Goal: Task Accomplishment & Management: Manage account settings

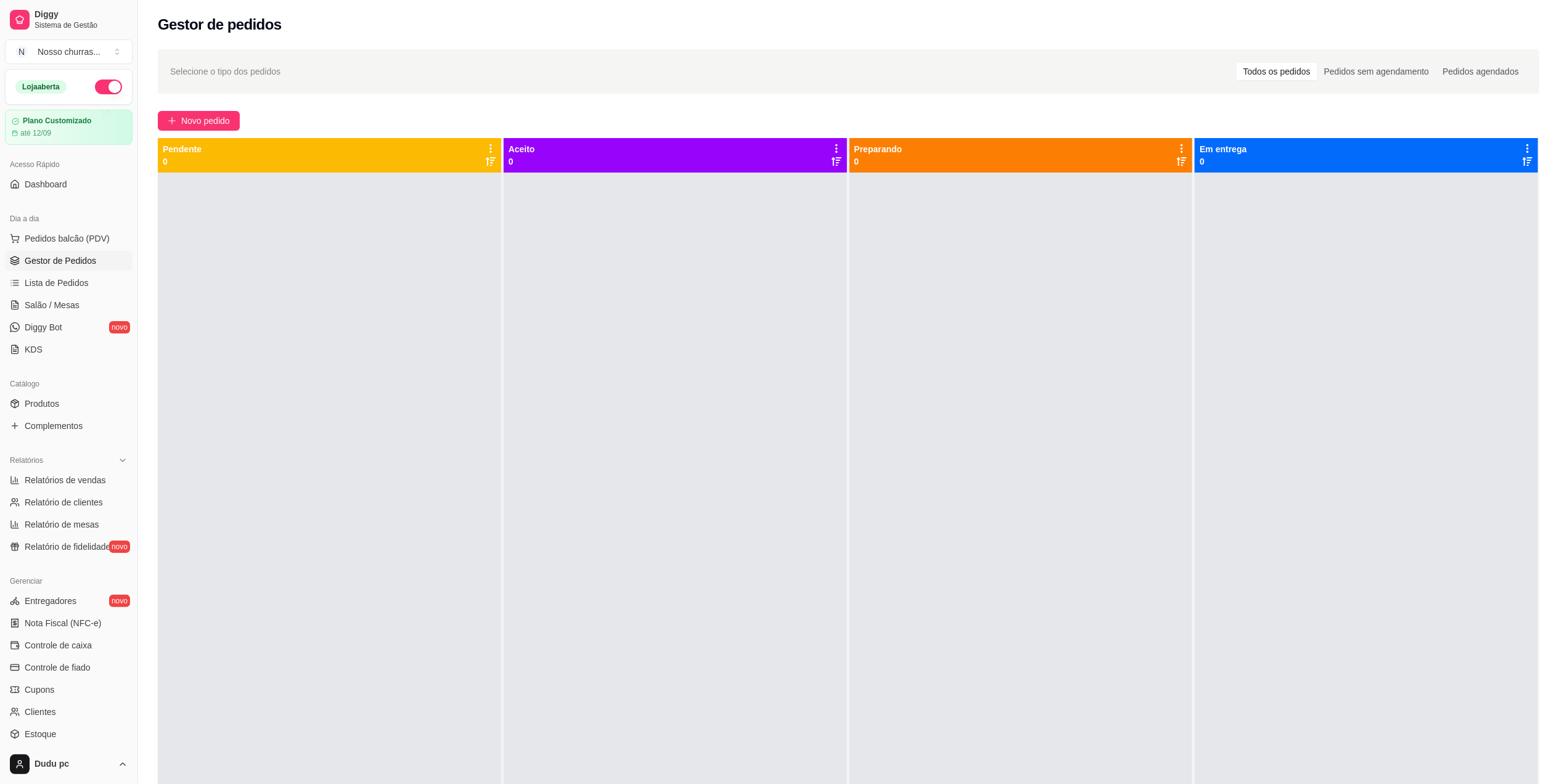
click at [771, 372] on div at bounding box center [675, 564] width 344 height 784
click at [65, 489] on link "Relatórios de vendas" at bounding box center [68, 480] width 127 height 19
select select "ALL"
select select "0"
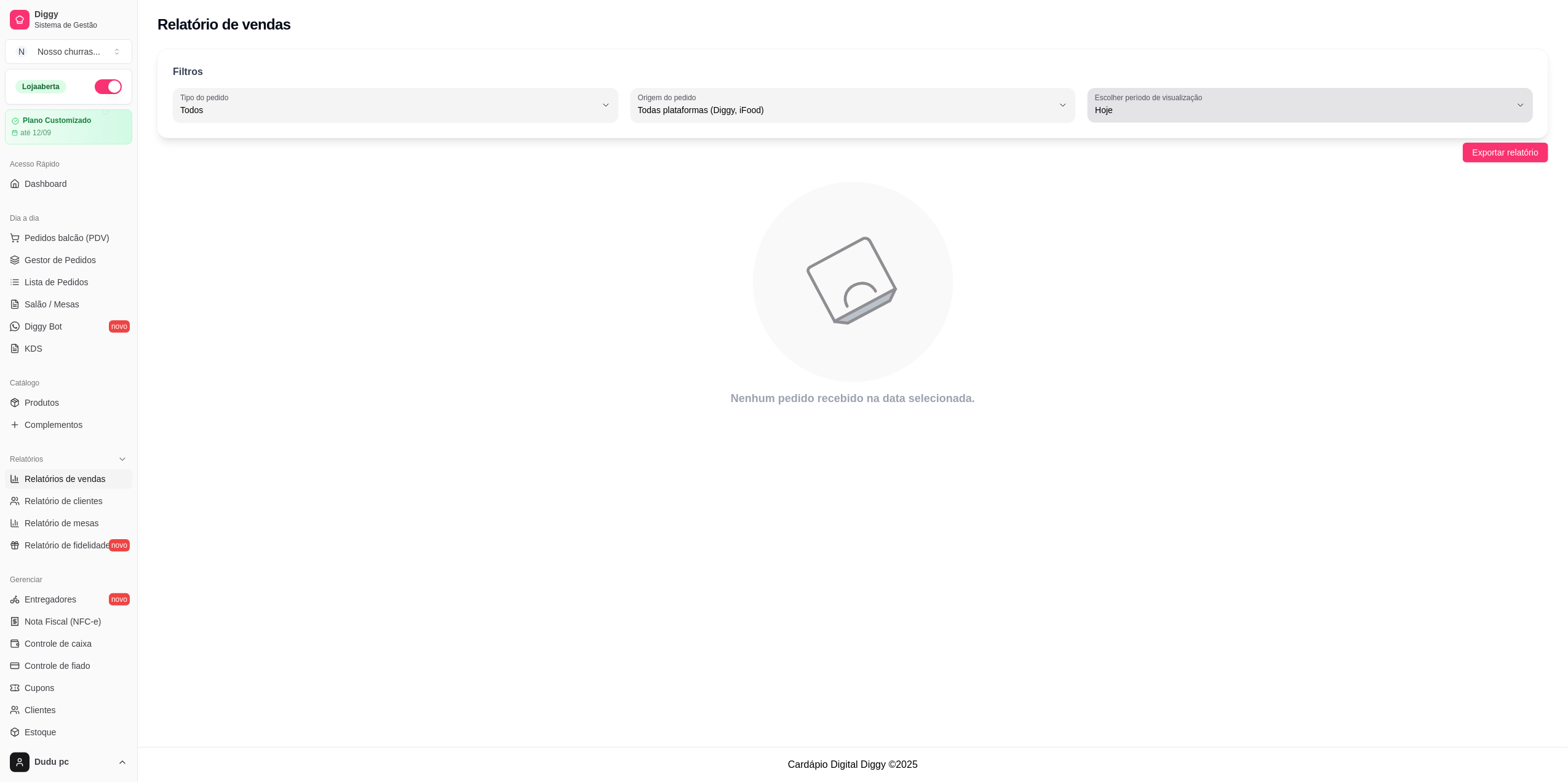
click at [1469, 109] on span "Hoje" at bounding box center [1302, 110] width 416 height 12
click at [1389, 266] on span "Customizado" at bounding box center [1304, 260] width 397 height 12
type input "-1"
select select "-1"
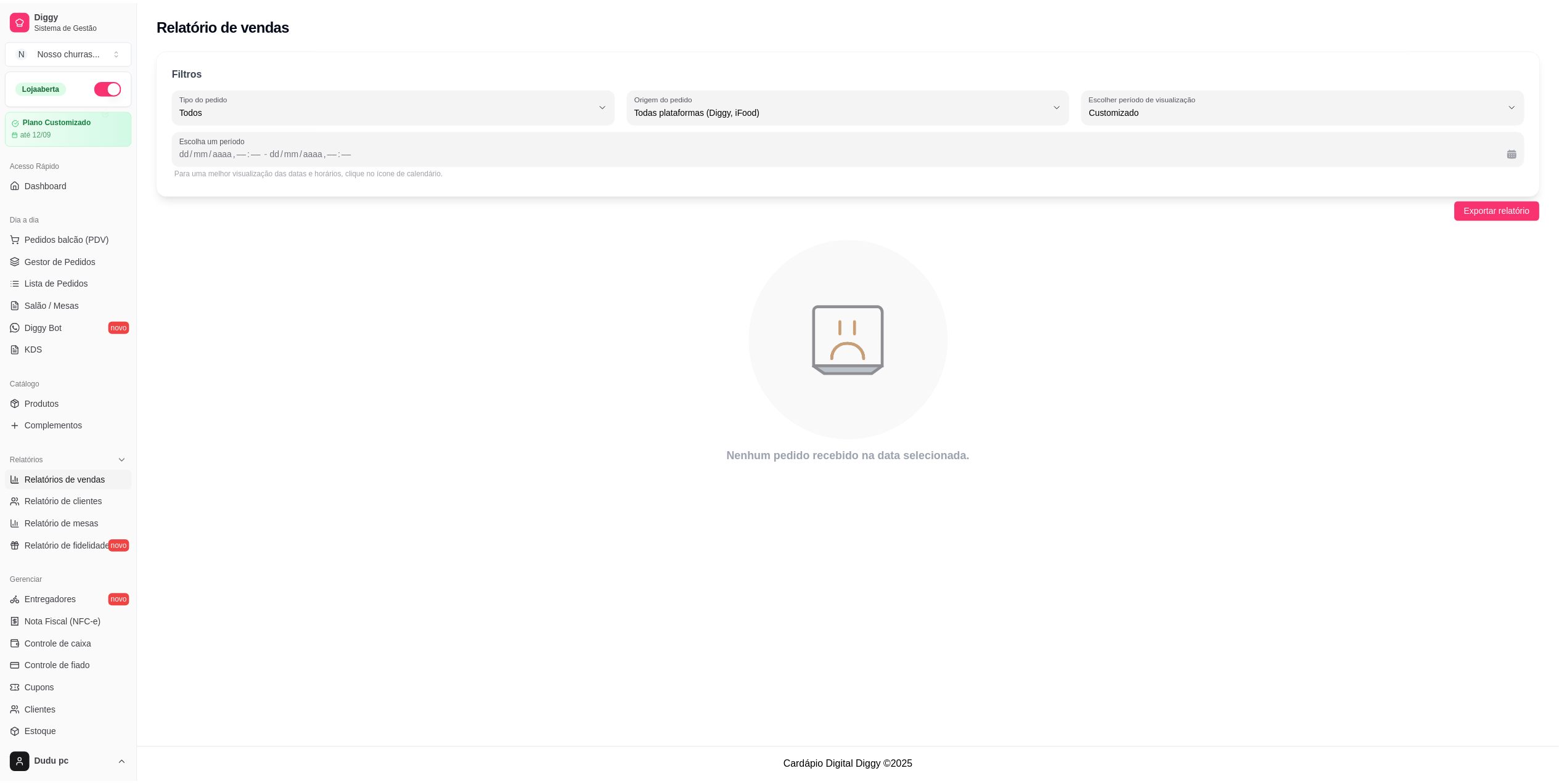
scroll to position [11, 0]
click at [182, 154] on div "dd" at bounding box center [186, 152] width 13 height 13
click at [278, 151] on div "/" at bounding box center [279, 152] width 5 height 13
click at [330, 149] on div ":" at bounding box center [332, 152] width 5 height 13
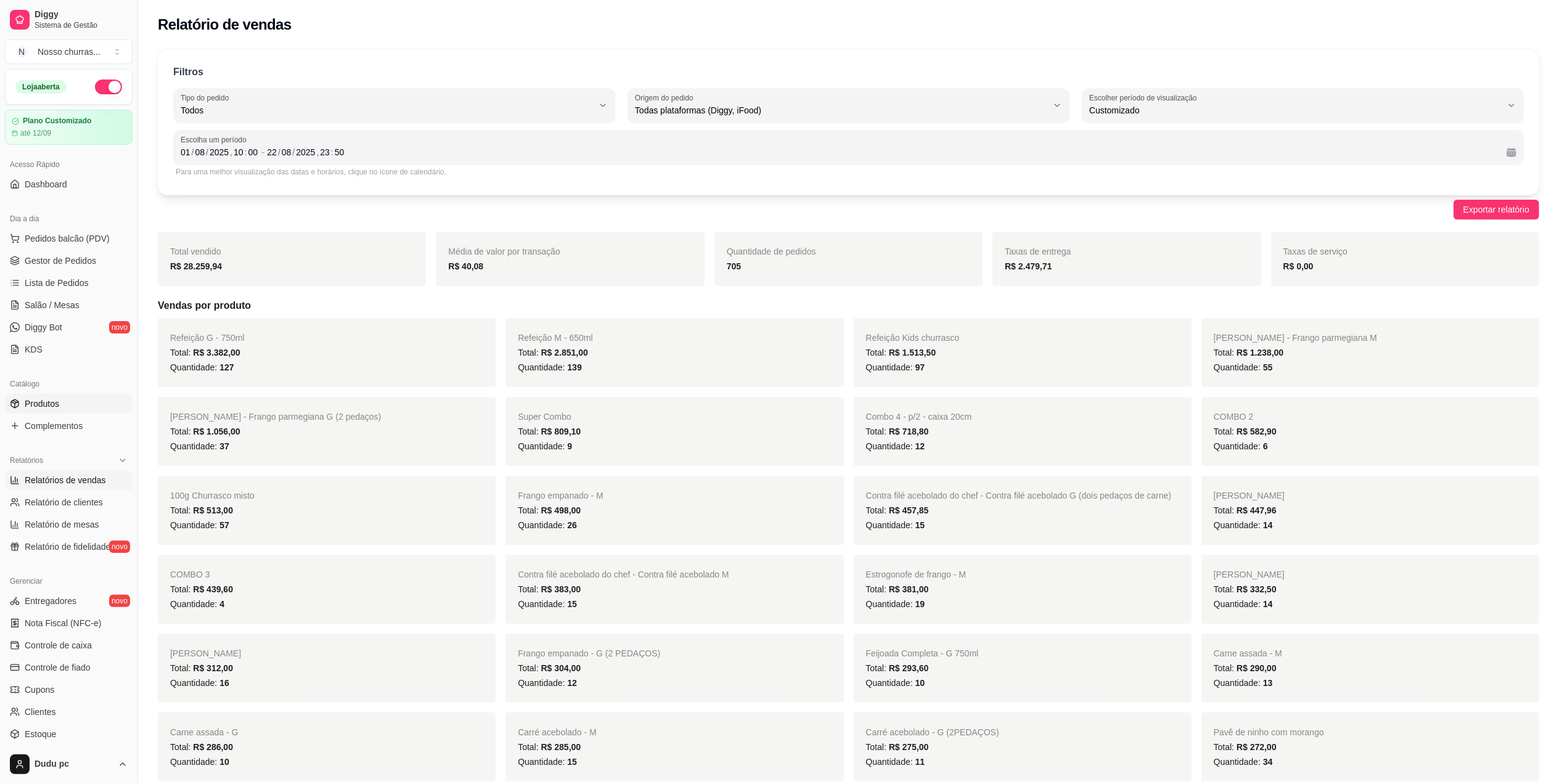
click at [72, 407] on link "Produtos" at bounding box center [68, 403] width 127 height 19
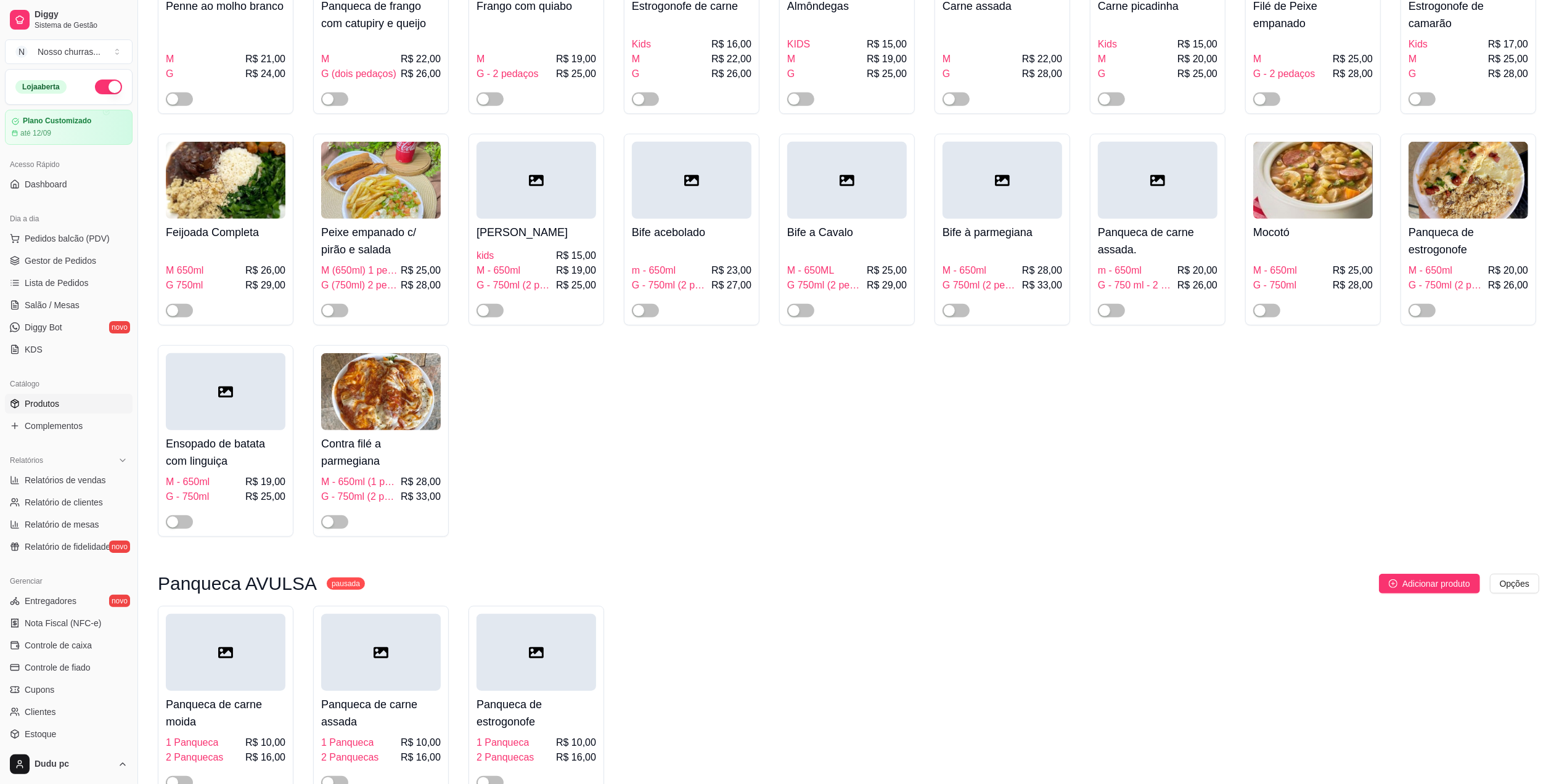
scroll to position [1371, 0]
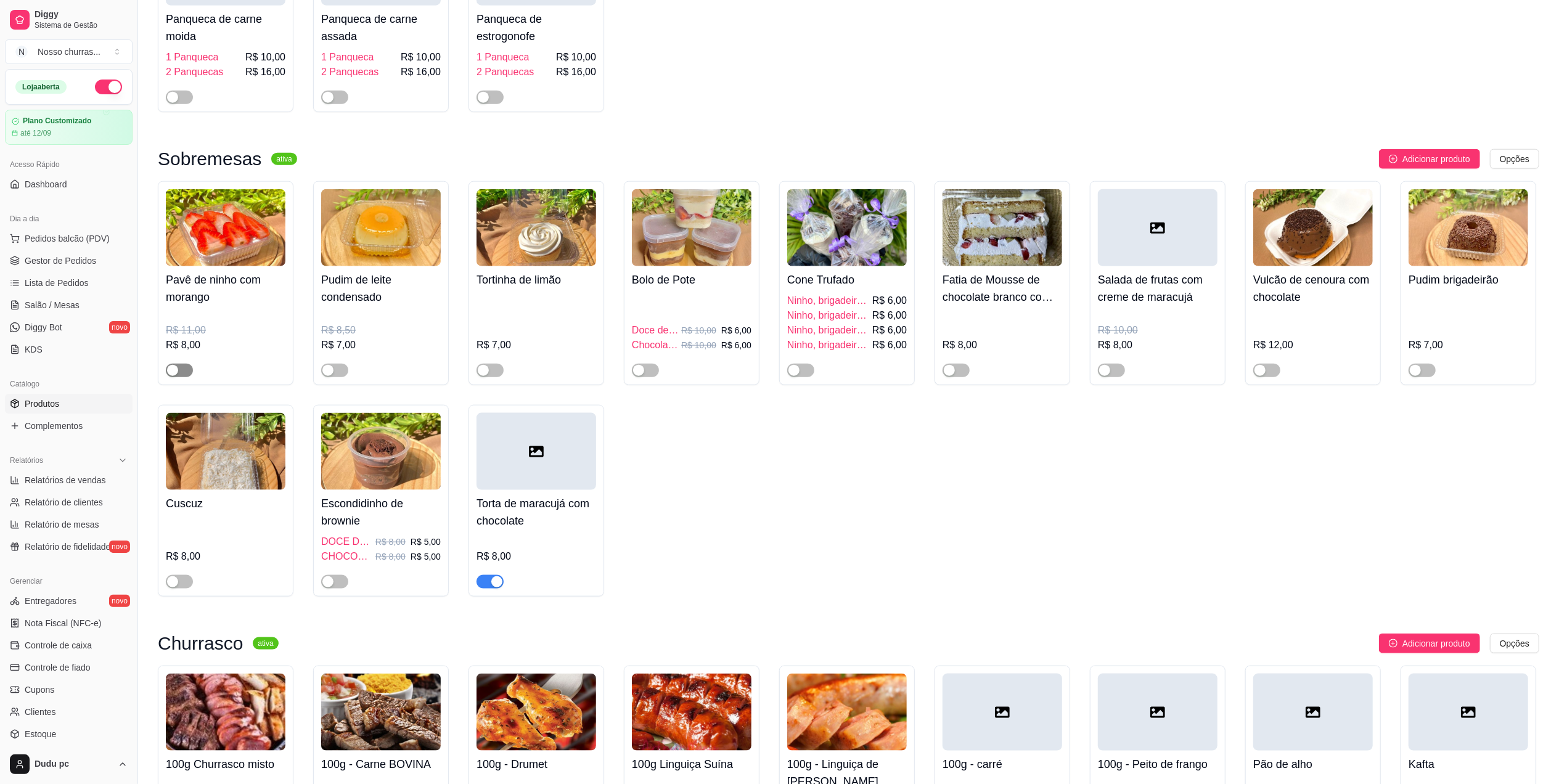
click at [177, 376] on div "button" at bounding box center [173, 371] width 11 height 11
click at [493, 587] on div "button" at bounding box center [497, 582] width 11 height 11
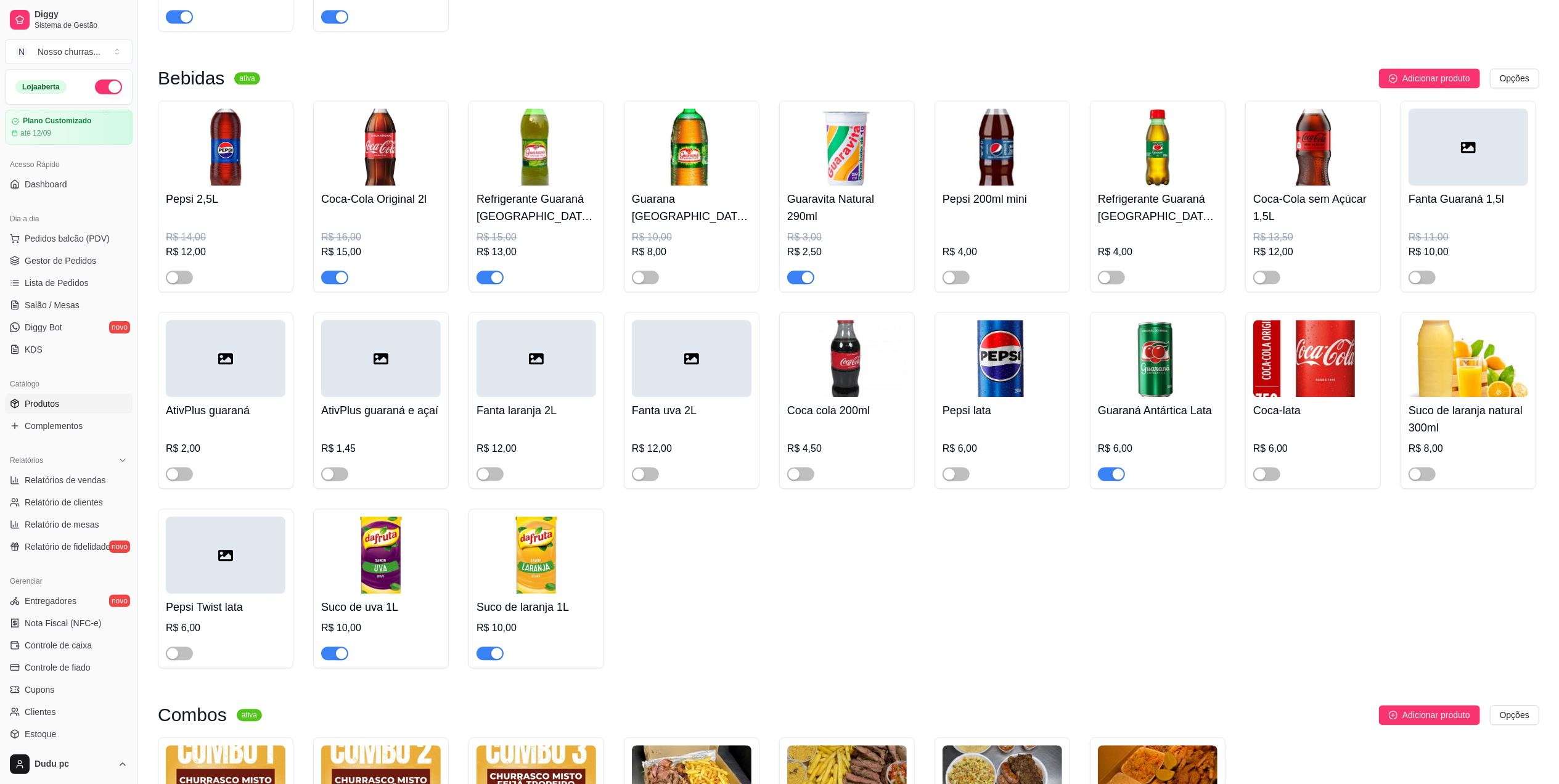
scroll to position [2915, 0]
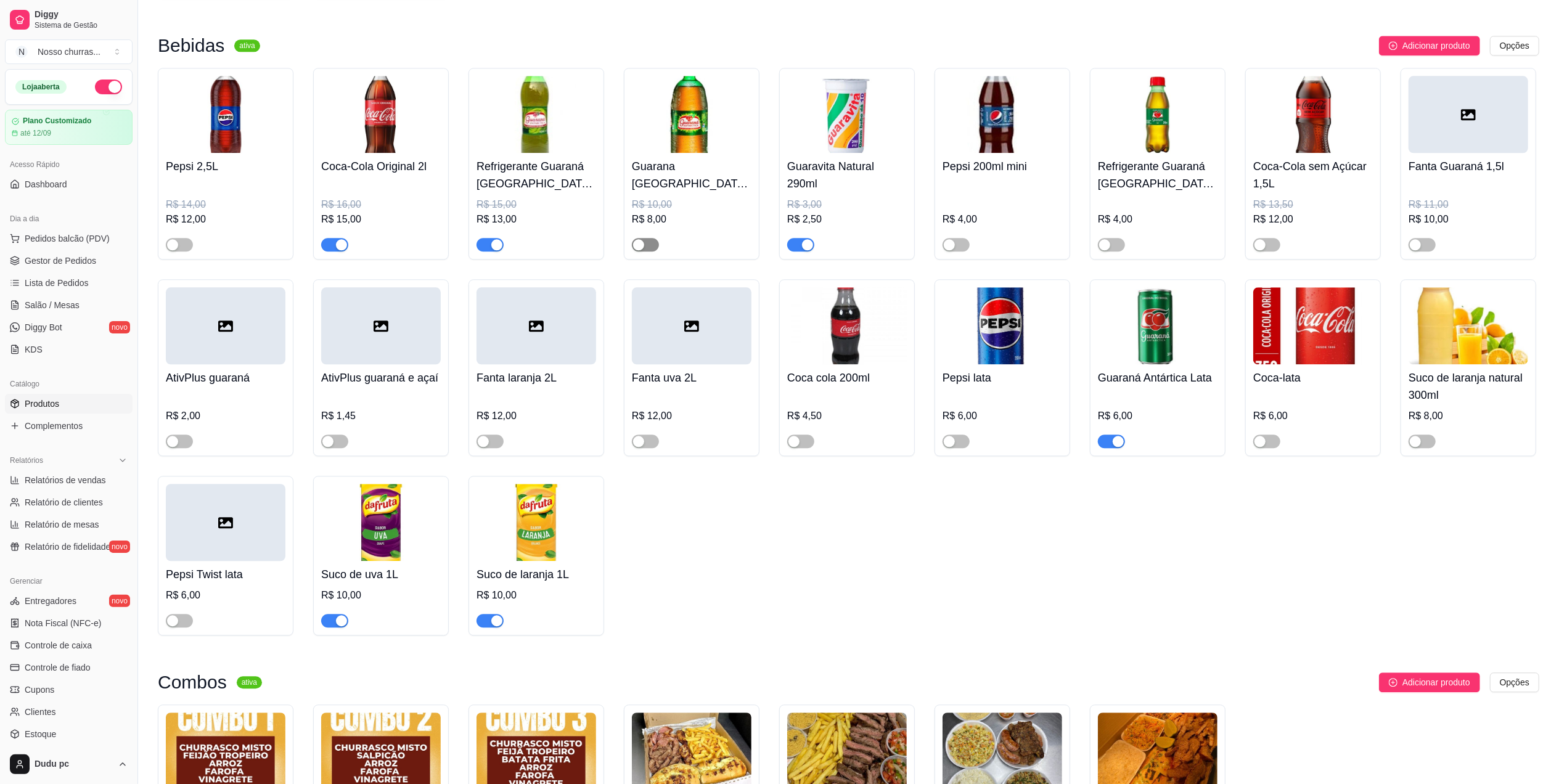
click at [636, 250] on div "button" at bounding box center [639, 245] width 11 height 11
click at [67, 271] on link "Gestor de Pedidos" at bounding box center [68, 261] width 127 height 19
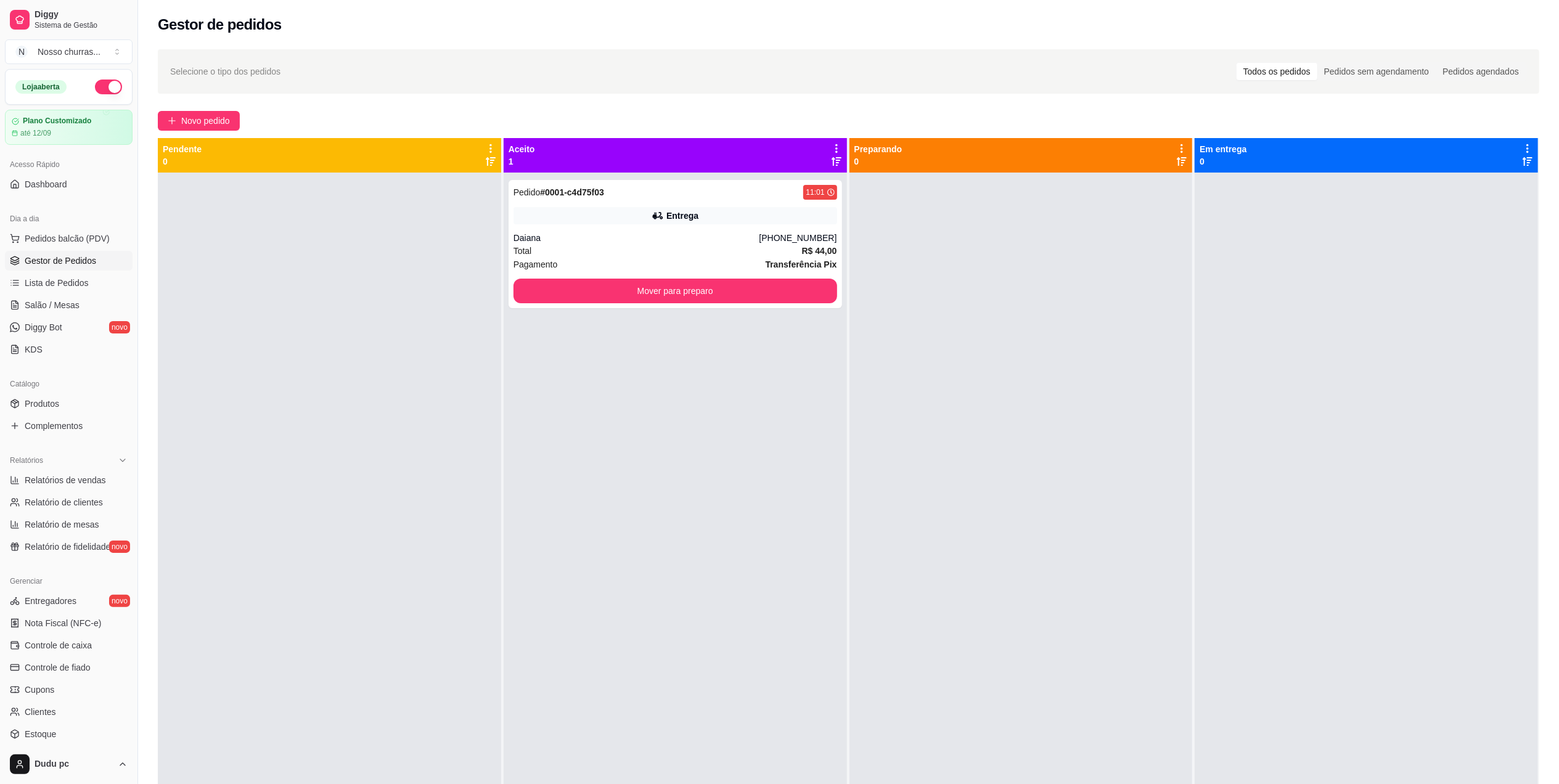
click at [647, 605] on div "Pedido # 0001-c4d75f03 11:01 Entrega Daiana (21) 99873-1608 Total R$ 44,00 Paga…" at bounding box center [675, 564] width 344 height 784
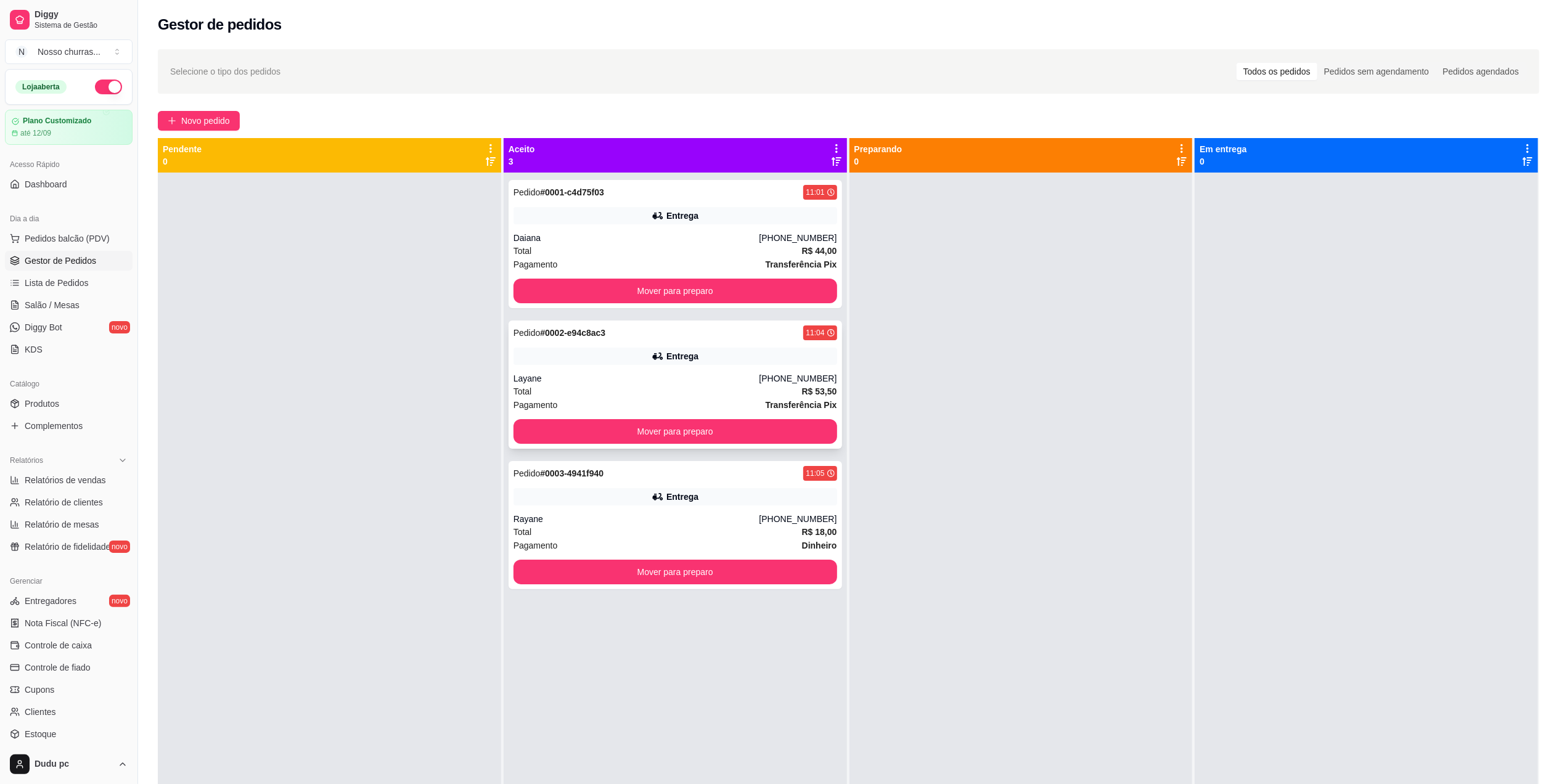
click at [709, 370] on div "Pedido # 0002-e94c8ac3 11:04 Entrega Layane (21) 96577-1940 Total R$ 53,50 Paga…" at bounding box center [675, 385] width 333 height 128
click at [592, 515] on div "Rayane" at bounding box center [637, 519] width 246 height 13
click at [568, 299] on button "Mover para preparo" at bounding box center [675, 291] width 323 height 24
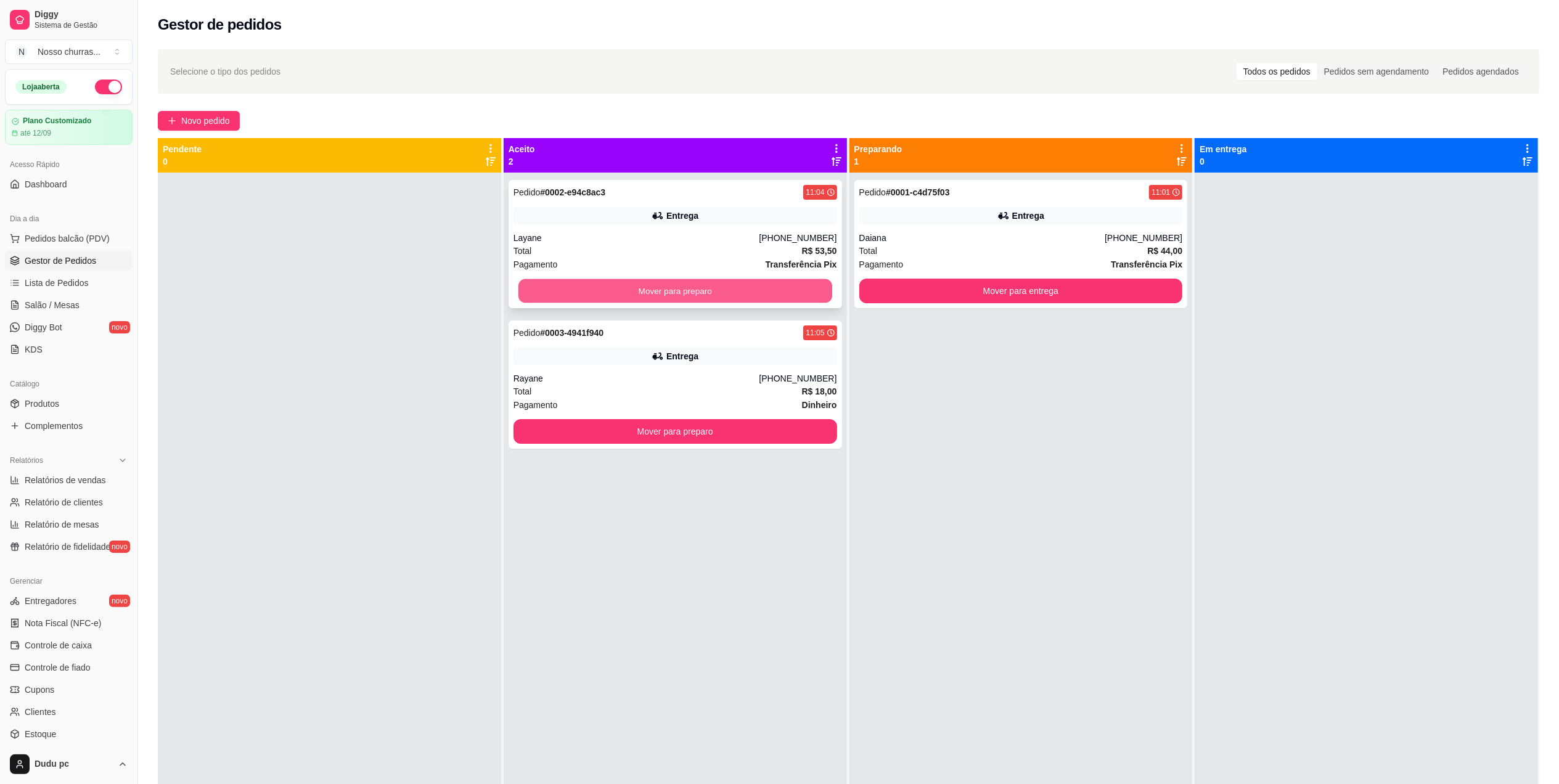
click at [582, 296] on button "Mover para preparo" at bounding box center [675, 291] width 314 height 24
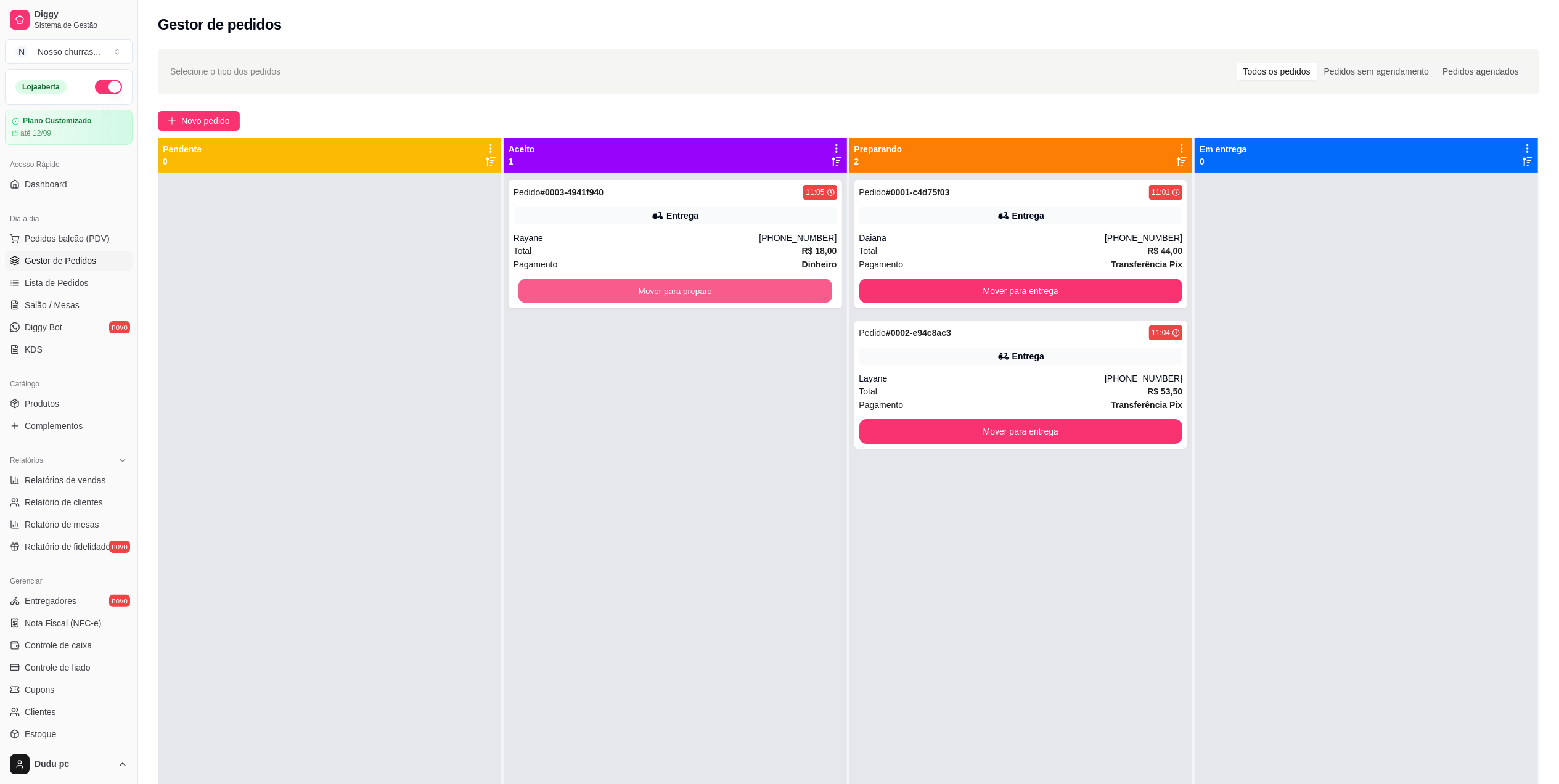
click at [582, 296] on button "Mover para preparo" at bounding box center [675, 291] width 314 height 24
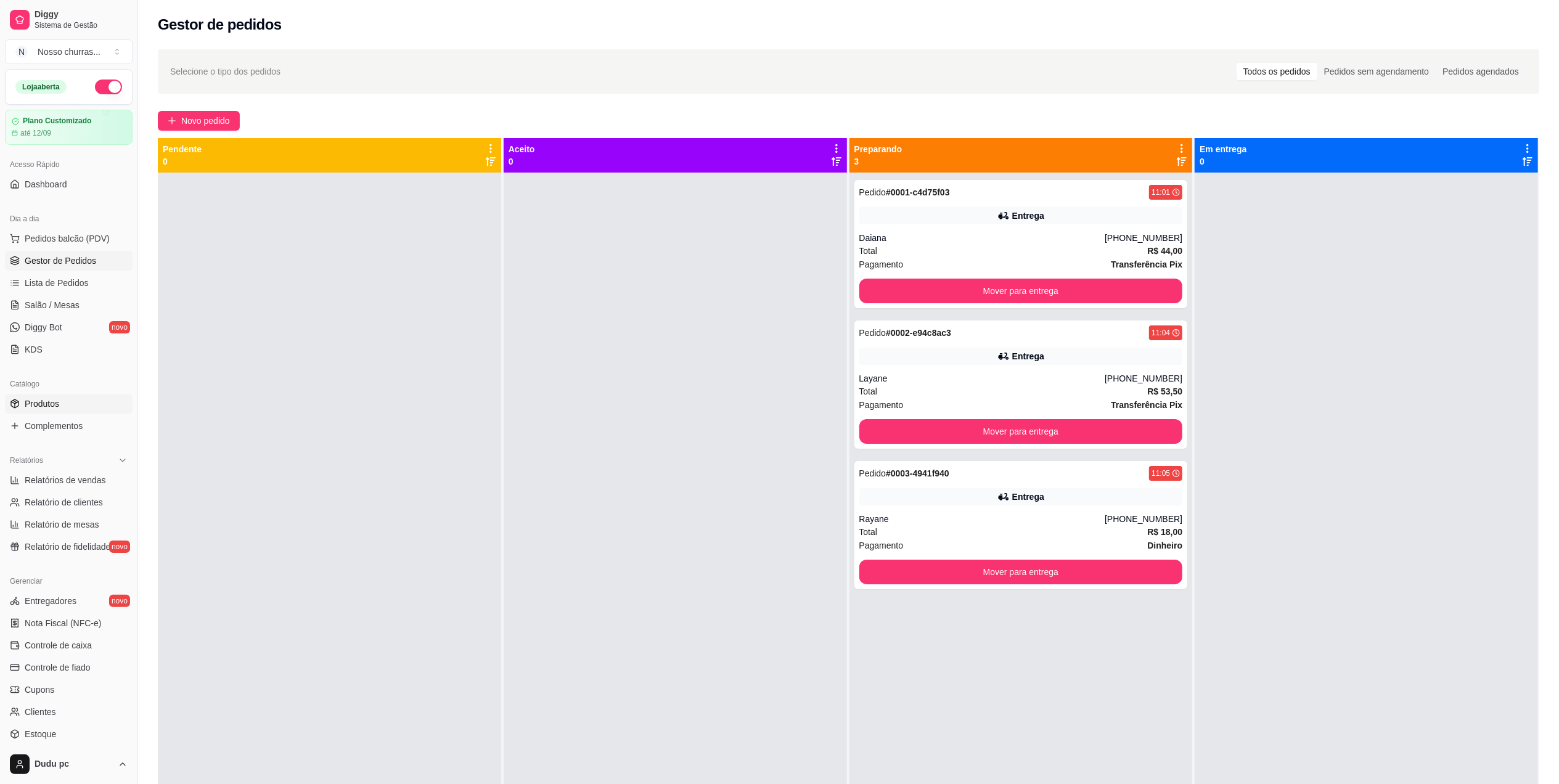
click at [64, 408] on link "Produtos" at bounding box center [68, 403] width 127 height 19
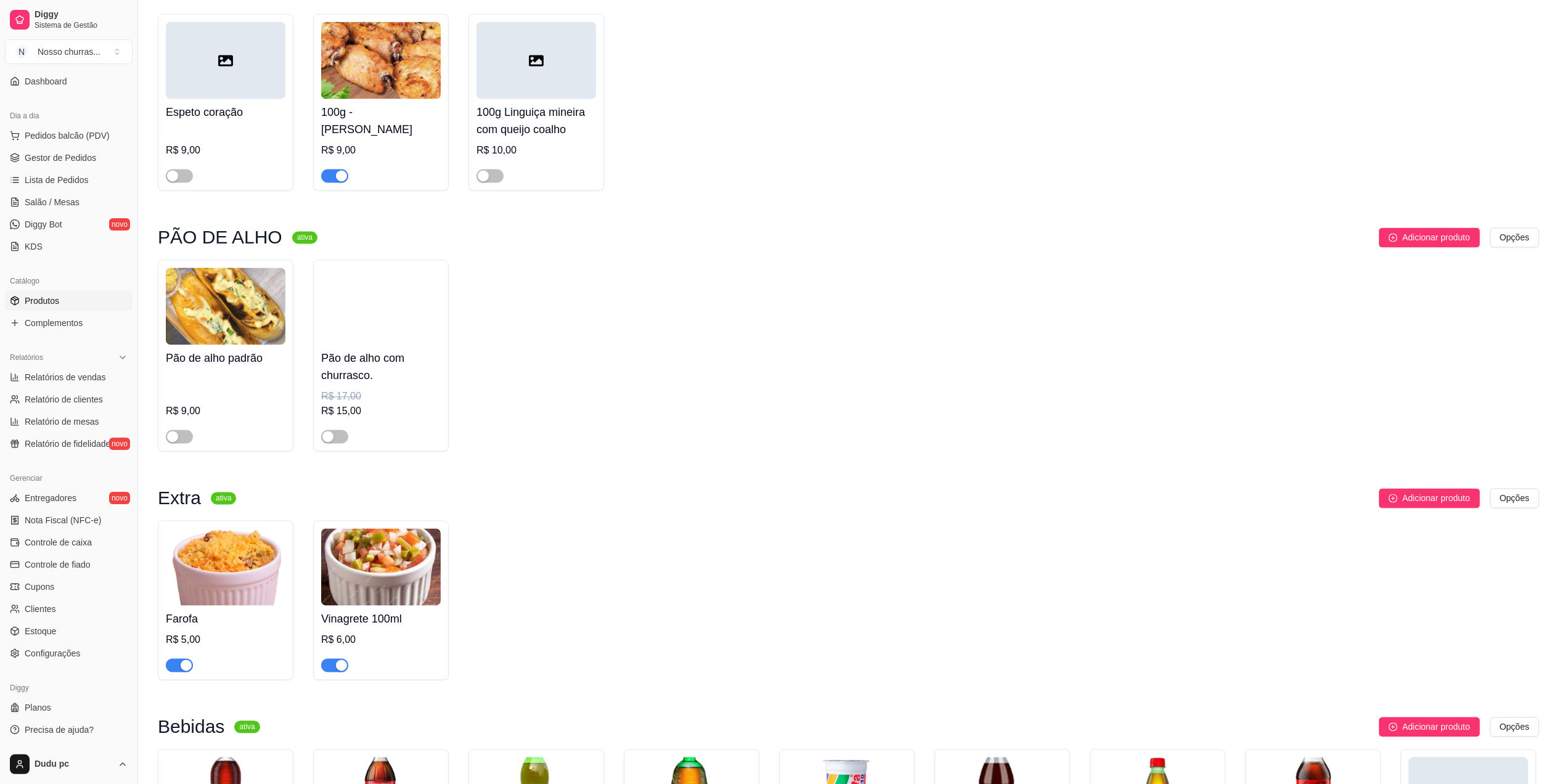
scroll to position [2235, 0]
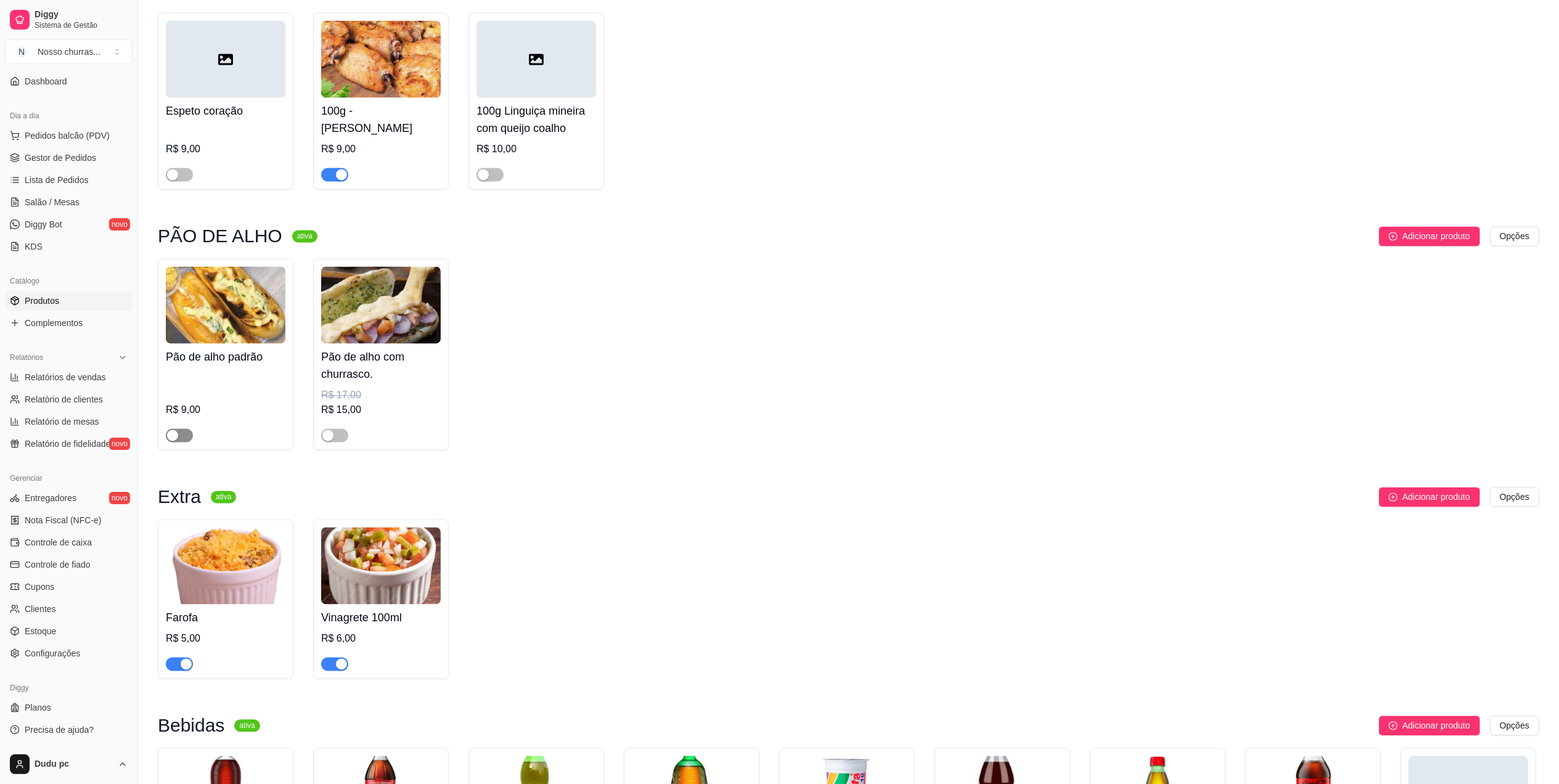
click at [178, 442] on button "button" at bounding box center [179, 435] width 27 height 13
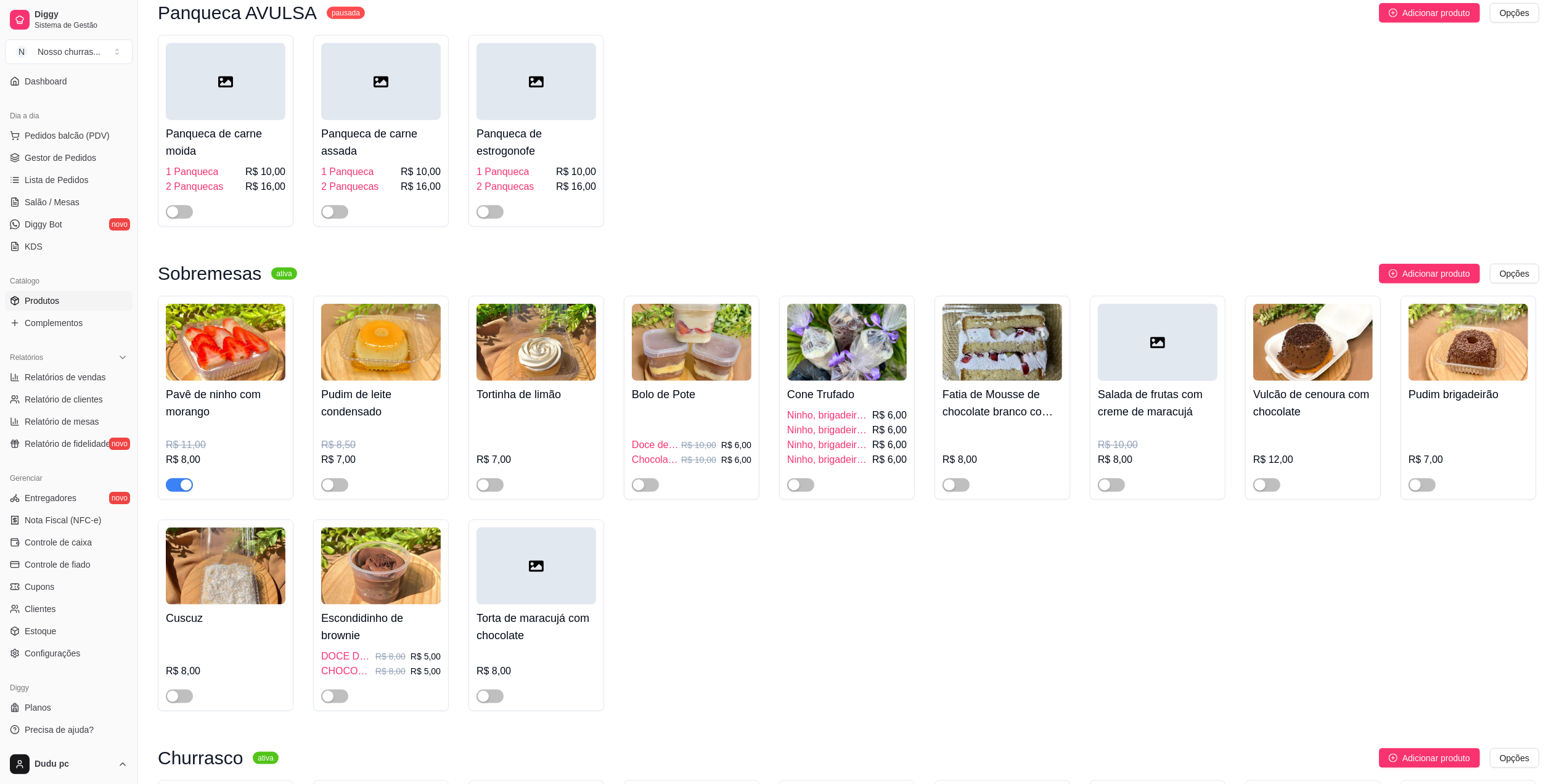
scroll to position [1318, 0]
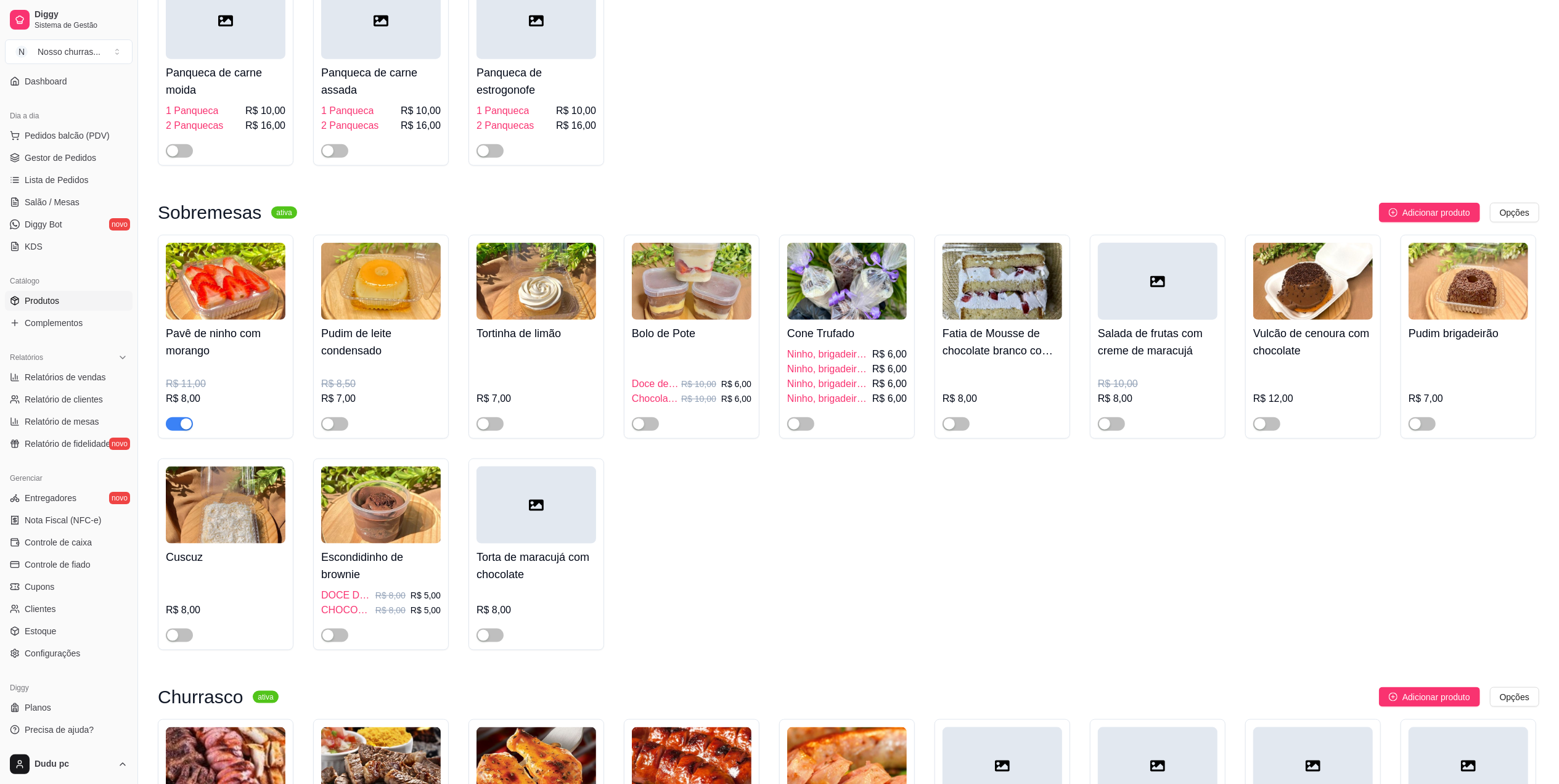
click at [176, 431] on span "button" at bounding box center [179, 424] width 27 height 13
click at [62, 163] on span "Gestor de Pedidos" at bounding box center [60, 158] width 72 height 13
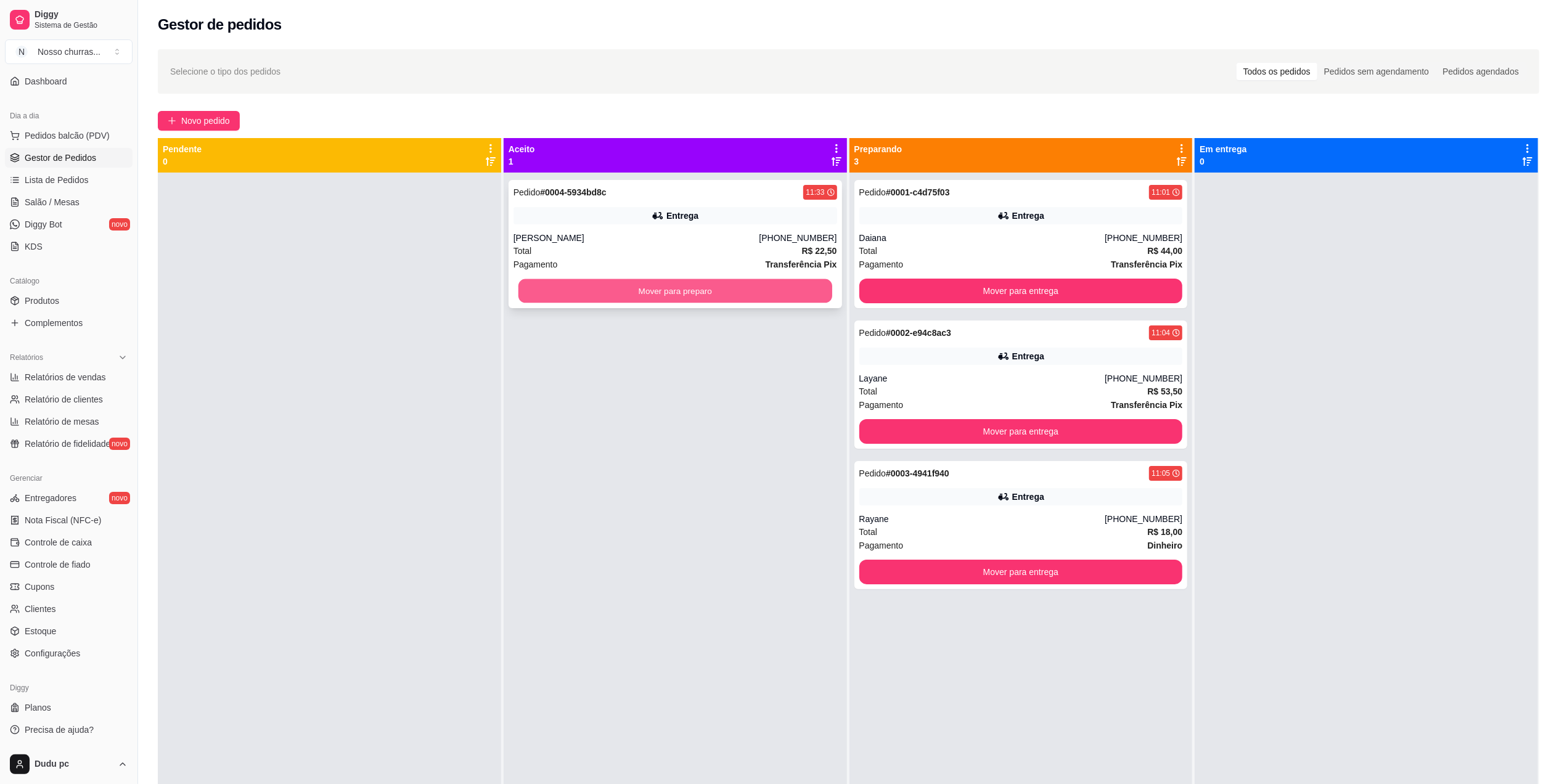
click at [556, 302] on button "Mover para preparo" at bounding box center [675, 291] width 314 height 24
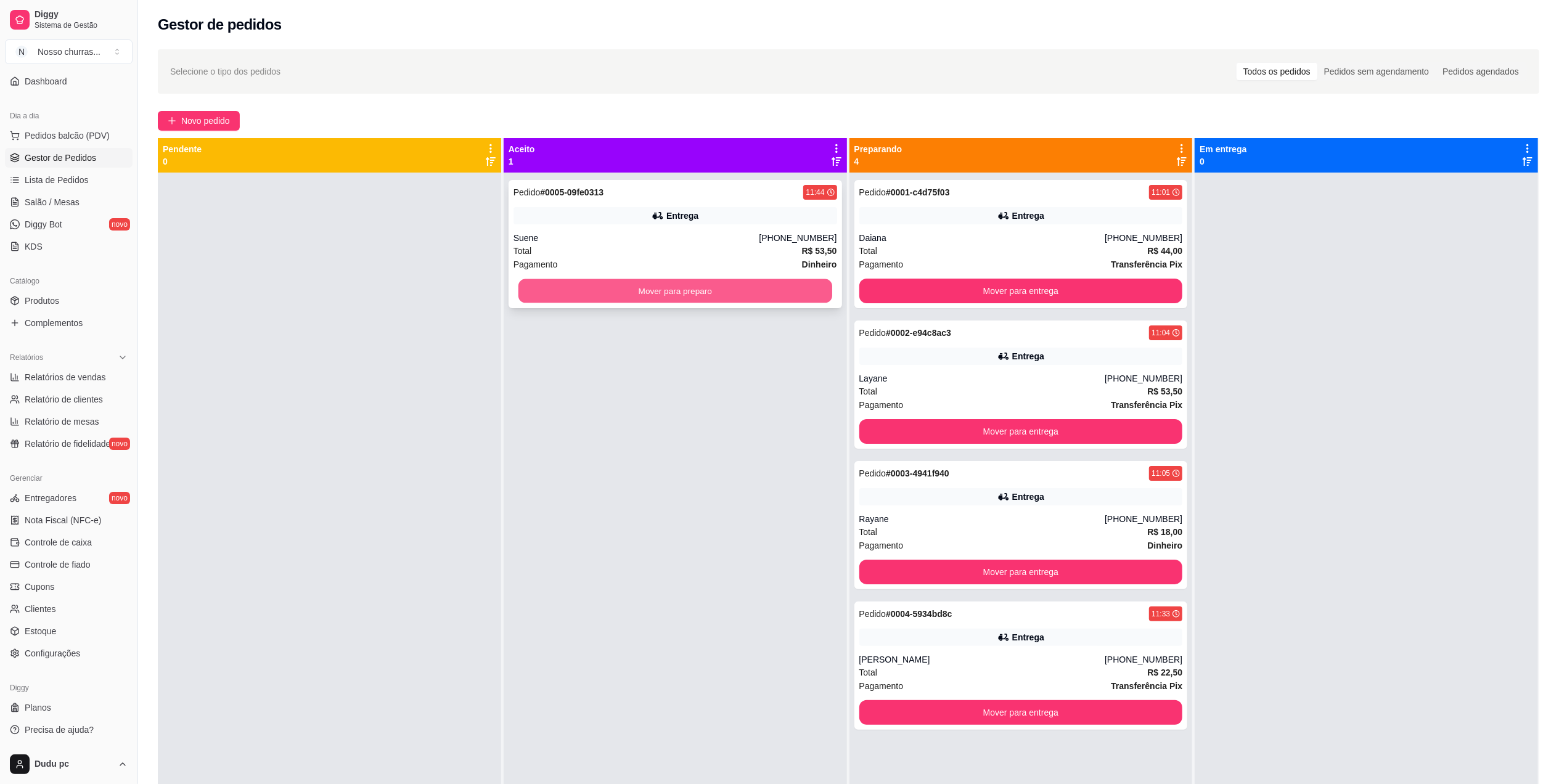
click at [621, 294] on button "Mover para preparo" at bounding box center [675, 291] width 314 height 24
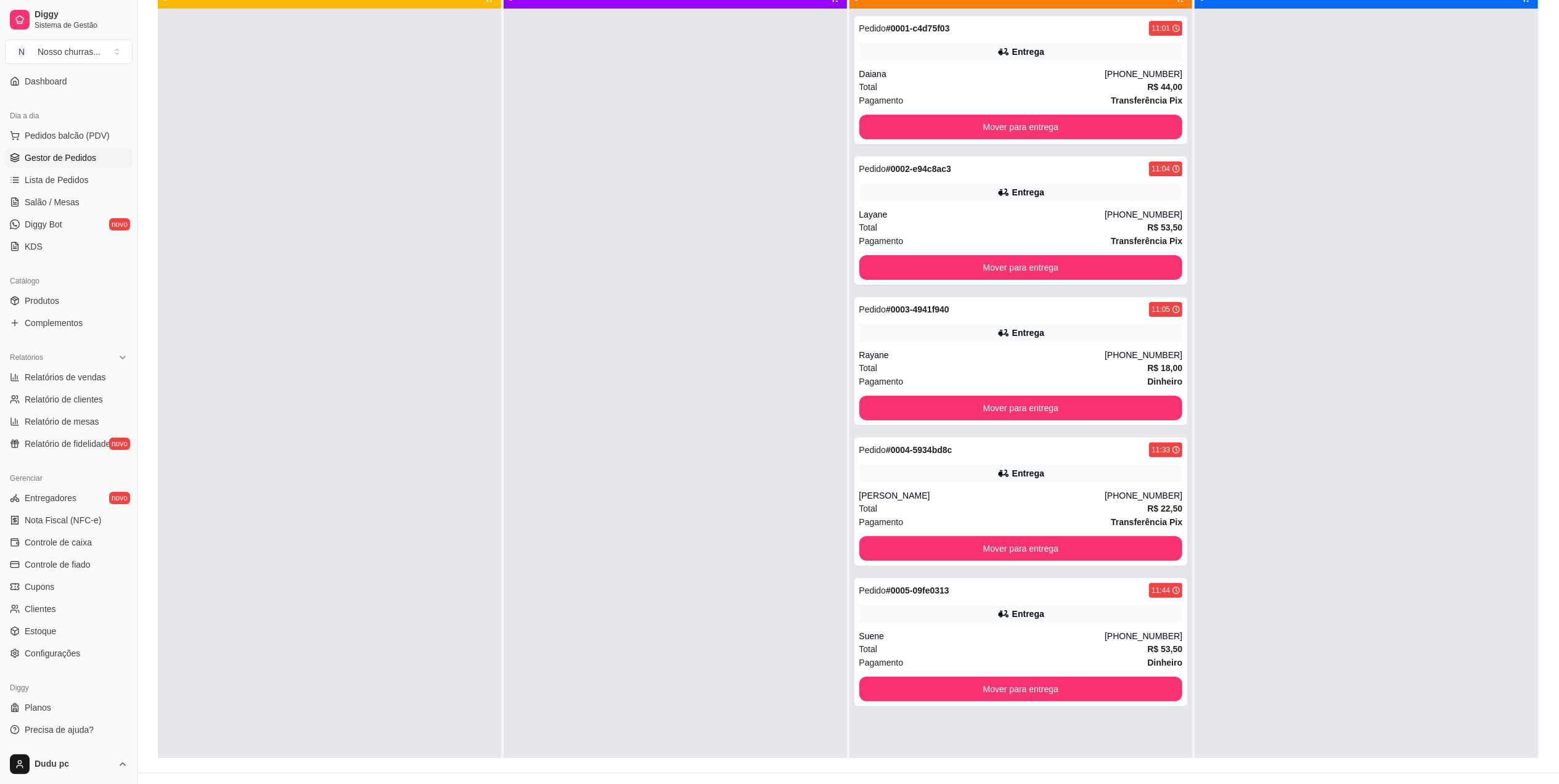
scroll to position [188, 0]
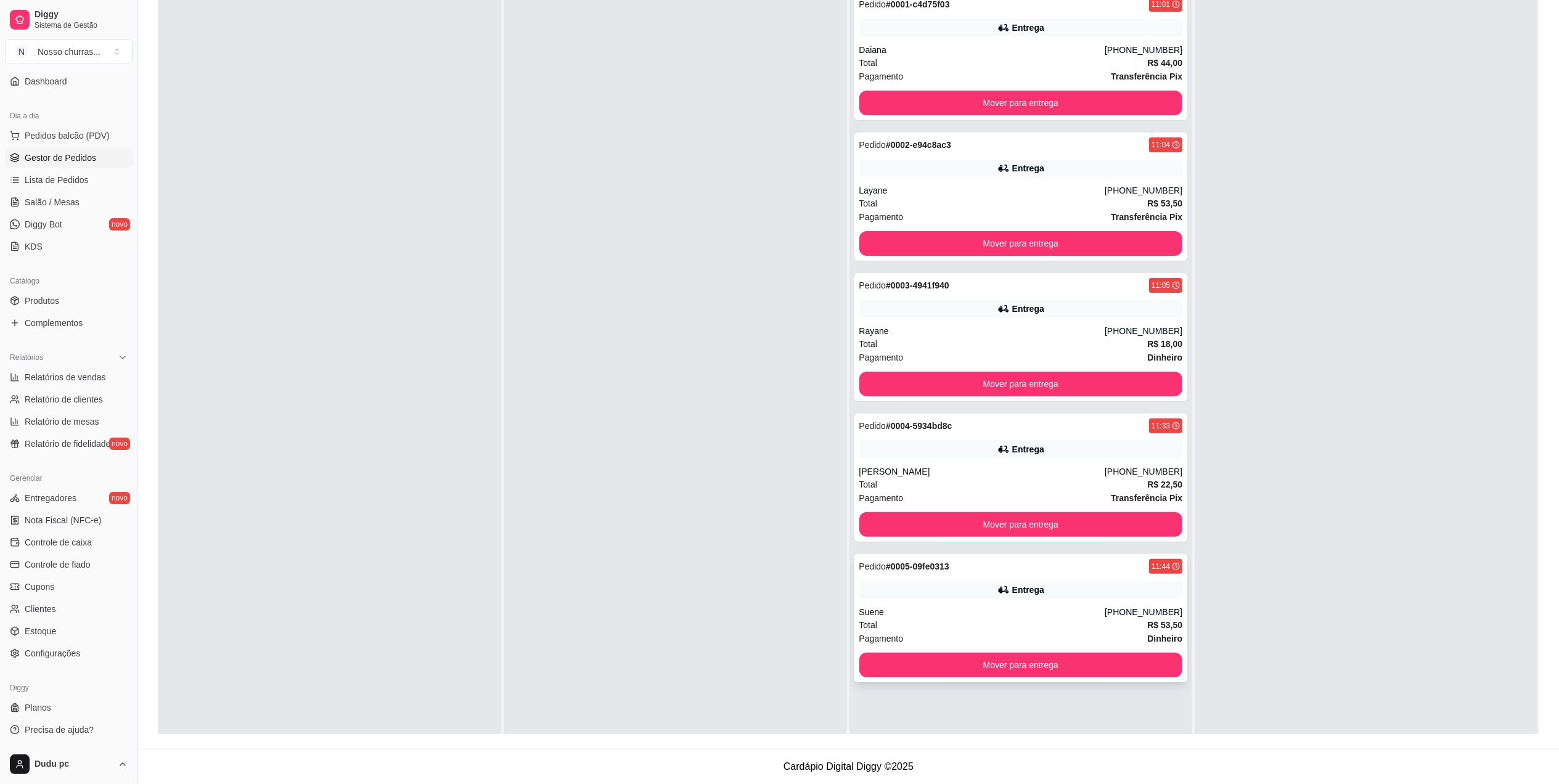
click at [1160, 636] on strong "Dinheiro" at bounding box center [1165, 639] width 35 height 10
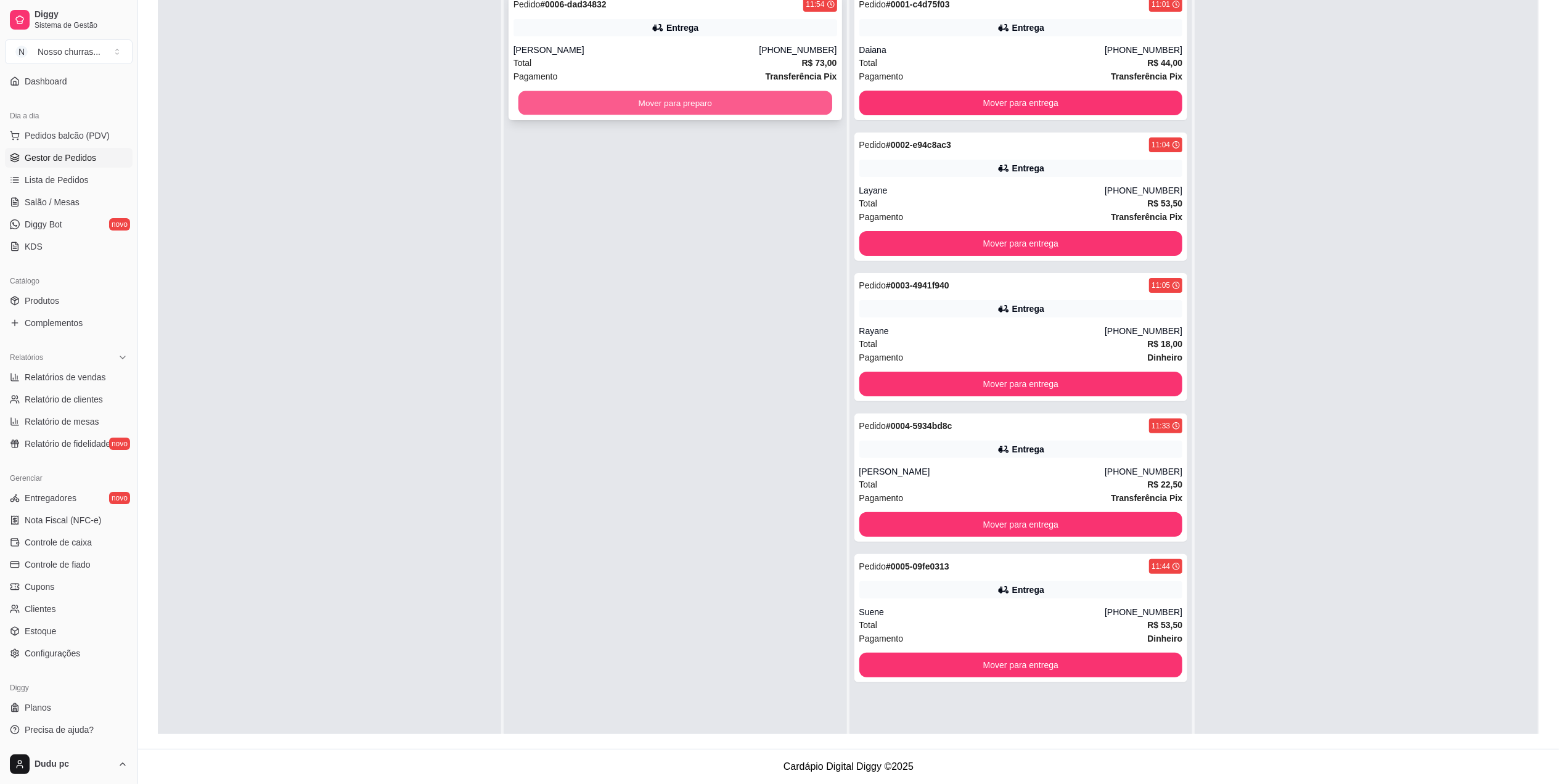
click at [815, 106] on button "Mover para preparo" at bounding box center [675, 103] width 314 height 24
click at [787, 102] on button "Mover para preparo" at bounding box center [675, 103] width 314 height 24
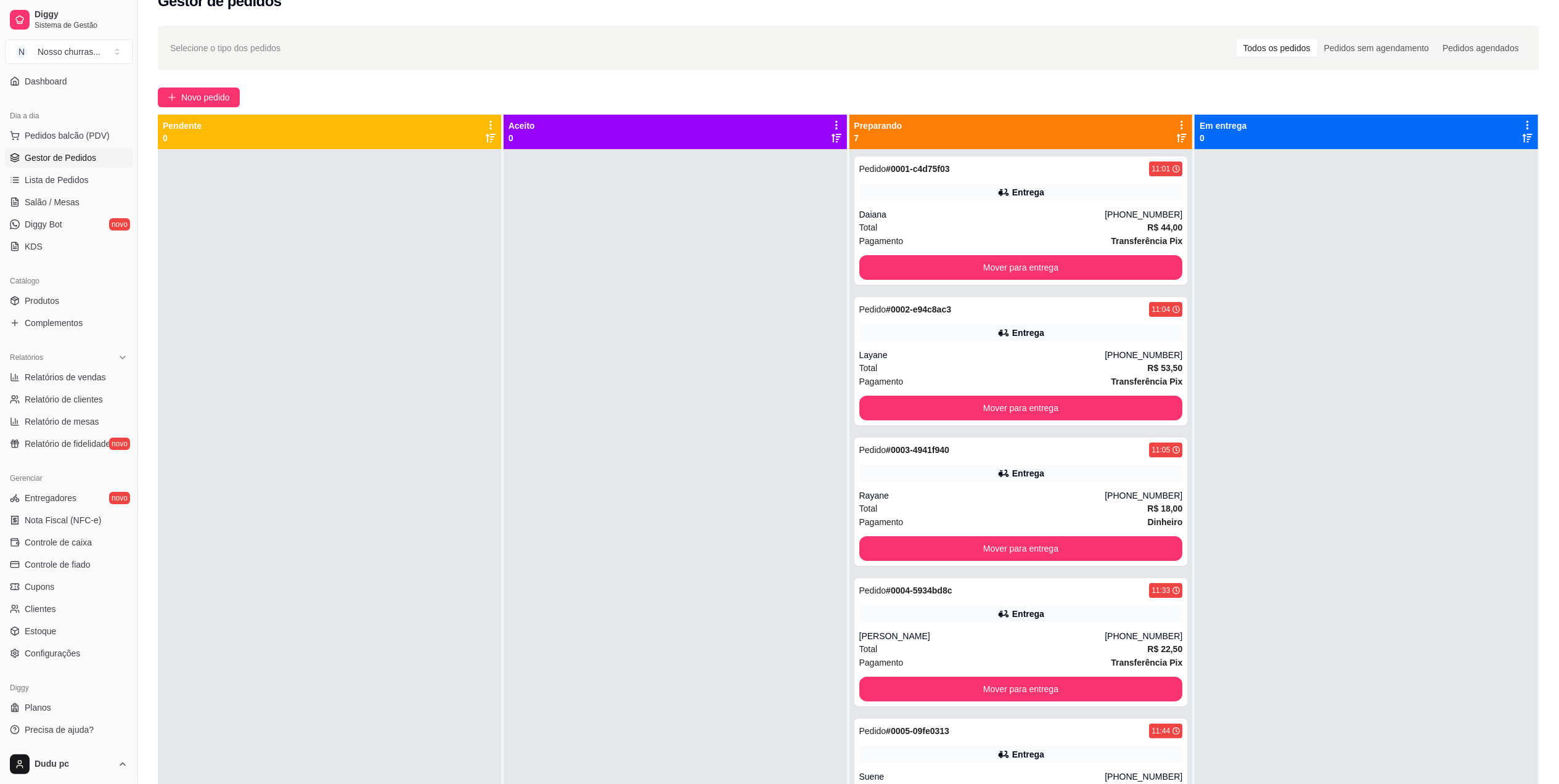
scroll to position [0, 0]
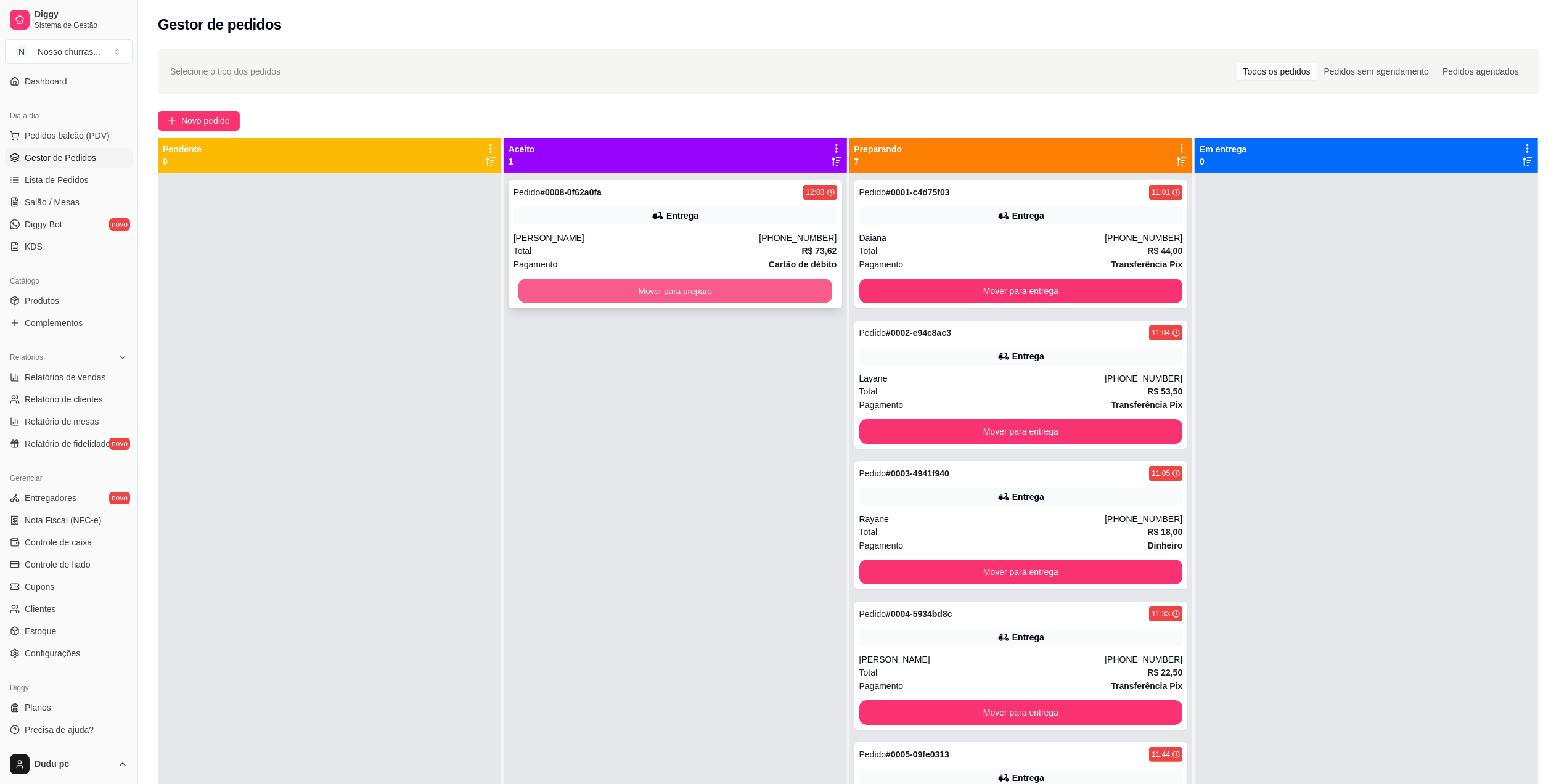
click at [804, 296] on button "Mover para preparo" at bounding box center [675, 291] width 314 height 24
click at [805, 280] on button "Mover para preparo" at bounding box center [675, 291] width 314 height 24
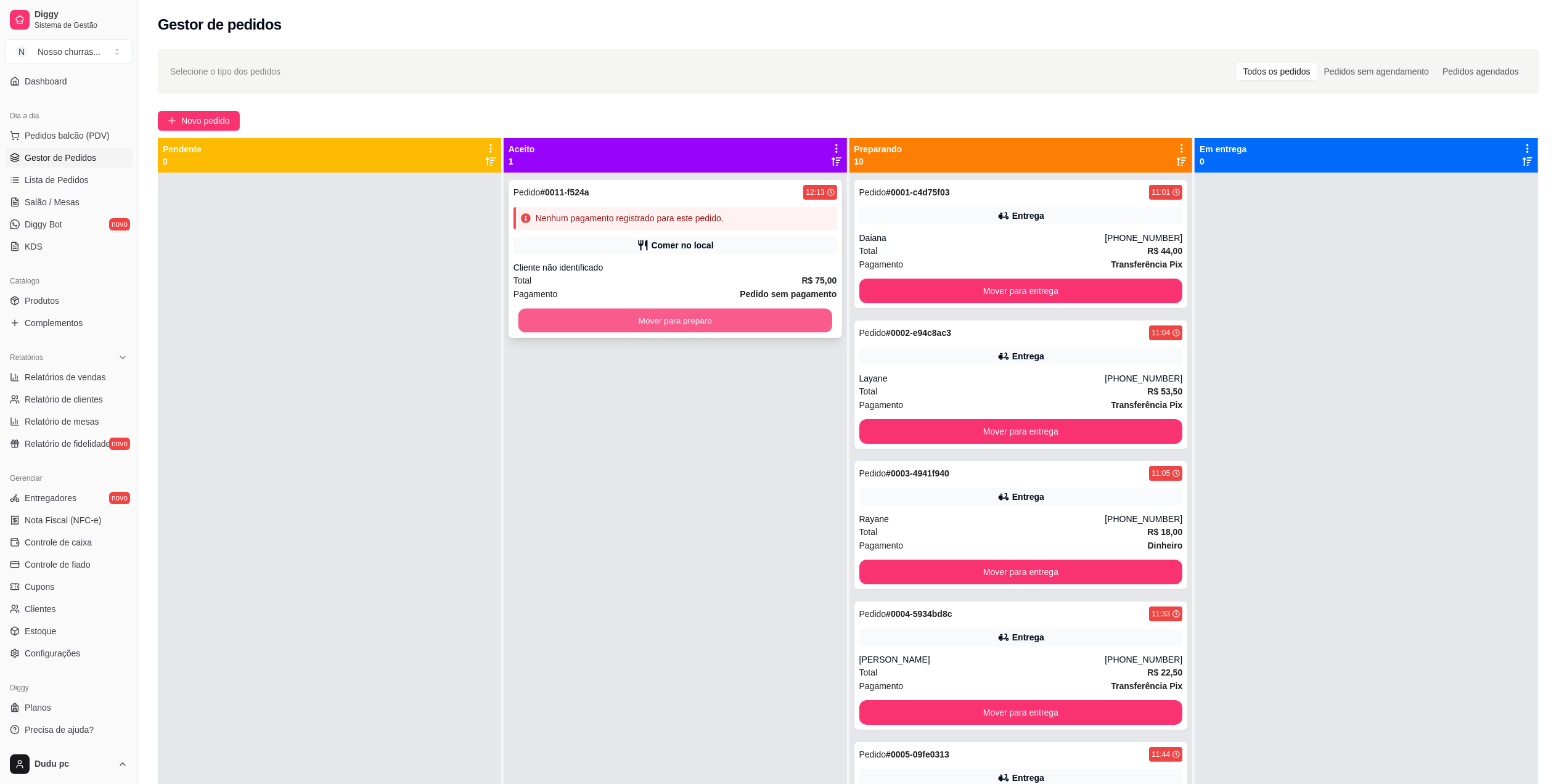
click at [718, 319] on button "Mover para preparo" at bounding box center [675, 321] width 314 height 24
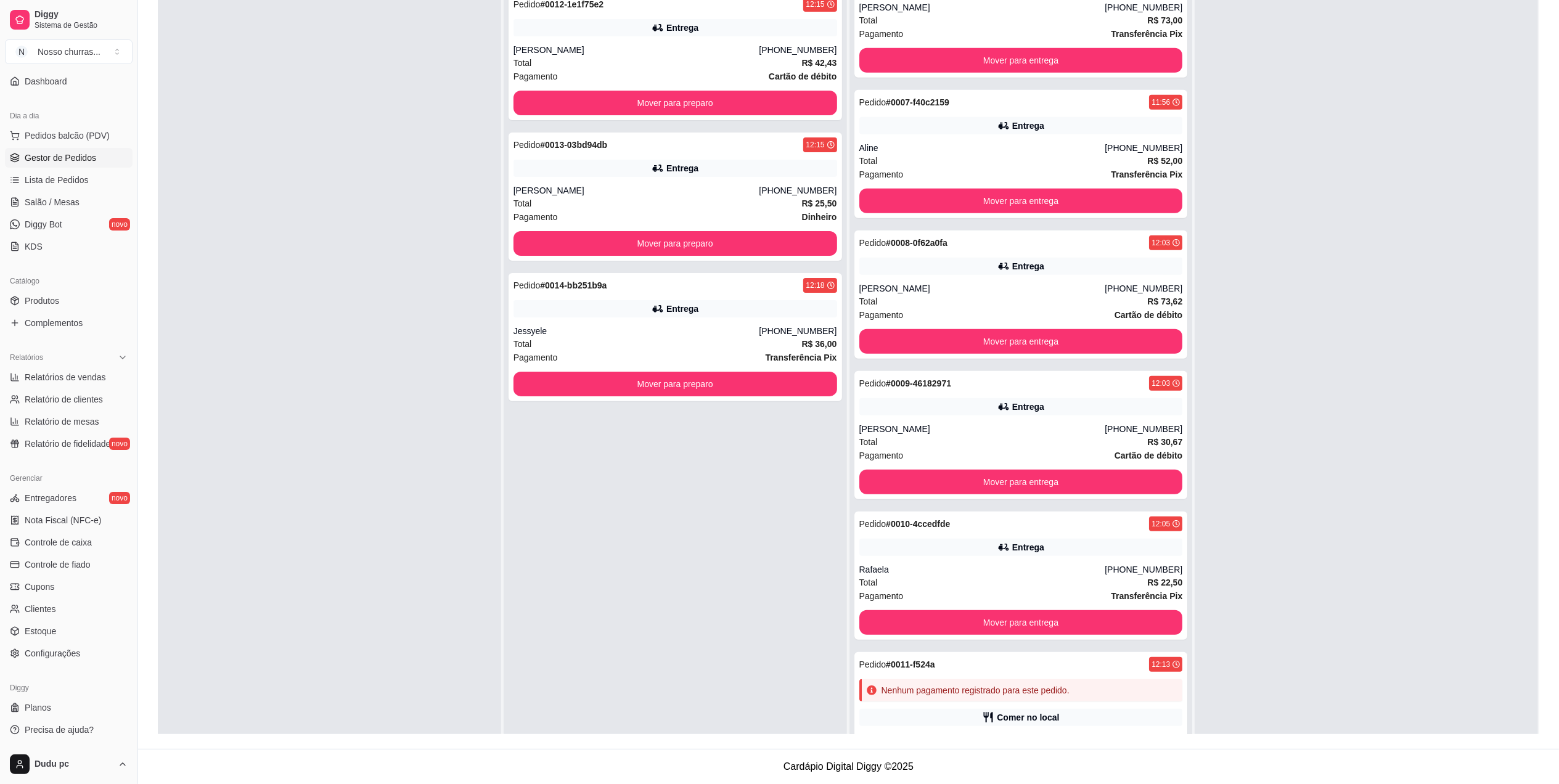
scroll to position [809, 0]
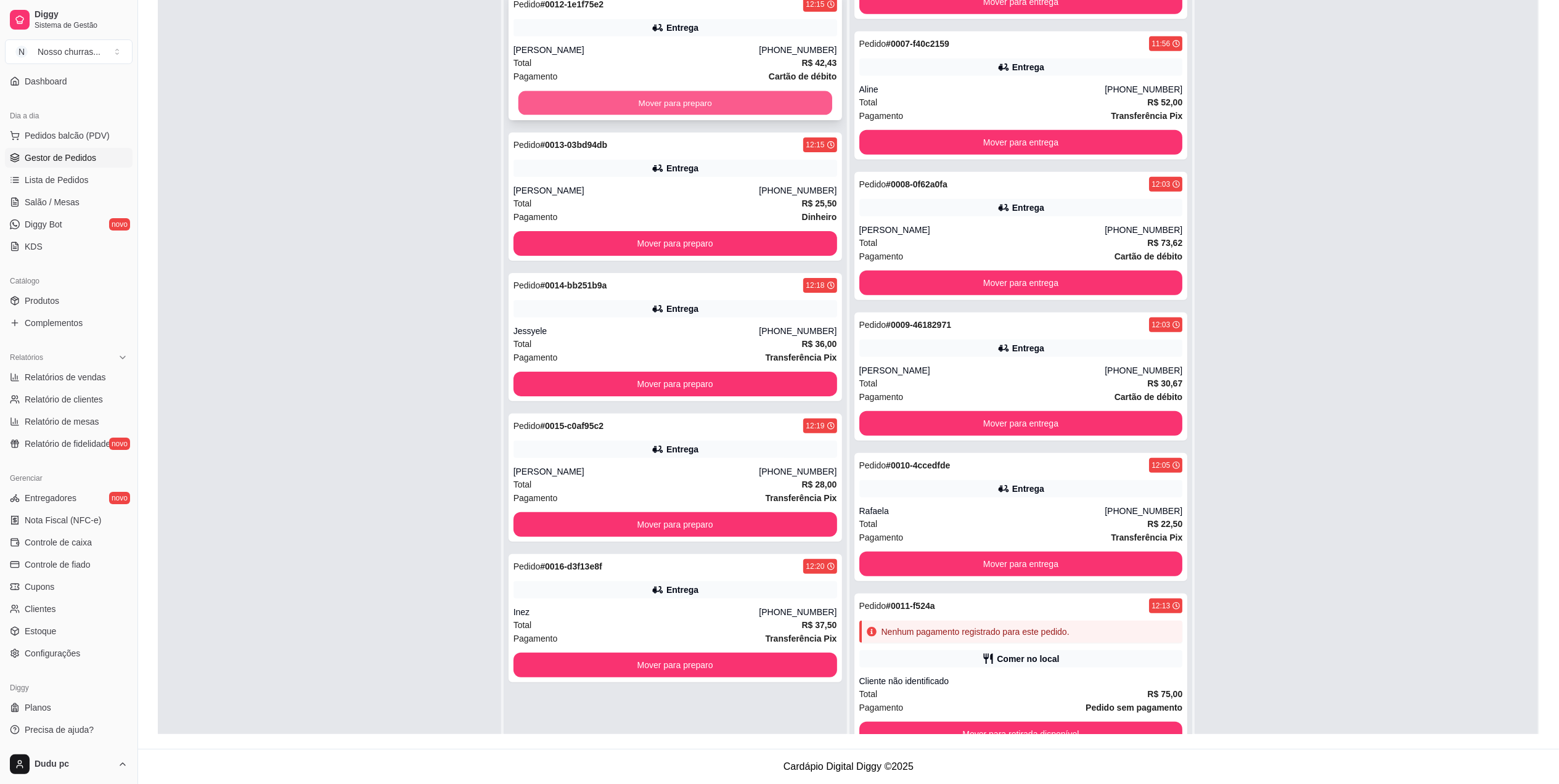
click at [744, 104] on button "Mover para preparo" at bounding box center [675, 103] width 314 height 24
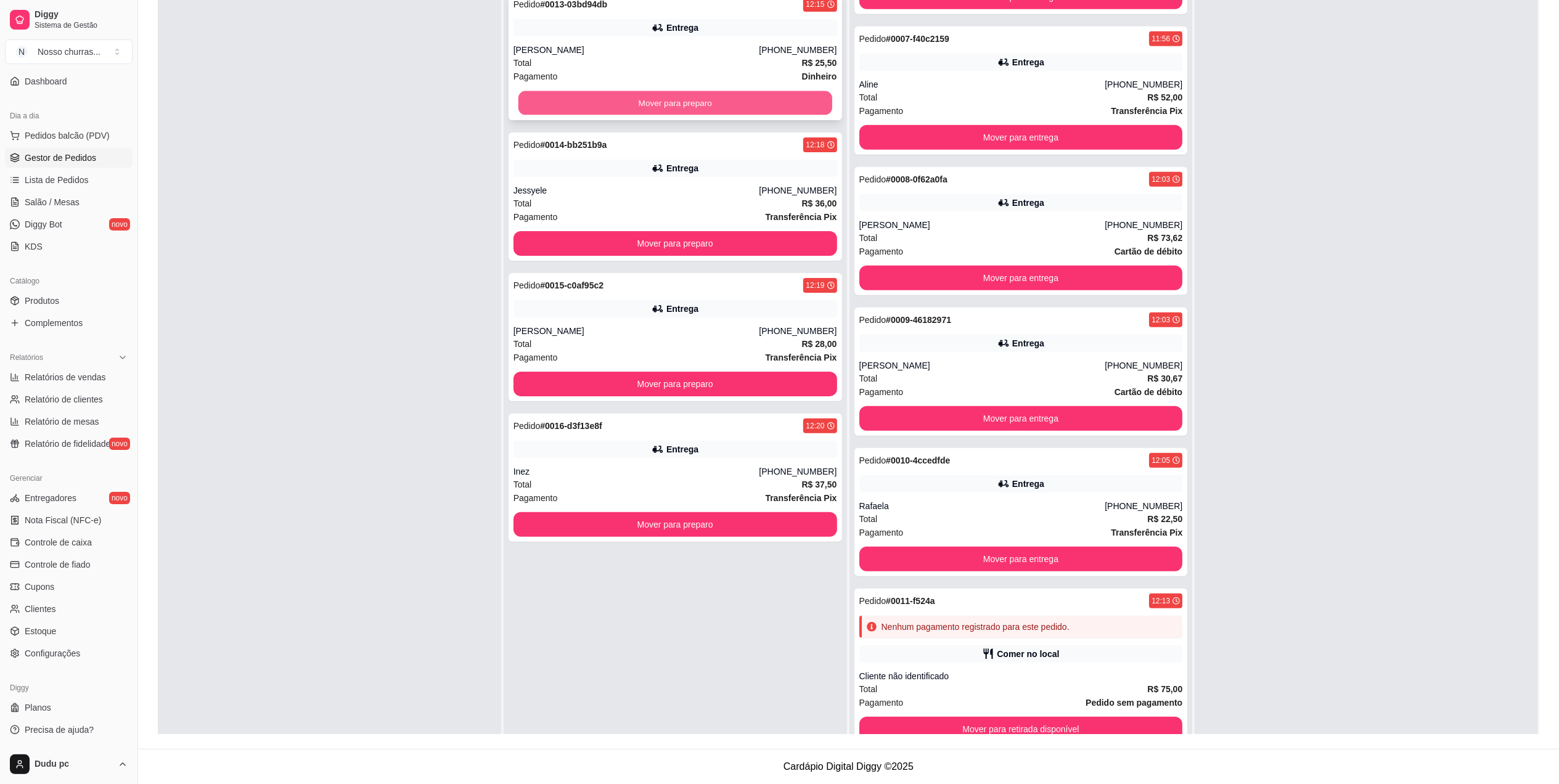
click at [717, 95] on button "Mover para preparo" at bounding box center [675, 103] width 314 height 24
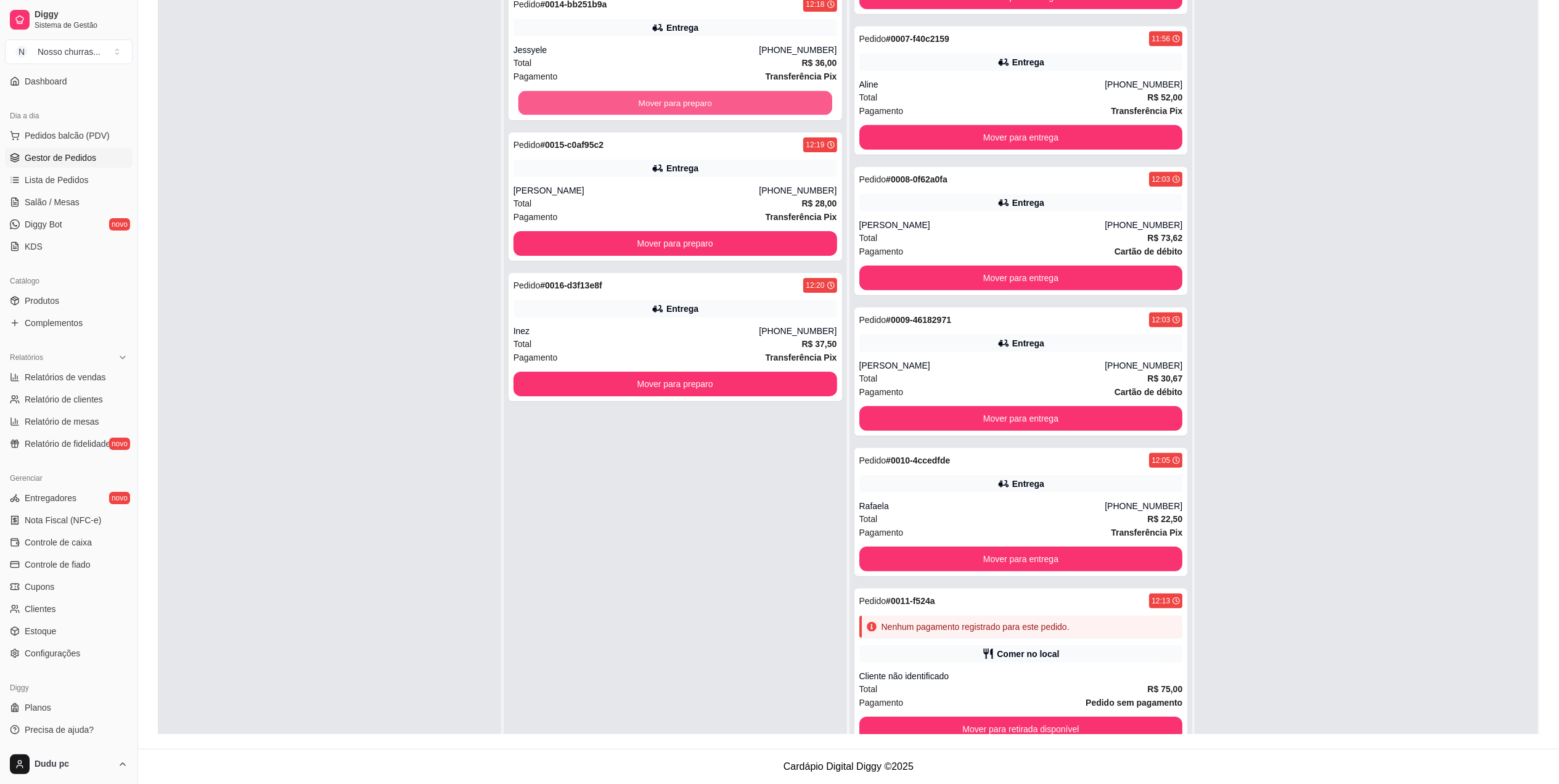
click at [717, 95] on button "Mover para preparo" at bounding box center [675, 103] width 314 height 24
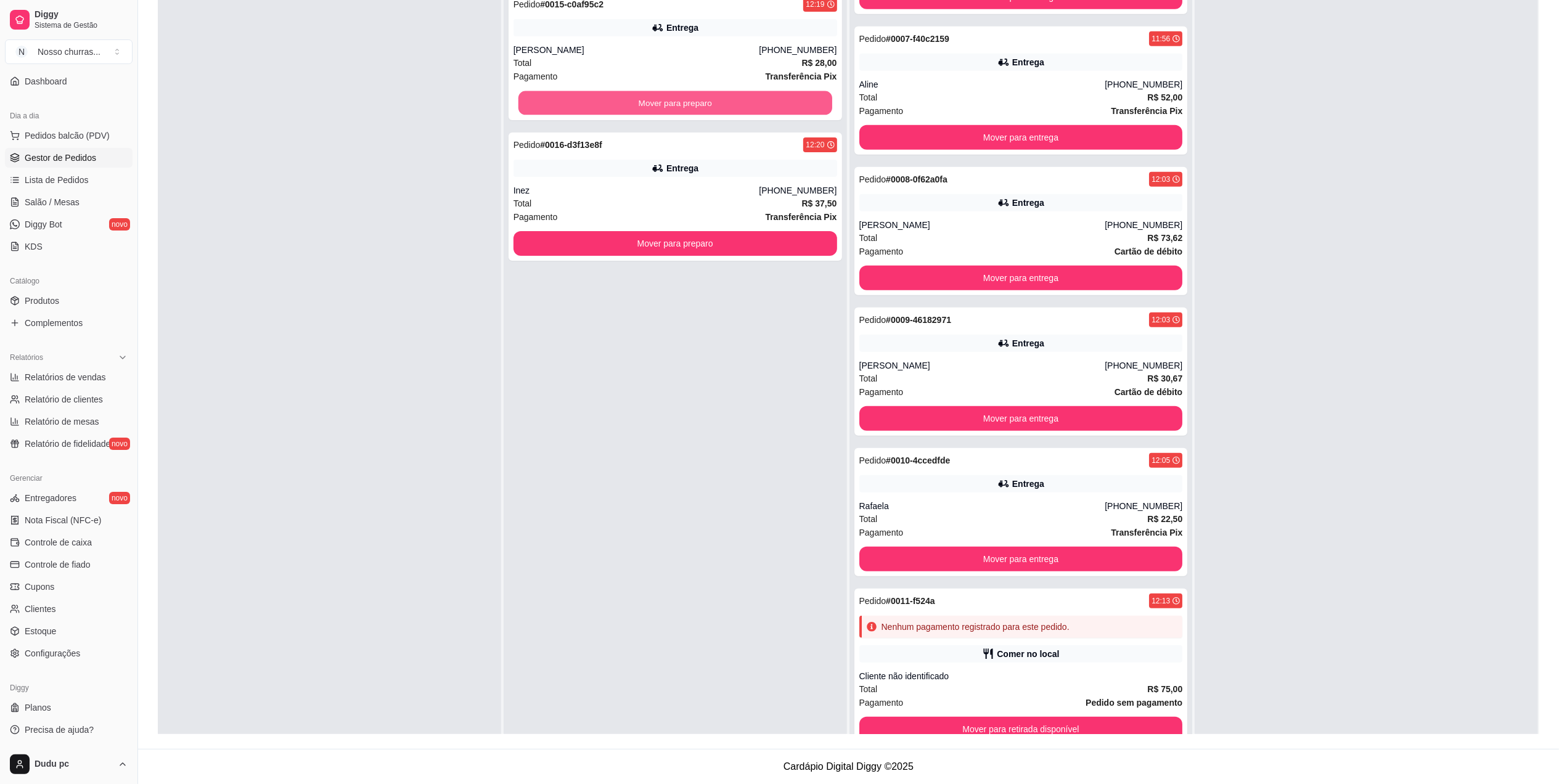
click at [717, 95] on button "Mover para preparo" at bounding box center [675, 103] width 314 height 24
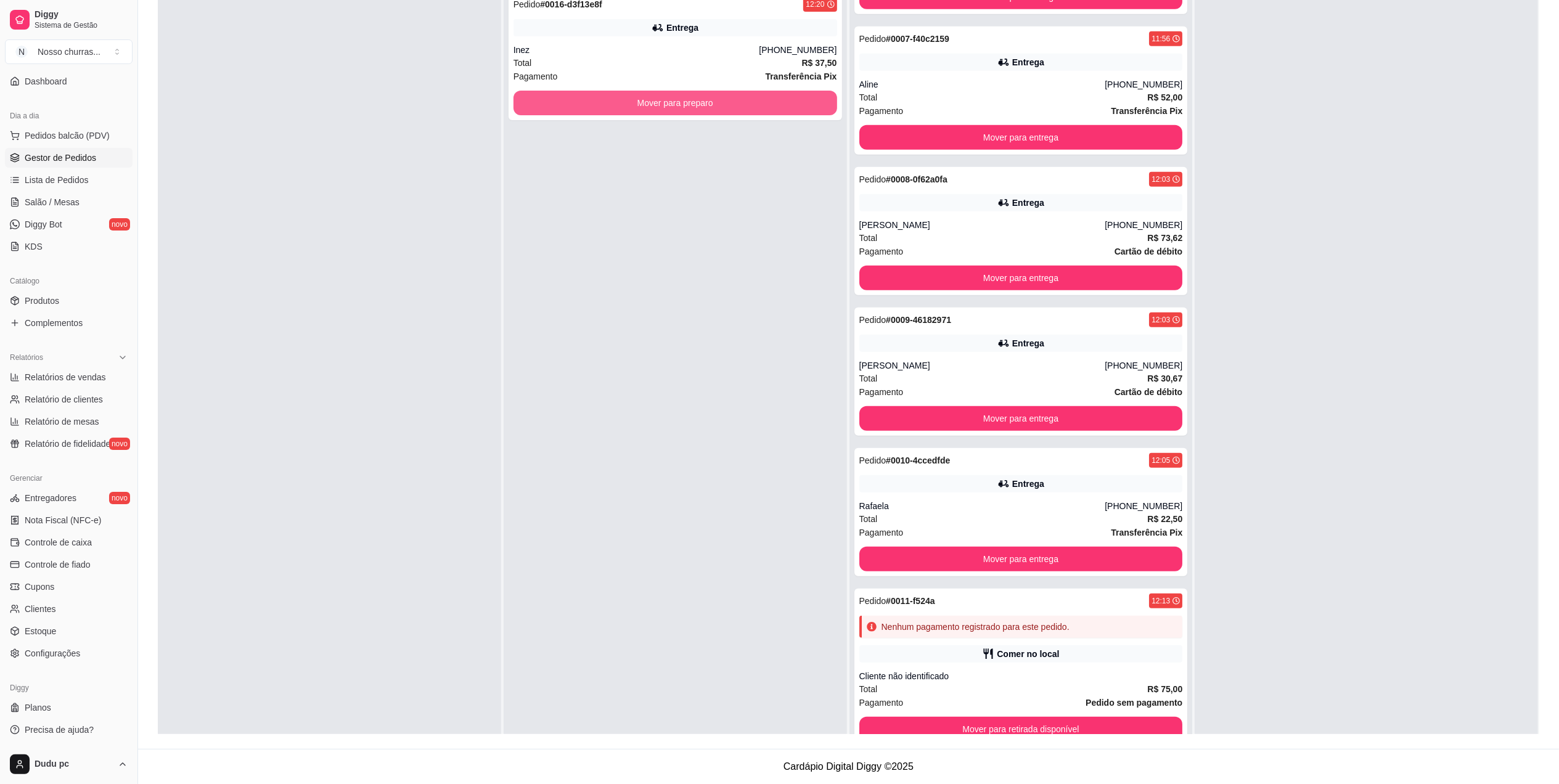
click at [717, 95] on button "Mover para preparo" at bounding box center [675, 102] width 323 height 24
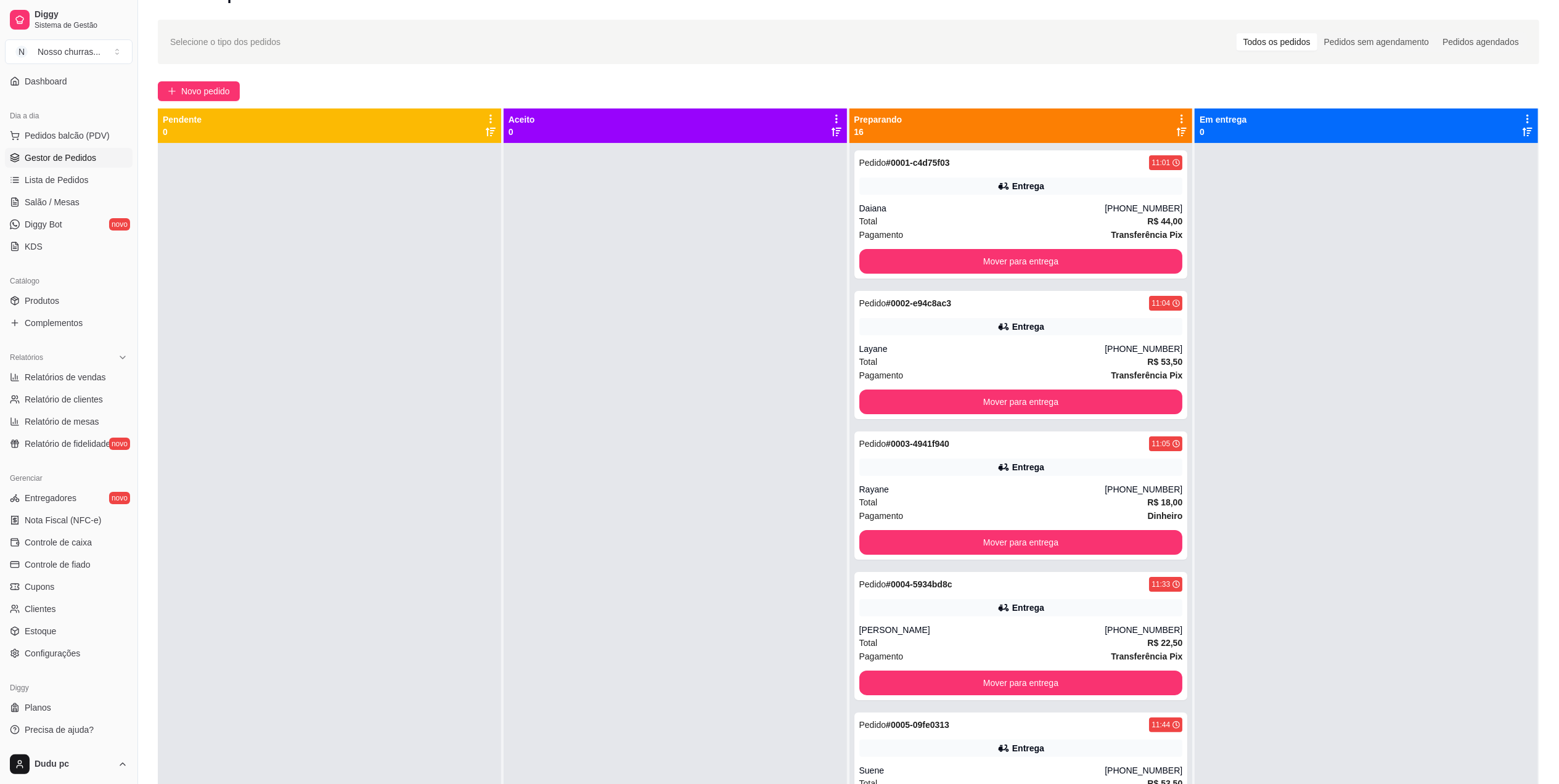
scroll to position [0, 0]
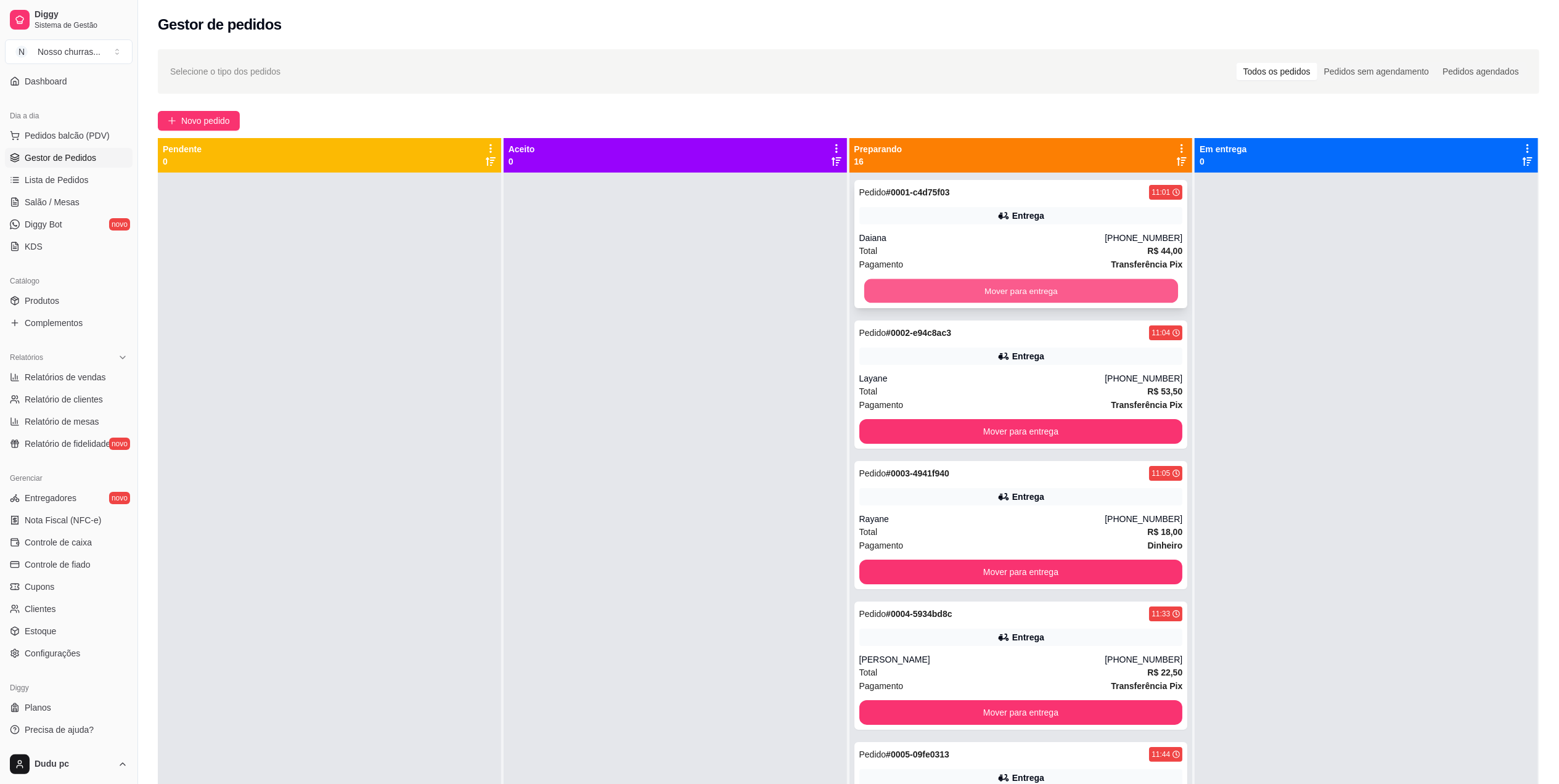
click at [1075, 299] on button "Mover para entrega" at bounding box center [1020, 291] width 314 height 24
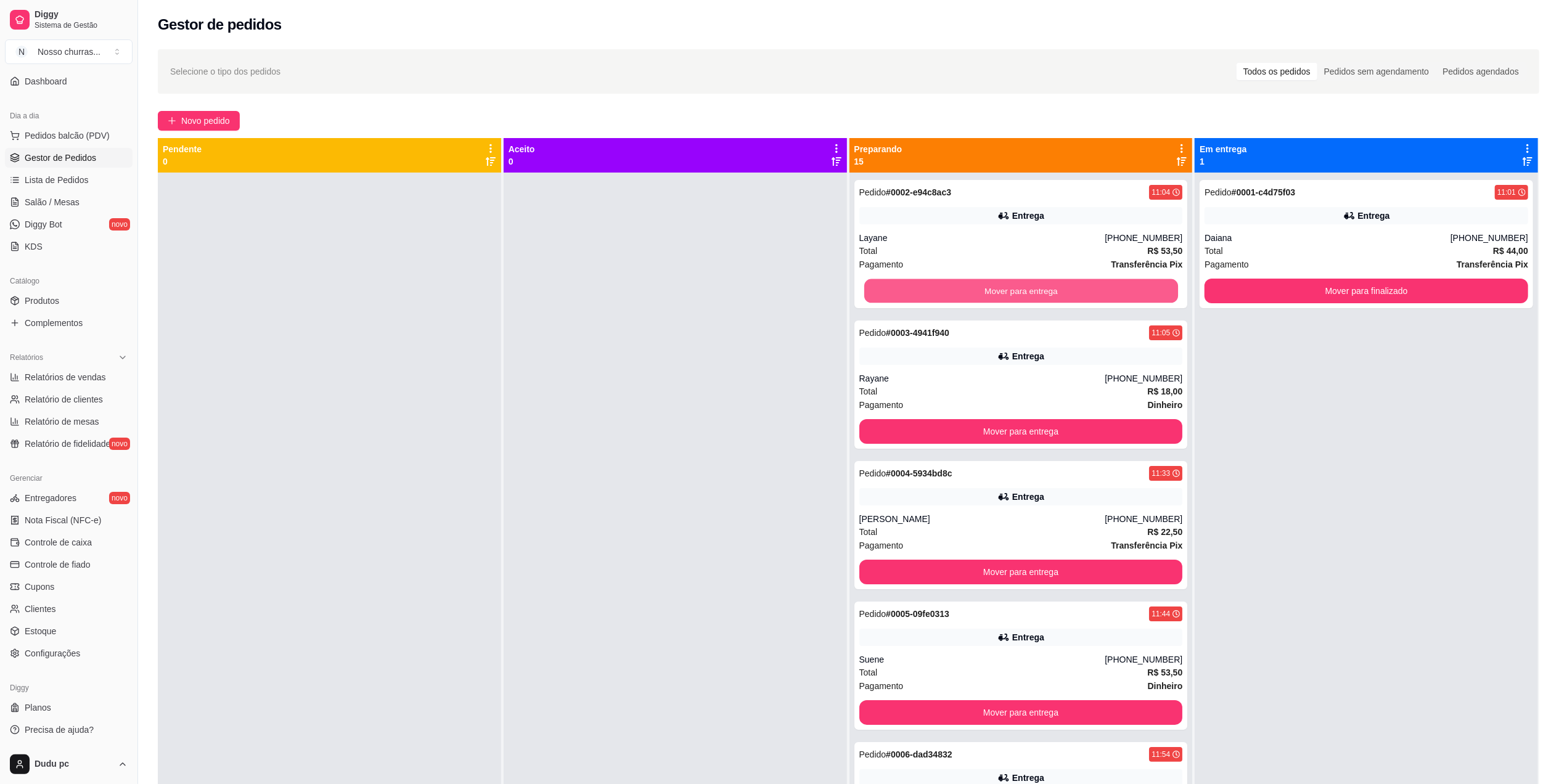
click at [1075, 299] on button "Mover para entrega" at bounding box center [1020, 291] width 314 height 24
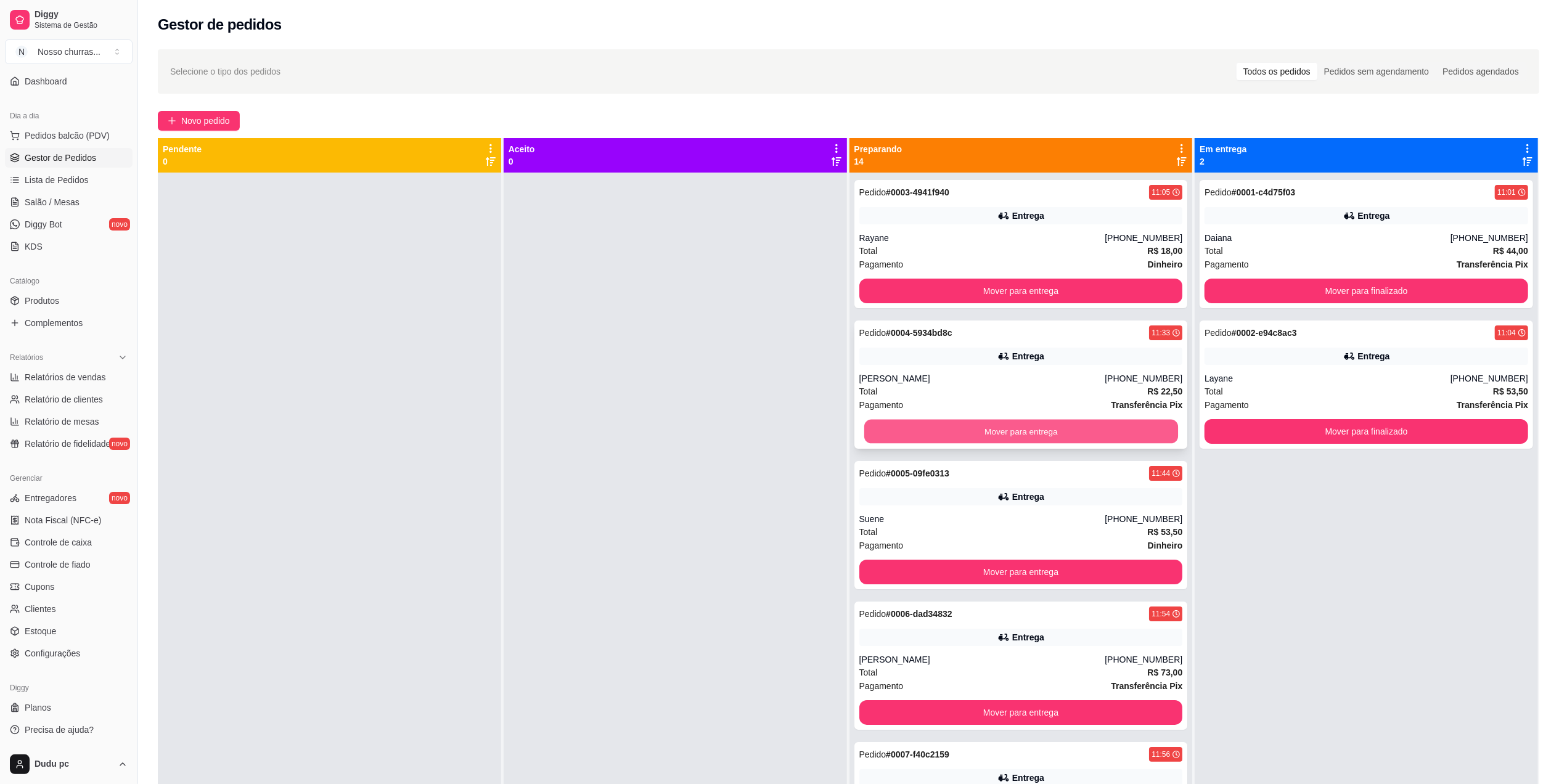
click at [1016, 429] on button "Mover para entrega" at bounding box center [1020, 431] width 314 height 24
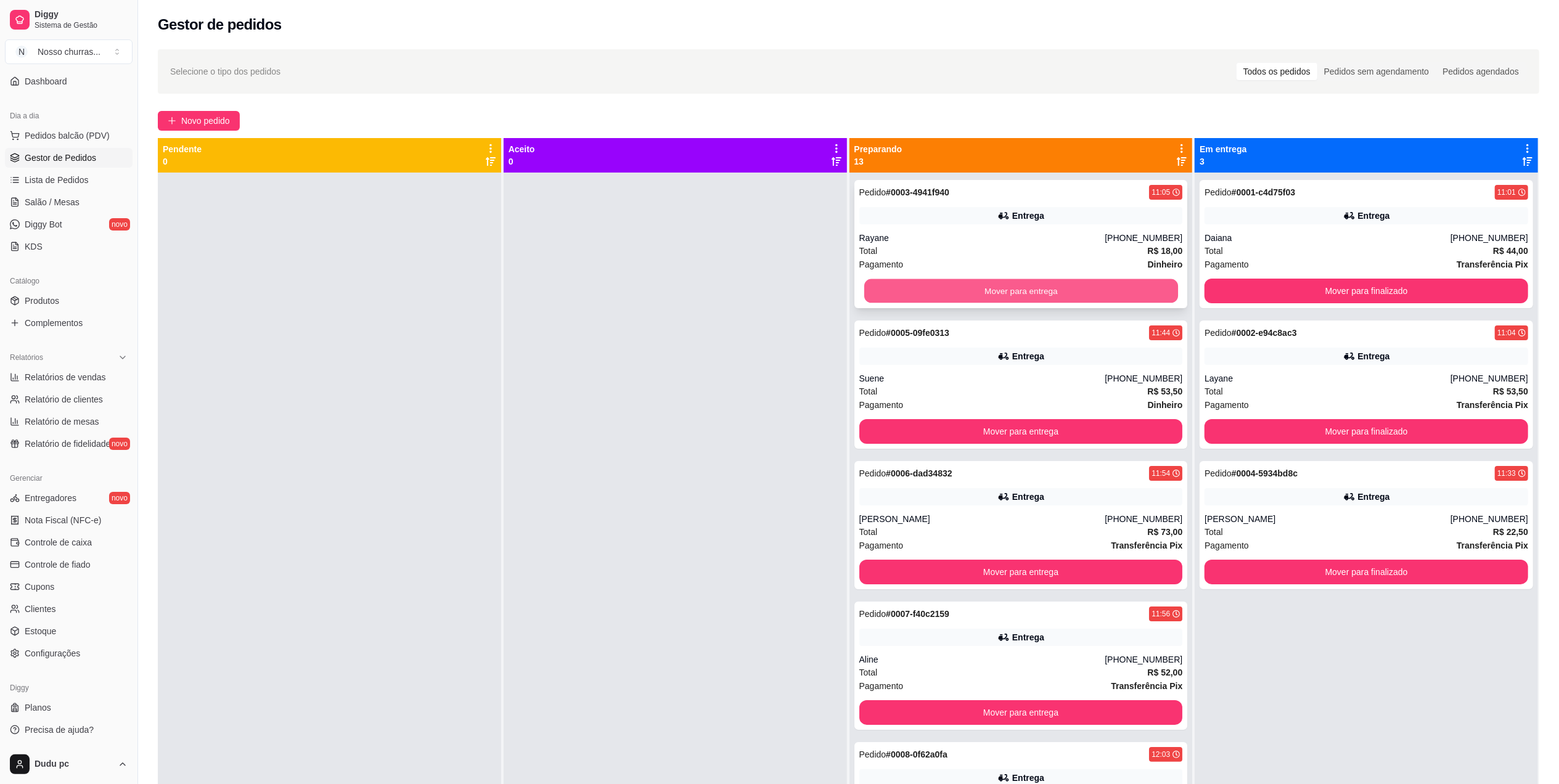
click at [1001, 292] on button "Mover para entrega" at bounding box center [1020, 291] width 314 height 24
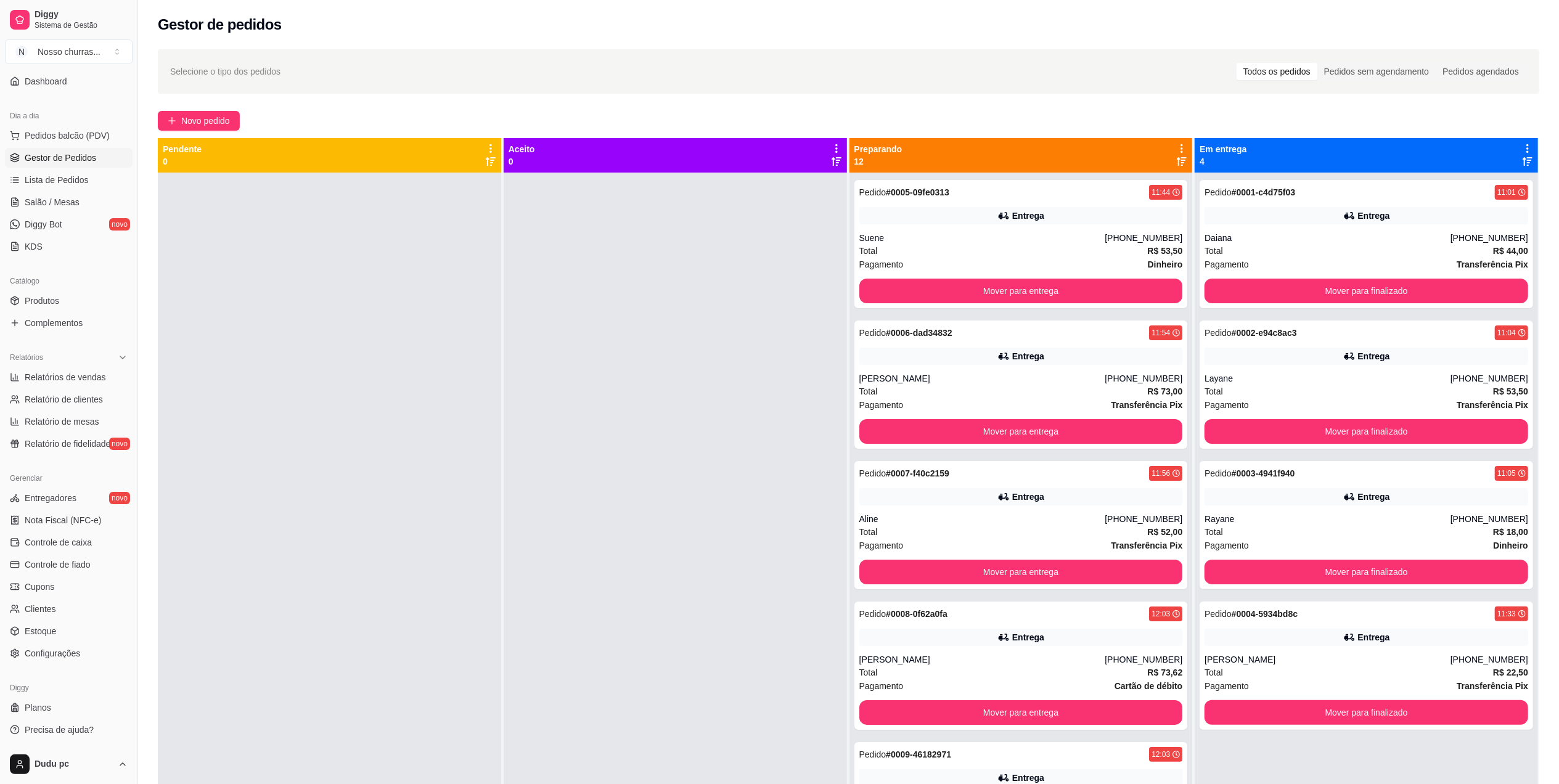
scroll to position [686, 0]
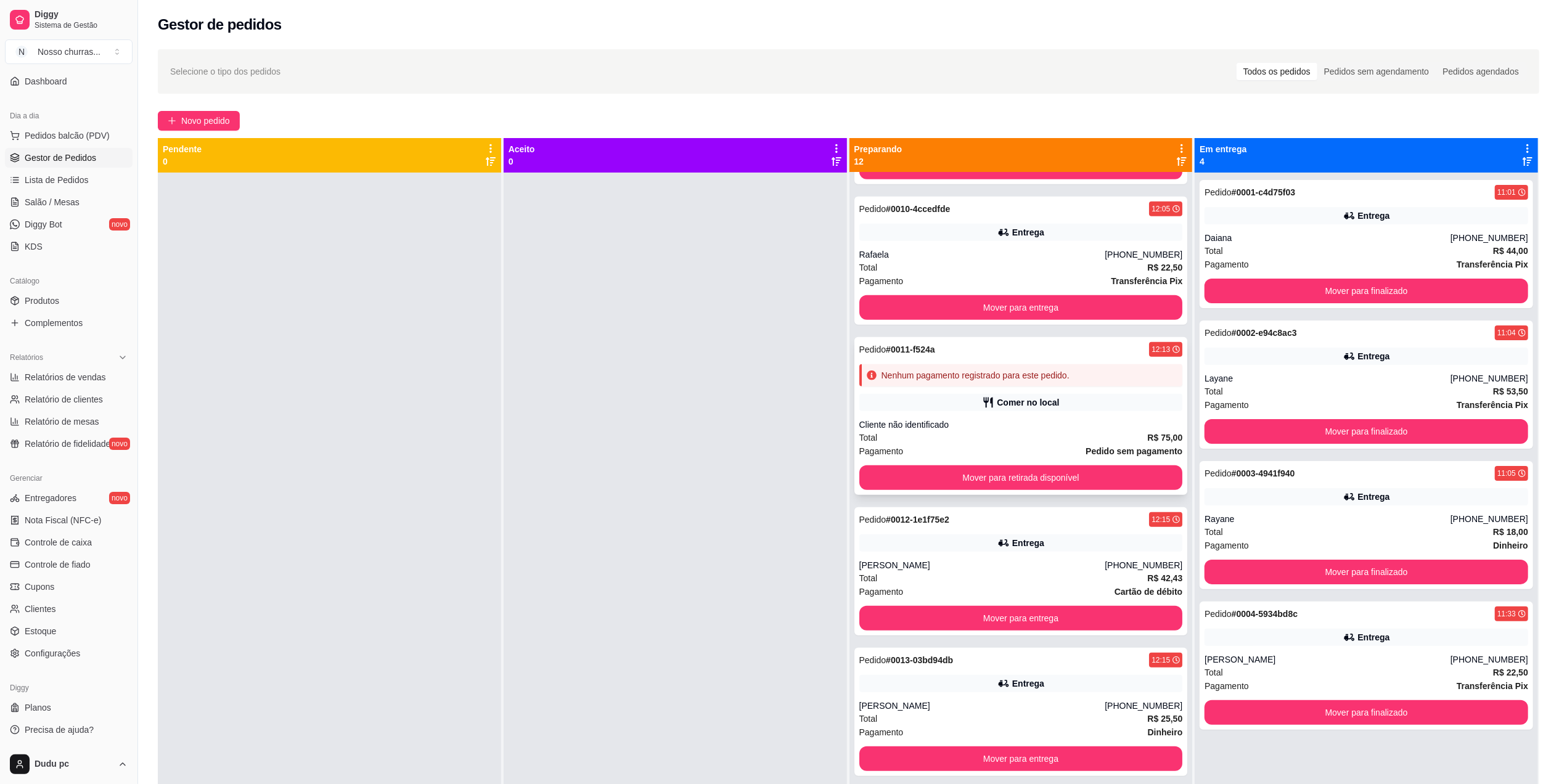
click at [1124, 401] on div "Comer no local" at bounding box center [1021, 402] width 323 height 17
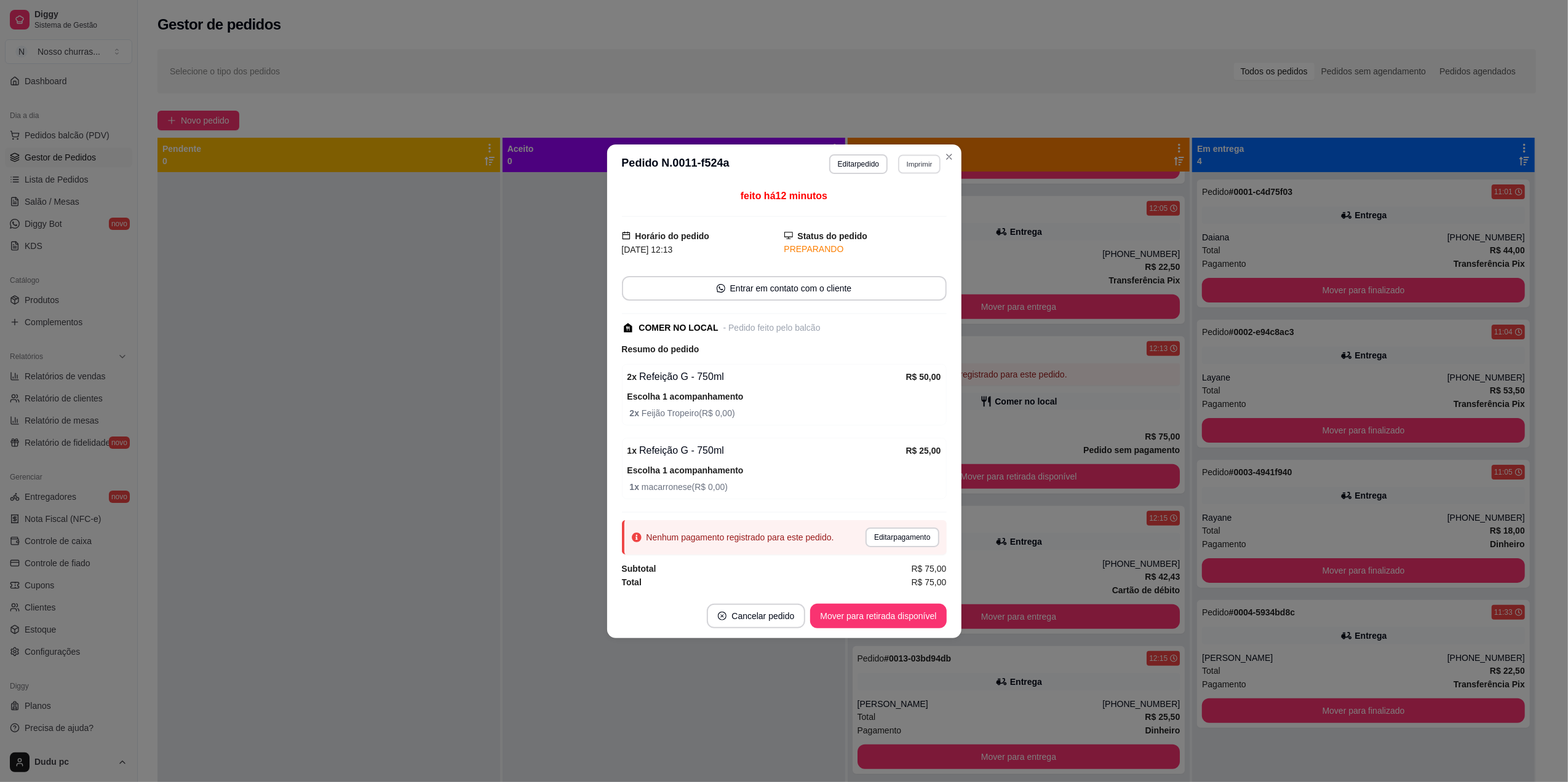
click at [927, 164] on button "Imprimir" at bounding box center [919, 163] width 42 height 19
click at [900, 212] on button "IMPRESSORA" at bounding box center [897, 204] width 86 height 19
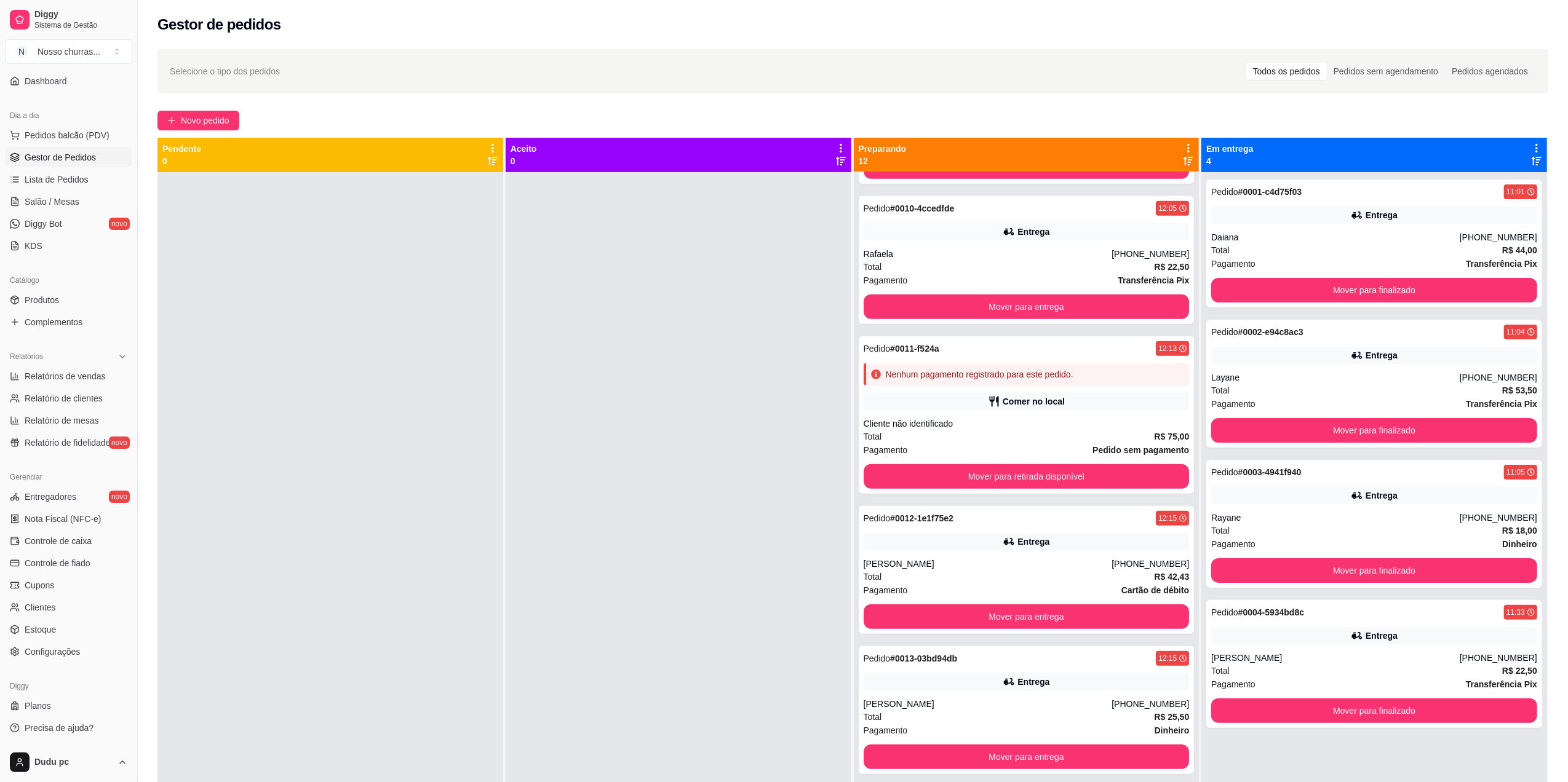
scroll to position [0, 0]
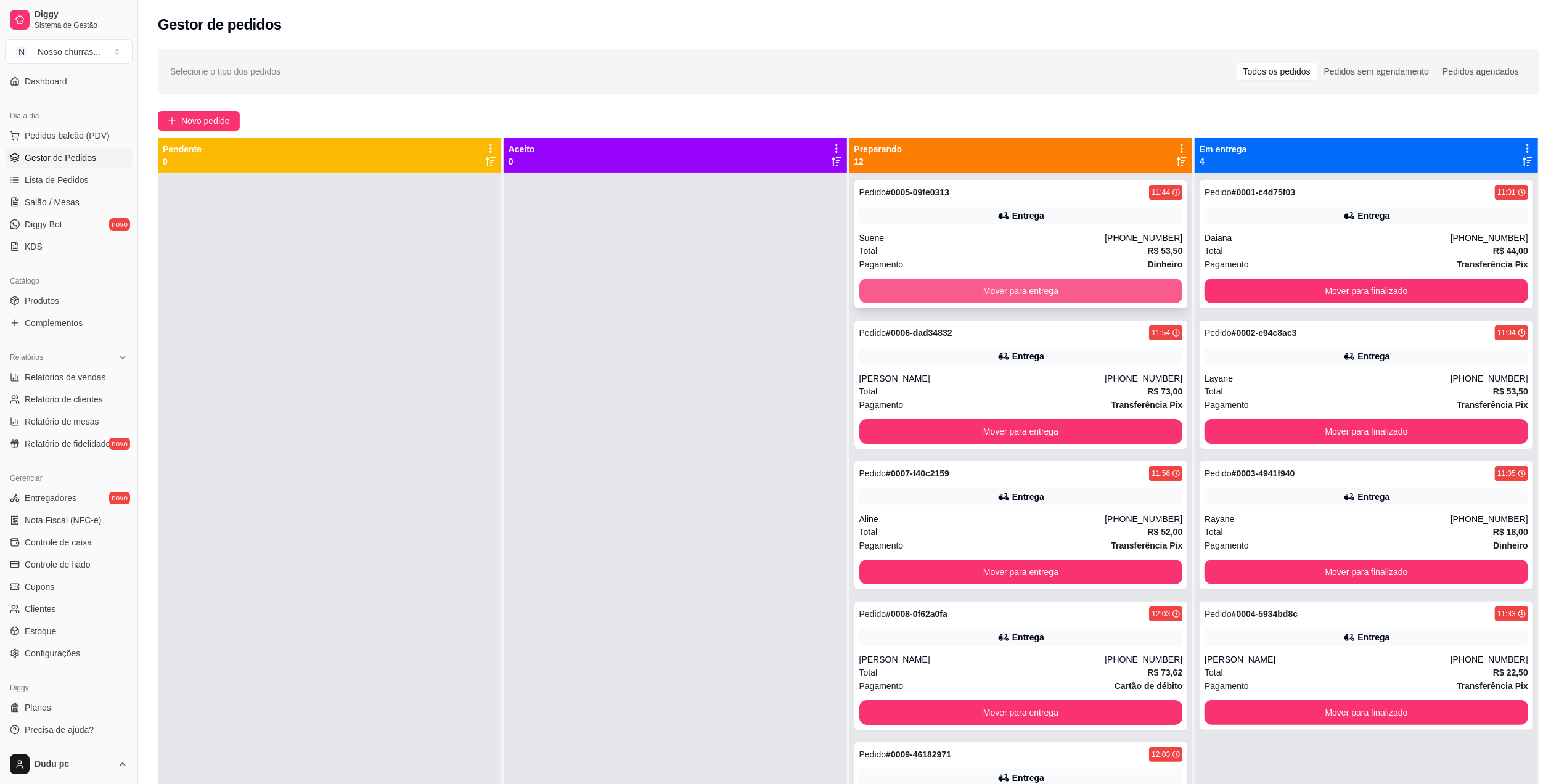
click at [1098, 292] on button "Mover para entrega" at bounding box center [1021, 291] width 323 height 24
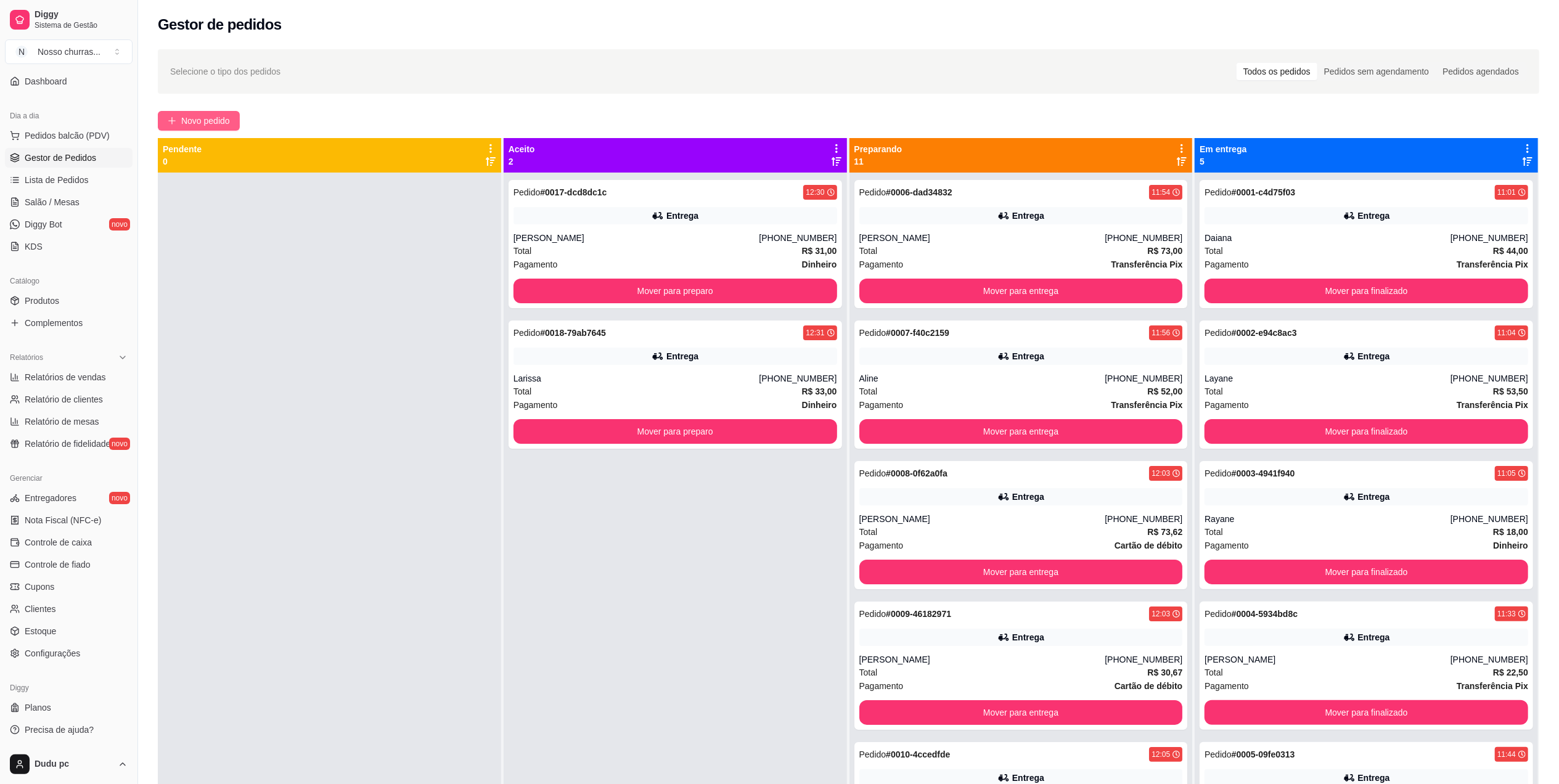
drag, startPoint x: 200, startPoint y: 110, endPoint x: 207, endPoint y: 125, distance: 16.6
click at [207, 125] on div "Selecione o tipo dos pedidos Todos os pedidos Pedidos sem agendamento Pedidos a…" at bounding box center [848, 489] width 1421 height 895
click at [207, 125] on span "Novo pedido" at bounding box center [206, 120] width 49 height 13
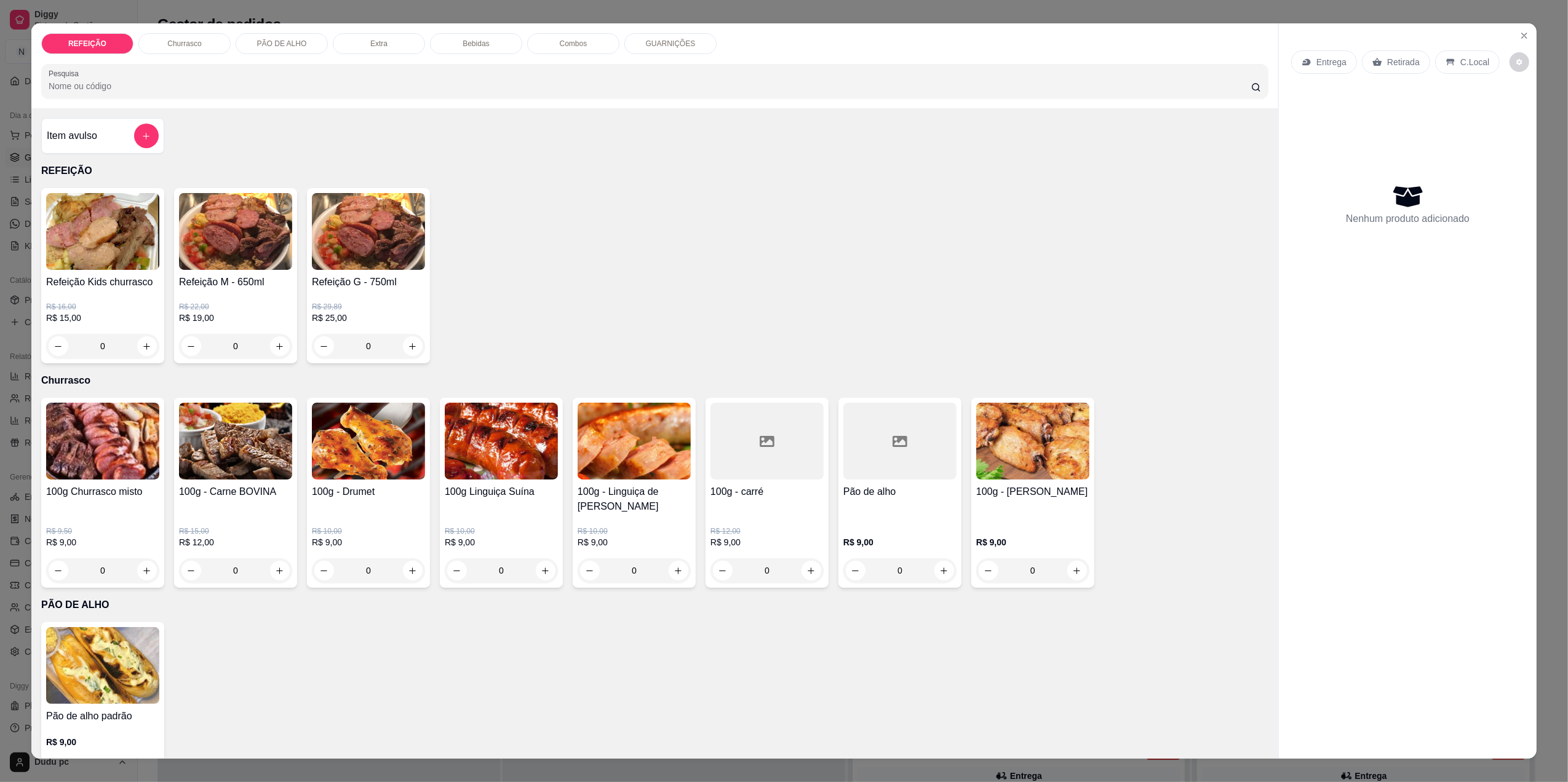
click at [409, 341] on div "0" at bounding box center [368, 346] width 113 height 24
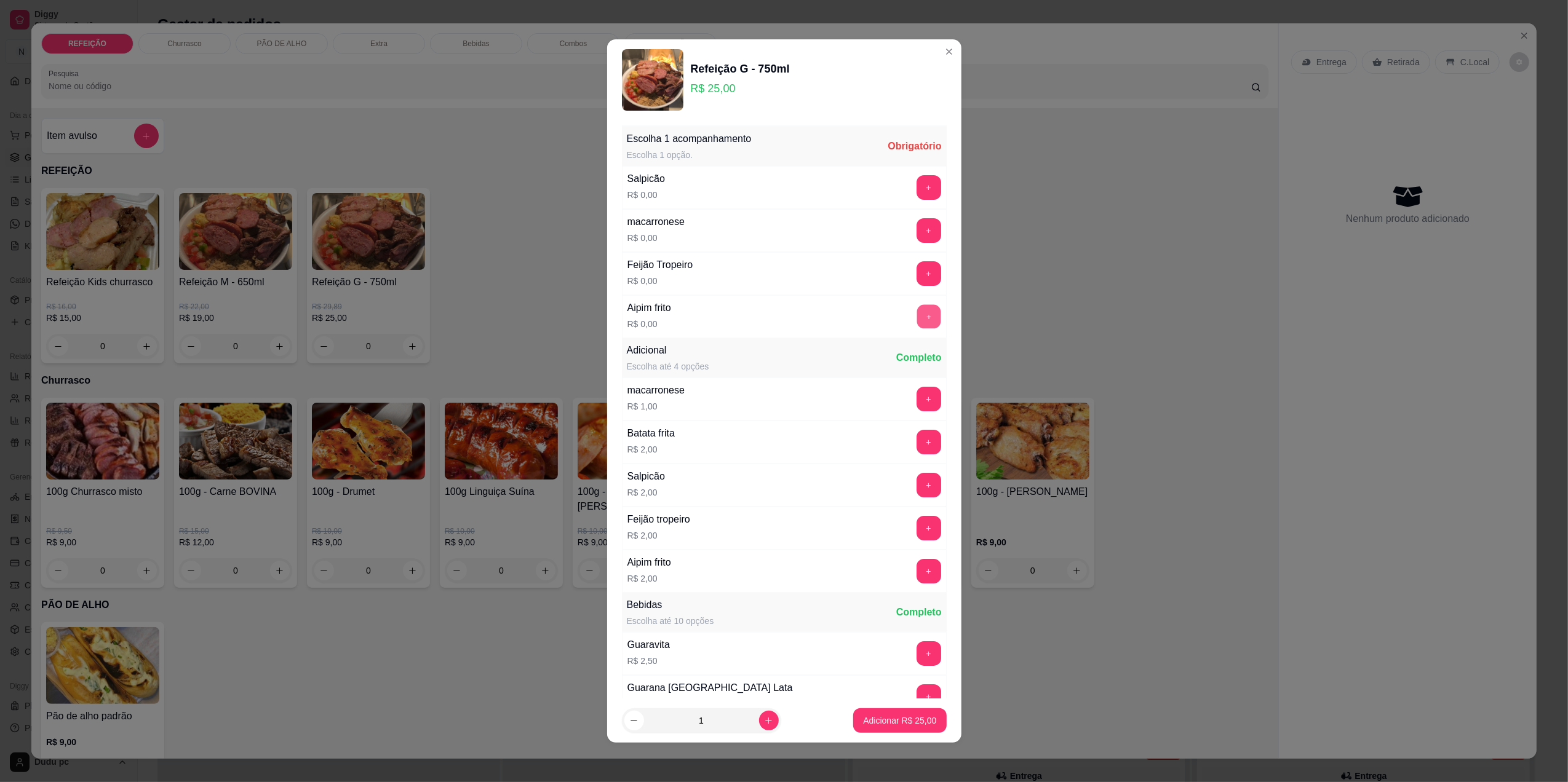
click at [916, 316] on button "+" at bounding box center [928, 316] width 24 height 24
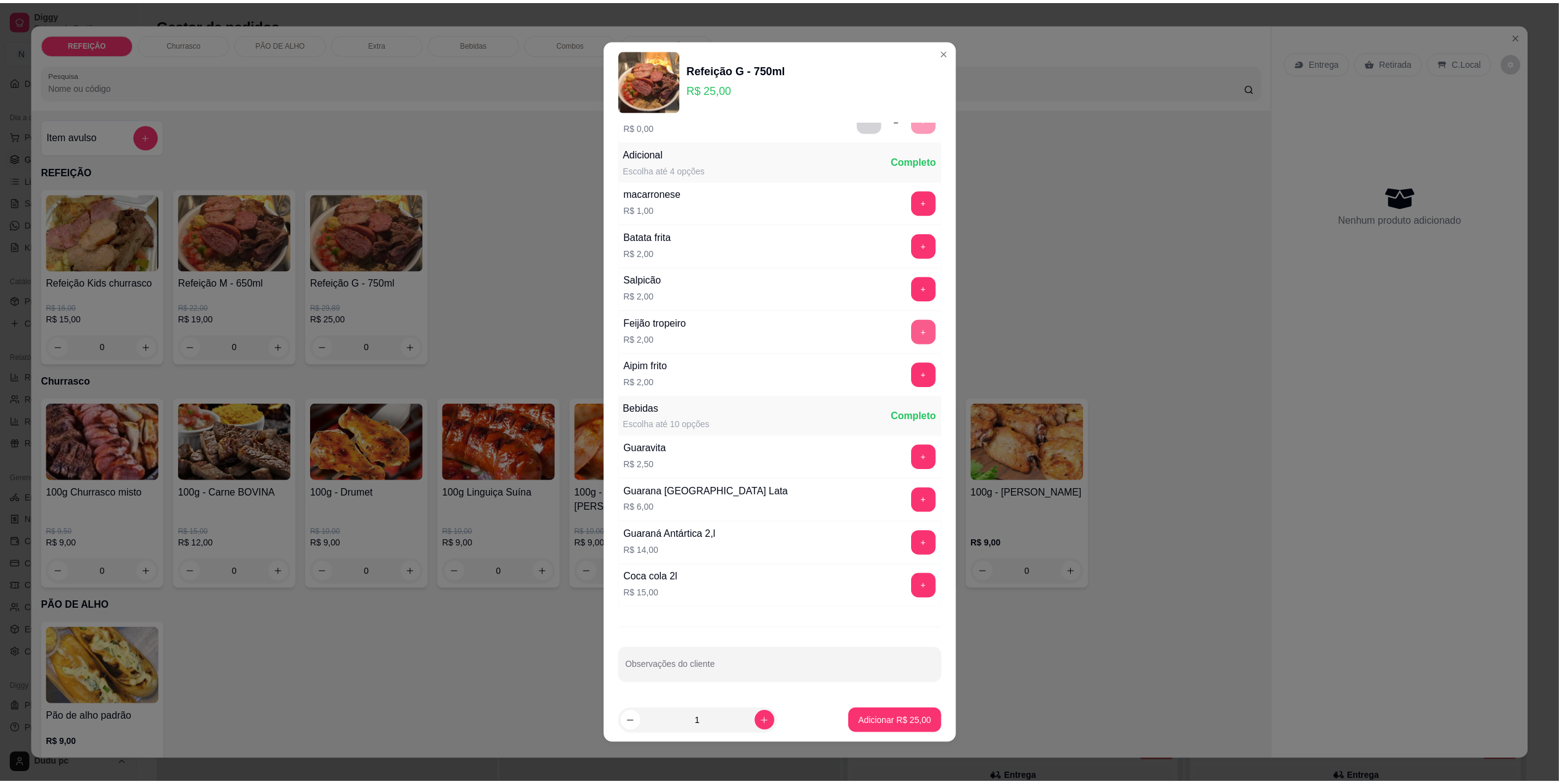
scroll to position [203, 0]
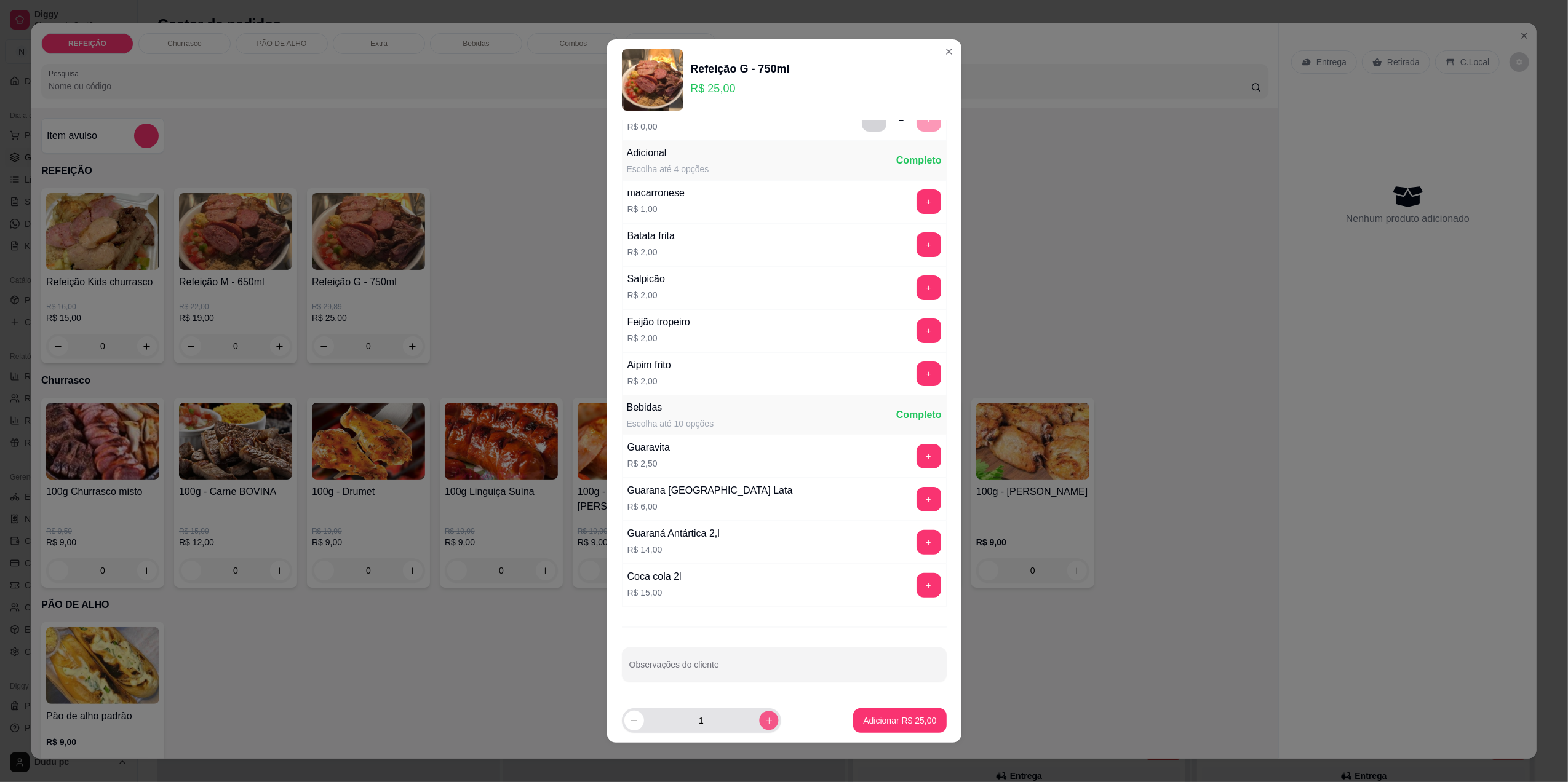
click at [755, 711] on div "1" at bounding box center [701, 720] width 154 height 24
type input "2"
click at [864, 715] on p "Adicionar R$ 50,00" at bounding box center [900, 721] width 71 height 12
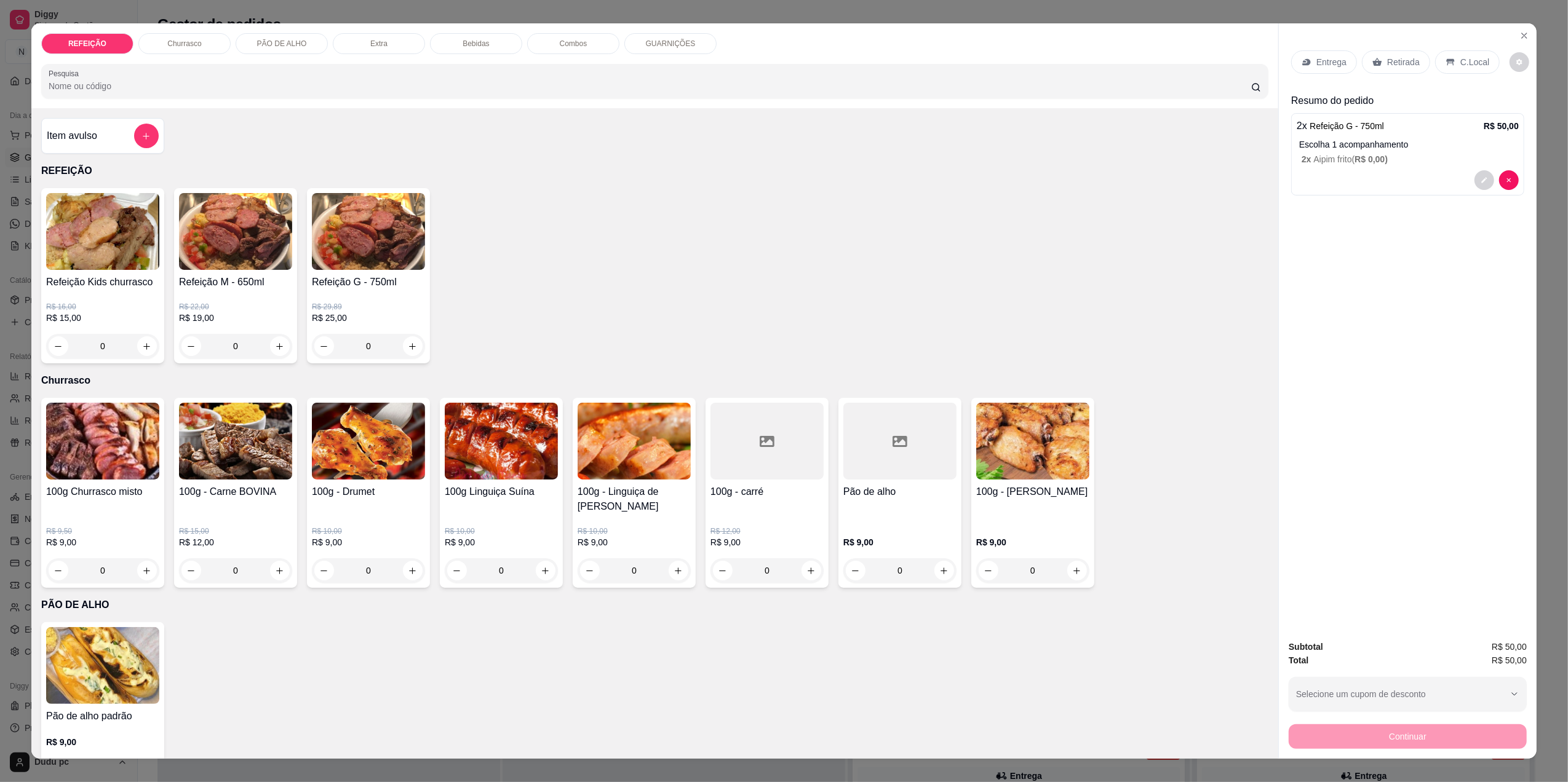
click at [134, 124] on div at bounding box center [146, 135] width 24 height 24
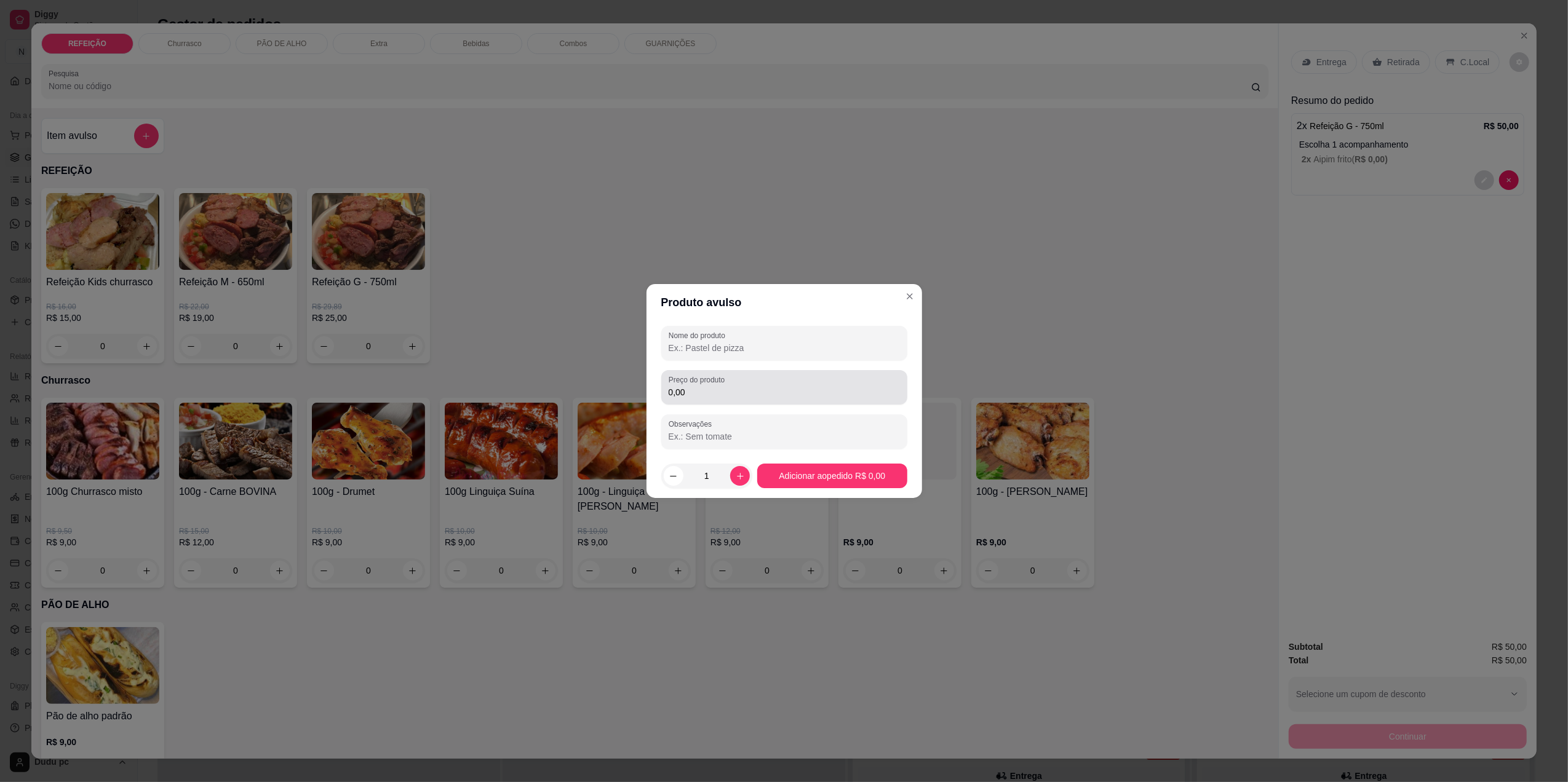
click at [700, 406] on div "Nome do produto Preço do produto 0,00 Observações" at bounding box center [784, 387] width 246 height 123
click at [694, 387] on input "0,00" at bounding box center [784, 392] width 231 height 12
type input "14,00"
click at [687, 355] on div at bounding box center [784, 343] width 231 height 24
type input "2 ks"
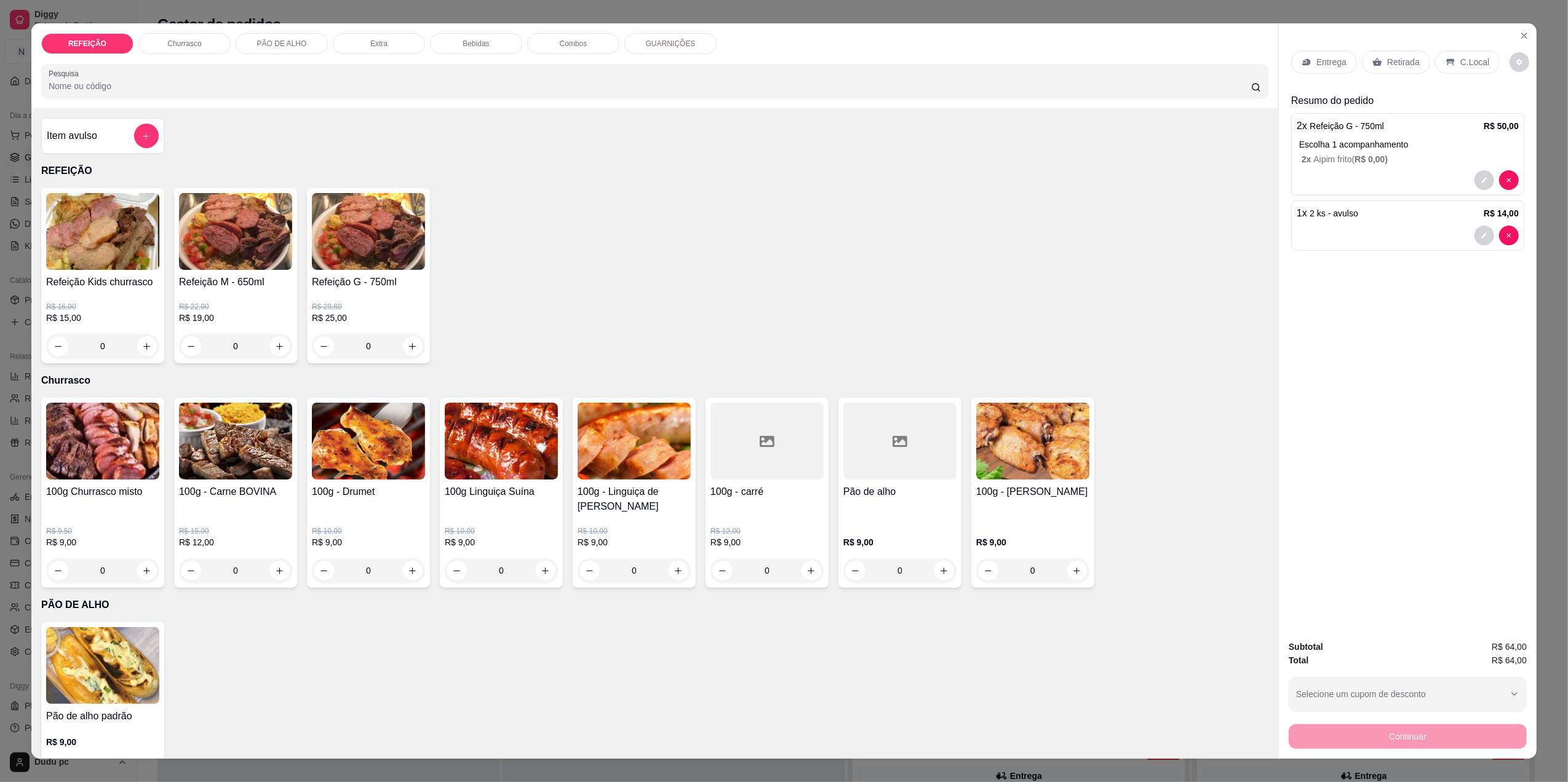
click at [1446, 60] on icon at bounding box center [1450, 62] width 8 height 7
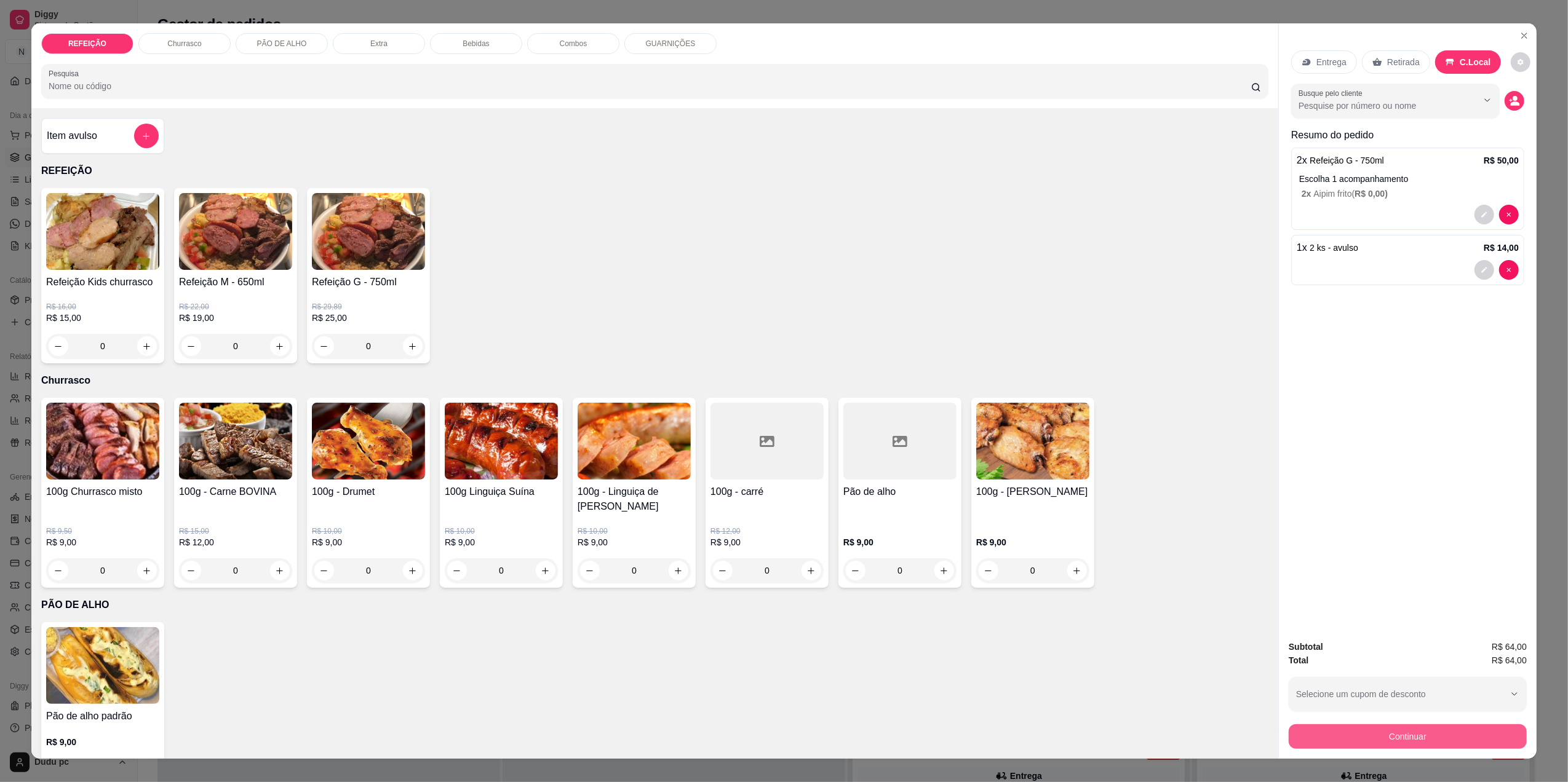
click at [1354, 739] on button "Continuar" at bounding box center [1407, 736] width 238 height 24
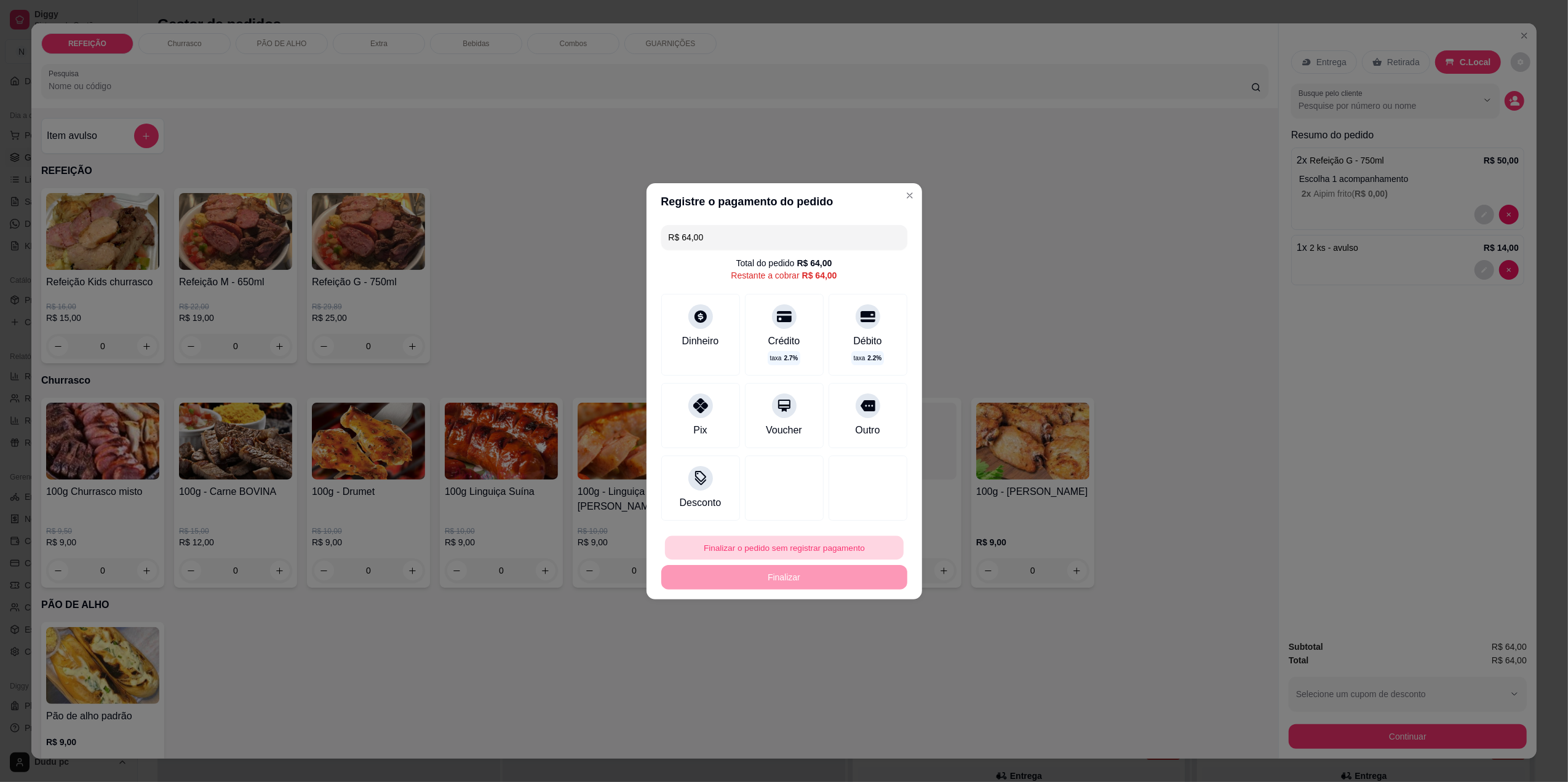
click at [854, 544] on button "Finalizar o pedido sem registrar pagamento" at bounding box center [784, 547] width 239 height 24
click at [854, 658] on button "Confirmar" at bounding box center [859, 649] width 44 height 19
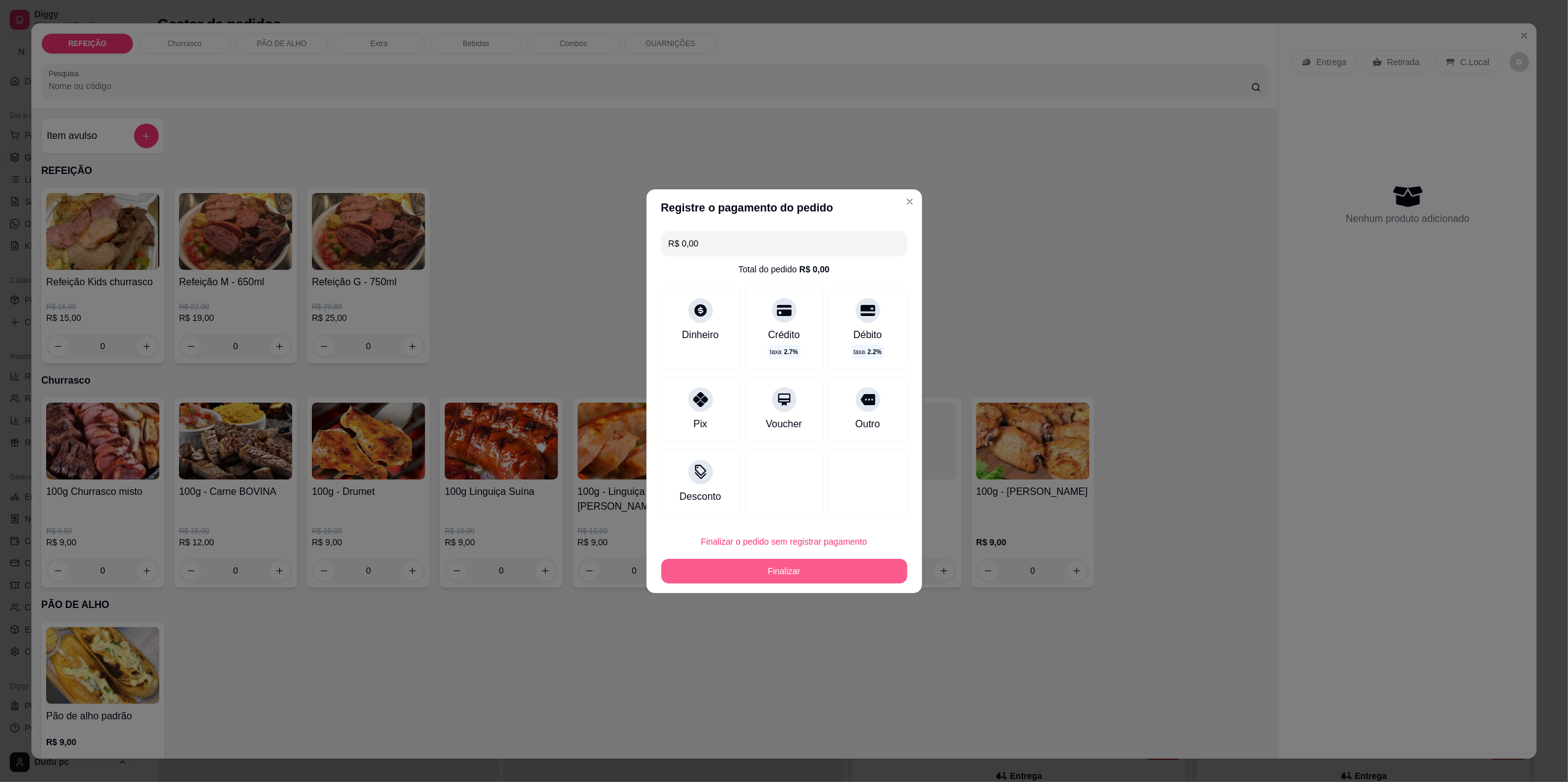
type input "R$ 0,00"
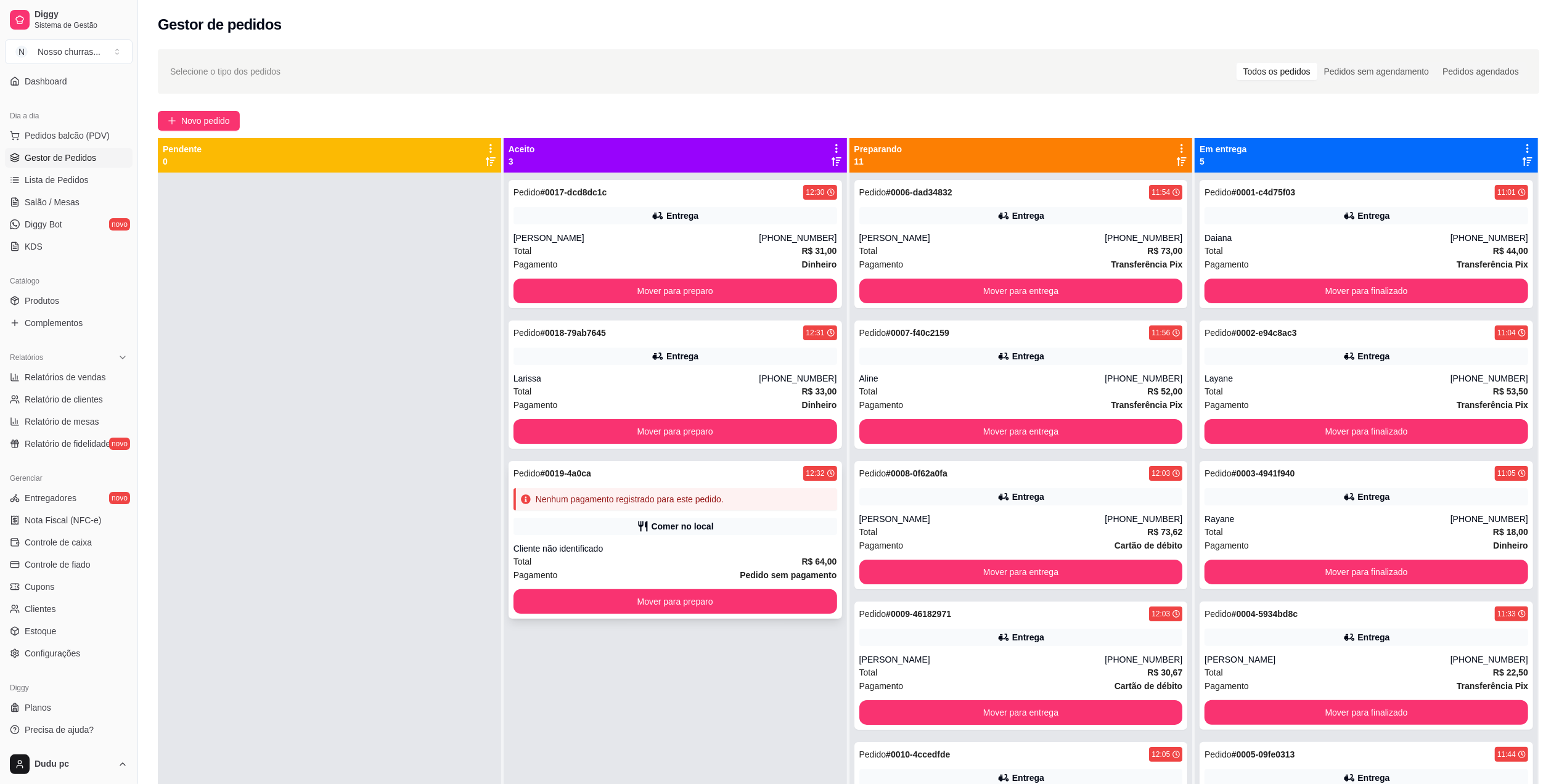
click at [809, 557] on strong "R$ 64,00" at bounding box center [820, 561] width 35 height 10
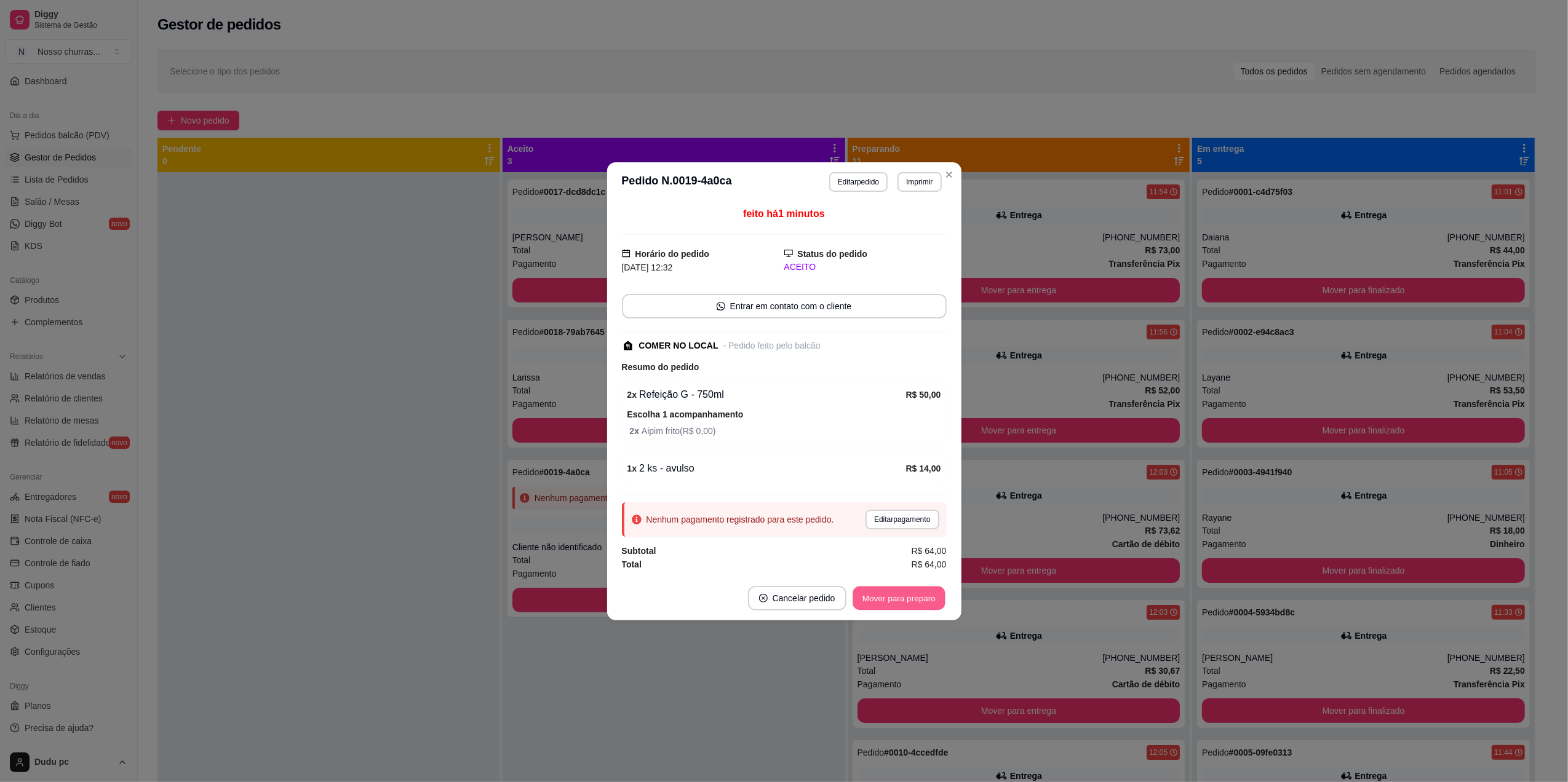
click at [886, 590] on button "Mover para preparo" at bounding box center [898, 597] width 92 height 24
click at [905, 605] on button "Mover para retirada disponível" at bounding box center [879, 597] width 132 height 24
click at [905, 605] on button "Mover para finalizado" at bounding box center [895, 597] width 99 height 24
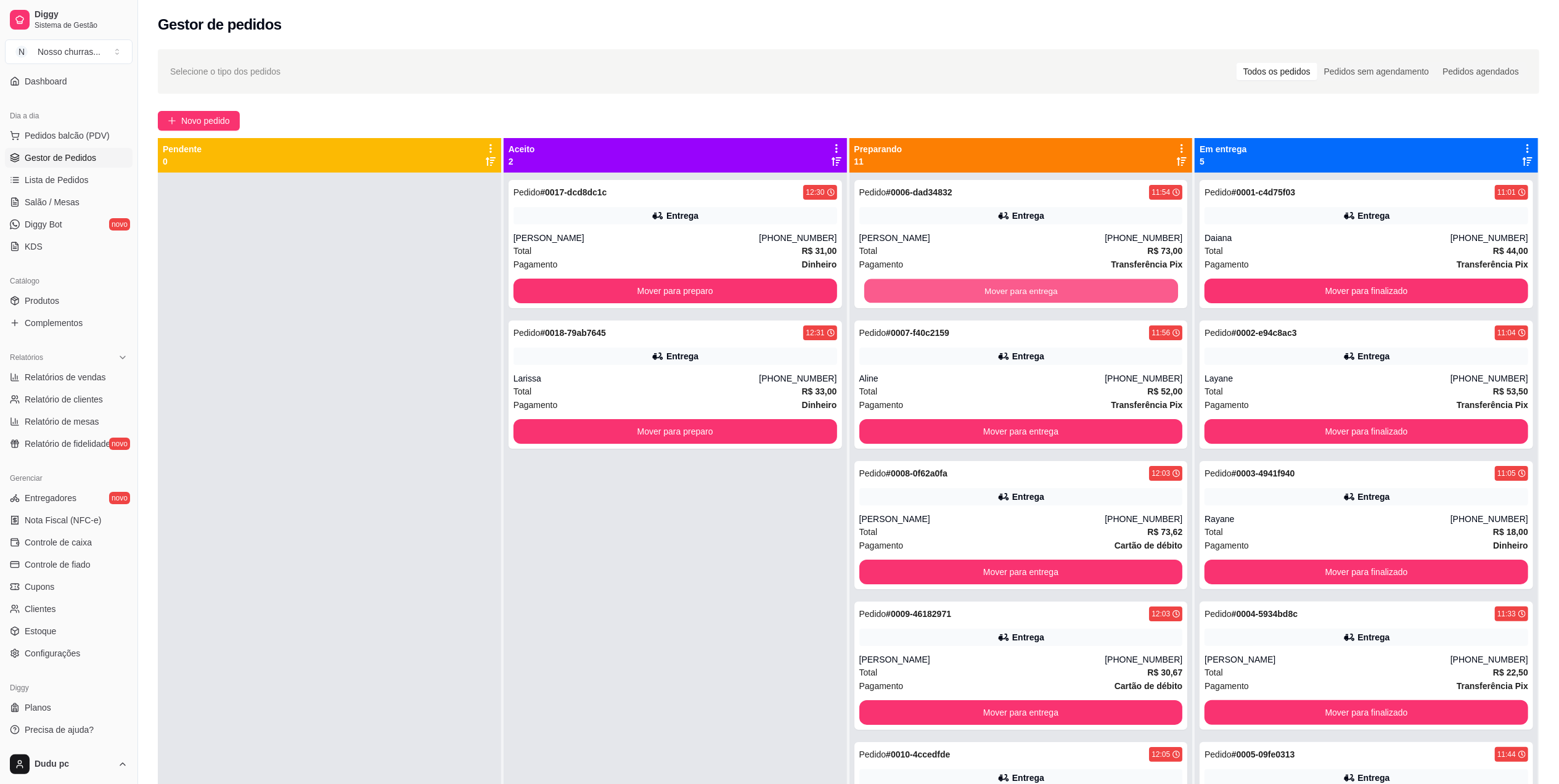
click at [1064, 286] on button "Mover para entrega" at bounding box center [1020, 291] width 314 height 24
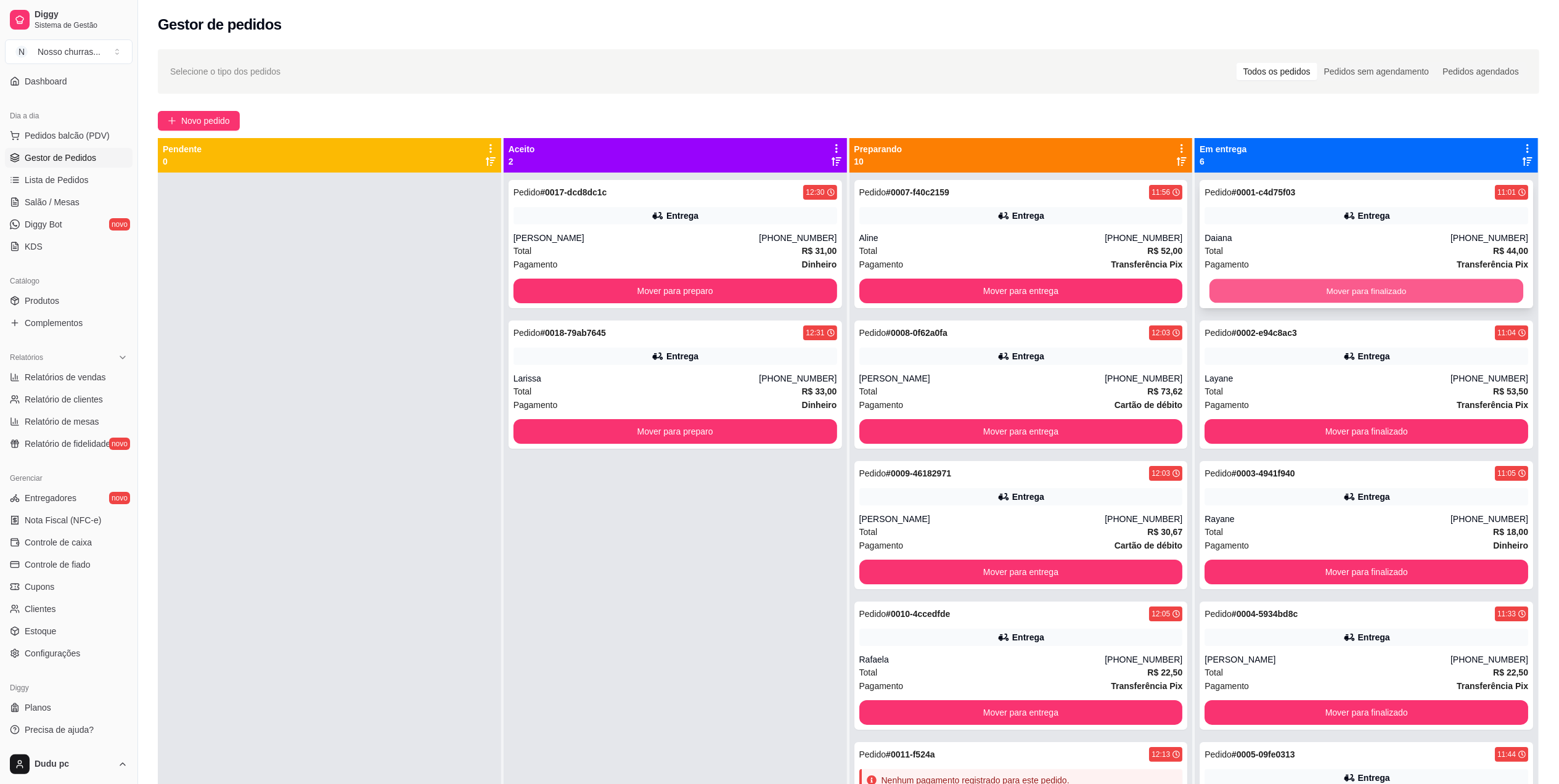
click at [1261, 285] on button "Mover para finalizado" at bounding box center [1366, 291] width 314 height 24
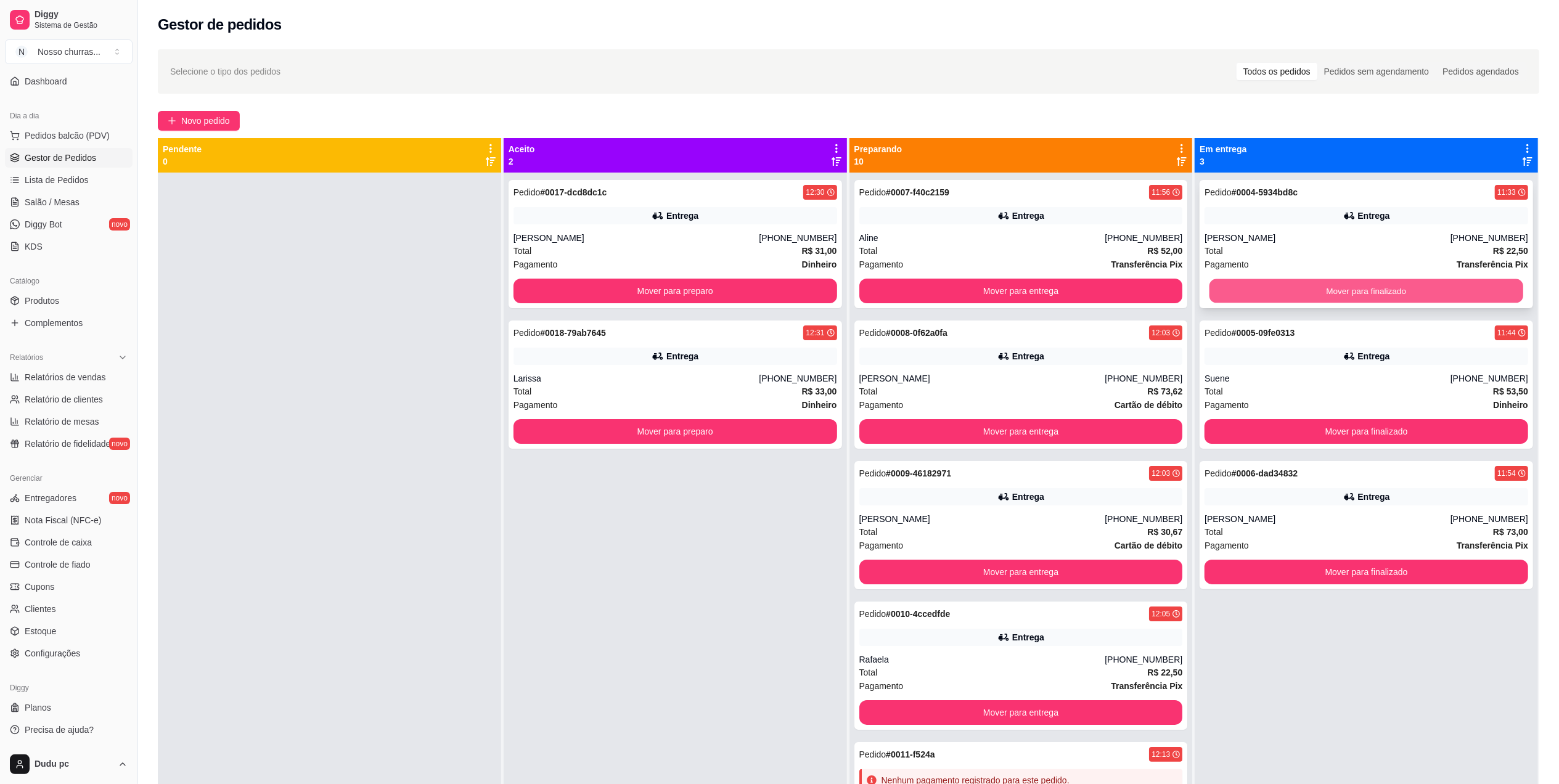
click at [1261, 291] on button "Mover para finalizado" at bounding box center [1366, 291] width 314 height 24
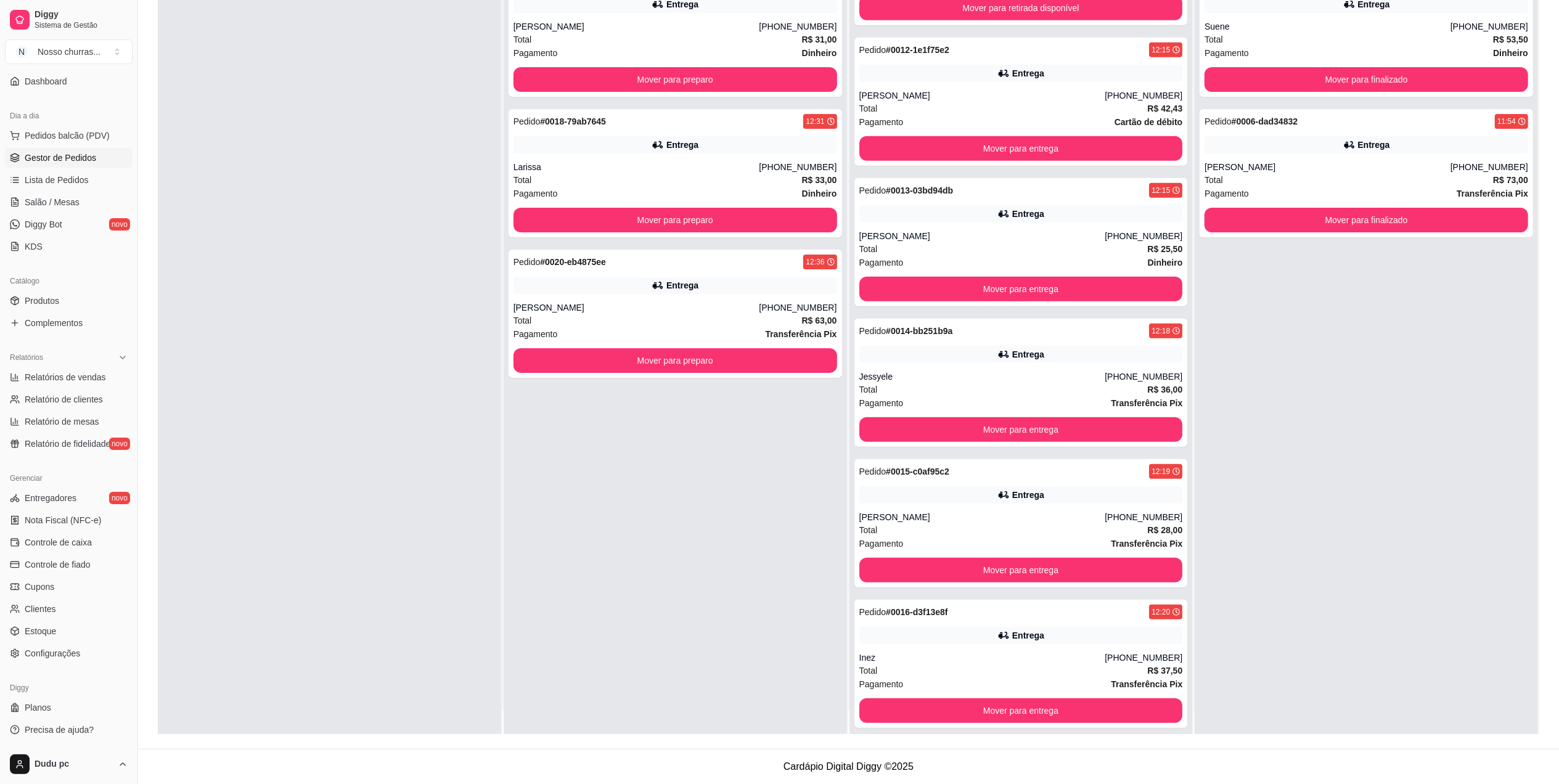
scroll to position [35, 0]
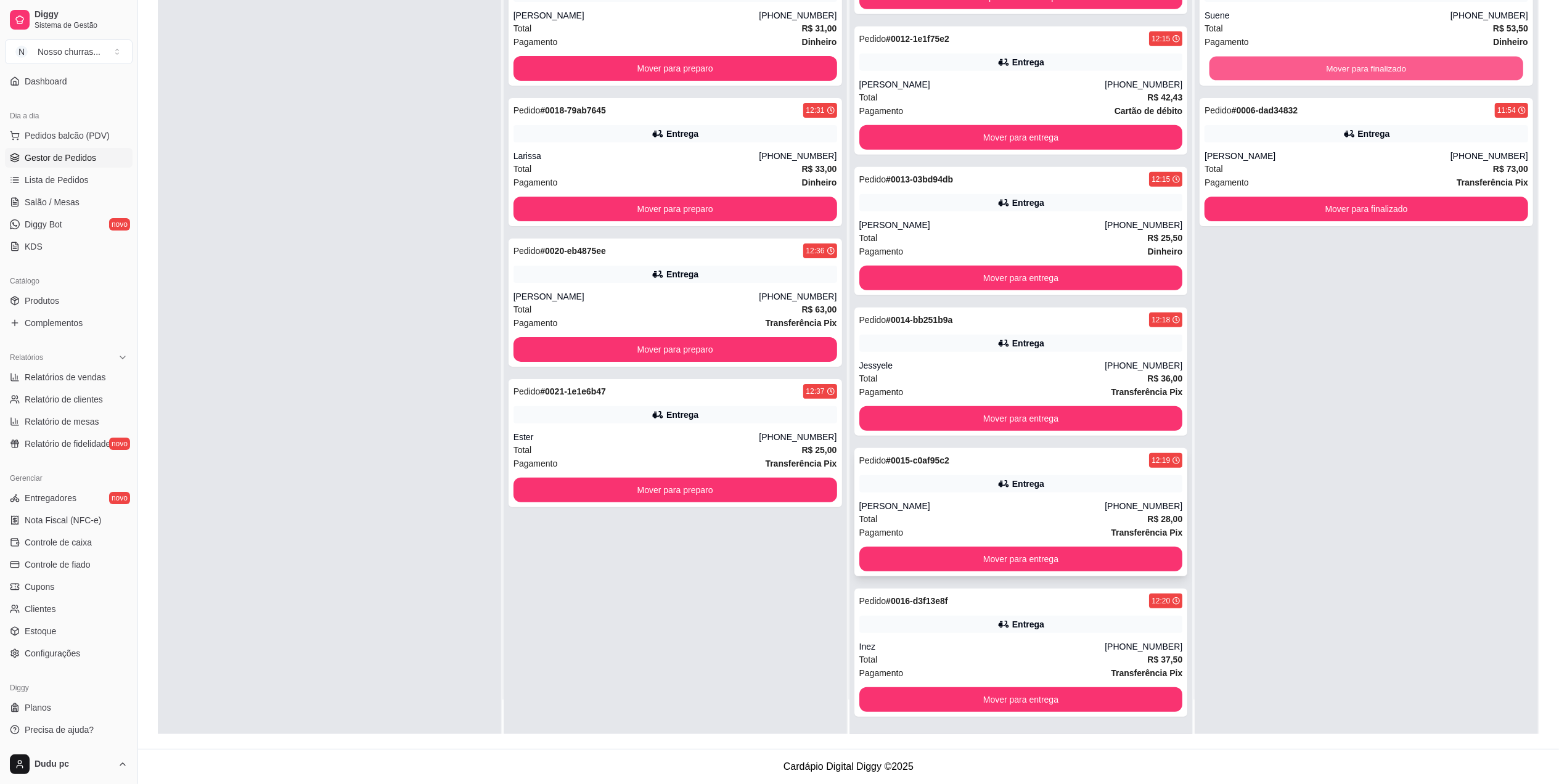
click at [1473, 79] on button "Mover para finalizado" at bounding box center [1366, 69] width 314 height 24
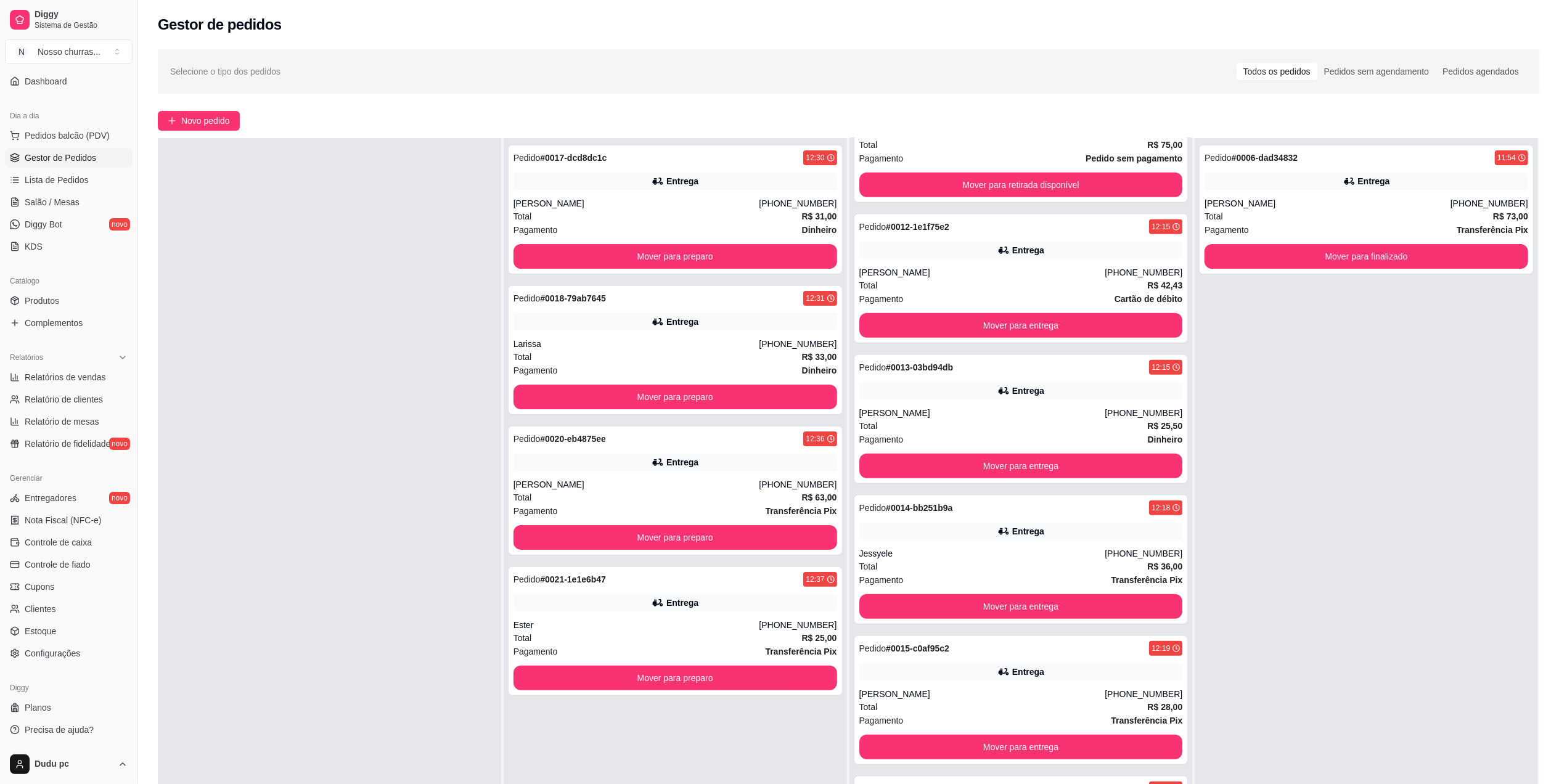
scroll to position [0, 0]
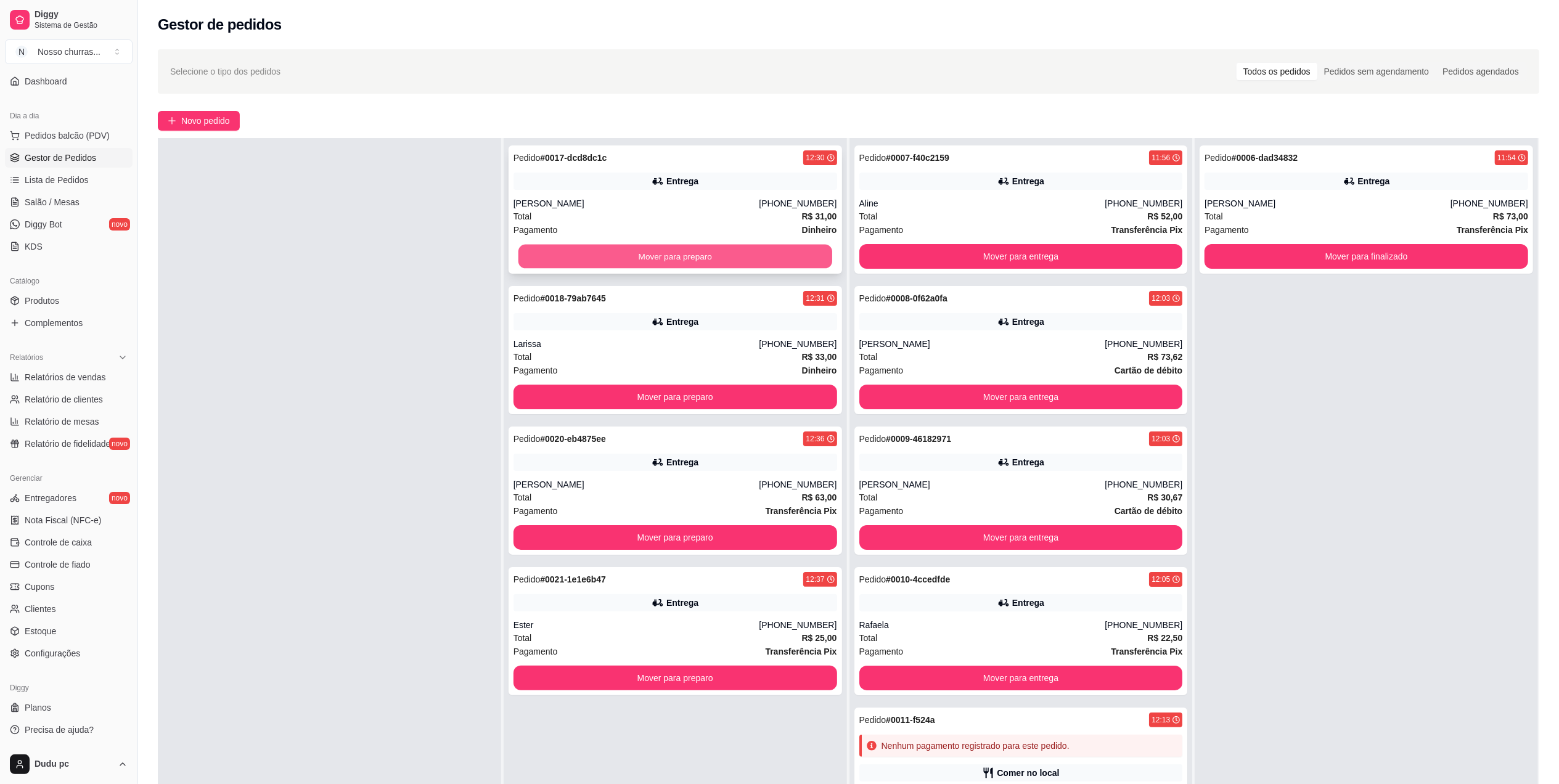
click at [671, 257] on button "Mover para preparo" at bounding box center [675, 257] width 314 height 24
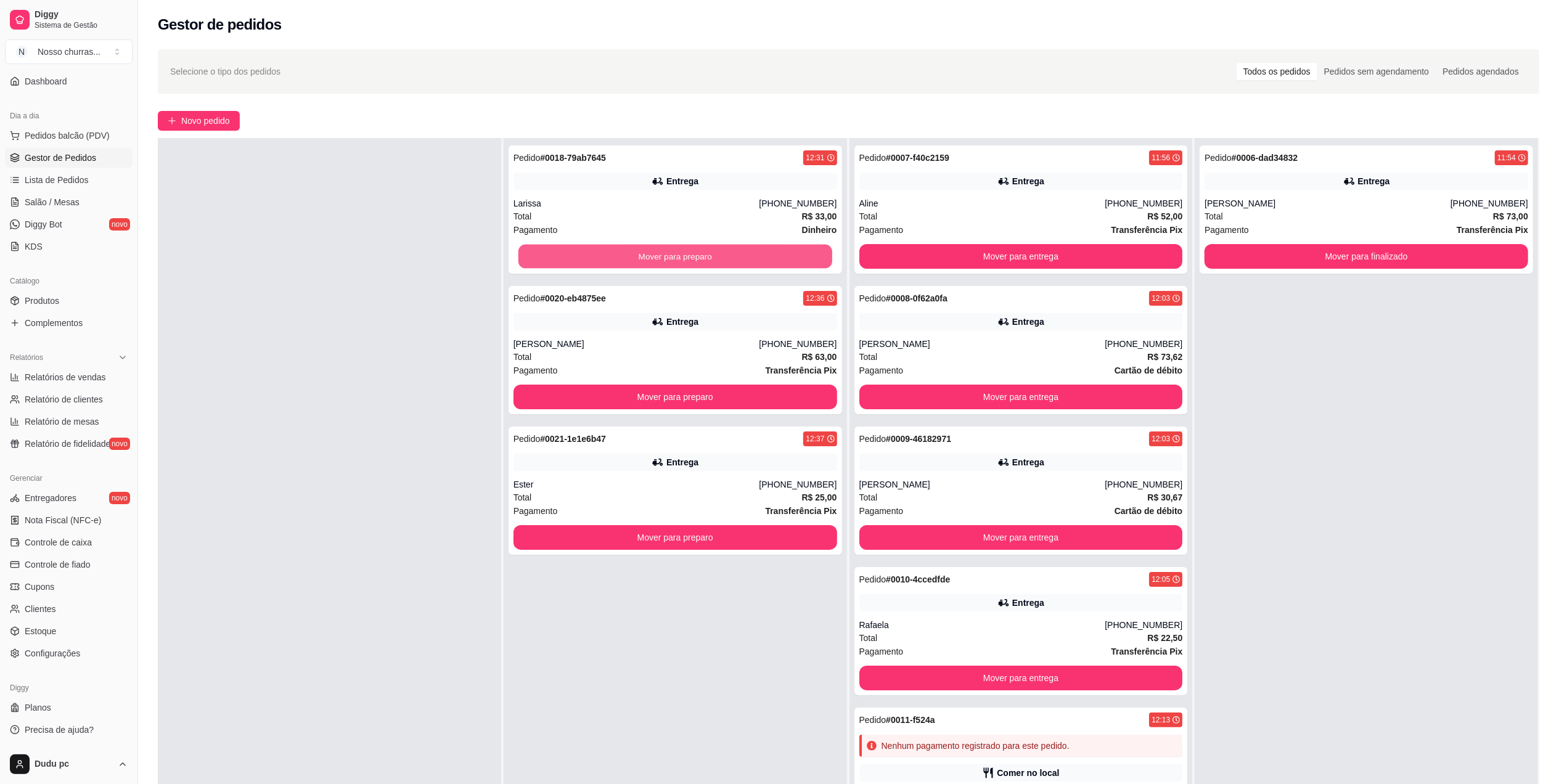
click at [671, 257] on button "Mover para preparo" at bounding box center [675, 257] width 314 height 24
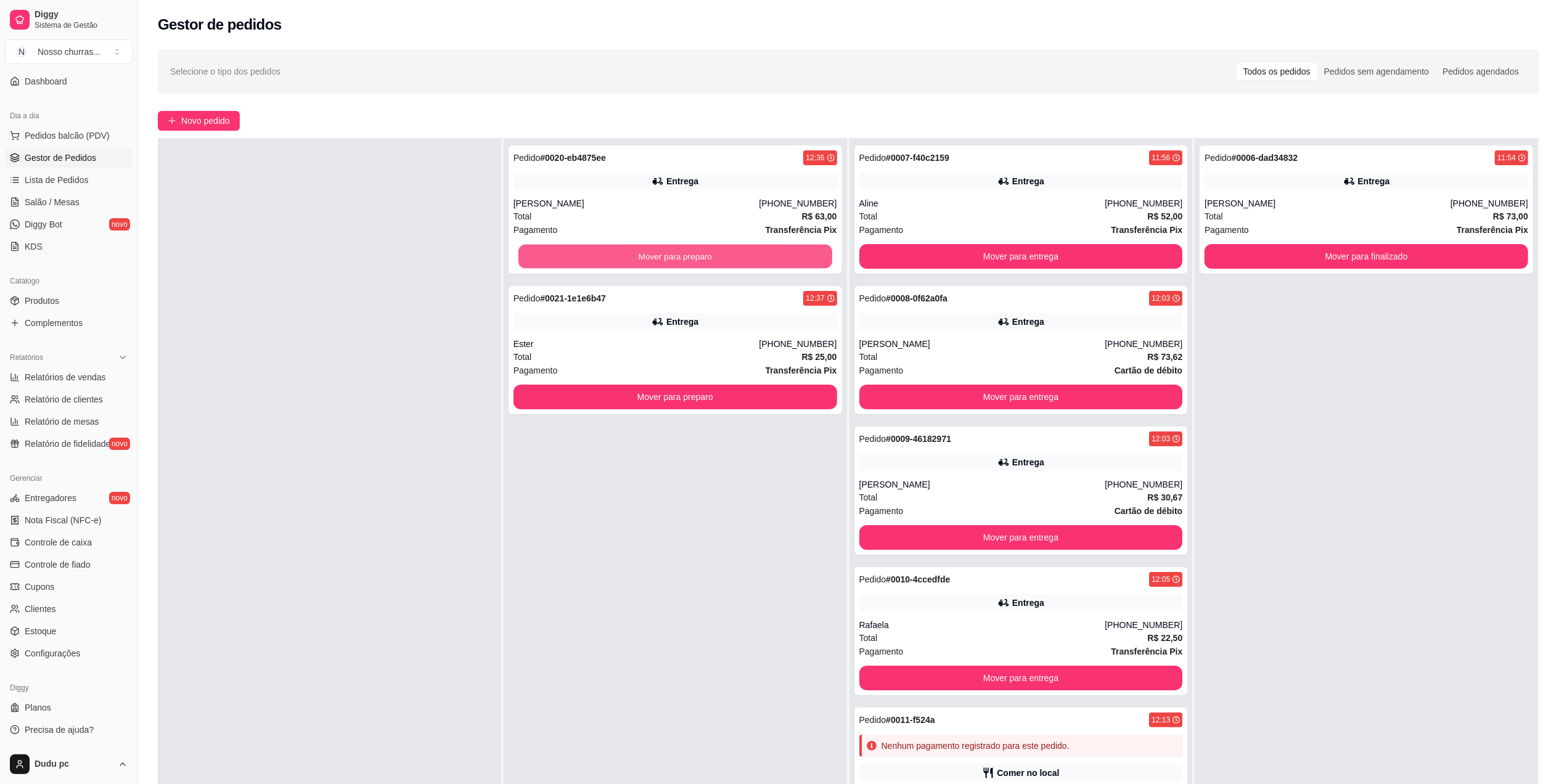
click at [671, 257] on button "Mover para preparo" at bounding box center [675, 257] width 314 height 24
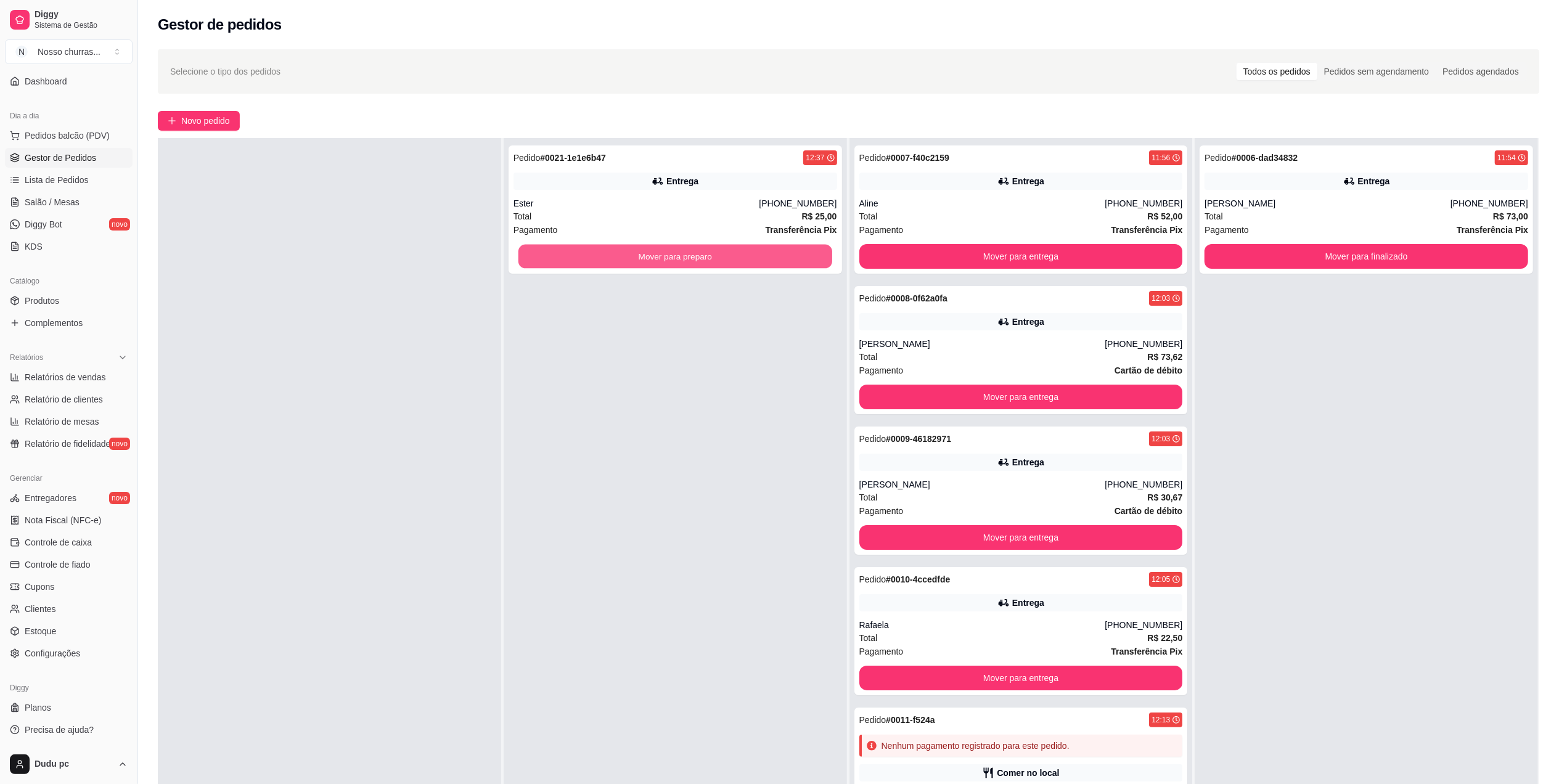
click at [671, 257] on button "Mover para preparo" at bounding box center [675, 257] width 314 height 24
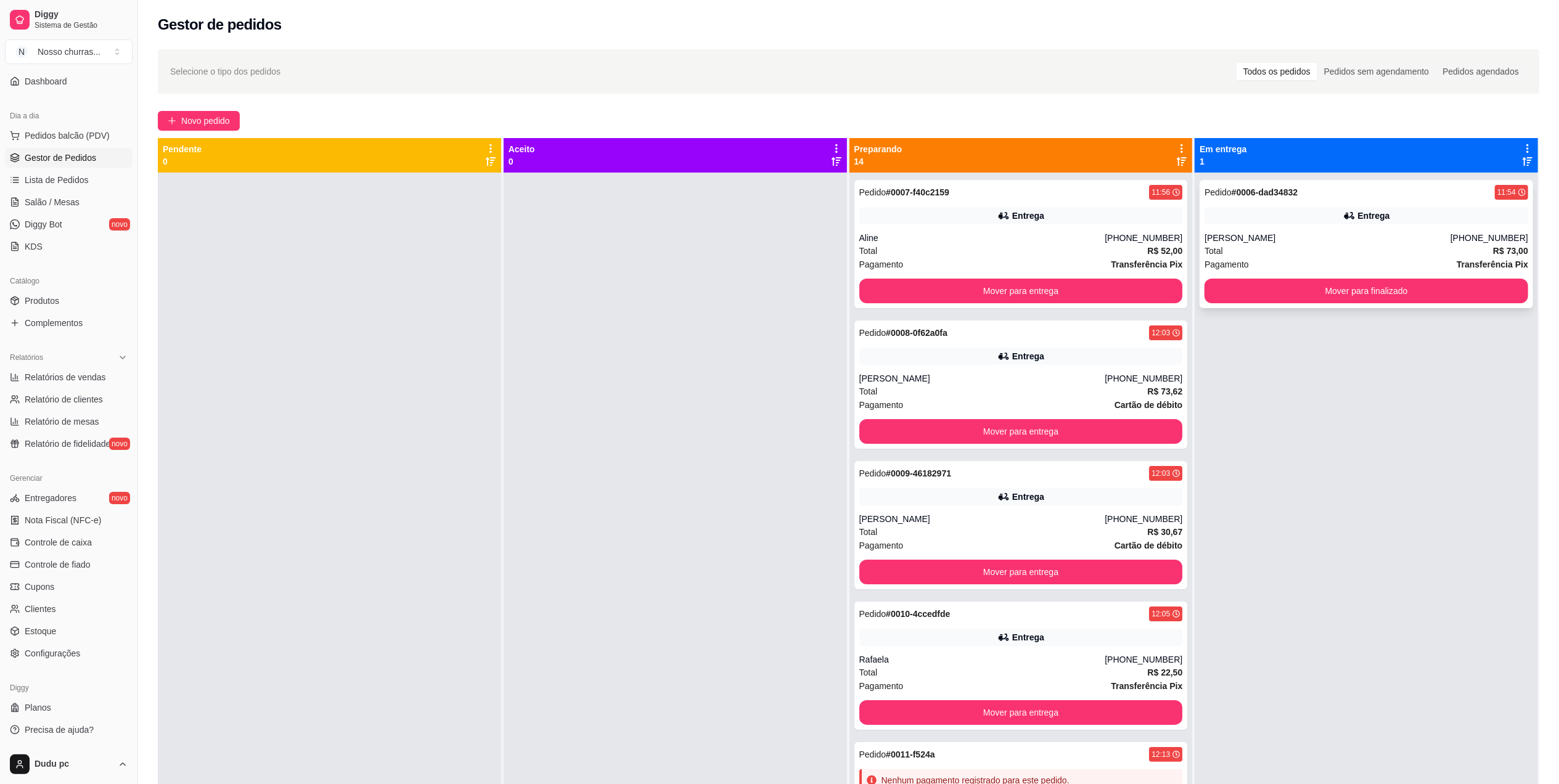
click at [1460, 203] on div "Pedido # 0006-dad34832 11:54 Entrega Luiz Akira (21) 98302-0976 Total R$ 73,00 …" at bounding box center [1366, 244] width 333 height 128
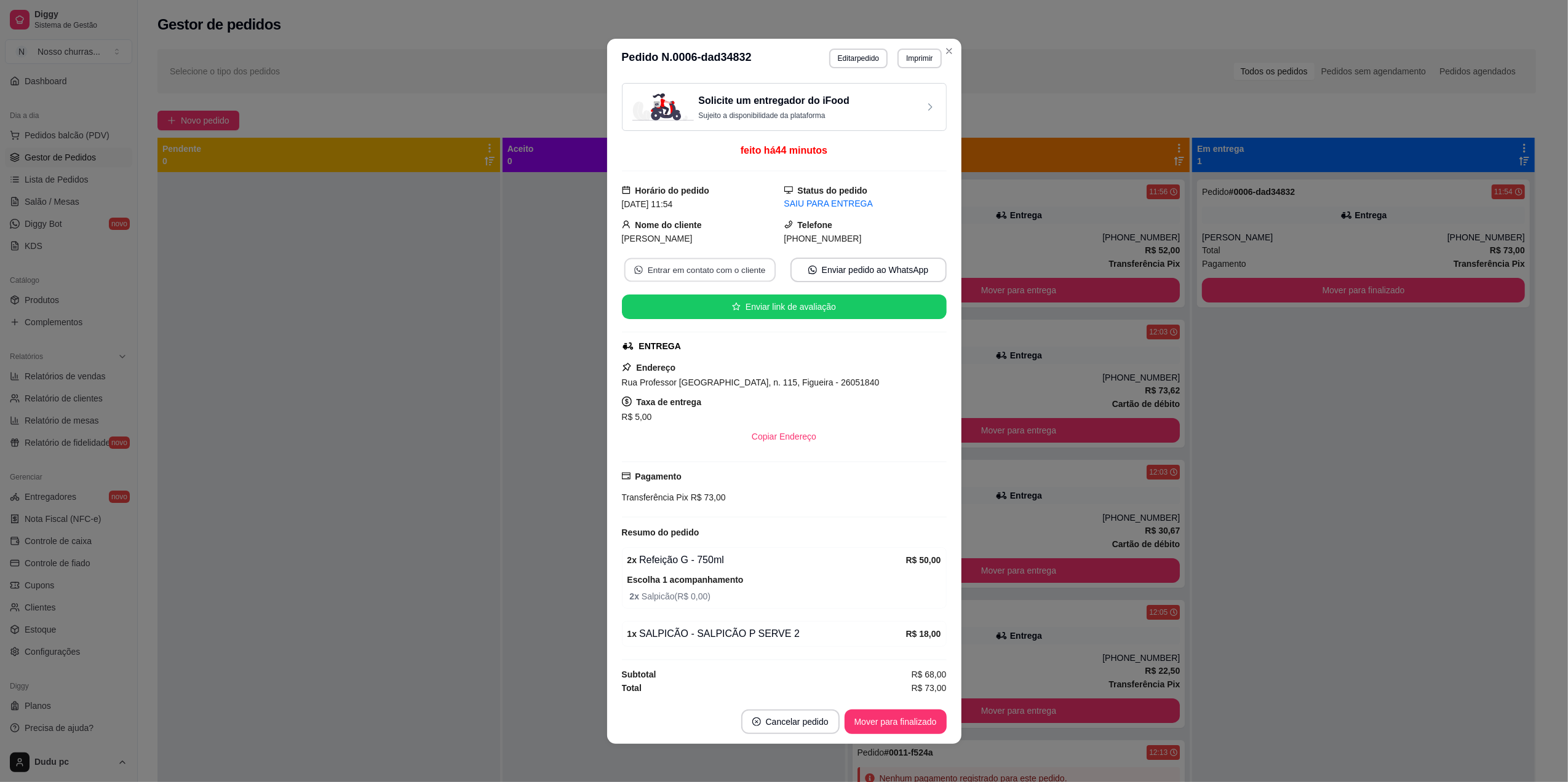
click at [694, 267] on button "Entrar em contato com o cliente" at bounding box center [700, 269] width 151 height 24
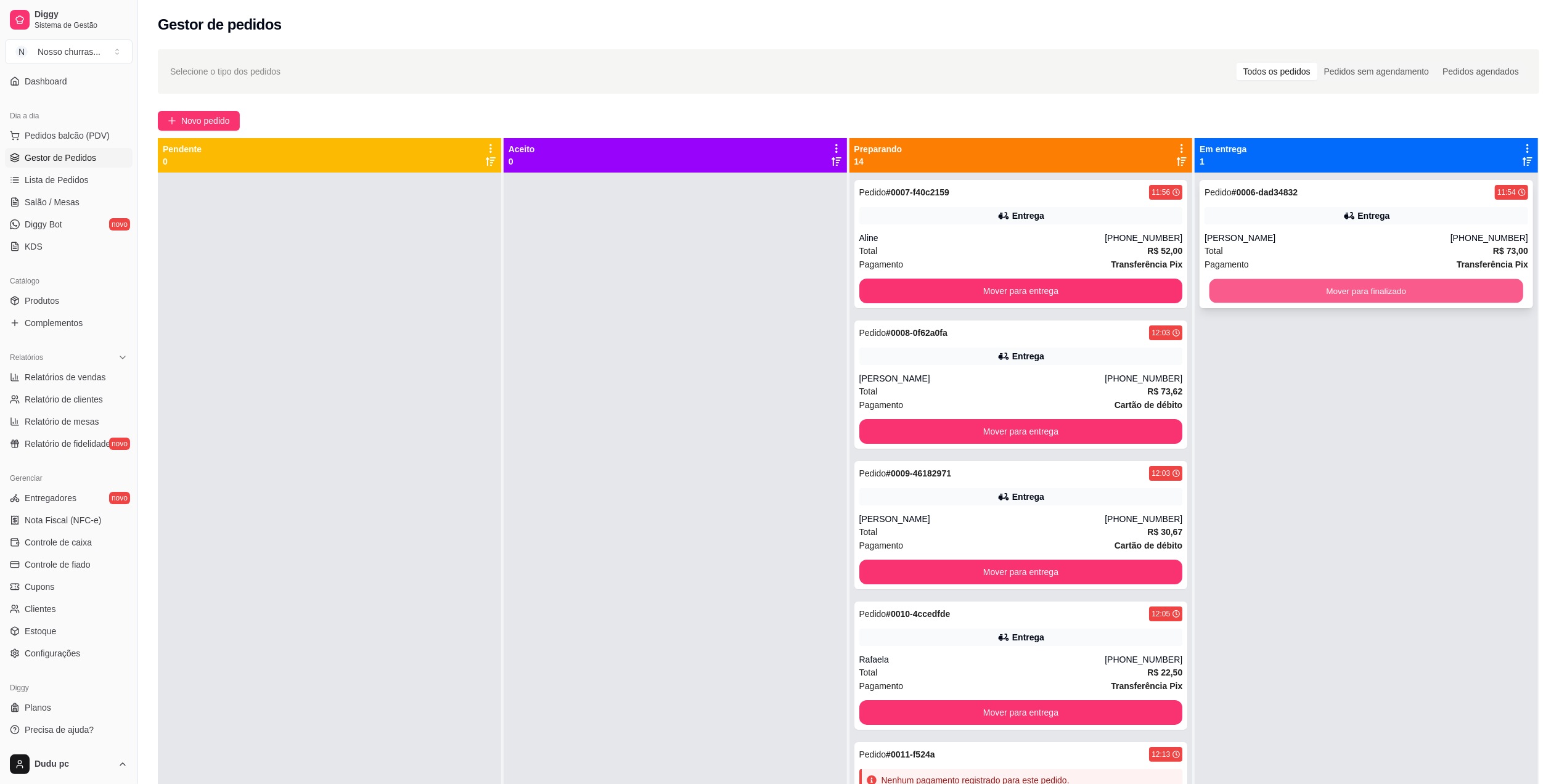
click at [1290, 282] on button "Mover para finalizado" at bounding box center [1366, 291] width 314 height 24
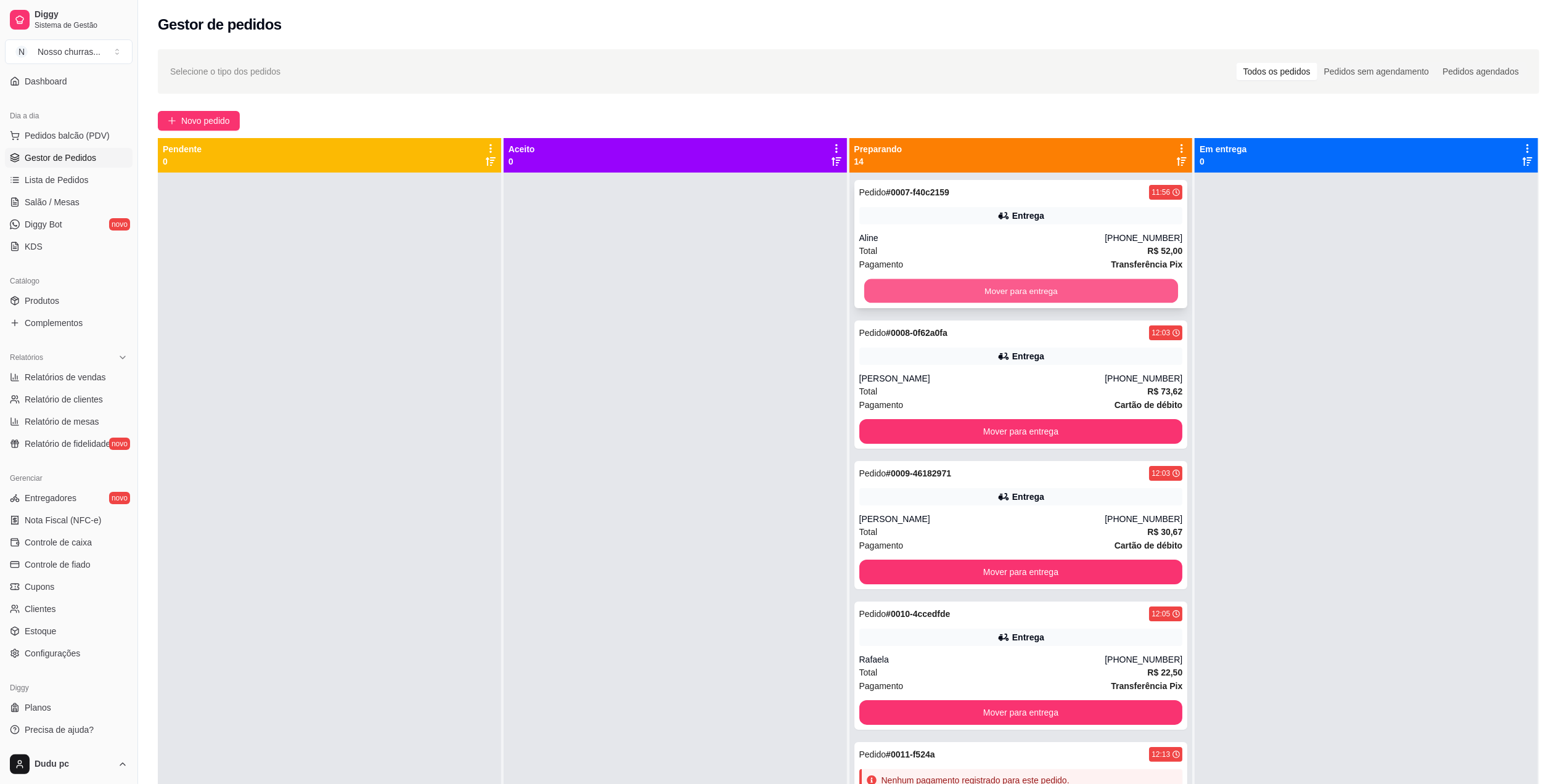
click at [1083, 281] on button "Mover para entrega" at bounding box center [1020, 291] width 314 height 24
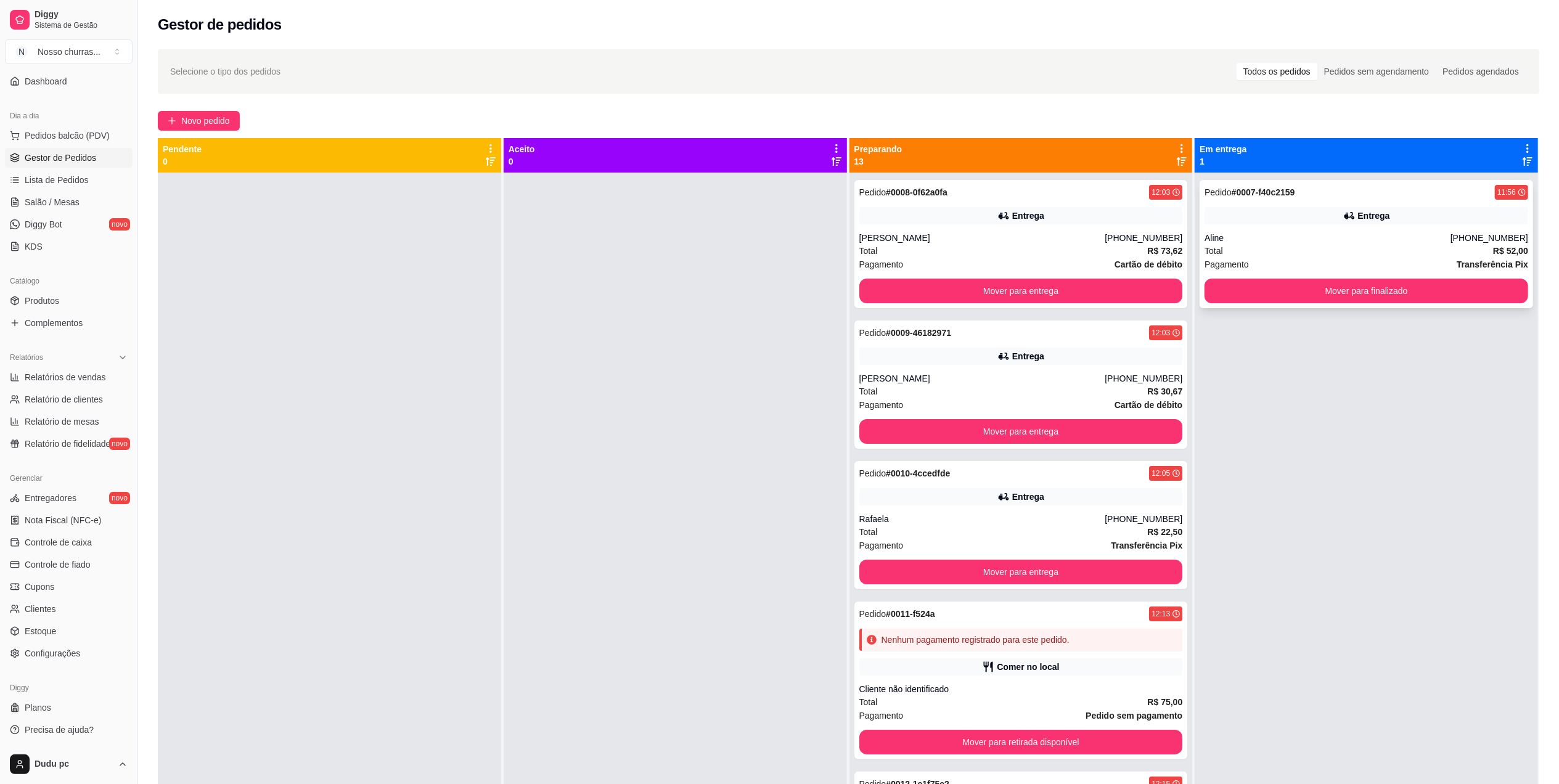
click at [1220, 238] on div "Aline" at bounding box center [1327, 238] width 246 height 13
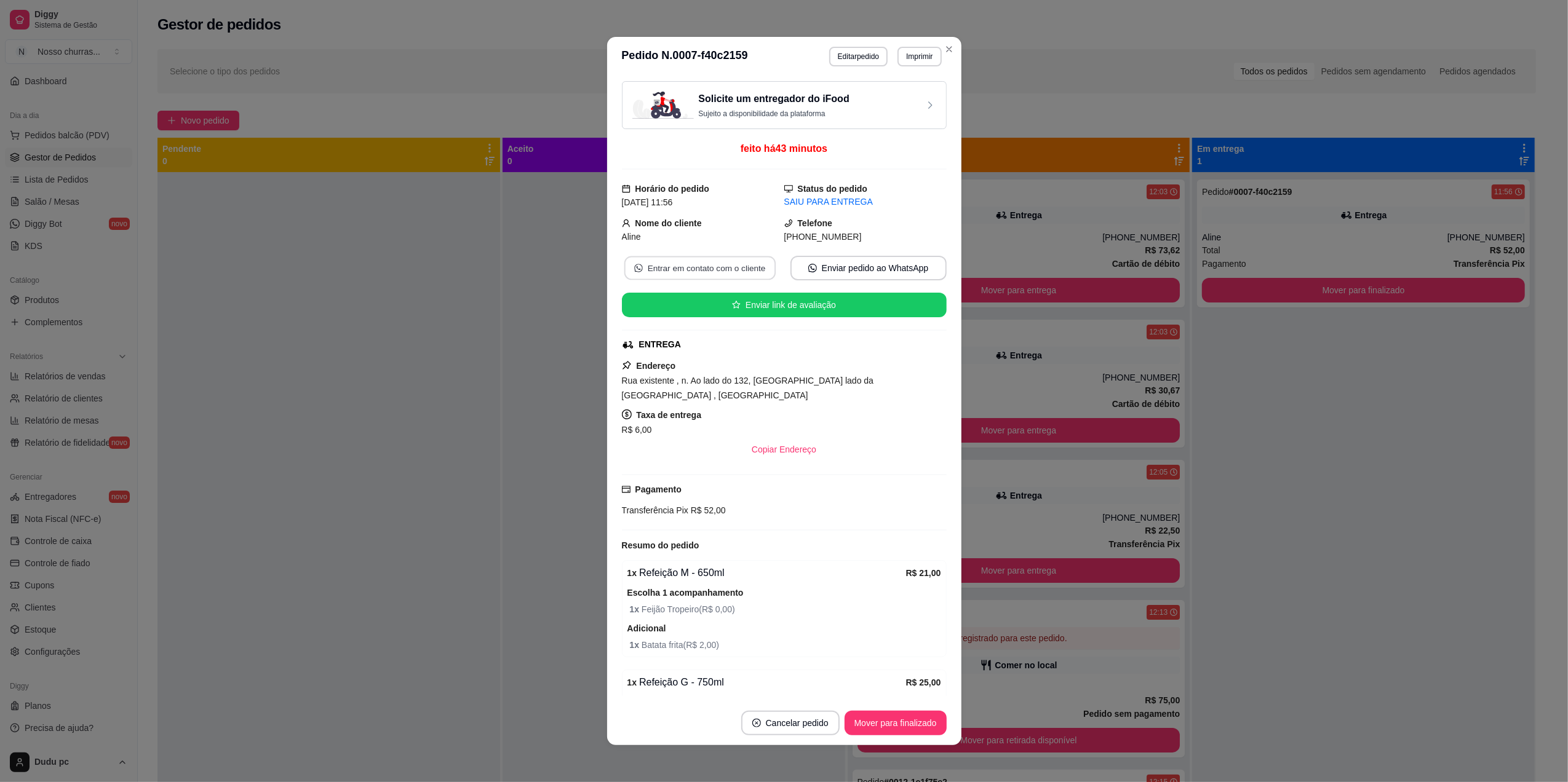
click at [734, 275] on button "Entrar em contato com o cliente" at bounding box center [700, 269] width 151 height 24
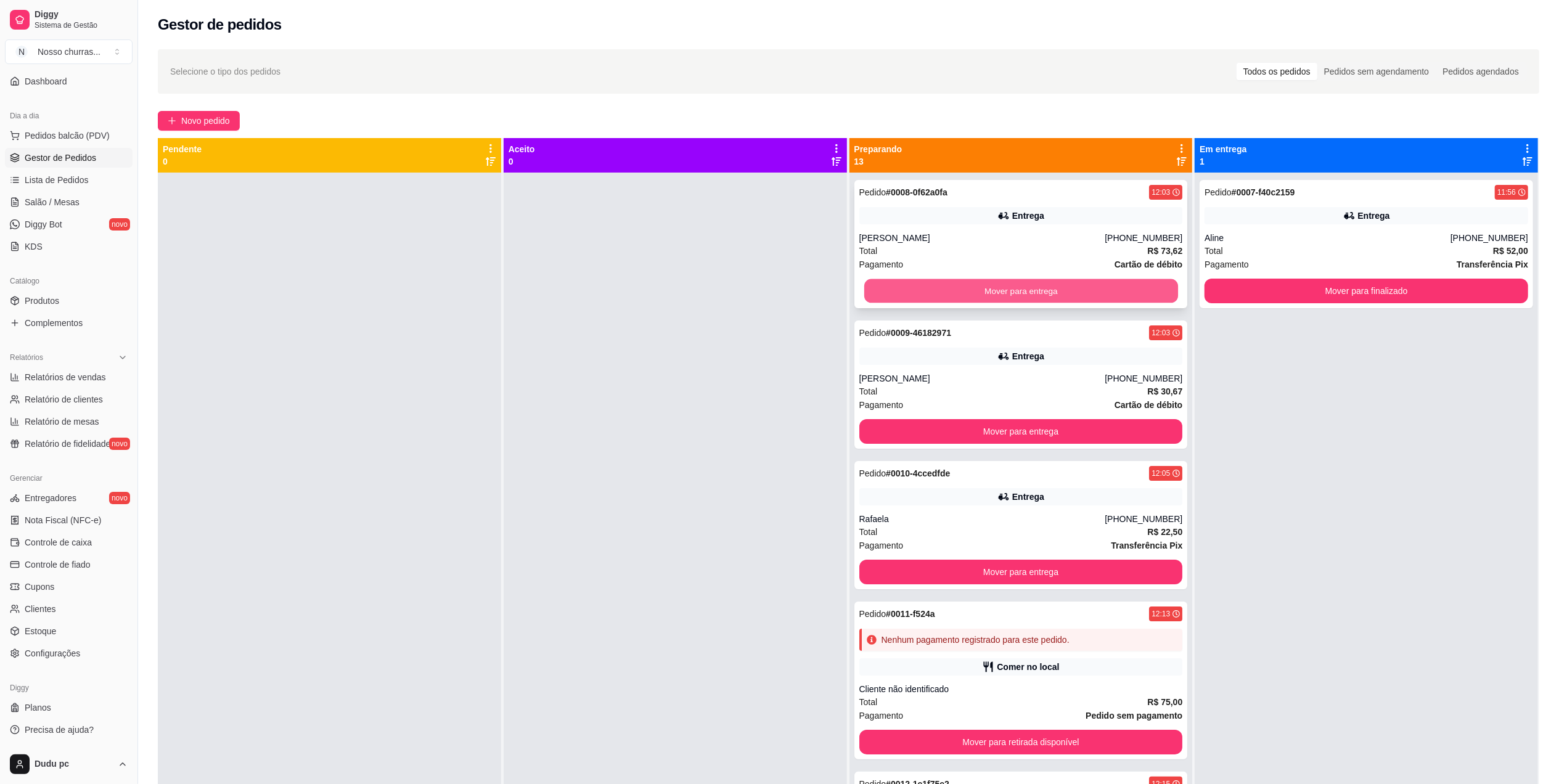
click at [1047, 299] on button "Mover para entrega" at bounding box center [1020, 291] width 314 height 24
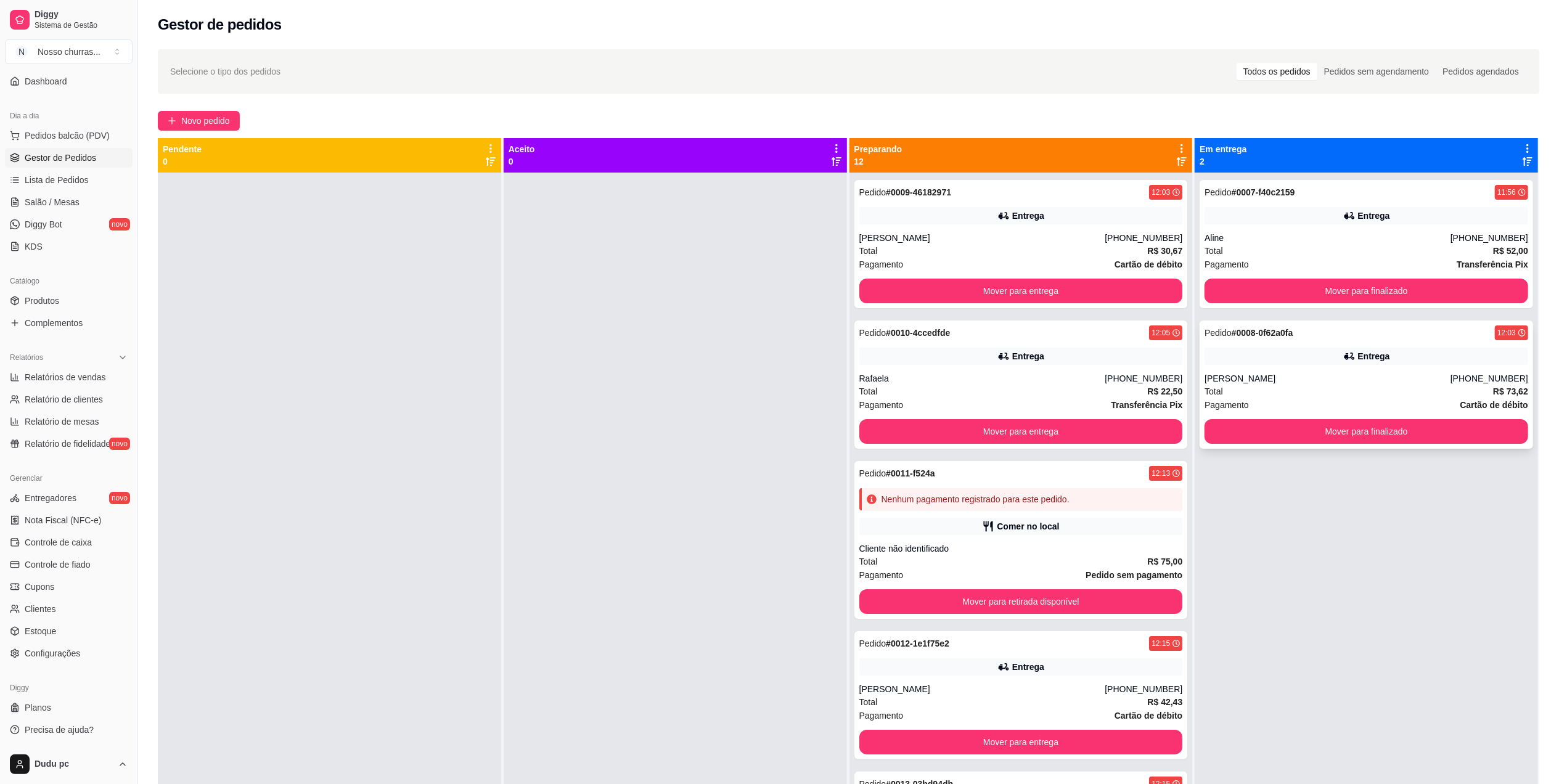
click at [1268, 371] on div "Pedido # 0008-0f62a0fa 12:03 Entrega Laísa Vieira Rosa (21) 97349-8313 Total R$…" at bounding box center [1366, 385] width 333 height 128
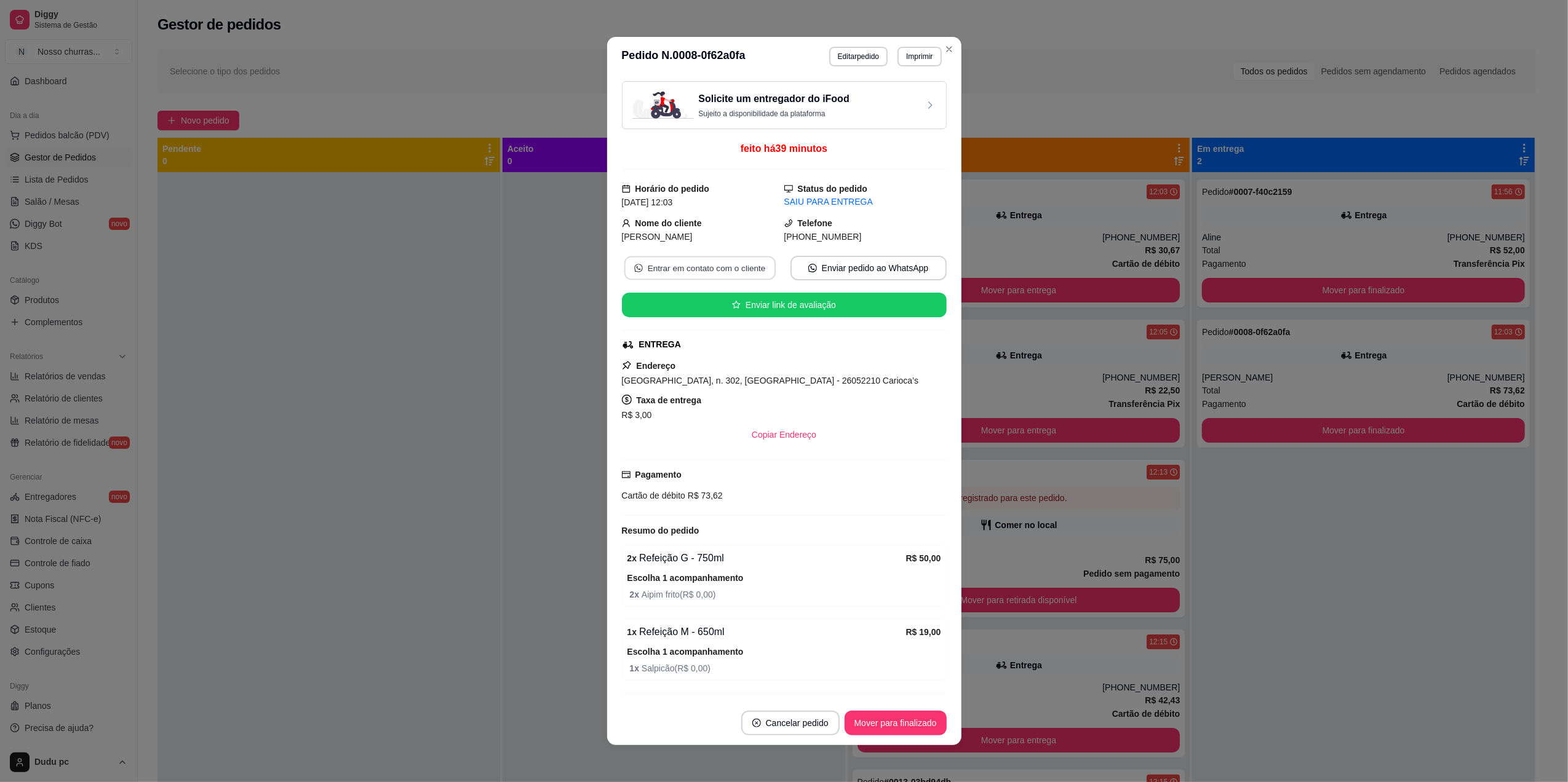
click at [752, 269] on button "Entrar em contato com o cliente" at bounding box center [700, 269] width 151 height 24
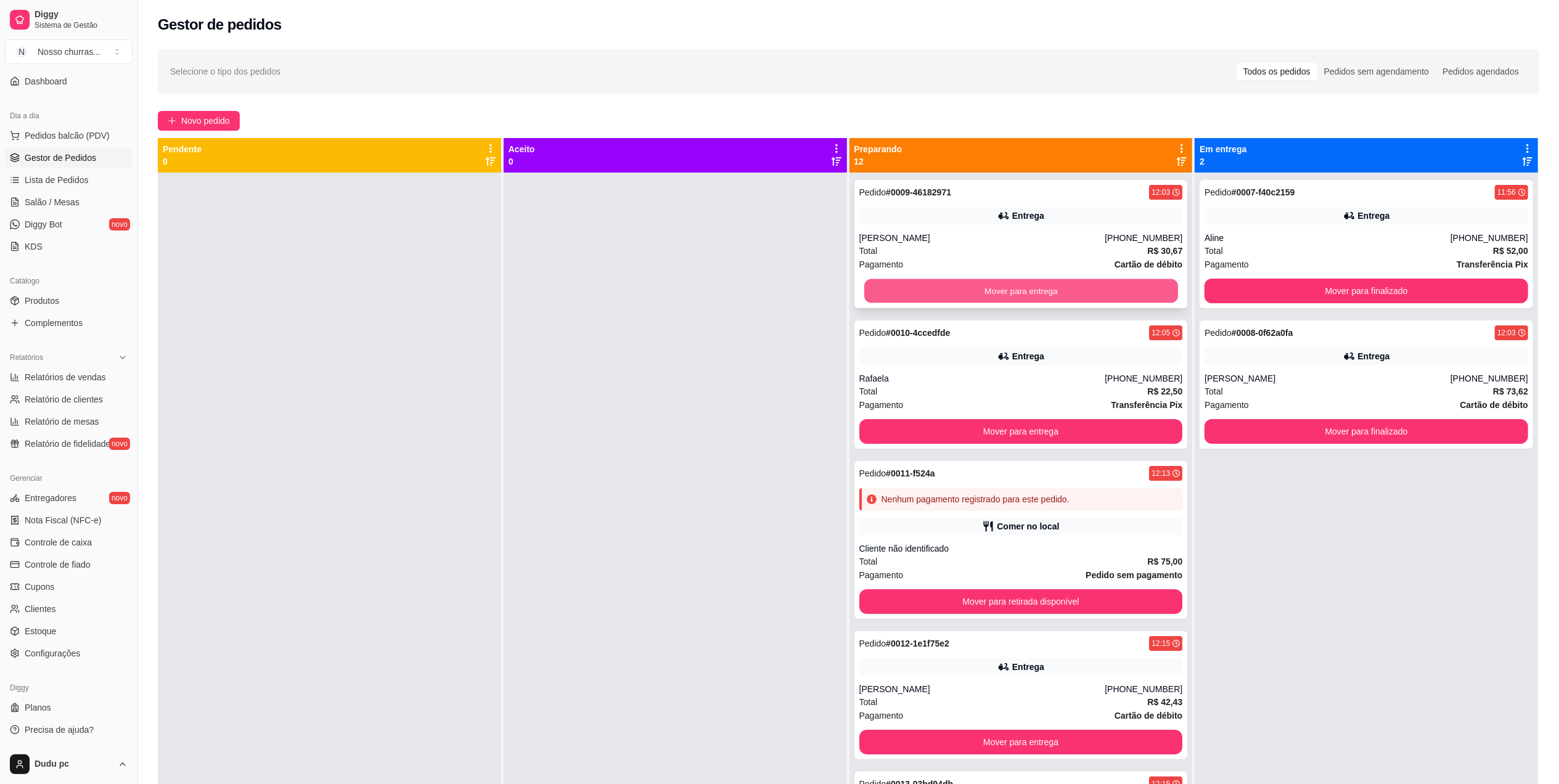
click at [895, 289] on button "Mover para entrega" at bounding box center [1020, 291] width 314 height 24
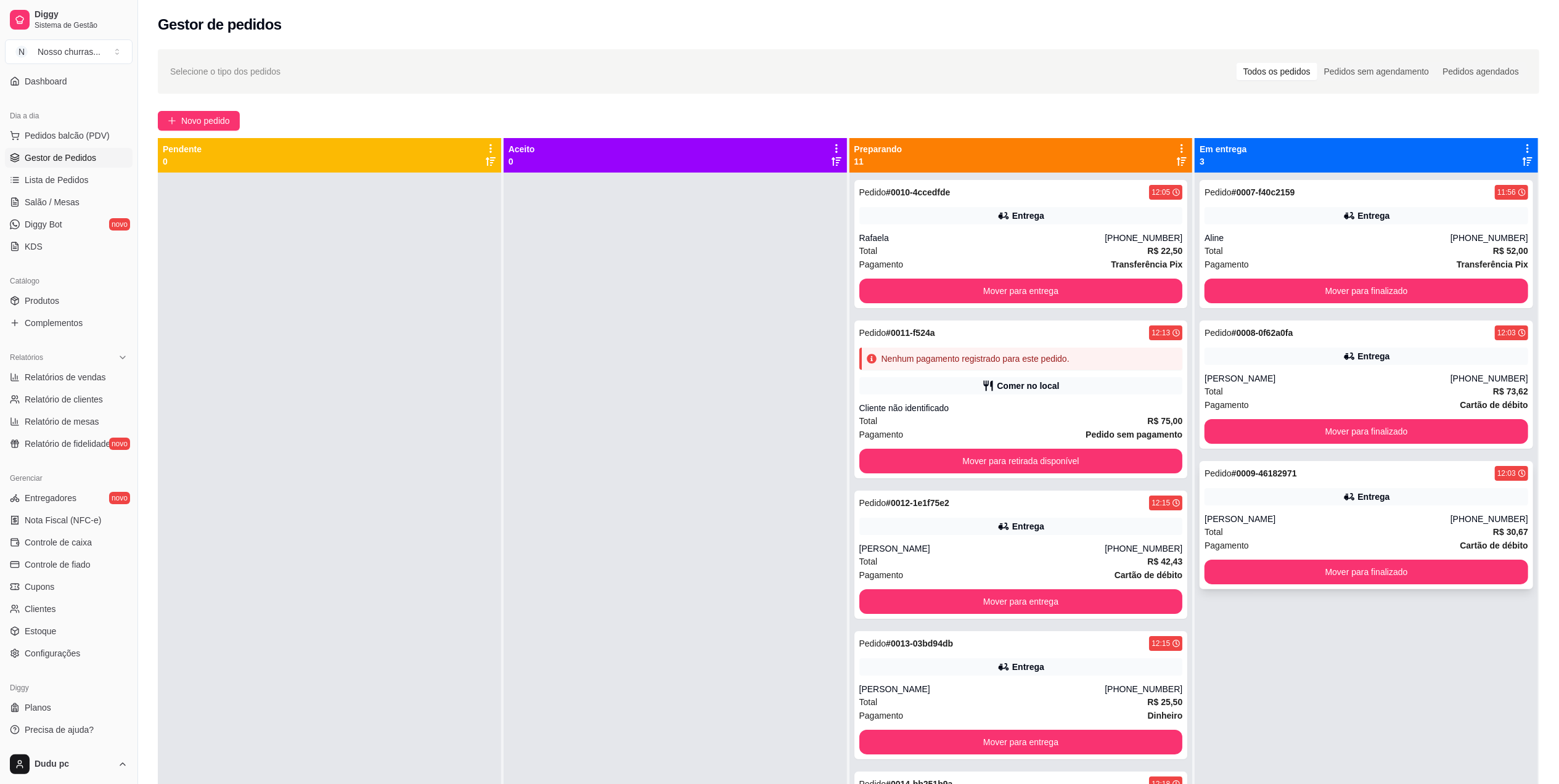
click at [1239, 508] on div "Pedido # 0009-46182971 12:03 Entrega Beatriz (21) 98929-4789 Total R$ 30,67 Pag…" at bounding box center [1366, 525] width 333 height 128
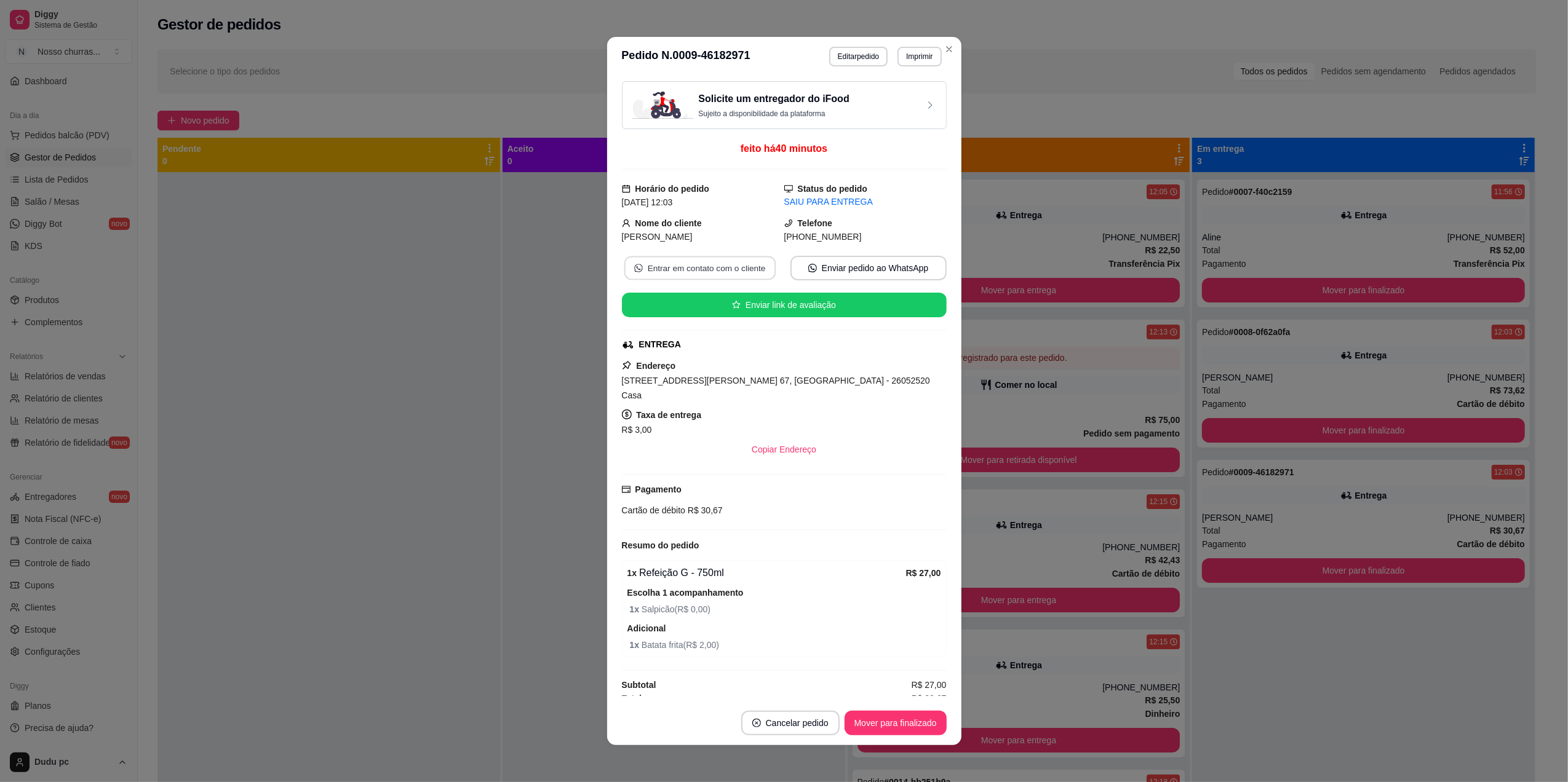
click at [699, 271] on button "Entrar em contato com o cliente" at bounding box center [700, 269] width 151 height 24
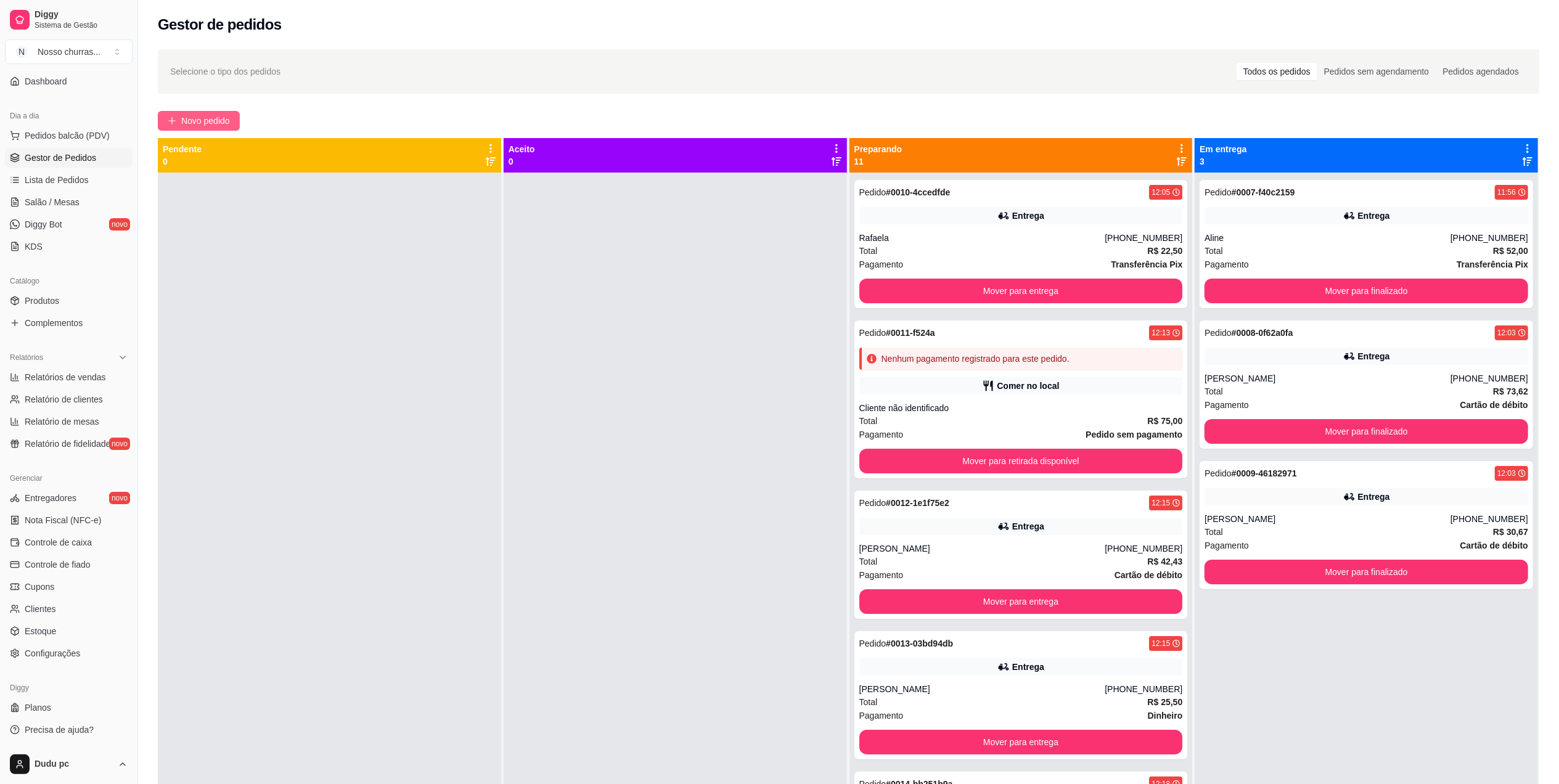
click at [215, 116] on span "Novo pedido" at bounding box center [206, 120] width 49 height 13
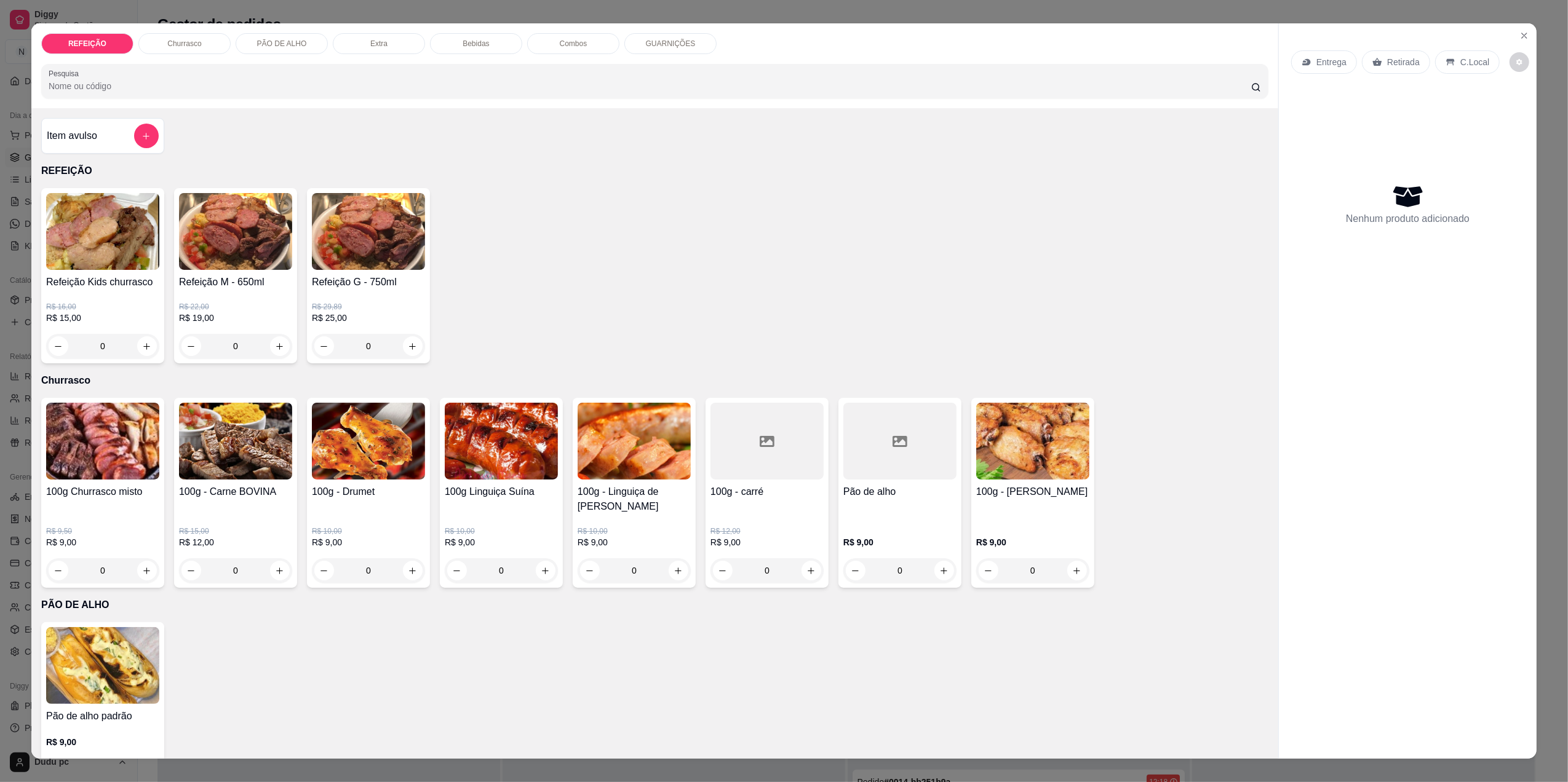
click at [403, 348] on div "0" at bounding box center [368, 346] width 113 height 24
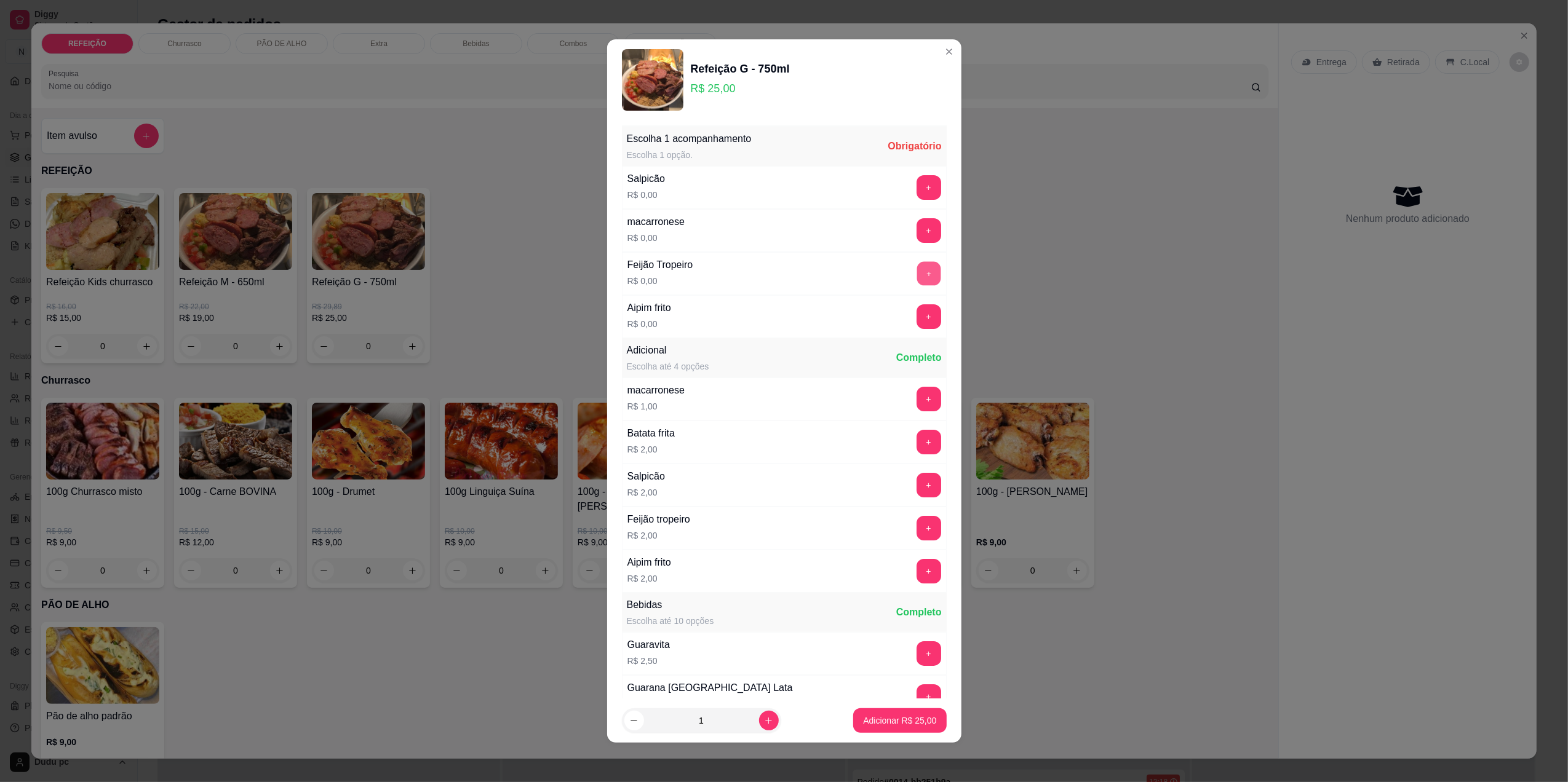
click at [916, 280] on button "+" at bounding box center [928, 273] width 24 height 24
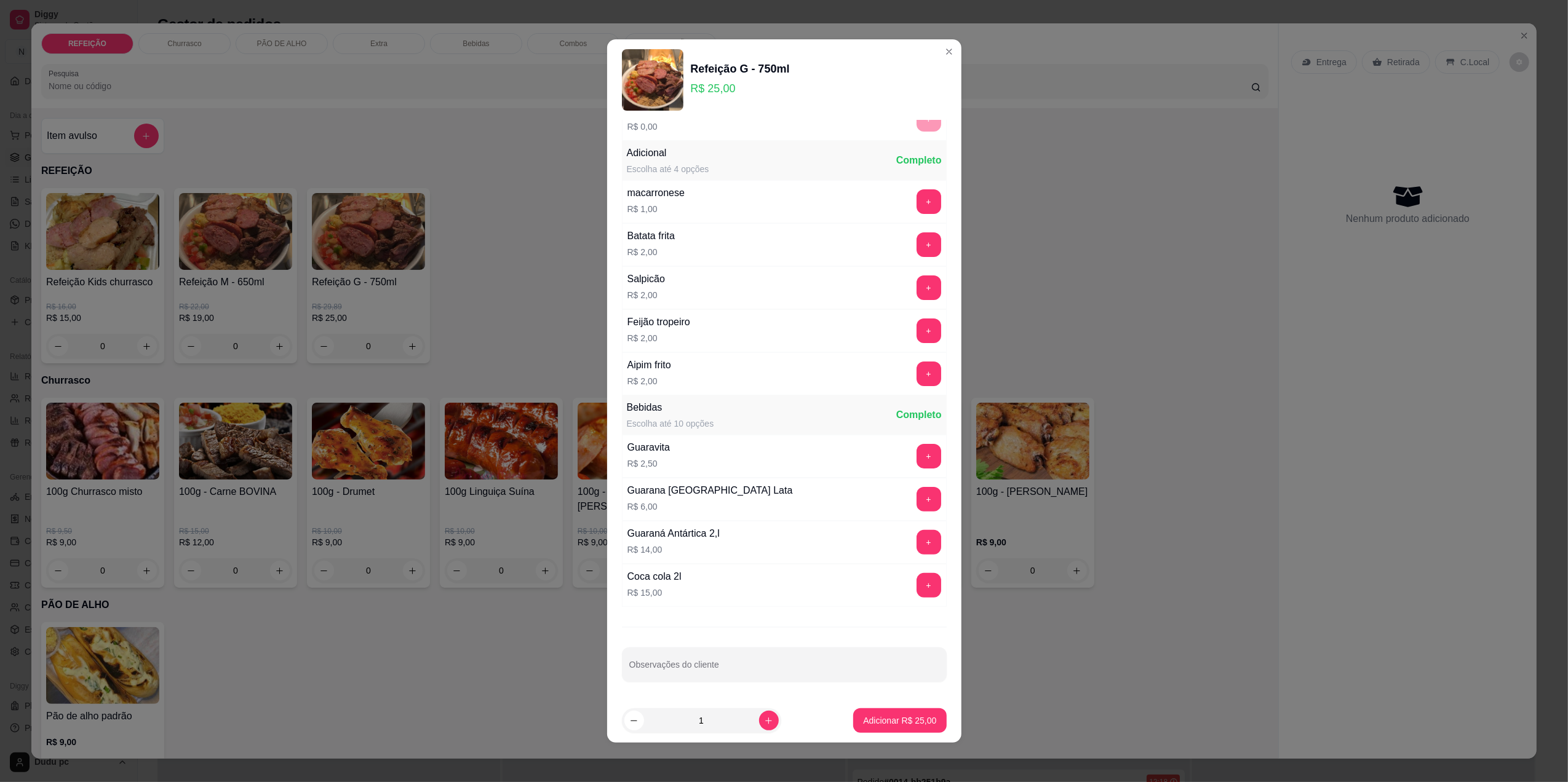
scroll to position [203, 0]
click at [871, 729] on button "Adicionar R$ 25,00" at bounding box center [900, 721] width 90 height 24
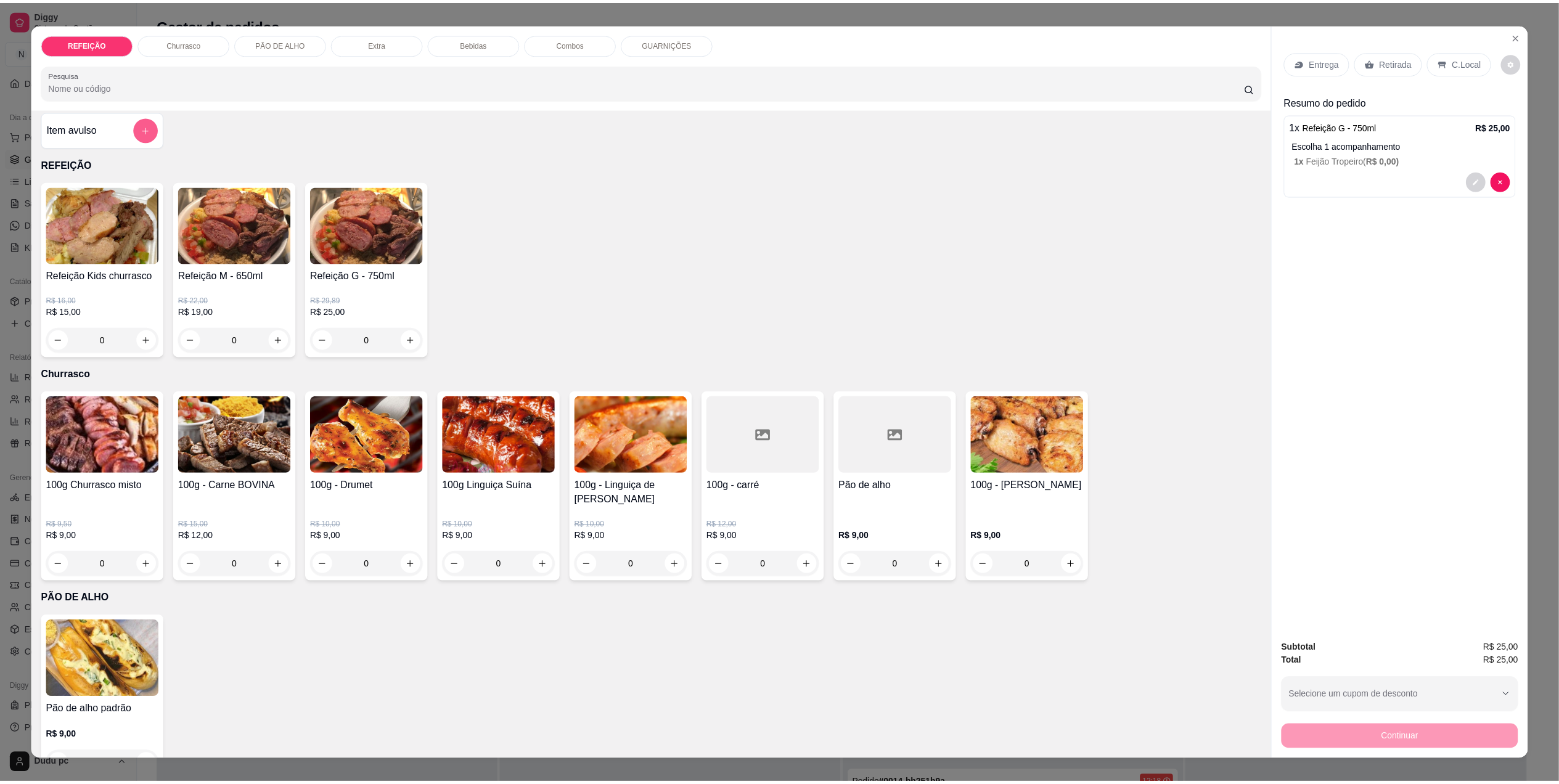
scroll to position [8, 0]
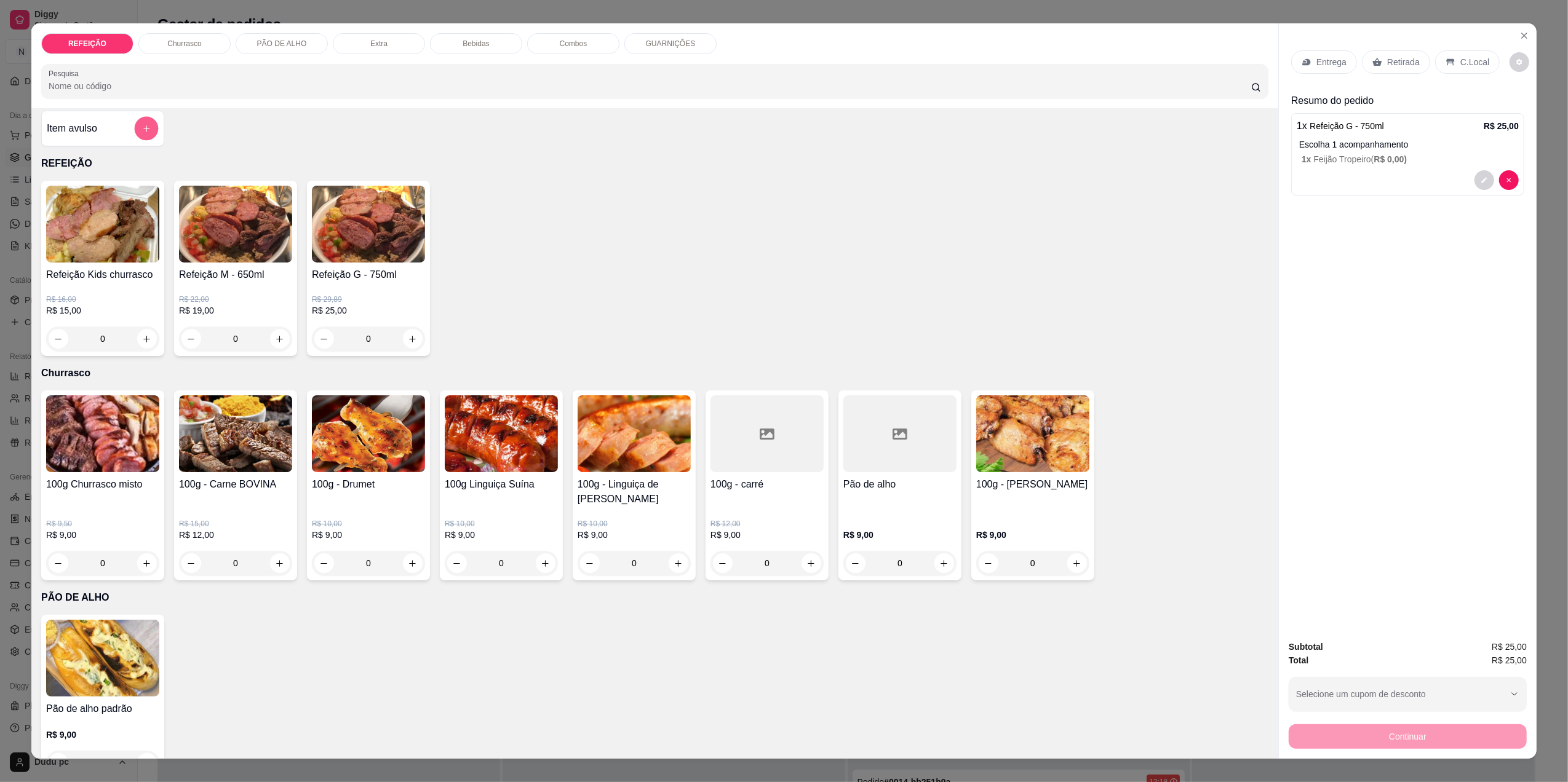
click at [142, 124] on icon "add-separate-item" at bounding box center [146, 128] width 9 height 9
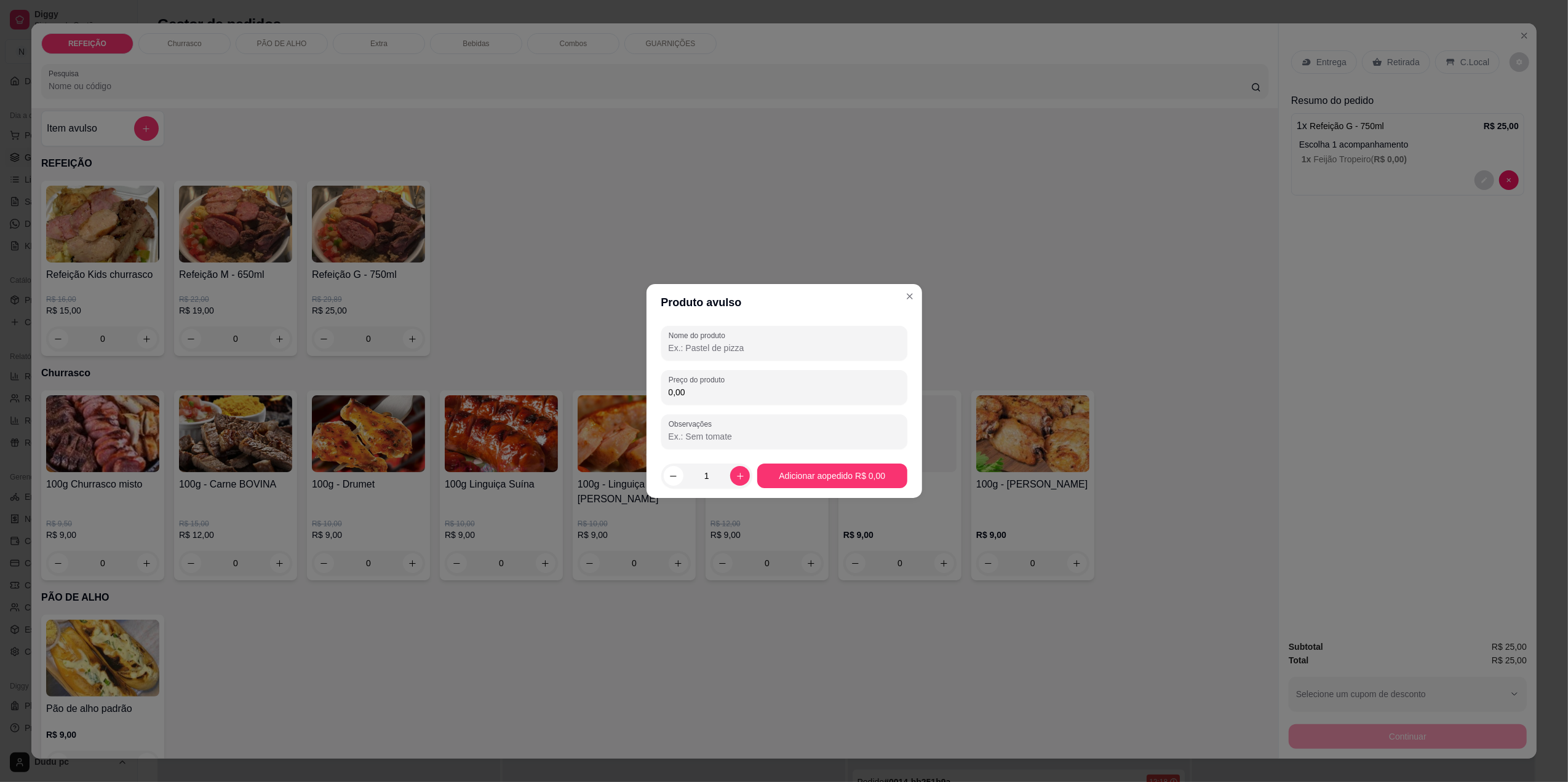
click at [694, 348] on input "Nome do produto" at bounding box center [784, 348] width 231 height 12
type input "KS"
click at [696, 381] on label "Preço do produto" at bounding box center [698, 380] width 60 height 10
click at [696, 386] on input "0,00" at bounding box center [784, 392] width 231 height 12
type input "7,00"
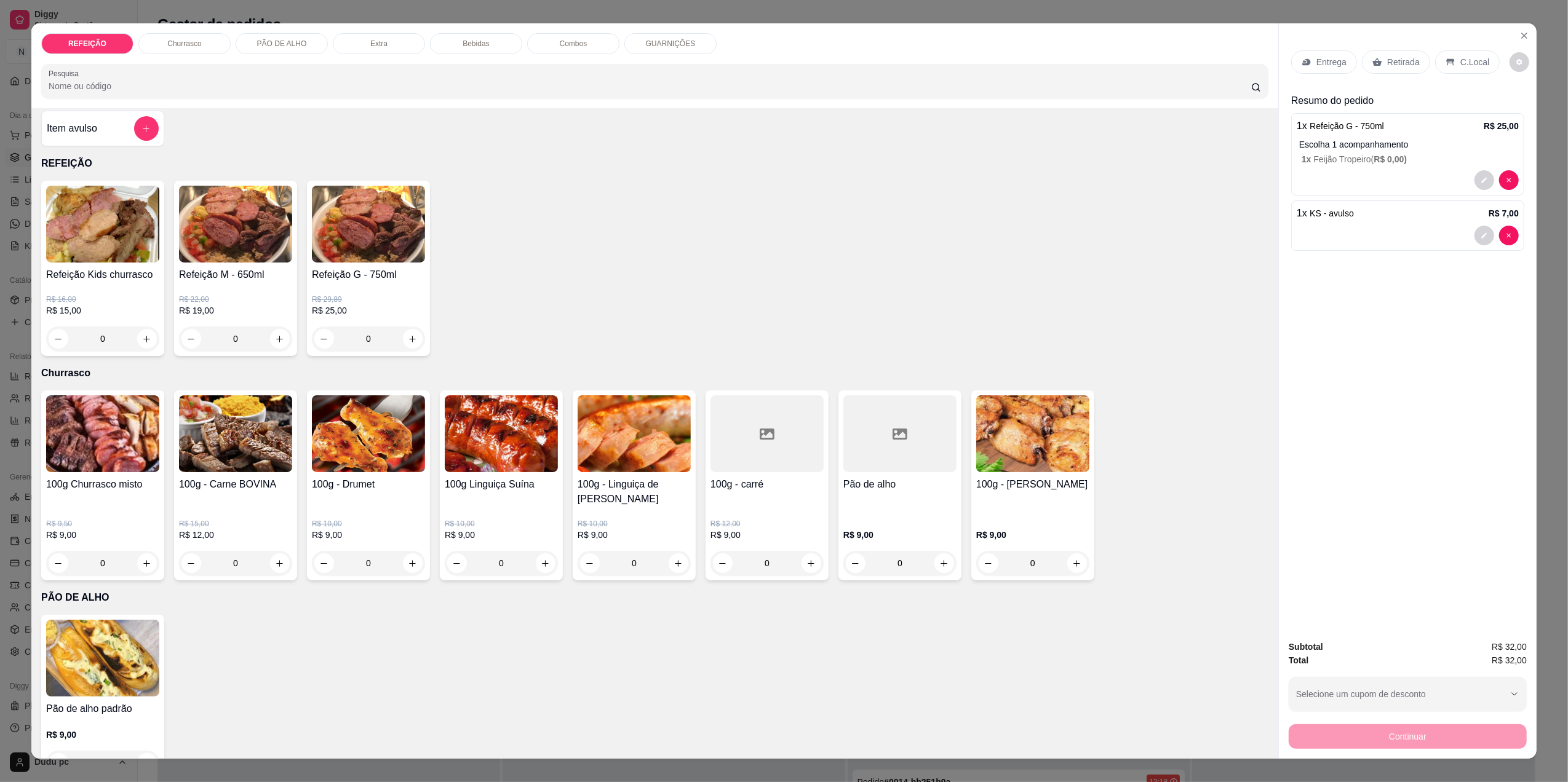
click at [1466, 60] on p "C.Local" at bounding box center [1475, 62] width 29 height 12
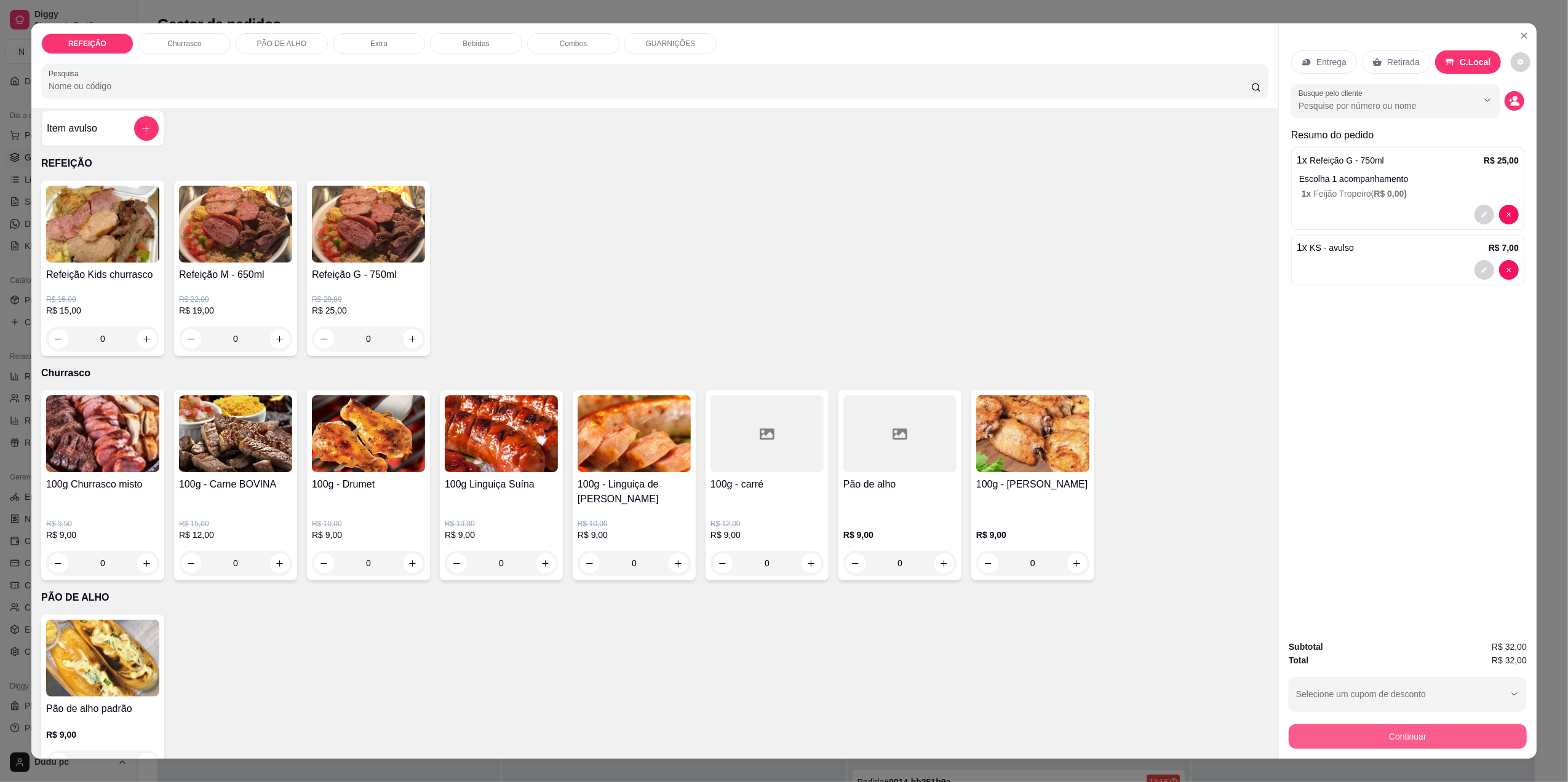
click at [1338, 747] on button "Continuar" at bounding box center [1407, 736] width 238 height 24
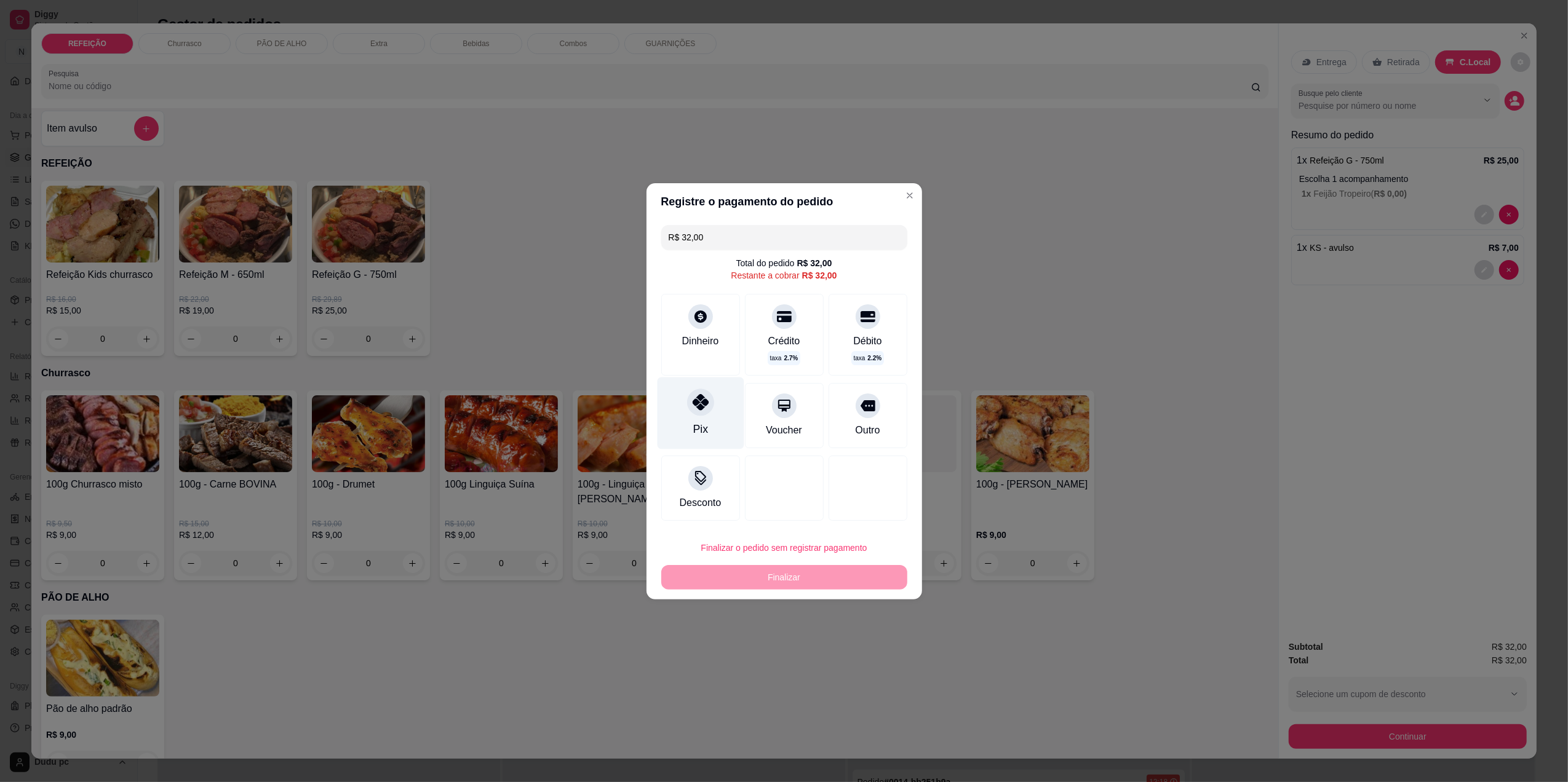
click at [696, 397] on icon at bounding box center [700, 402] width 16 height 16
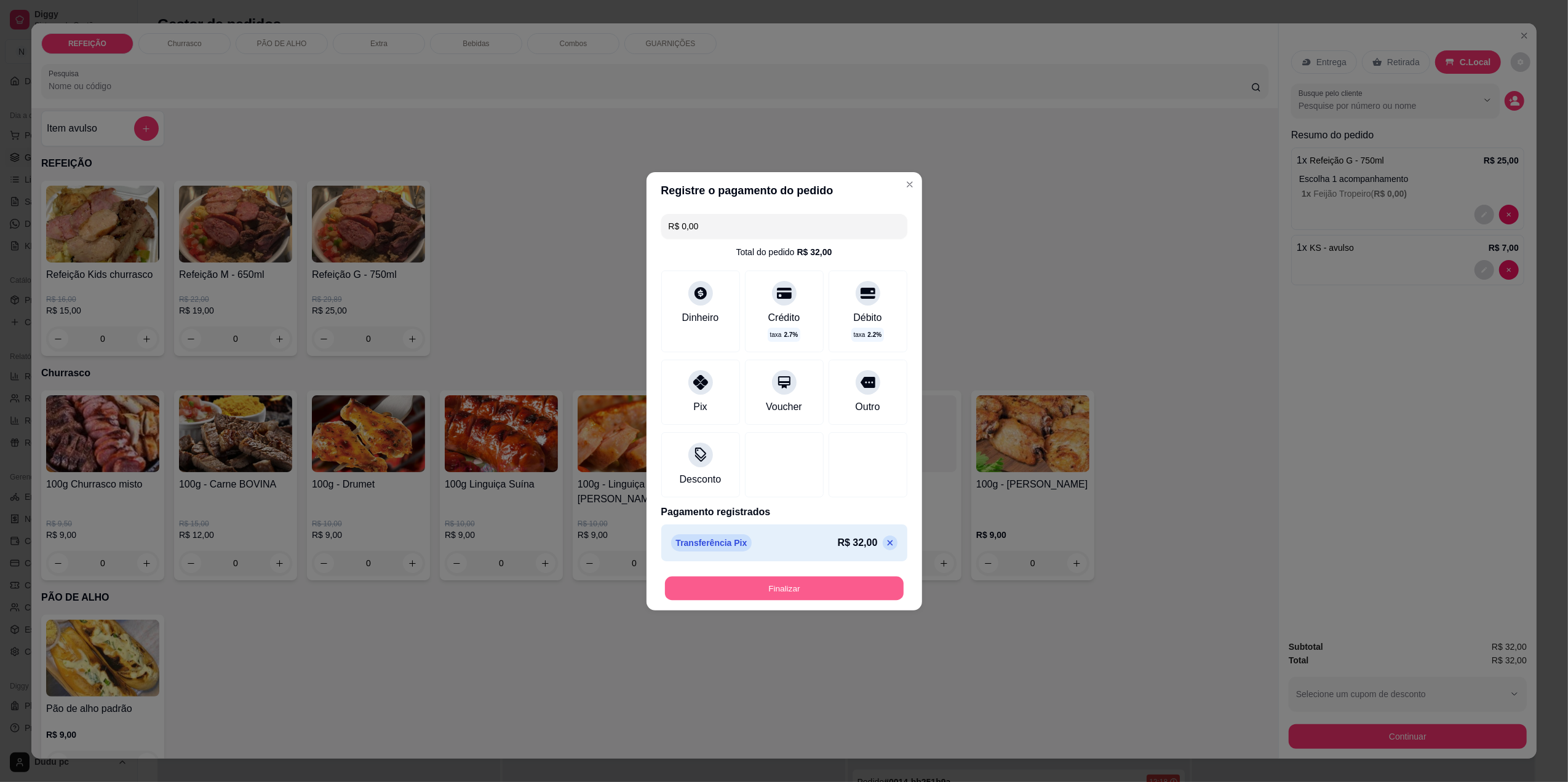
click at [764, 590] on button "Finalizar" at bounding box center [784, 588] width 239 height 24
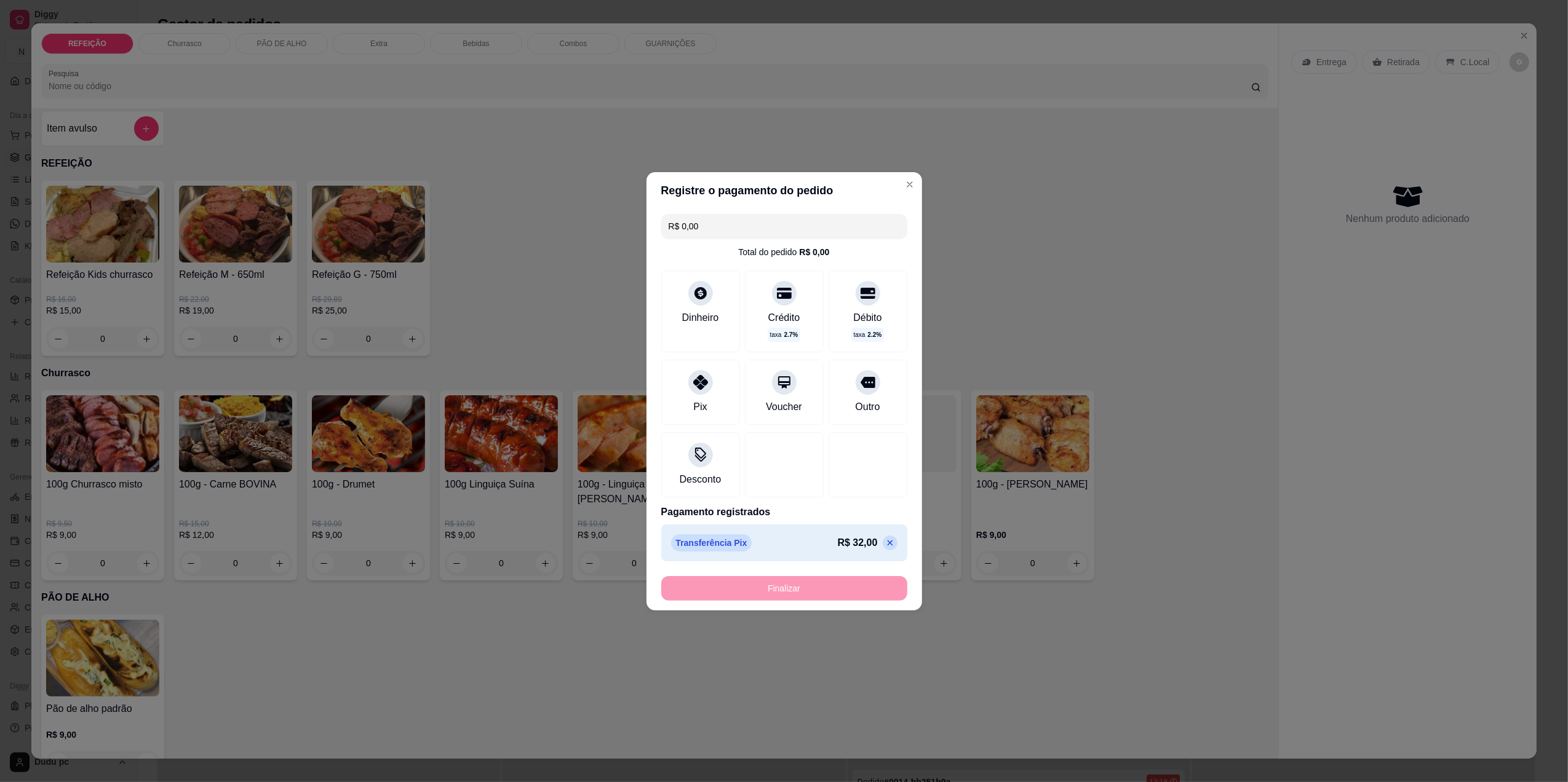
type input "-R$ 32,00"
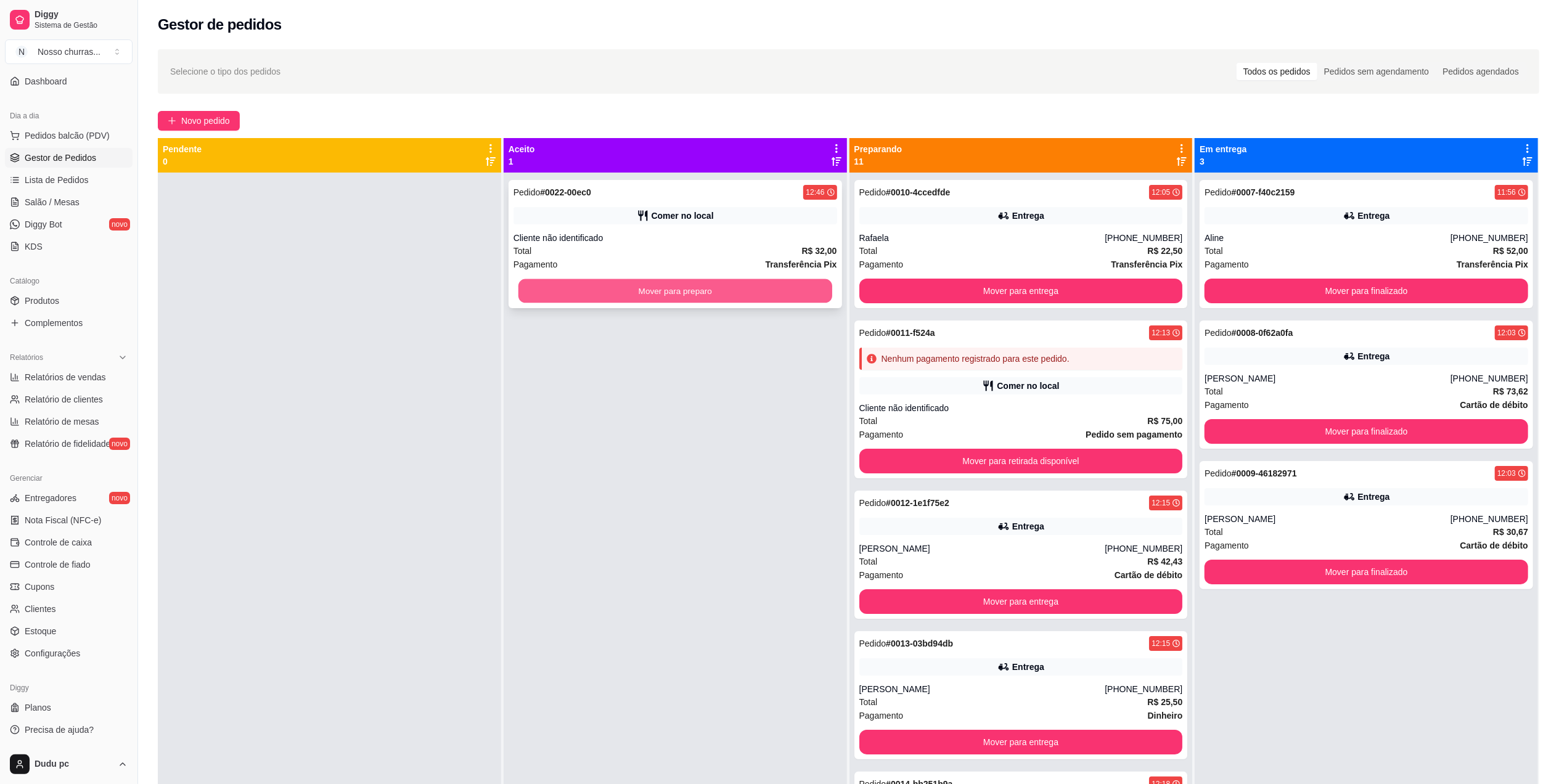
click at [760, 294] on button "Mover para preparo" at bounding box center [675, 291] width 314 height 24
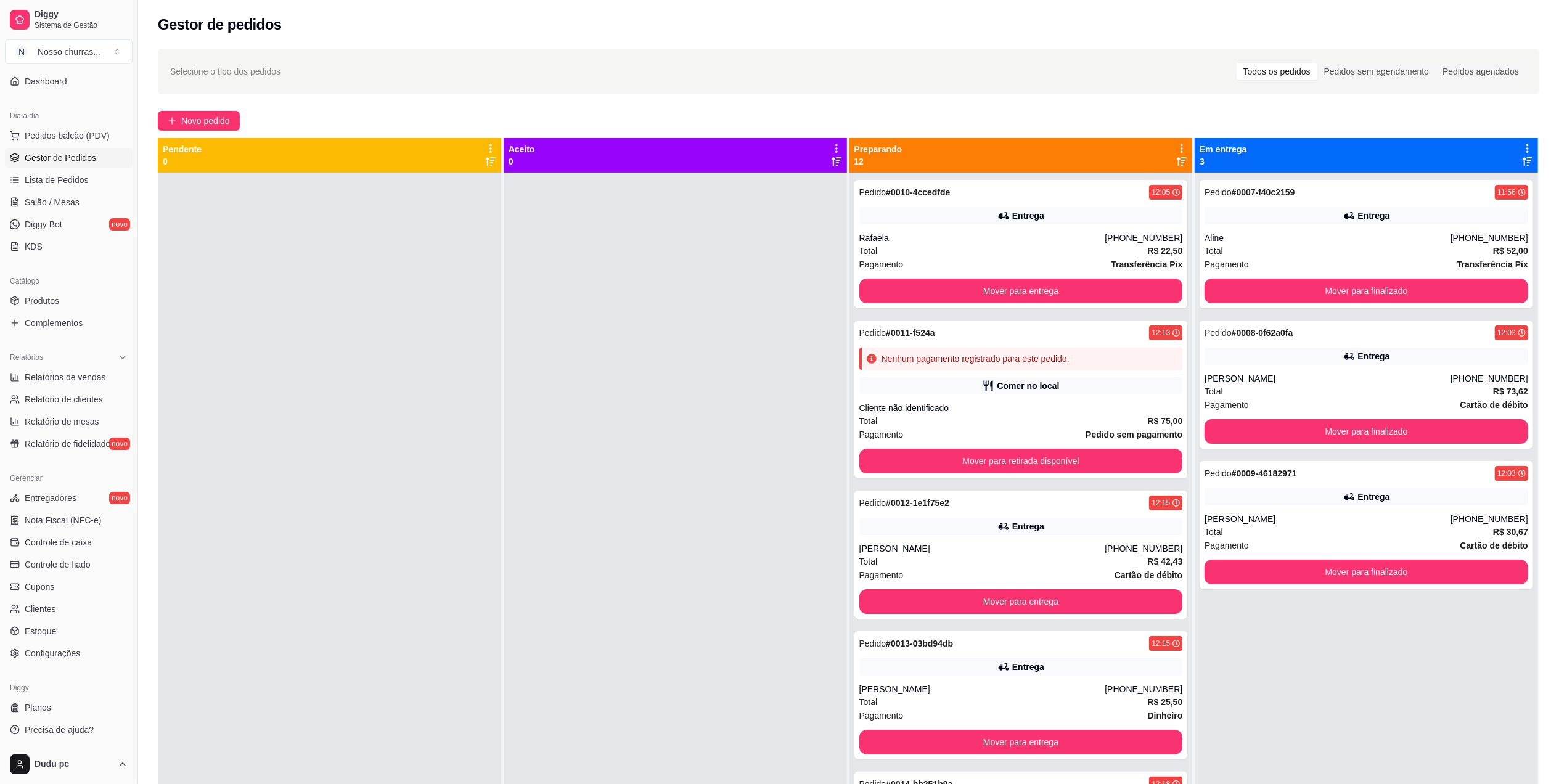
drag, startPoint x: 1134, startPoint y: 637, endPoint x: 691, endPoint y: 489, distance: 467.1
click at [691, 489] on div at bounding box center [675, 564] width 344 height 784
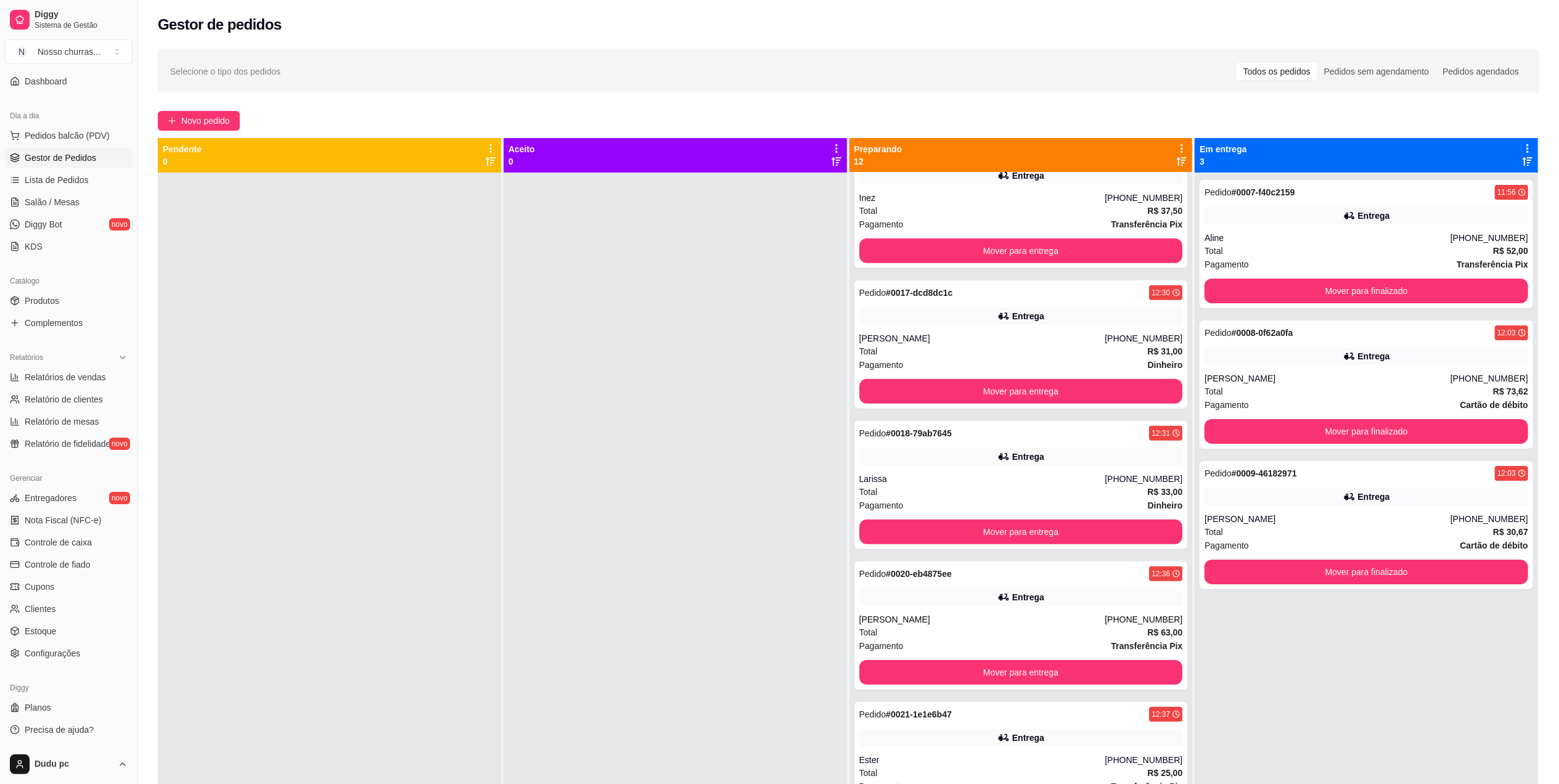
scroll to position [950, 0]
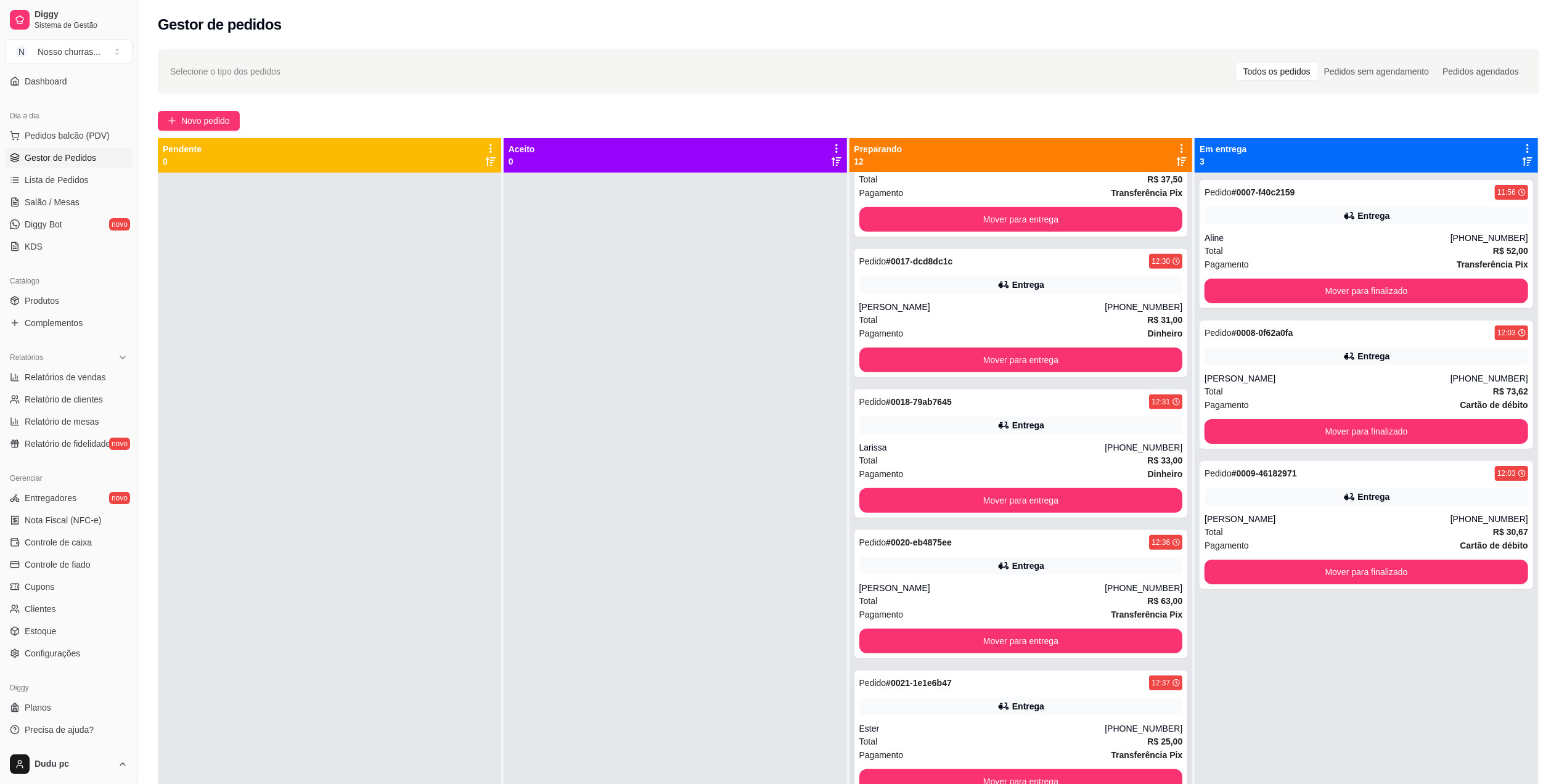
click at [1152, 675] on div "12:37" at bounding box center [1166, 682] width 33 height 15
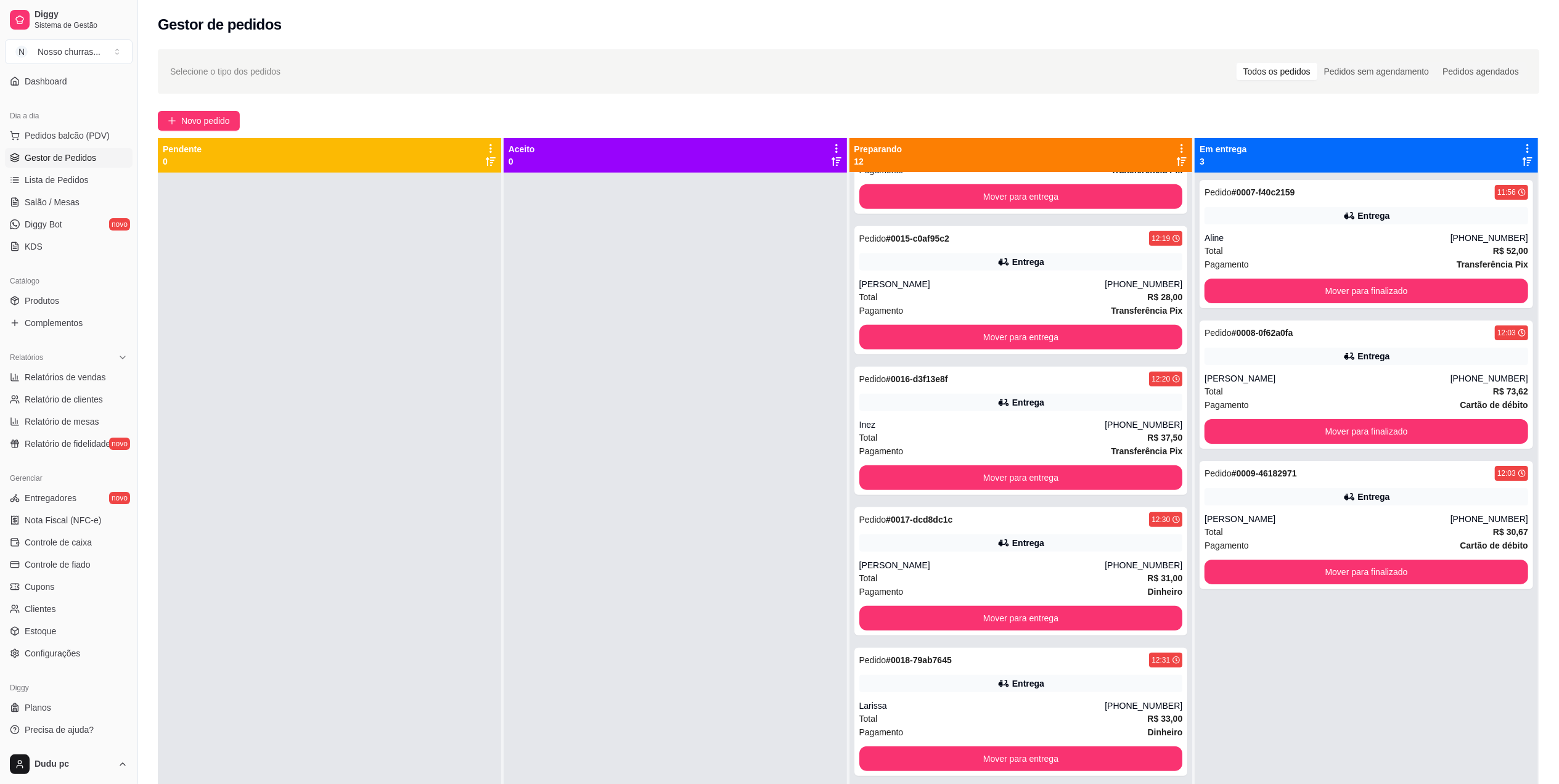
scroll to position [865, 0]
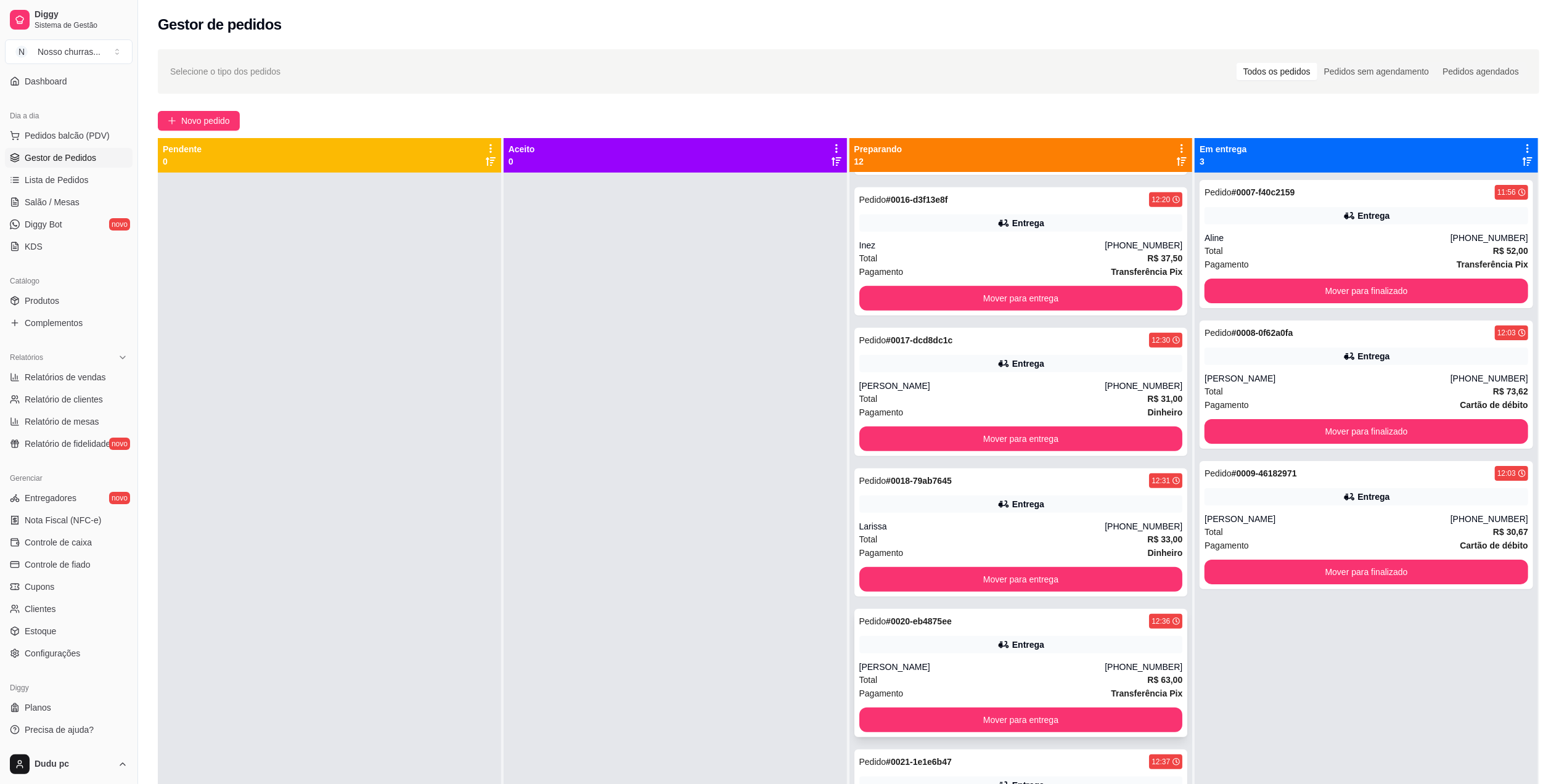
click at [1105, 666] on div "[PHONE_NUMBER]" at bounding box center [1144, 667] width 78 height 13
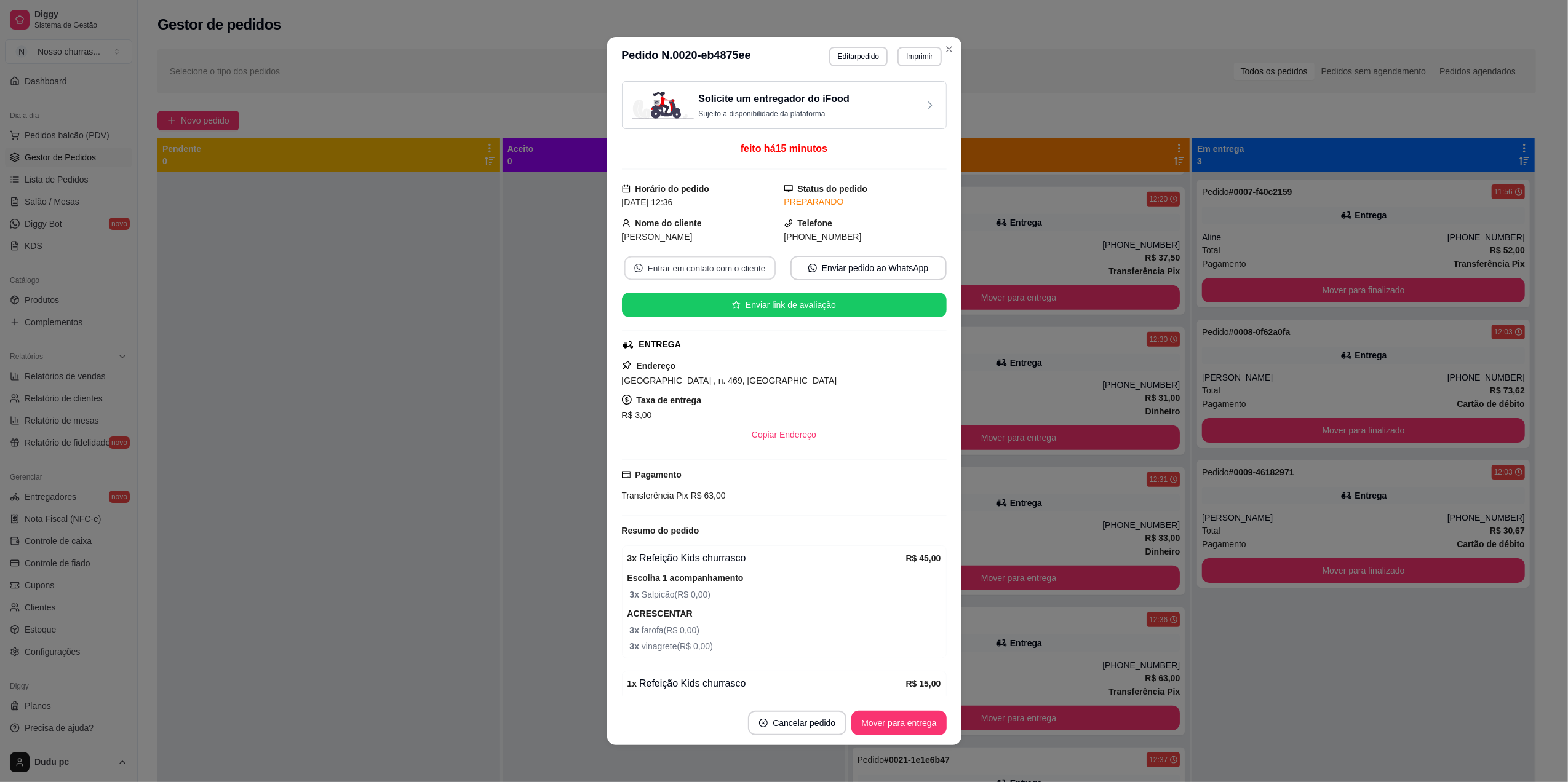
click at [694, 262] on button "Entrar em contato com o cliente" at bounding box center [700, 269] width 151 height 24
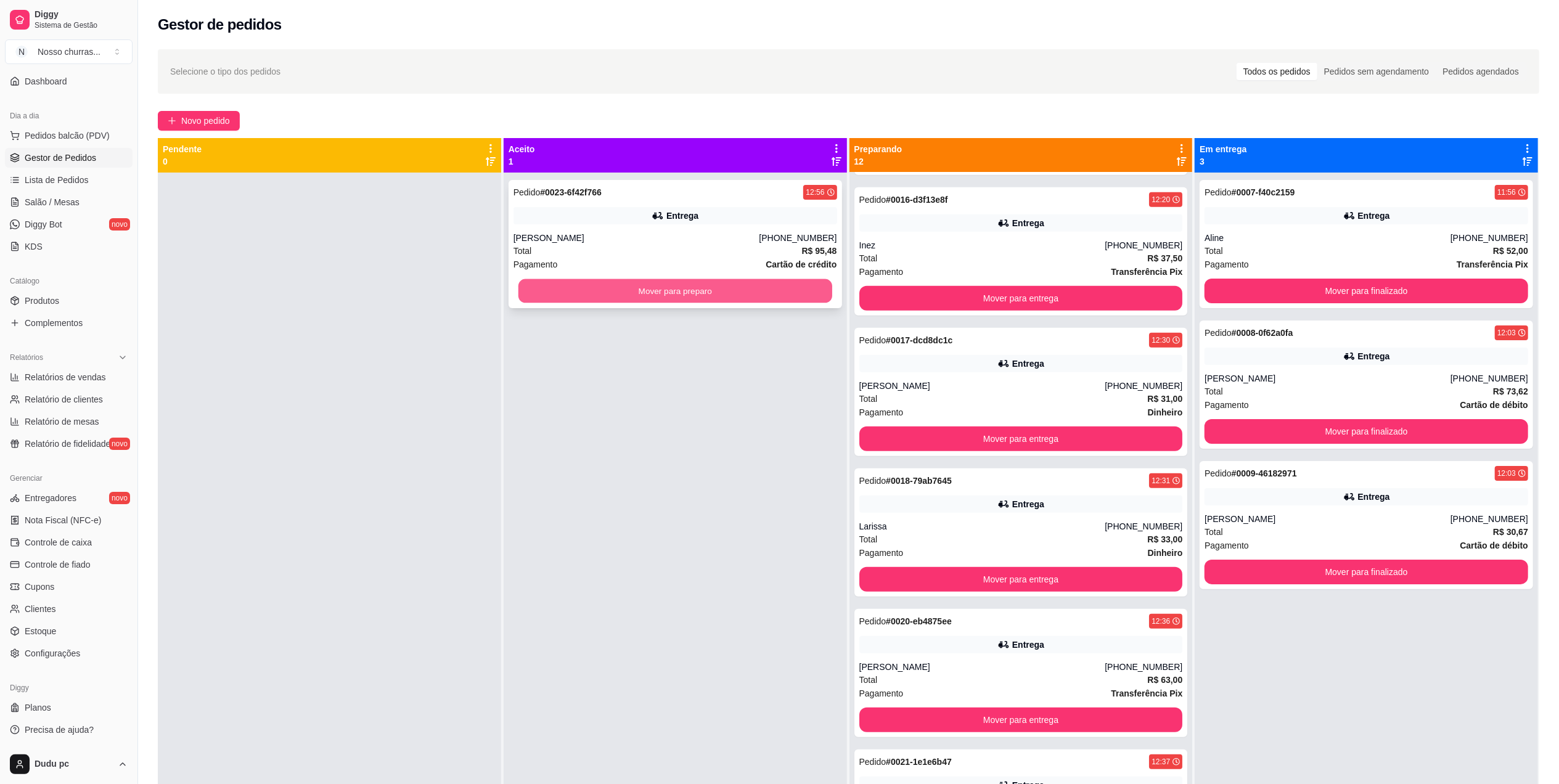
click at [566, 295] on button "Mover para preparo" at bounding box center [675, 291] width 314 height 24
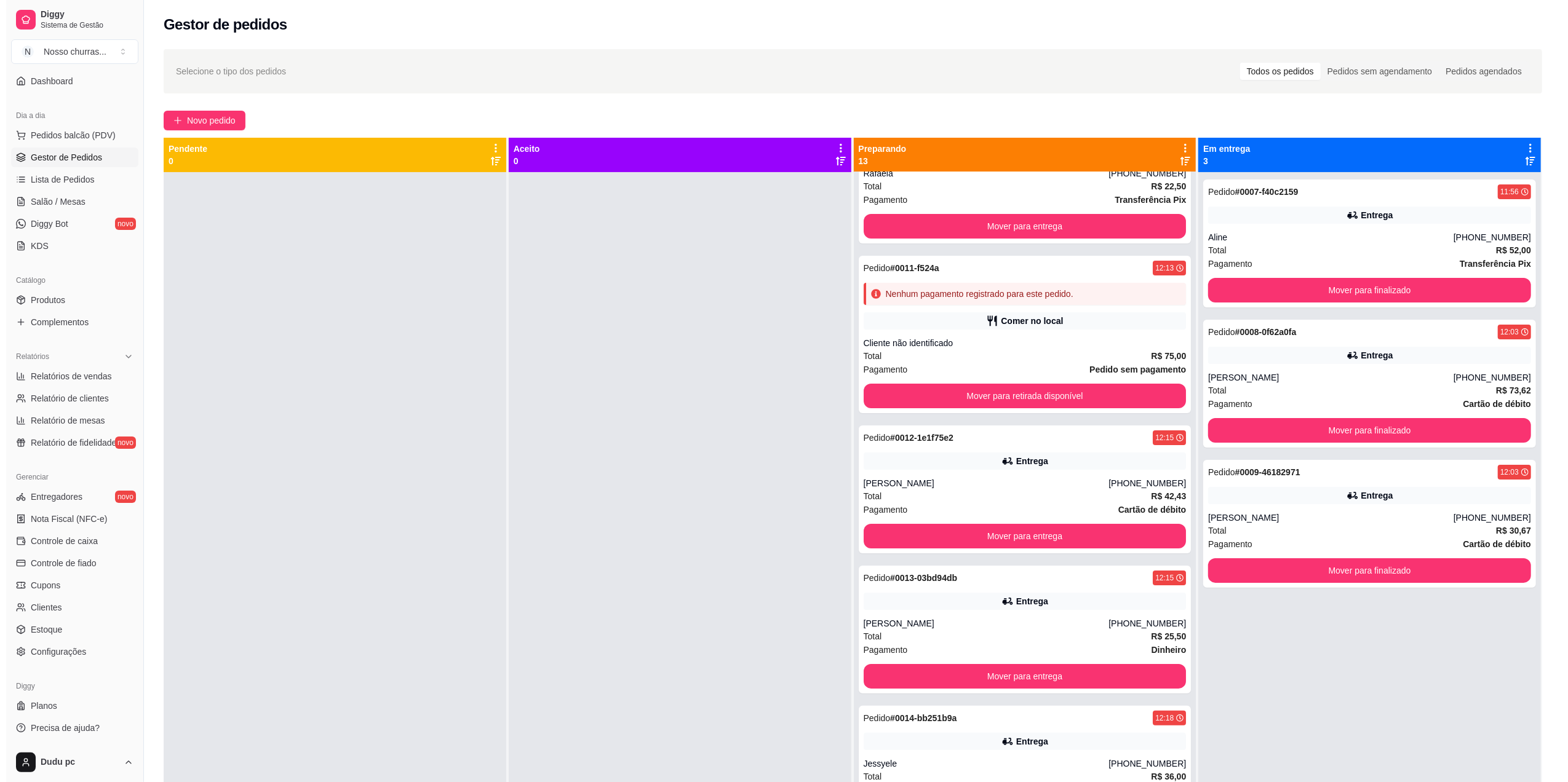
scroll to position [0, 0]
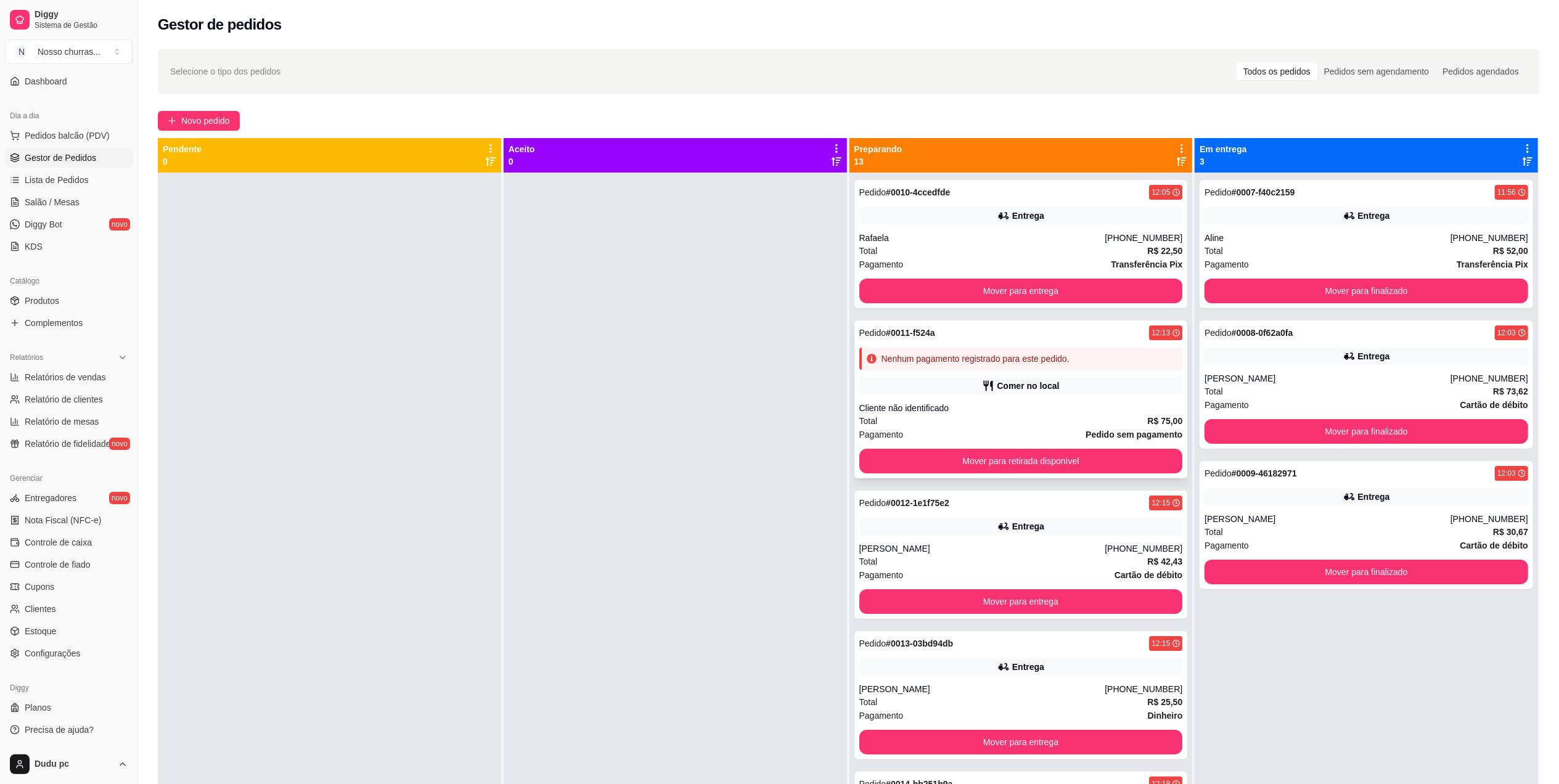
click at [1014, 385] on div "Comer no local" at bounding box center [1028, 386] width 62 height 13
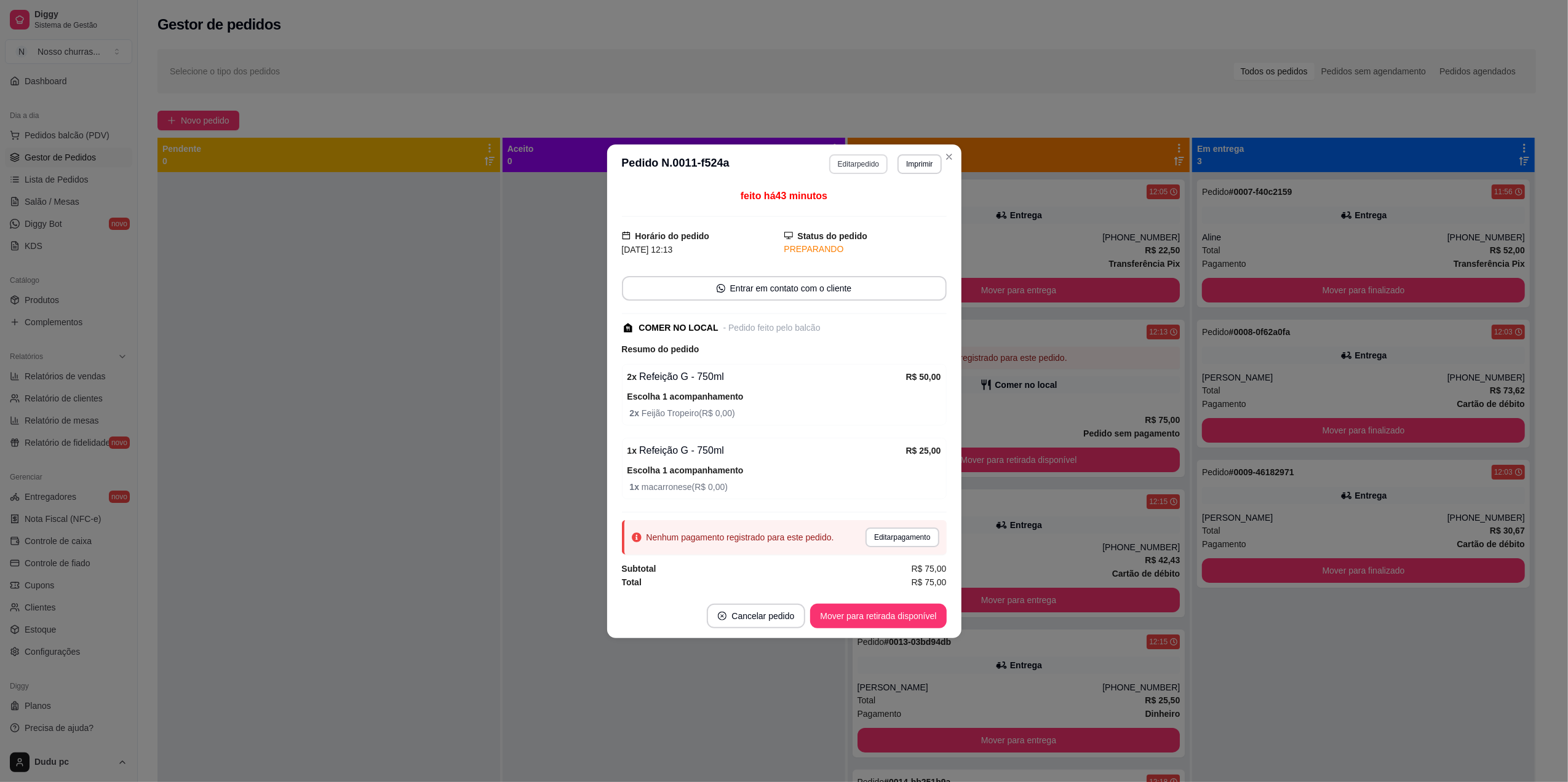
click at [850, 164] on button "Editar pedido" at bounding box center [858, 164] width 58 height 19
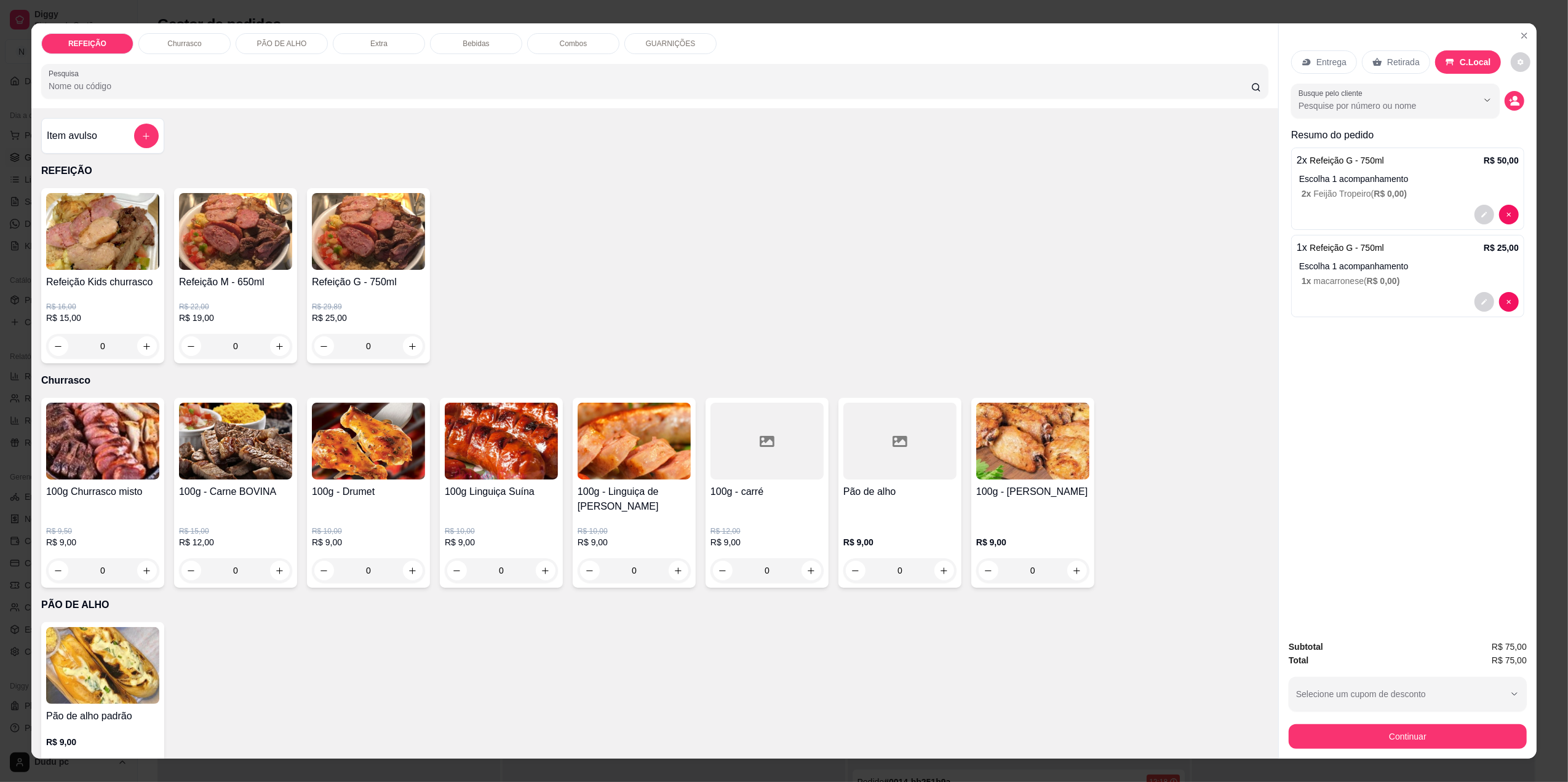
click at [443, 46] on div "Bebidas" at bounding box center [475, 44] width 92 height 21
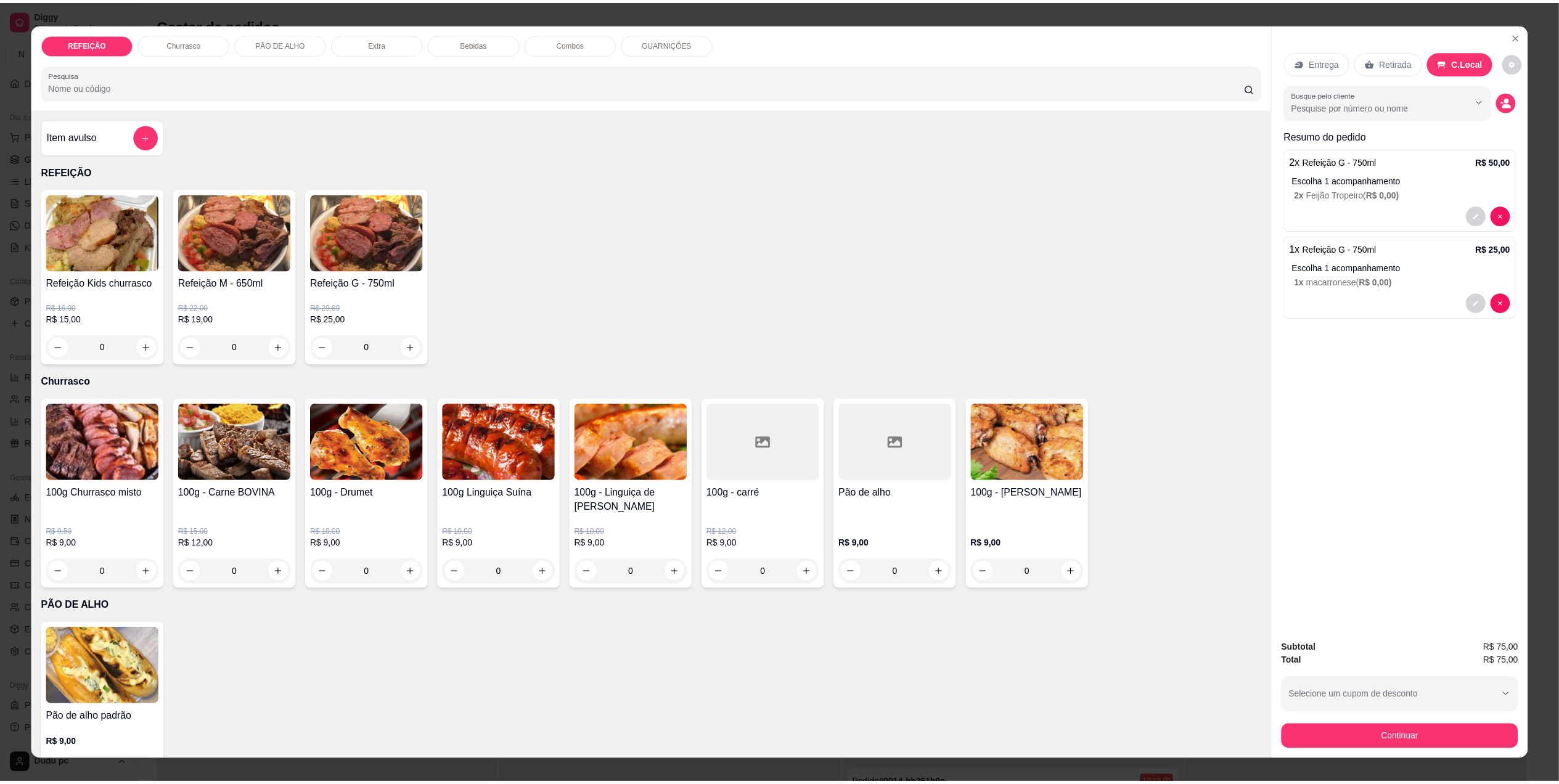
scroll to position [15, 0]
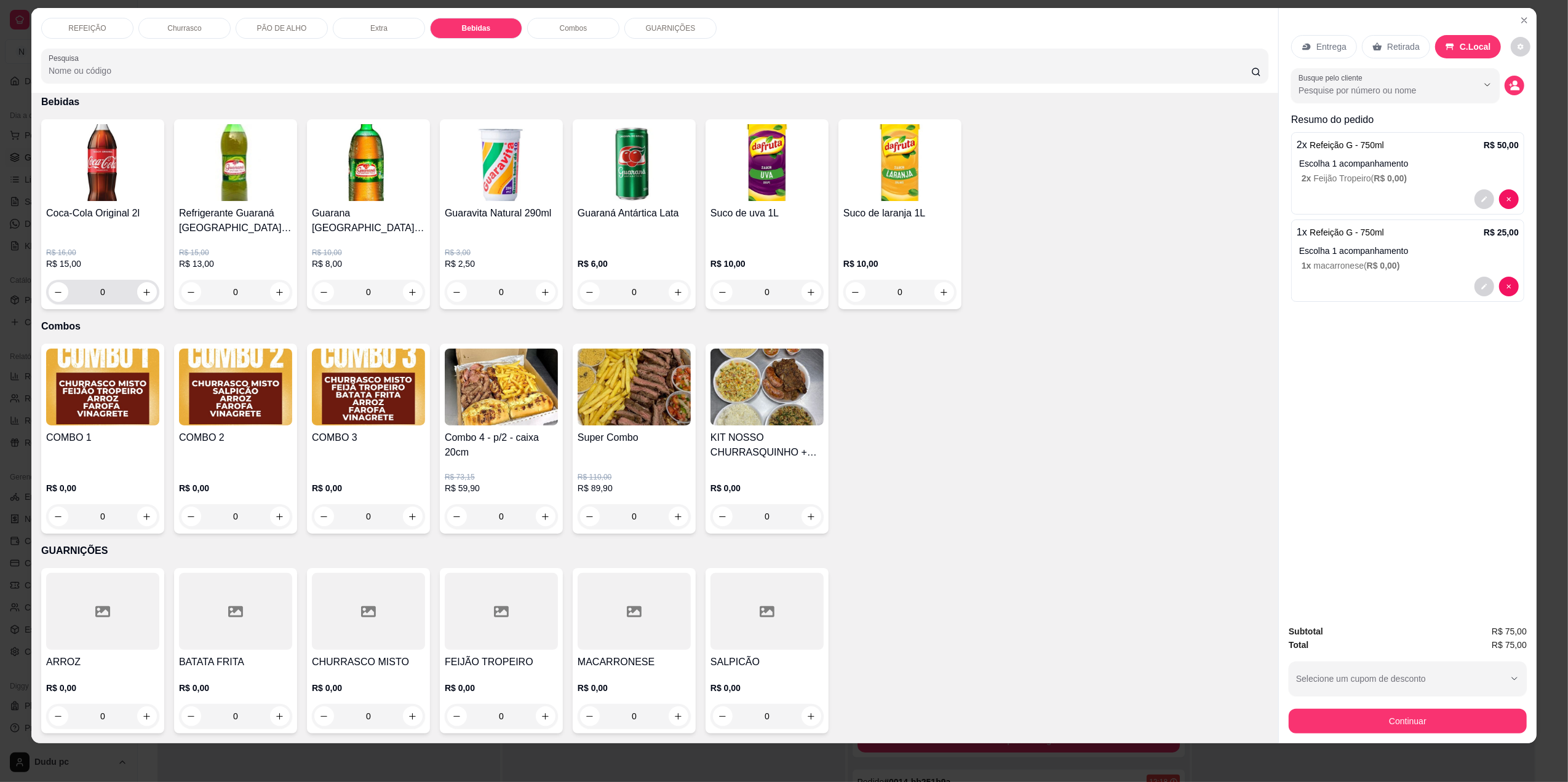
click at [151, 291] on div "0" at bounding box center [102, 291] width 113 height 24
click at [153, 296] on div "0" at bounding box center [102, 291] width 113 height 24
click at [143, 293] on icon "increase-product-quantity" at bounding box center [147, 292] width 9 height 9
type input "1"
click at [1383, 722] on button "Continuar" at bounding box center [1408, 721] width 230 height 24
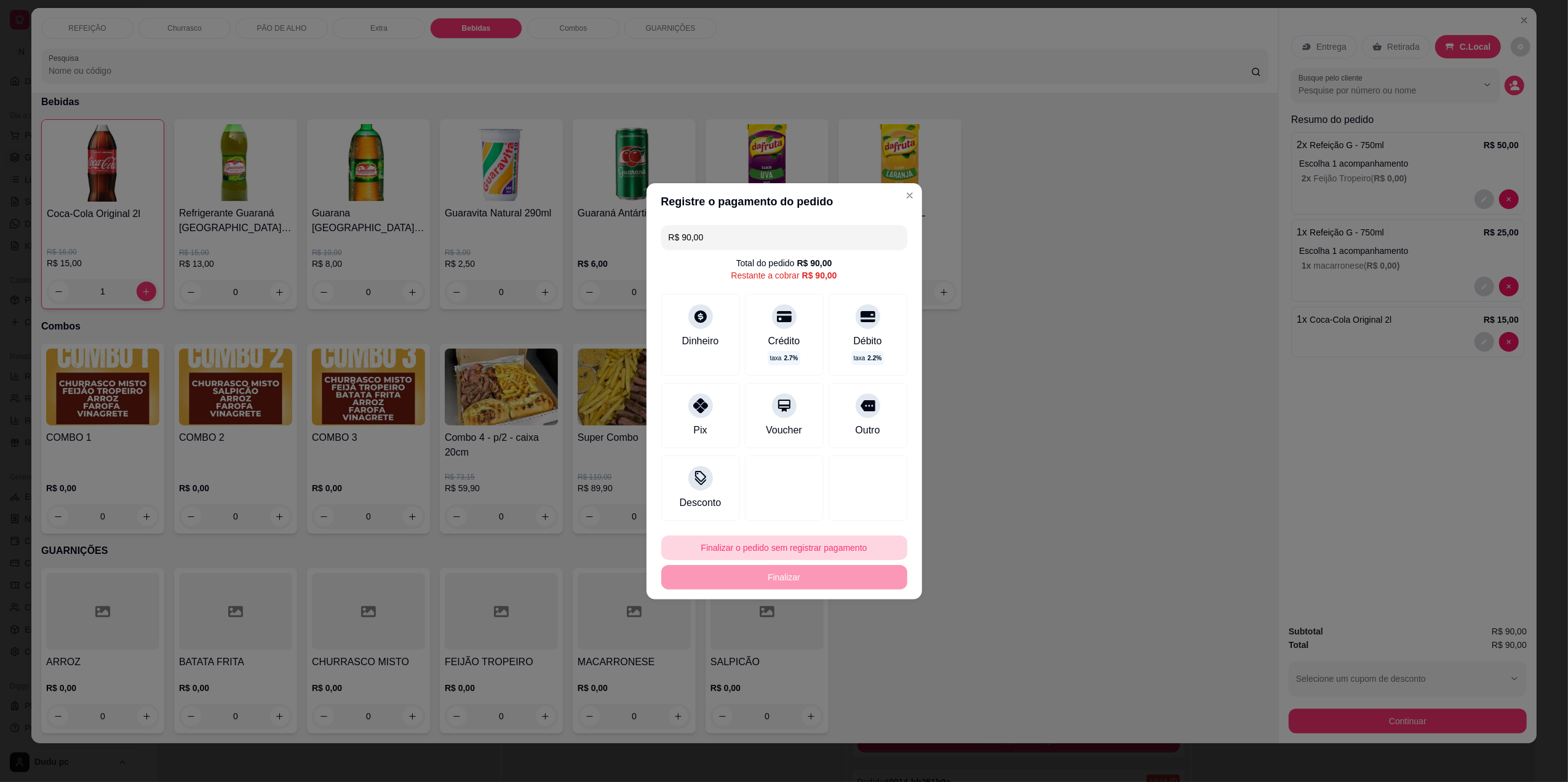
click at [775, 549] on button "Finalizar o pedido sem registrar pagamento" at bounding box center [784, 547] width 246 height 24
click at [867, 648] on button "Confirmar" at bounding box center [859, 649] width 44 height 19
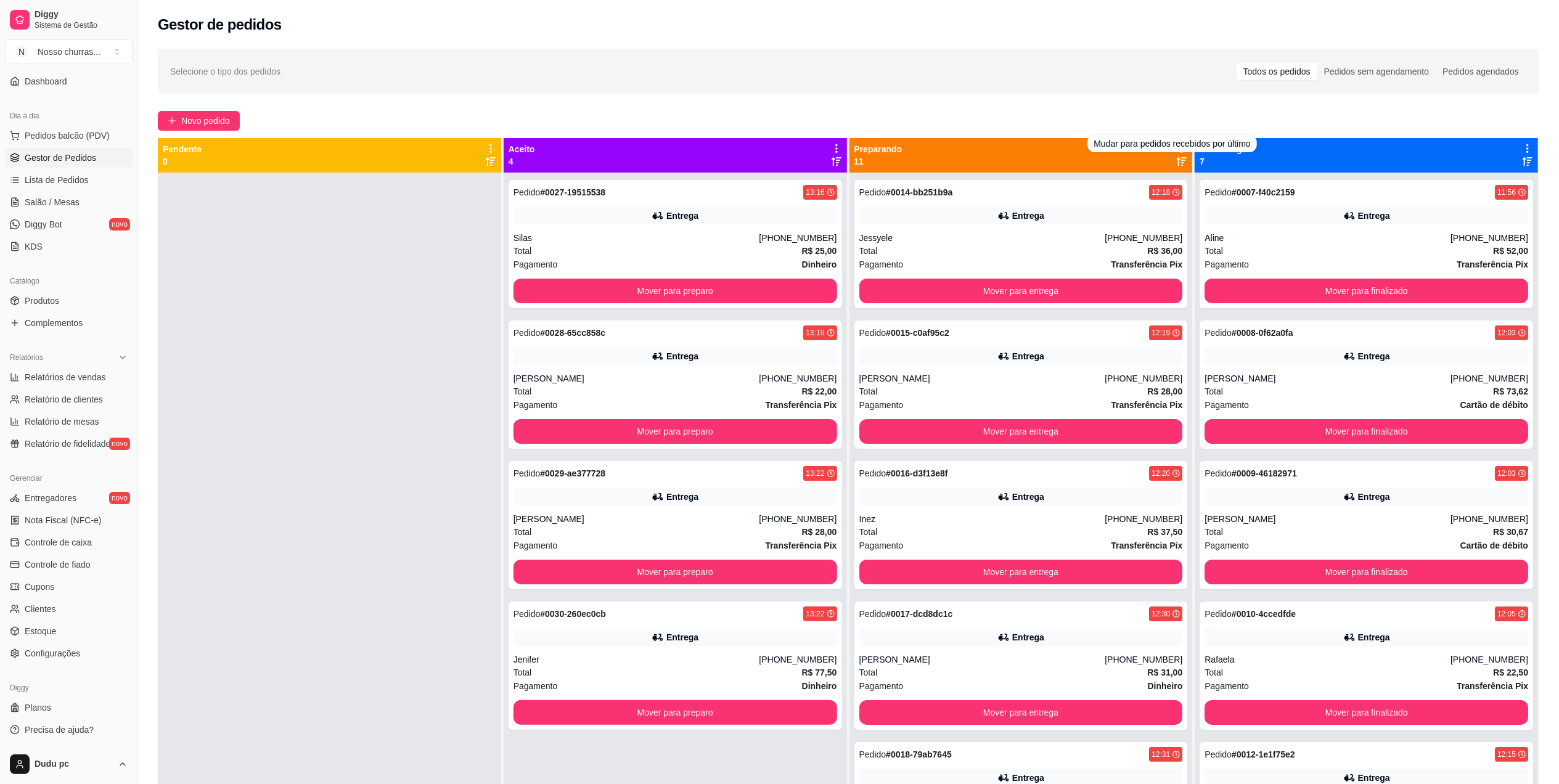
click at [1177, 160] on icon at bounding box center [1182, 161] width 10 height 10
click at [1061, 211] on div "Entrega" at bounding box center [1021, 216] width 323 height 17
click at [1178, 153] on icon at bounding box center [1182, 149] width 11 height 11
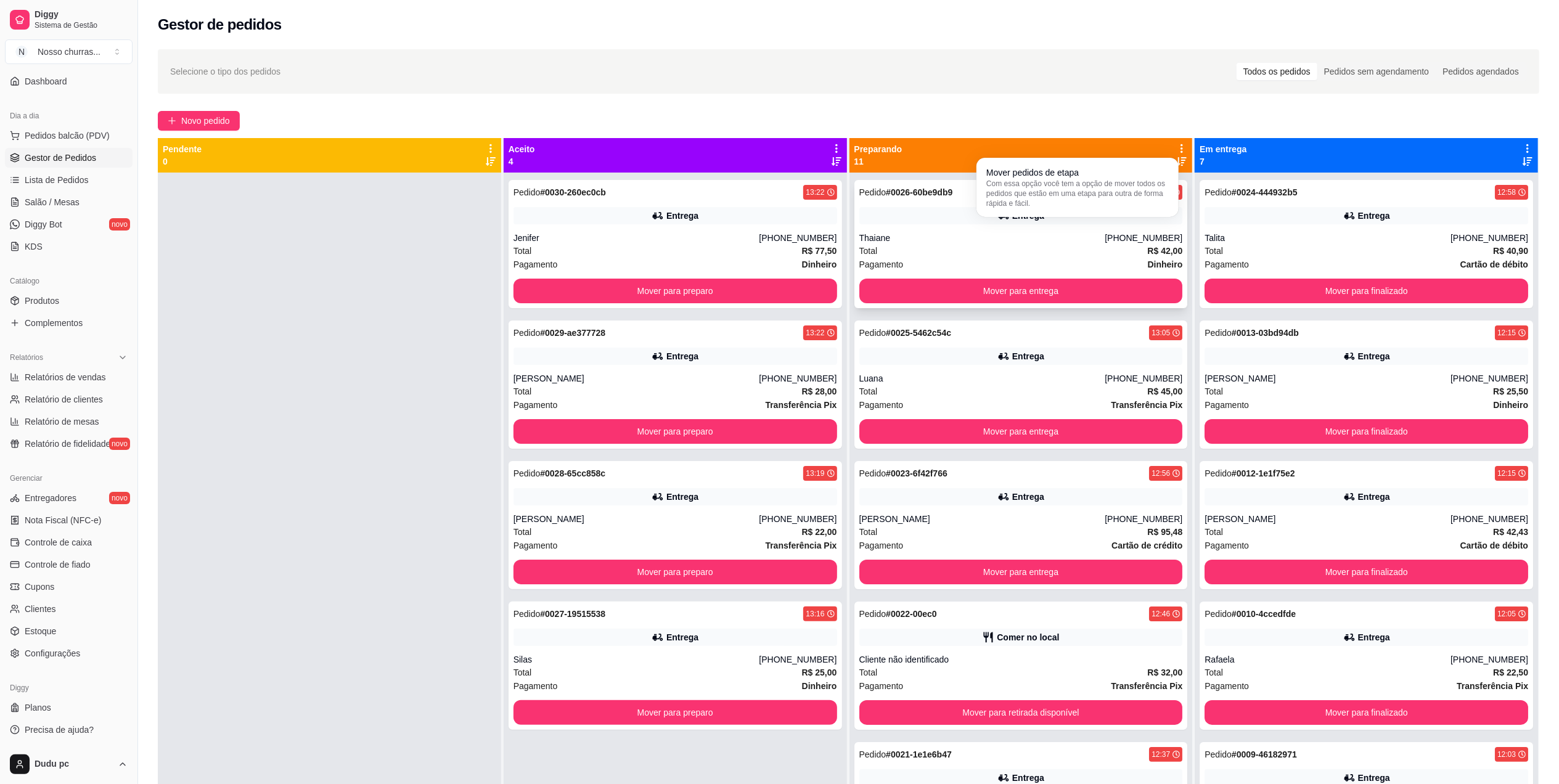
click at [1123, 243] on div "[PHONE_NUMBER]" at bounding box center [1144, 238] width 78 height 13
click at [1177, 157] on icon at bounding box center [1182, 161] width 10 height 10
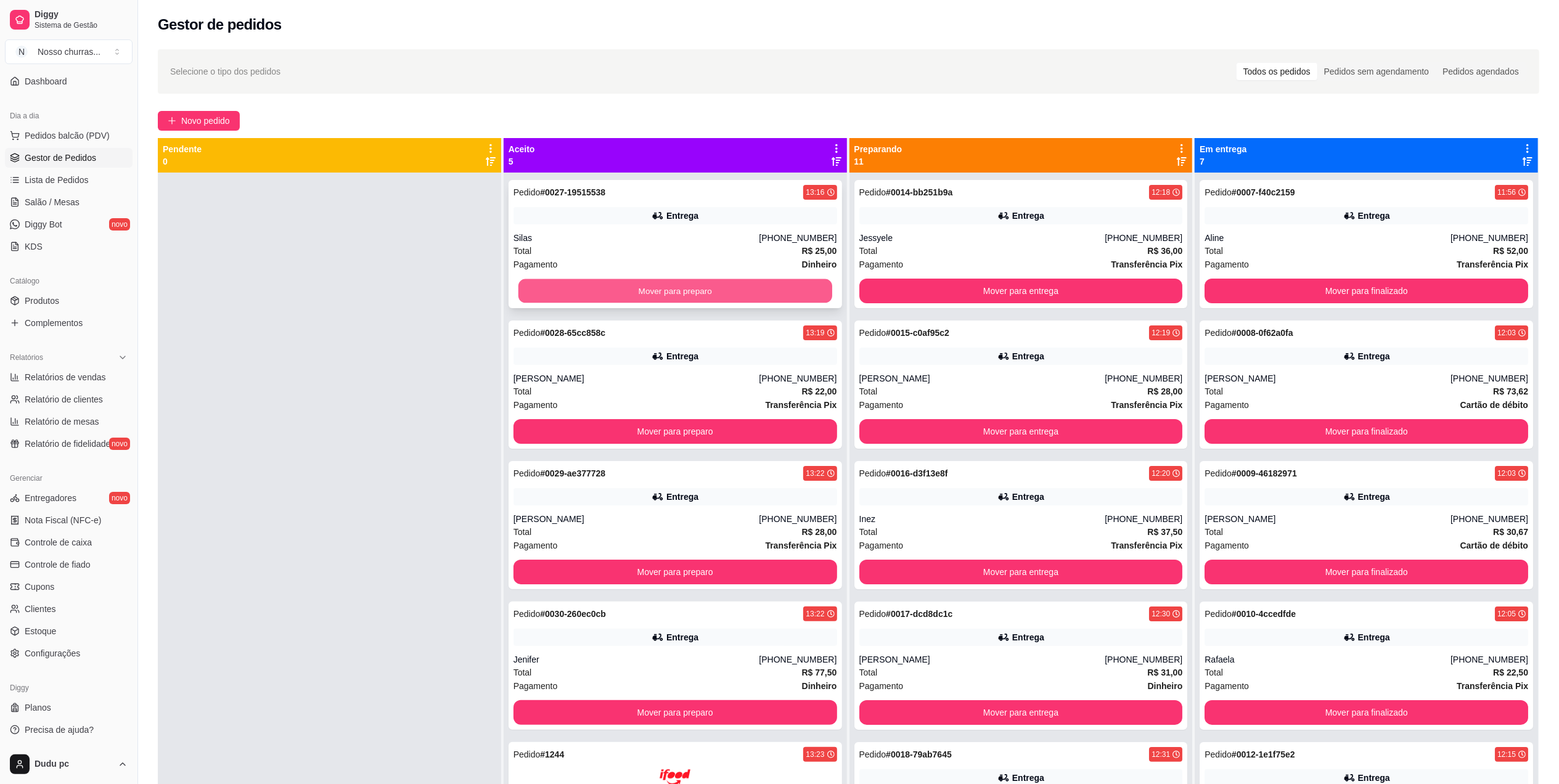
click at [563, 294] on button "Mover para preparo" at bounding box center [675, 291] width 314 height 24
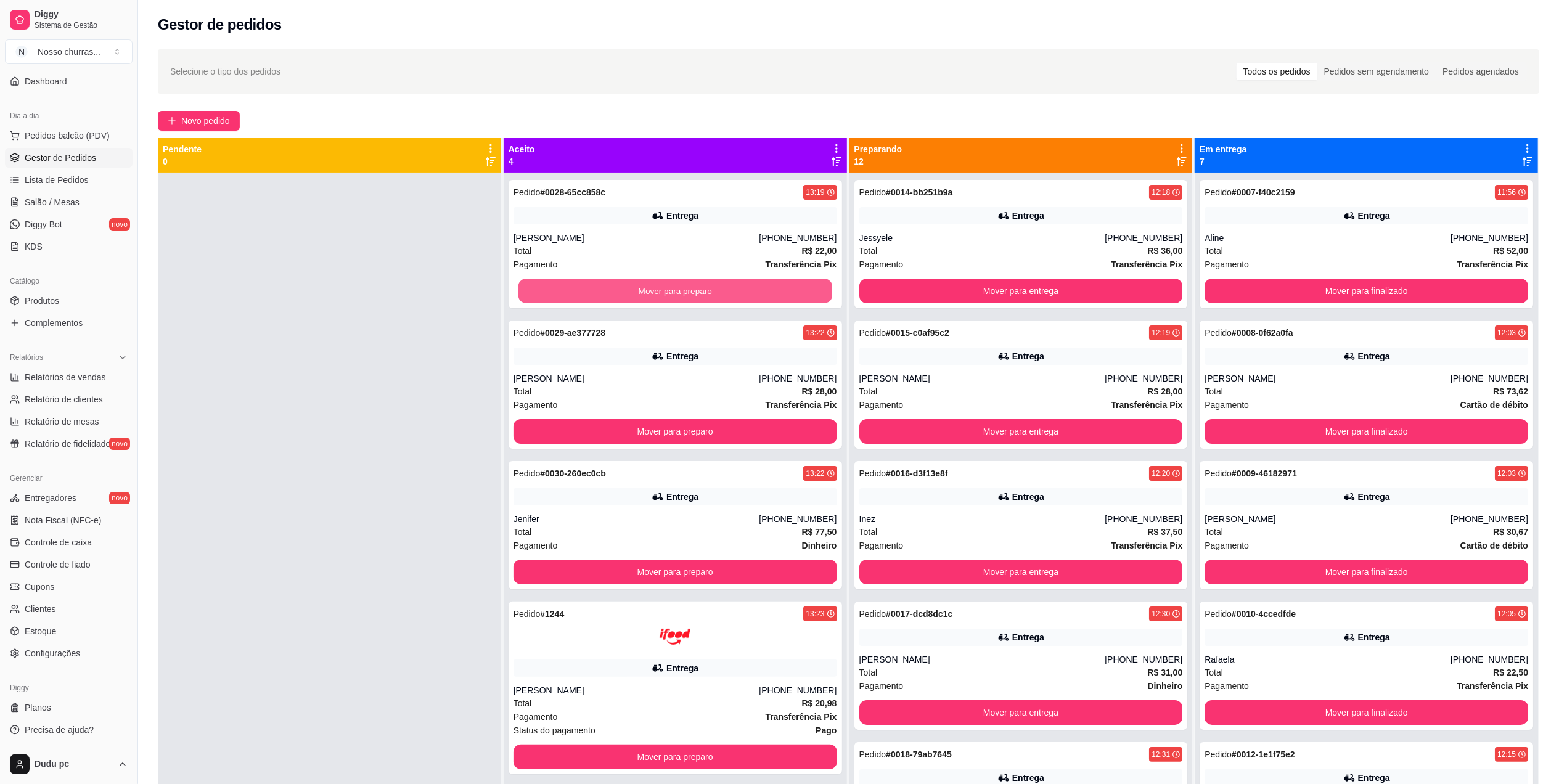
click at [563, 294] on button "Mover para preparo" at bounding box center [675, 291] width 314 height 24
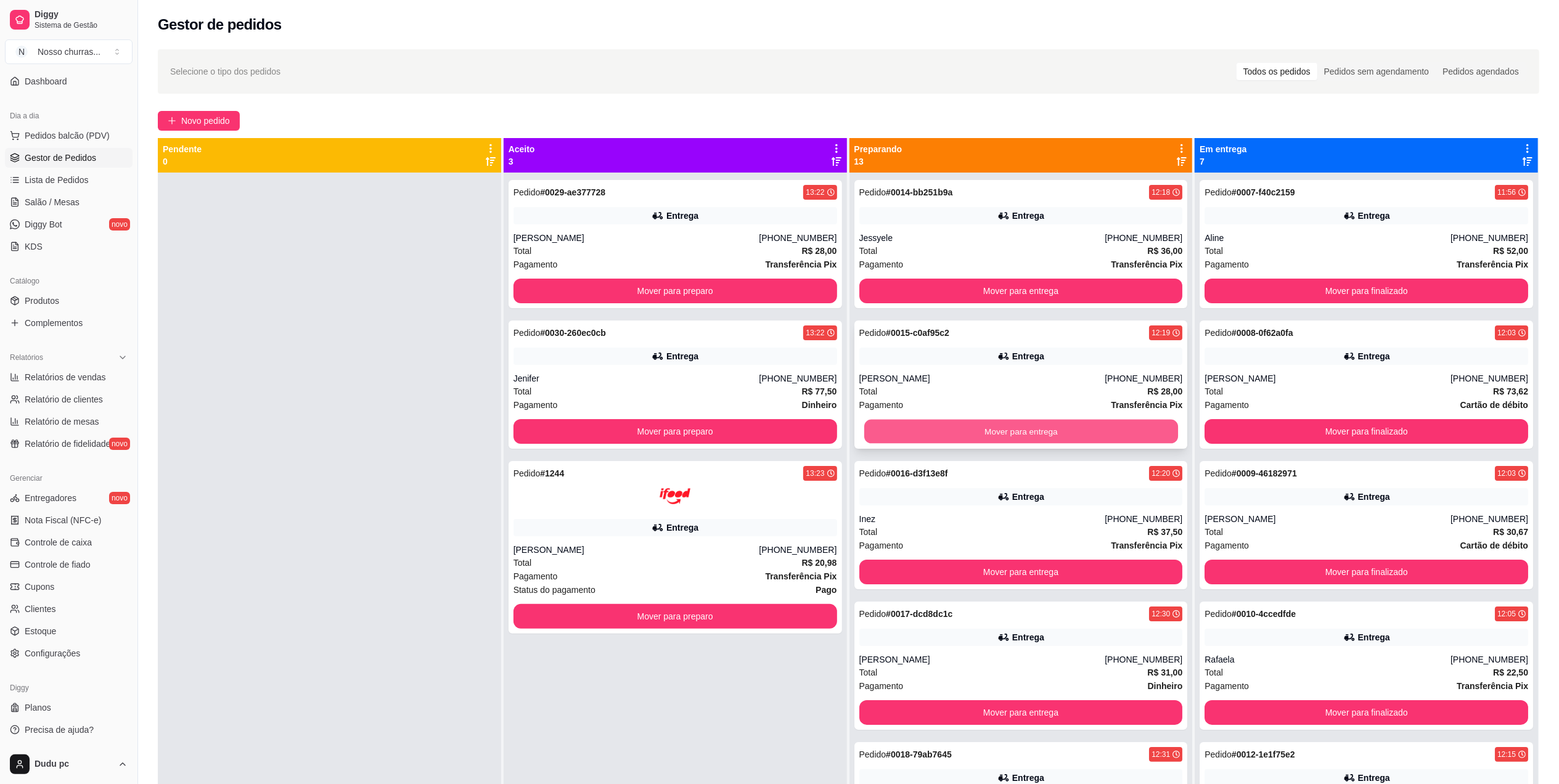
click at [969, 436] on button "Mover para entrega" at bounding box center [1020, 431] width 314 height 24
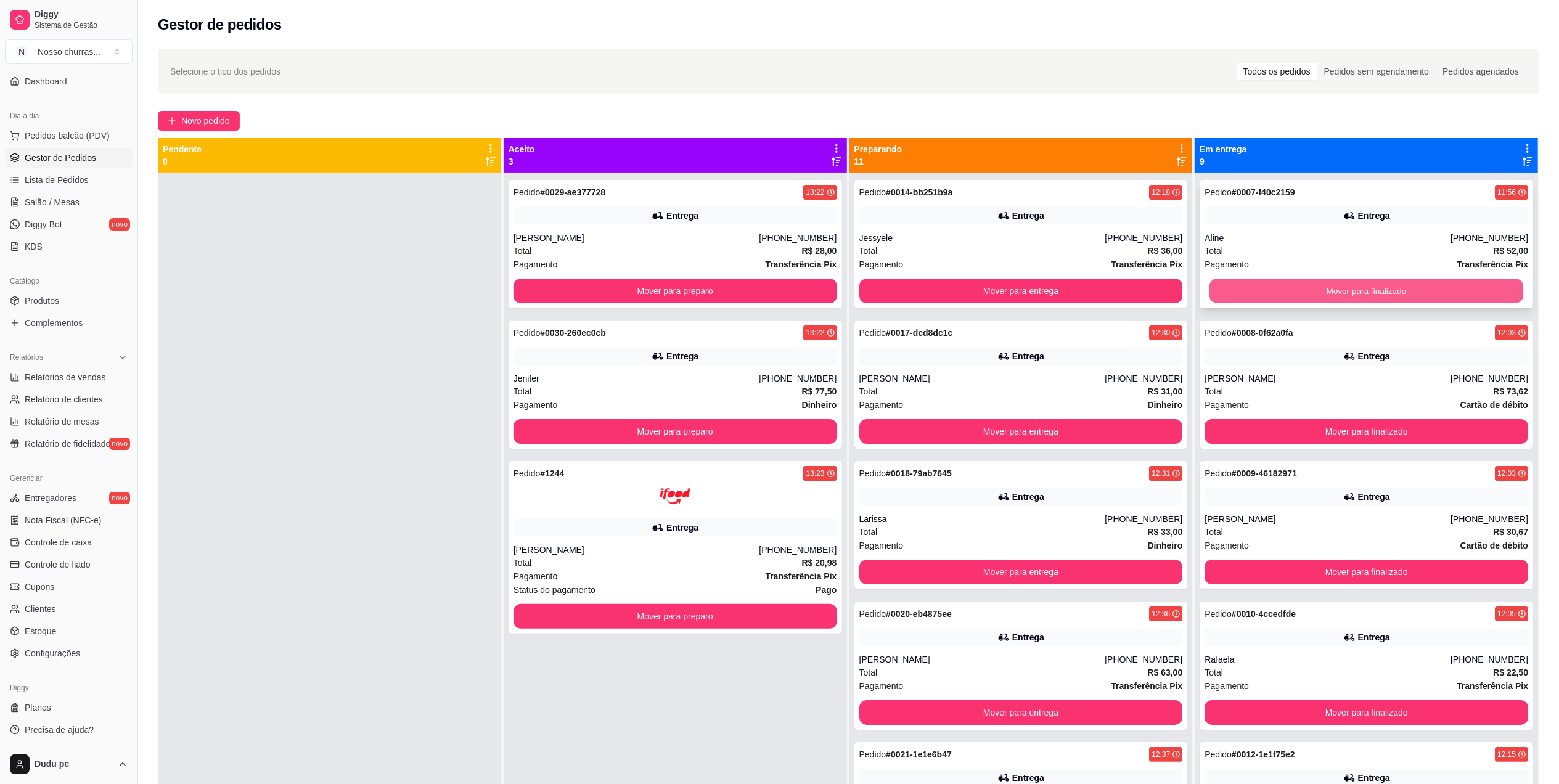
click at [1224, 294] on button "Mover para finalizado" at bounding box center [1366, 291] width 314 height 24
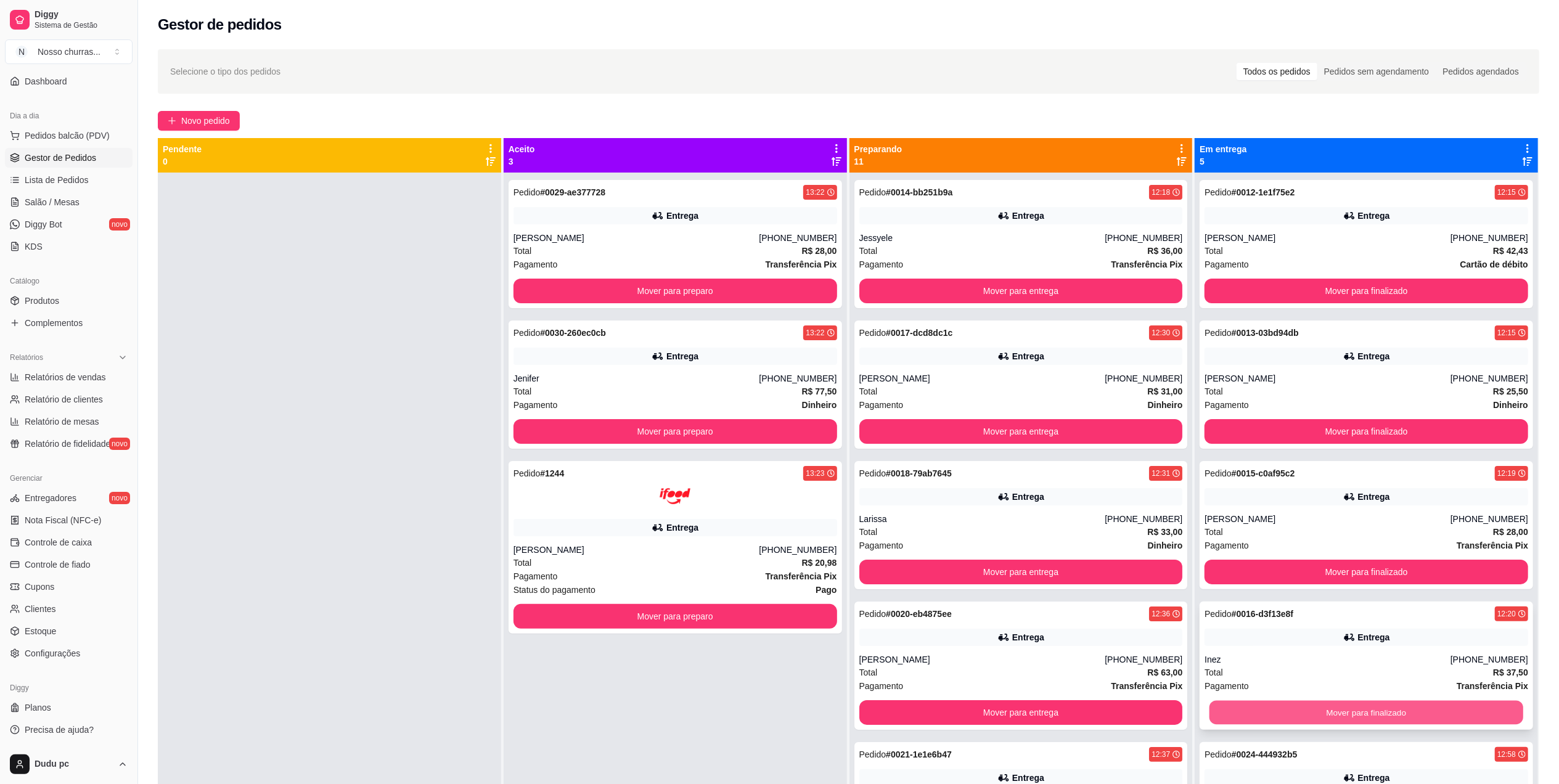
click at [1220, 718] on button "Mover para finalizado" at bounding box center [1366, 712] width 314 height 24
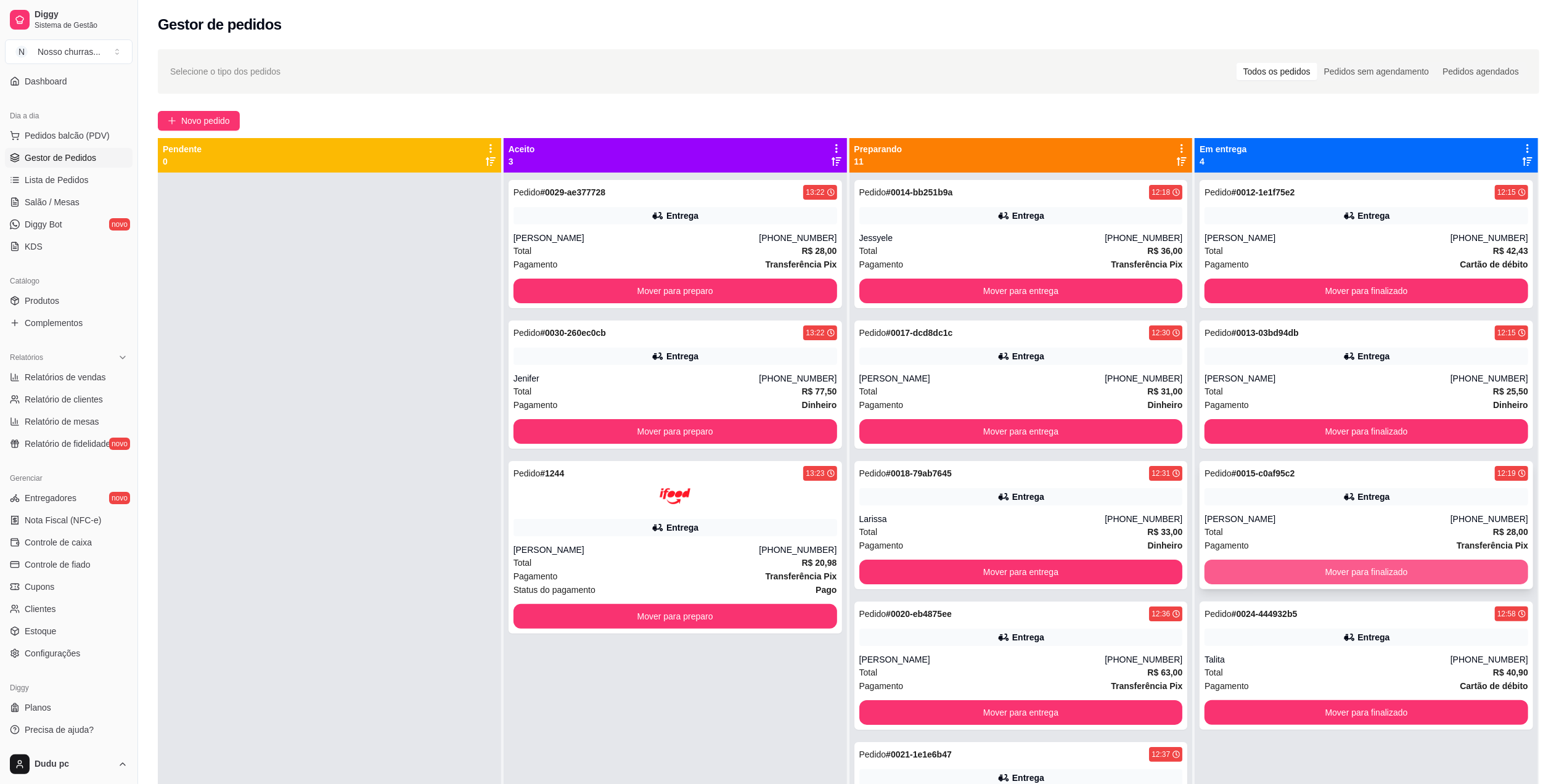
click at [1215, 583] on button "Mover para finalizado" at bounding box center [1366, 572] width 323 height 24
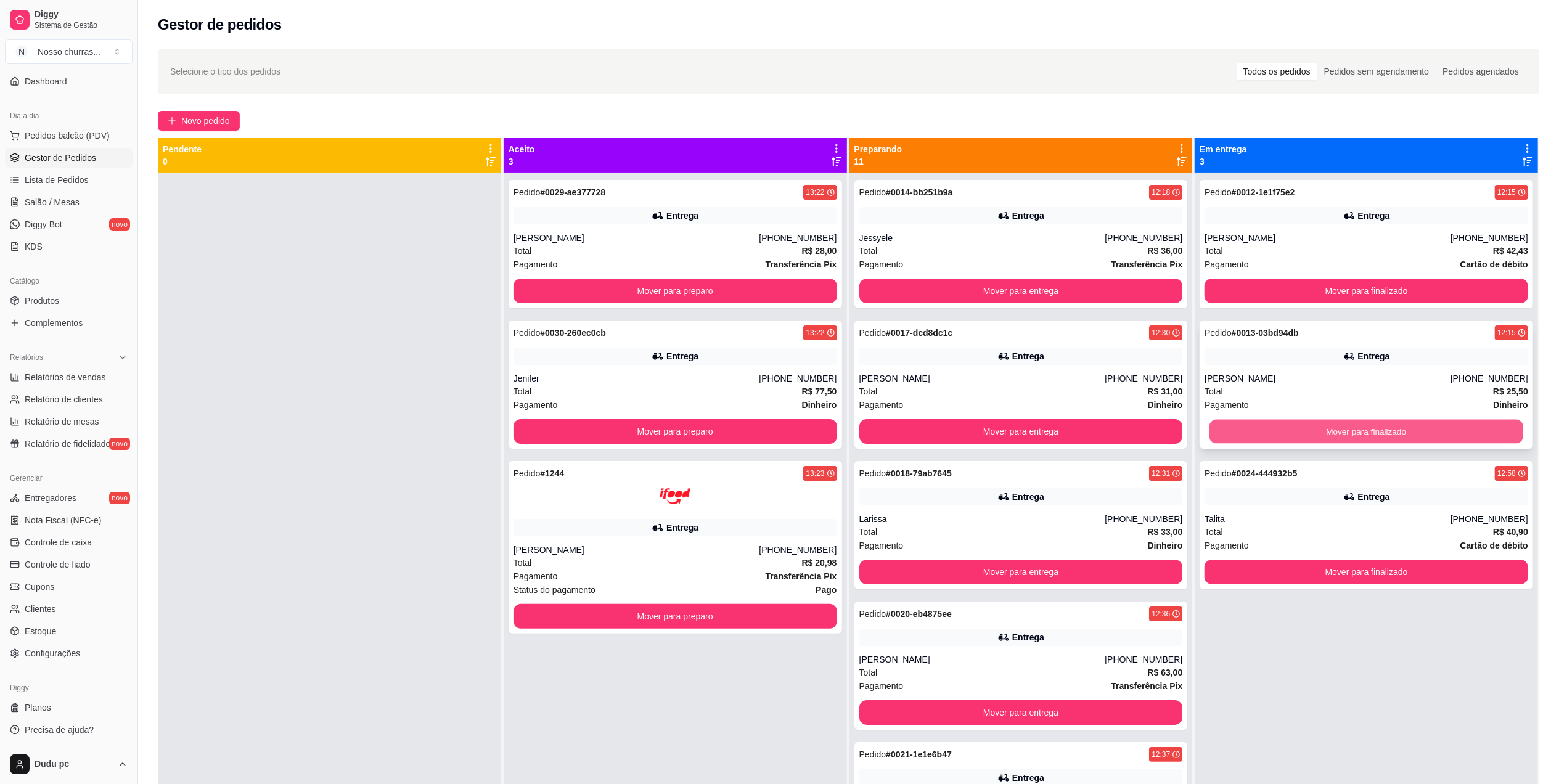
click at [1350, 434] on button "Mover para finalizado" at bounding box center [1366, 431] width 314 height 24
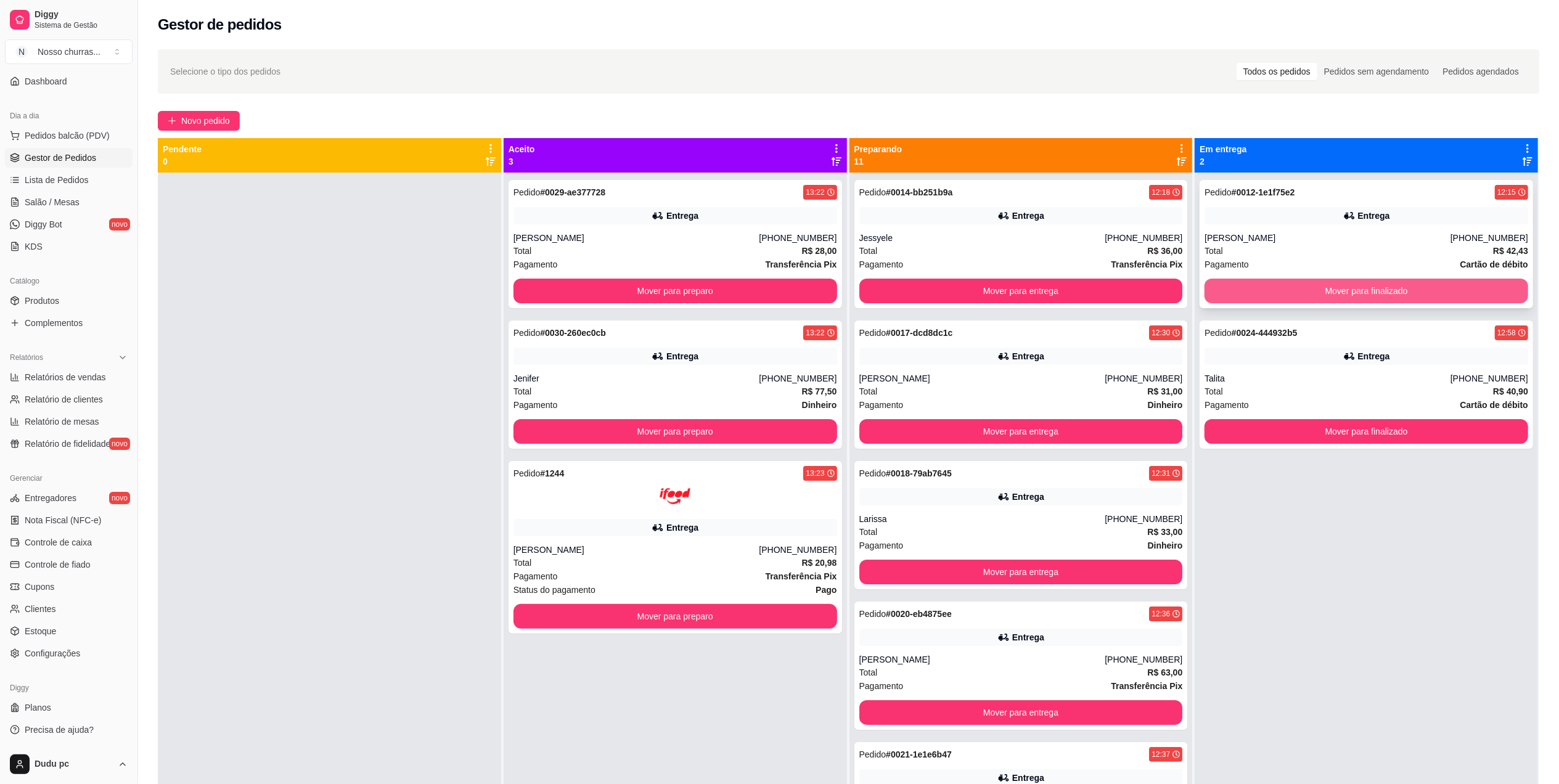
click at [1302, 285] on button "Mover para finalizado" at bounding box center [1366, 291] width 323 height 24
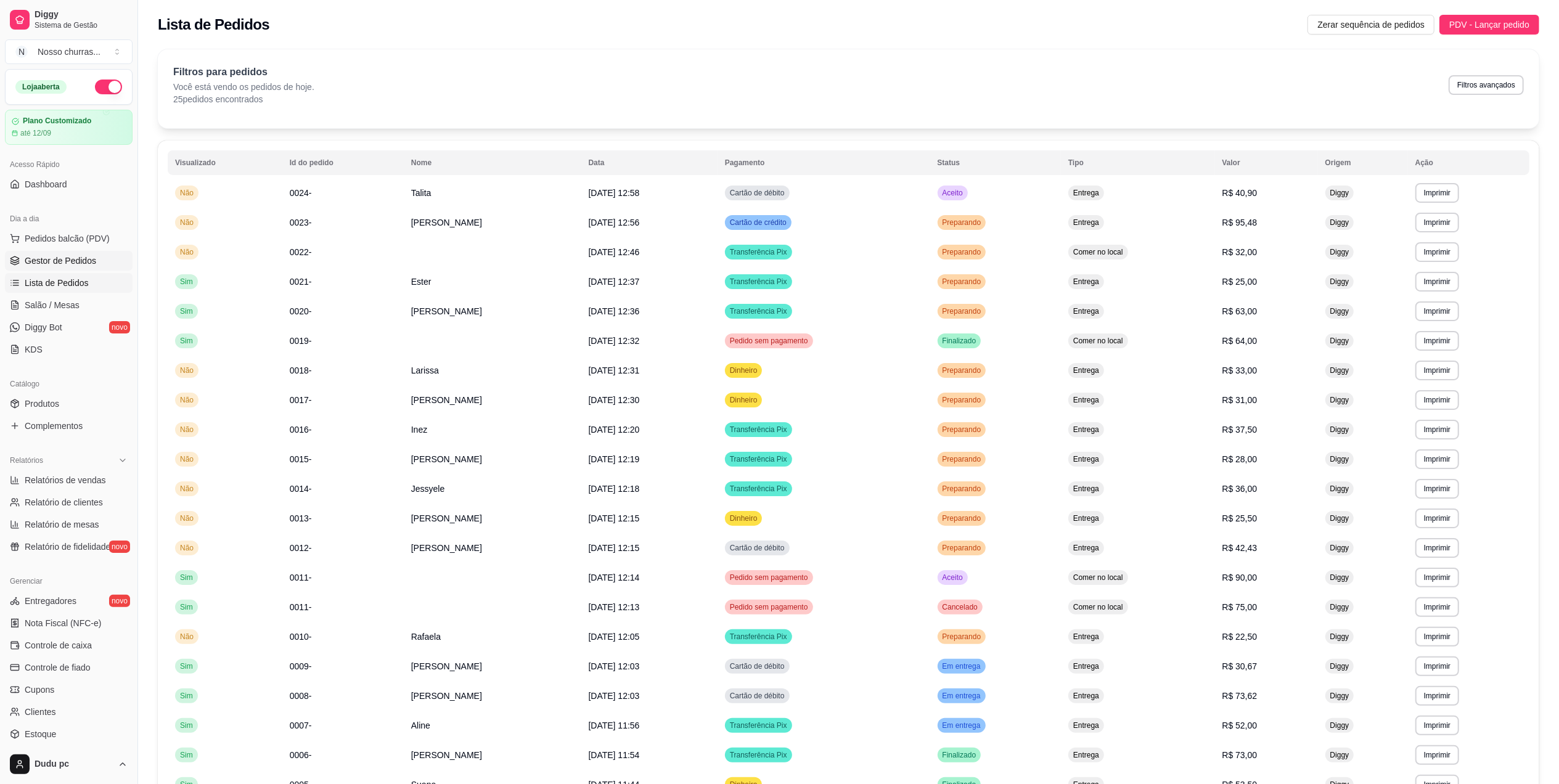
click at [35, 266] on span "Gestor de Pedidos" at bounding box center [60, 261] width 72 height 13
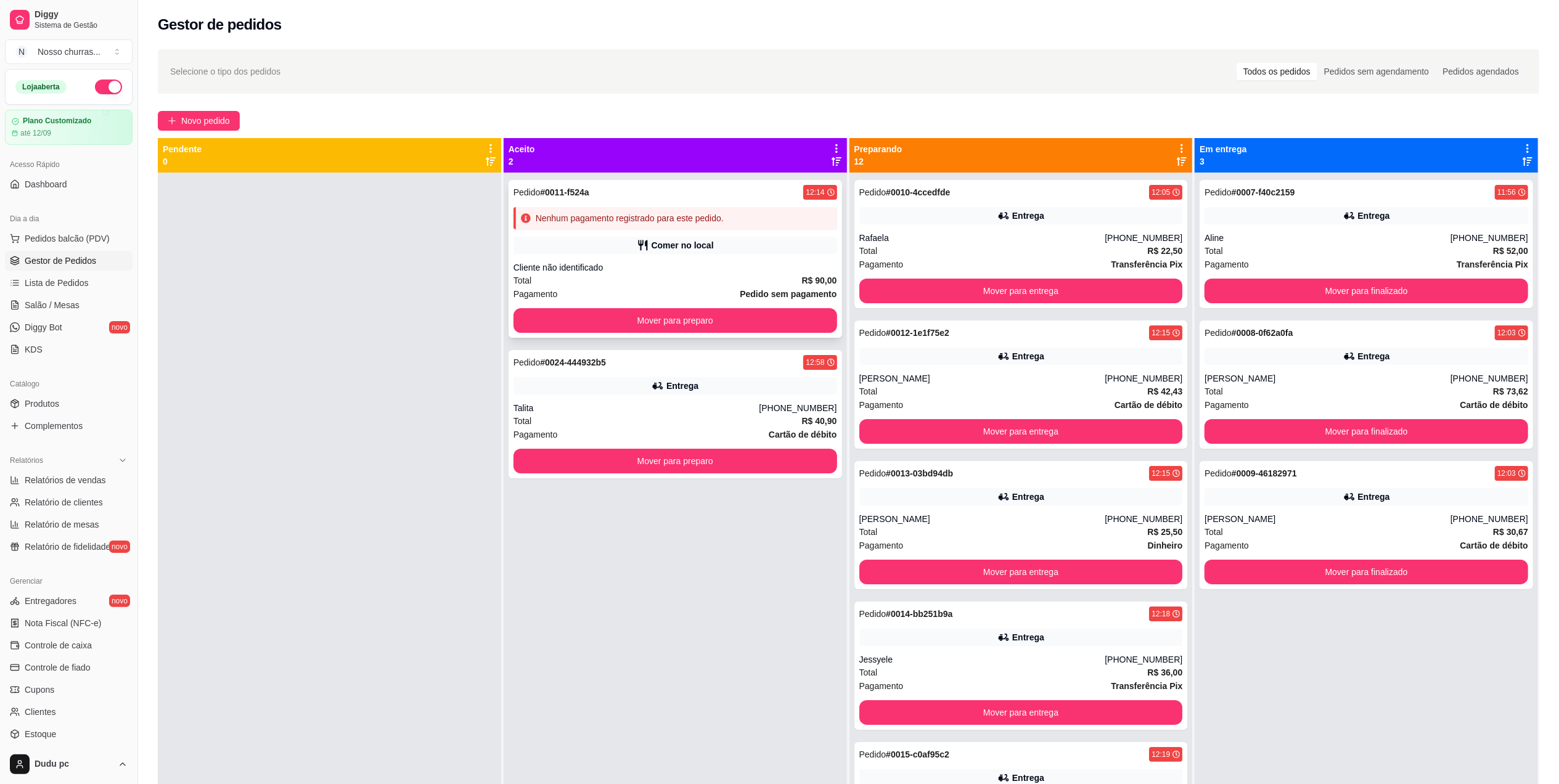
click at [545, 262] on div "Cliente não identificado" at bounding box center [675, 268] width 323 height 13
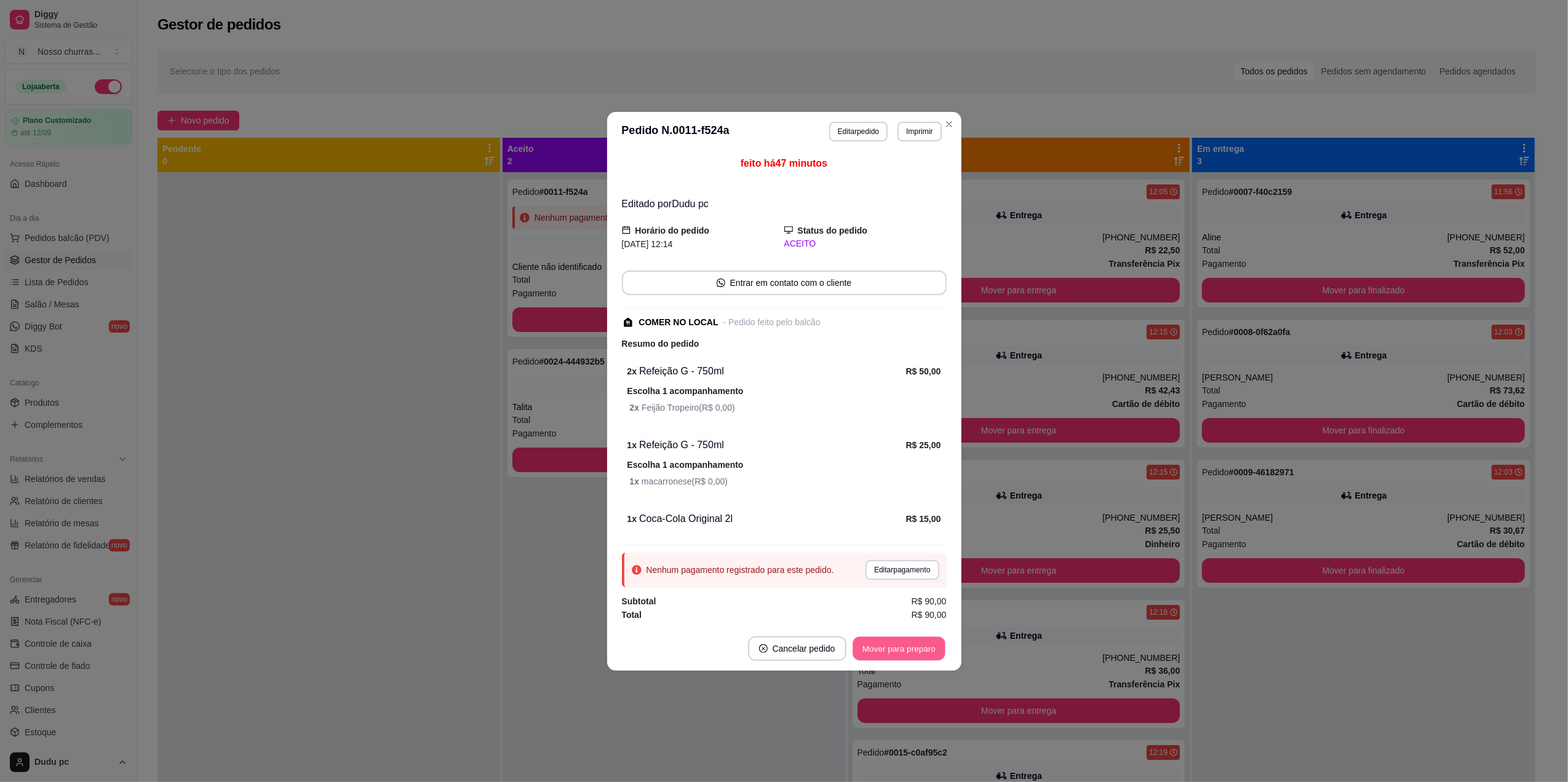
click at [906, 656] on button "Mover para preparo" at bounding box center [898, 648] width 92 height 24
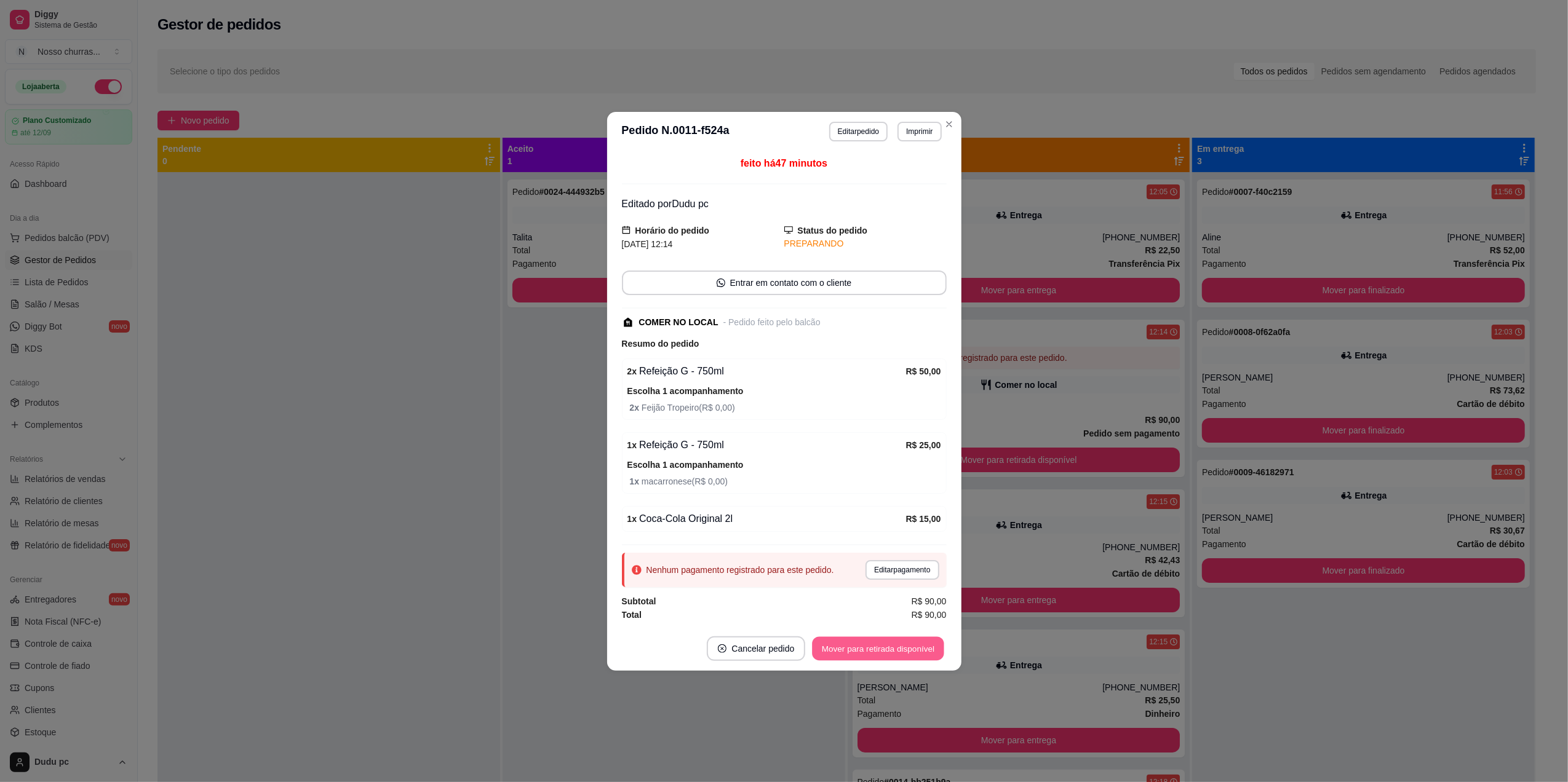
click at [887, 653] on button "Mover para retirada disponível" at bounding box center [879, 648] width 132 height 24
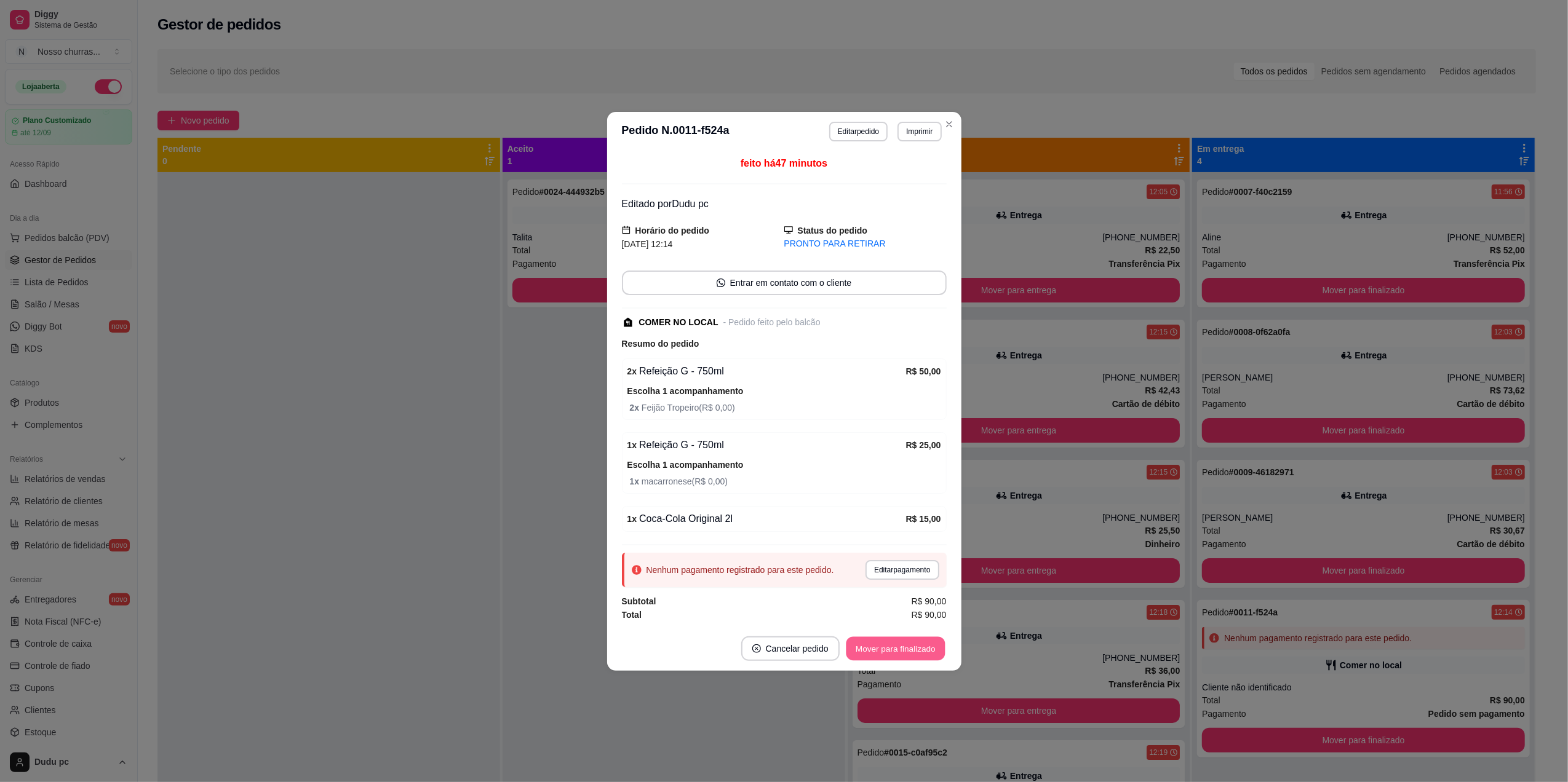
click at [916, 656] on button "Mover para finalizado" at bounding box center [895, 648] width 99 height 24
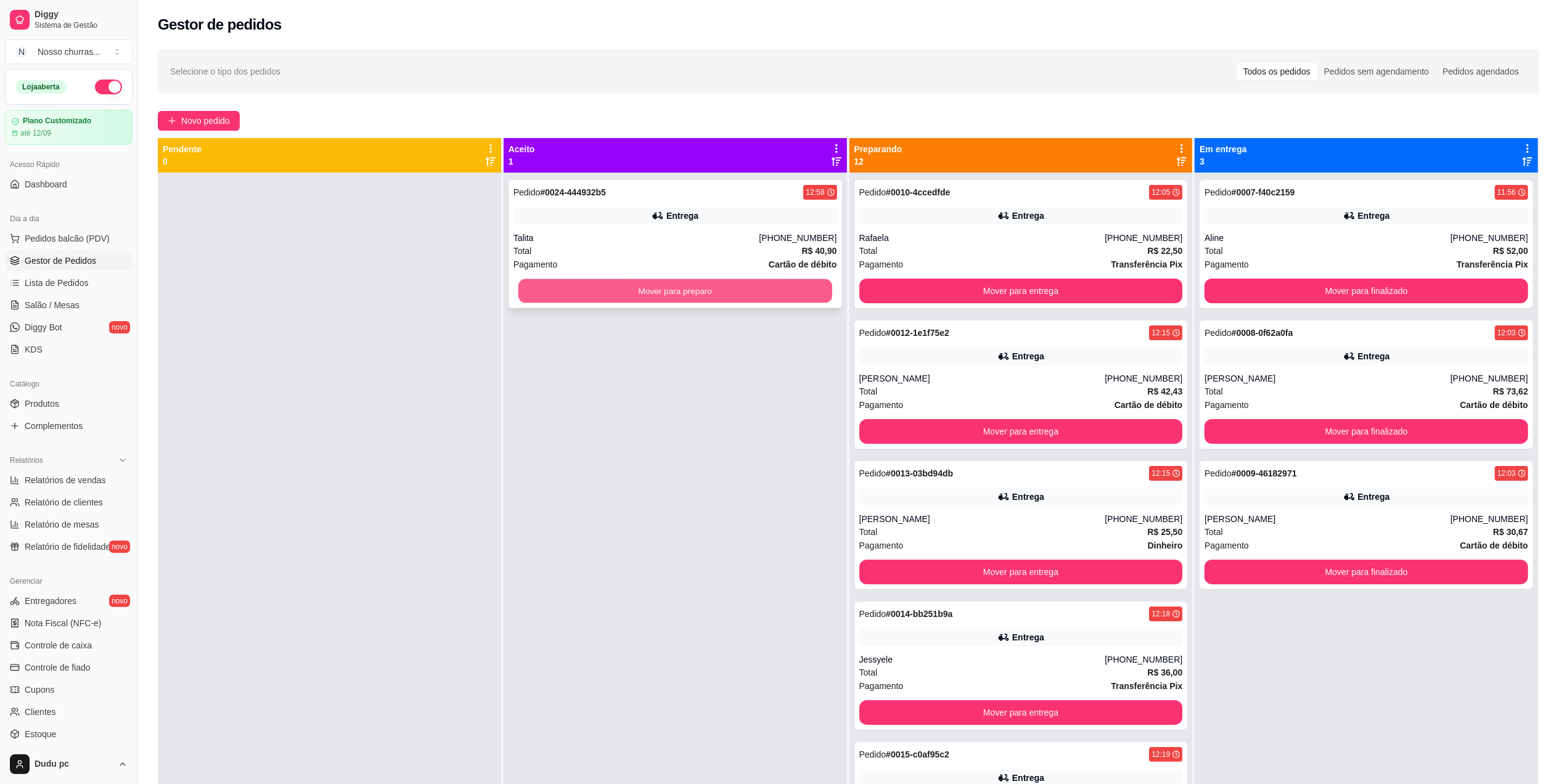
click at [625, 299] on button "Mover para preparo" at bounding box center [675, 291] width 314 height 24
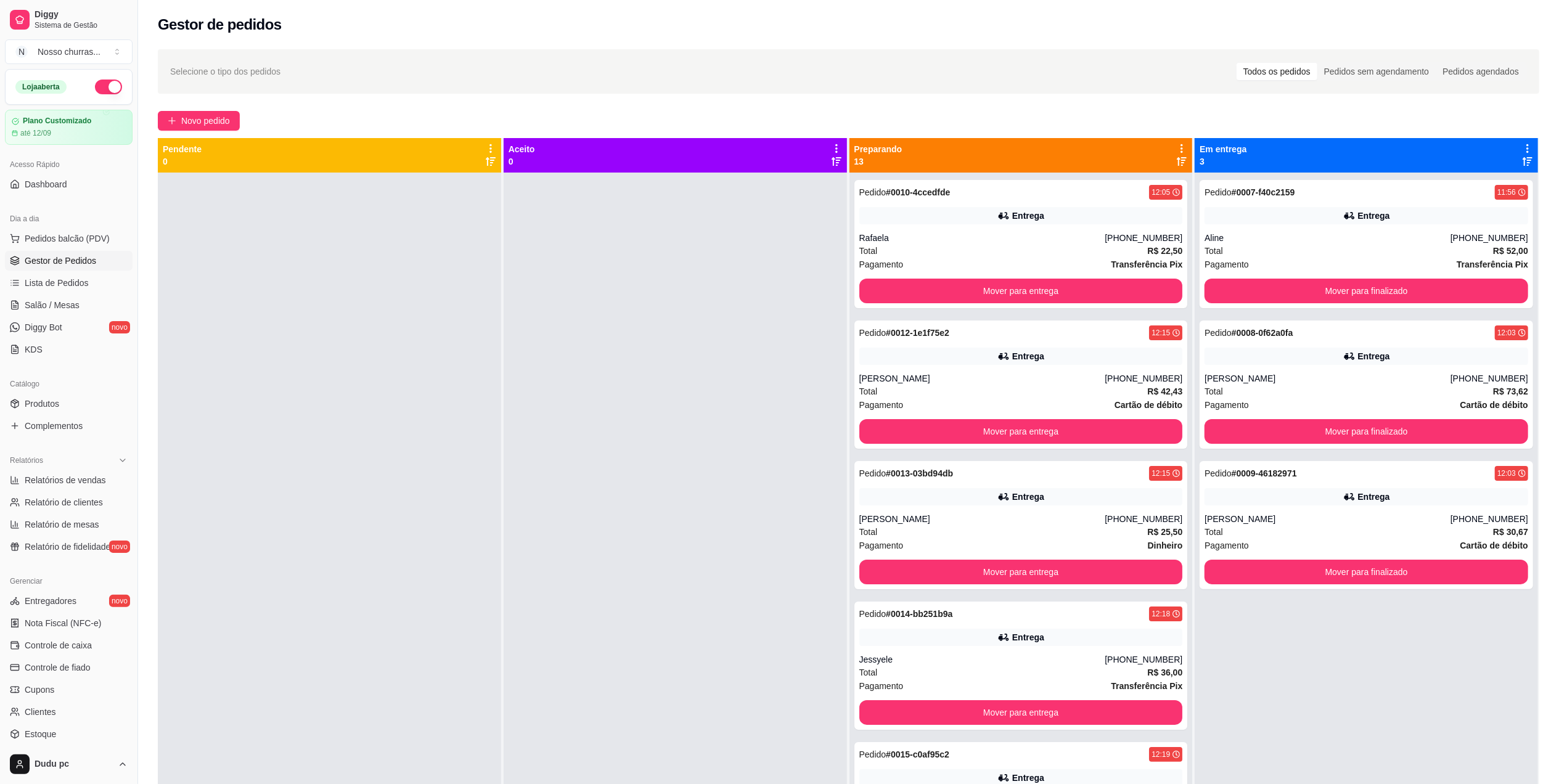
click at [1177, 165] on icon at bounding box center [1182, 161] width 10 height 8
click at [1009, 366] on div "Pedido # 0023-6f42f766 12:56 Entrega [PERSON_NAME] [PHONE_NUMBER] Total R$ 95,4…" at bounding box center [1021, 385] width 333 height 128
click at [557, 403] on div at bounding box center [675, 564] width 344 height 784
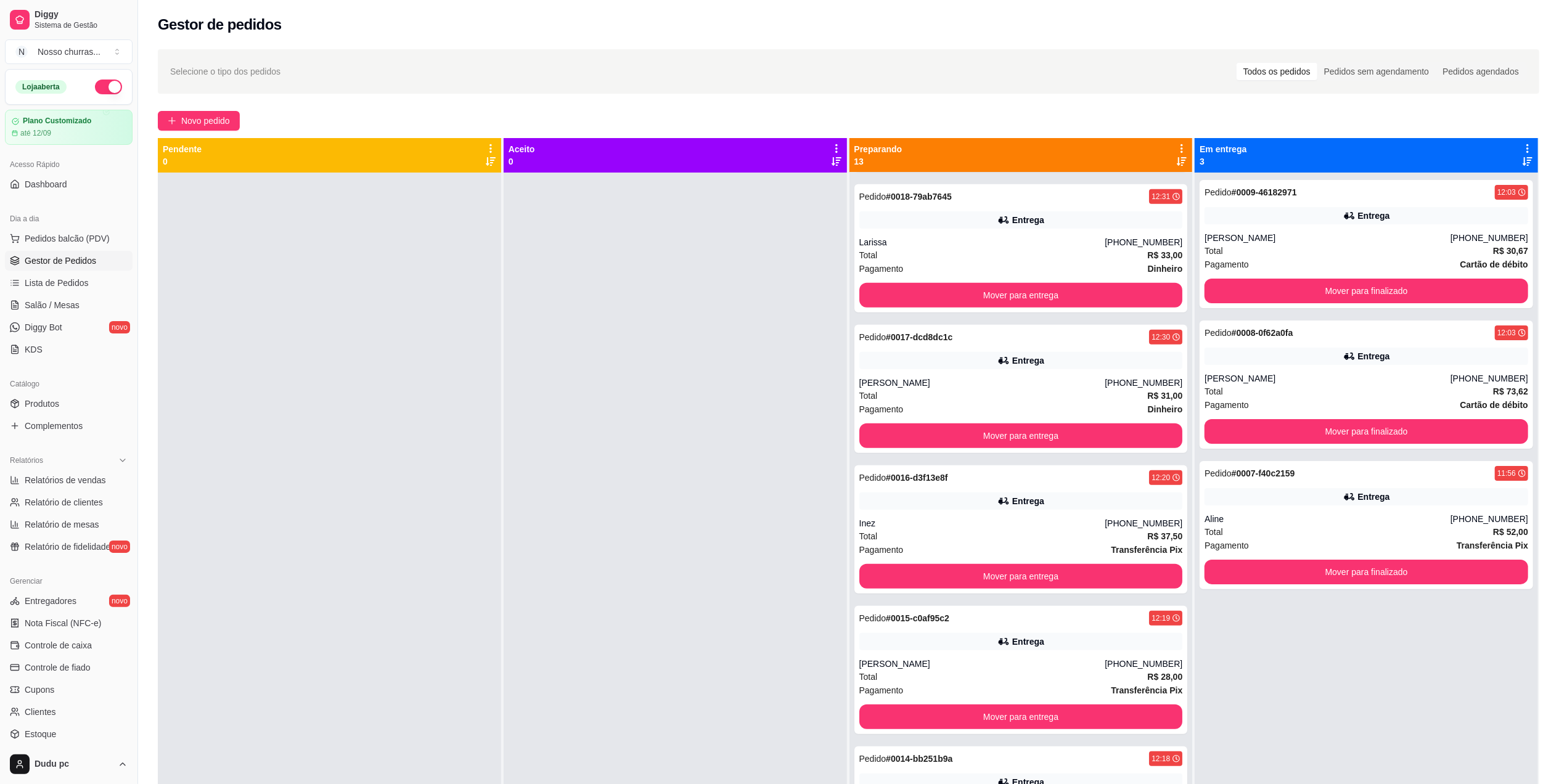
scroll to position [712, 0]
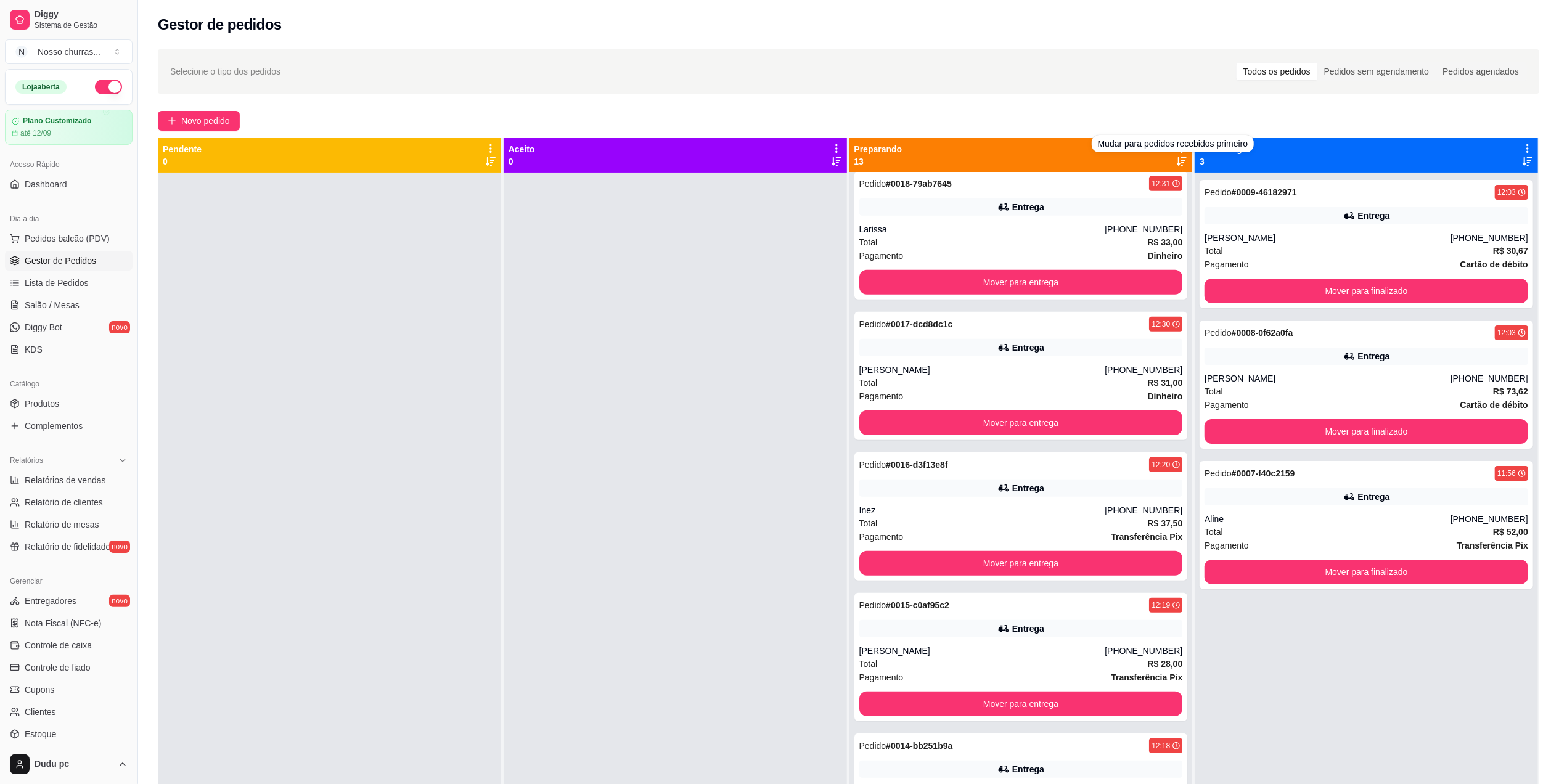
click at [1176, 154] on icon at bounding box center [1182, 149] width 11 height 11
click at [767, 417] on div at bounding box center [675, 564] width 344 height 784
click at [1177, 158] on icon at bounding box center [1182, 161] width 10 height 8
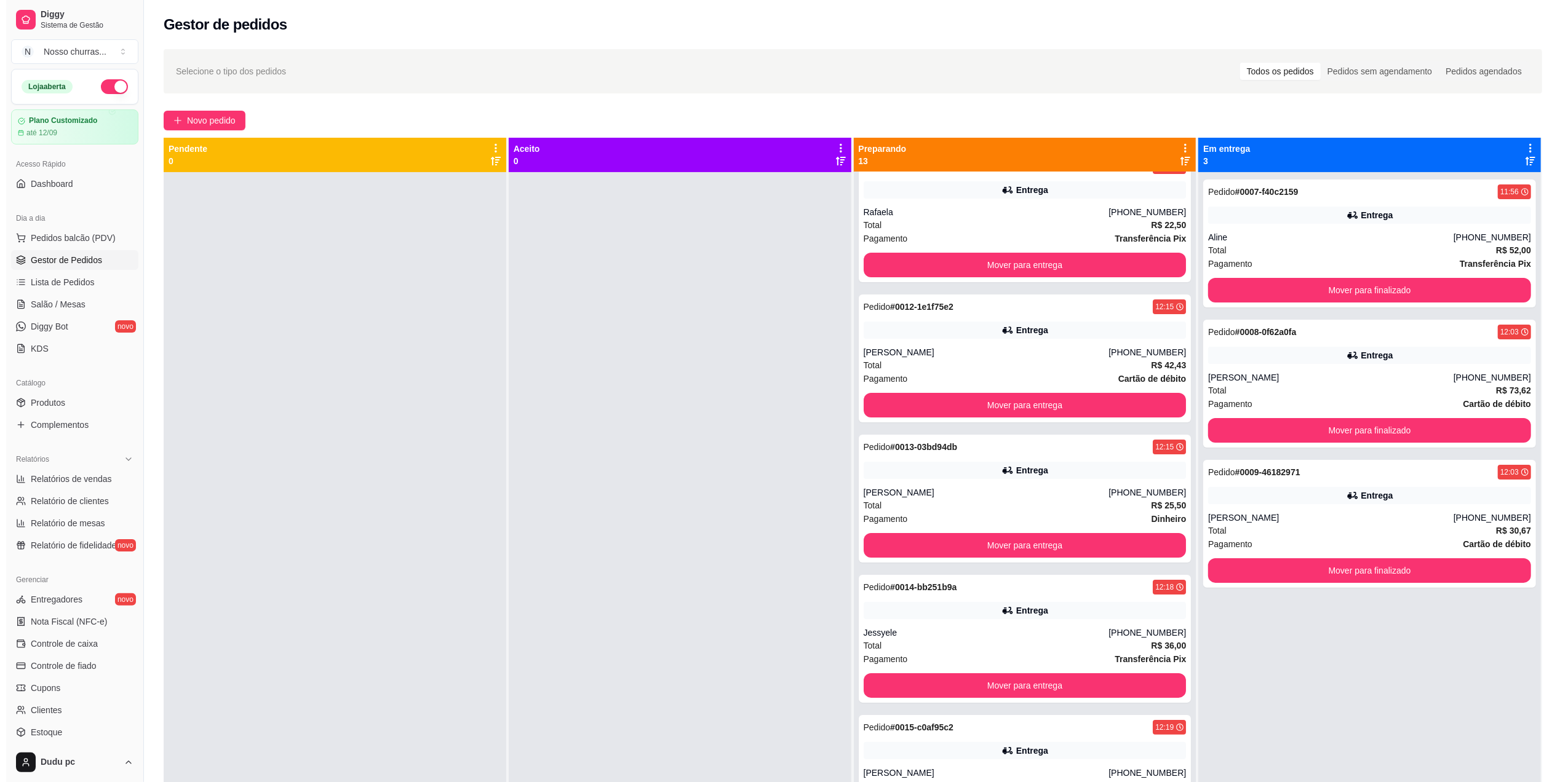
scroll to position [0, 0]
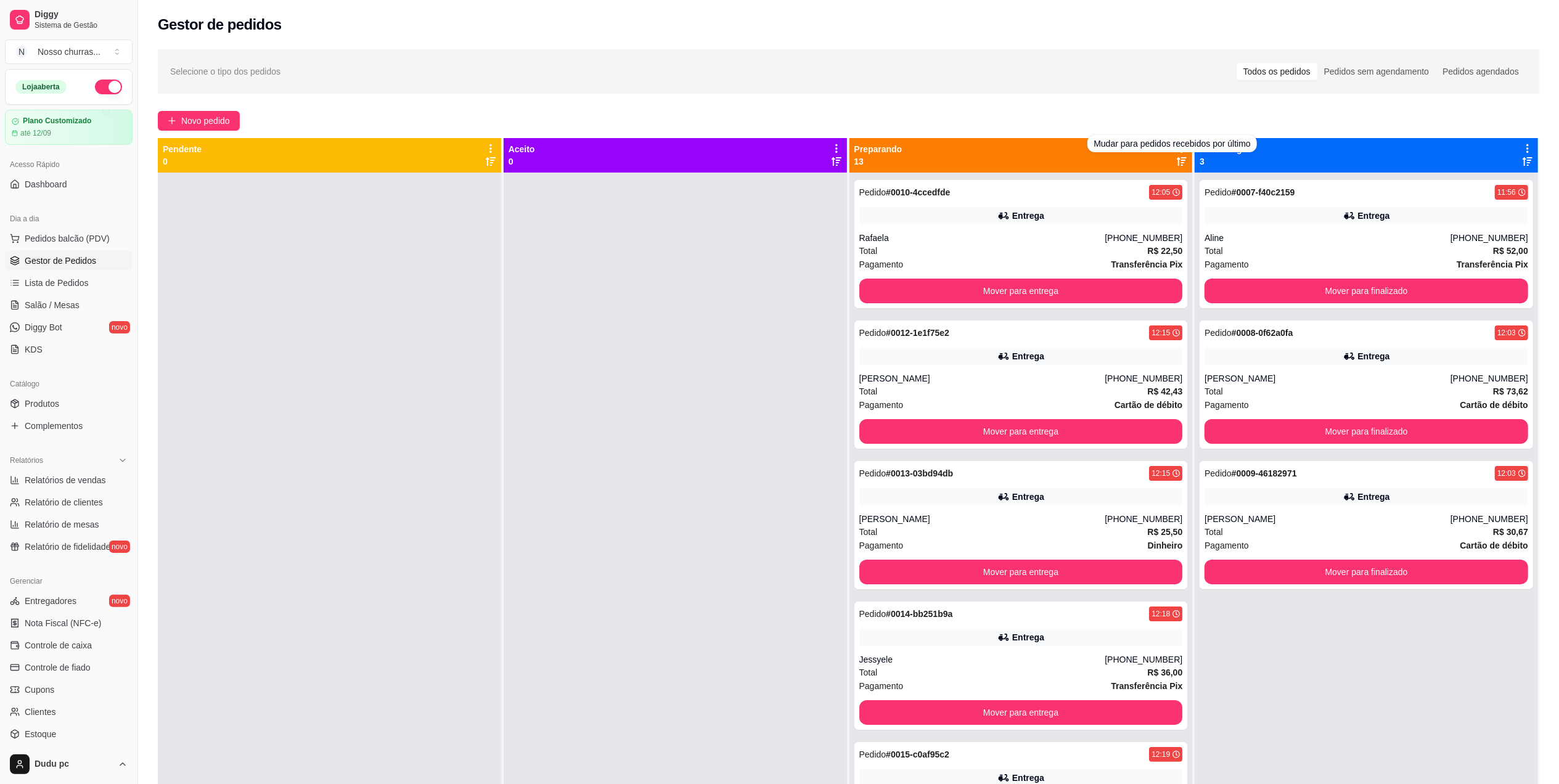
click at [1177, 163] on icon at bounding box center [1182, 161] width 10 height 8
click at [1113, 214] on div "Entrega" at bounding box center [1021, 216] width 323 height 17
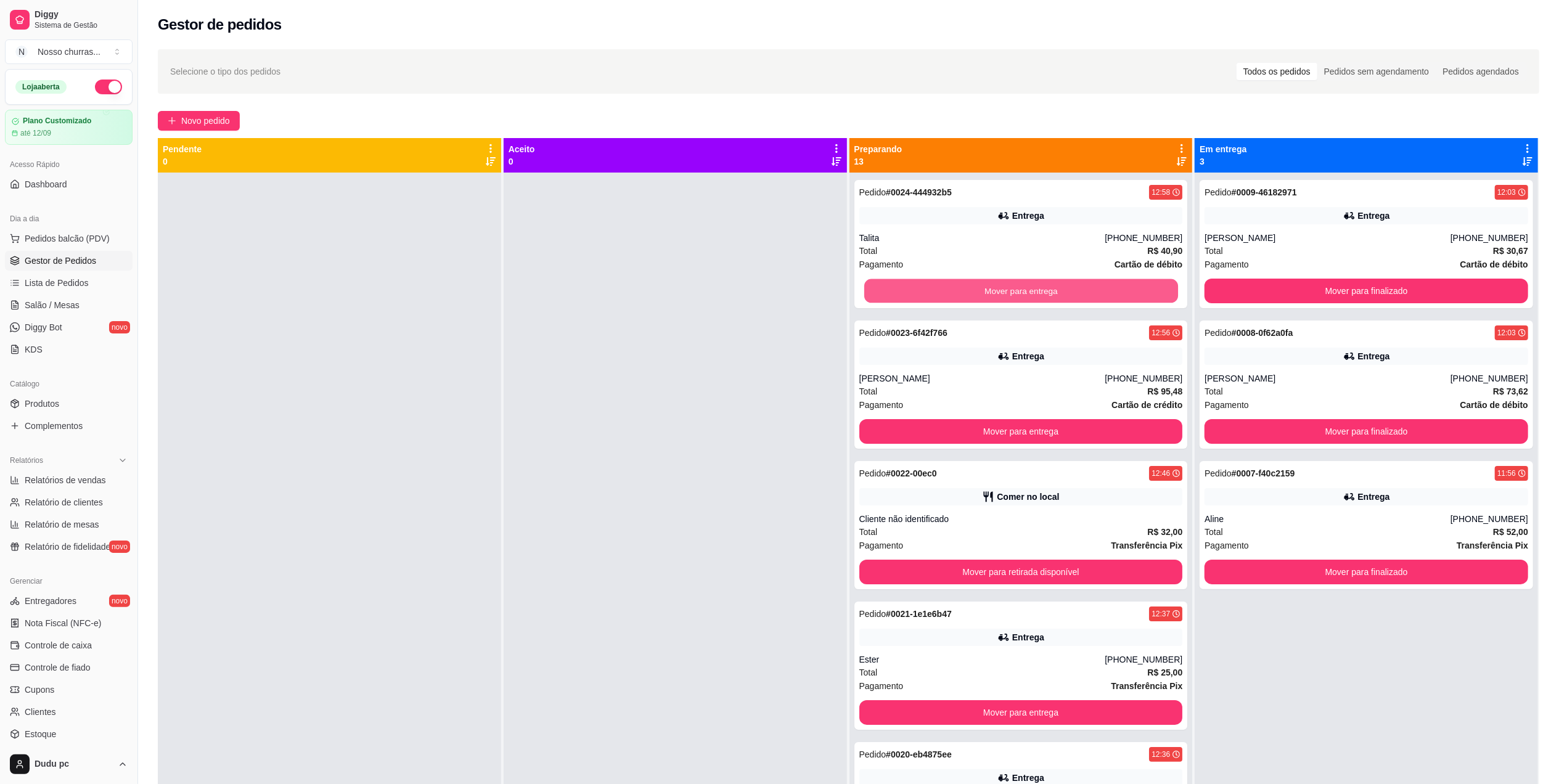
click at [1058, 284] on button "Mover para entrega" at bounding box center [1020, 291] width 314 height 24
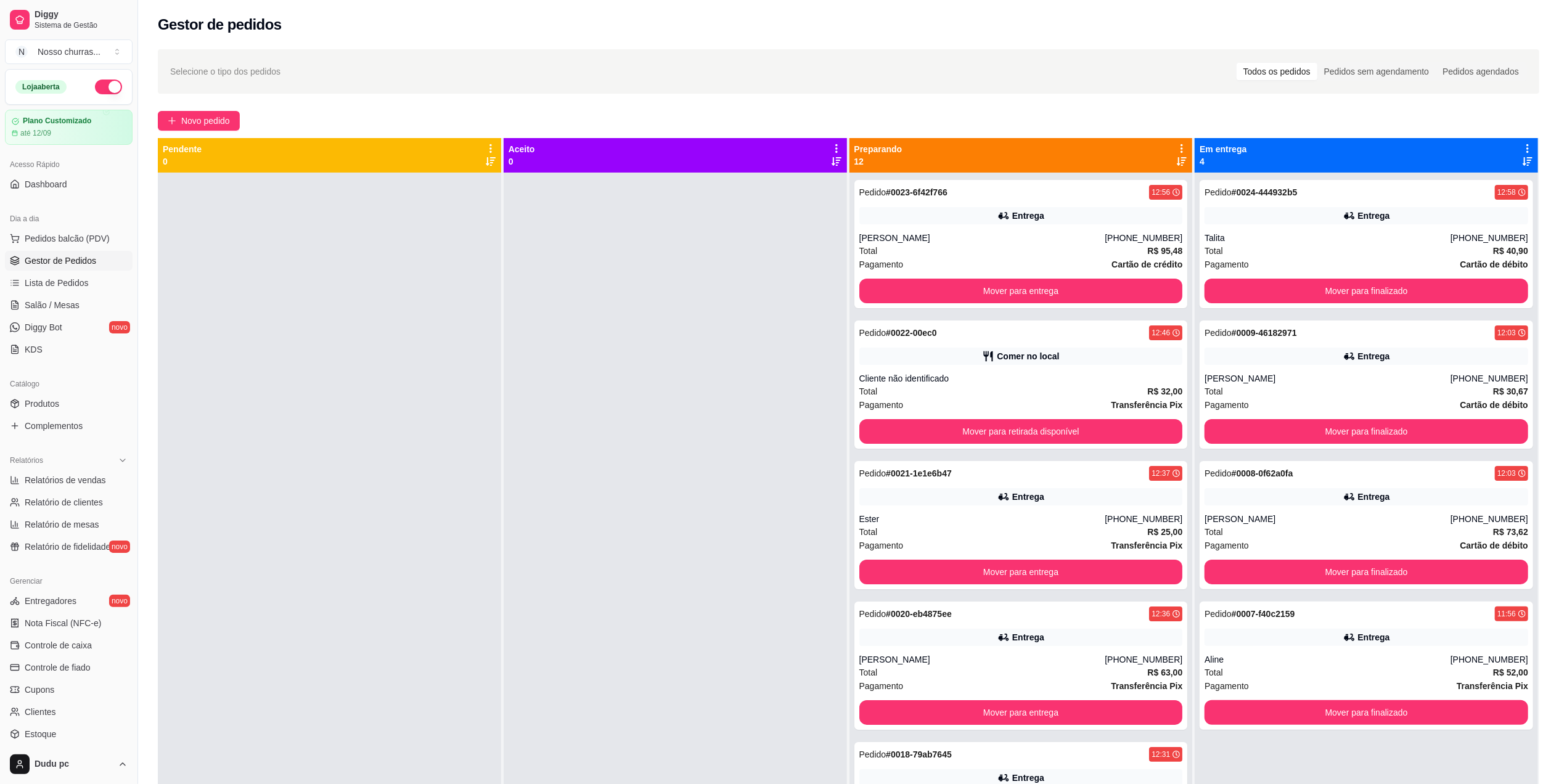
click at [1177, 158] on icon at bounding box center [1182, 161] width 10 height 10
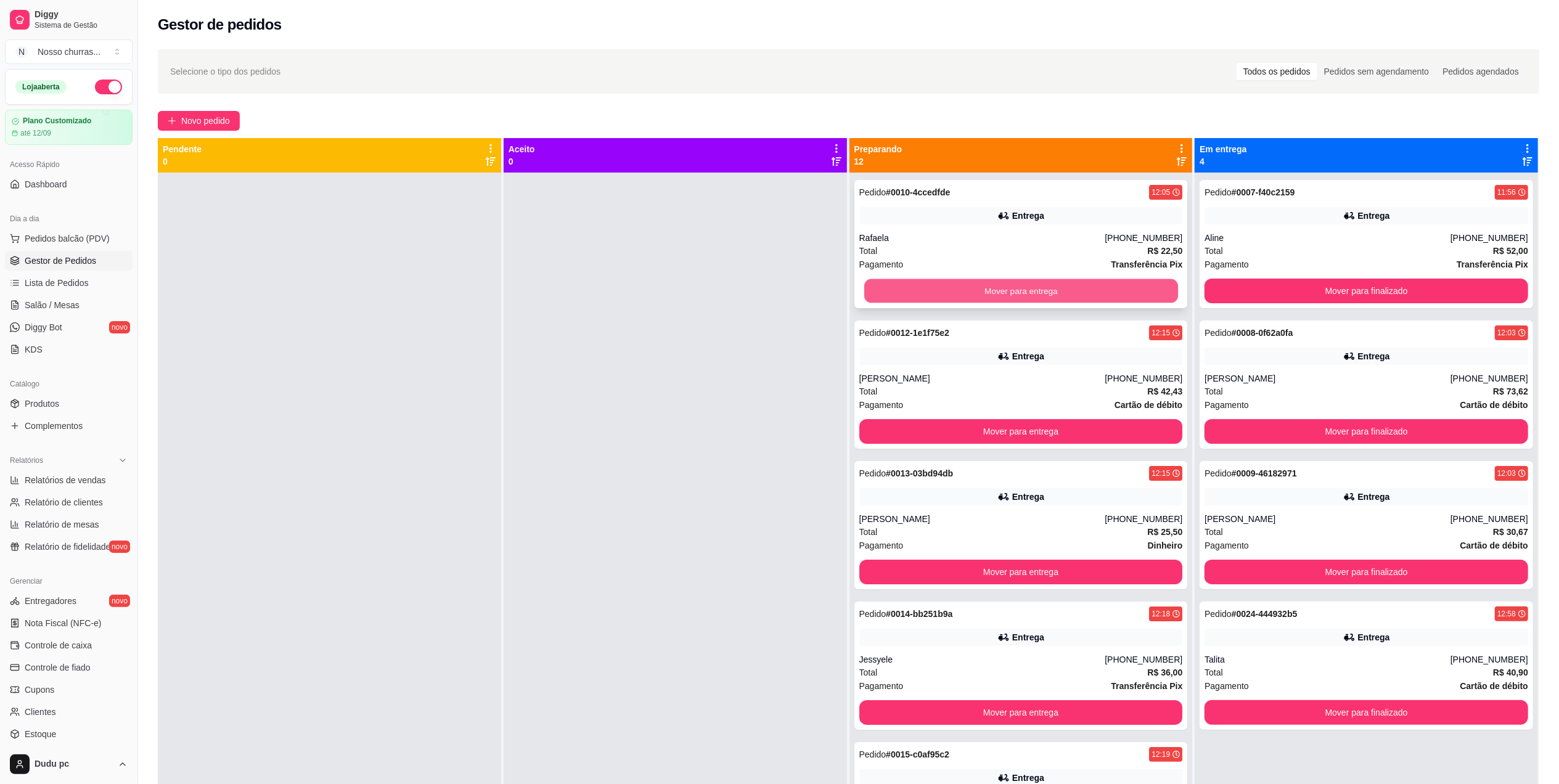
click at [1060, 292] on button "Mover para entrega" at bounding box center [1020, 291] width 314 height 24
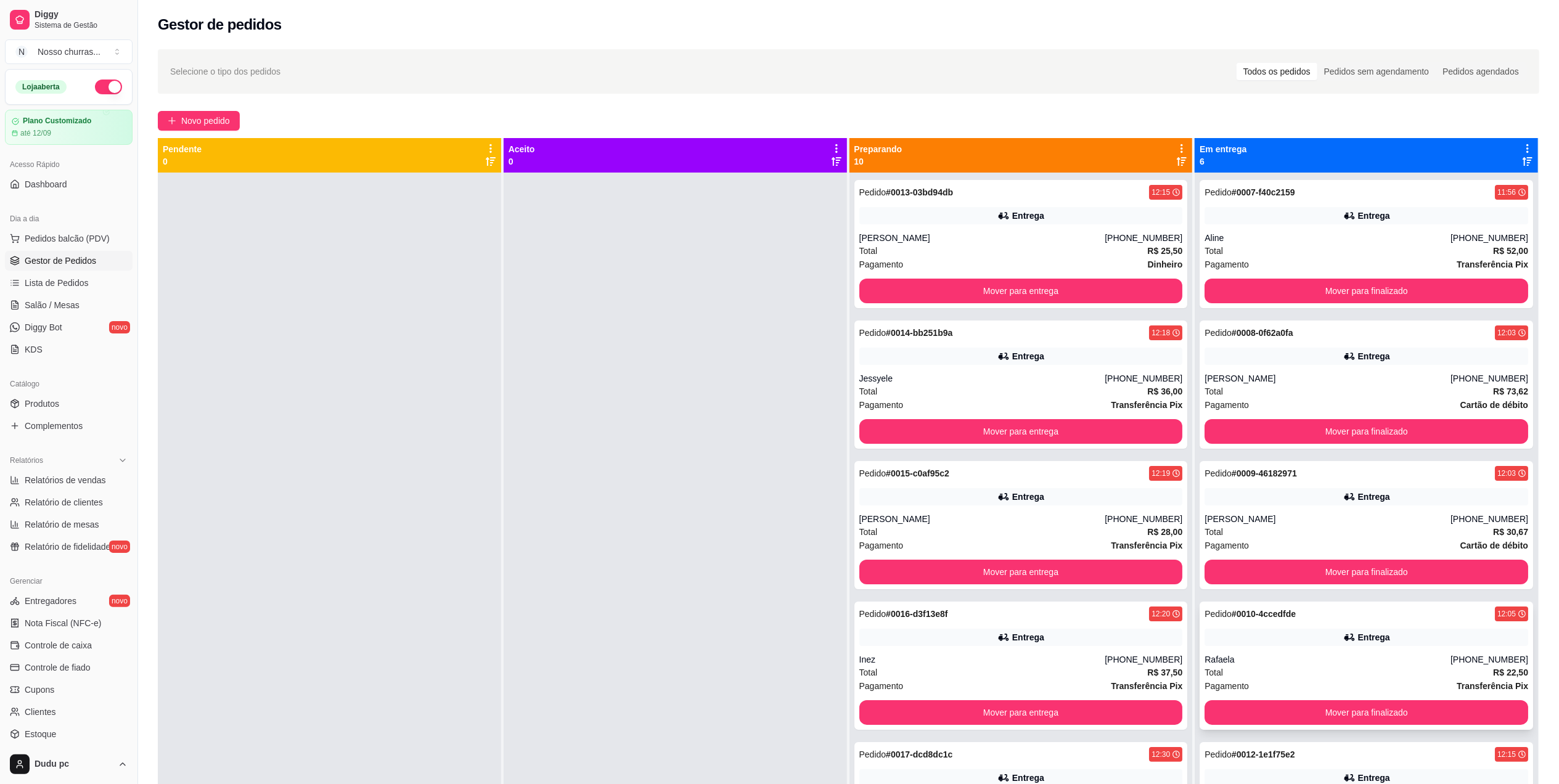
click at [1249, 642] on div "Entrega" at bounding box center [1366, 637] width 323 height 17
click at [1217, 757] on span "Pedido" at bounding box center [1217, 754] width 27 height 10
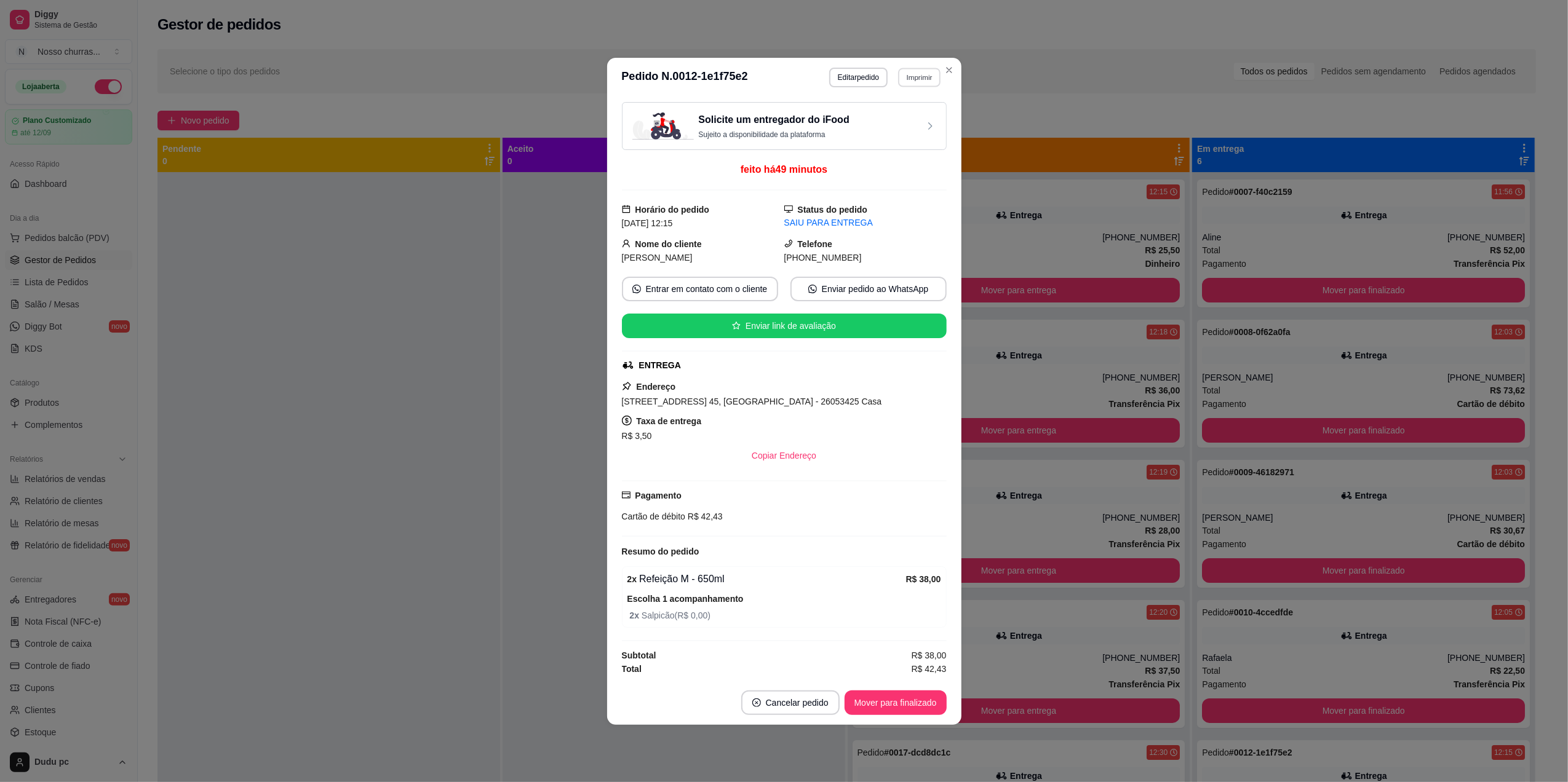
click at [907, 74] on button "Imprimir" at bounding box center [919, 76] width 42 height 19
click at [899, 119] on button "IMPRESSORA" at bounding box center [897, 116] width 86 height 19
click at [714, 291] on button "Entrar em contato com o cliente" at bounding box center [700, 289] width 151 height 24
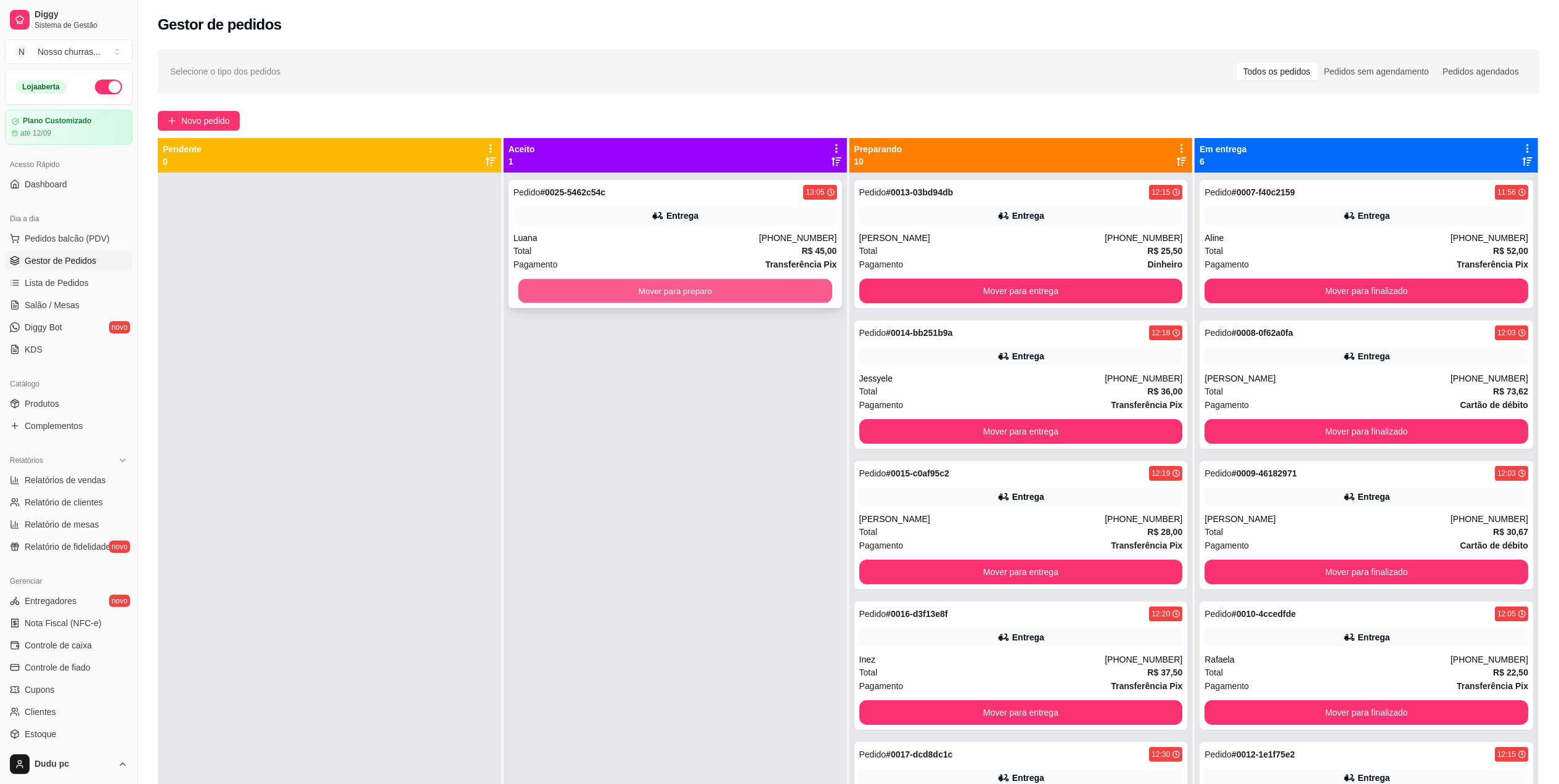
click at [577, 287] on button "Mover para preparo" at bounding box center [675, 291] width 314 height 24
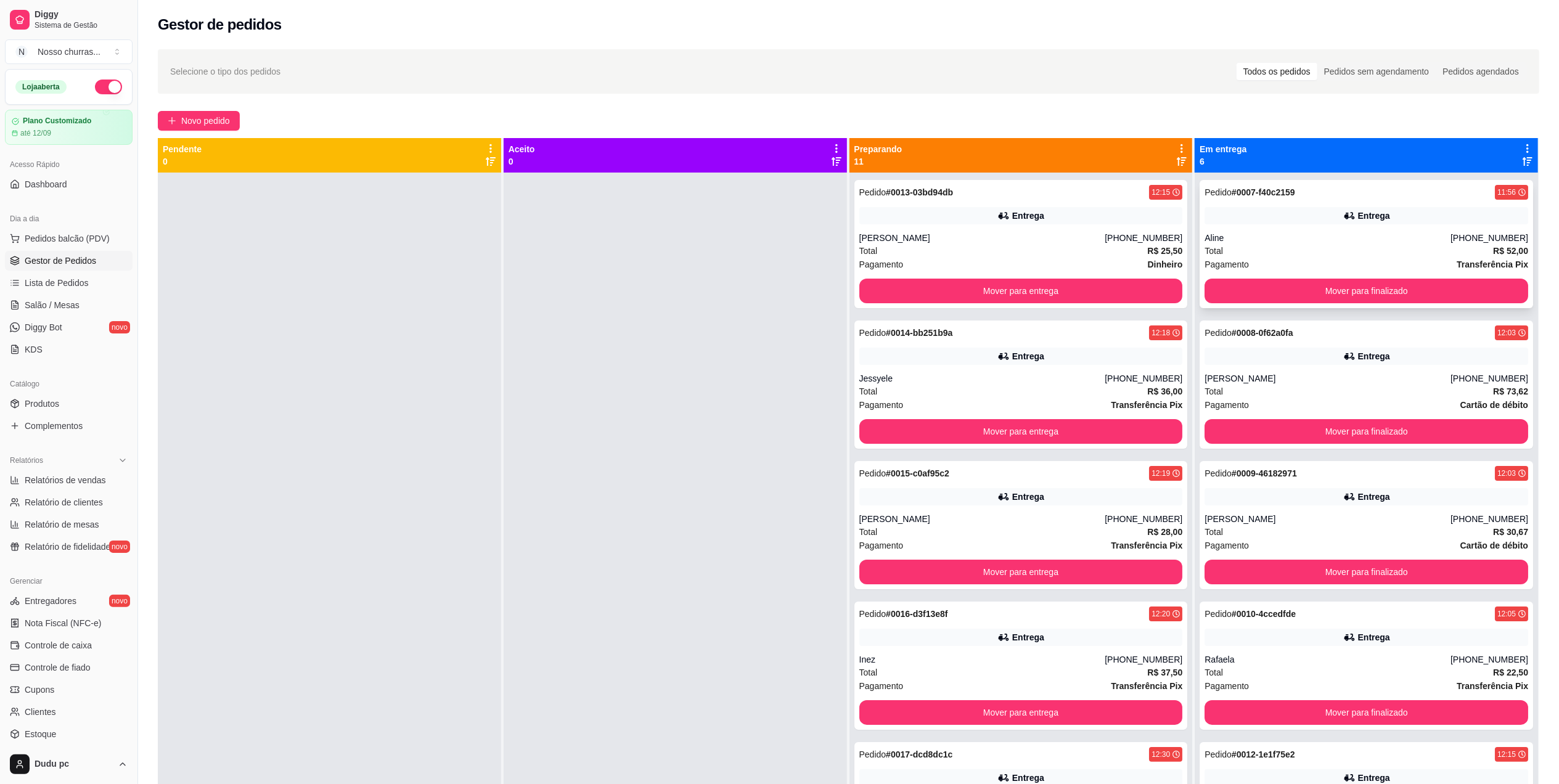
click at [1263, 255] on div "Total R$ 52,00" at bounding box center [1366, 250] width 323 height 13
click at [1263, 338] on strong "# 0008-0f62a0fa" at bounding box center [1262, 333] width 62 height 10
click at [1261, 490] on div "Entrega" at bounding box center [1366, 497] width 323 height 17
click at [1265, 632] on div "Entrega" at bounding box center [1366, 637] width 323 height 17
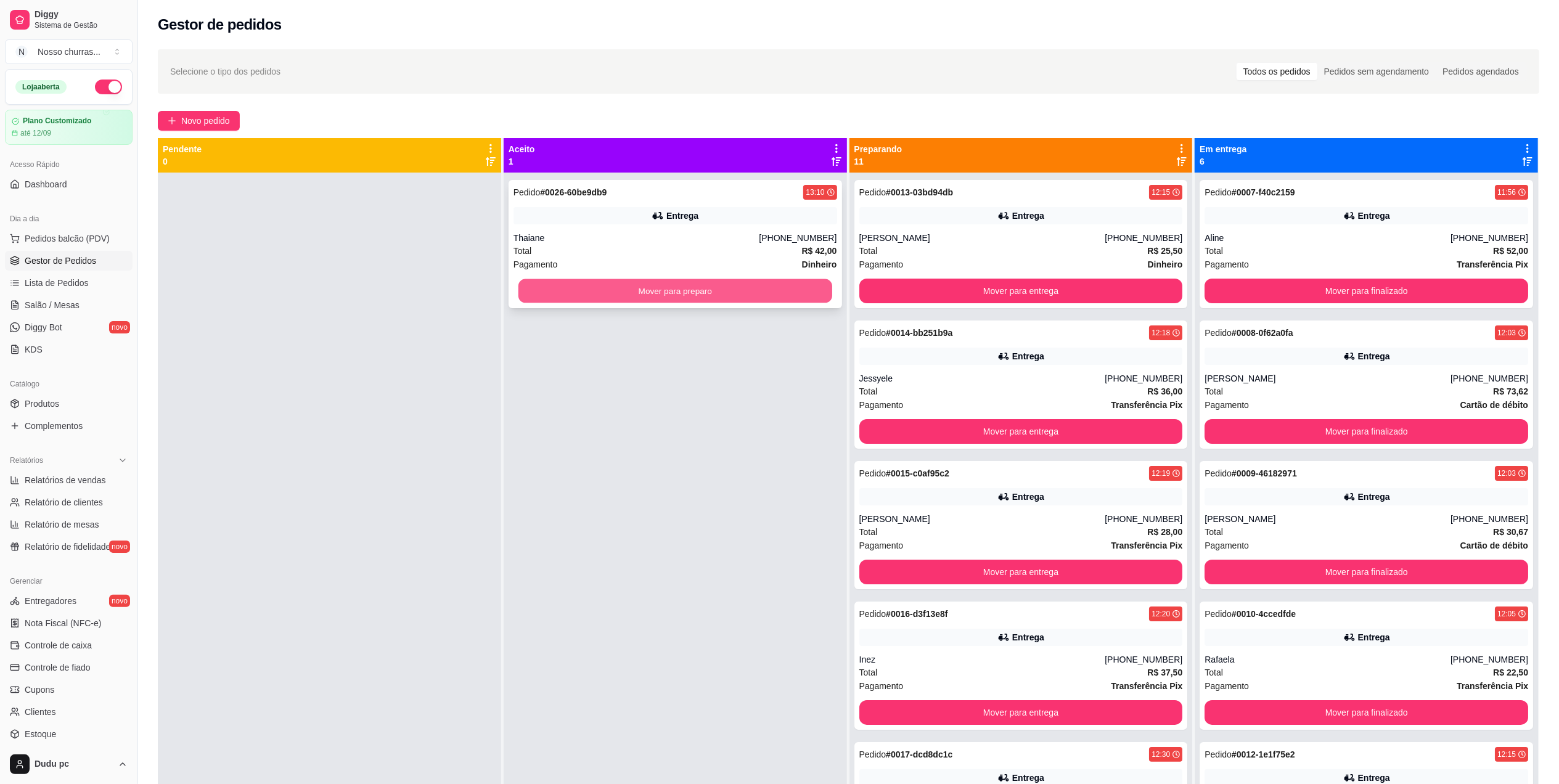
click at [571, 299] on button "Mover para preparo" at bounding box center [675, 291] width 314 height 24
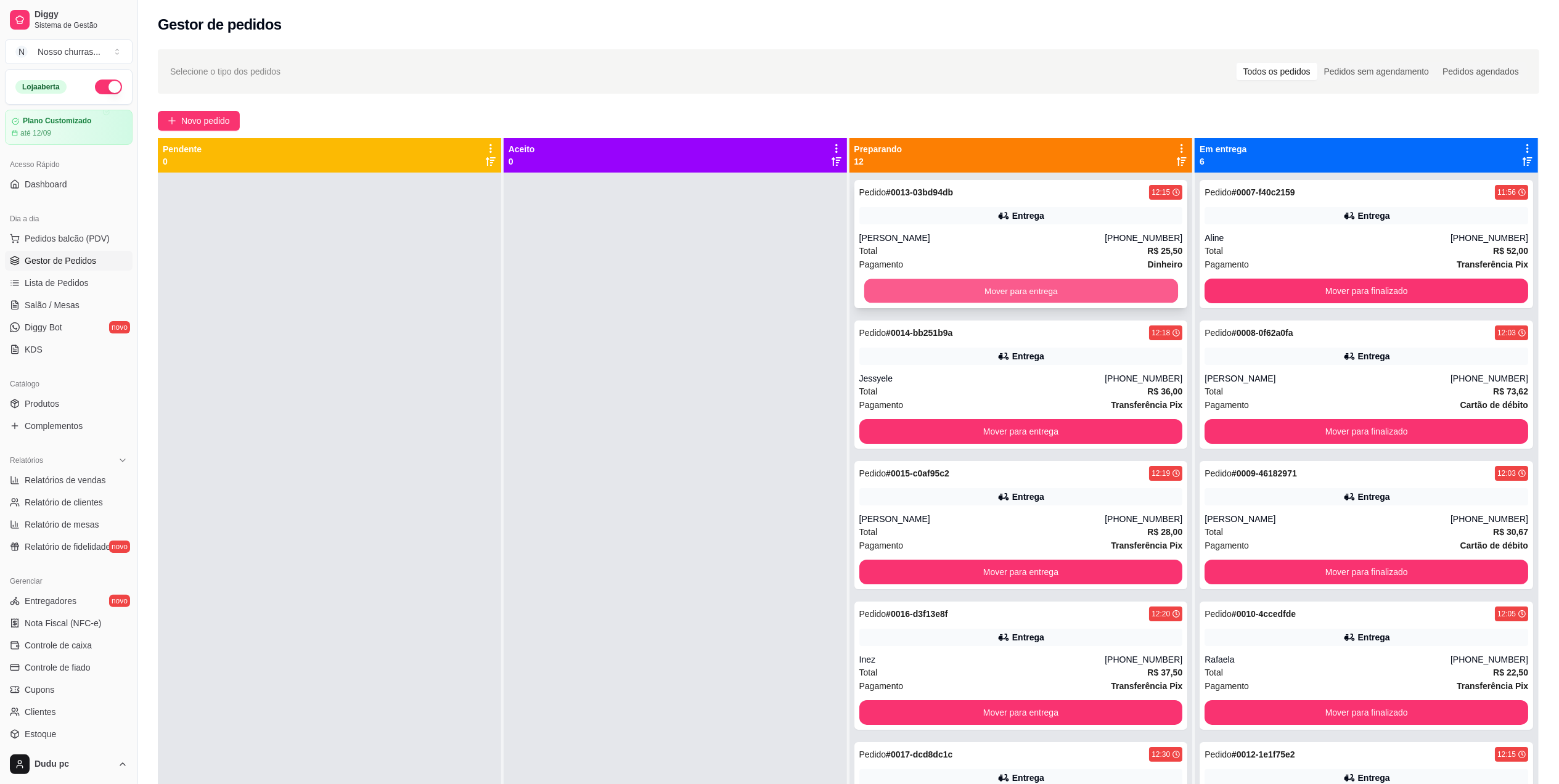
click at [918, 294] on button "Mover para entrega" at bounding box center [1020, 291] width 314 height 24
click at [1254, 498] on div "Entrega" at bounding box center [1366, 497] width 323 height 17
click at [1269, 499] on div "Entrega" at bounding box center [1366, 497] width 323 height 17
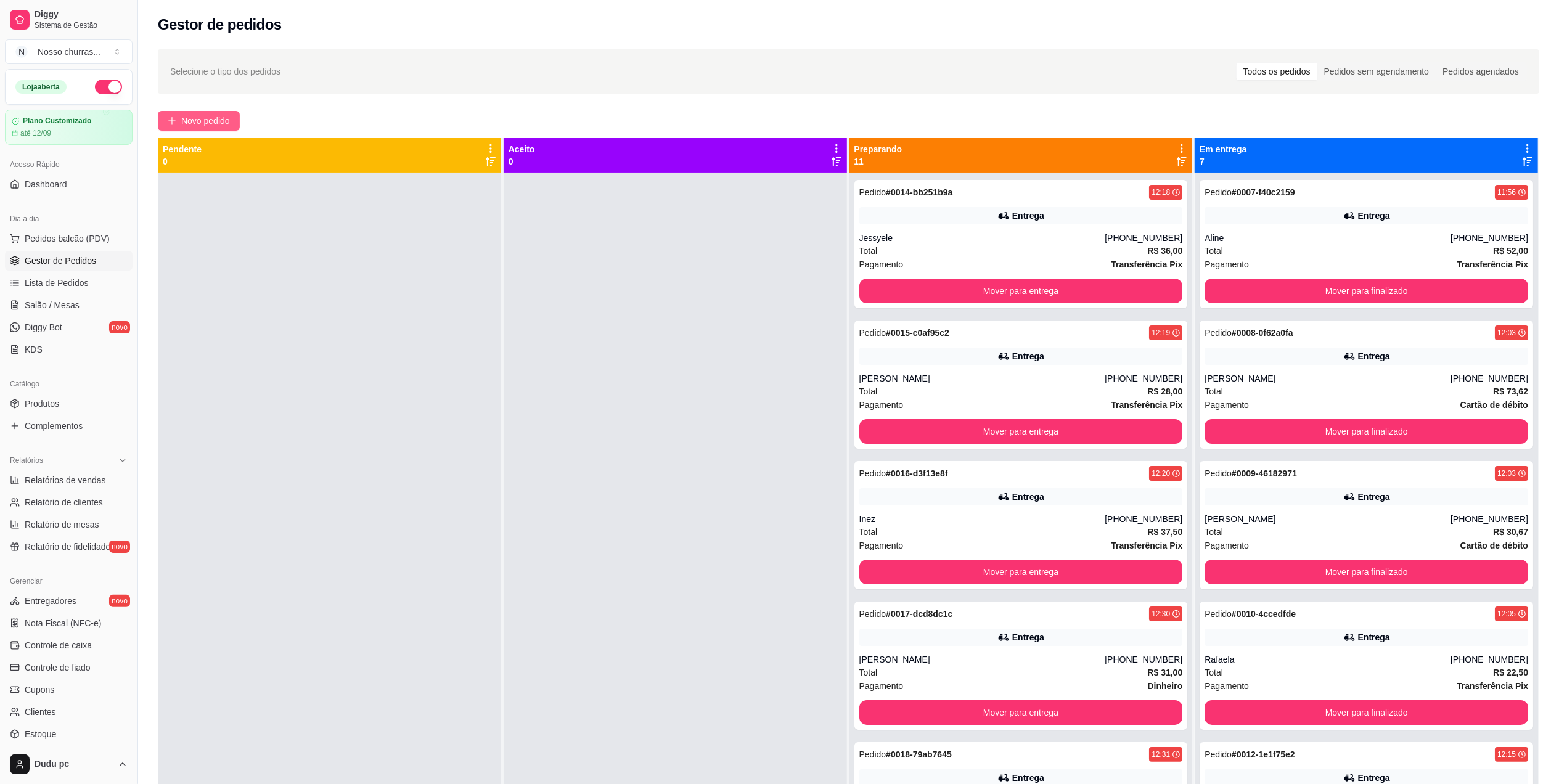
click at [209, 114] on span "Novo pedido" at bounding box center [206, 120] width 49 height 13
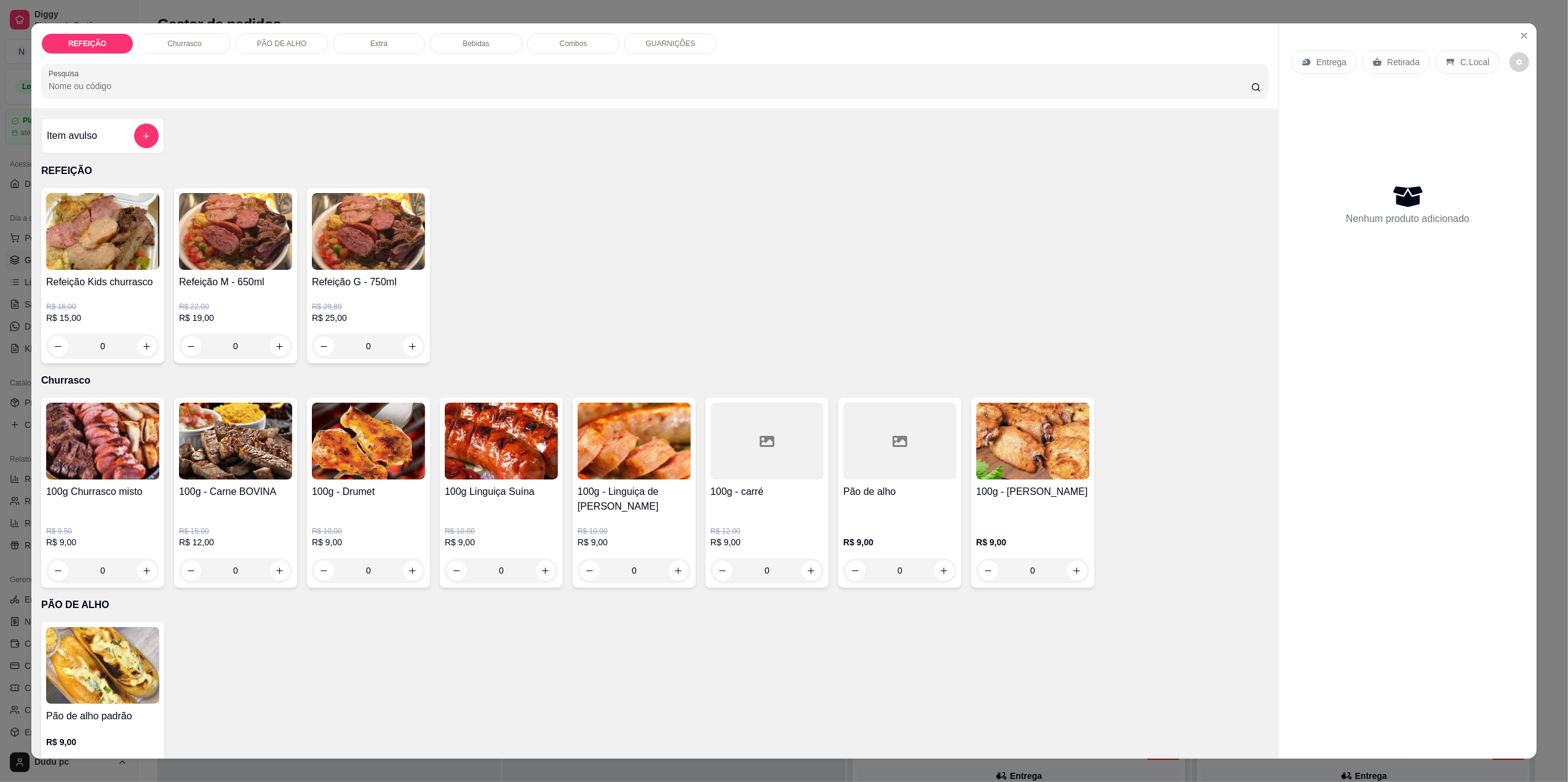
click at [276, 344] on div "0" at bounding box center [235, 346] width 113 height 24
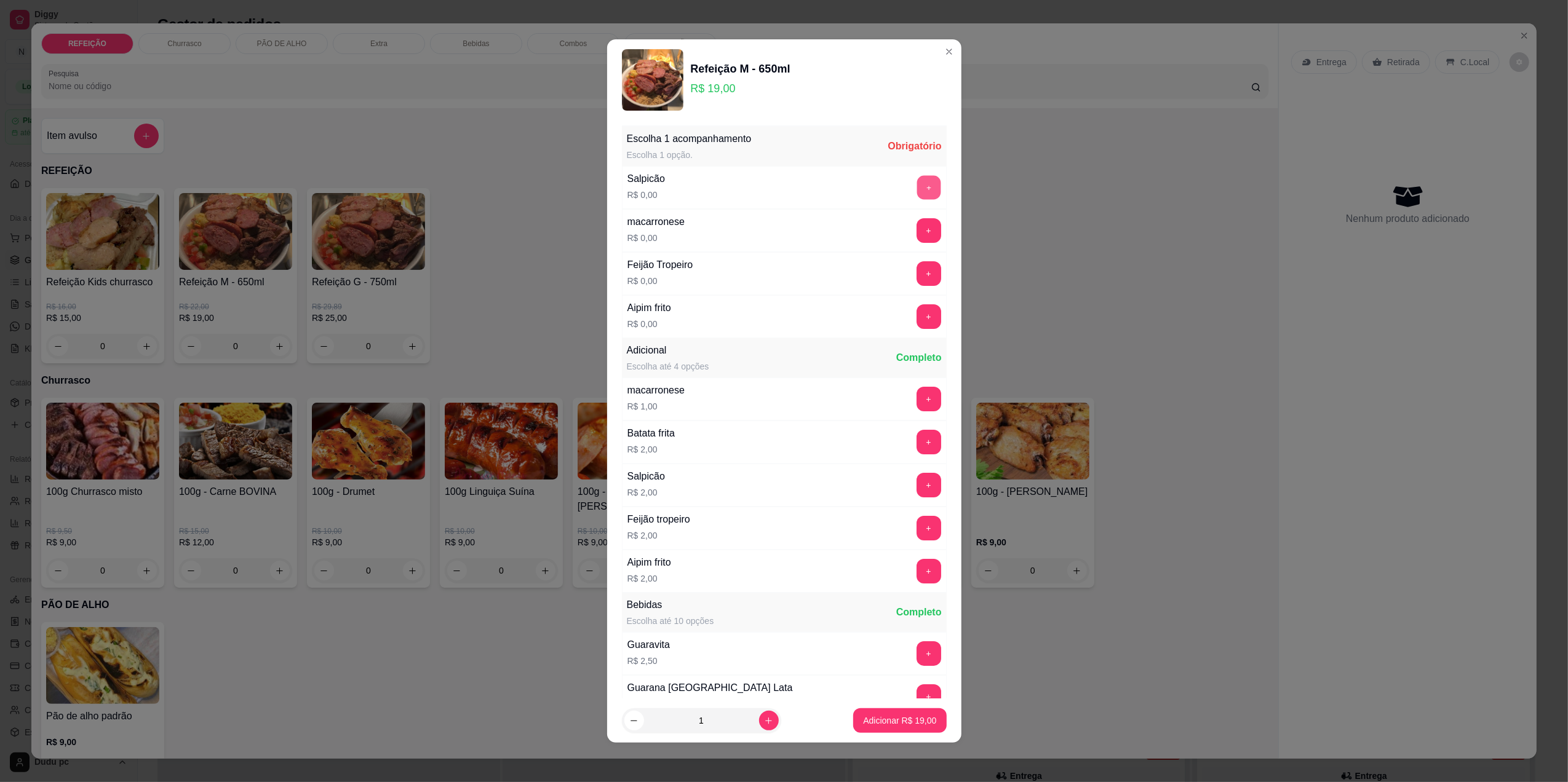
click at [916, 192] on button "+" at bounding box center [928, 187] width 24 height 24
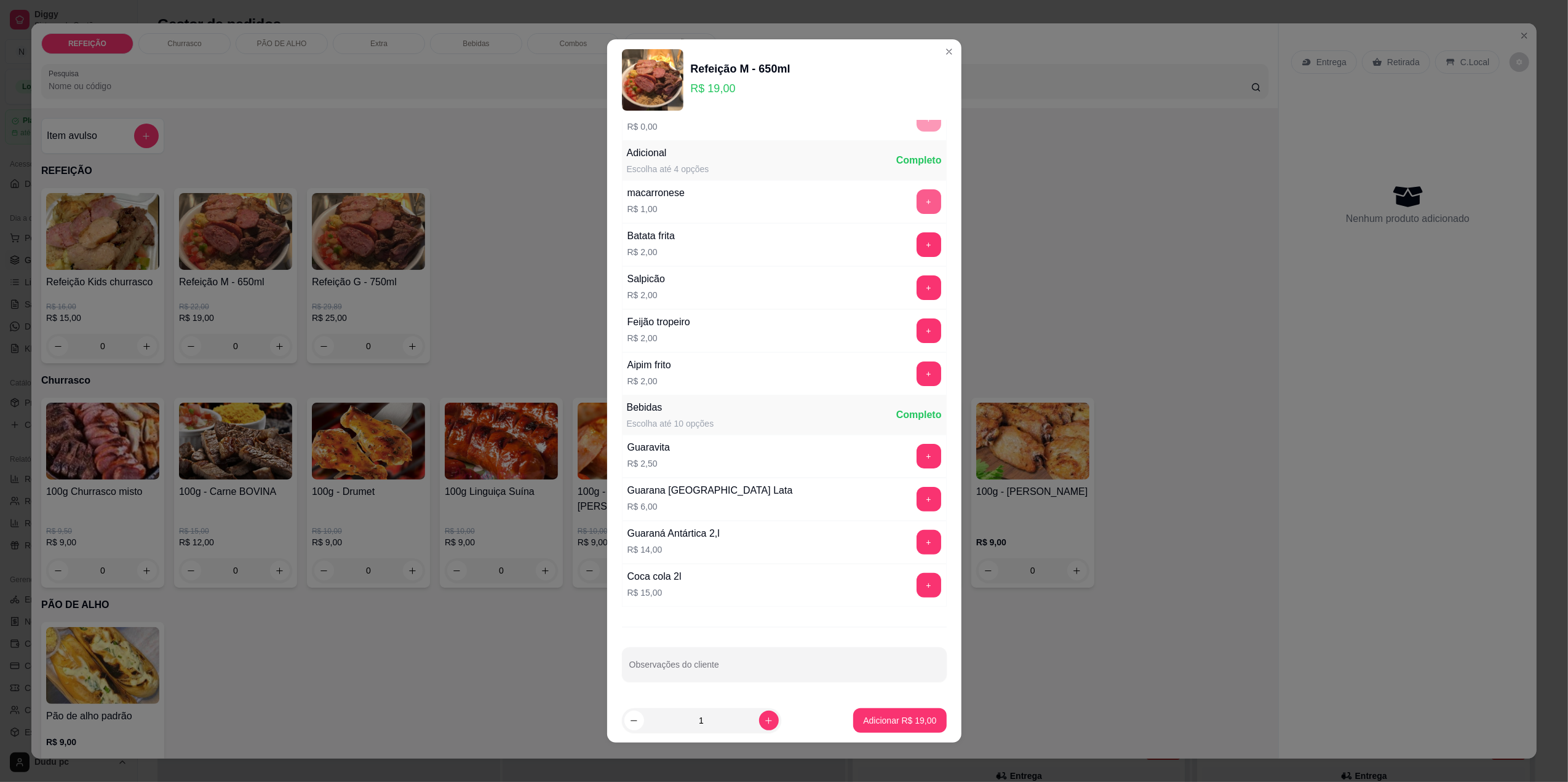
scroll to position [203, 0]
click at [878, 726] on button "Adicionar R$ 19,00" at bounding box center [900, 721] width 90 height 24
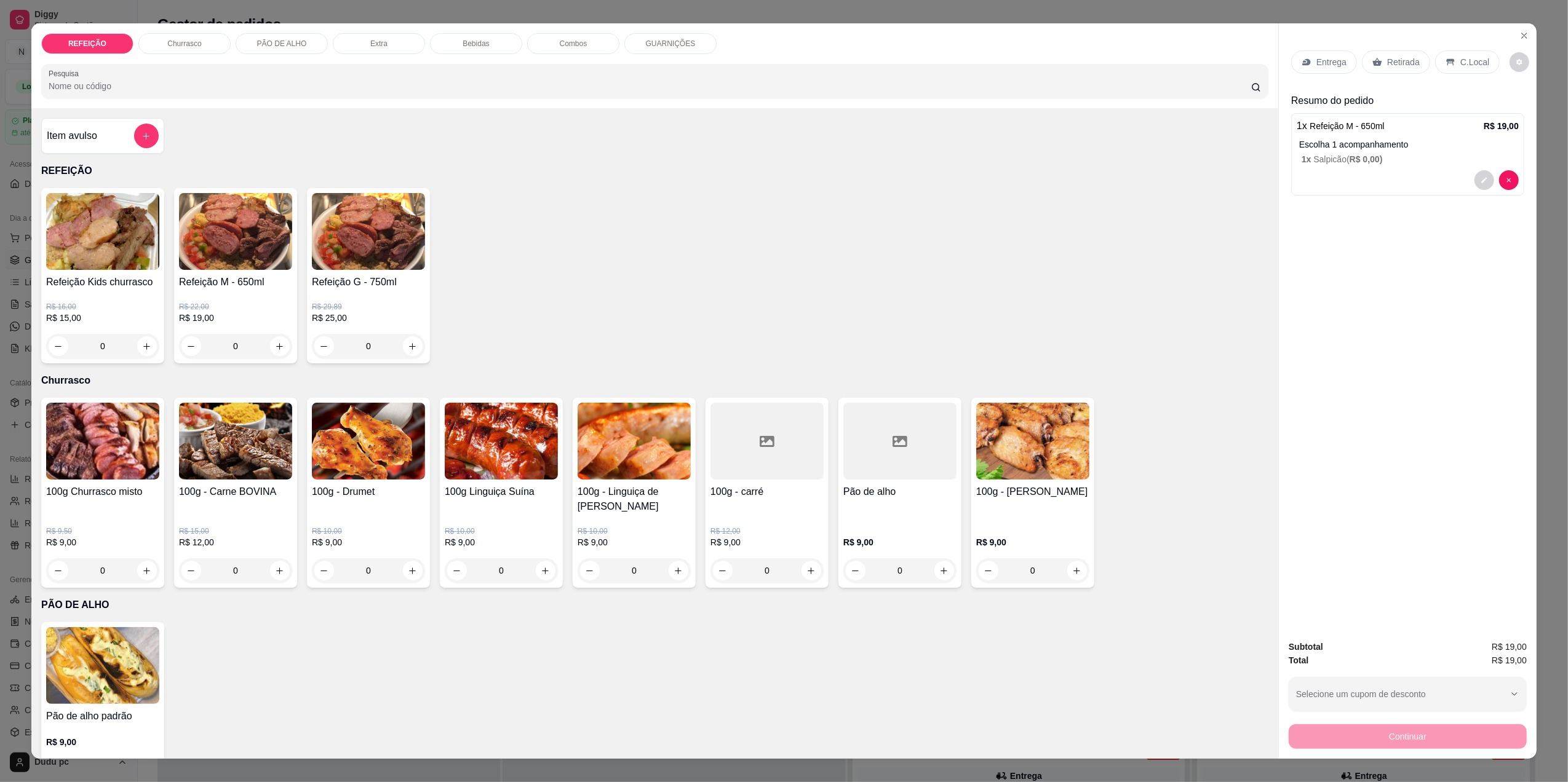
click at [480, 47] on p "Bebidas" at bounding box center [475, 44] width 26 height 10
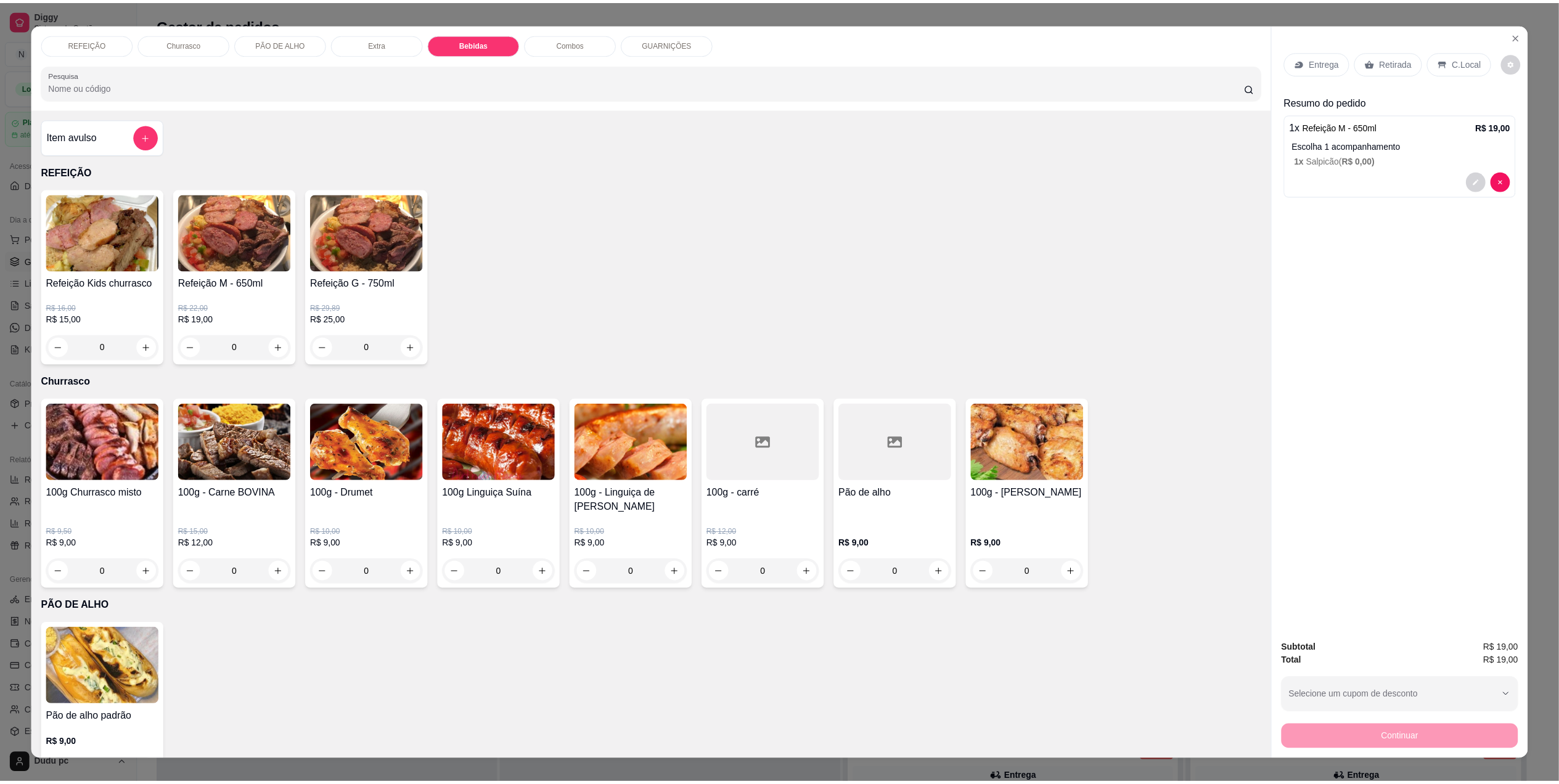
scroll to position [15, 0]
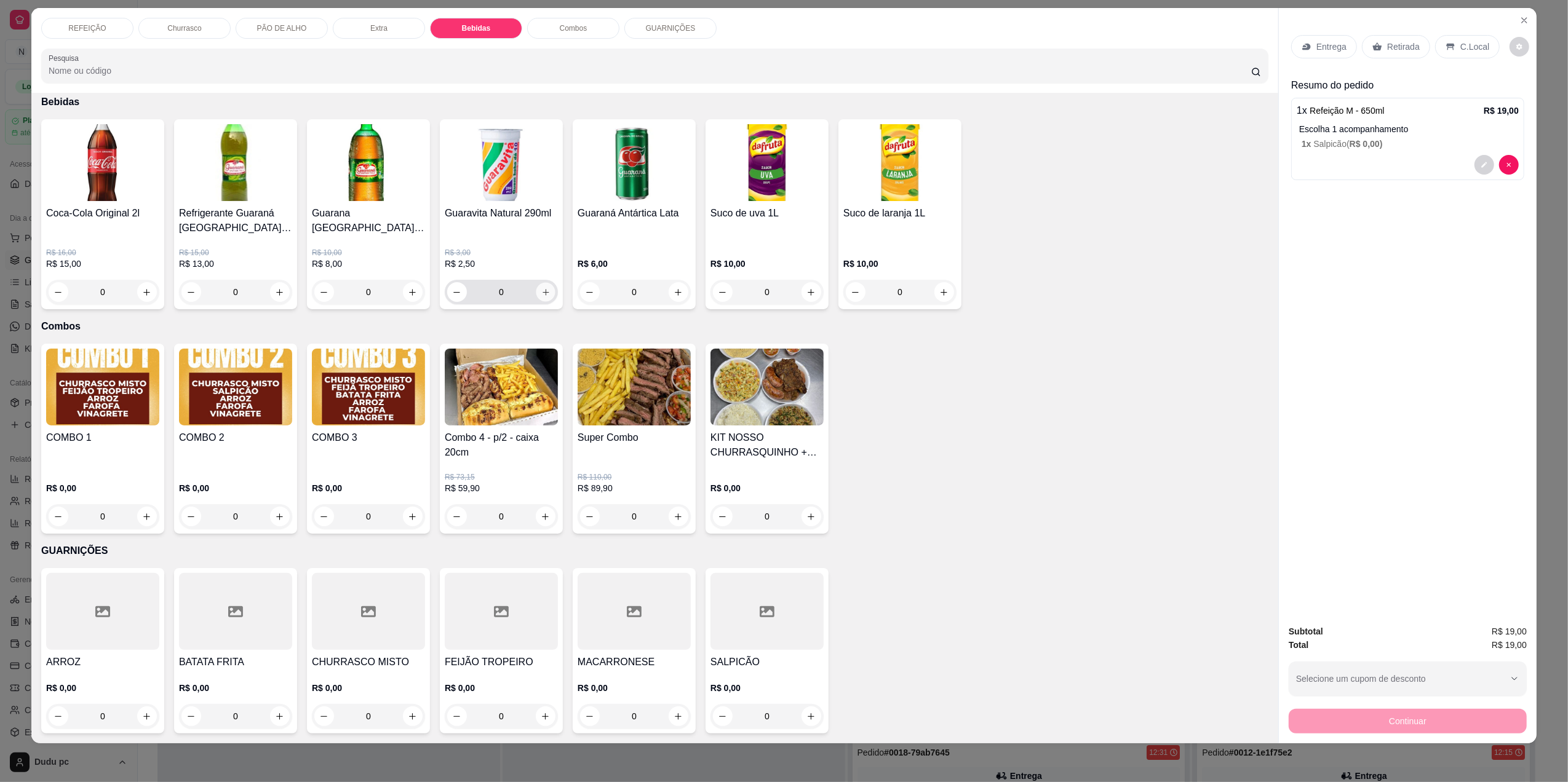
click at [540, 284] on button "increase-product-quantity" at bounding box center [545, 292] width 19 height 19
type input "1"
drag, startPoint x: 1332, startPoint y: 754, endPoint x: 1534, endPoint y: 318, distance: 480.5
click at [1567, 664] on html "Diggy Sistema de Gestão N Nosso churras ... Loja aberta Plano Customizado até 1…" at bounding box center [784, 391] width 1568 height 782
click at [1310, 40] on div "Entrega" at bounding box center [1324, 47] width 66 height 24
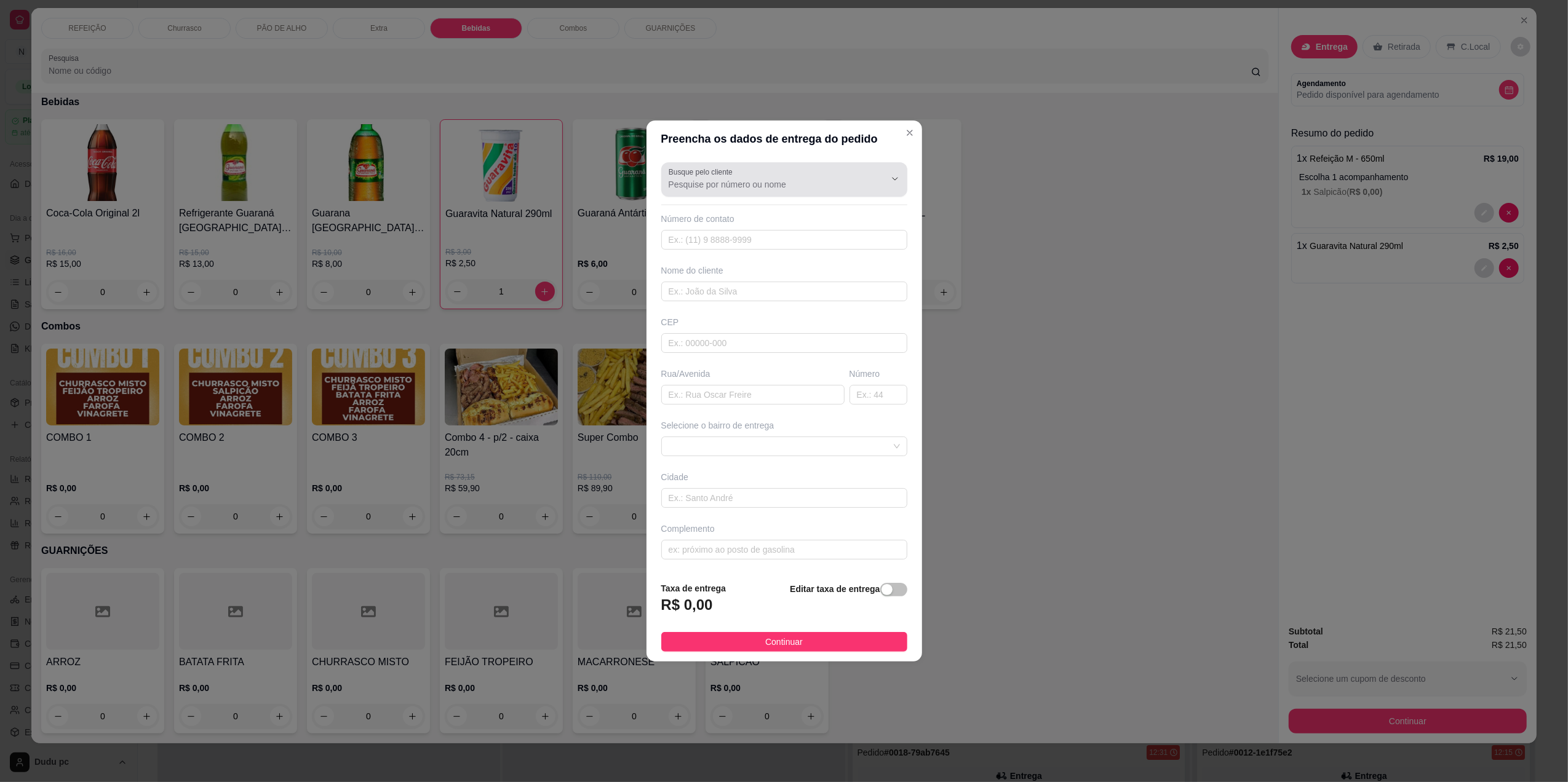
click at [748, 189] on div at bounding box center [784, 179] width 231 height 24
type input "21971225305"
click at [771, 251] on div "Busque pelo cliente 21971225305 Número de contato Nome do cliente CEP Rua/[GEOG…" at bounding box center [784, 364] width 276 height 414
click at [746, 247] on li "[PERSON_NAME]" at bounding box center [778, 255] width 224 height 19
type input "[PERSON_NAME]"
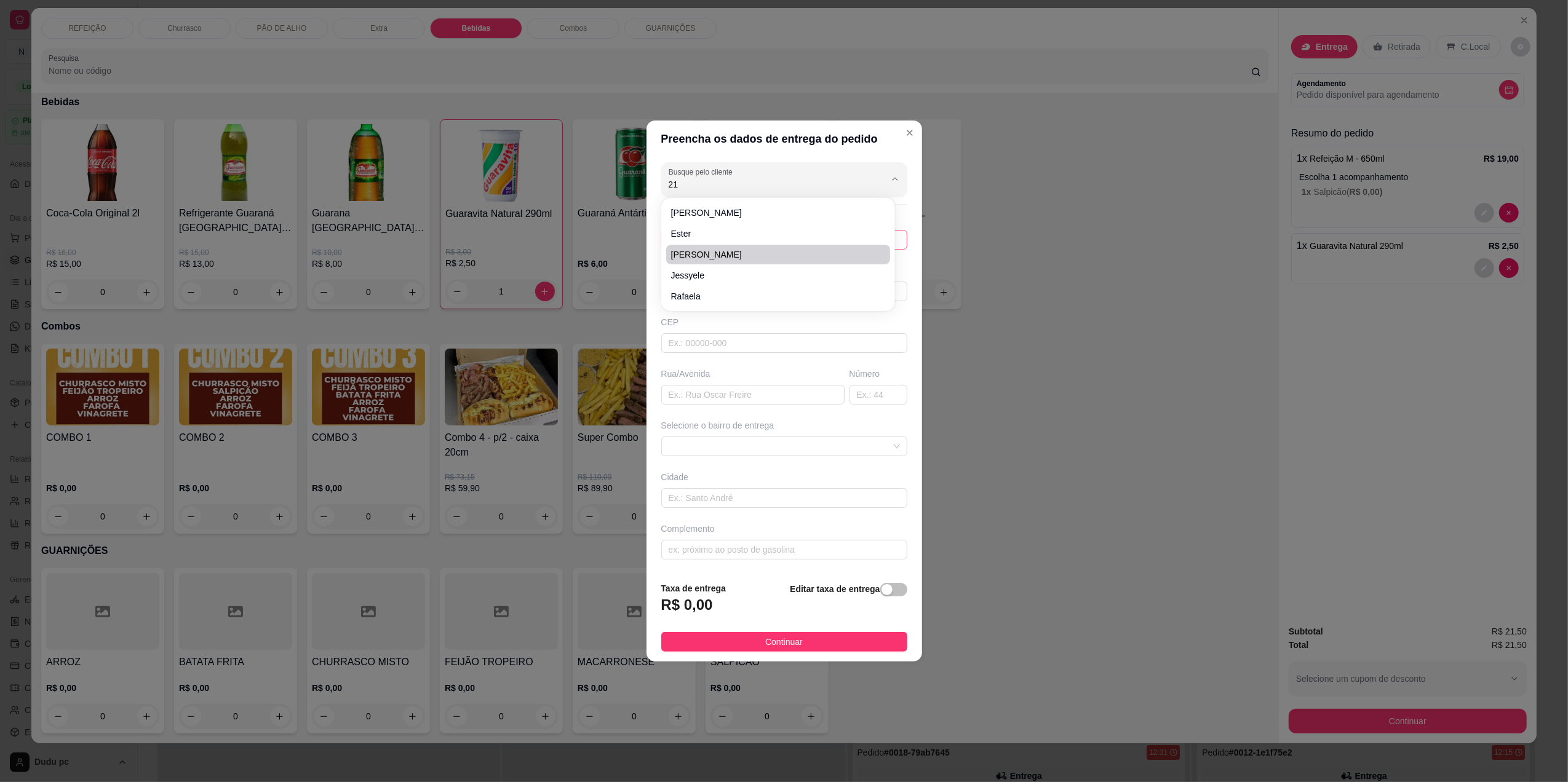
type input "21986205882"
type input "[PERSON_NAME]"
type input "[GEOGRAPHIC_DATA][PERSON_NAME]"
type input "469"
type input "[GEOGRAPHIC_DATA]"
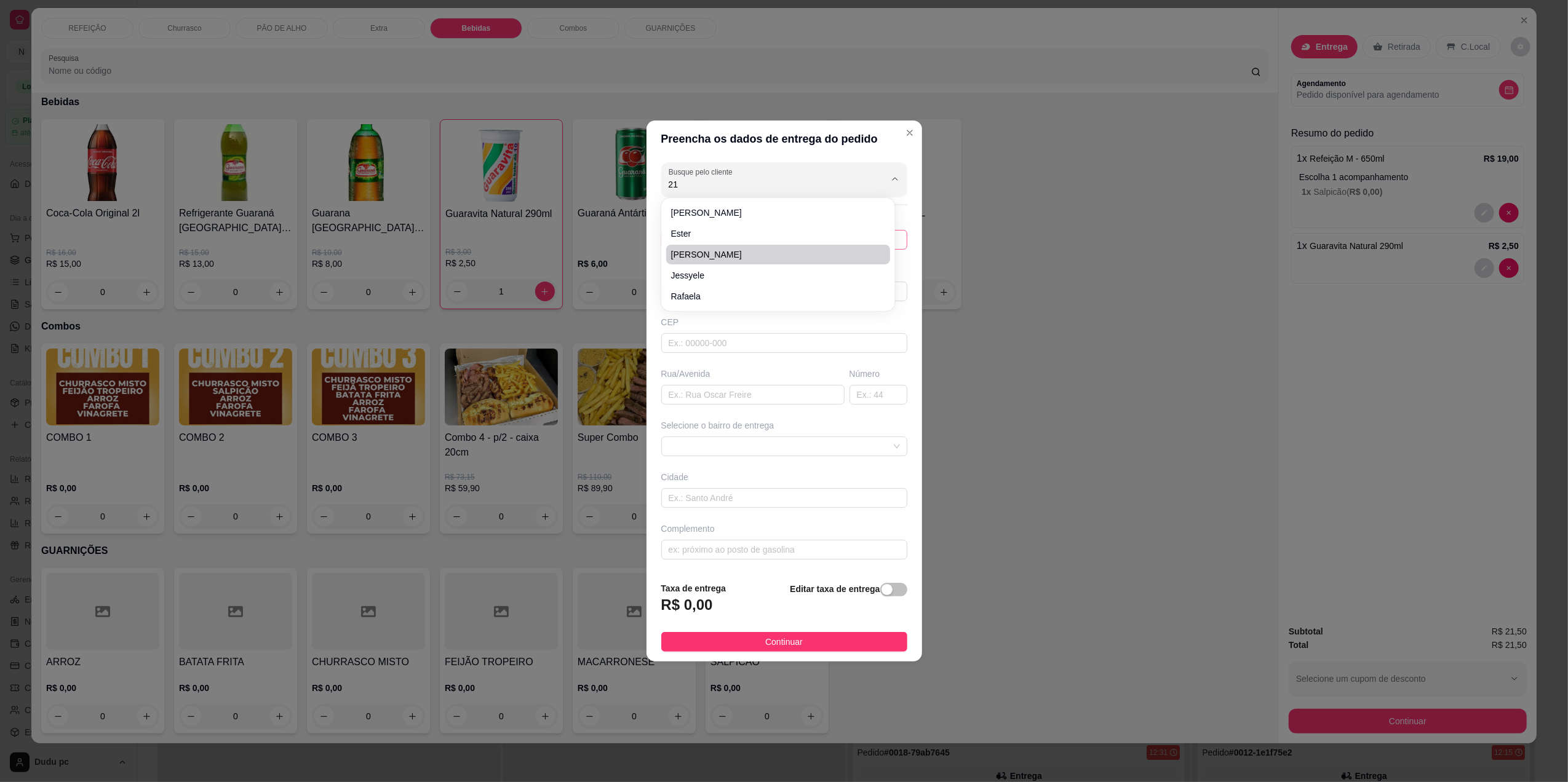
type input "Dondocas"
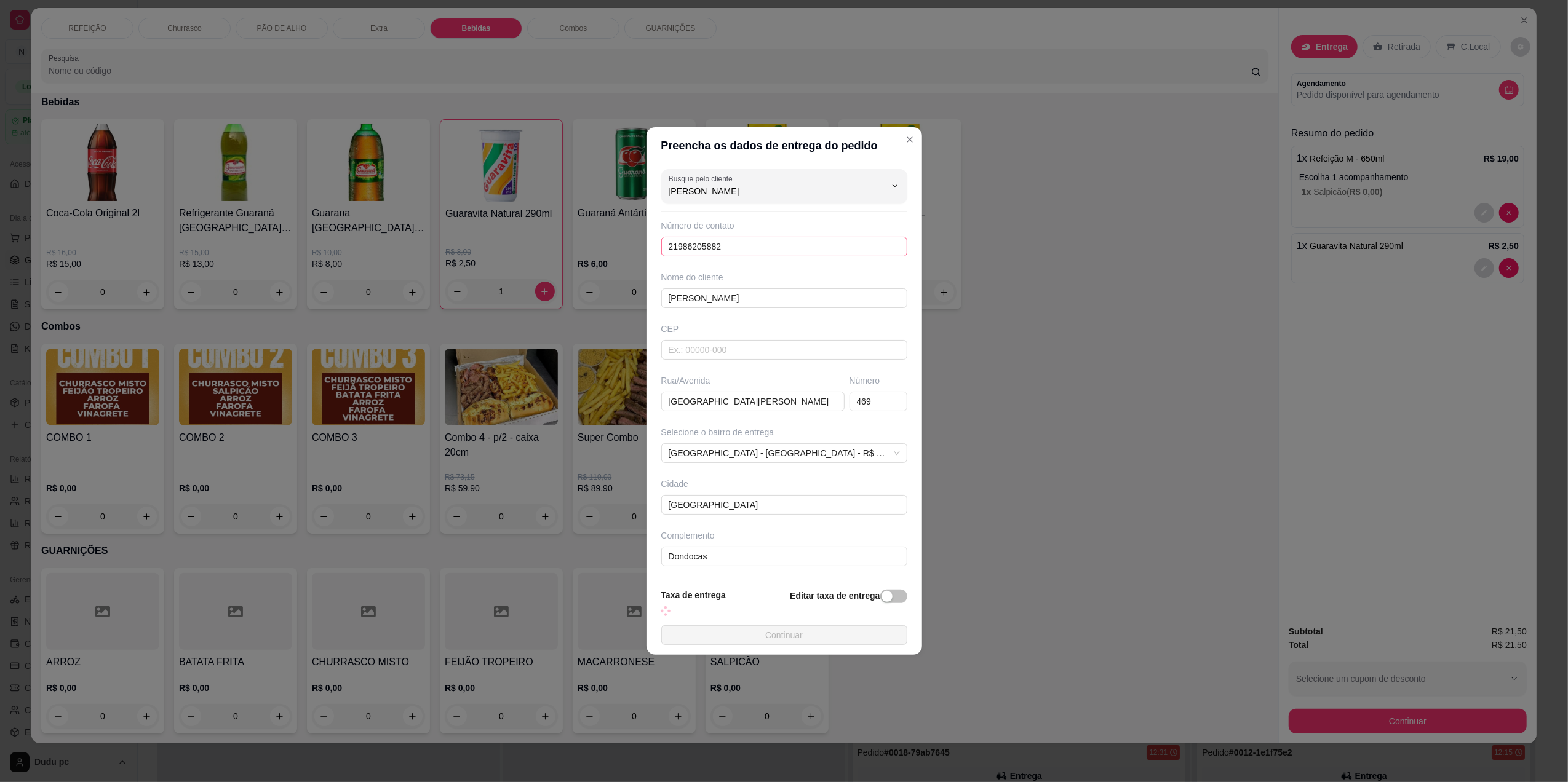
type input "[PERSON_NAME]"
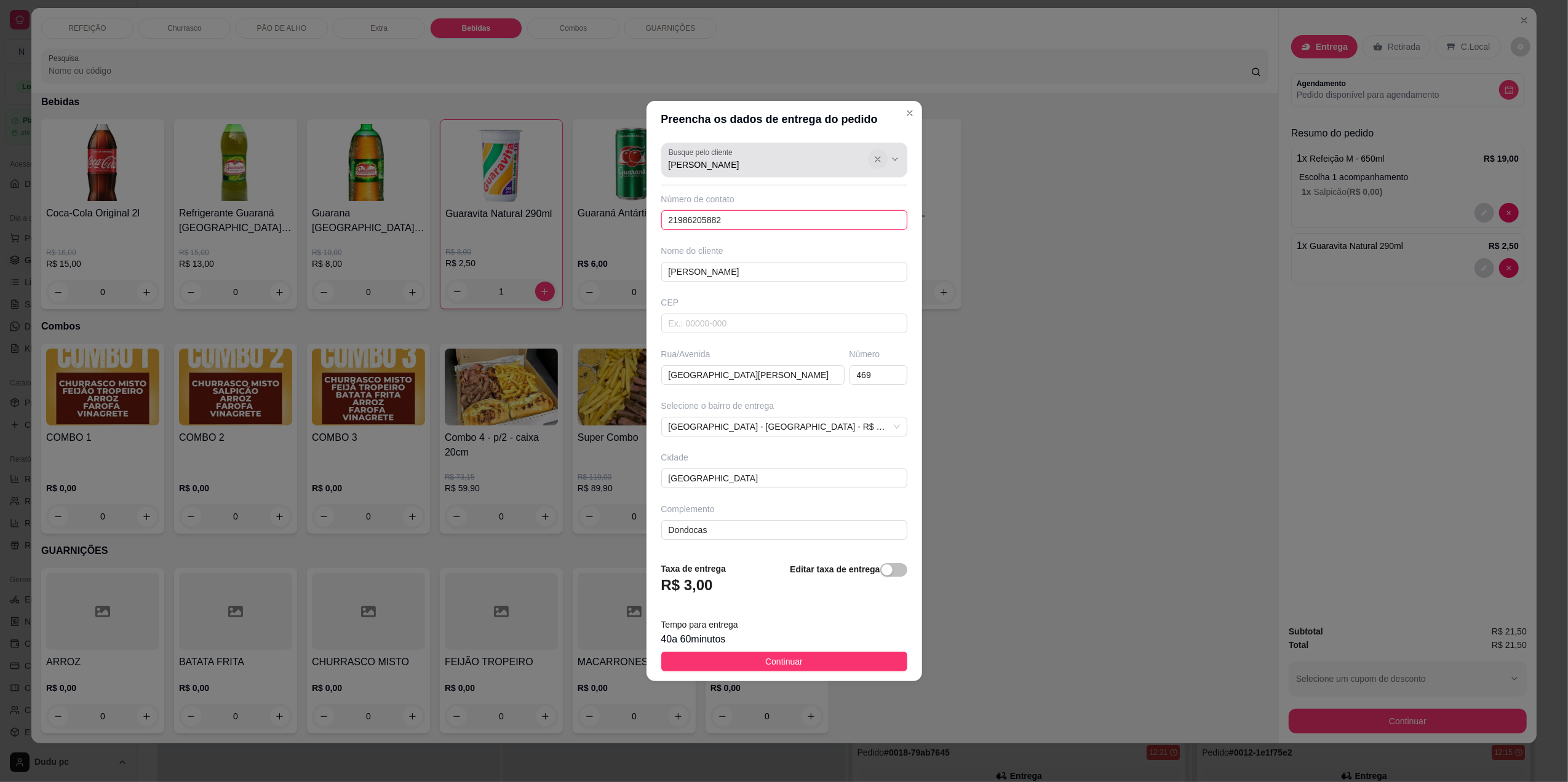
drag, startPoint x: 739, startPoint y: 244, endPoint x: 860, endPoint y: 155, distance: 150.2
click at [860, 155] on div "Busque pelo cliente [PERSON_NAME] Número de contato 21986205882 Nome do cliente…" at bounding box center [784, 344] width 276 height 414
click at [872, 155] on icon "Show suggestions" at bounding box center [877, 159] width 10 height 10
click at [875, 158] on icon "Show suggestions" at bounding box center [877, 159] width 5 height 5
click at [904, 111] on icon "Close" at bounding box center [909, 113] width 10 height 10
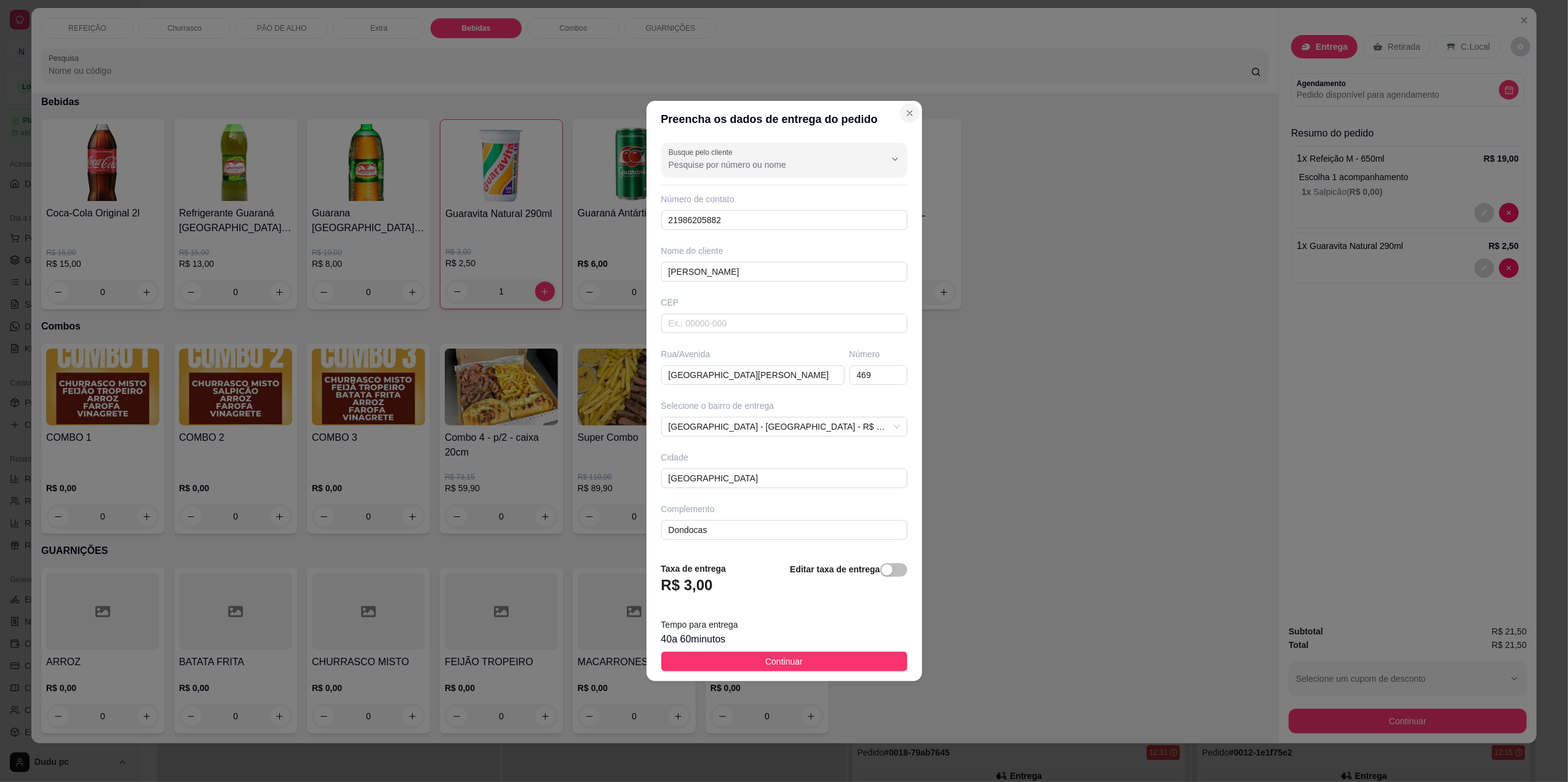
click at [895, 111] on div "Item avulso REFEIÇÃO Refeição Kids churrasco R$ 16,00 R$ 15,00 0 Refeição M - 6…" at bounding box center [655, 418] width 1247 height 650
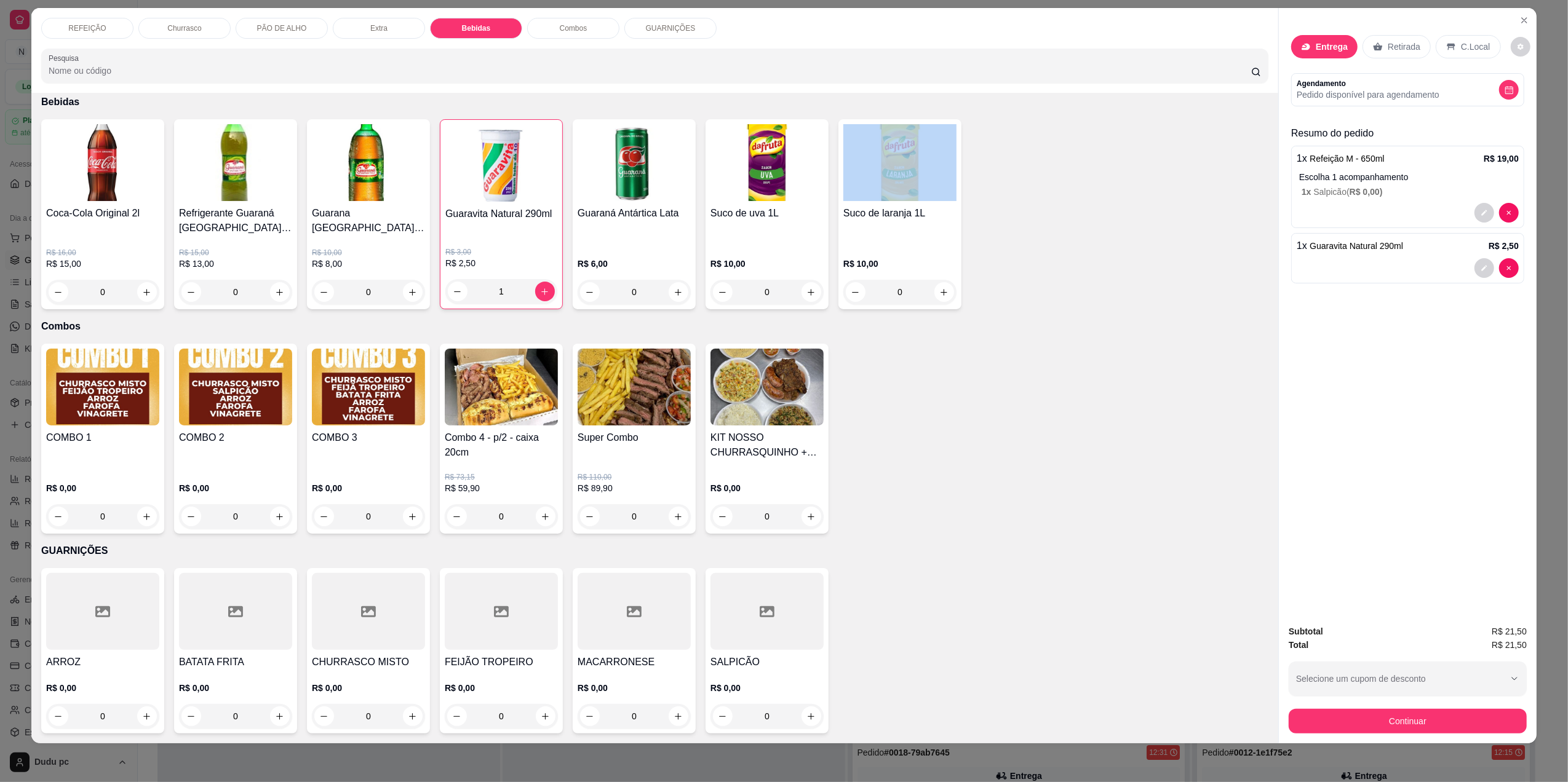
click at [895, 111] on div "Item avulso REFEIÇÃO Refeição Kids churrasco R$ 16,00 R$ 15,00 0 Refeição M - 6…" at bounding box center [655, 418] width 1247 height 650
click at [1304, 50] on icon at bounding box center [1306, 46] width 10 height 10
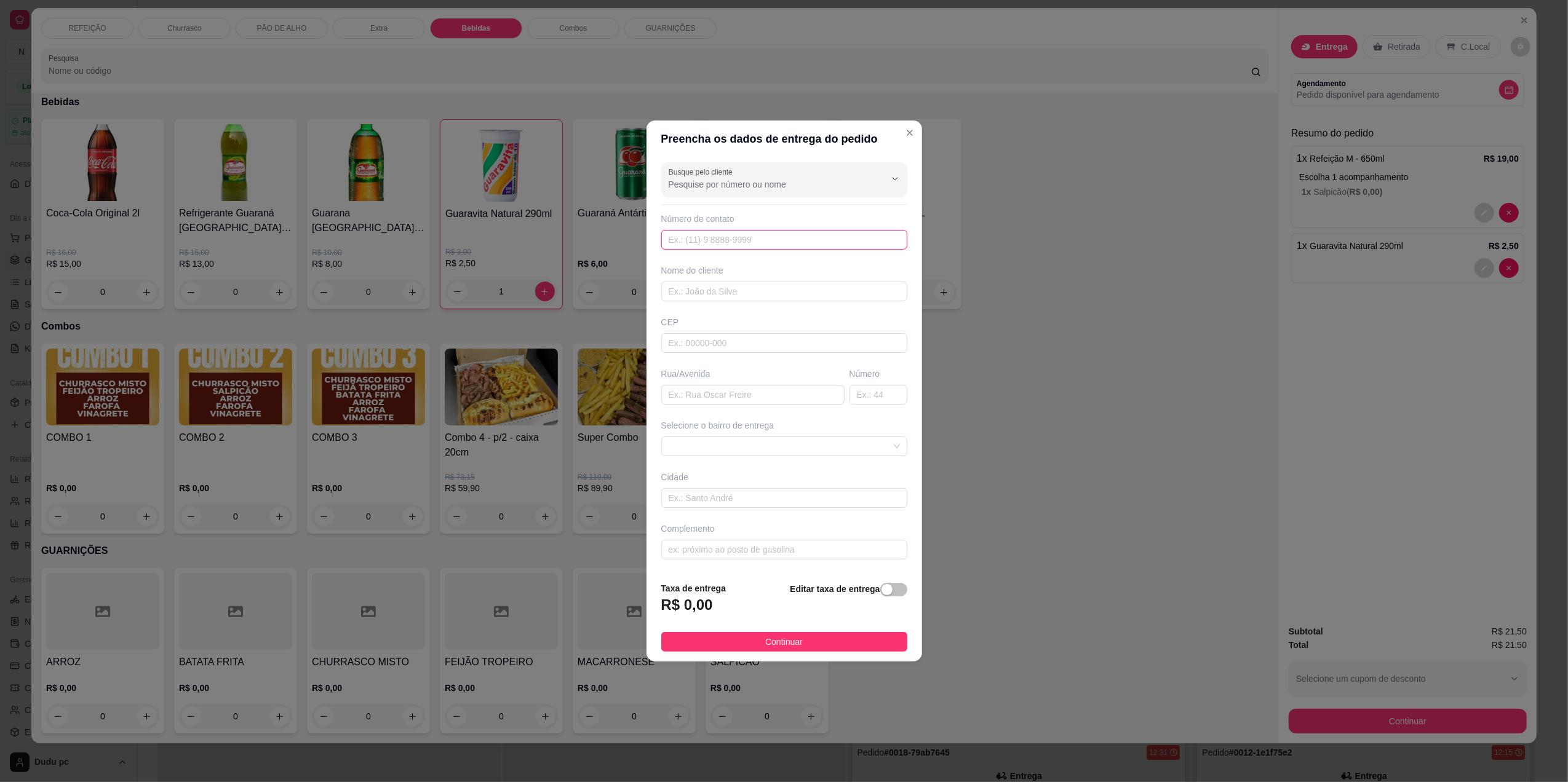
click at [846, 236] on input "text" at bounding box center [784, 239] width 246 height 19
type input "[PHONE_NUMBER]"
click at [836, 293] on input "text" at bounding box center [784, 291] width 246 height 19
type input "VITORIA"
click at [787, 391] on input "text" at bounding box center [753, 395] width 183 height 19
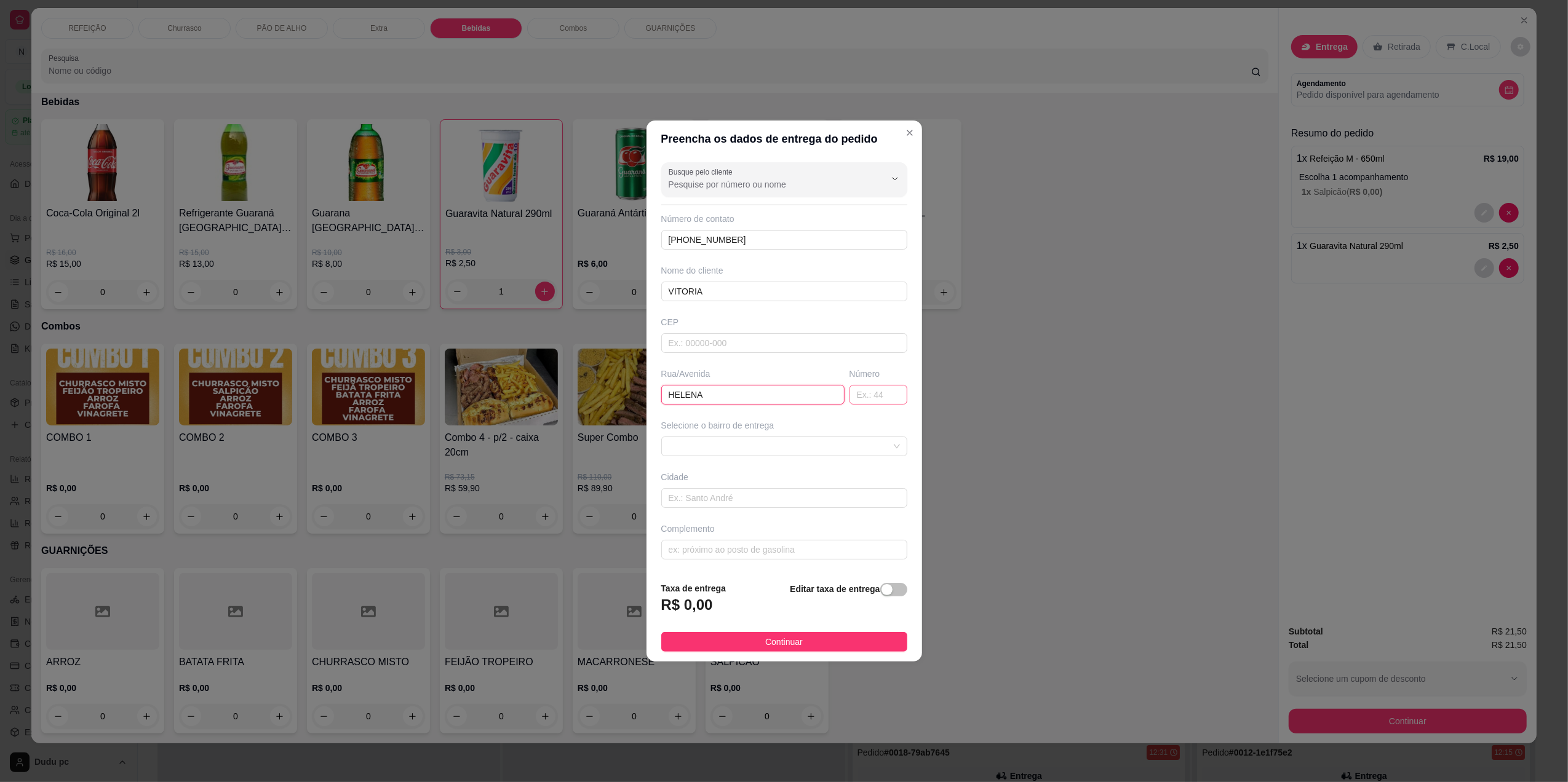
type input "HELENA"
click at [861, 398] on input "text" at bounding box center [878, 395] width 58 height 19
click at [866, 438] on span at bounding box center [784, 446] width 231 height 19
type input "347"
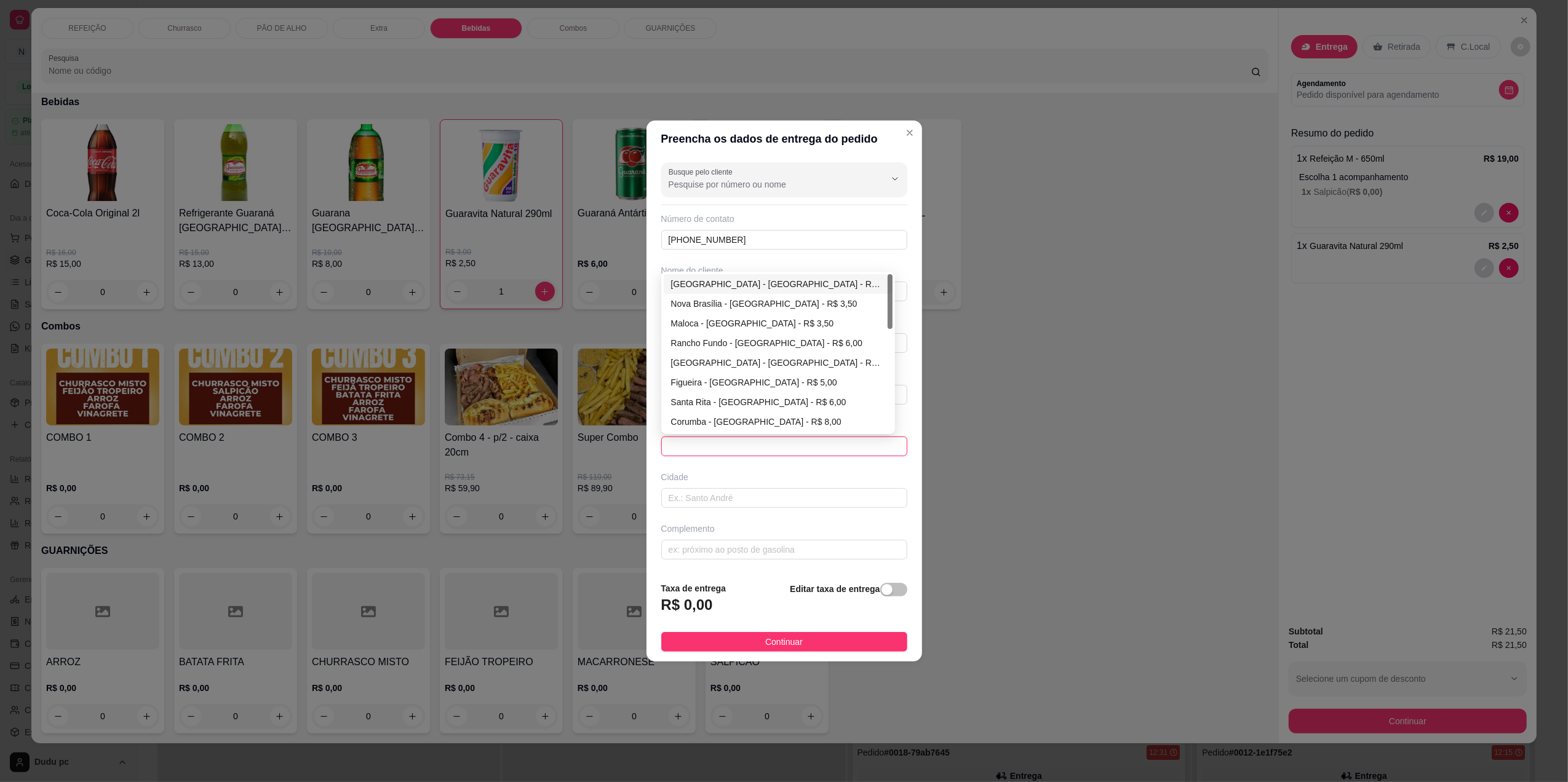
click at [754, 286] on div "[GEOGRAPHIC_DATA] - [GEOGRAPHIC_DATA] - R$ 3,00" at bounding box center [778, 284] width 214 height 13
type input "[GEOGRAPHIC_DATA]"
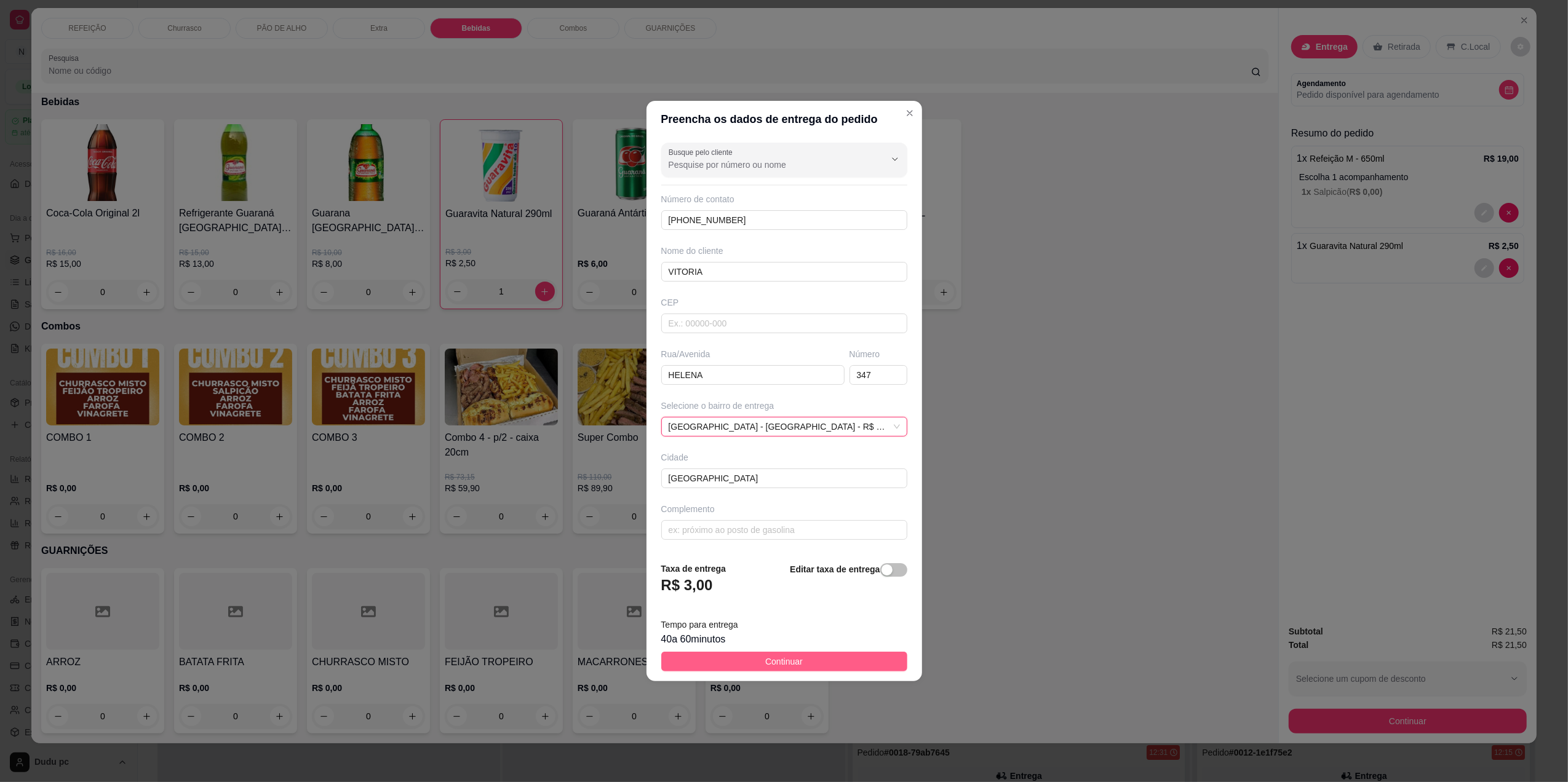
click at [840, 656] on button "Continuar" at bounding box center [784, 661] width 246 height 19
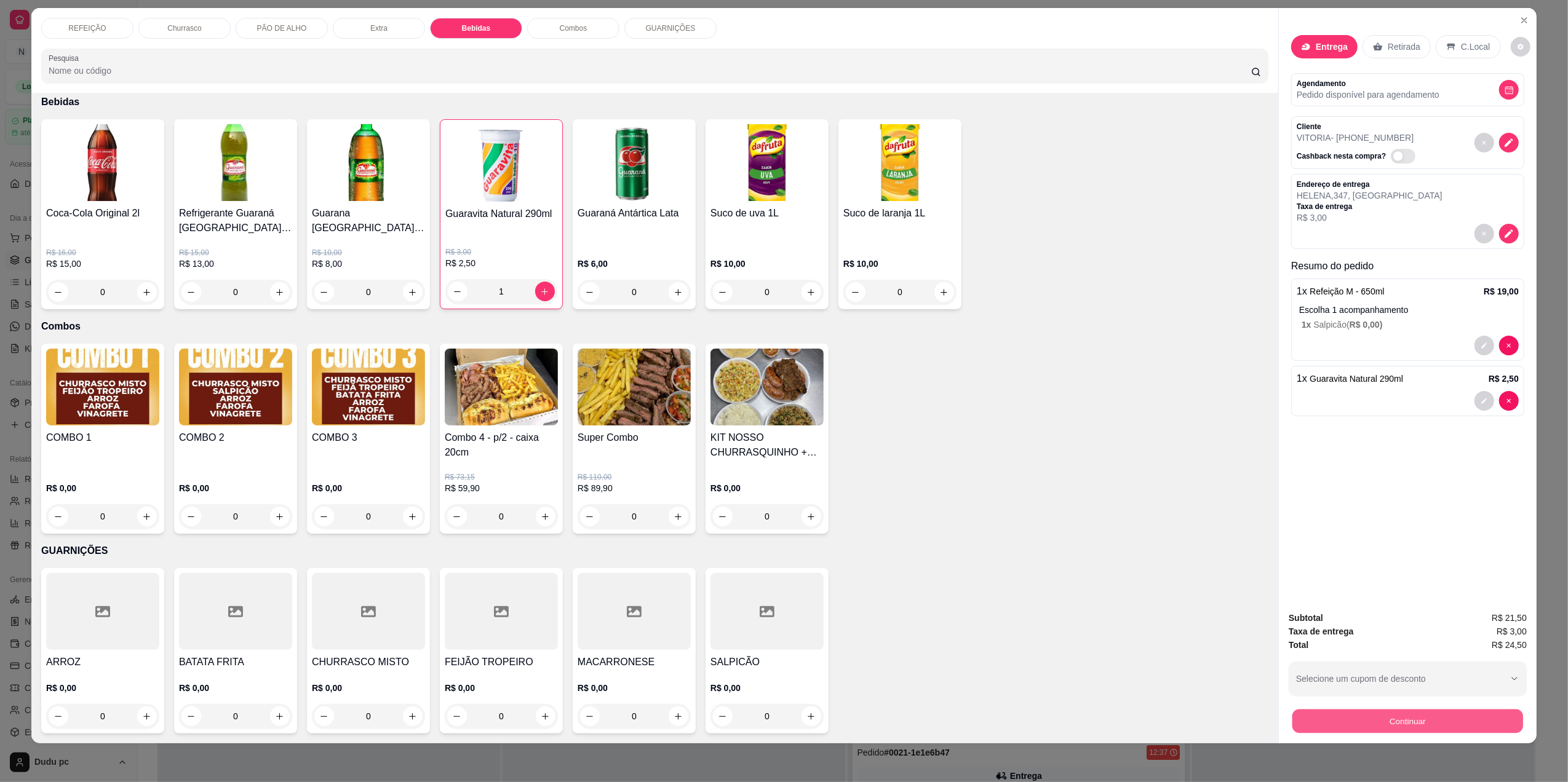
click at [1363, 718] on button "Continuar" at bounding box center [1408, 721] width 230 height 24
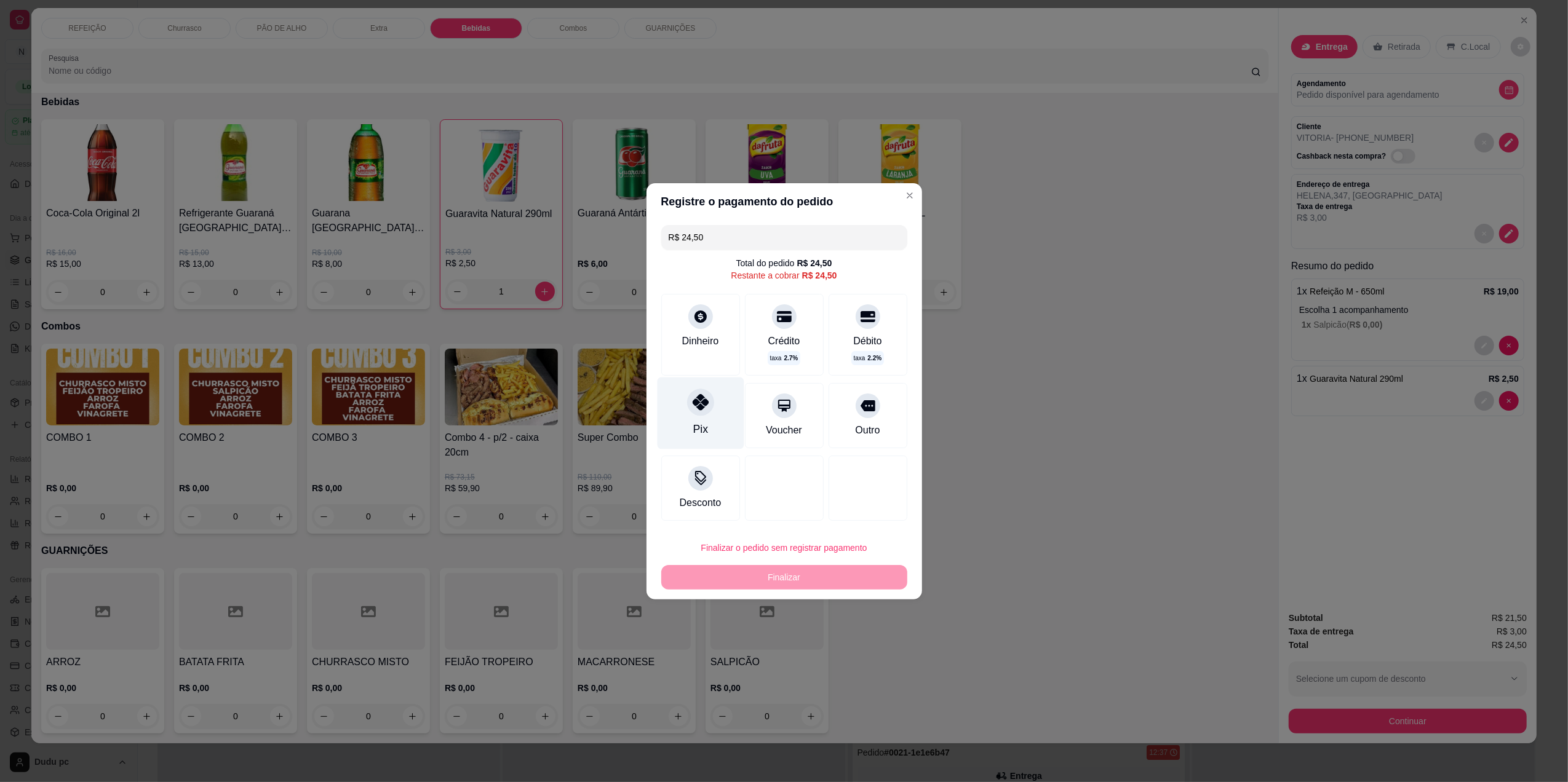
click at [712, 409] on div "Pix" at bounding box center [700, 413] width 87 height 72
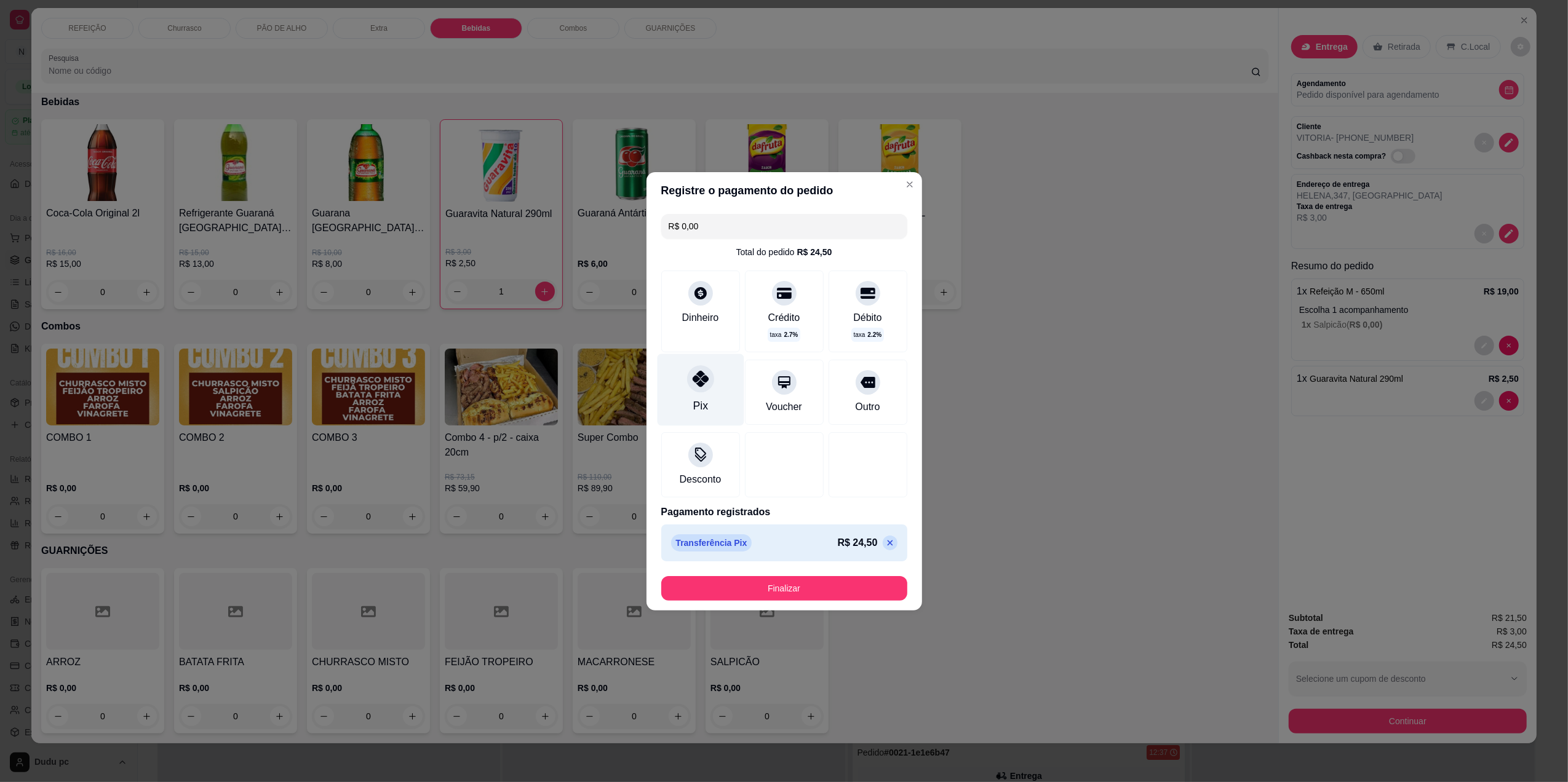
type input "R$ 0,00"
click at [802, 589] on button "Finalizar" at bounding box center [784, 588] width 239 height 24
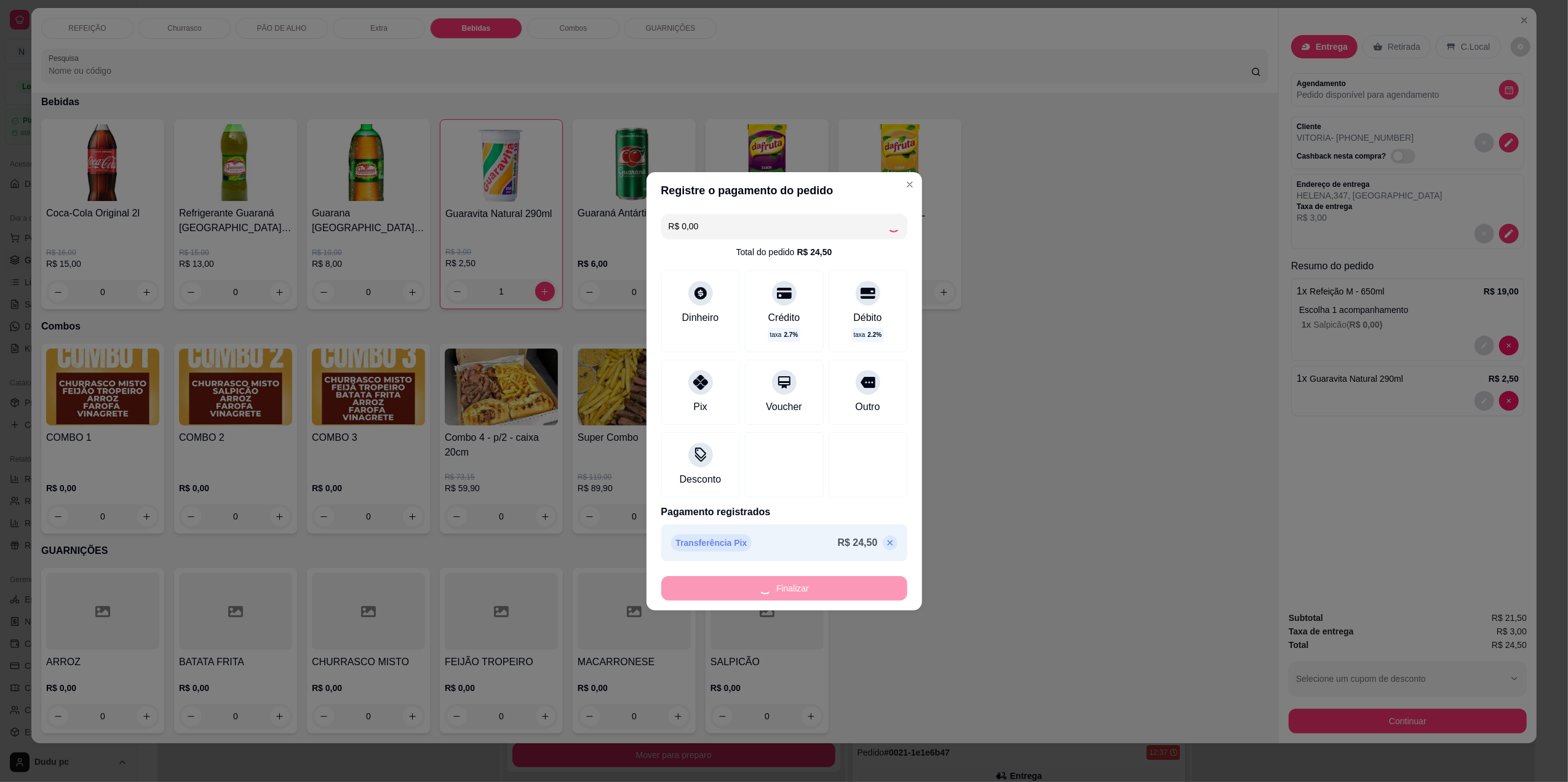
type input "0"
type input "-R$ 24,50"
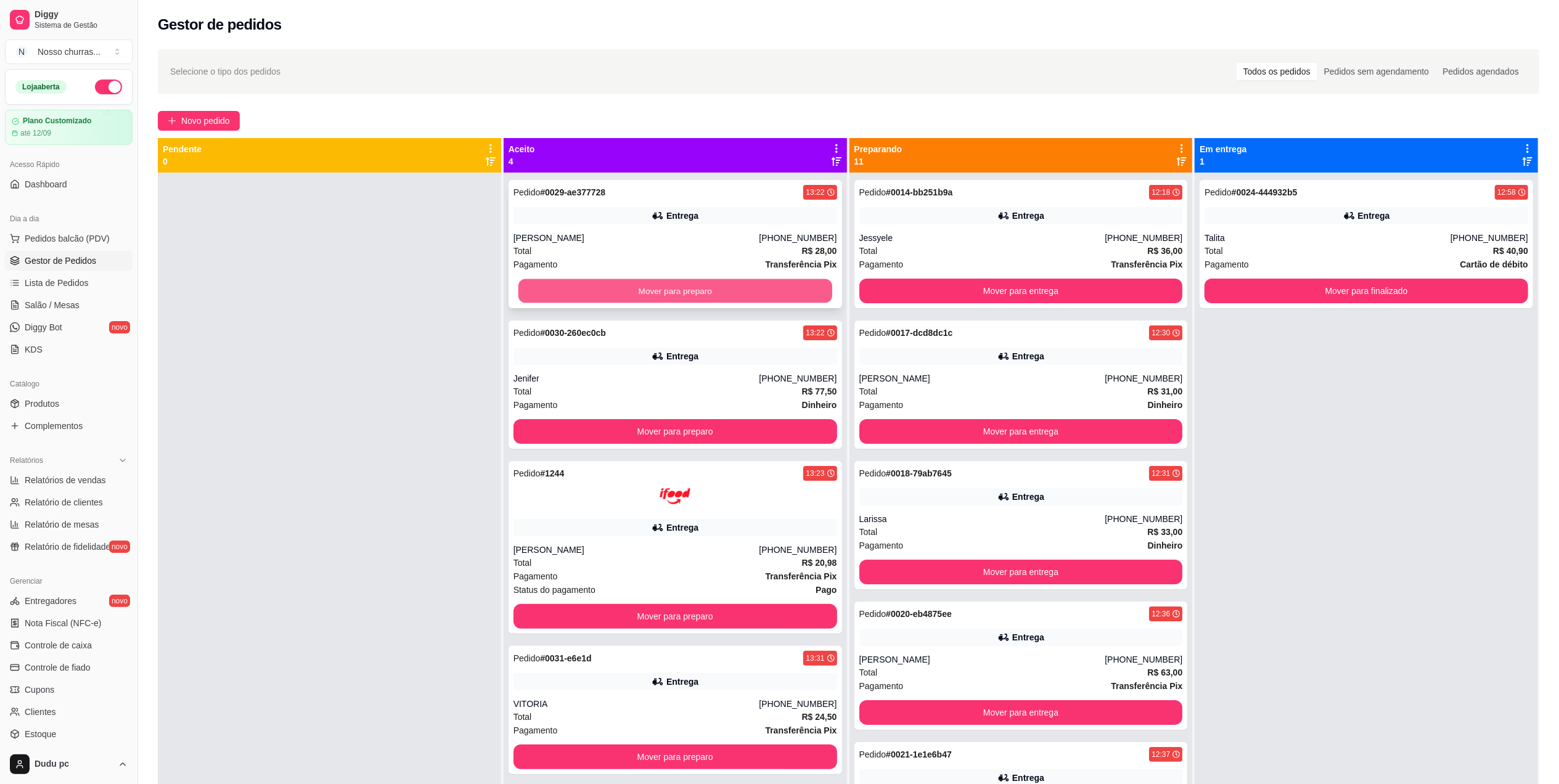
click at [607, 291] on button "Mover para preparo" at bounding box center [675, 291] width 314 height 24
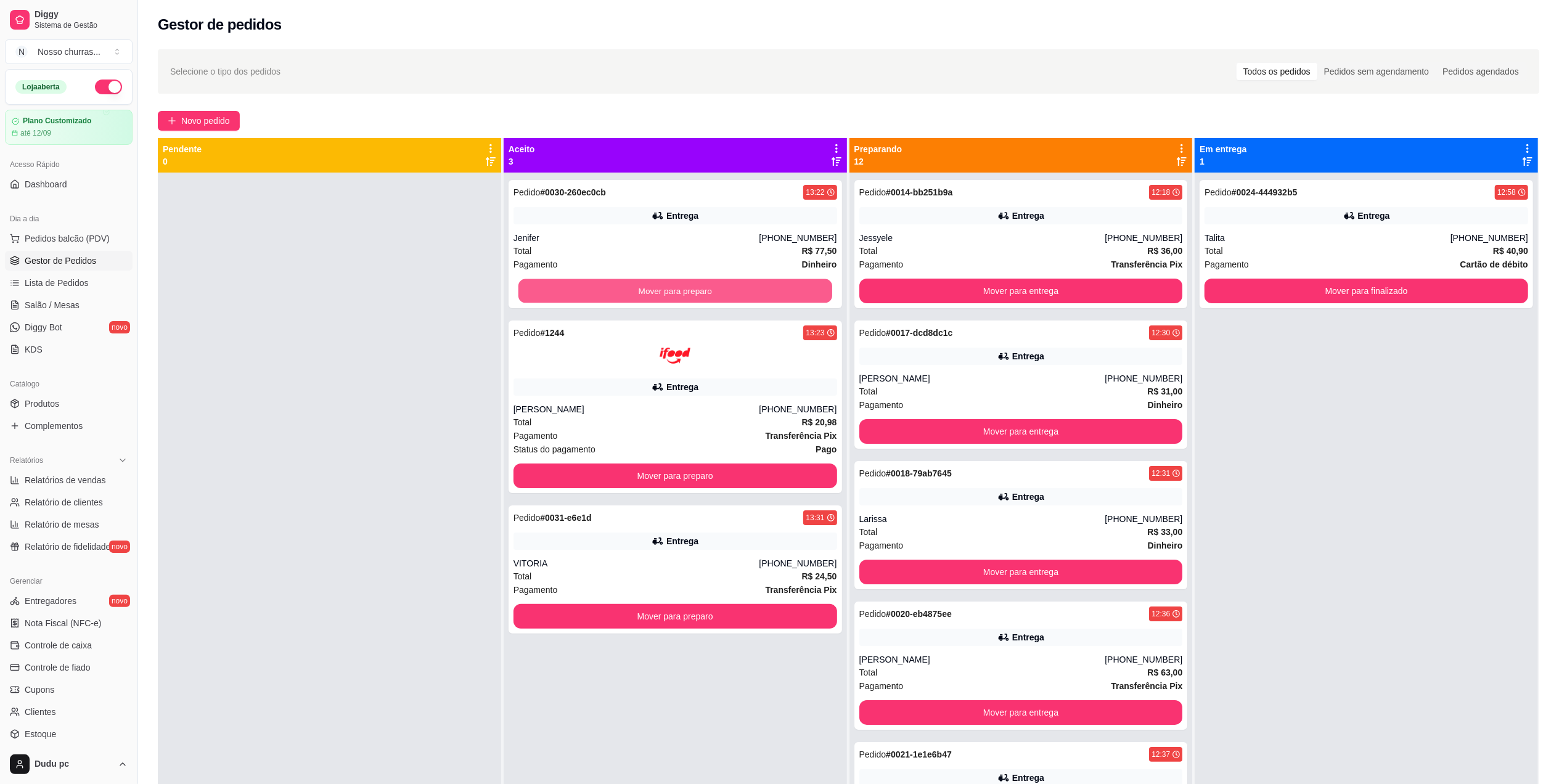
click at [607, 291] on button "Mover para preparo" at bounding box center [675, 291] width 314 height 24
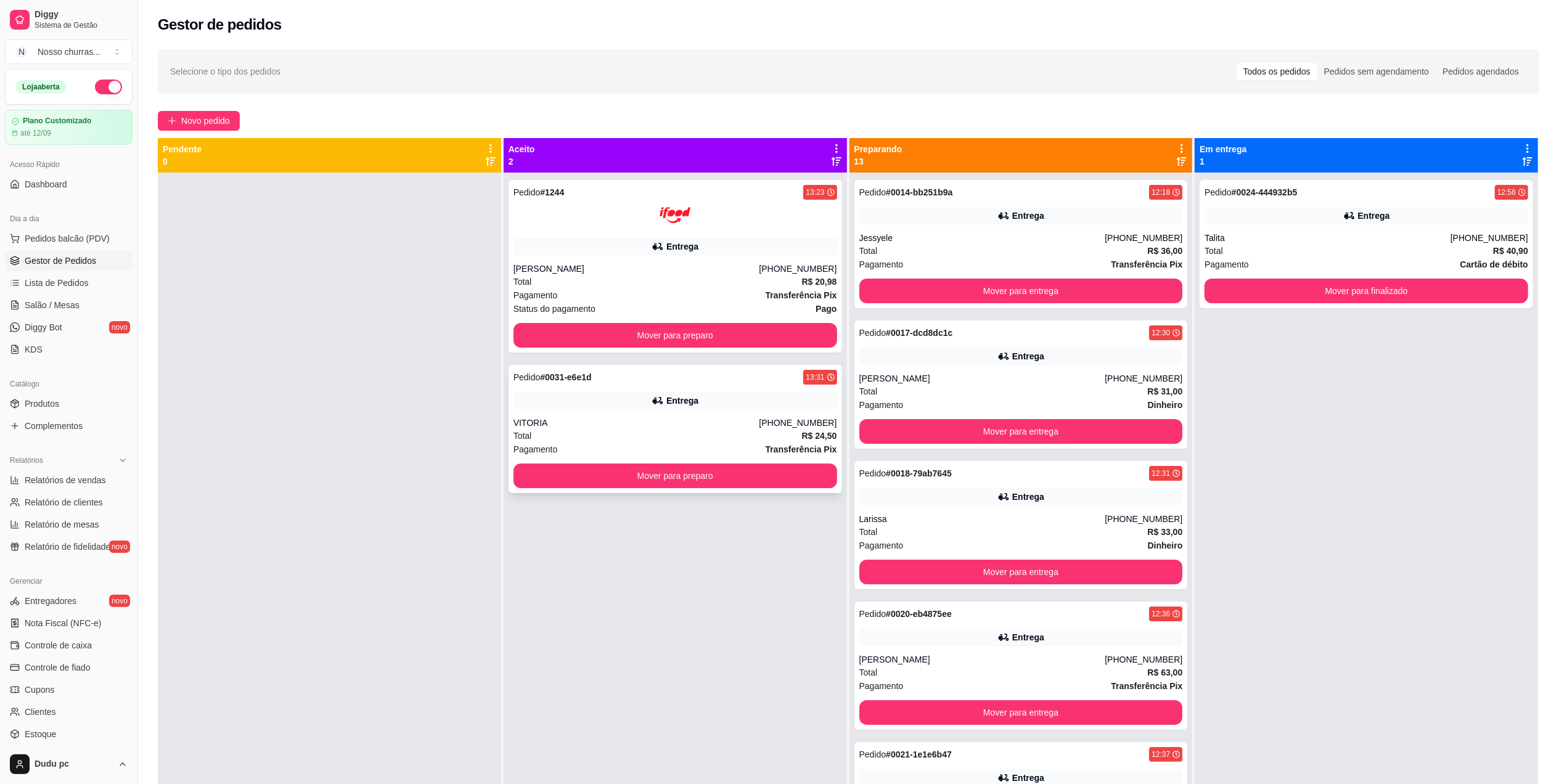
click at [625, 381] on div "Pedido # 0031-e6e1d 13:31" at bounding box center [675, 377] width 323 height 15
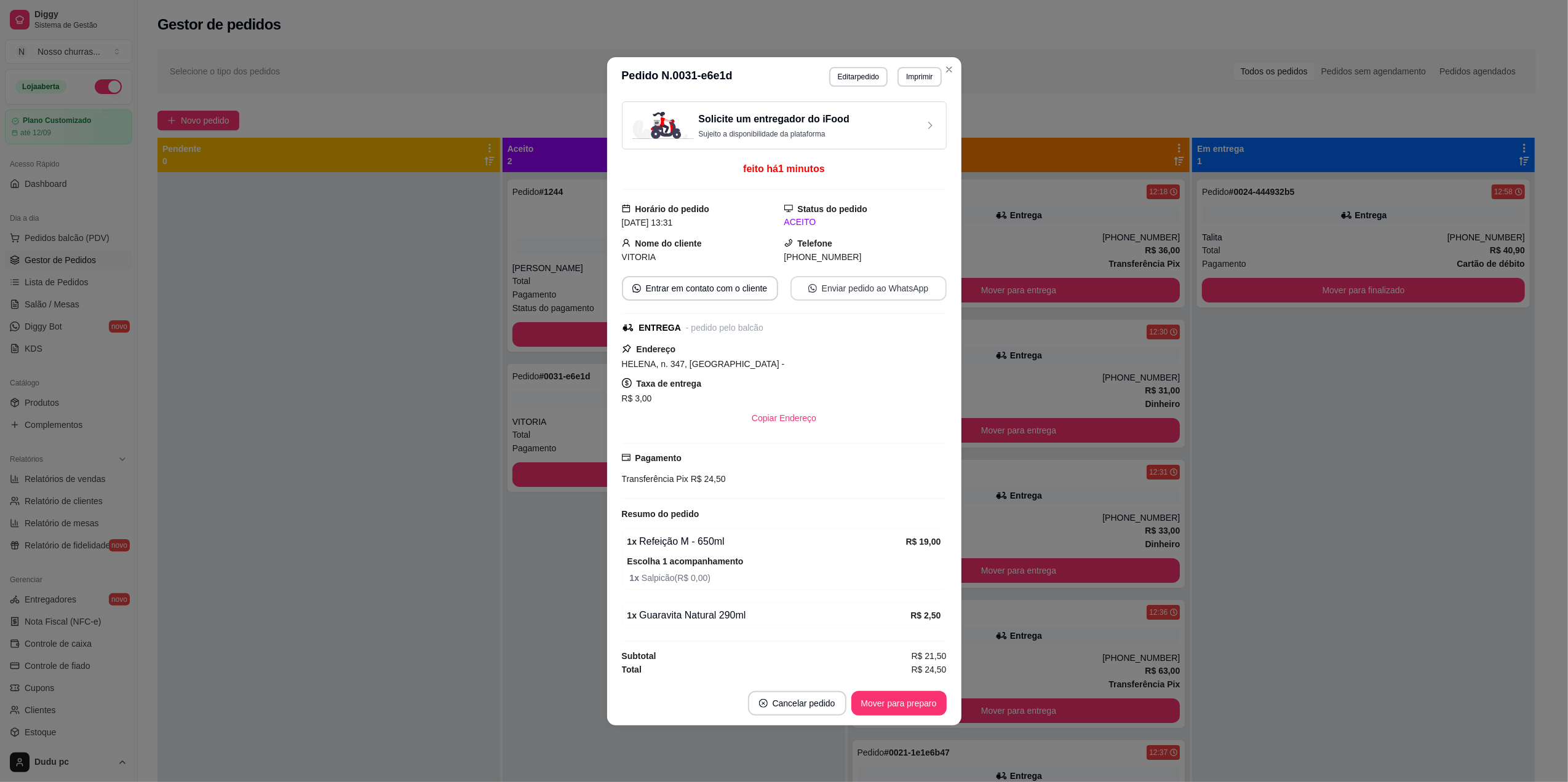
click at [843, 285] on button "Enviar pedido ao WhatsApp" at bounding box center [868, 288] width 156 height 24
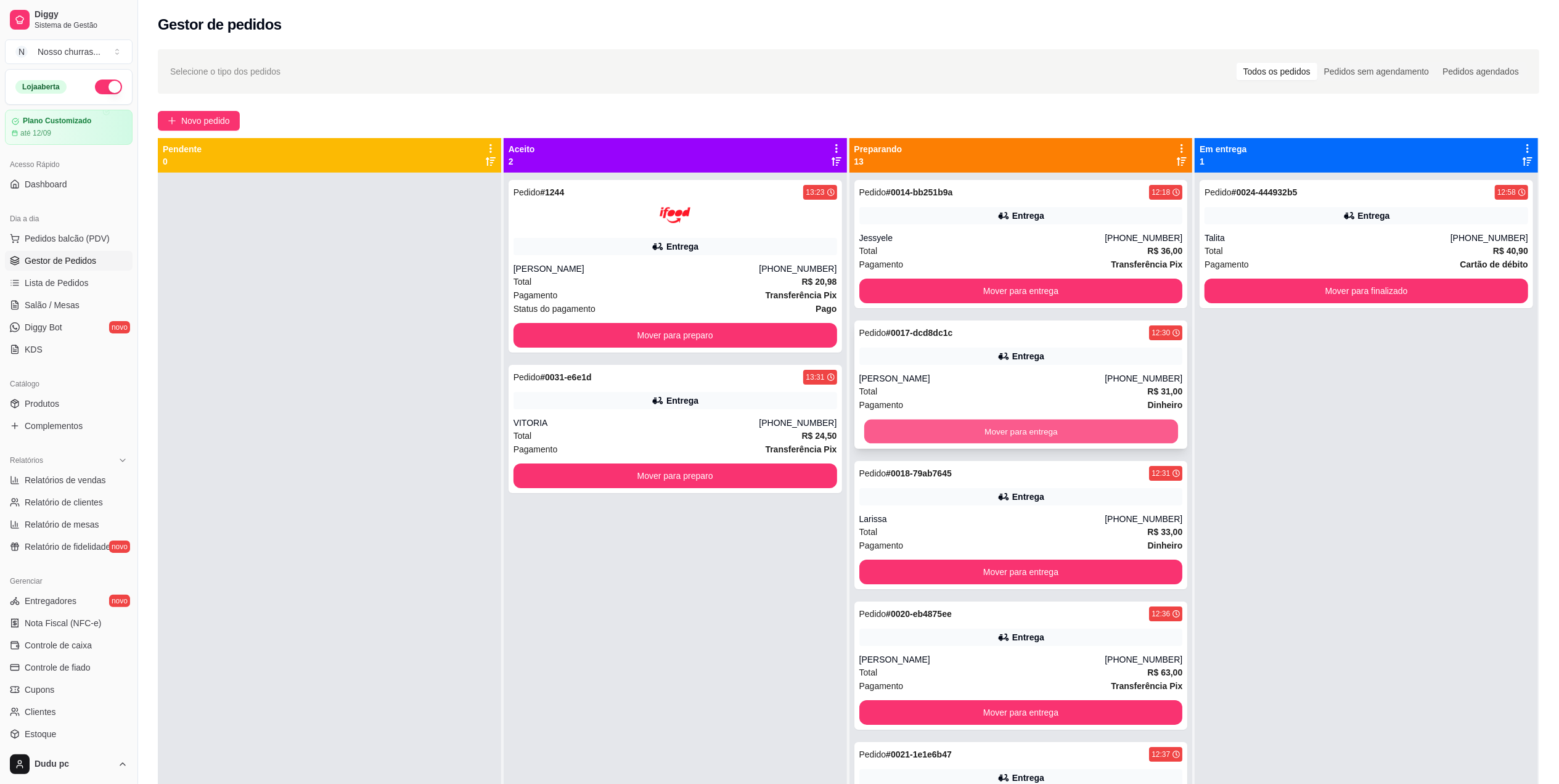
click at [909, 439] on button "Mover para entrega" at bounding box center [1020, 431] width 314 height 24
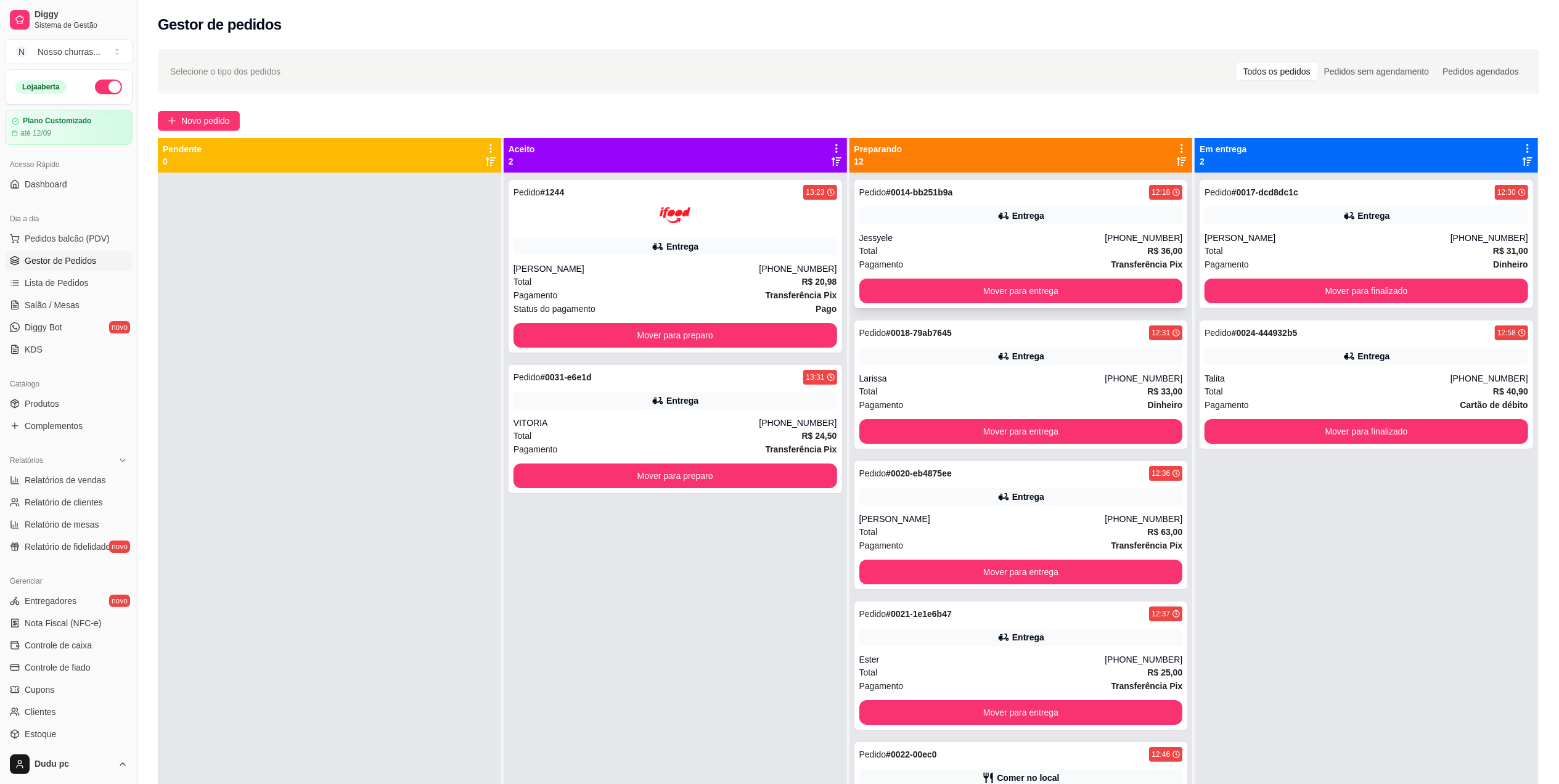
click at [1023, 210] on div "Entrega" at bounding box center [1028, 216] width 32 height 13
click at [1004, 289] on button "Mover para entrega" at bounding box center [1020, 291] width 314 height 24
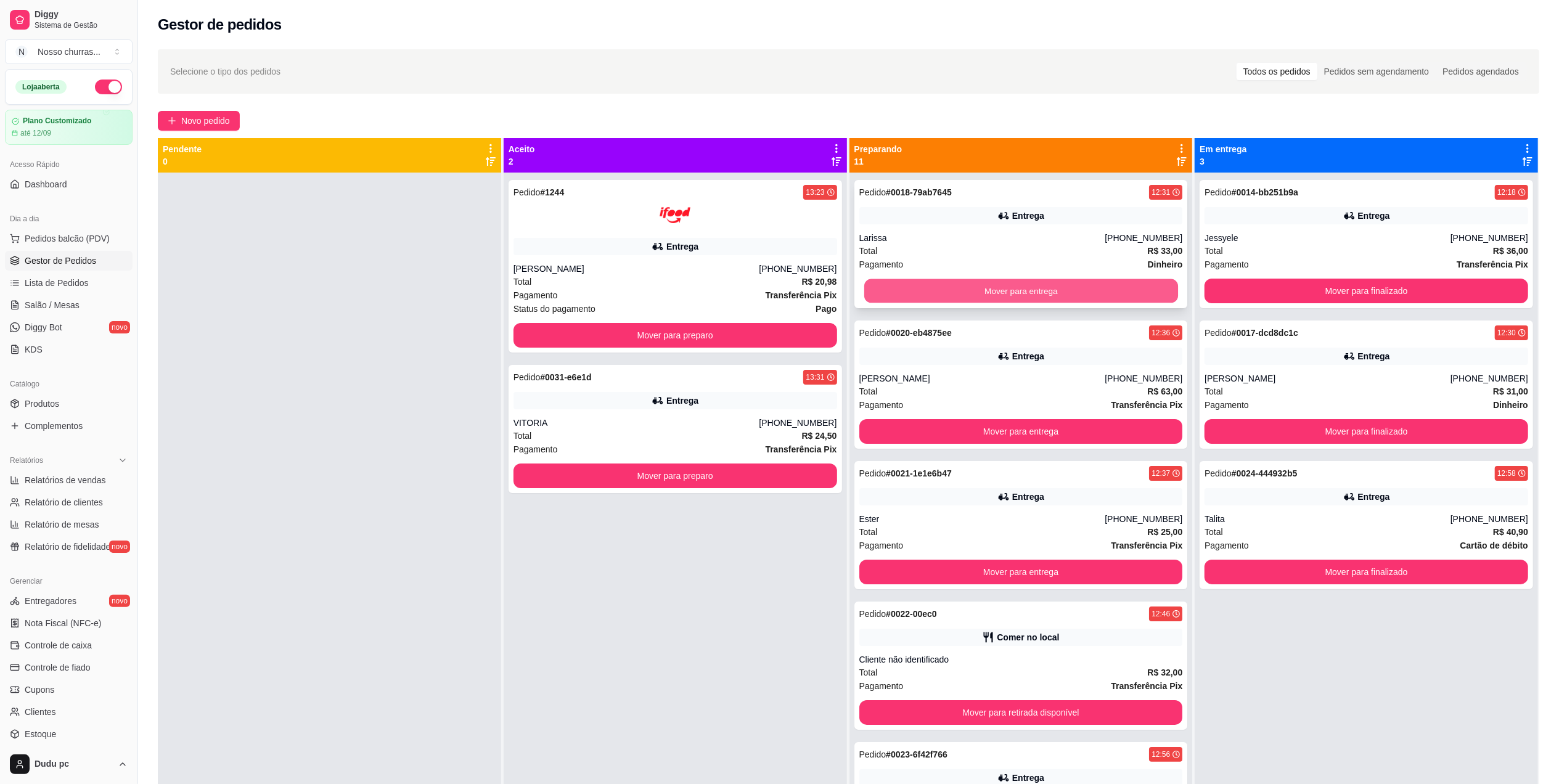
click at [998, 297] on button "Mover para entrega" at bounding box center [1020, 291] width 314 height 24
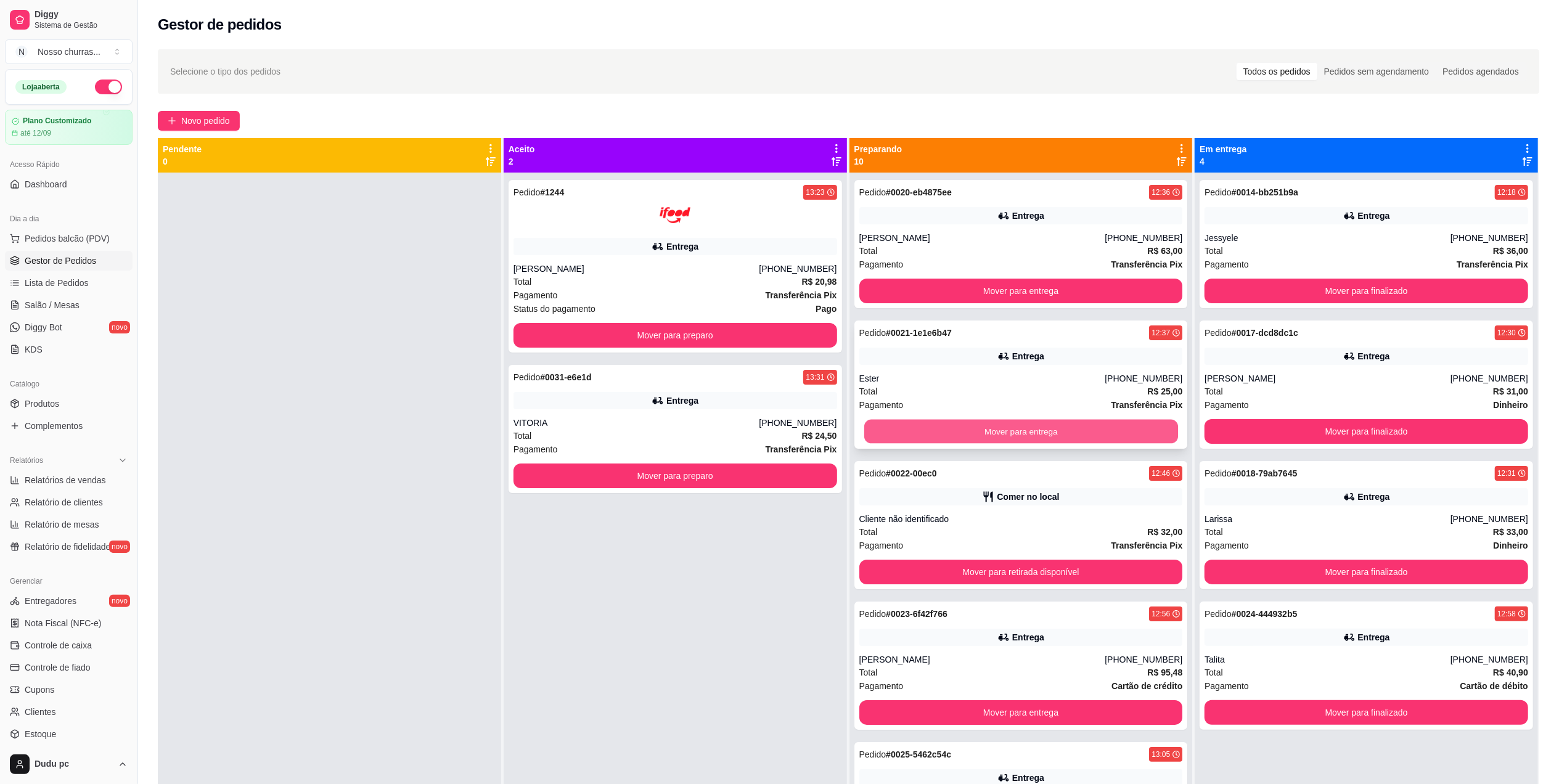
click at [999, 440] on button "Mover para entrega" at bounding box center [1020, 431] width 314 height 24
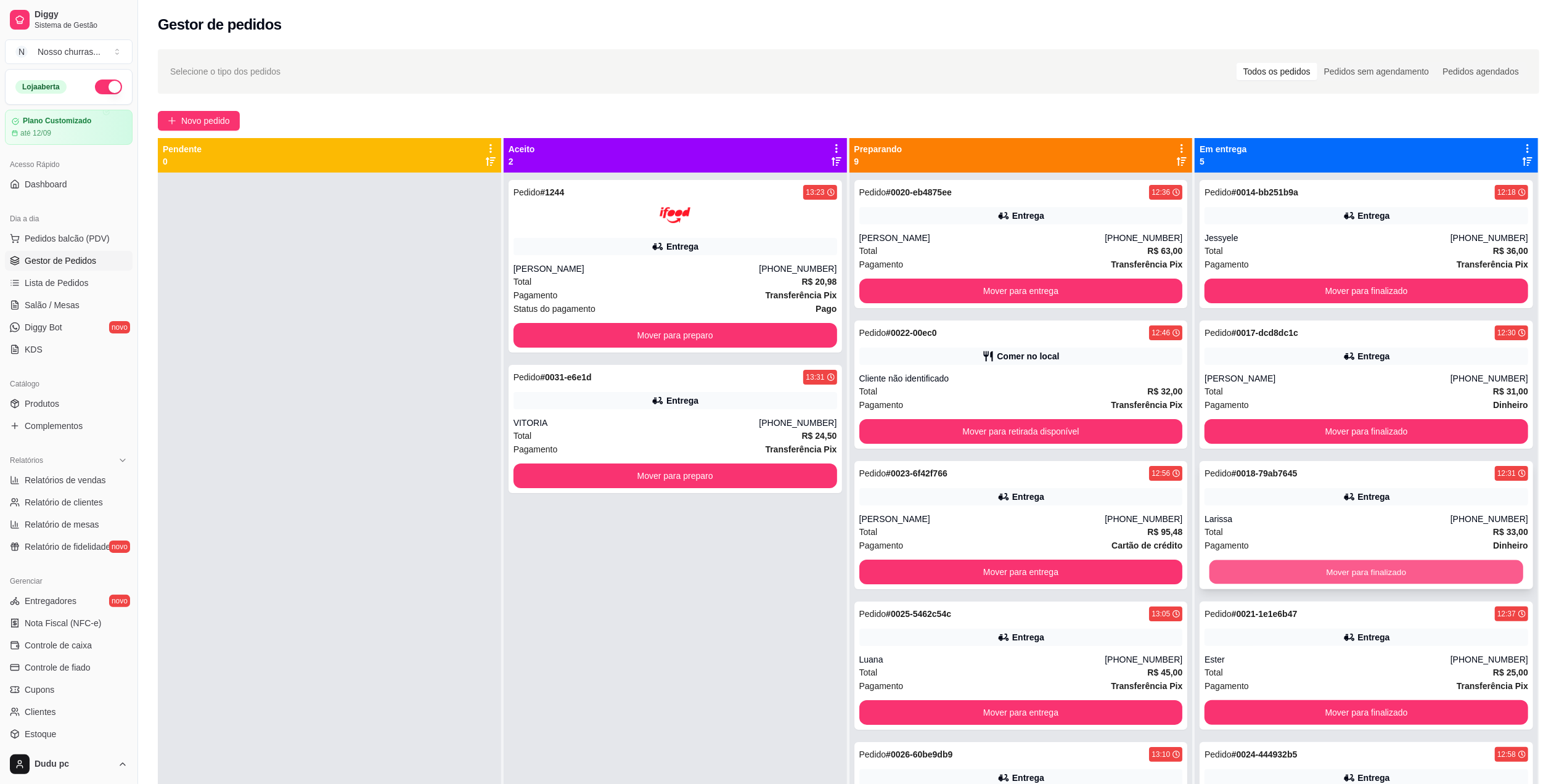
click at [1320, 563] on button "Mover para finalizado" at bounding box center [1366, 572] width 314 height 24
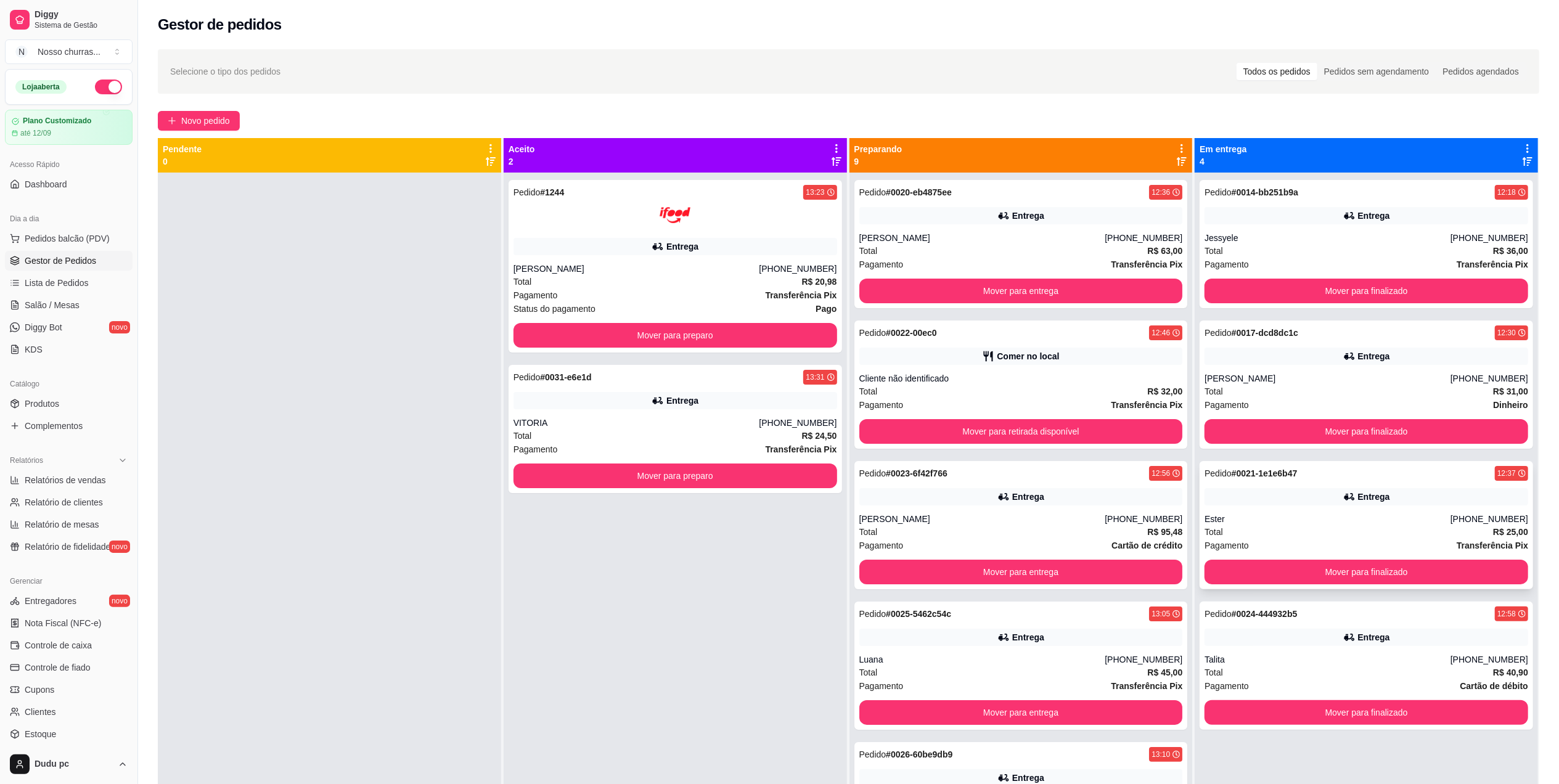
click at [1204, 522] on div "Ester" at bounding box center [1327, 519] width 246 height 13
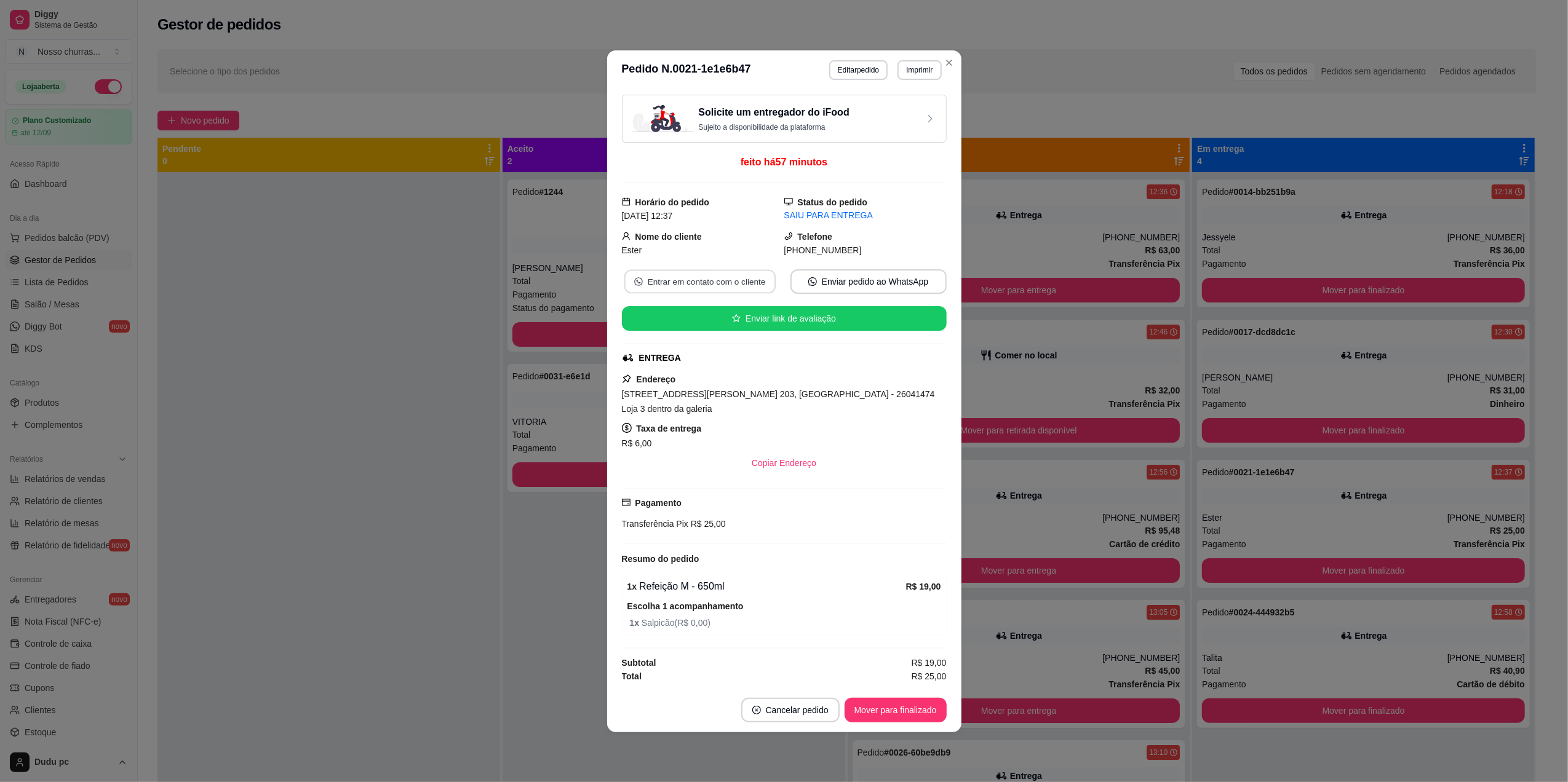
click at [745, 287] on button "Entrar em contato com o cliente" at bounding box center [700, 281] width 151 height 24
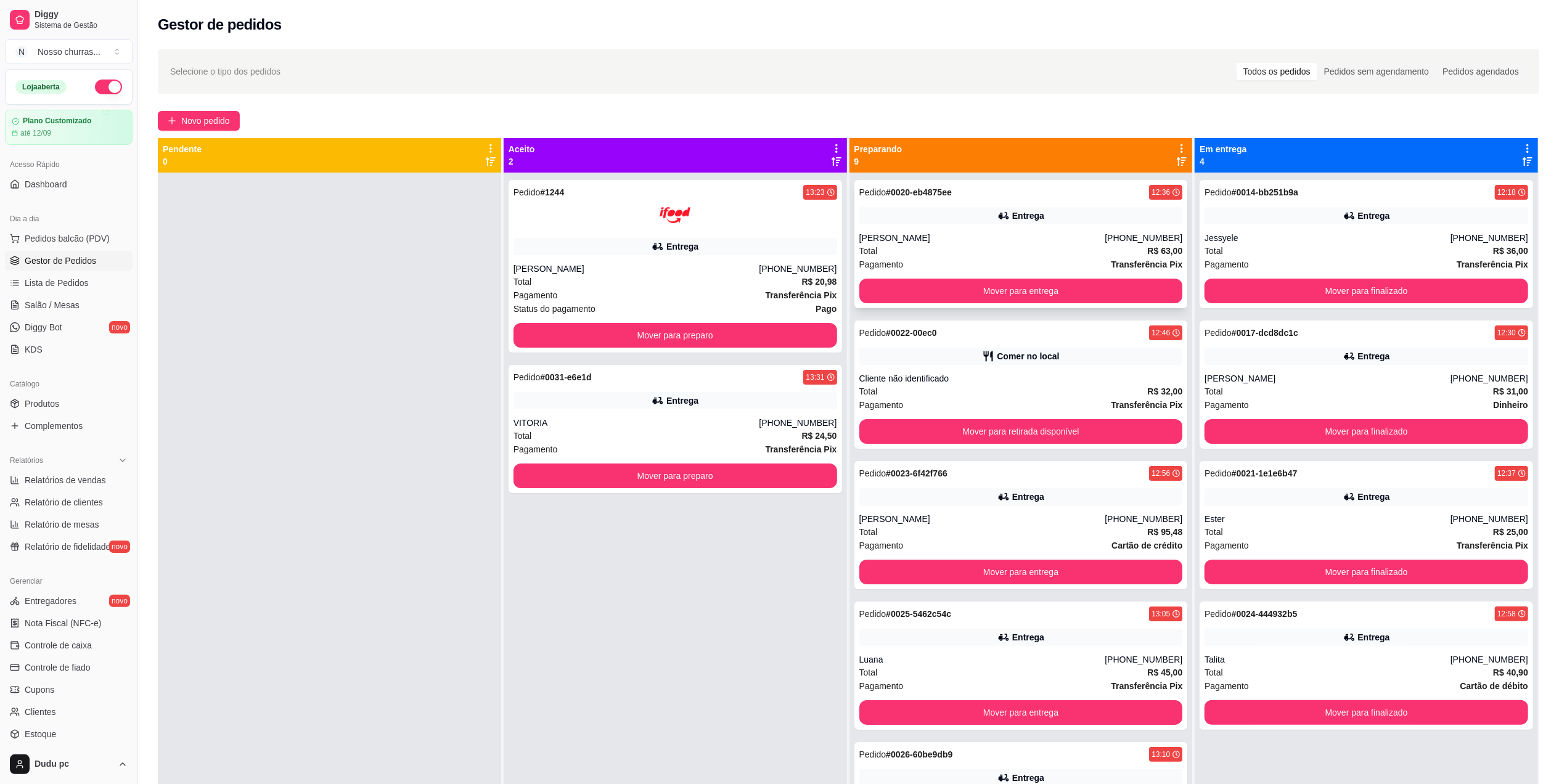
click at [998, 244] on div "[PERSON_NAME]" at bounding box center [982, 238] width 246 height 13
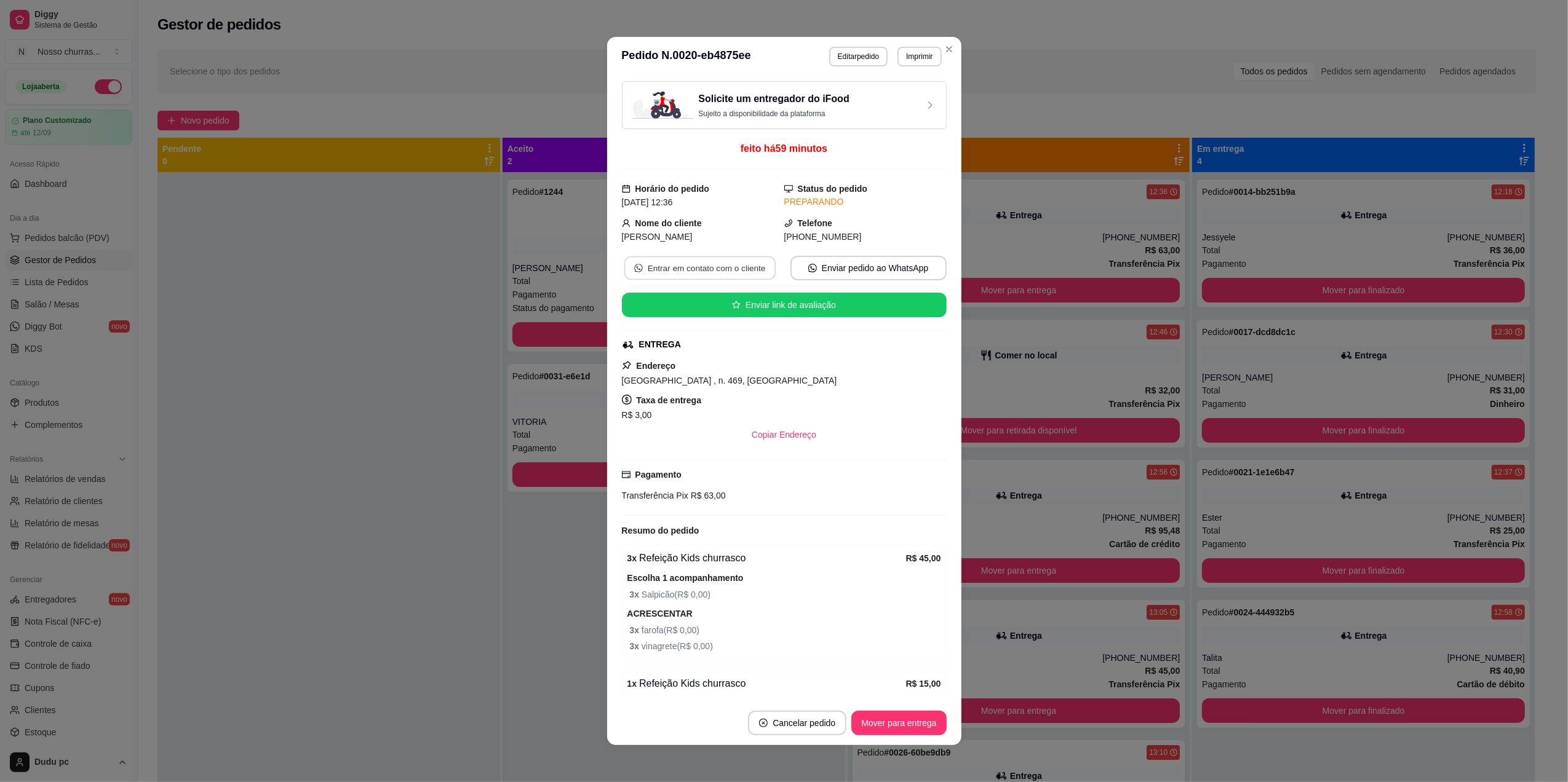
click at [742, 269] on button "Entrar em contato com o cliente" at bounding box center [700, 269] width 151 height 24
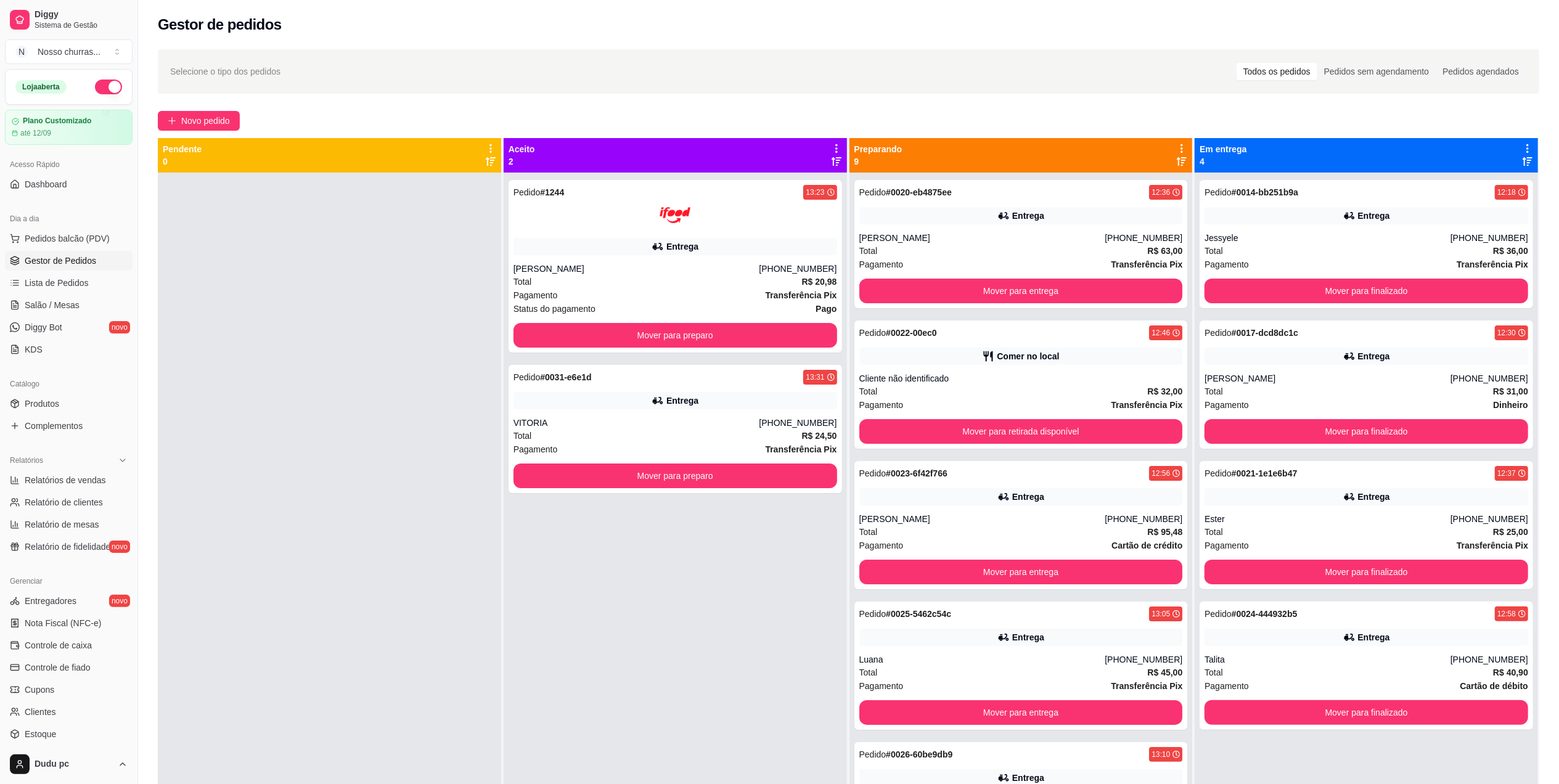
click at [1021, 208] on div "Entrega" at bounding box center [1021, 216] width 323 height 17
click at [921, 536] on div "Total R$ 95,48" at bounding box center [1021, 531] width 323 height 13
click at [986, 284] on button "Mover para entrega" at bounding box center [1020, 291] width 314 height 24
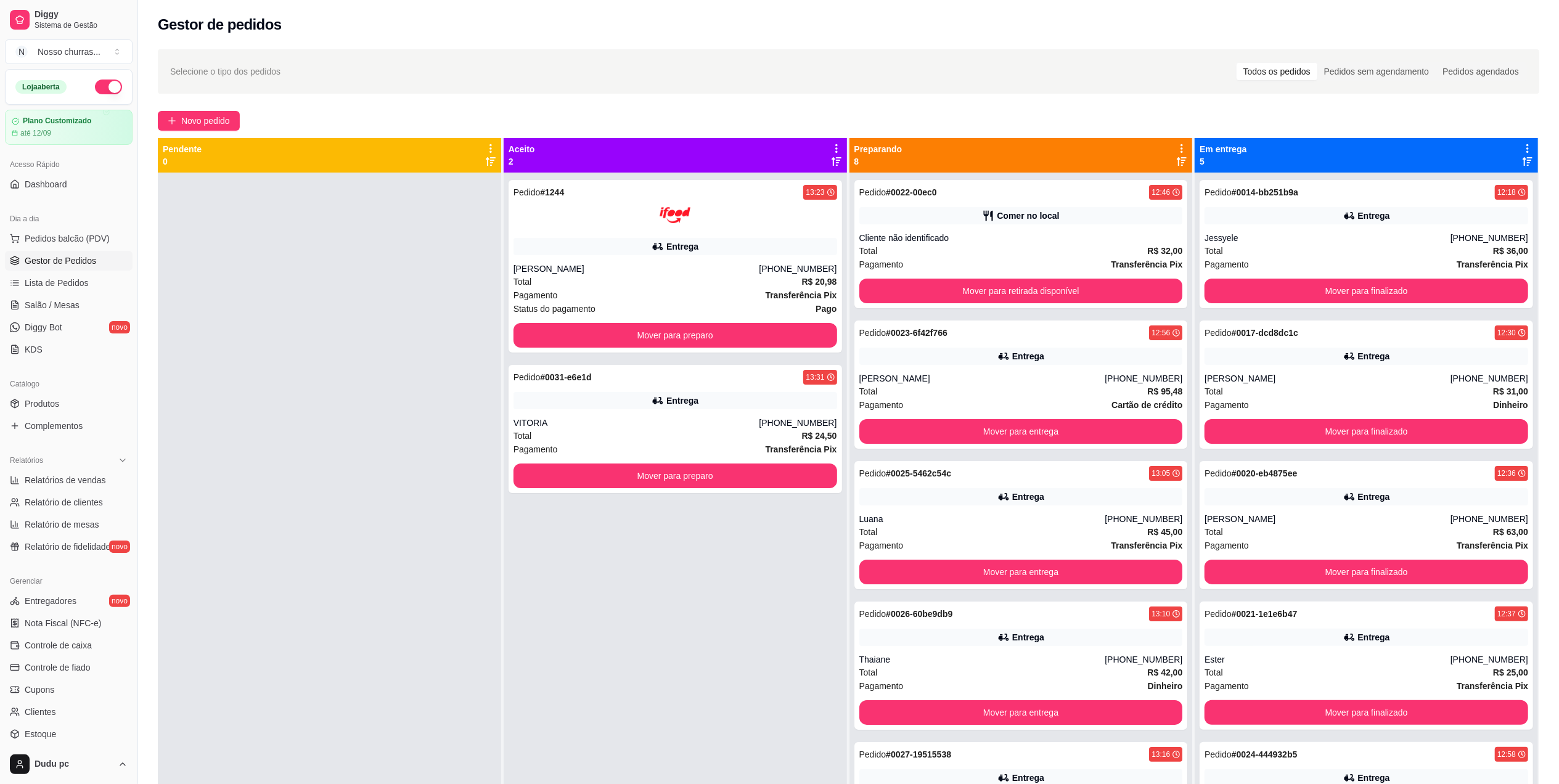
scroll to position [188, 0]
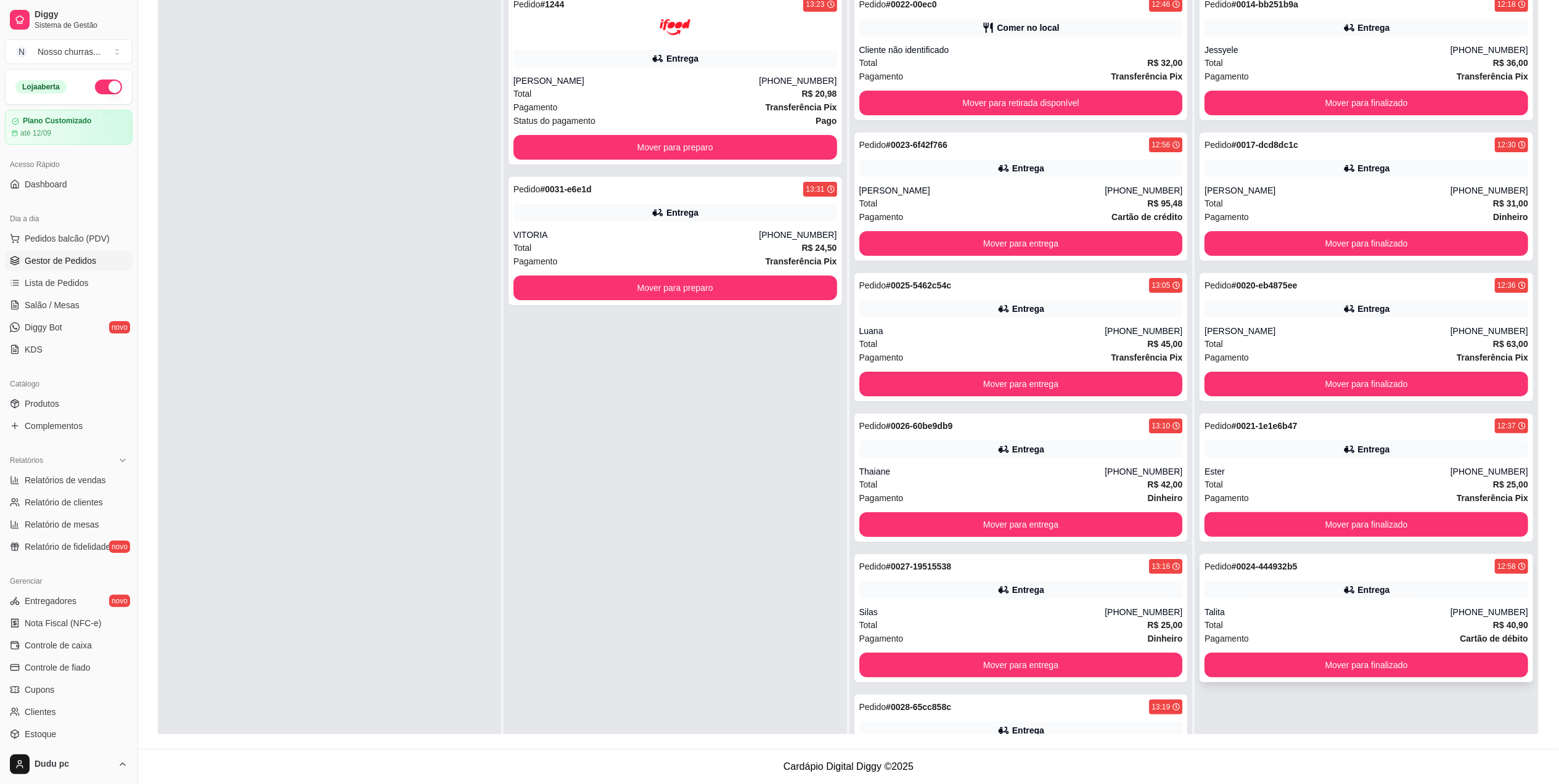
click at [1382, 602] on div "Pedido # 0024-444932b5 12:58 Entrega Talita [PHONE_NUMBER] Total R$ 40,90 Pagam…" at bounding box center [1366, 618] width 333 height 128
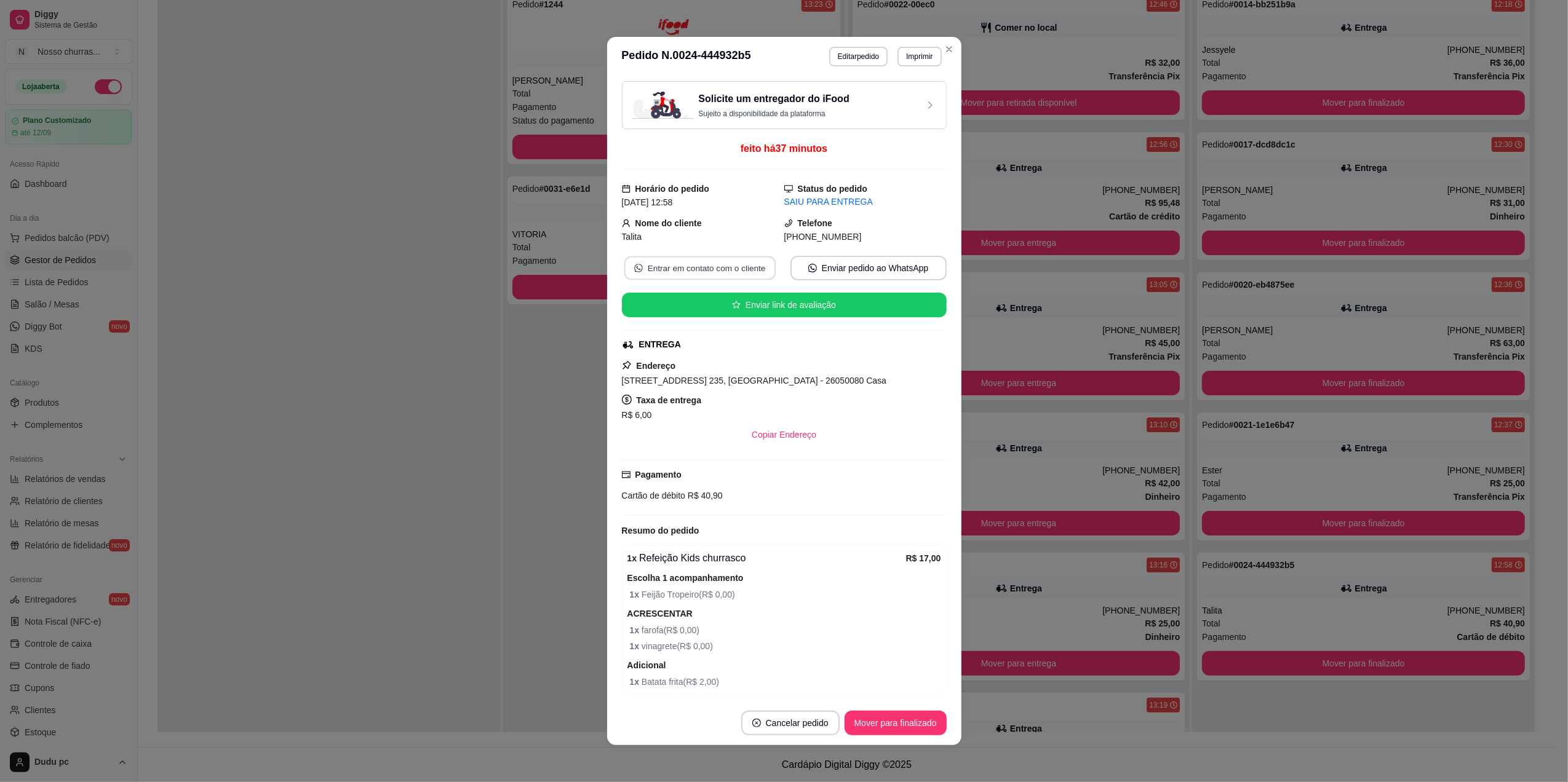
click at [711, 274] on button "Entrar em contato com o cliente" at bounding box center [700, 269] width 151 height 24
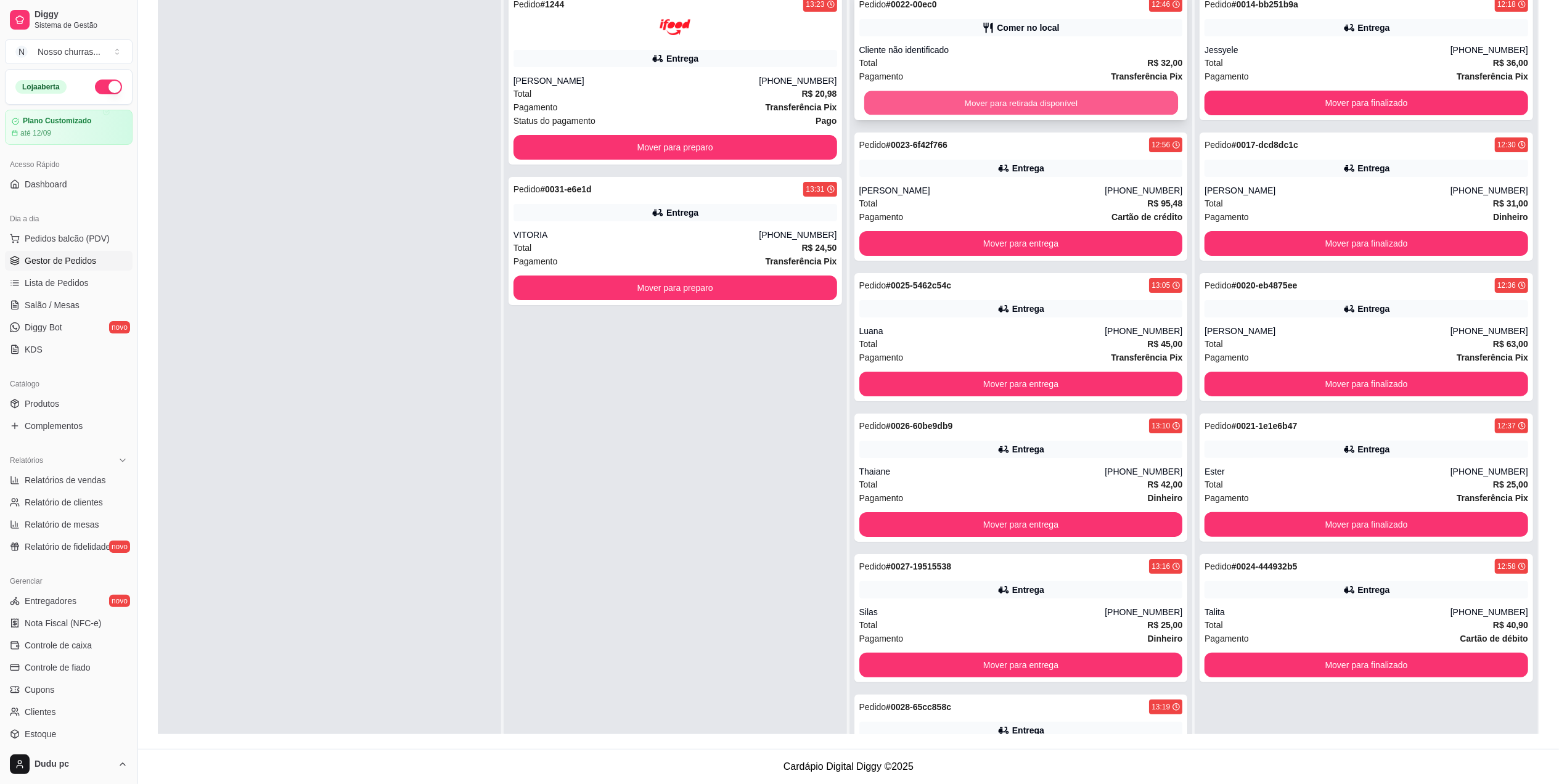
click at [1101, 106] on button "Mover para retirada disponível" at bounding box center [1020, 103] width 314 height 24
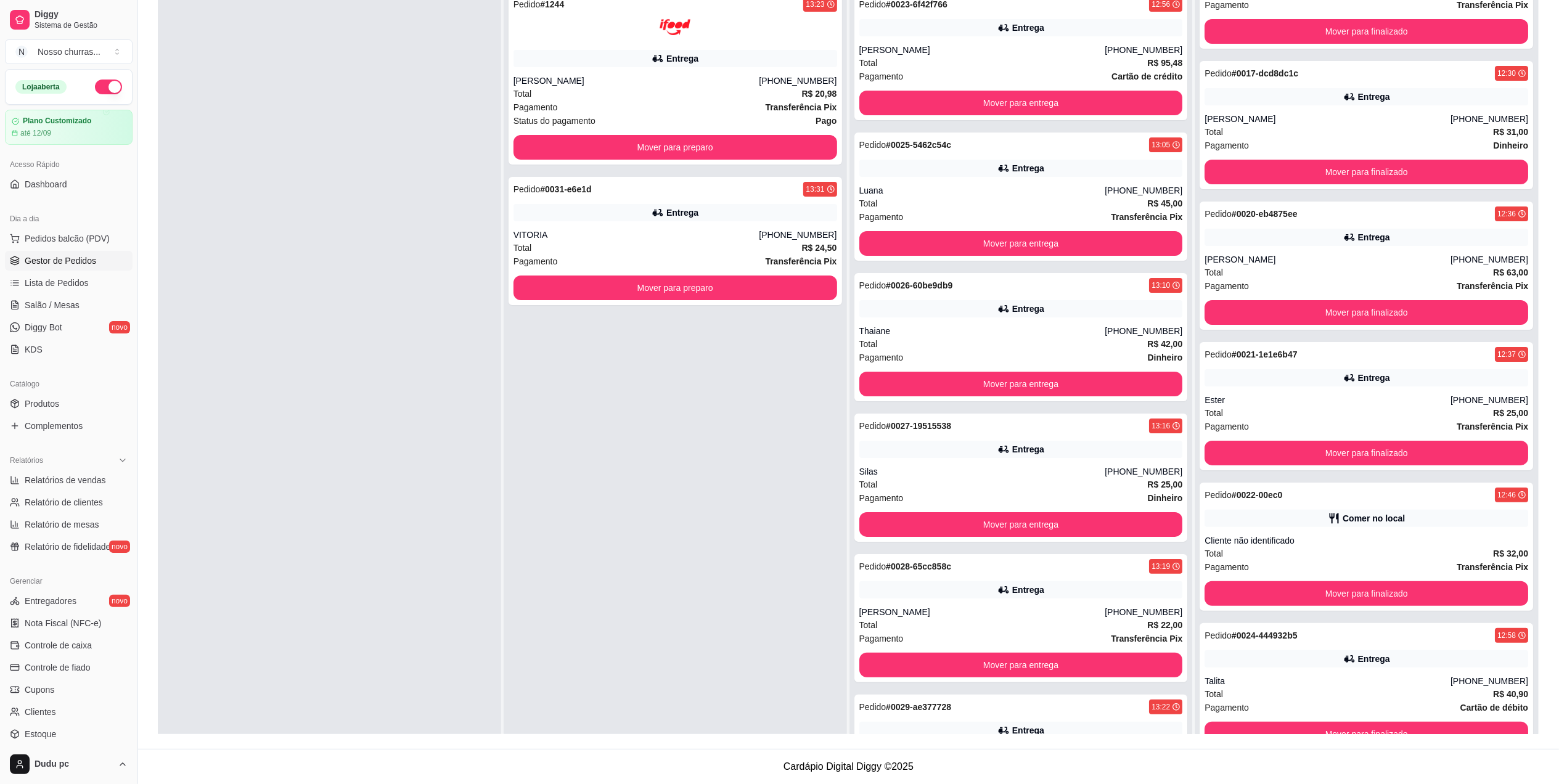
scroll to position [35, 0]
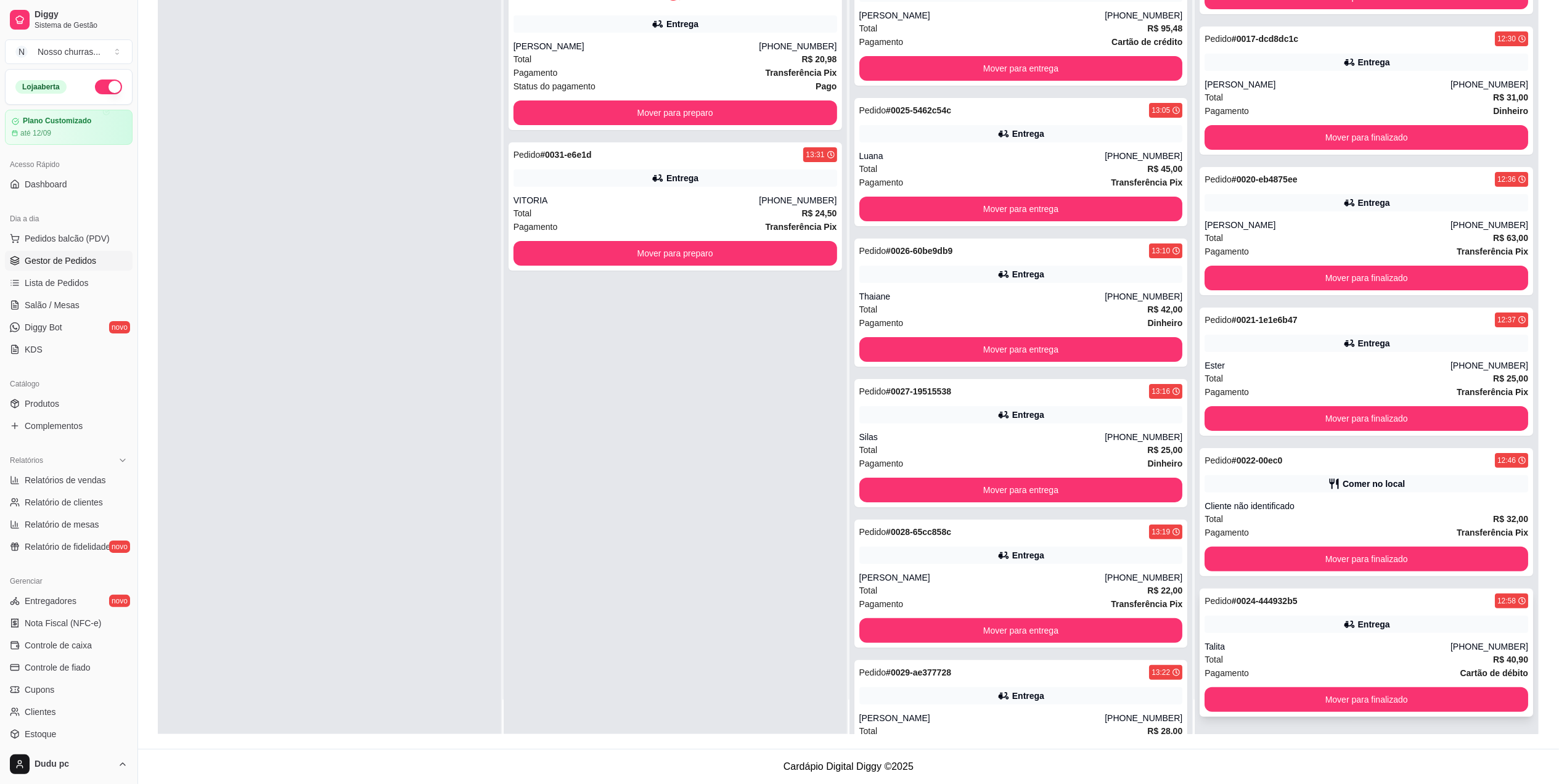
click at [1382, 652] on div "Talita" at bounding box center [1327, 647] width 246 height 13
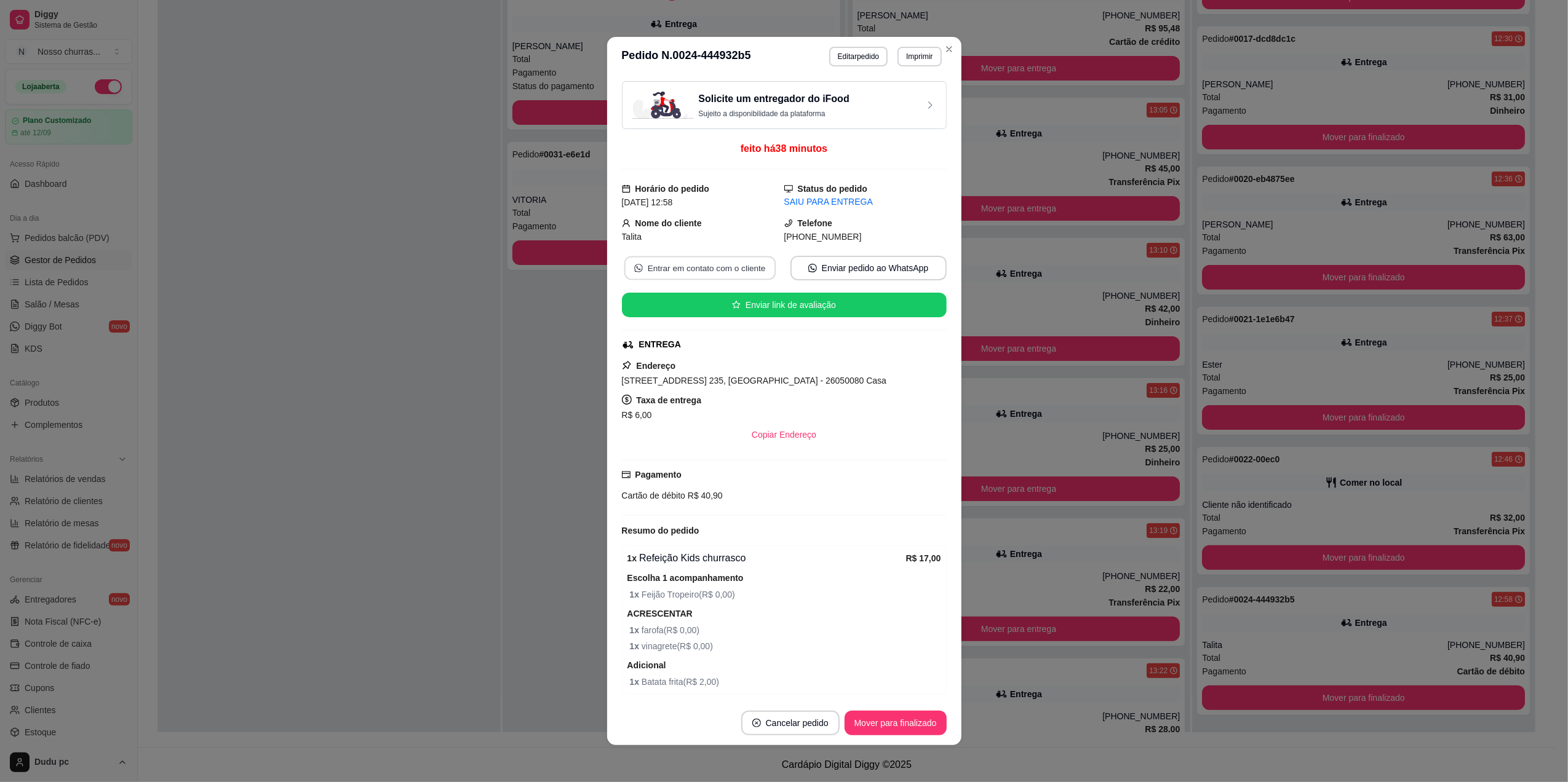
click at [714, 267] on button "Entrar em contato com o cliente" at bounding box center [700, 269] width 151 height 24
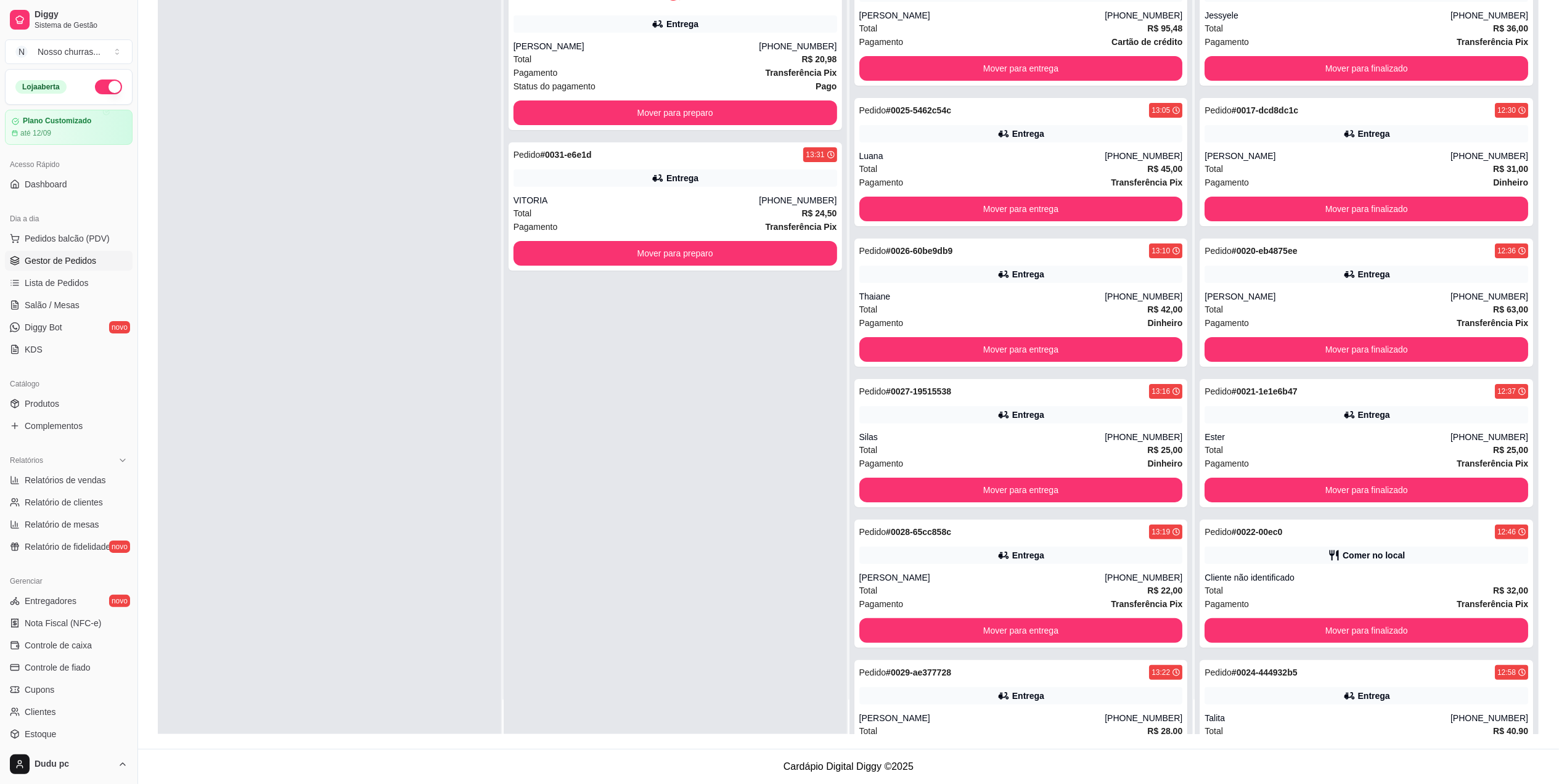
scroll to position [0, 0]
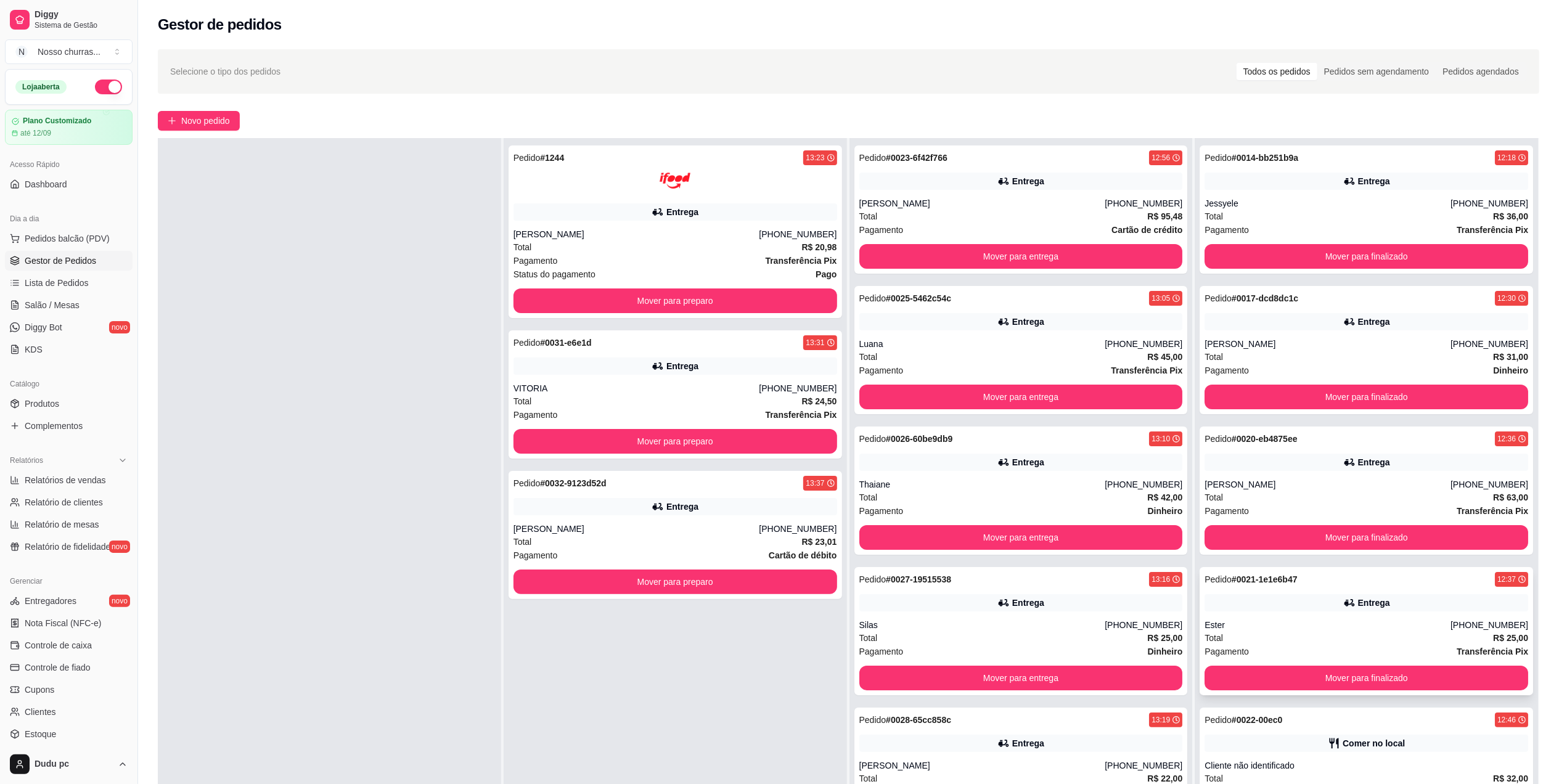
click at [1350, 591] on div "Pedido # 0021-1e1e6b47 12:37 Entrega Ester [PHONE_NUMBER] Total R$ 25,00 Pagame…" at bounding box center [1366, 631] width 333 height 128
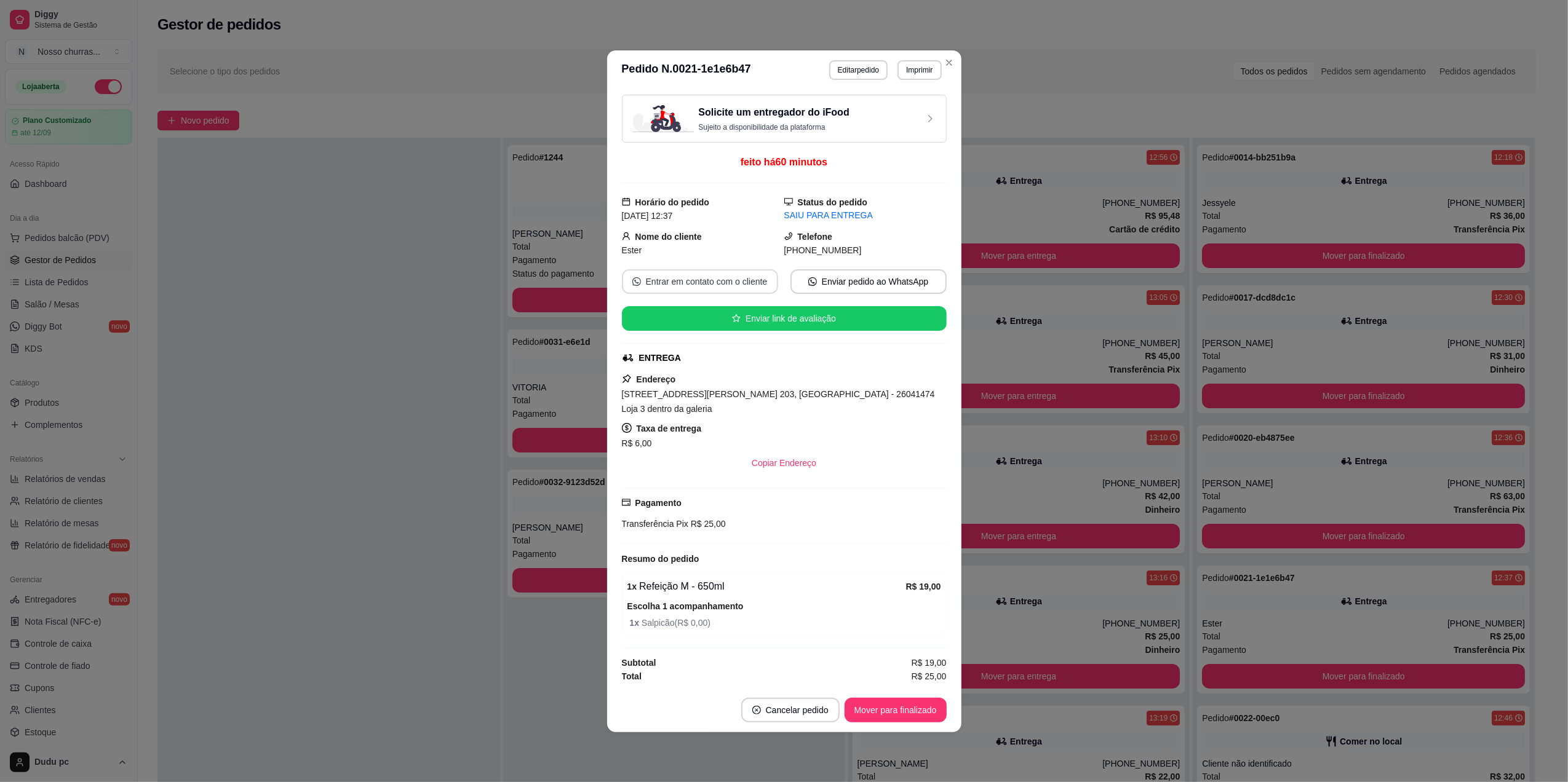
click at [716, 282] on button "Entrar em contato com o cliente" at bounding box center [700, 281] width 156 height 24
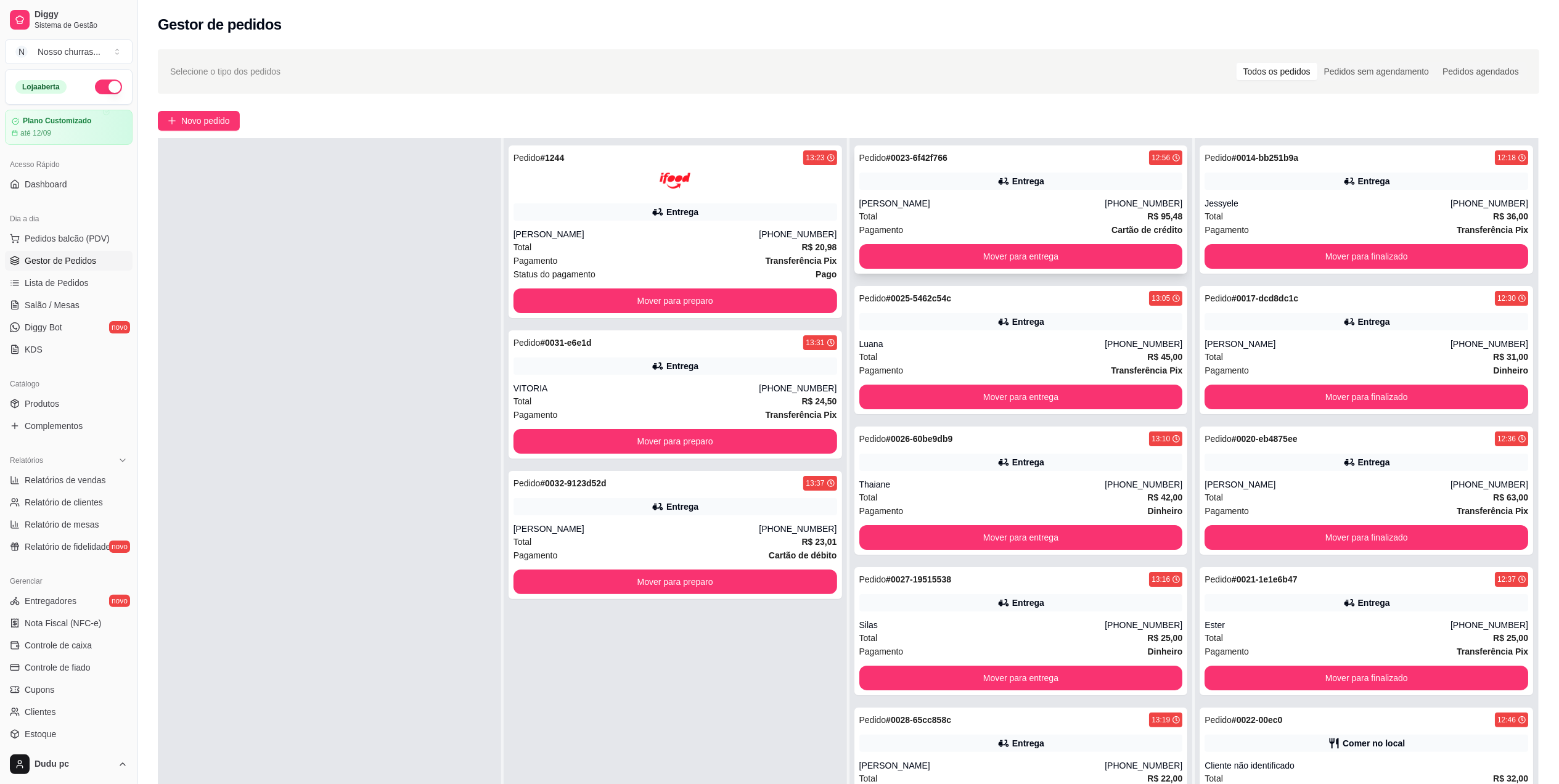
click at [1121, 184] on div "Entrega" at bounding box center [1021, 181] width 323 height 17
click at [794, 297] on button "Mover para preparo" at bounding box center [675, 301] width 314 height 24
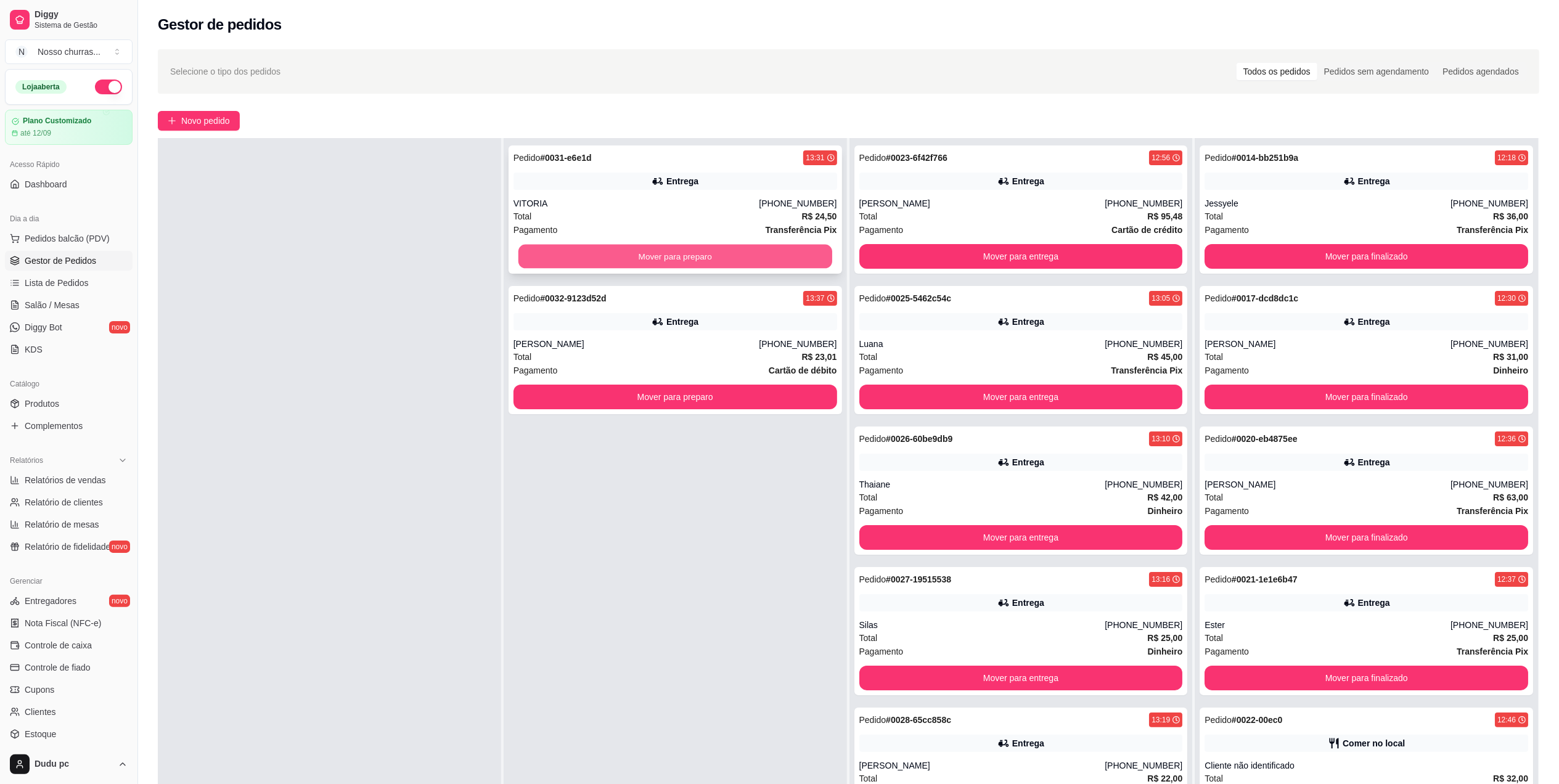
click at [780, 254] on button "Mover para preparo" at bounding box center [675, 257] width 314 height 24
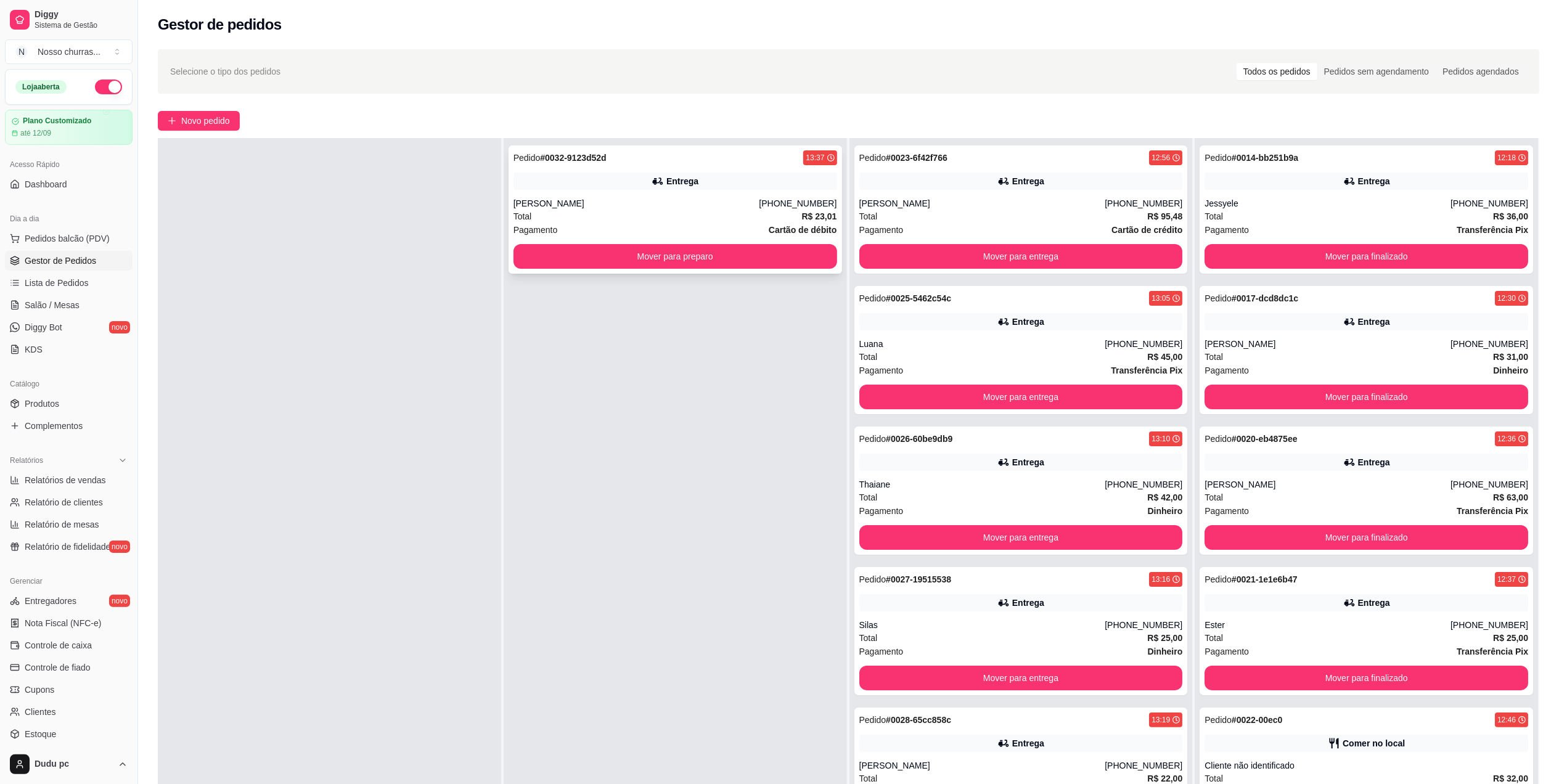
click at [760, 206] on div "[PERSON_NAME]" at bounding box center [637, 204] width 246 height 13
click at [637, 259] on button "Mover para preparo" at bounding box center [675, 257] width 314 height 24
click at [943, 203] on div "[PERSON_NAME]" at bounding box center [982, 204] width 246 height 13
click at [774, 262] on button "Mover para preparo" at bounding box center [675, 257] width 314 height 24
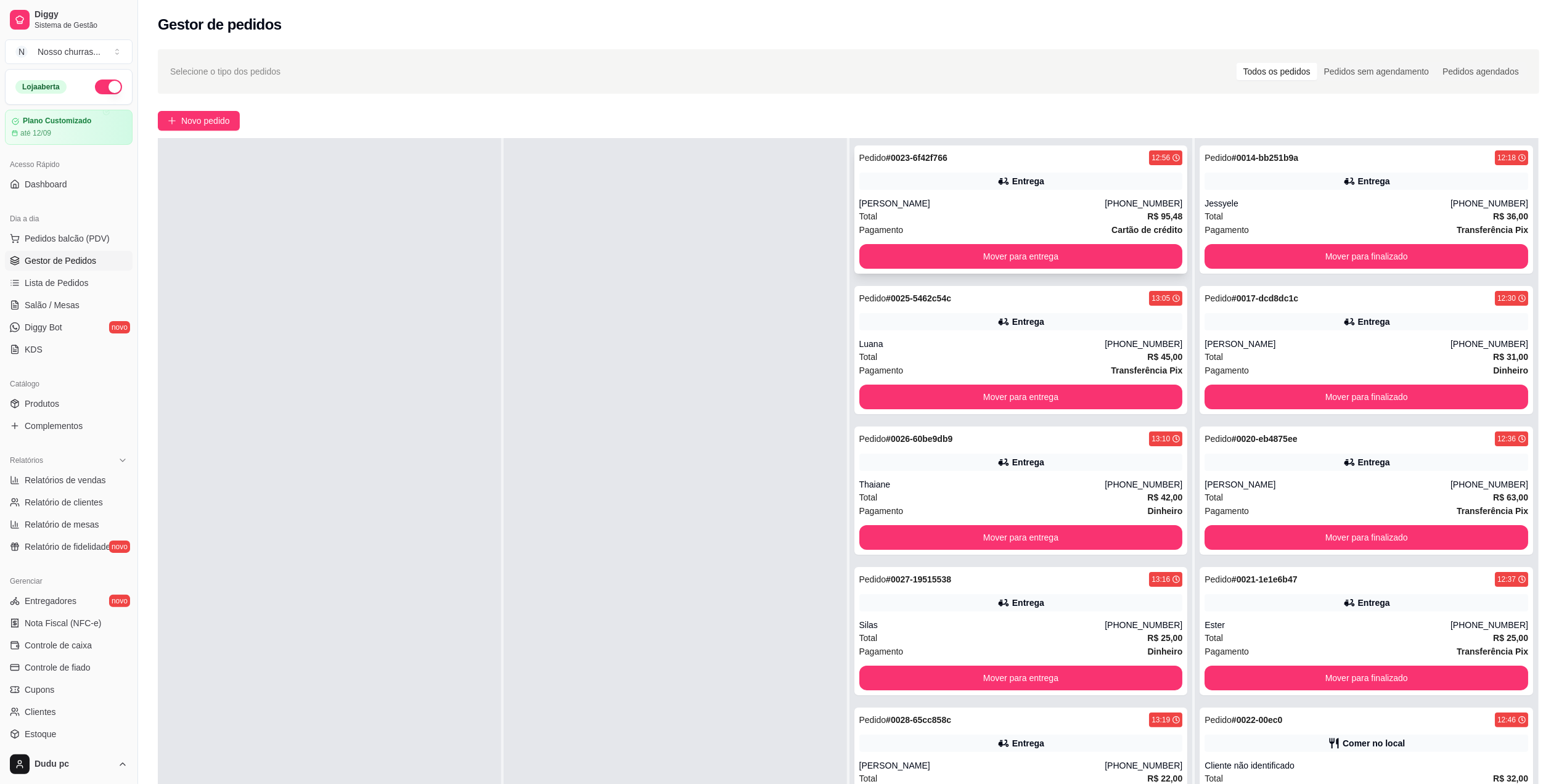
click at [935, 205] on div "[PERSON_NAME]" at bounding box center [982, 204] width 246 height 13
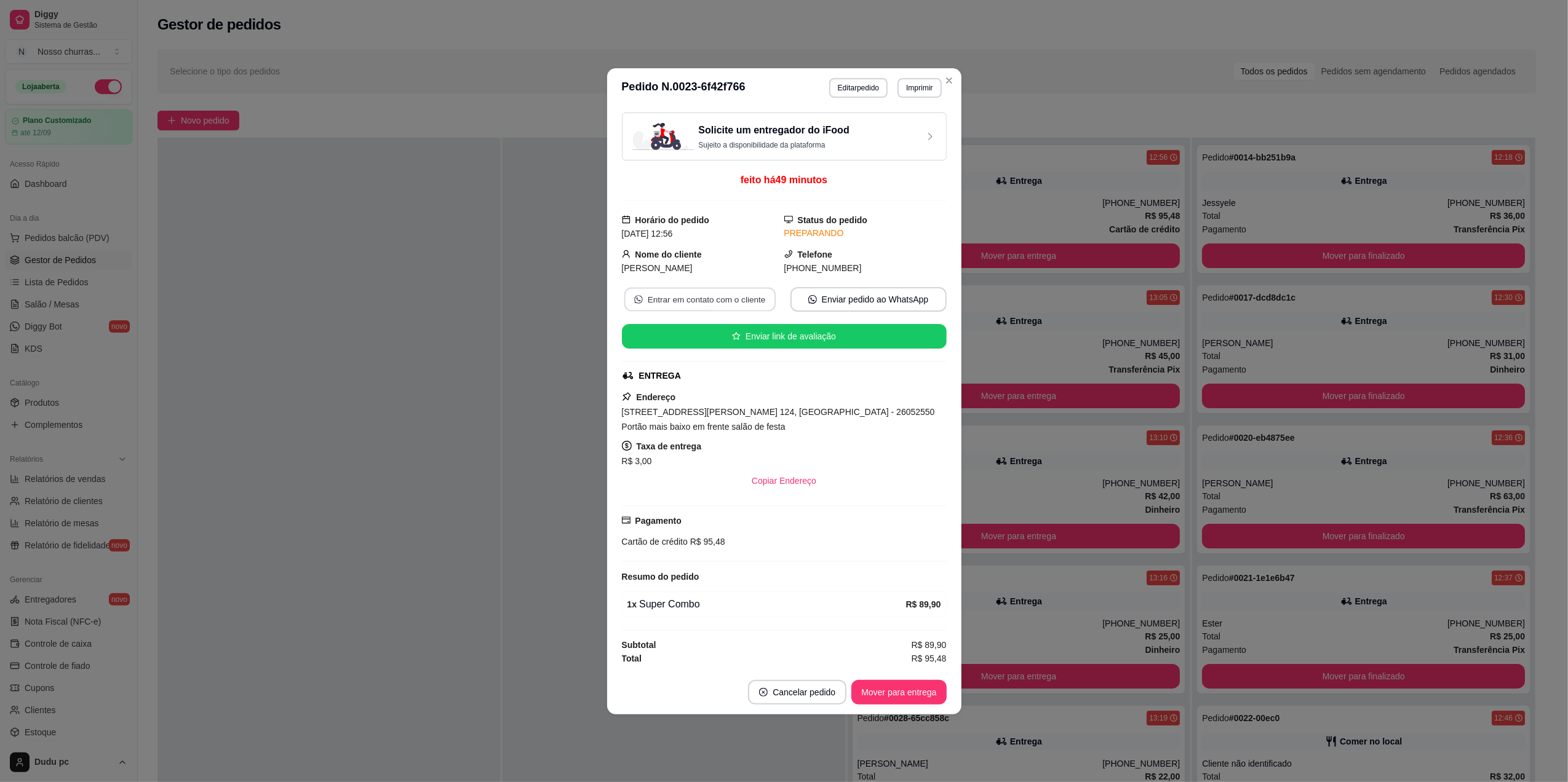
click at [731, 294] on button "Entrar em contato com o cliente" at bounding box center [700, 299] width 151 height 24
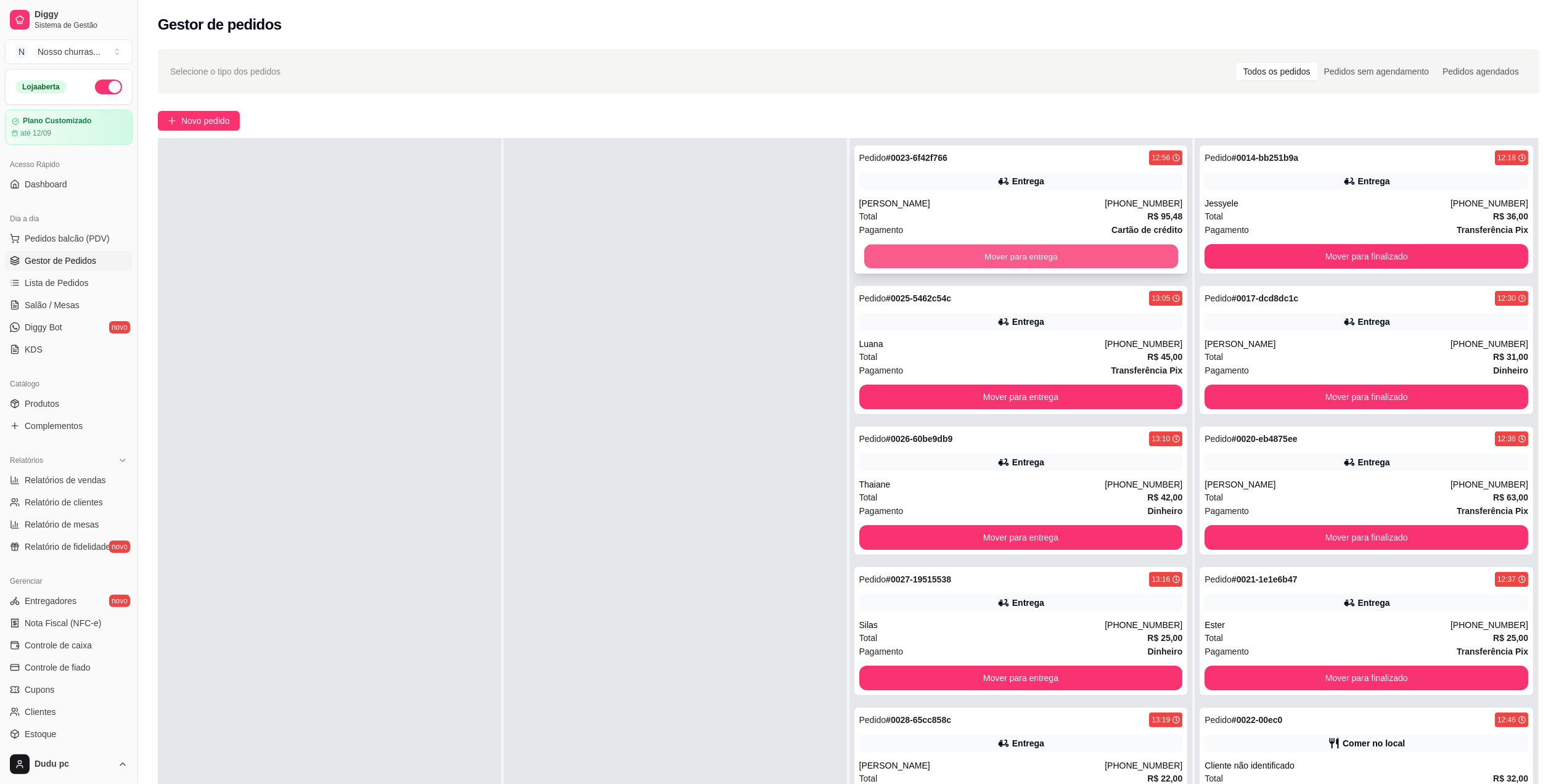
click at [893, 257] on button "Mover para entrega" at bounding box center [1020, 257] width 314 height 24
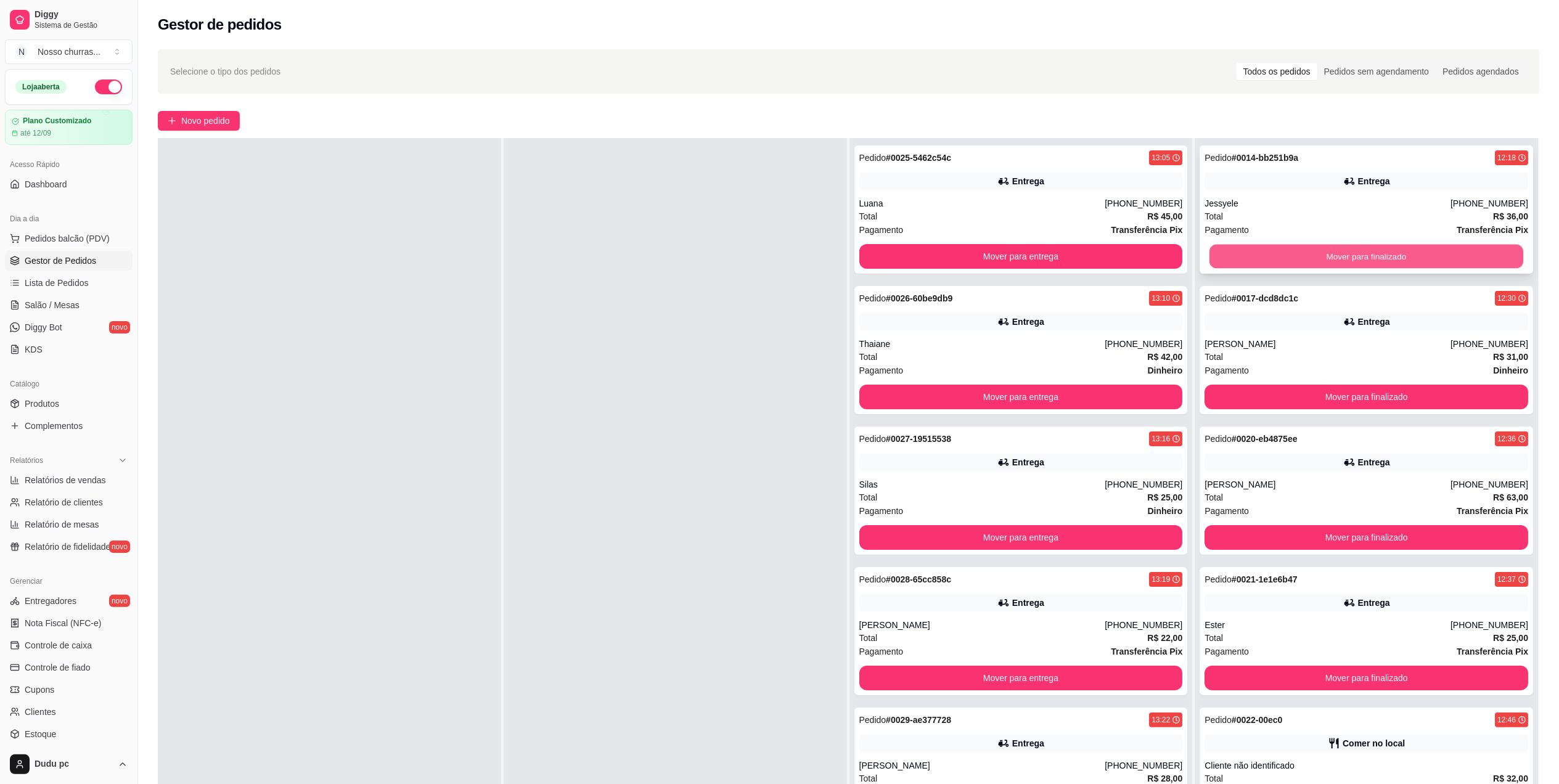
click at [1260, 259] on button "Mover para finalizado" at bounding box center [1366, 257] width 314 height 24
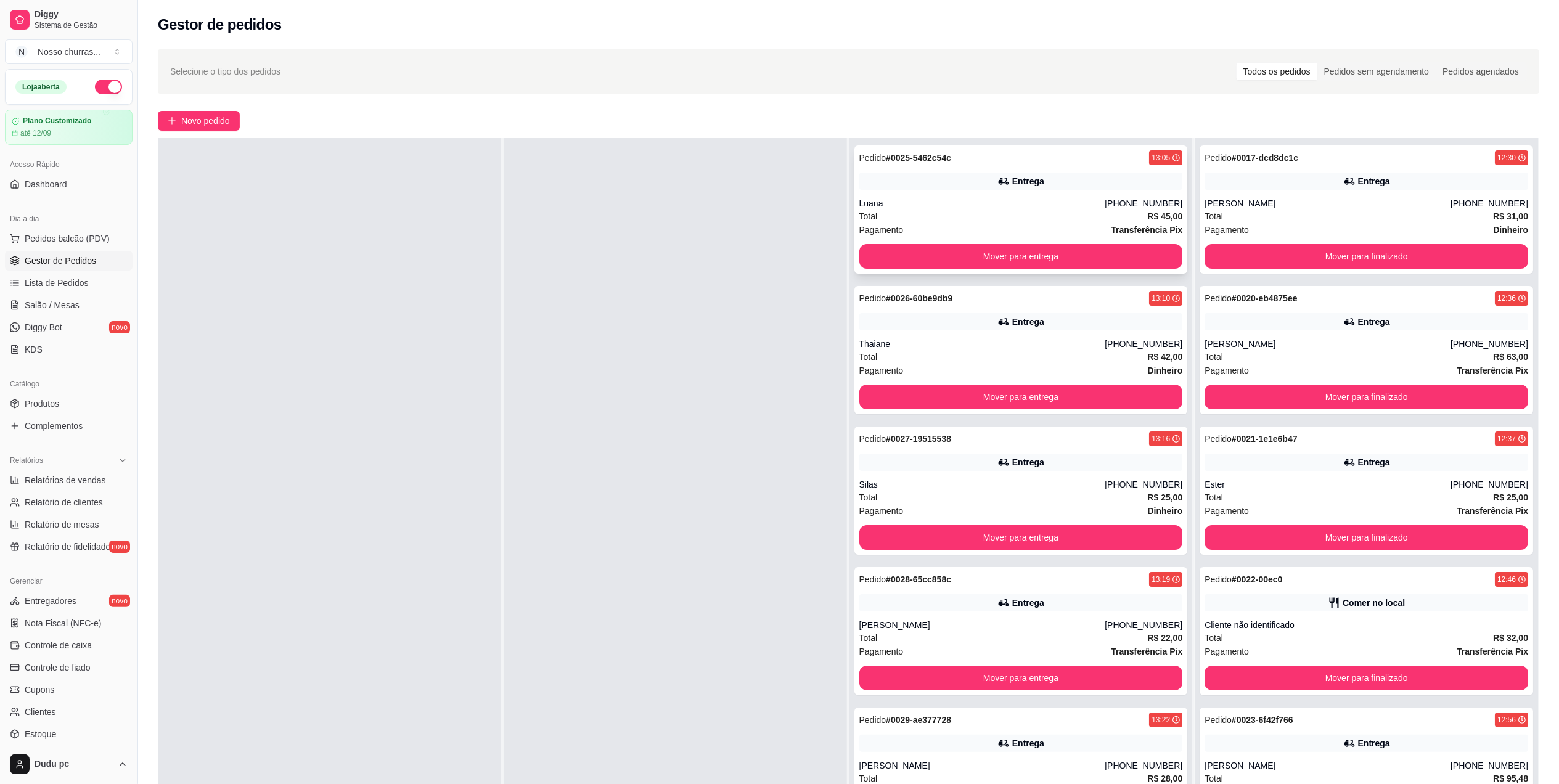
click at [1133, 223] on span "Transferência Pix" at bounding box center [1146, 230] width 72 height 13
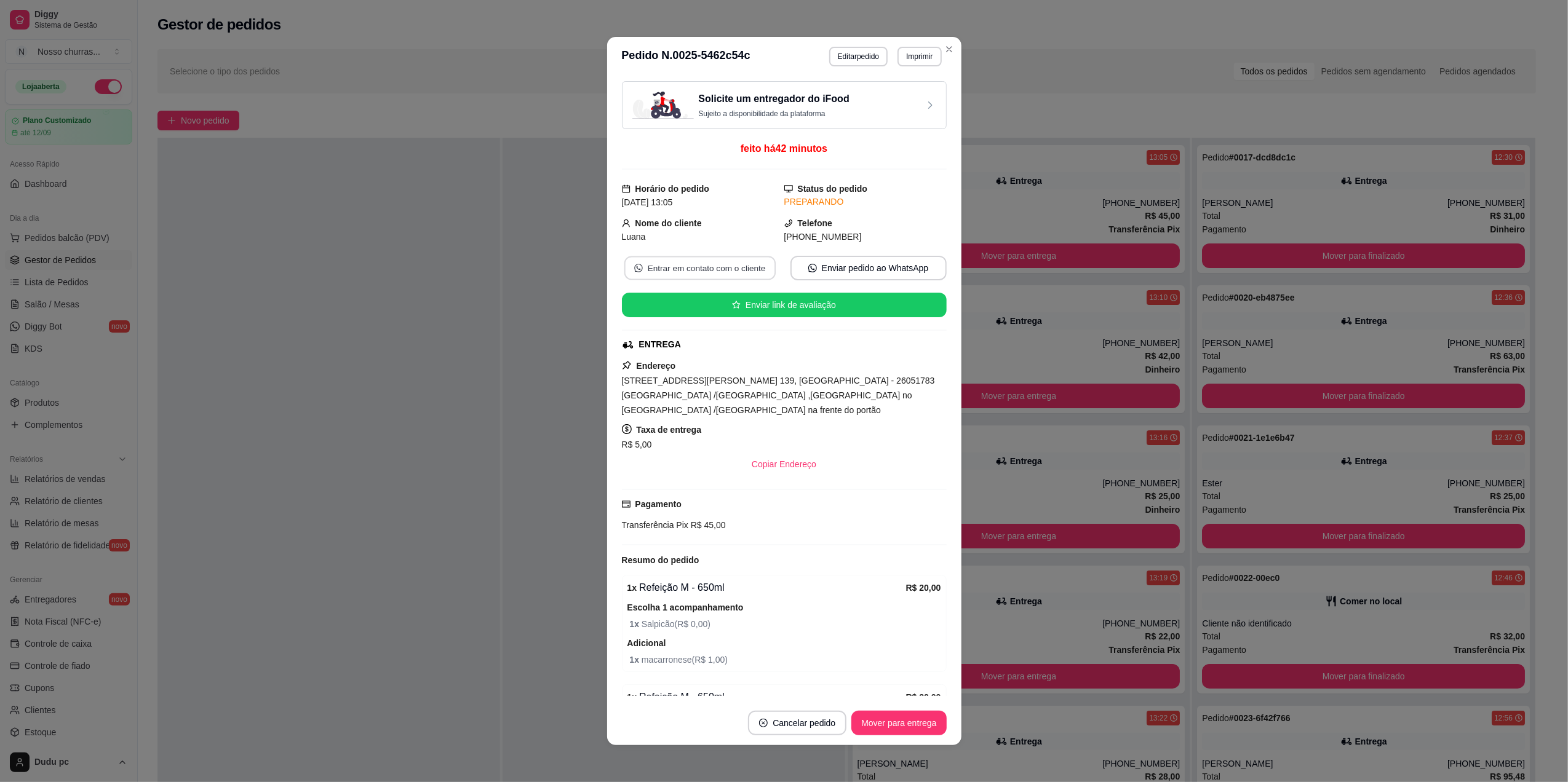
click at [712, 273] on button "Entrar em contato com o cliente" at bounding box center [700, 269] width 151 height 24
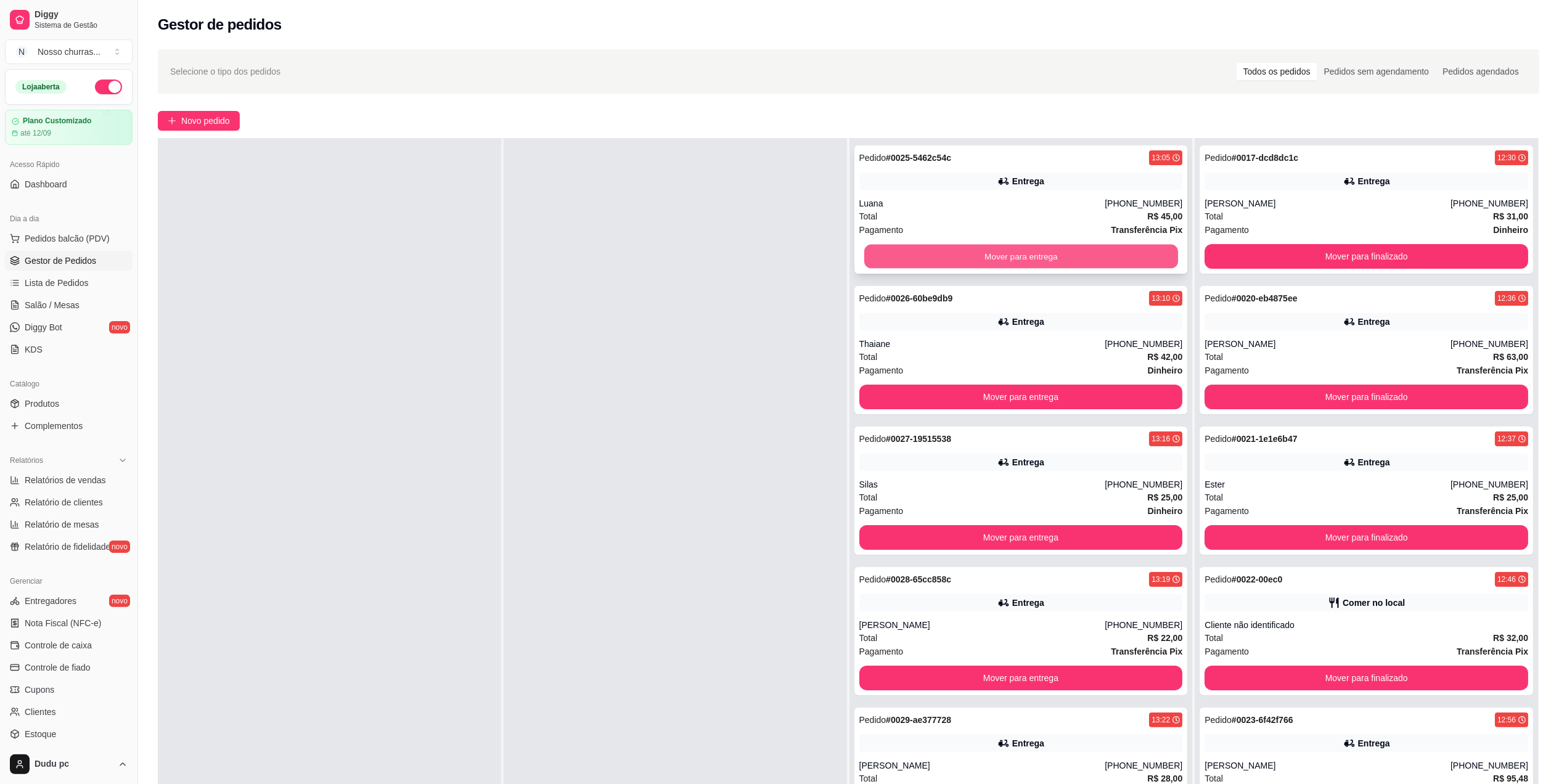
click at [998, 252] on button "Mover para entrega" at bounding box center [1020, 257] width 314 height 24
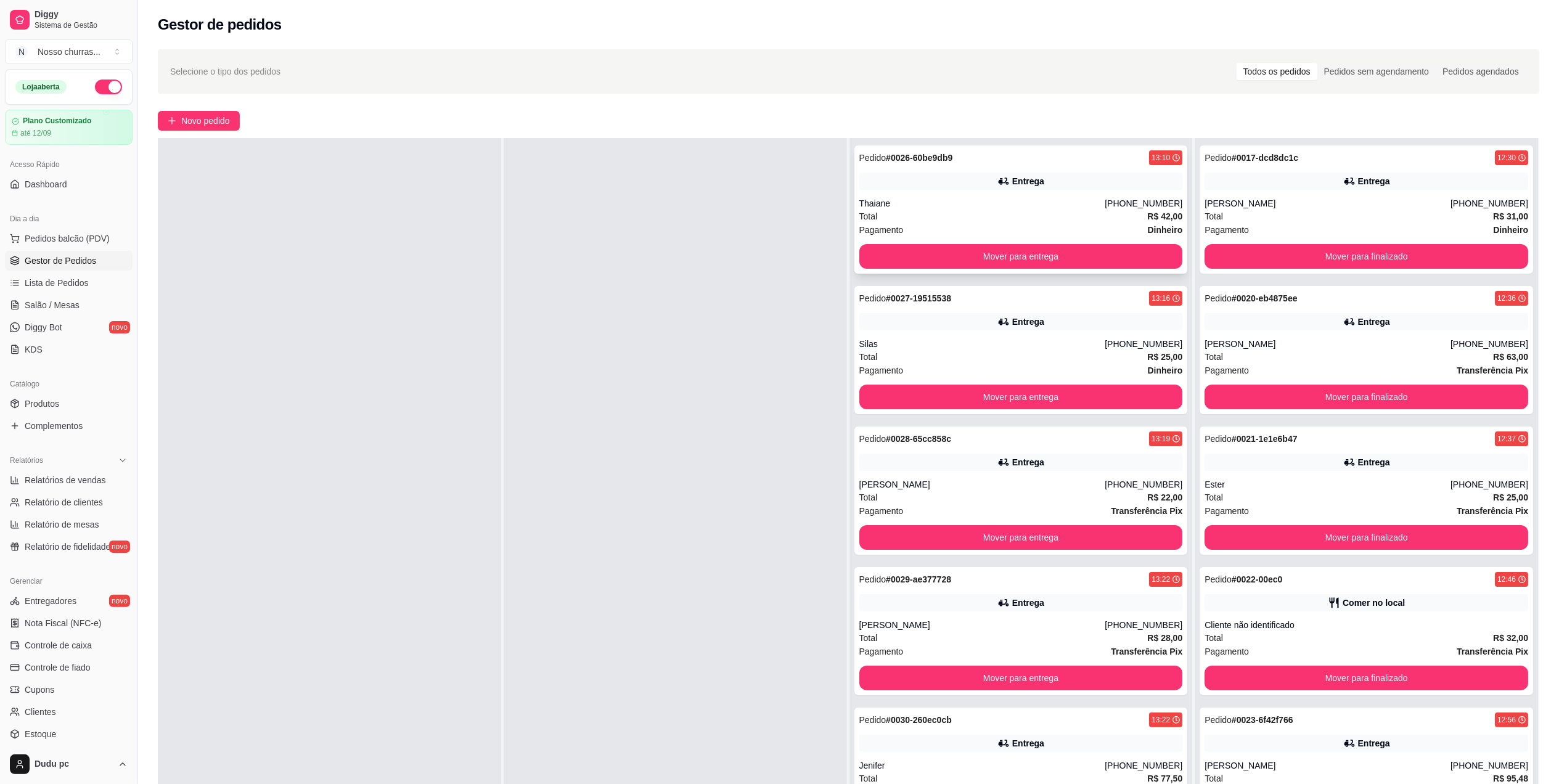
click at [982, 216] on div "Total R$ 42,00" at bounding box center [1021, 216] width 323 height 13
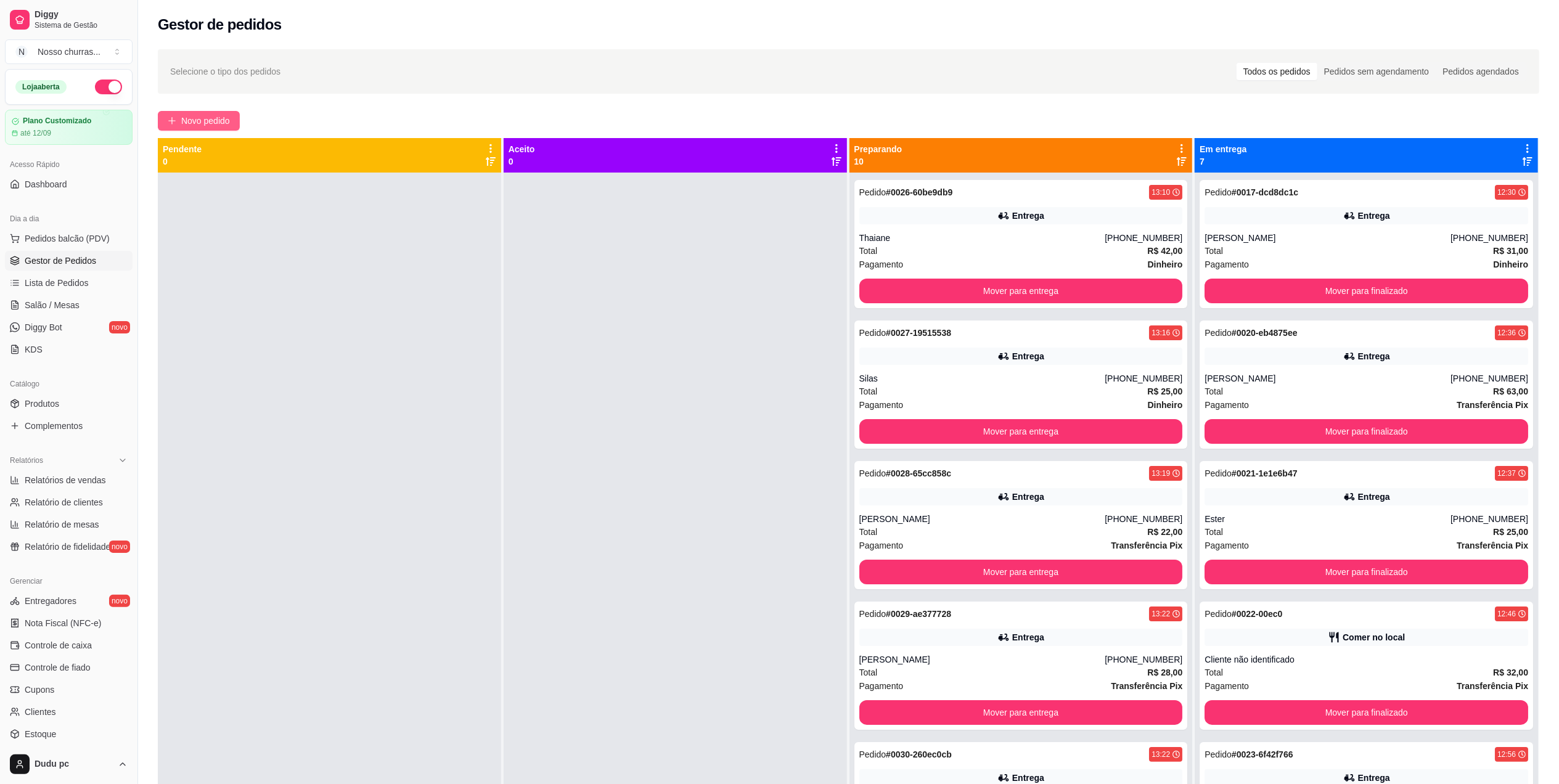
click at [225, 121] on span "Novo pedido" at bounding box center [206, 120] width 49 height 13
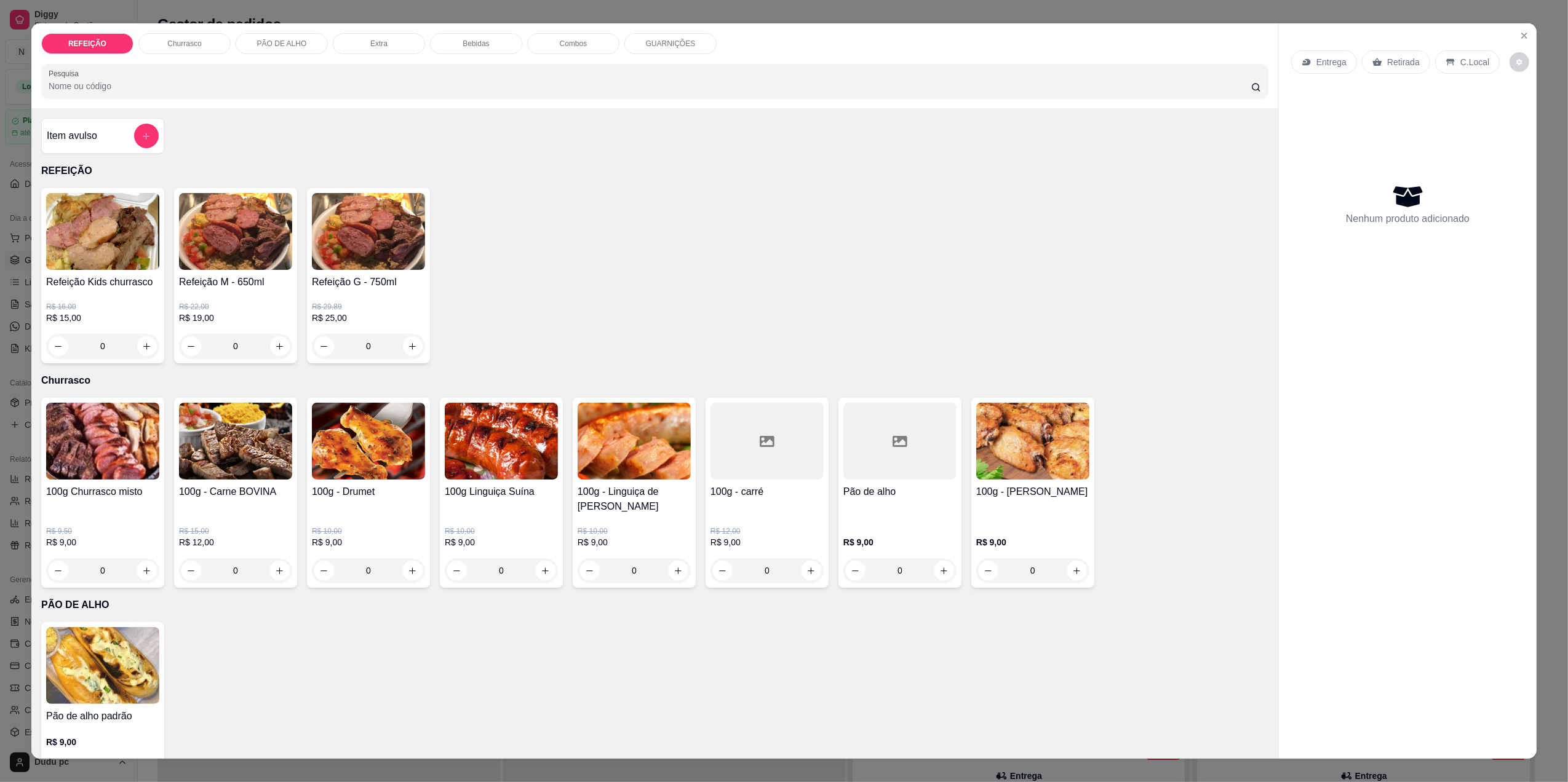
click at [407, 345] on div "0" at bounding box center [368, 346] width 113 height 24
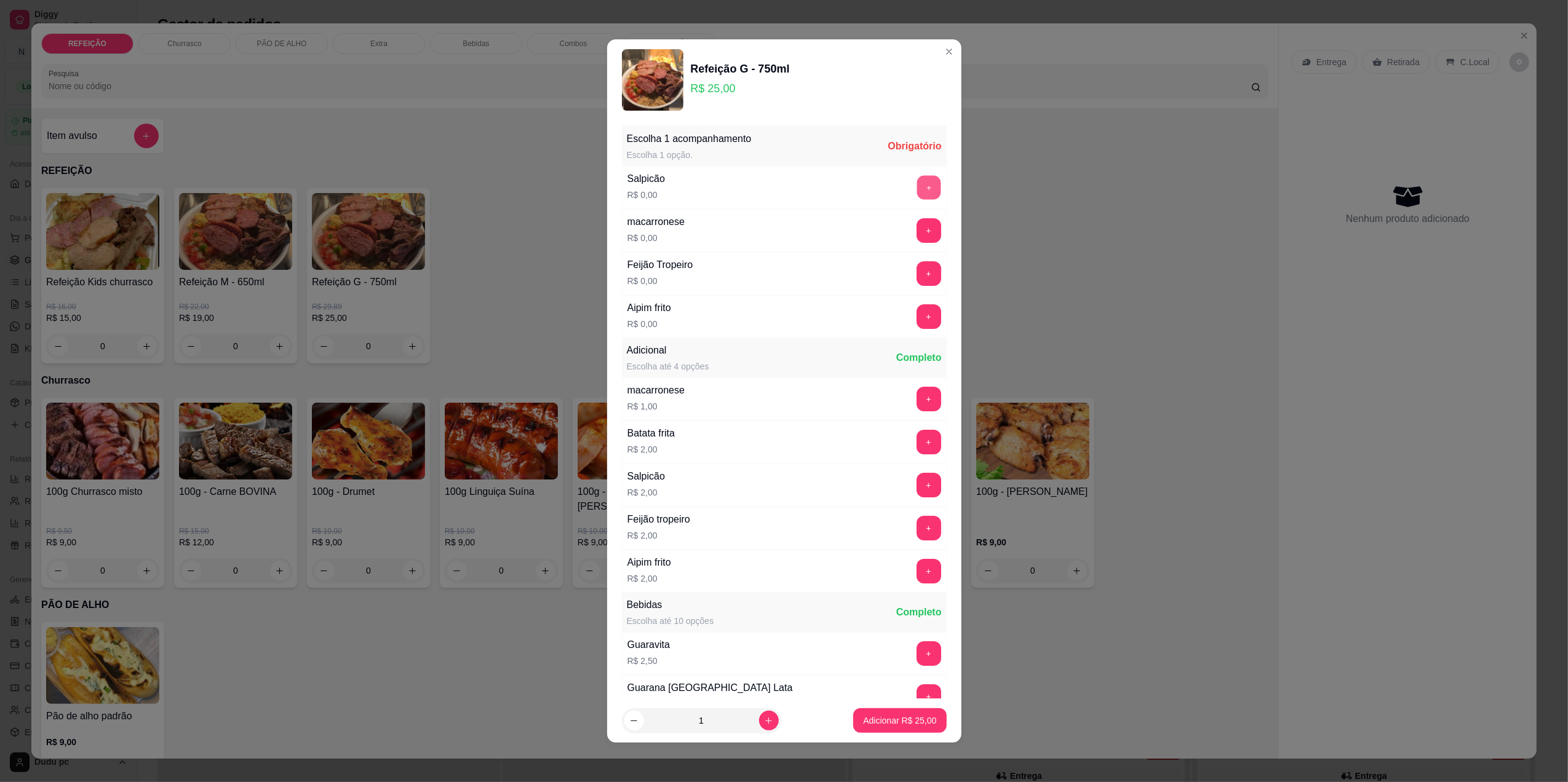
click at [916, 190] on button "+" at bounding box center [928, 187] width 24 height 24
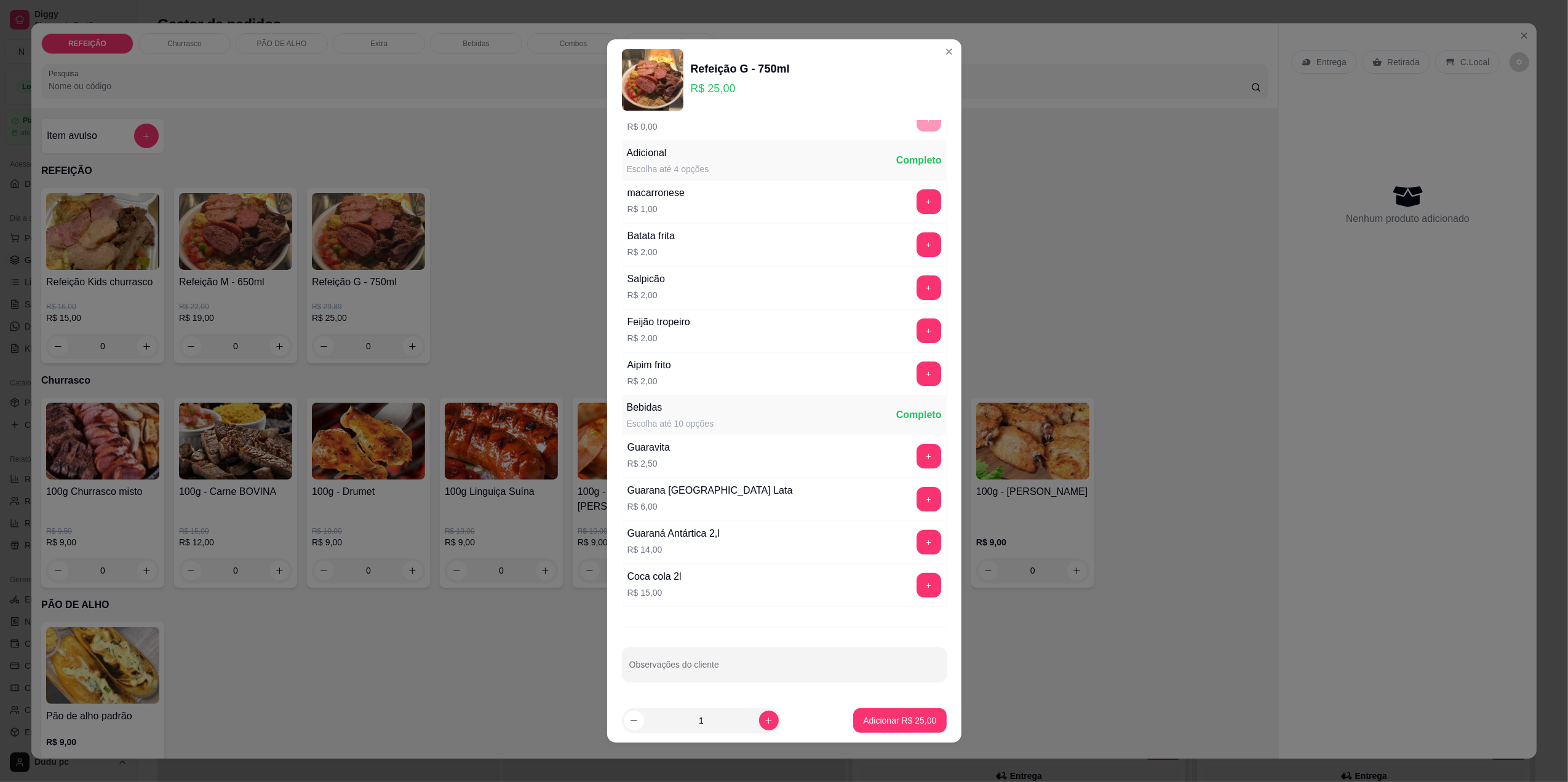
scroll to position [203, 0]
click at [901, 715] on p "Adicionar R$ 25,00" at bounding box center [900, 721] width 71 height 12
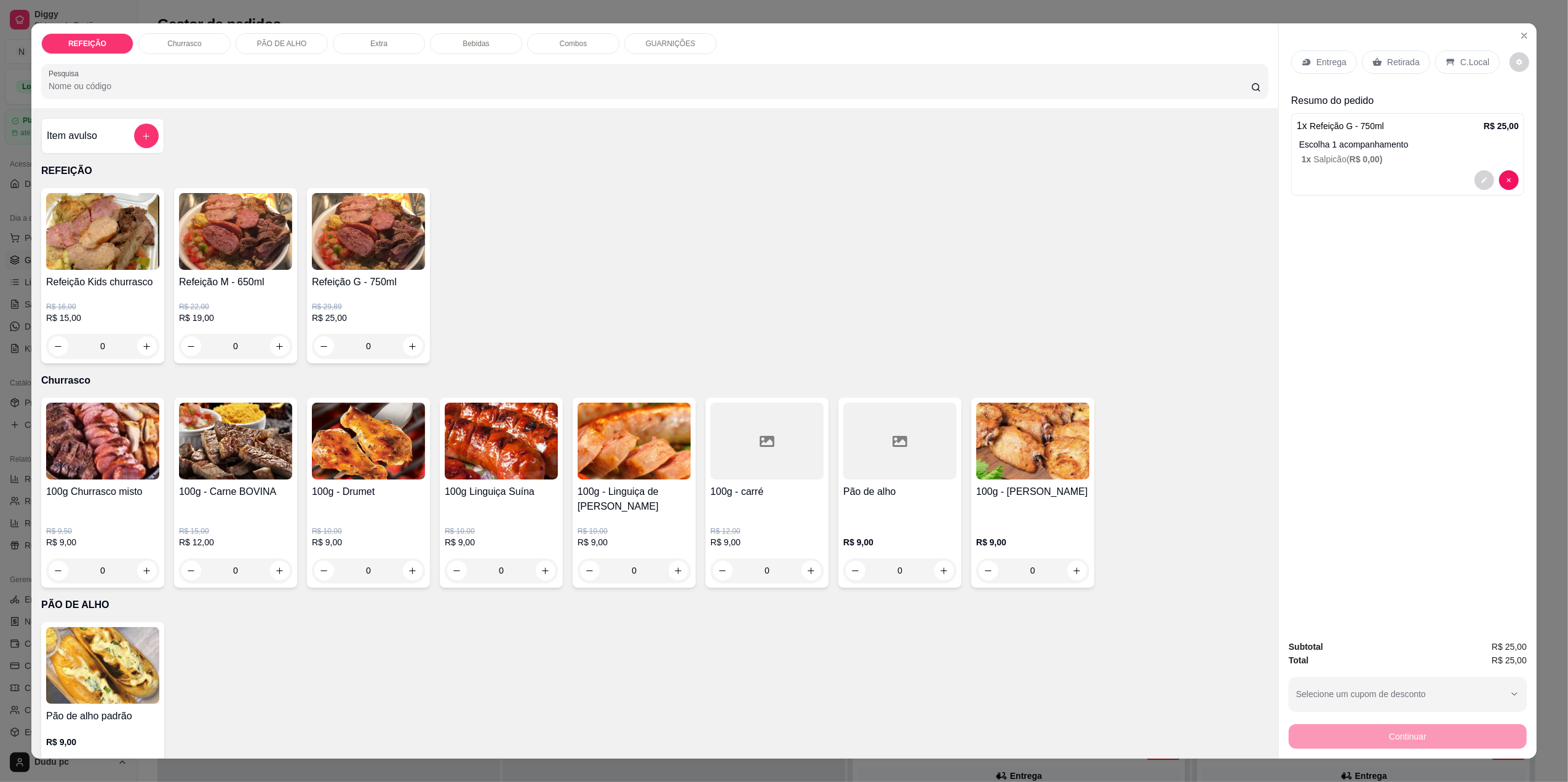
click at [1448, 64] on div "C.Local" at bounding box center [1467, 62] width 65 height 24
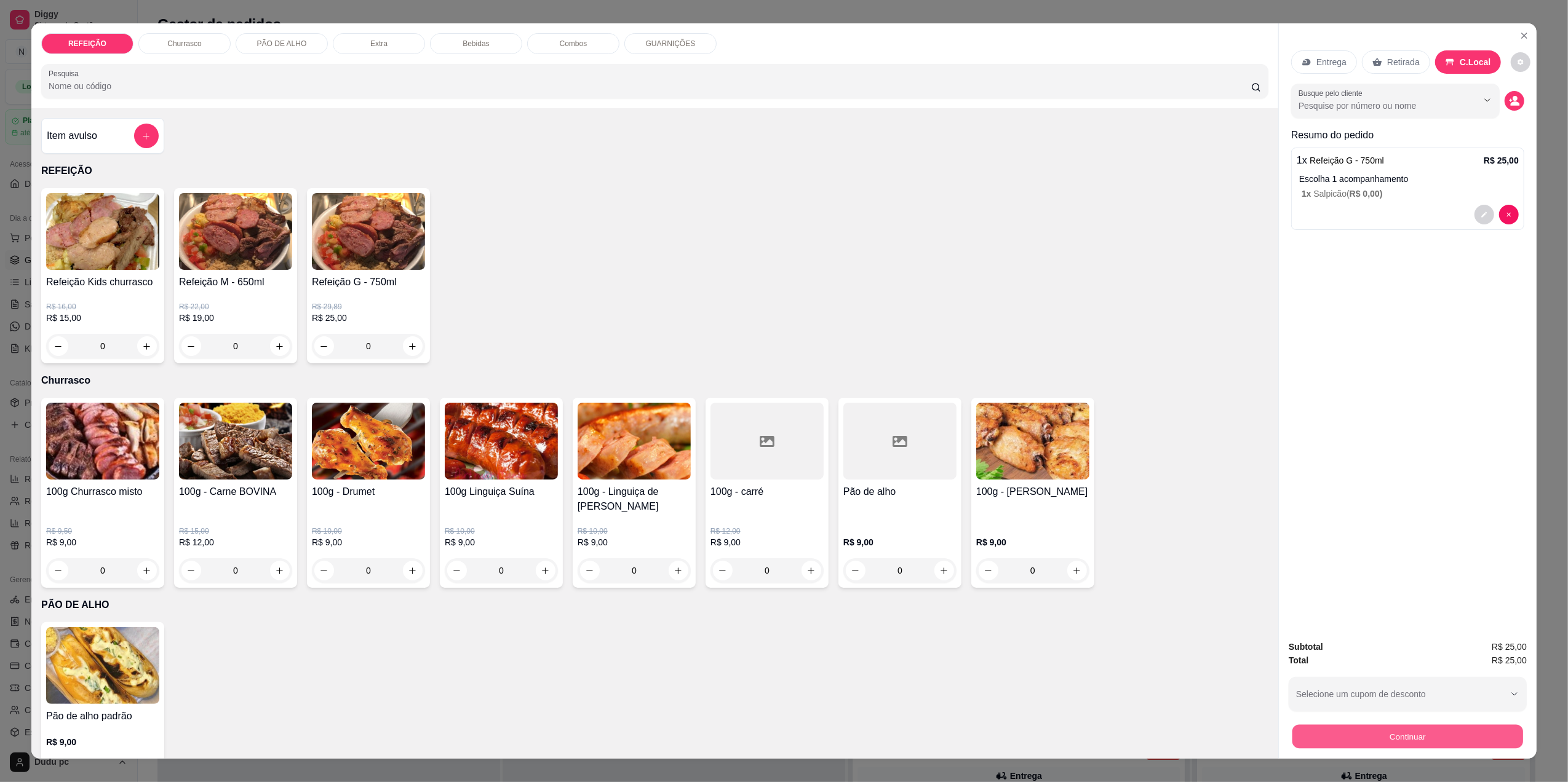
click at [1367, 738] on button "Continuar" at bounding box center [1408, 736] width 230 height 24
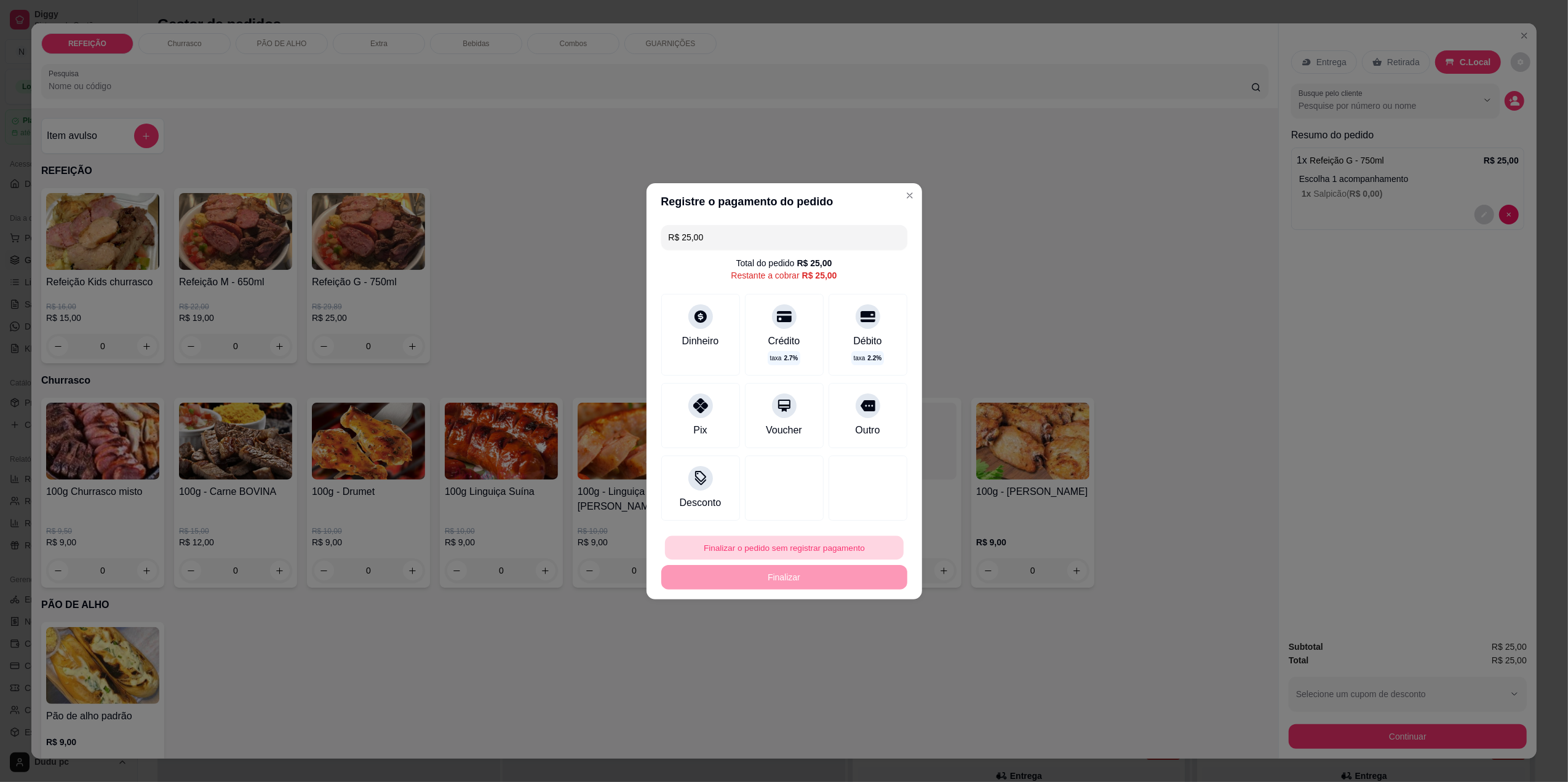
click at [728, 547] on button "Finalizar o pedido sem registrar pagamento" at bounding box center [784, 547] width 239 height 24
click at [862, 653] on button "Confirmar" at bounding box center [859, 649] width 44 height 19
type input "R$ 0,00"
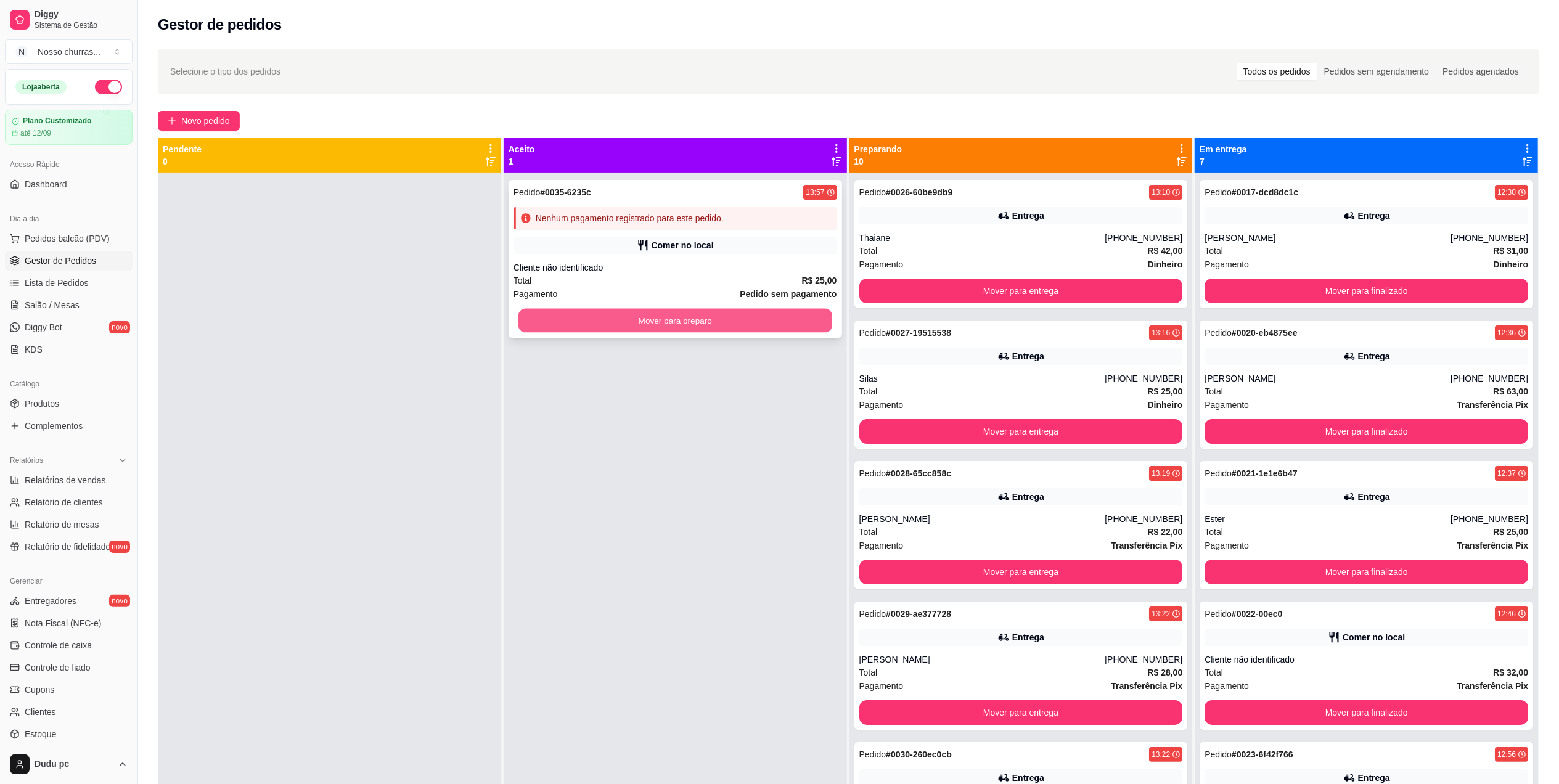
click at [711, 322] on button "Mover para preparo" at bounding box center [675, 321] width 314 height 24
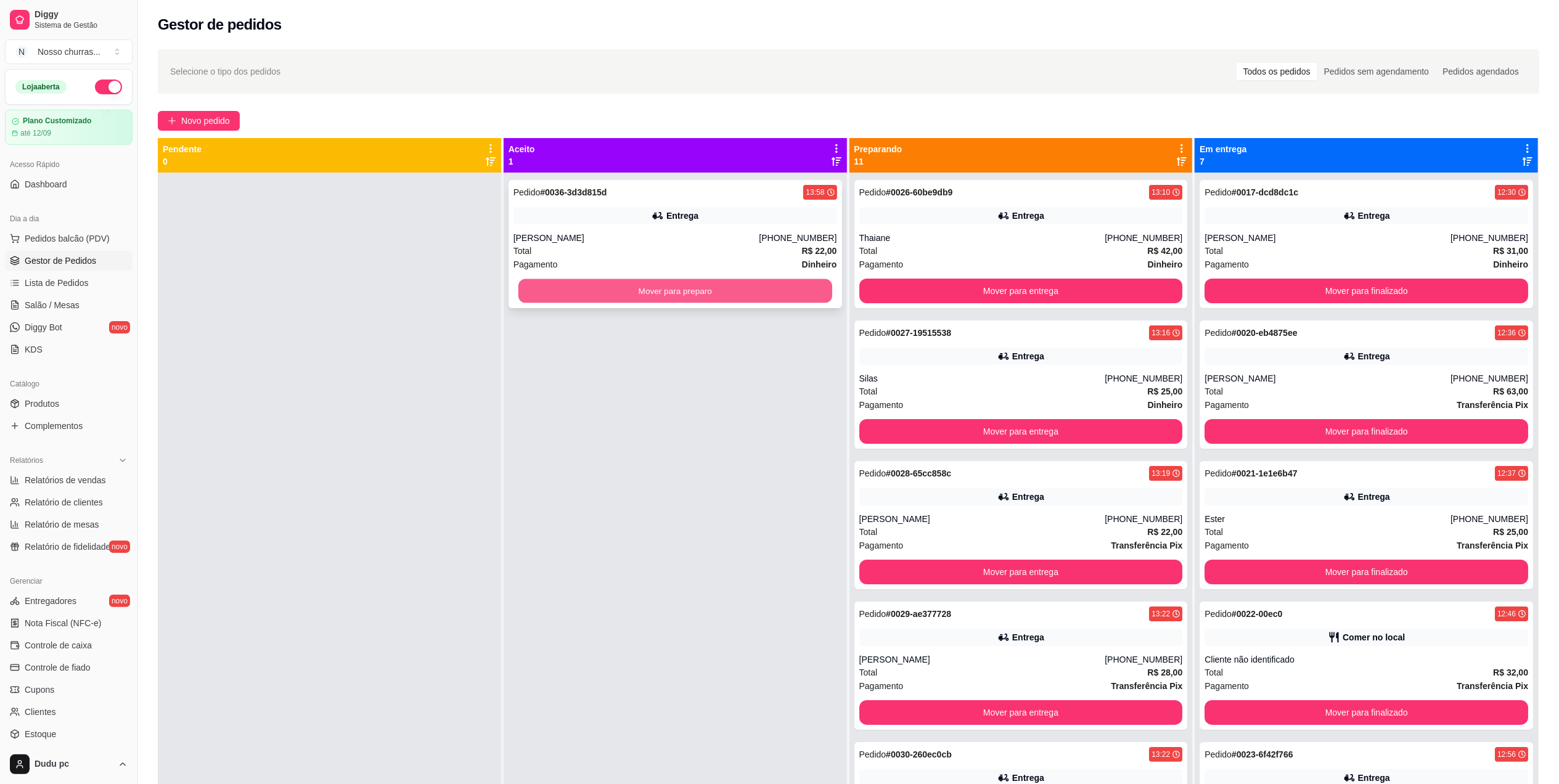
click at [662, 295] on button "Mover para preparo" at bounding box center [675, 291] width 314 height 24
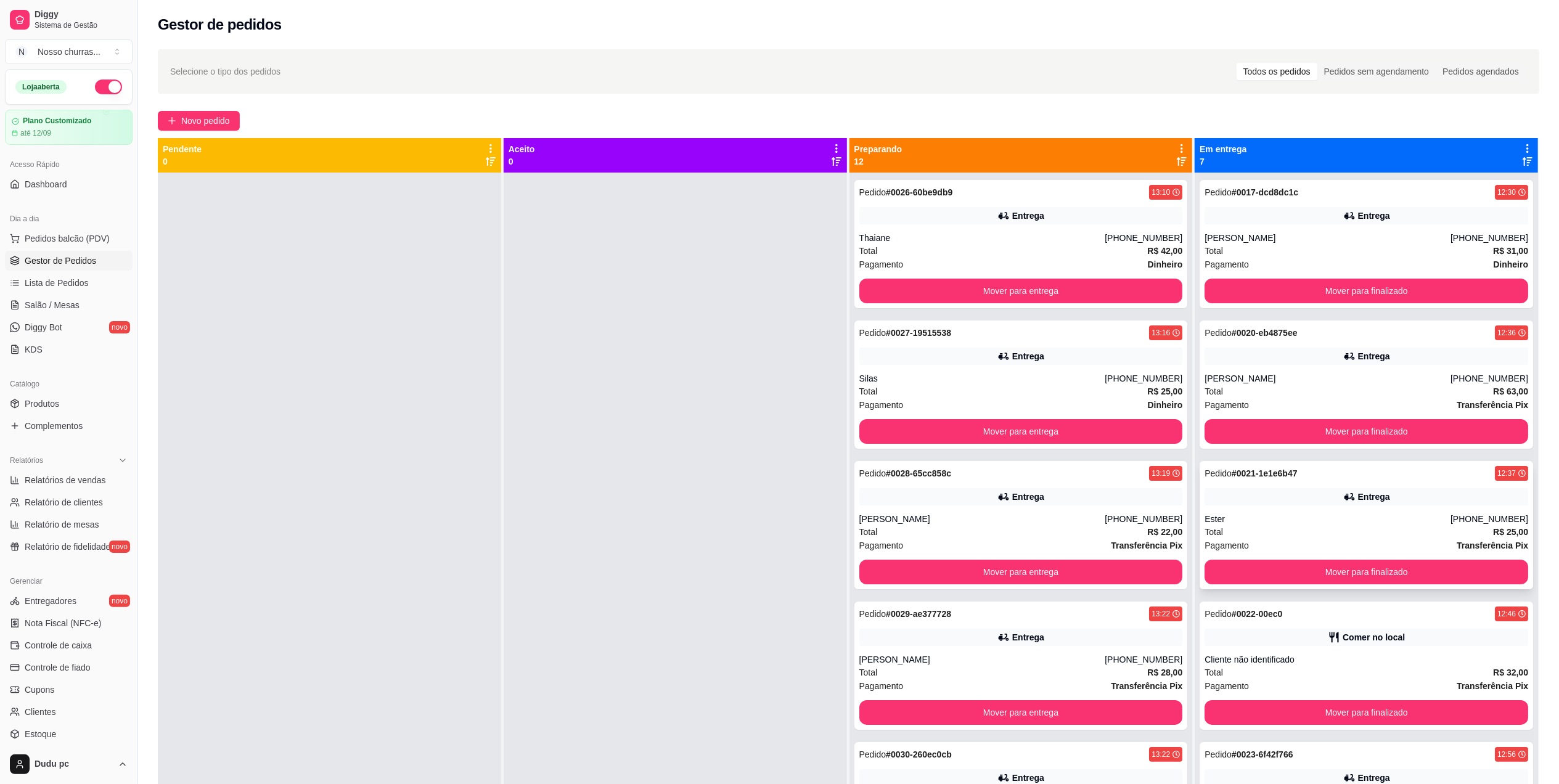
click at [1239, 513] on div "Ester" at bounding box center [1327, 519] width 246 height 13
click at [1220, 508] on div "Pedido # 0021-1e1e6b47 12:37 Entrega Ester [PHONE_NUMBER] Total R$ 25,00 Pagame…" at bounding box center [1366, 525] width 333 height 128
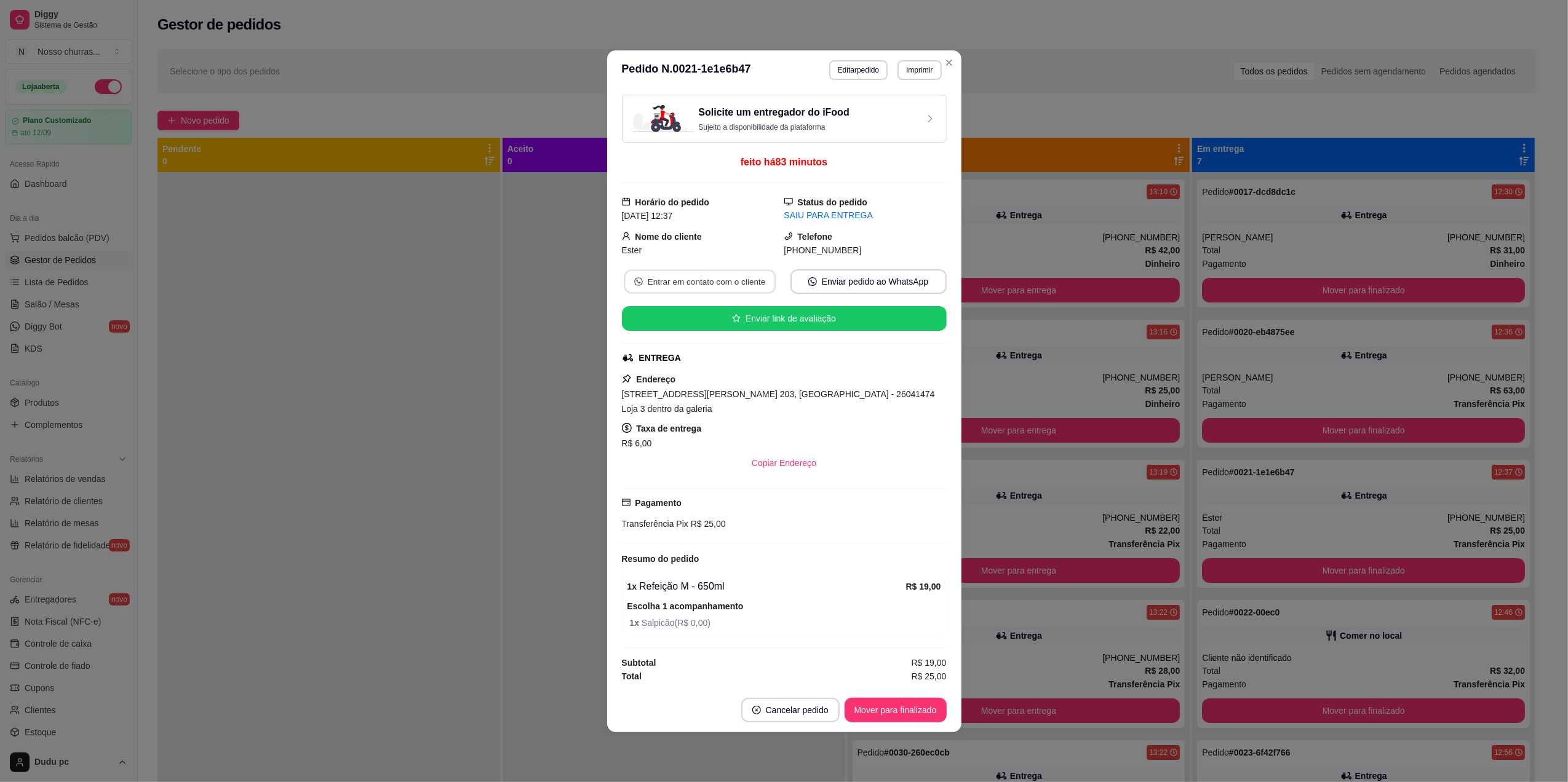
click at [716, 288] on button "Entrar em contato com o cliente" at bounding box center [700, 281] width 151 height 24
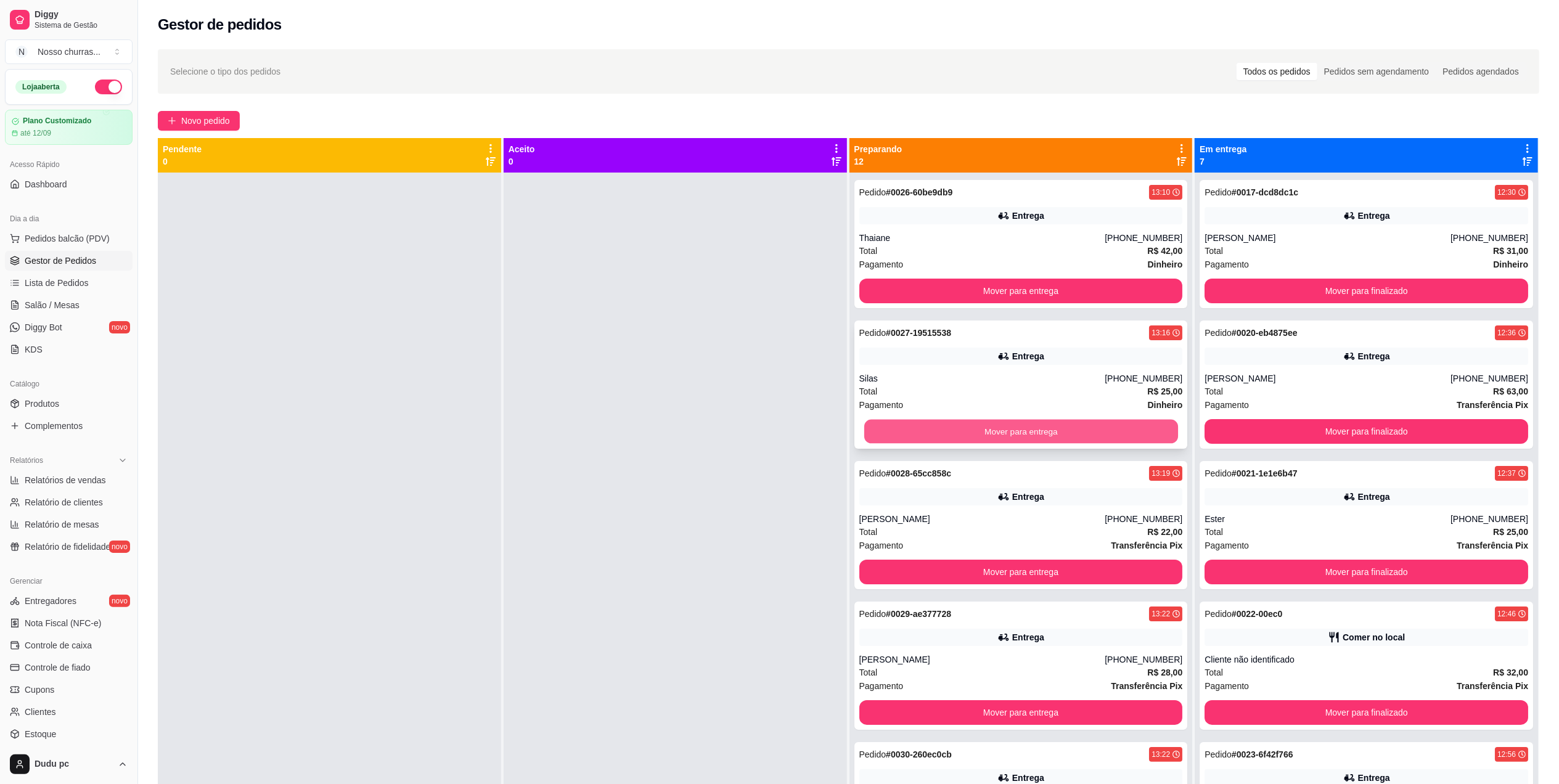
click at [962, 432] on button "Mover para entrega" at bounding box center [1020, 431] width 314 height 24
click at [962, 432] on button "Mover para entrega" at bounding box center [1021, 431] width 323 height 24
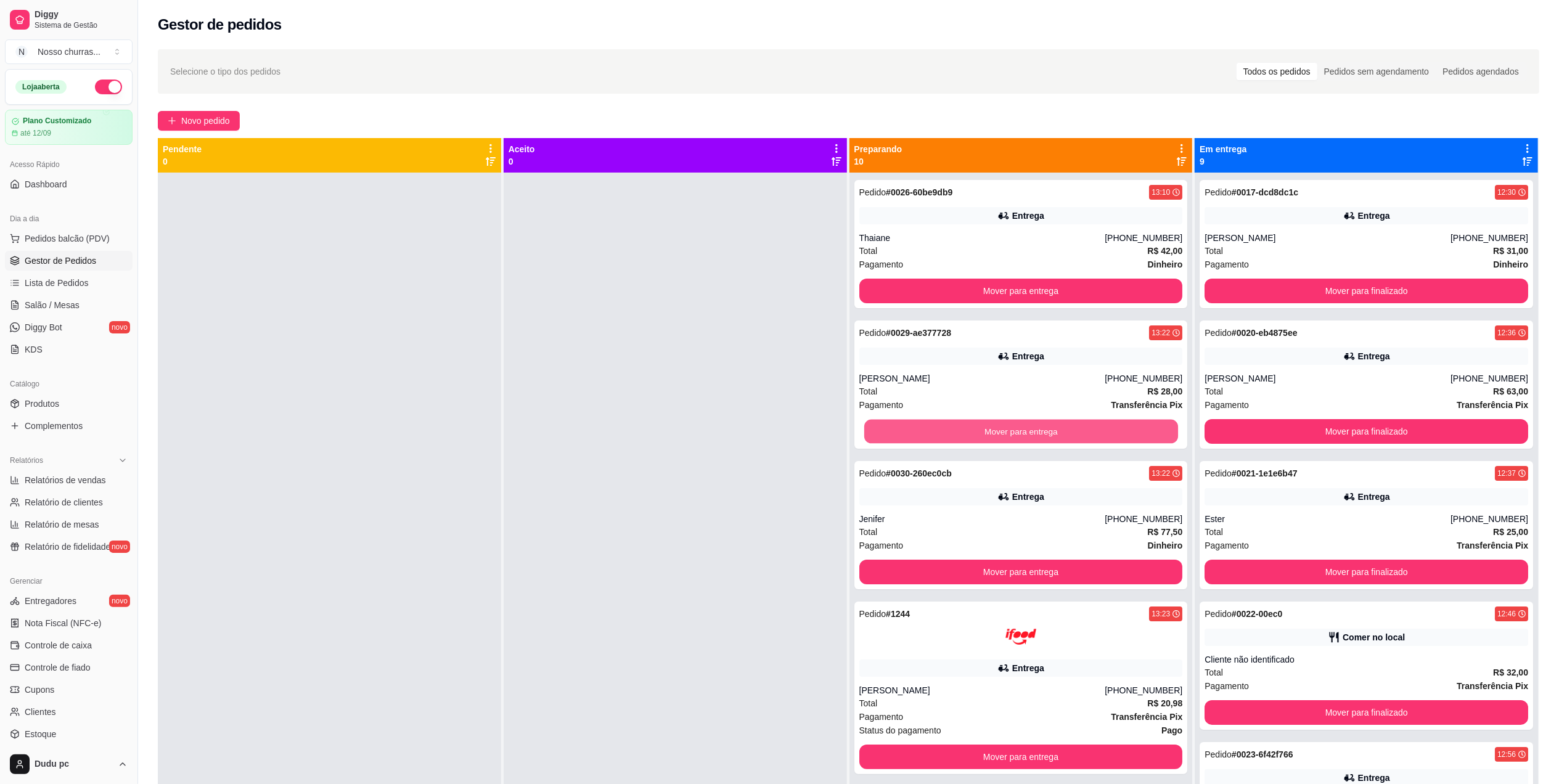
click at [962, 432] on button "Mover para entrega" at bounding box center [1020, 431] width 314 height 24
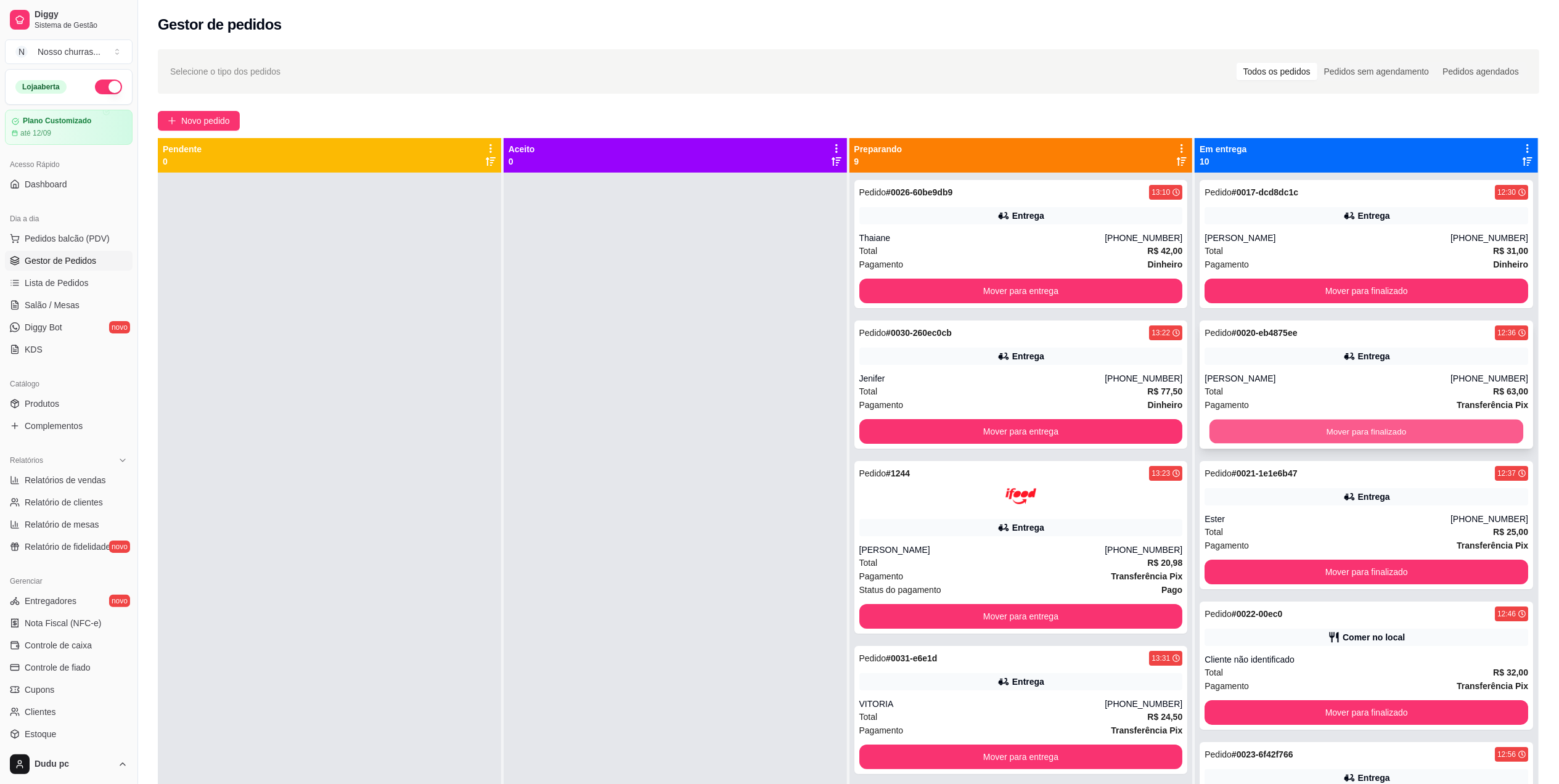
click at [1270, 438] on button "Mover para finalizado" at bounding box center [1366, 431] width 314 height 24
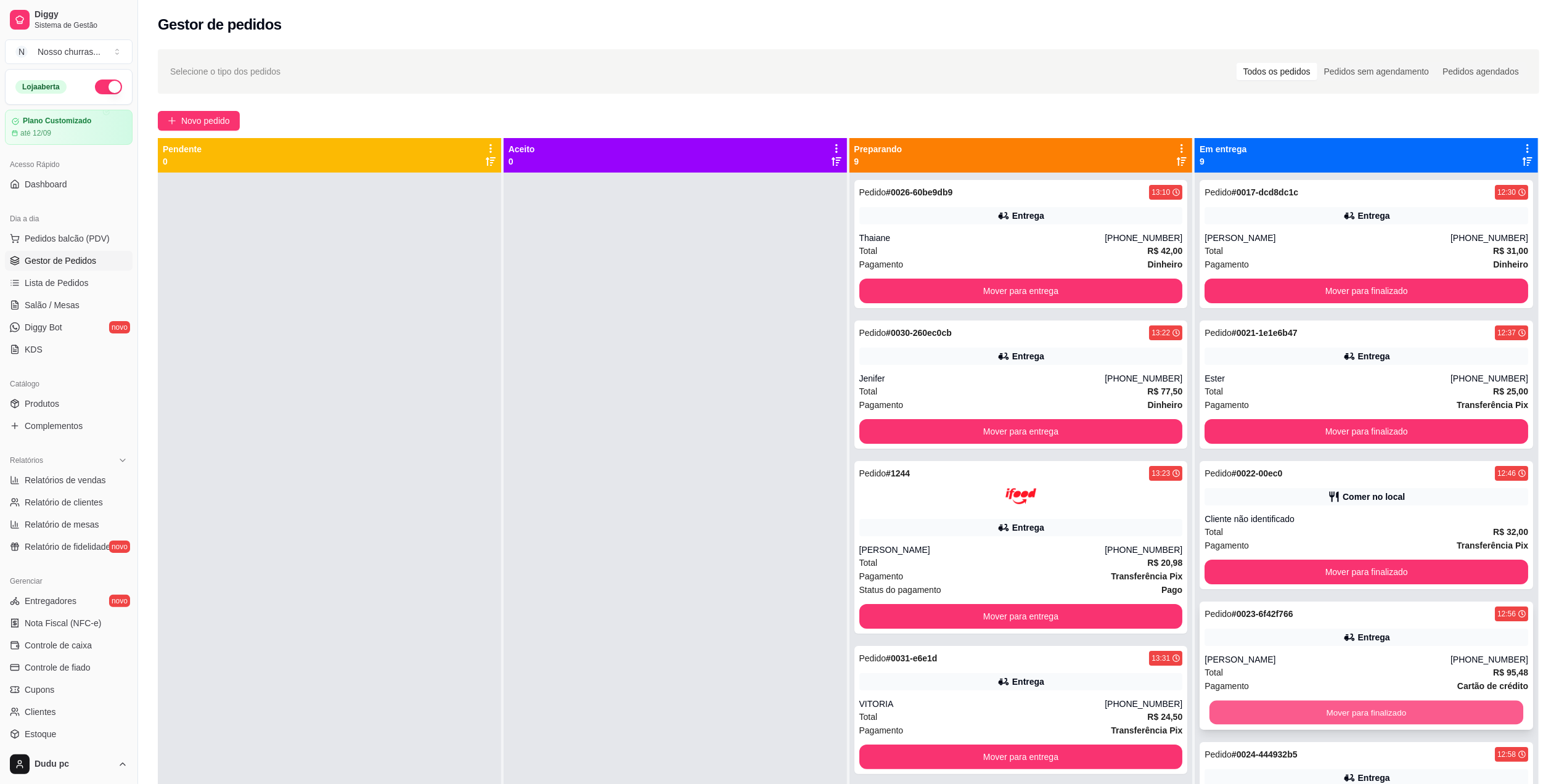
click at [1305, 708] on button "Mover para finalizado" at bounding box center [1366, 712] width 314 height 24
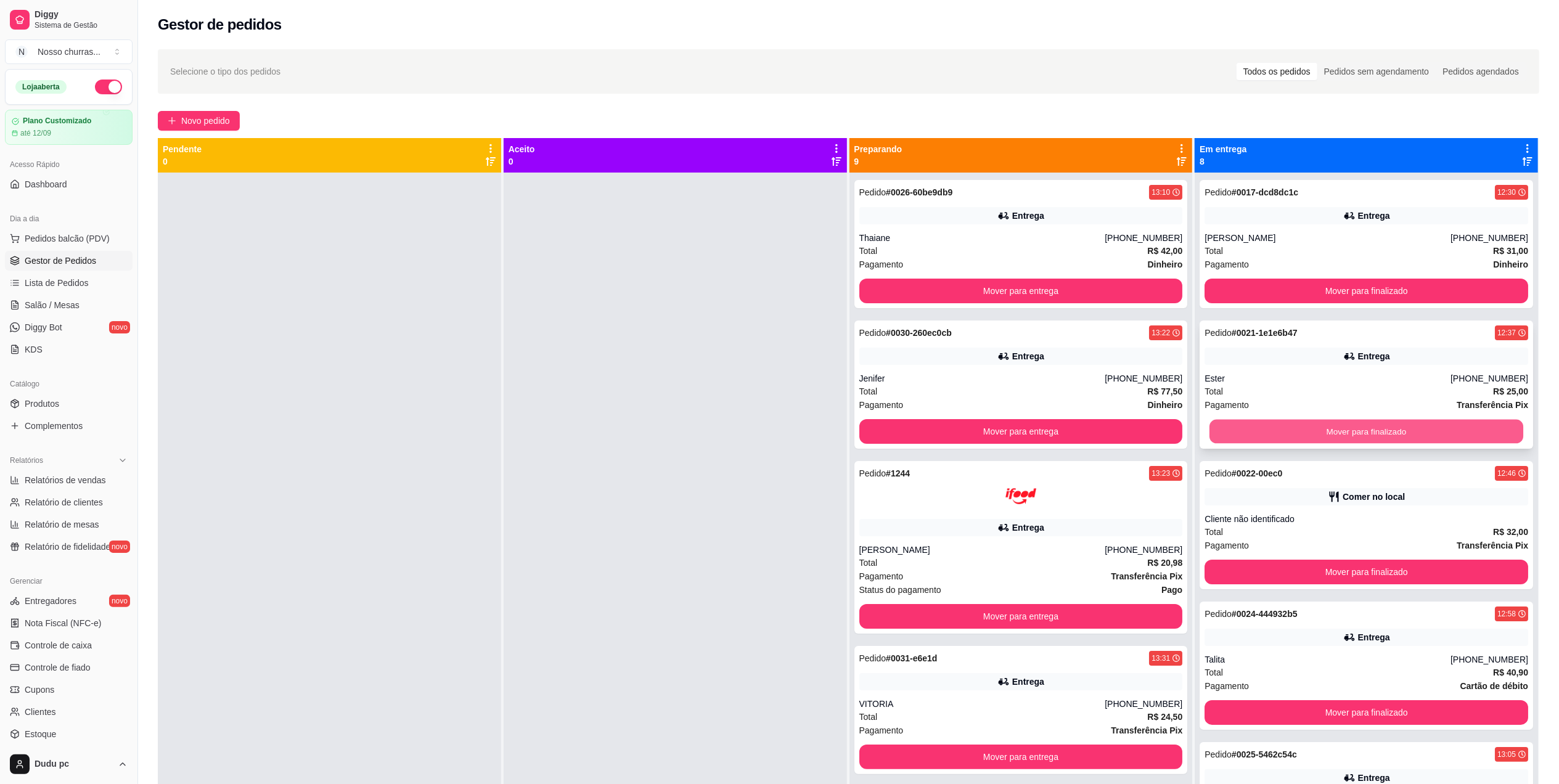
click at [1480, 435] on button "Mover para finalizado" at bounding box center [1366, 431] width 314 height 24
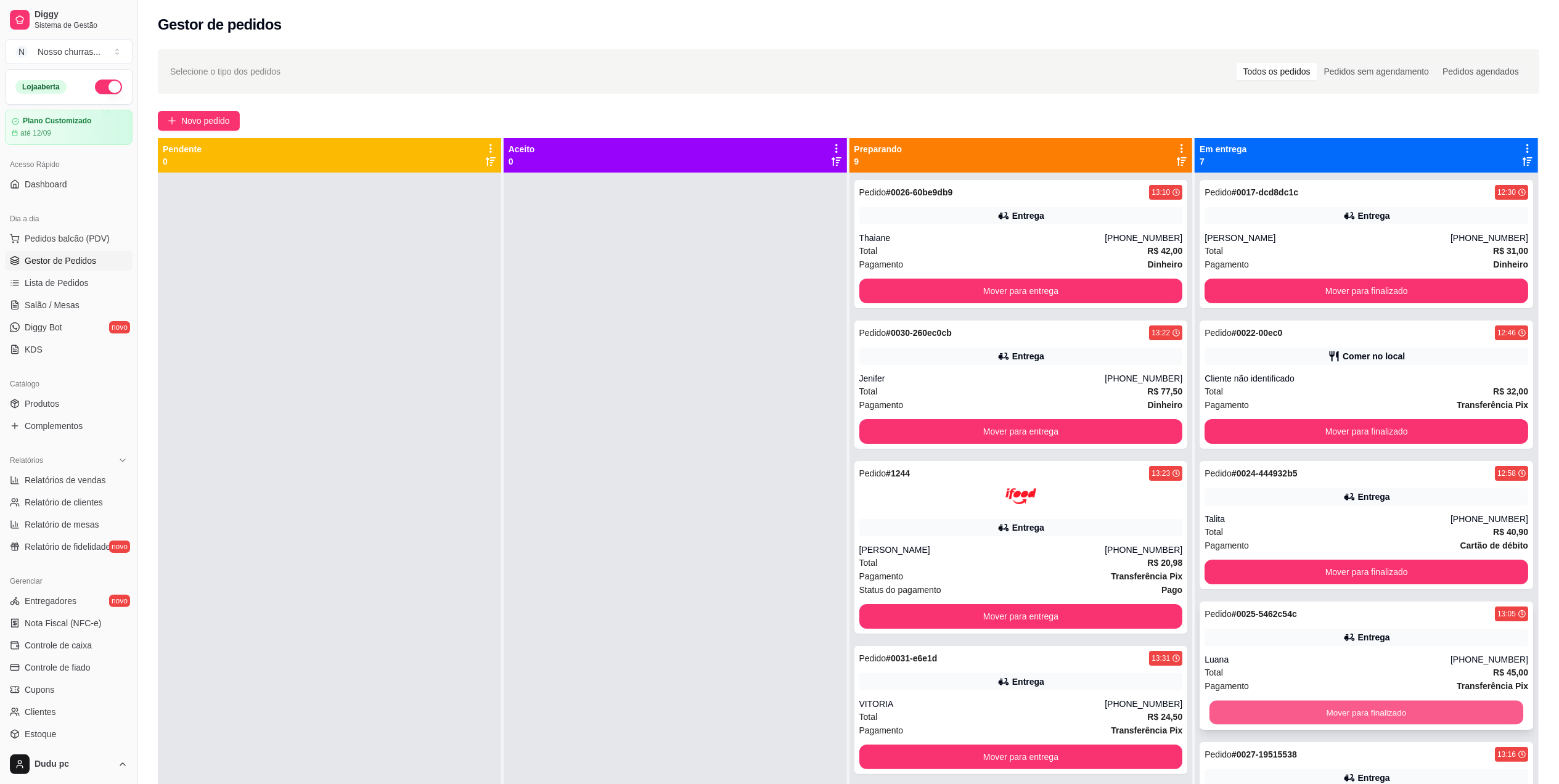
click at [1458, 712] on button "Mover para finalizado" at bounding box center [1366, 712] width 314 height 24
click at [1105, 240] on div "[PHONE_NUMBER]" at bounding box center [1144, 238] width 78 height 13
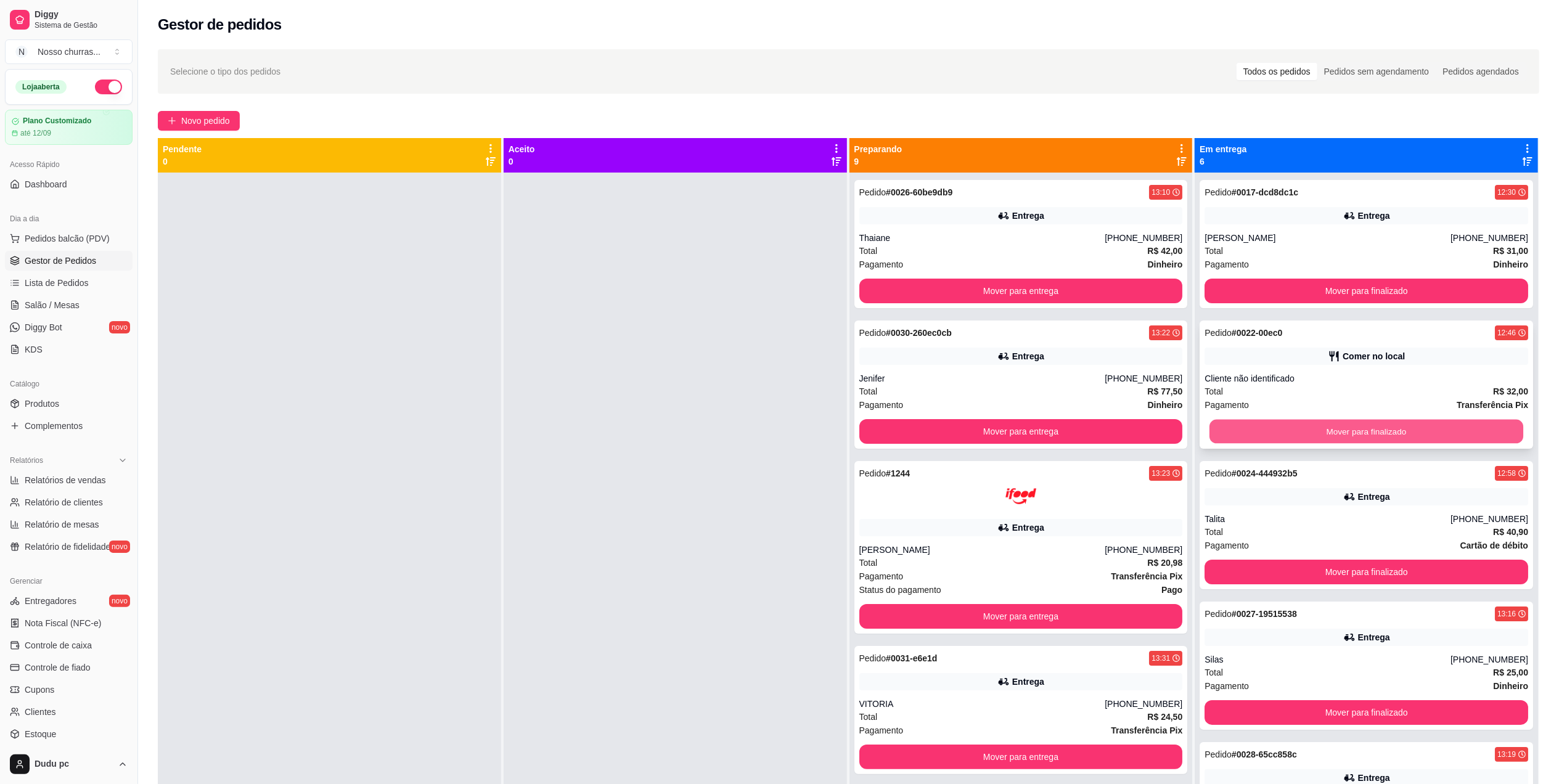
click at [1210, 432] on button "Mover para finalizado" at bounding box center [1366, 431] width 314 height 24
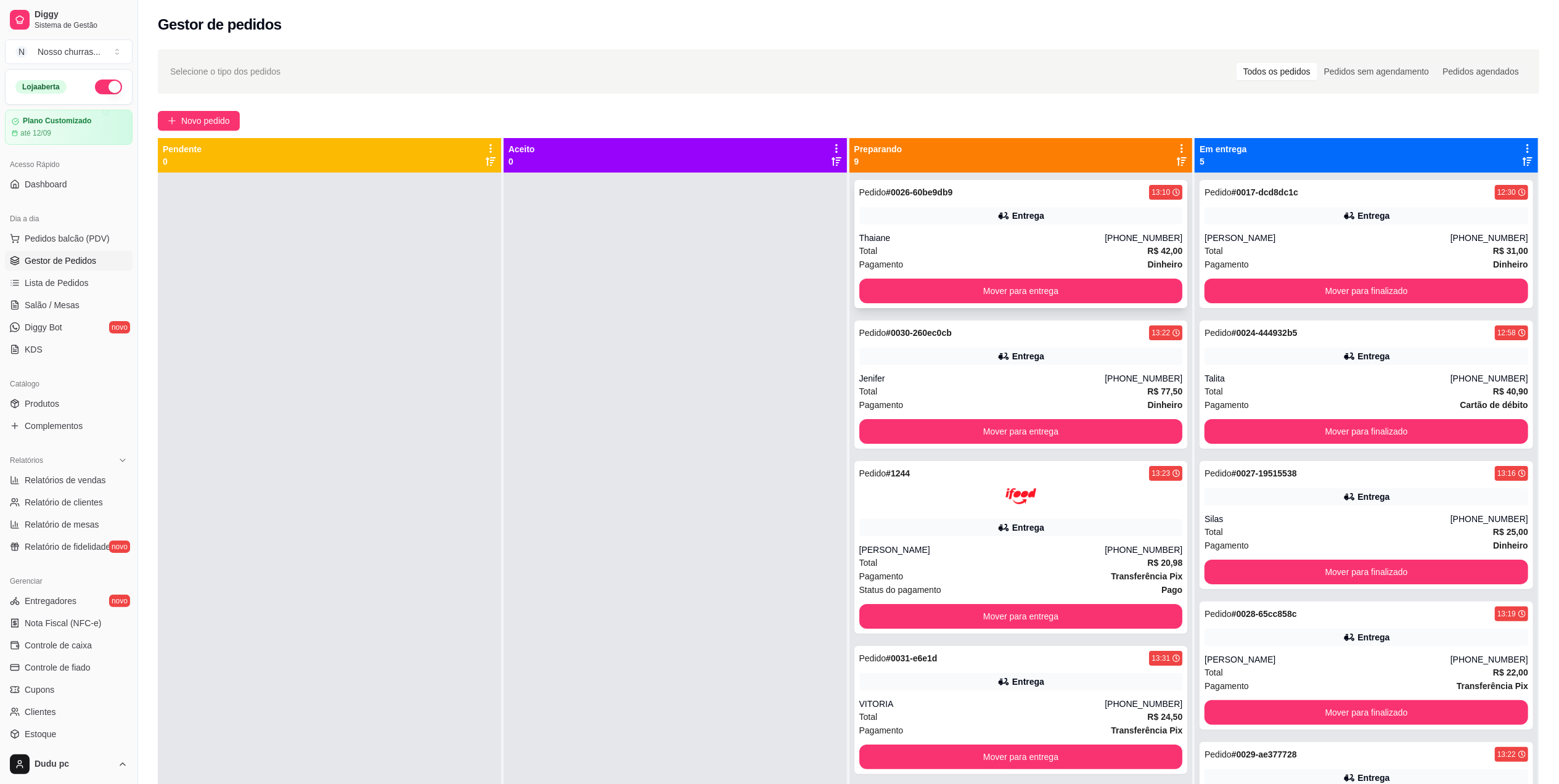
click at [1137, 227] on div "Pedido # 0026-60be9db9 13:10 Entrega Thaiane [PHONE_NUMBER] Total R$ 42,00 Paga…" at bounding box center [1021, 244] width 333 height 128
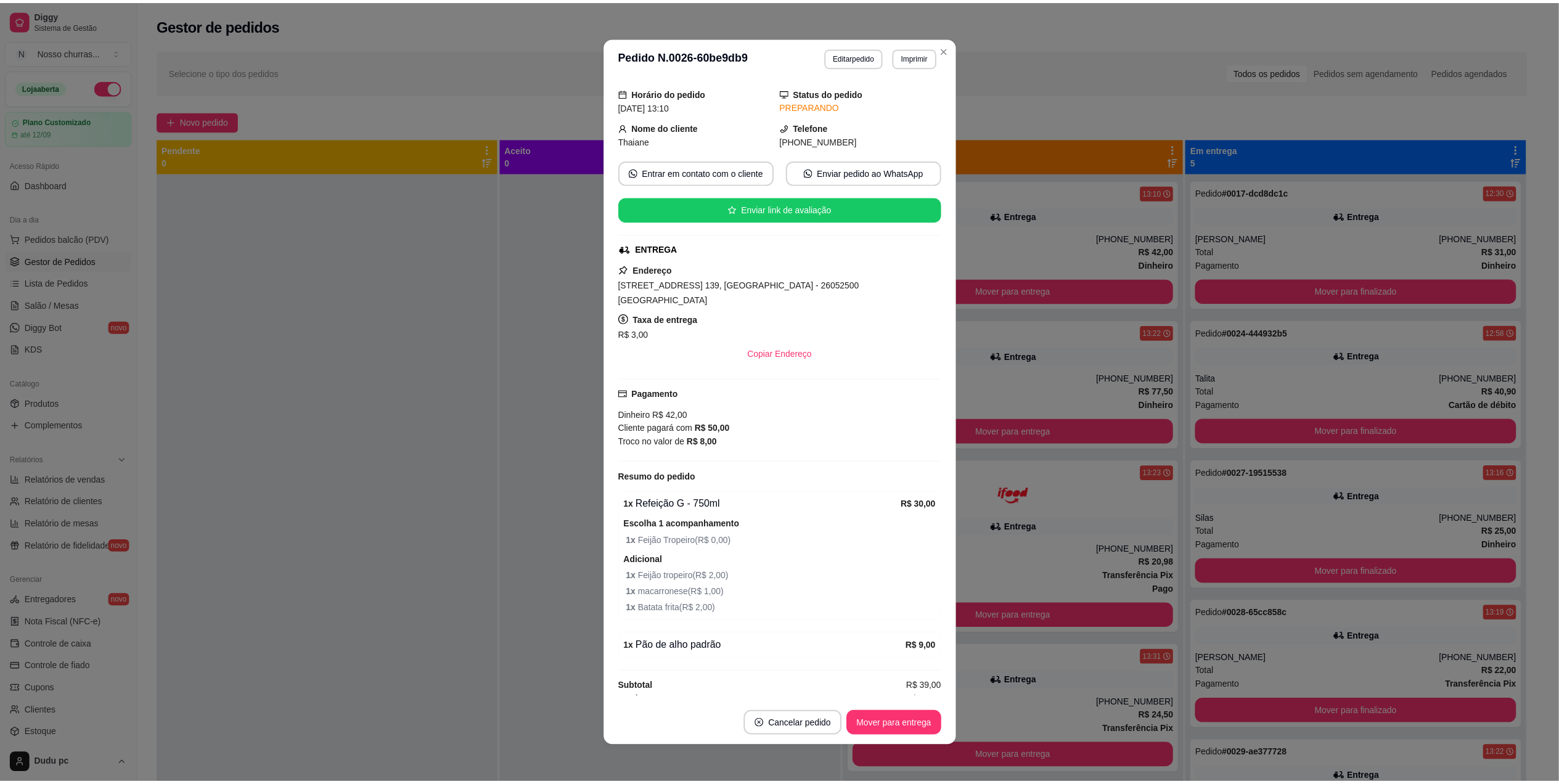
scroll to position [100, 0]
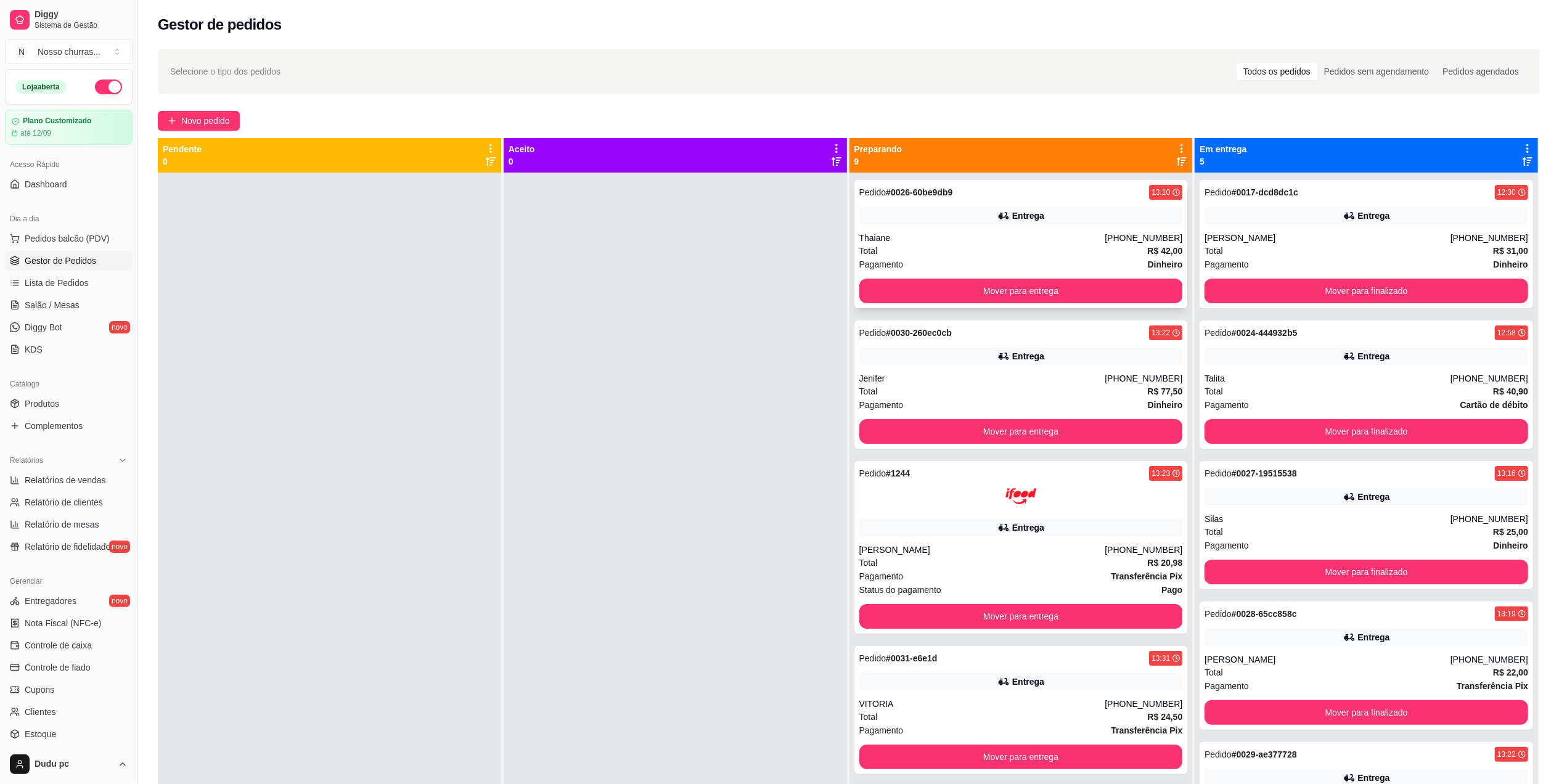
click at [913, 235] on div "Thaiane" at bounding box center [982, 238] width 246 height 13
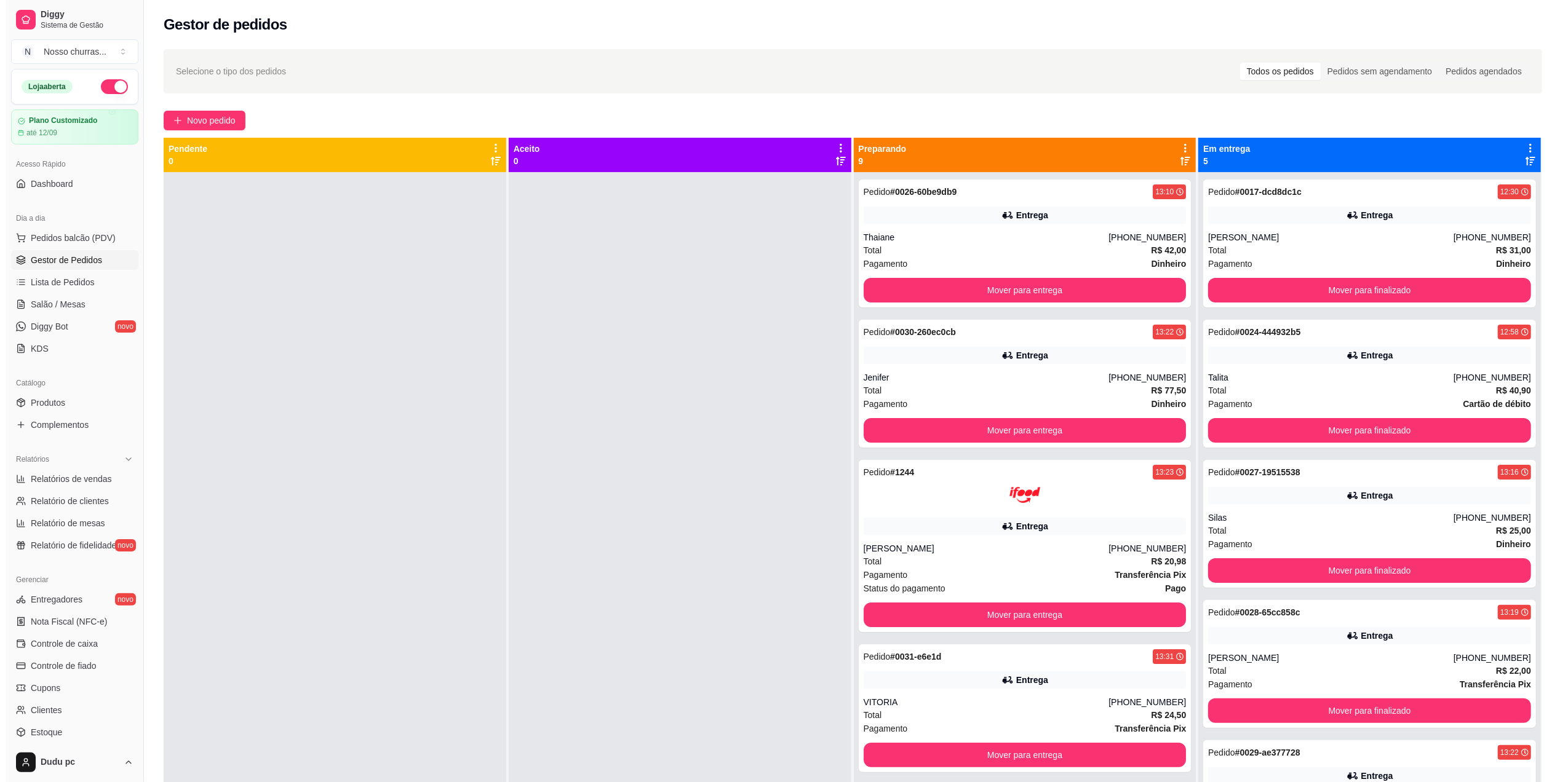
scroll to position [570, 0]
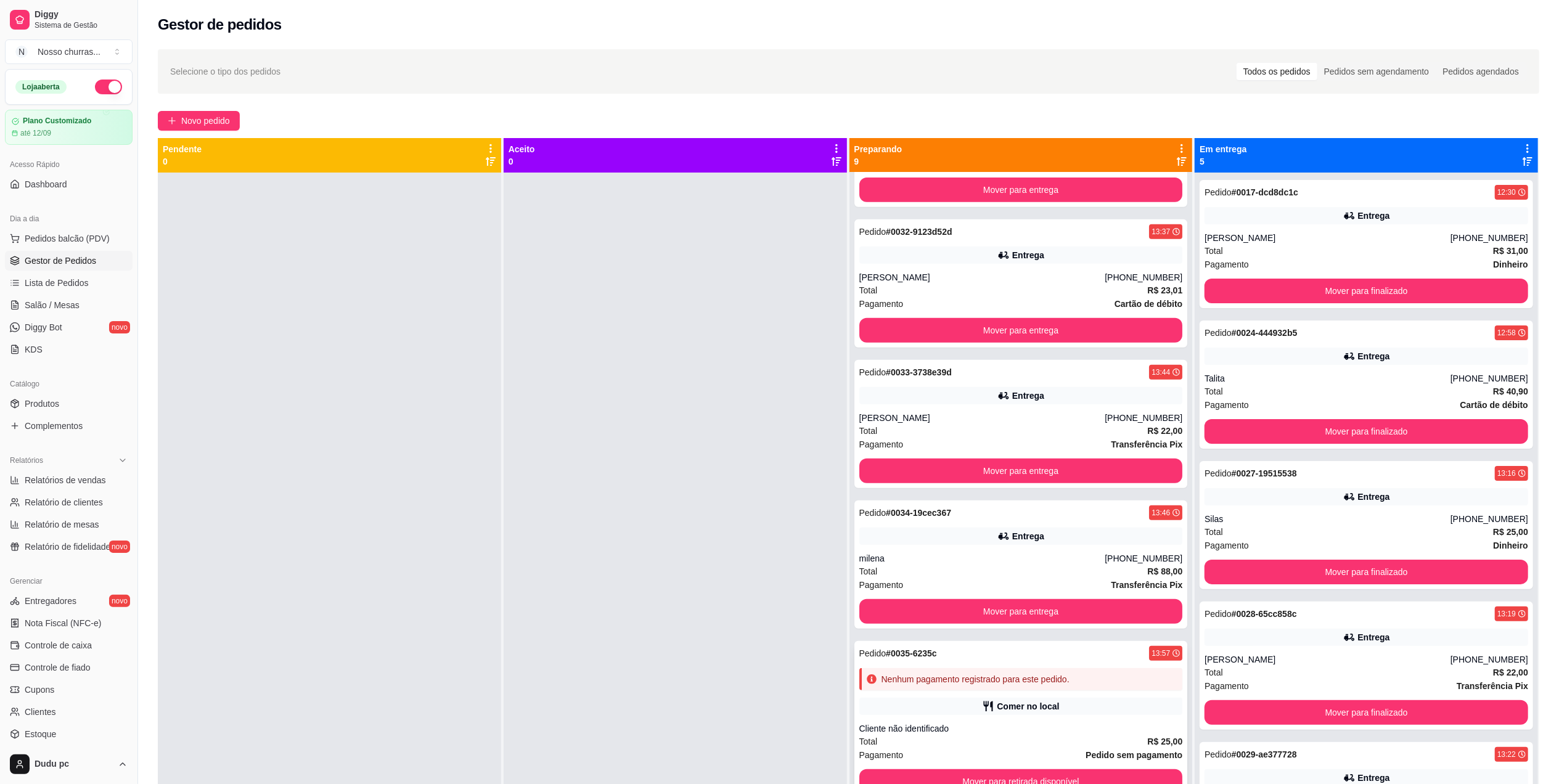
click at [1095, 723] on div "Cliente não identificado" at bounding box center [1021, 729] width 323 height 13
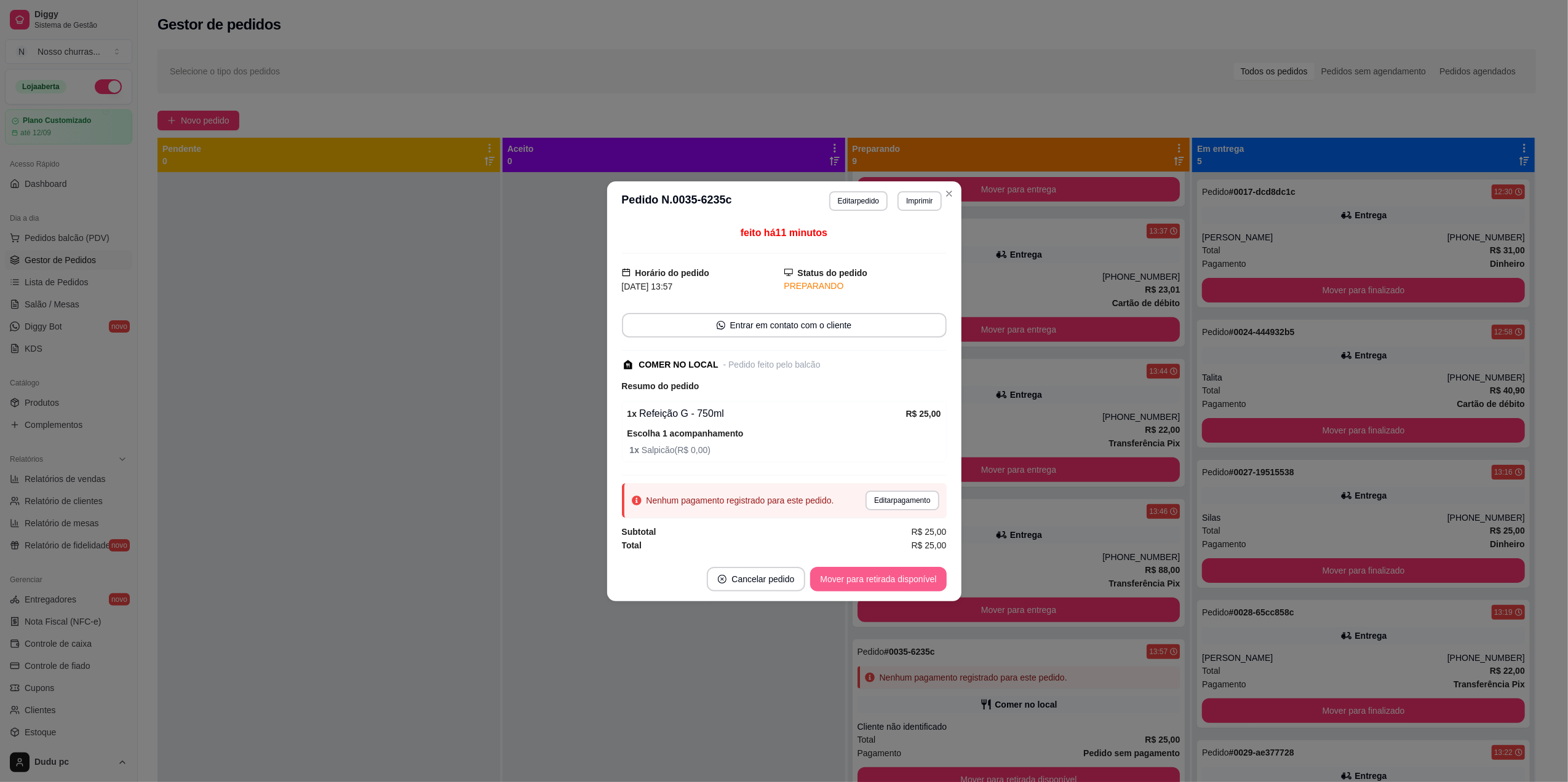
click at [928, 577] on button "Mover para retirada disponível" at bounding box center [878, 579] width 136 height 24
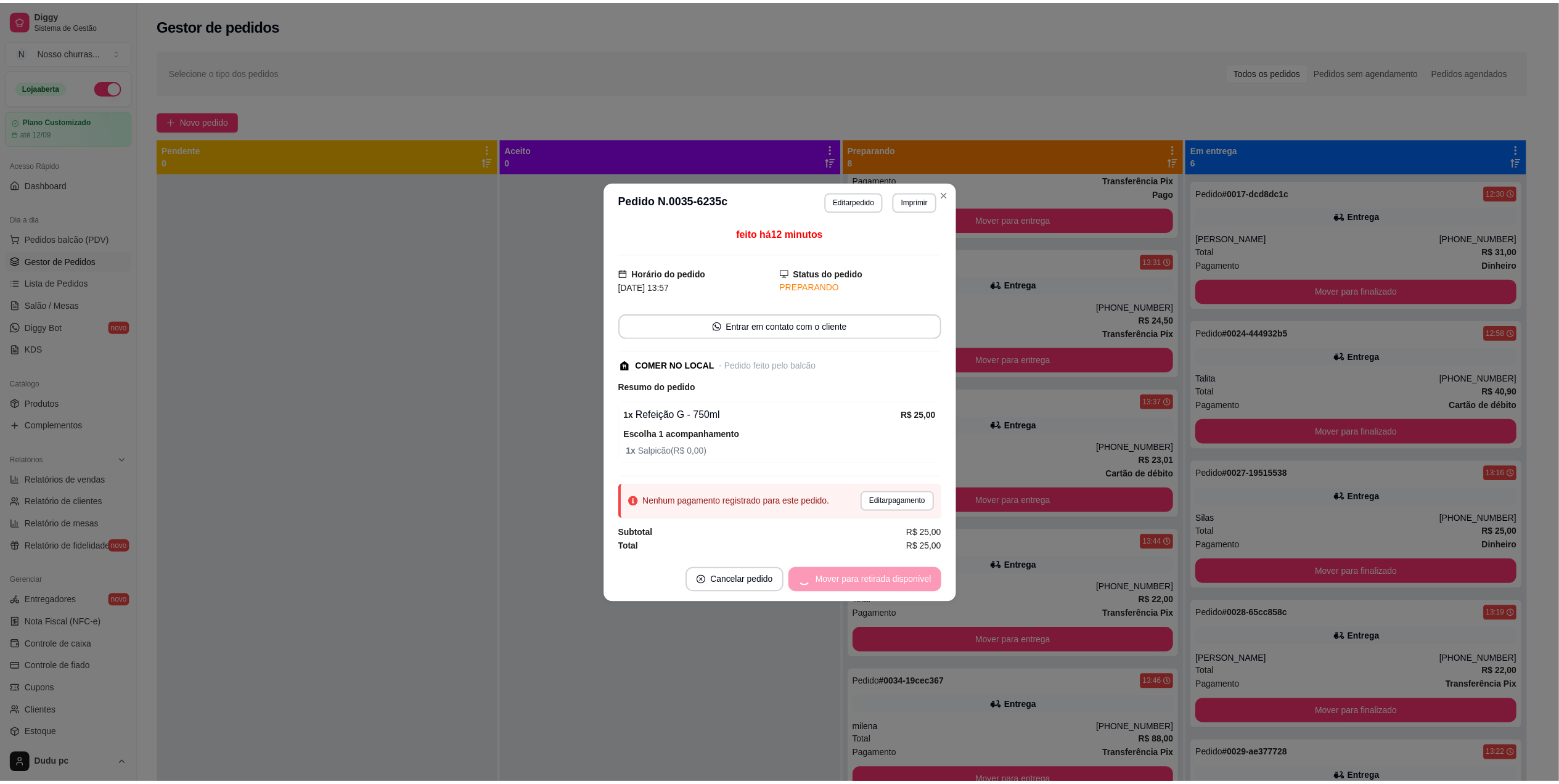
scroll to position [400, 0]
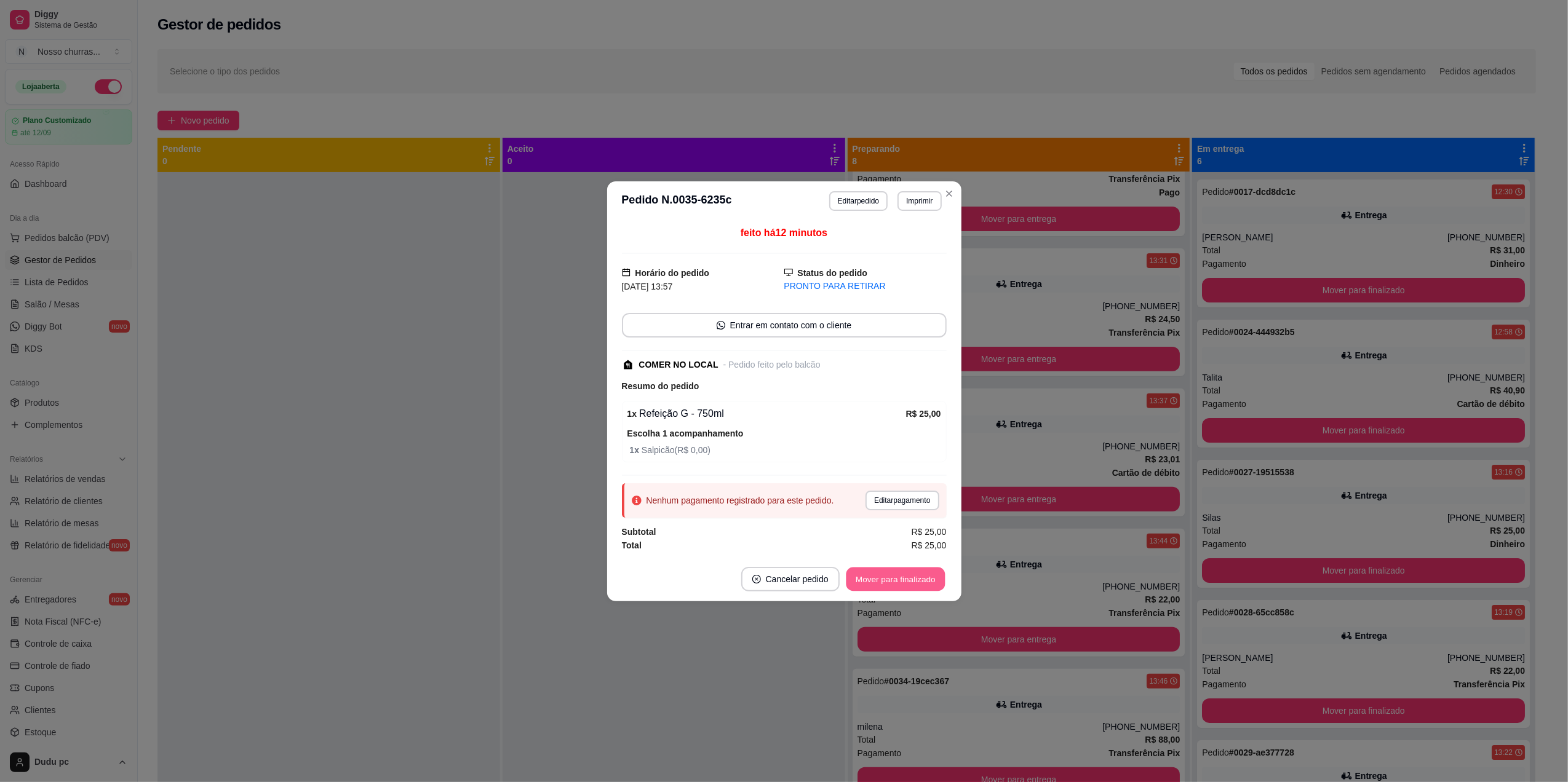
click at [936, 584] on button "Mover para finalizado" at bounding box center [895, 579] width 99 height 24
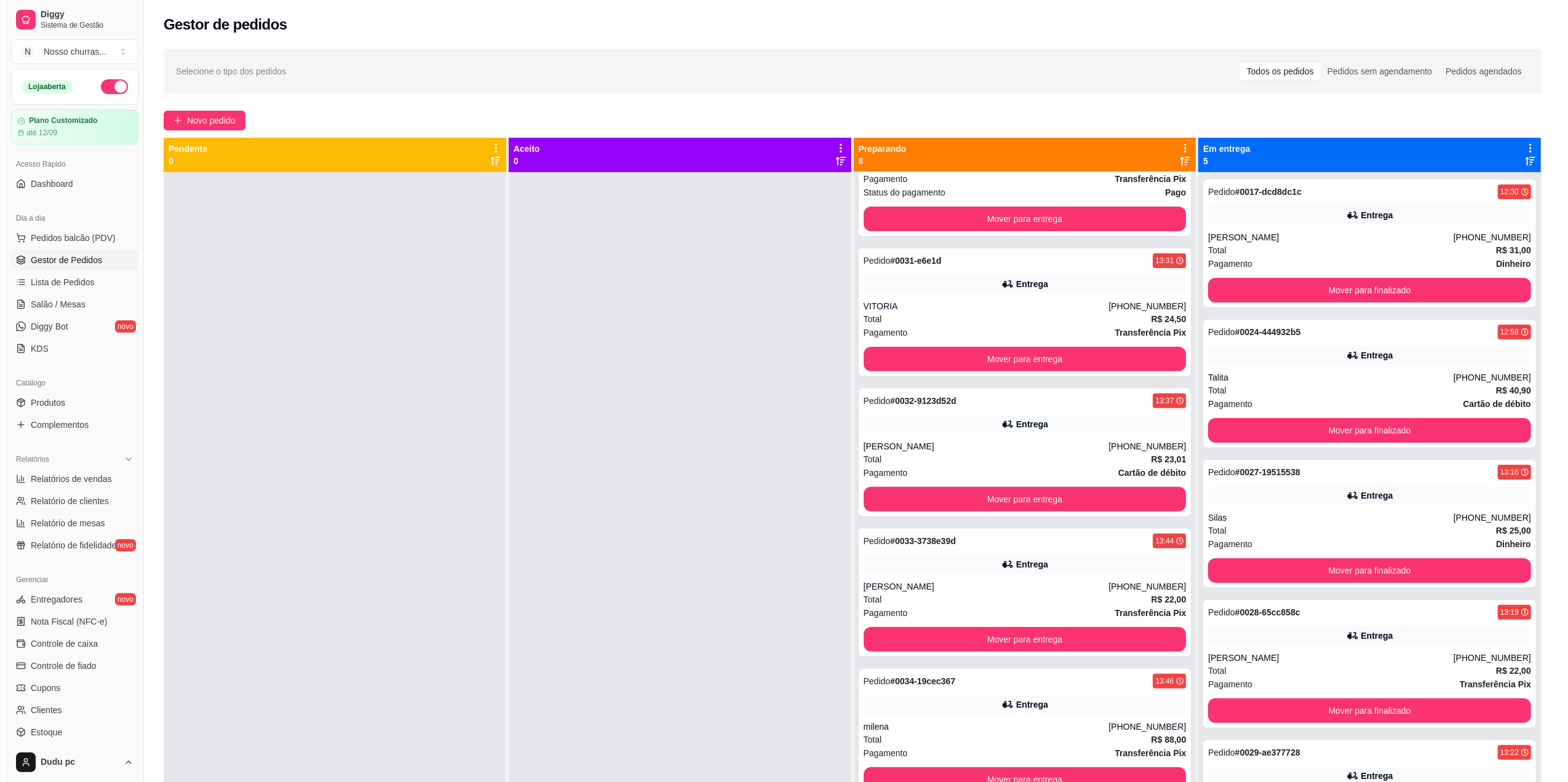
scroll to position [0, 0]
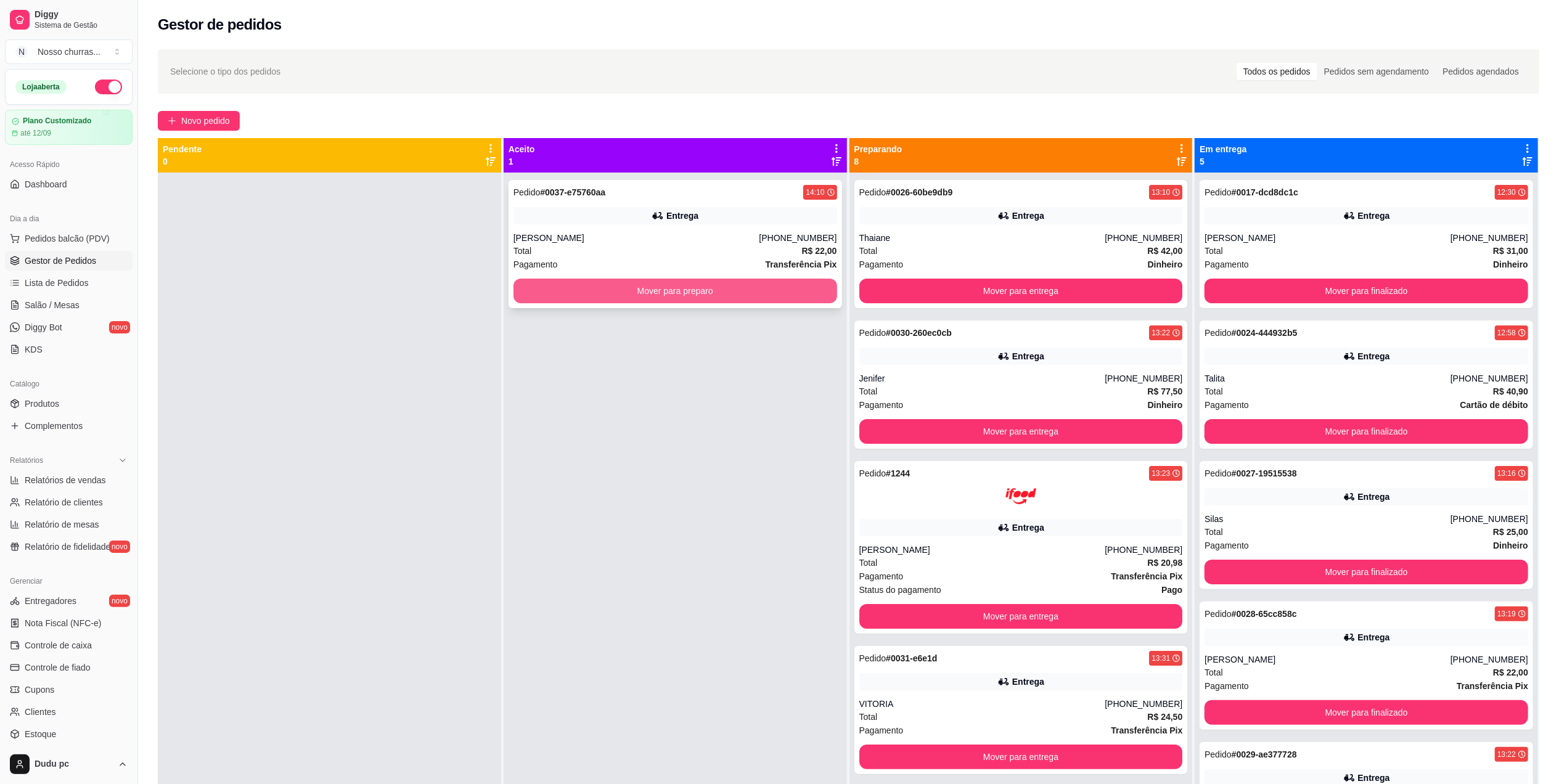
click at [815, 289] on button "Mover para preparo" at bounding box center [675, 291] width 323 height 24
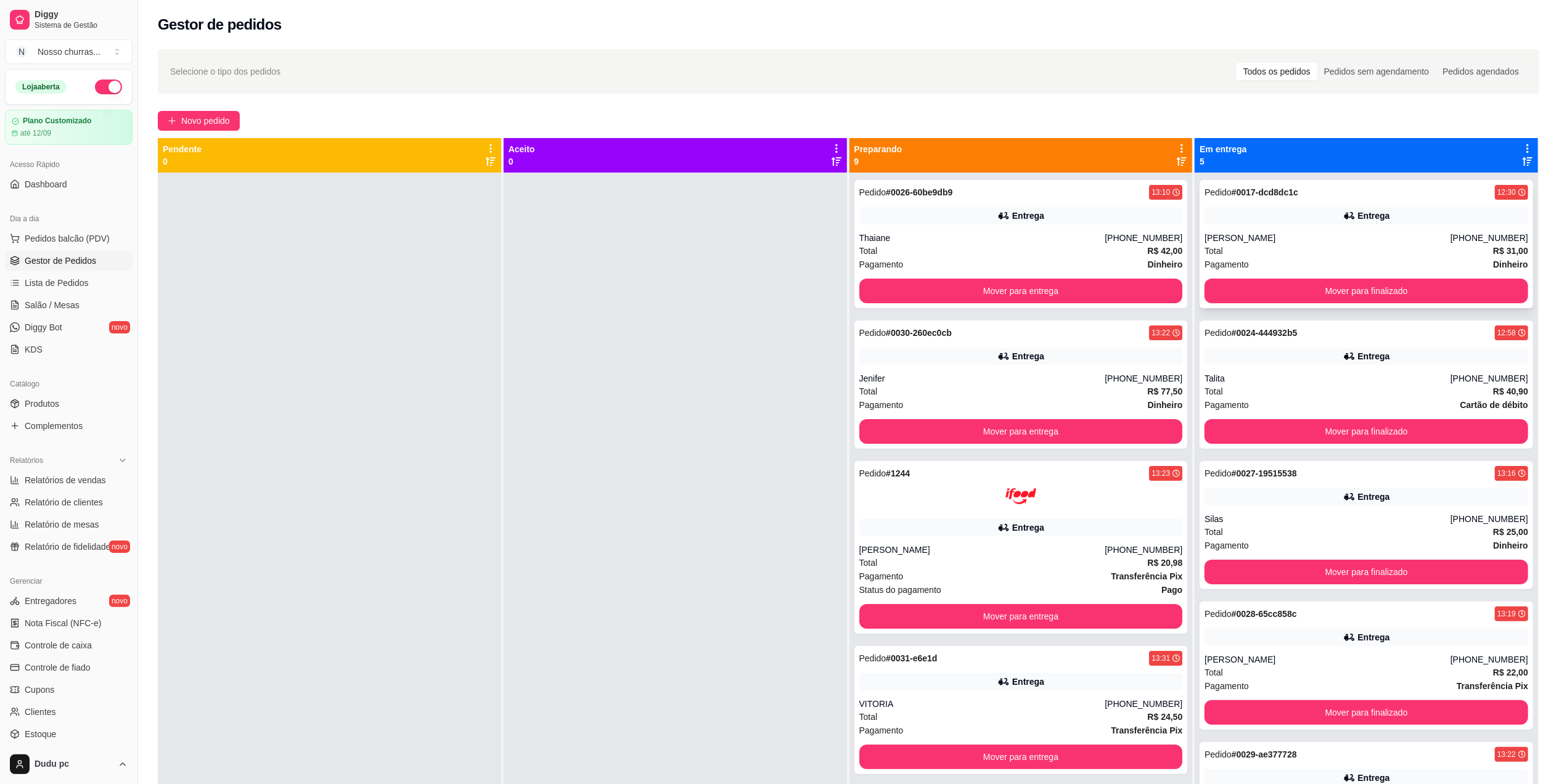
click at [1229, 241] on div "[PERSON_NAME]" at bounding box center [1327, 238] width 246 height 13
click at [1220, 296] on button "Mover para finalizado" at bounding box center [1366, 291] width 323 height 24
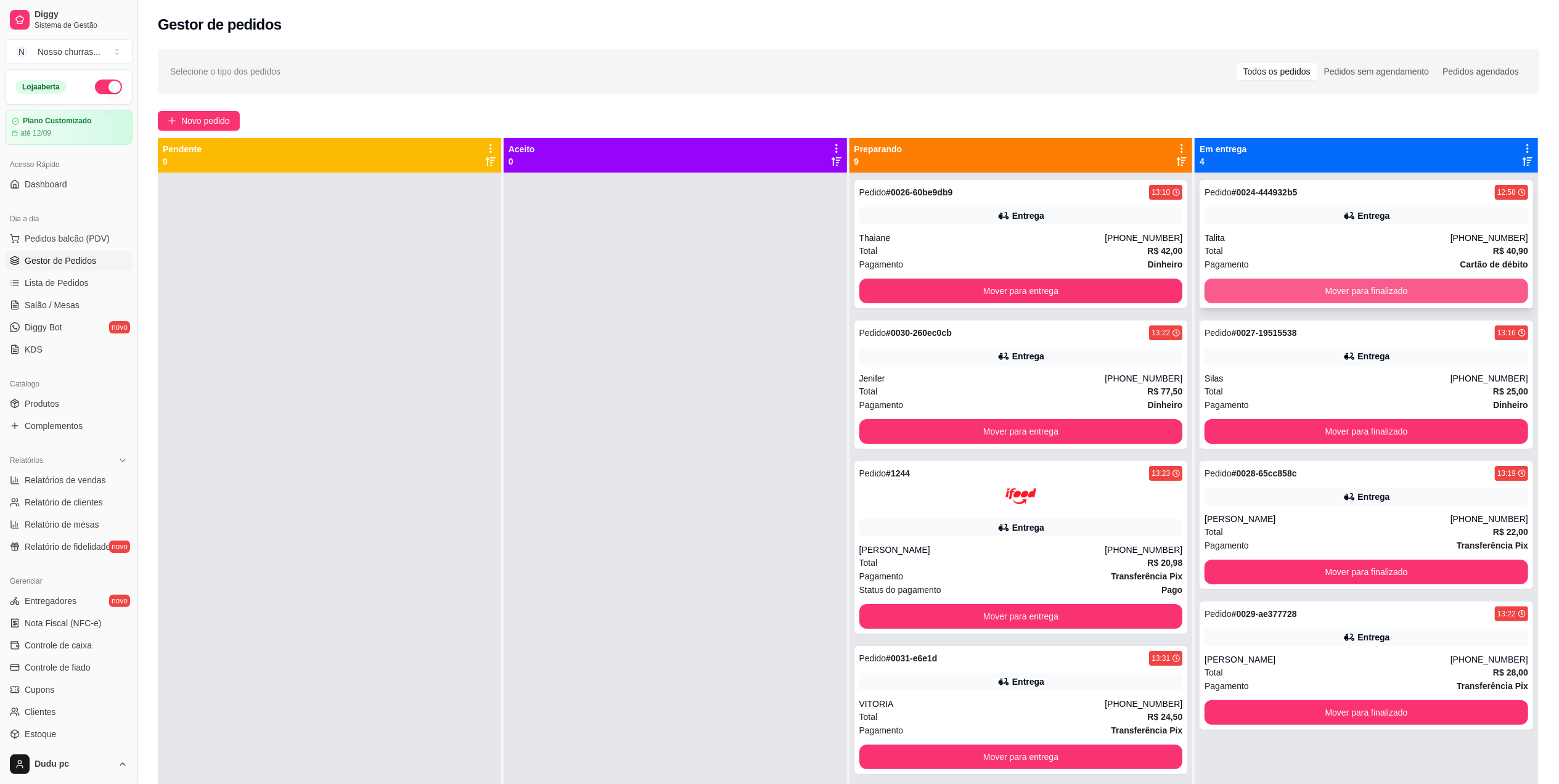
click at [1220, 296] on button "Mover para finalizado" at bounding box center [1366, 291] width 323 height 24
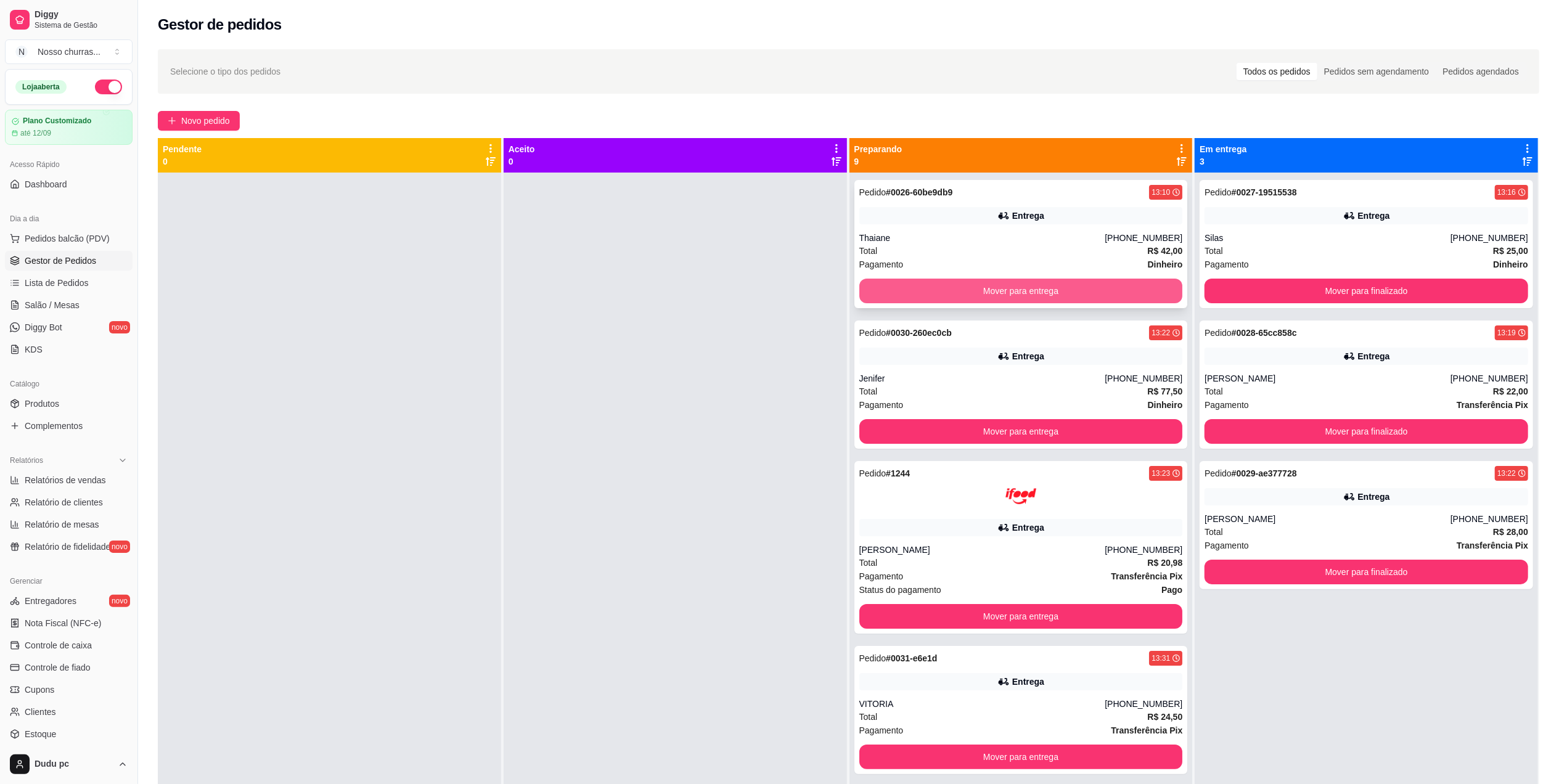
click at [975, 294] on button "Mover para entrega" at bounding box center [1021, 291] width 323 height 24
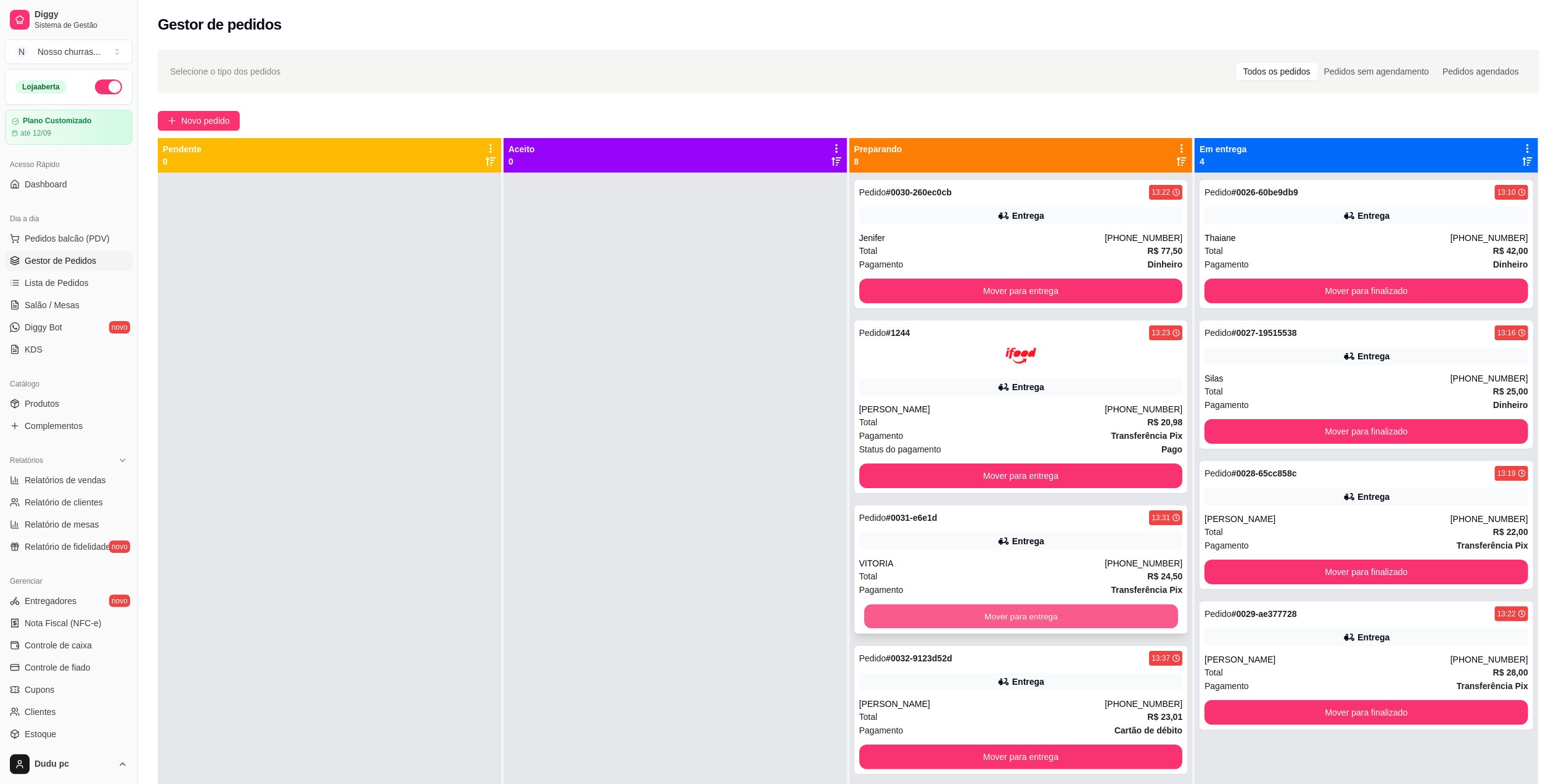
click at [939, 623] on button "Mover para entrega" at bounding box center [1020, 616] width 314 height 24
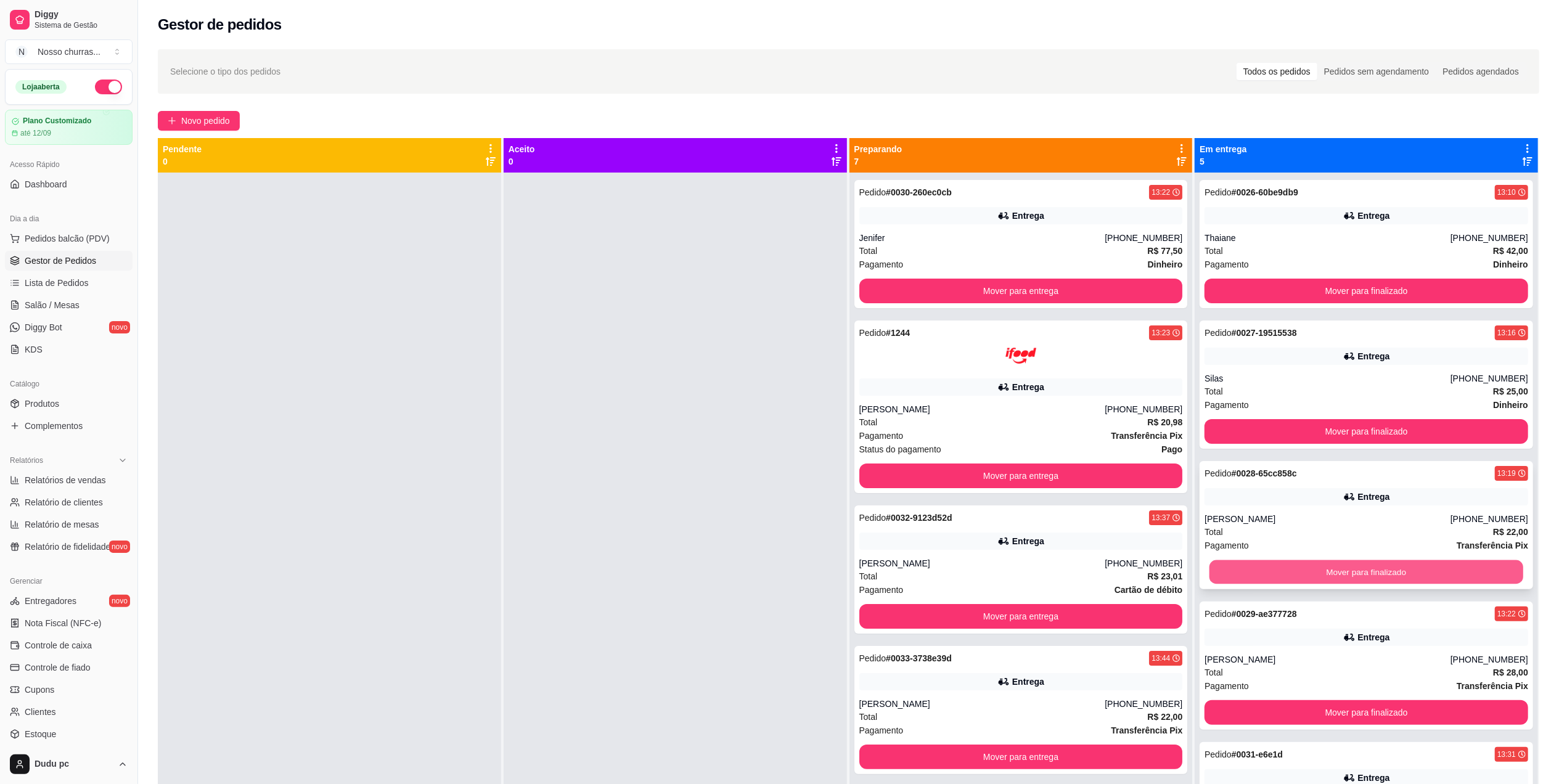
click at [1360, 571] on button "Mover para finalizado" at bounding box center [1366, 572] width 314 height 24
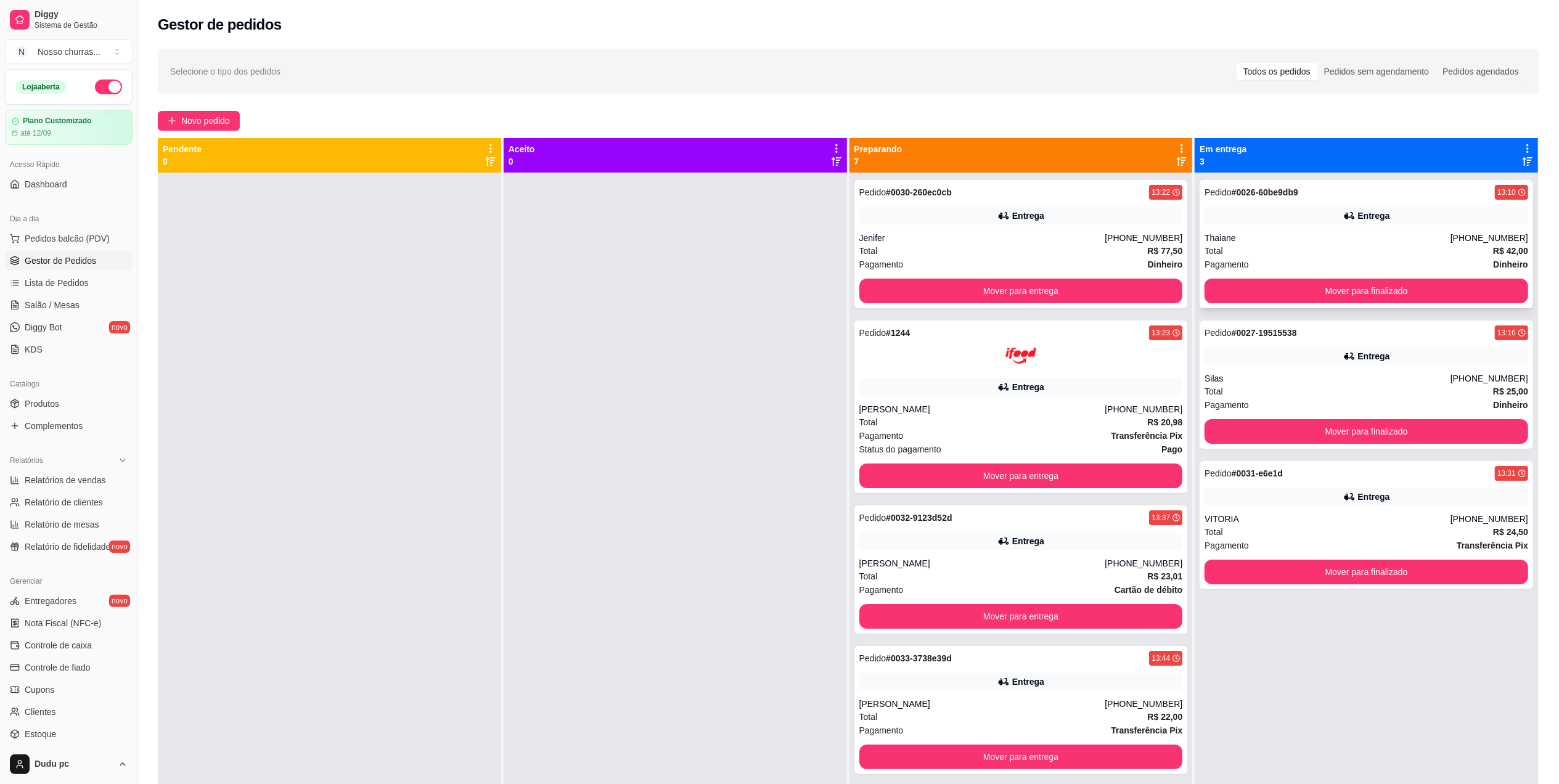
click at [1307, 210] on div "Entrega" at bounding box center [1366, 216] width 323 height 17
click at [1263, 533] on div "Total R$ 24,50" at bounding box center [1366, 531] width 323 height 13
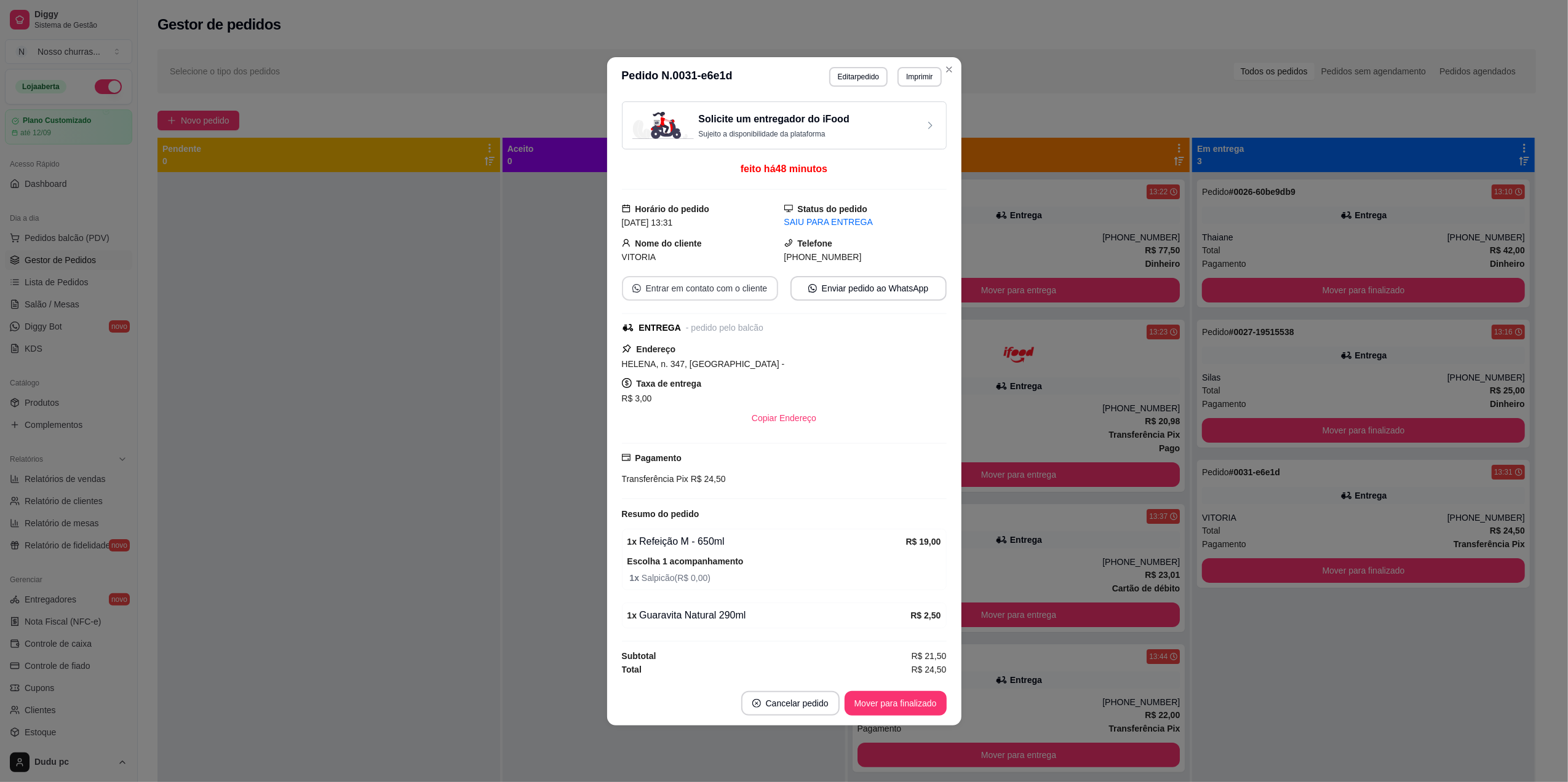
click at [759, 283] on button "Entrar em contato com o cliente" at bounding box center [700, 288] width 156 height 24
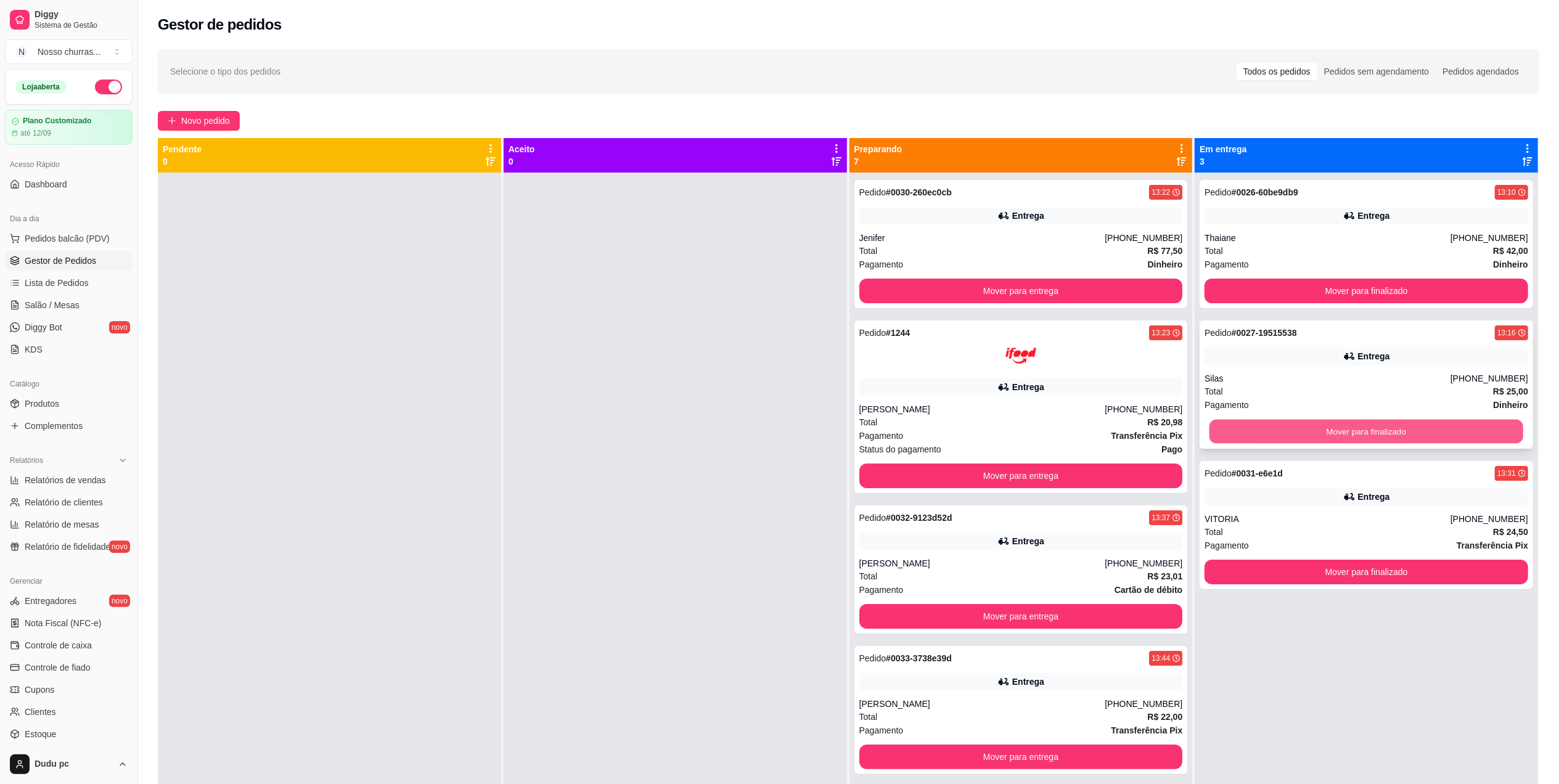
click at [1252, 434] on button "Mover para finalizado" at bounding box center [1366, 431] width 314 height 24
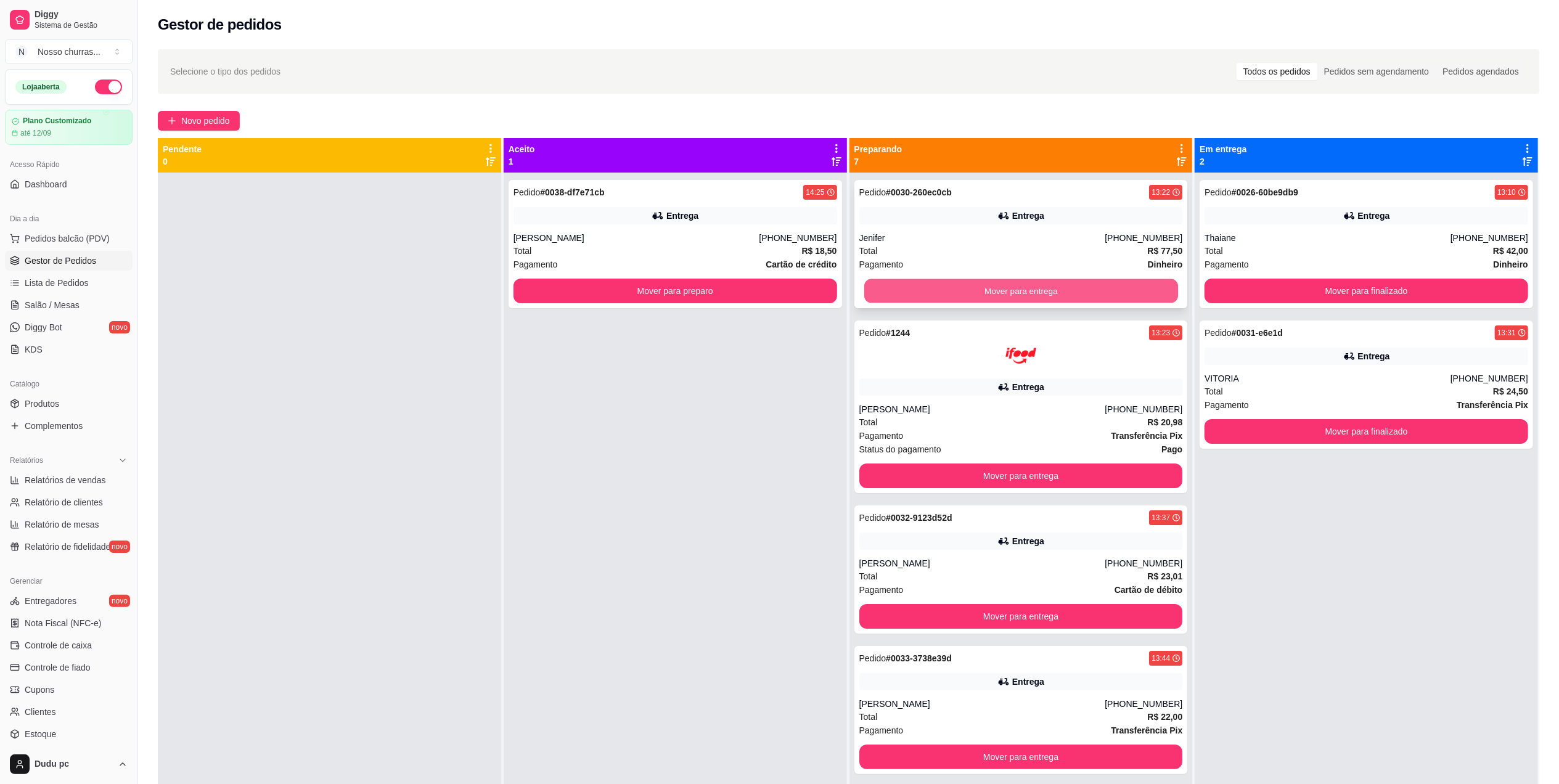
click at [1033, 296] on button "Mover para entrega" at bounding box center [1020, 291] width 314 height 24
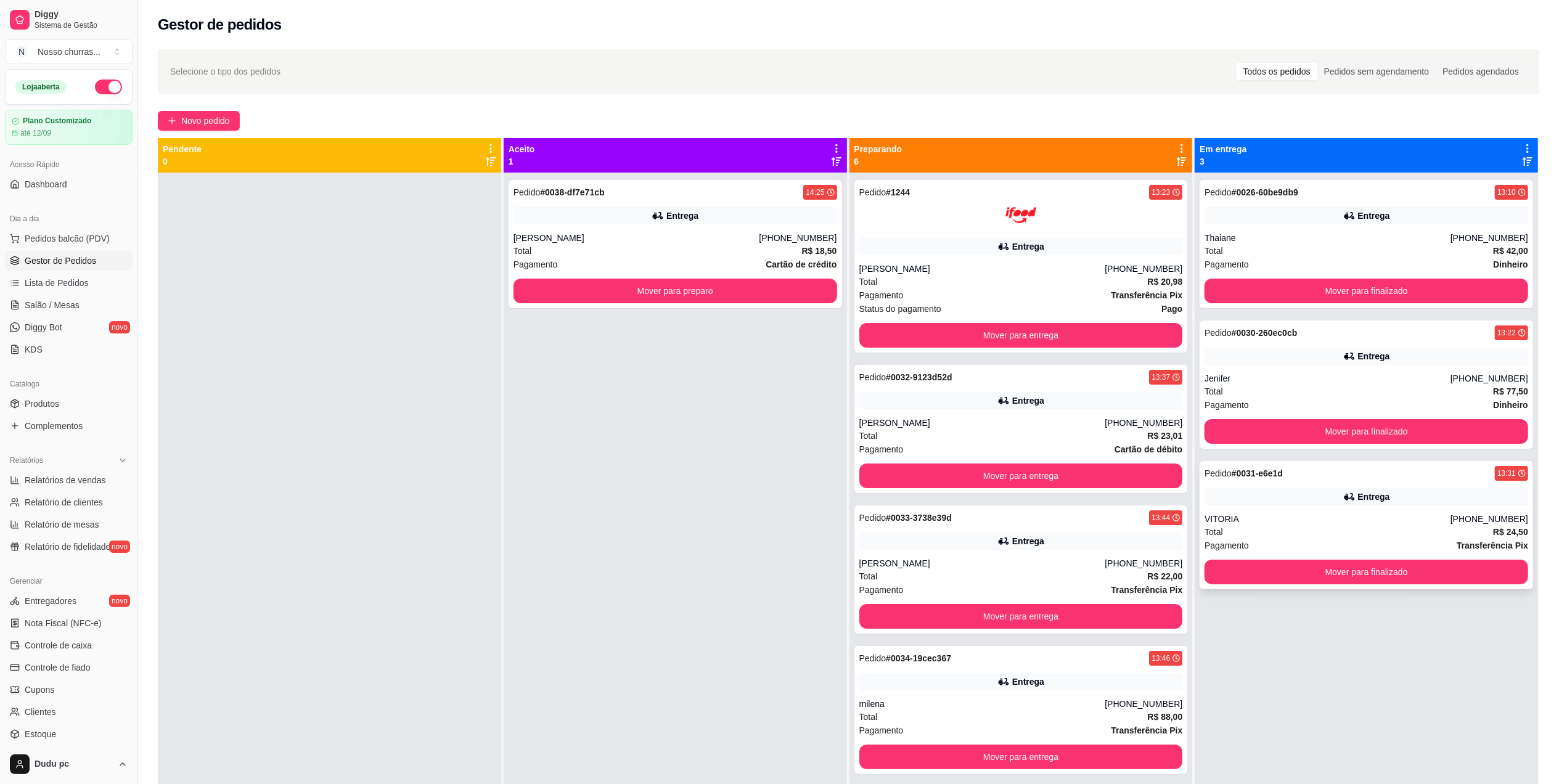
click at [1236, 508] on div "Pedido # 0031-e6e1d 13:31 Entrega VITORIA [PHONE_NUMBER] Total R$ 24,50 Pagamen…" at bounding box center [1366, 525] width 333 height 128
click at [1231, 355] on div "Entrega" at bounding box center [1366, 356] width 323 height 17
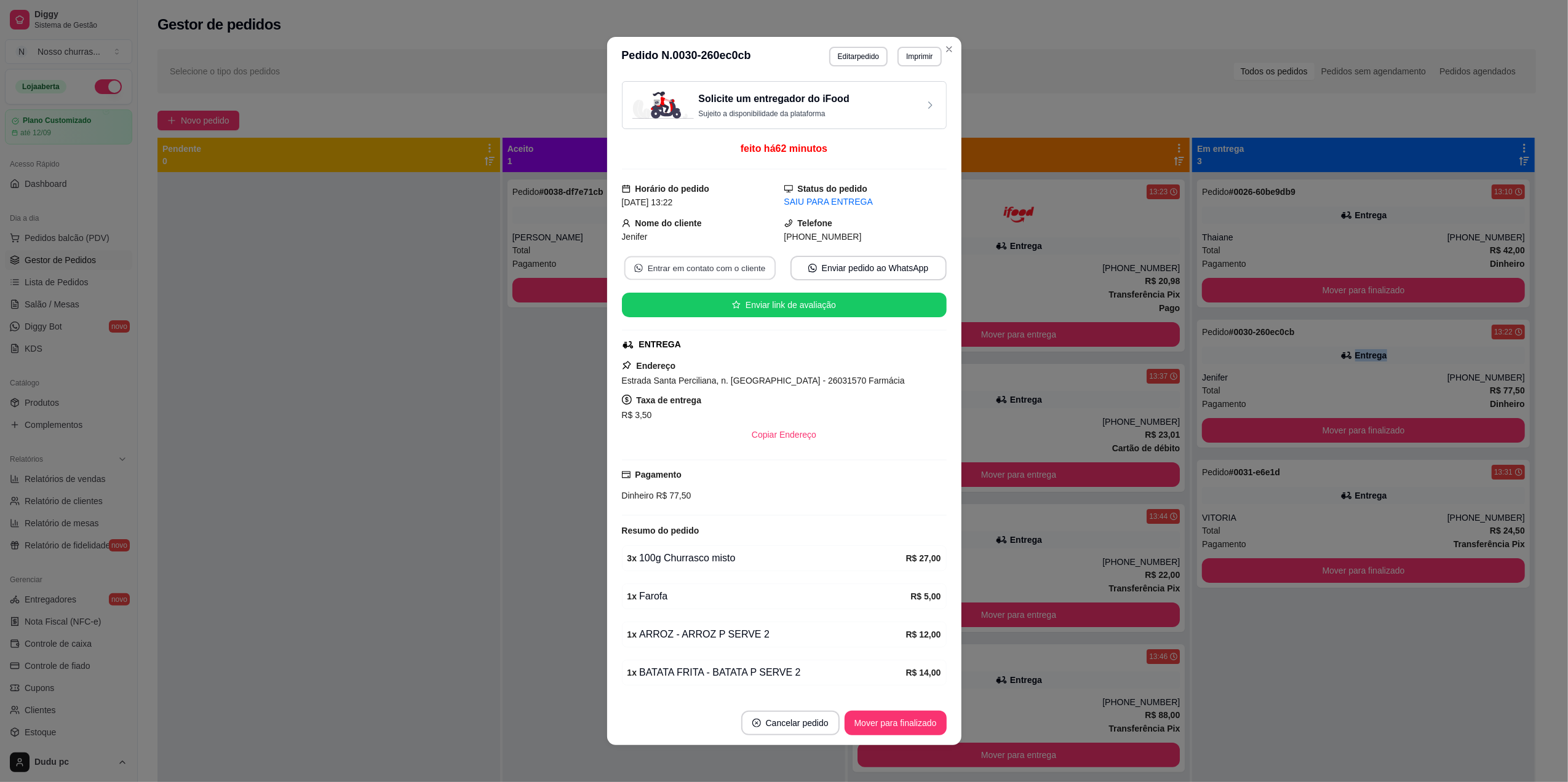
click at [677, 266] on button "Entrar em contato com o cliente" at bounding box center [700, 269] width 151 height 24
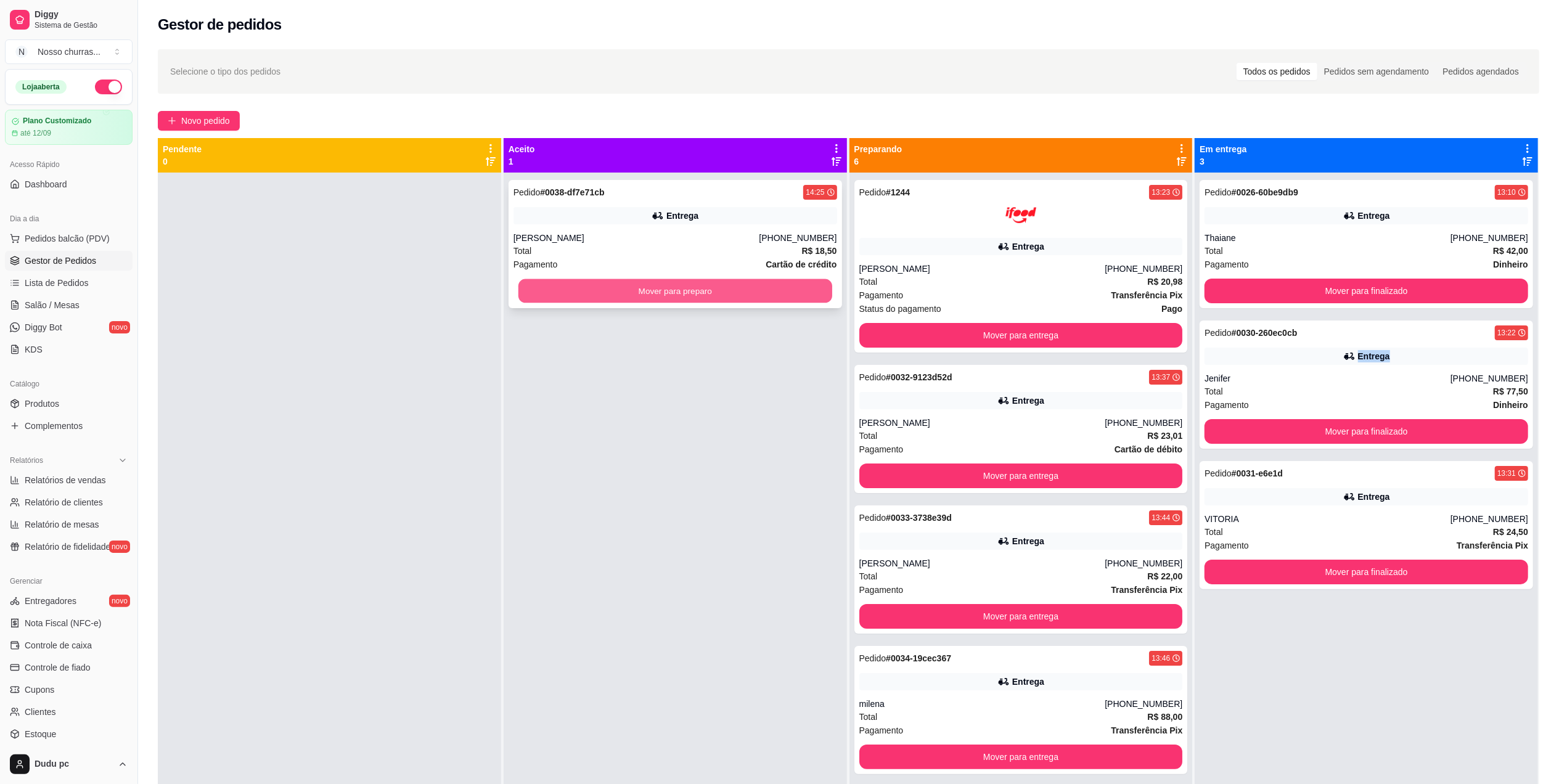
click at [577, 284] on button "Mover para preparo" at bounding box center [675, 291] width 314 height 24
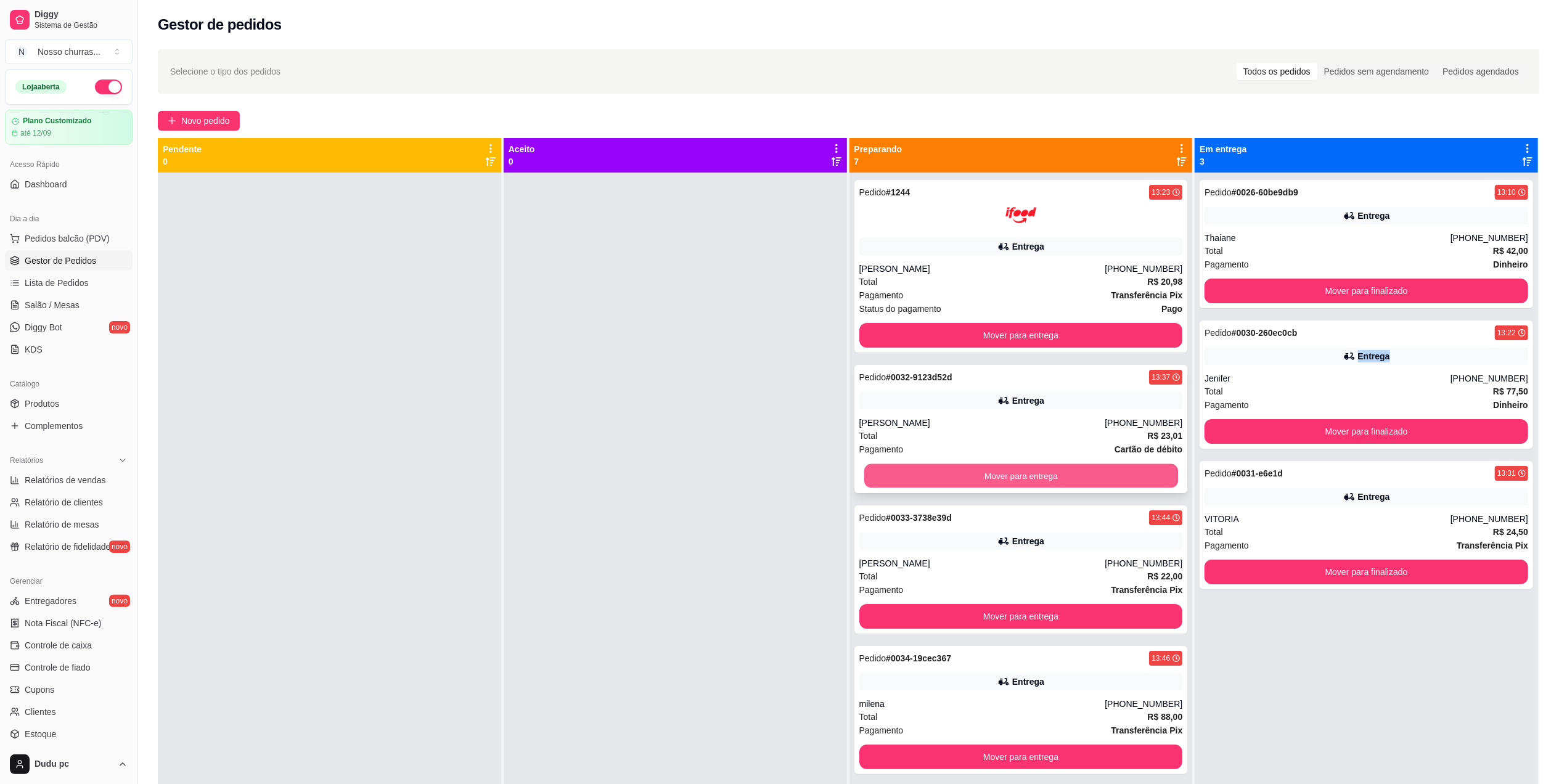
click at [1007, 472] on button "Mover para entrega" at bounding box center [1020, 476] width 314 height 24
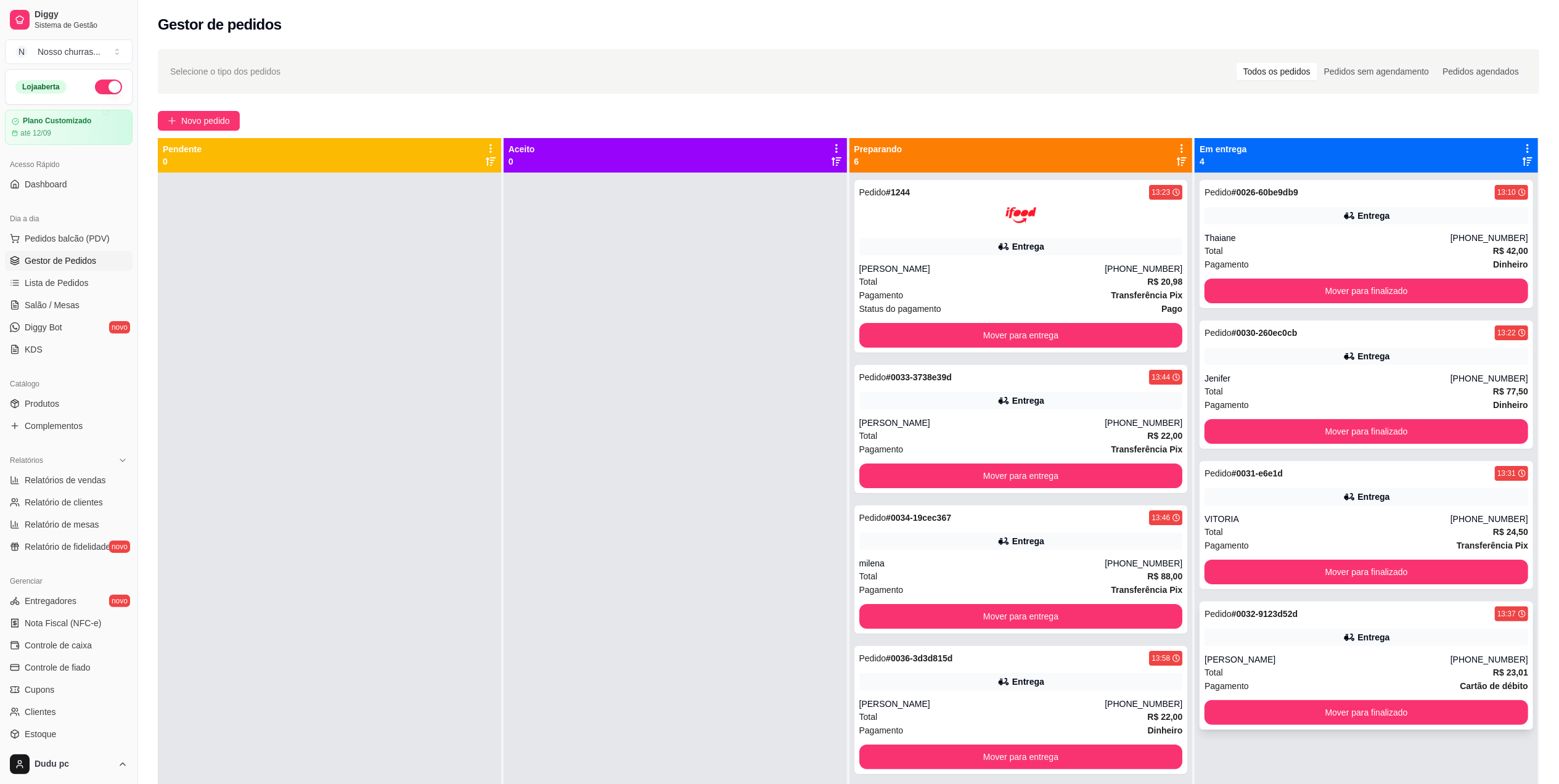
click at [1268, 659] on div "[PERSON_NAME]" at bounding box center [1327, 659] width 246 height 13
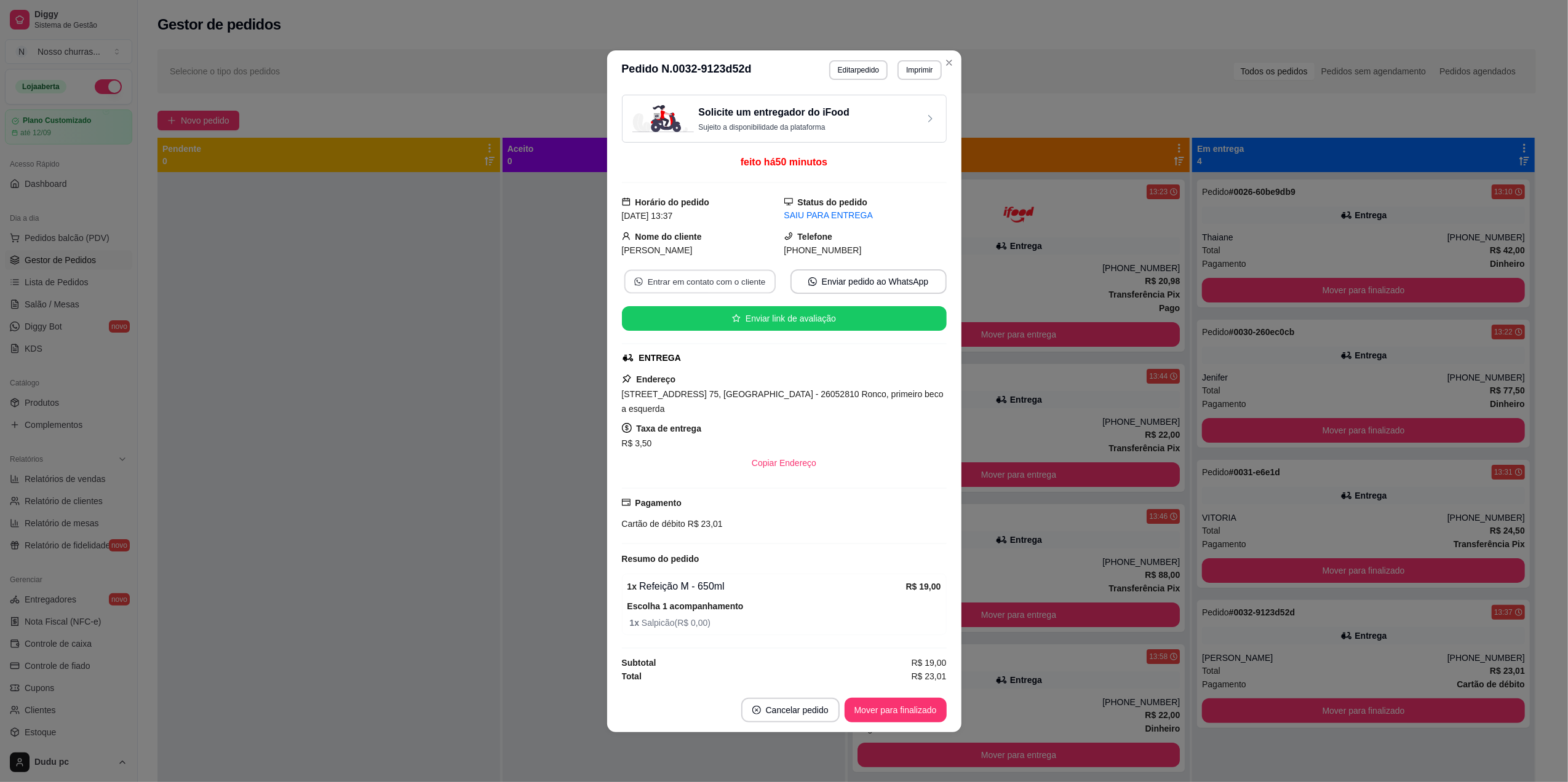
click at [684, 289] on button "Entrar em contato com o cliente" at bounding box center [700, 281] width 151 height 24
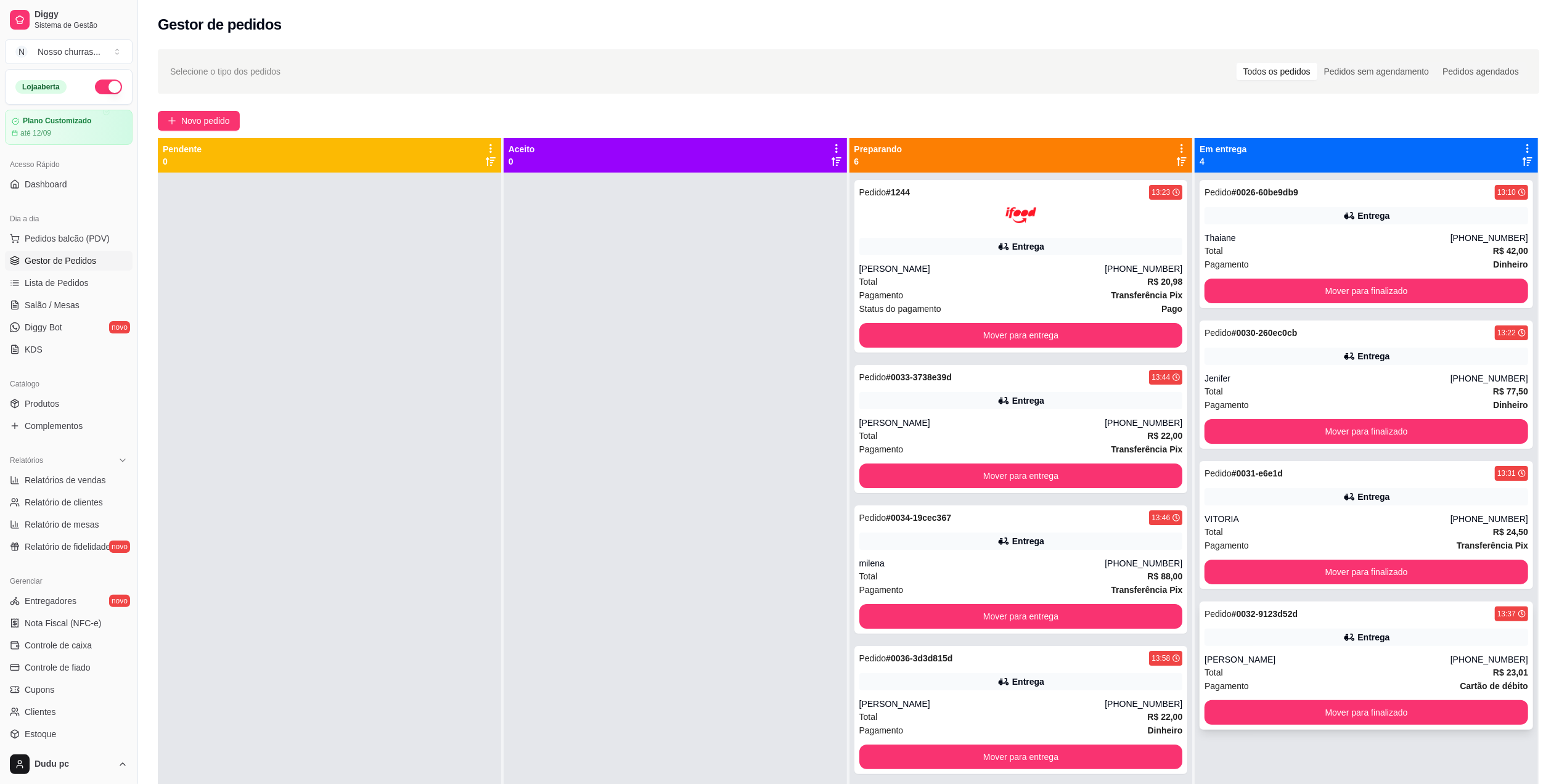
click at [1236, 643] on div "Entrega" at bounding box center [1366, 637] width 323 height 17
click at [1278, 519] on div "VITORIA" at bounding box center [1327, 519] width 246 height 13
click at [1320, 351] on div "Entrega" at bounding box center [1366, 356] width 323 height 17
click at [1339, 244] on div "Thaiane" at bounding box center [1327, 238] width 246 height 13
click at [955, 341] on button "Mover para entrega" at bounding box center [1021, 335] width 323 height 24
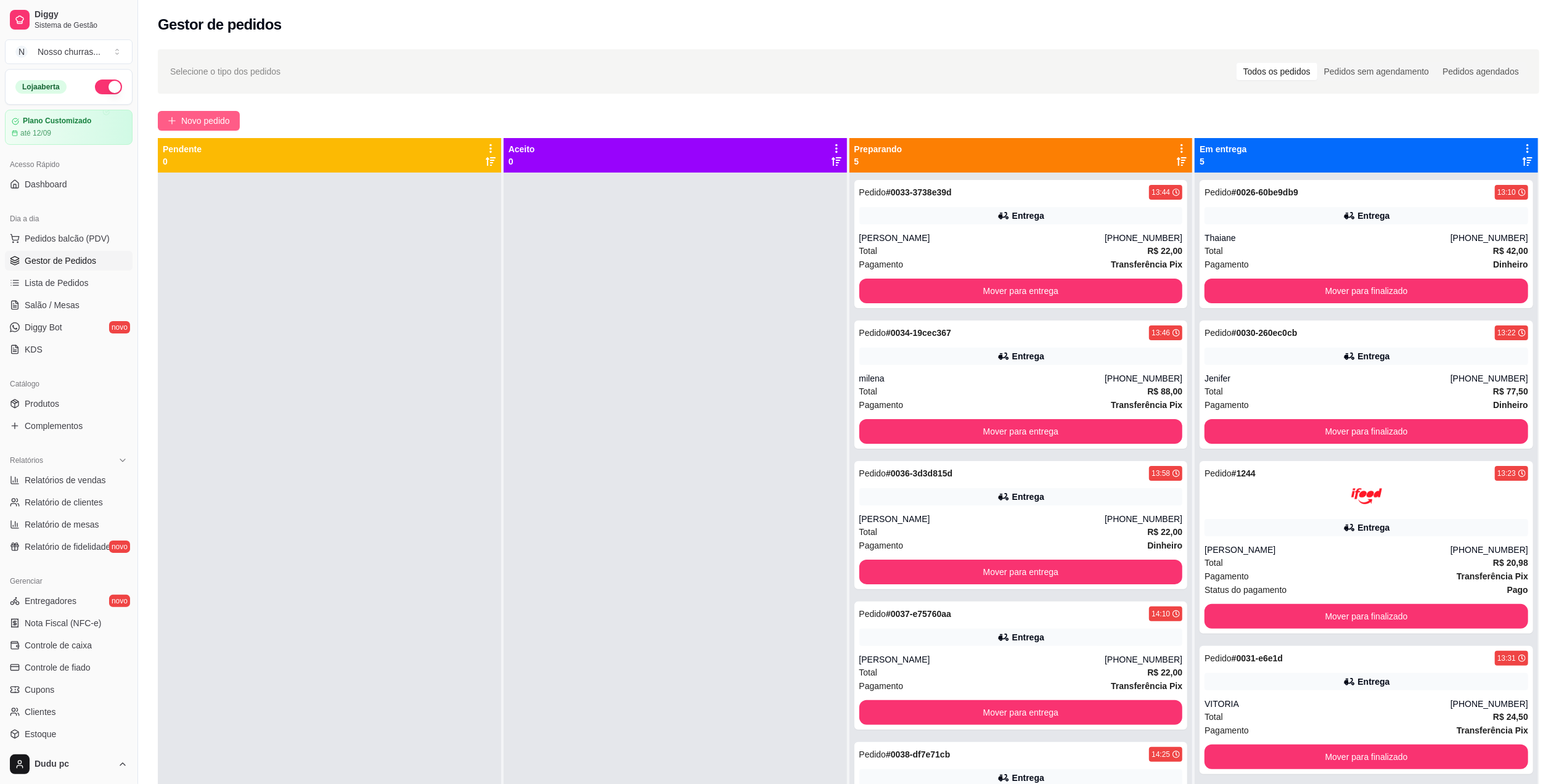
click at [187, 116] on span "Novo pedido" at bounding box center [206, 120] width 49 height 13
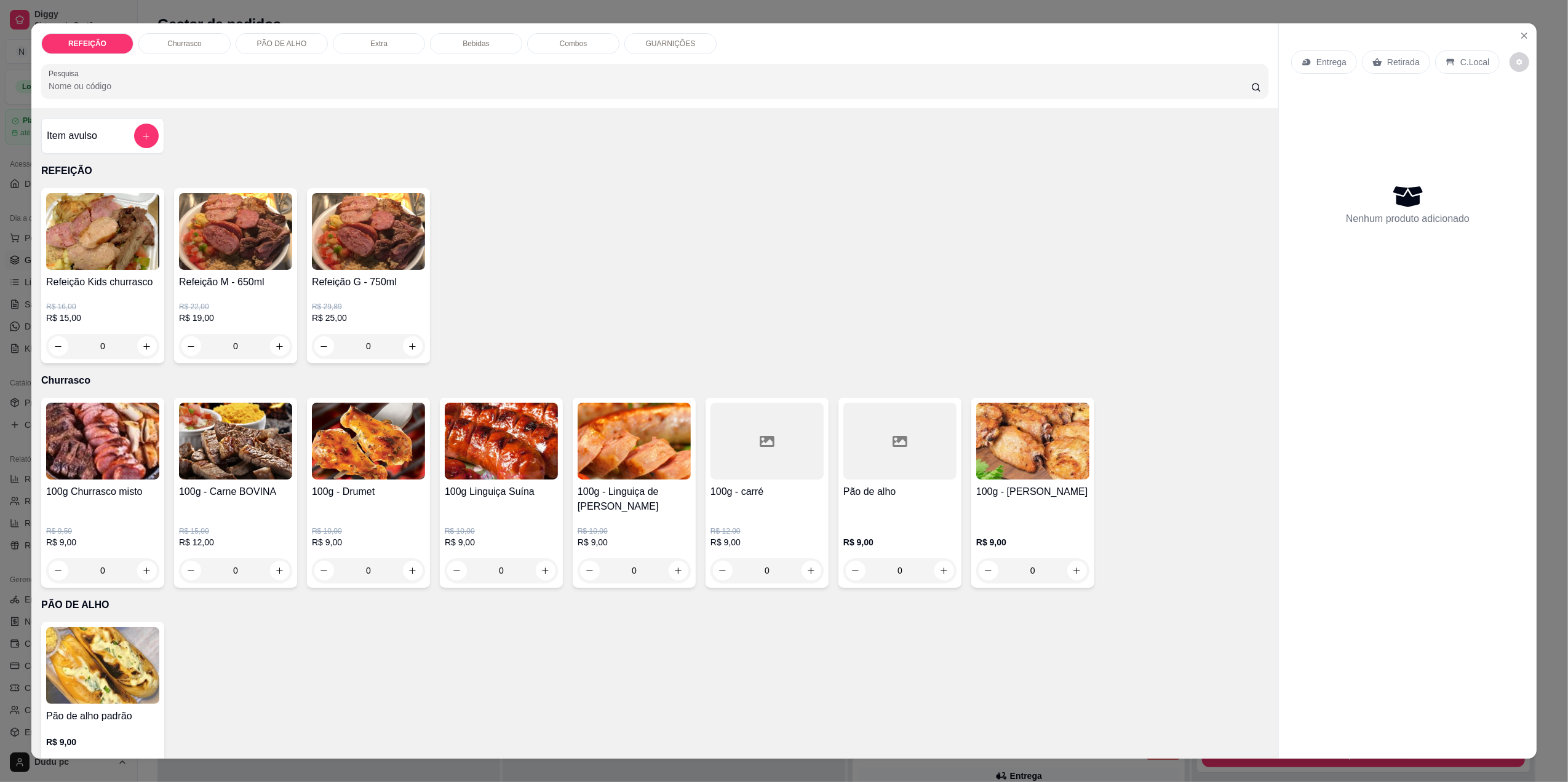
click at [408, 348] on div "0" at bounding box center [368, 346] width 113 height 24
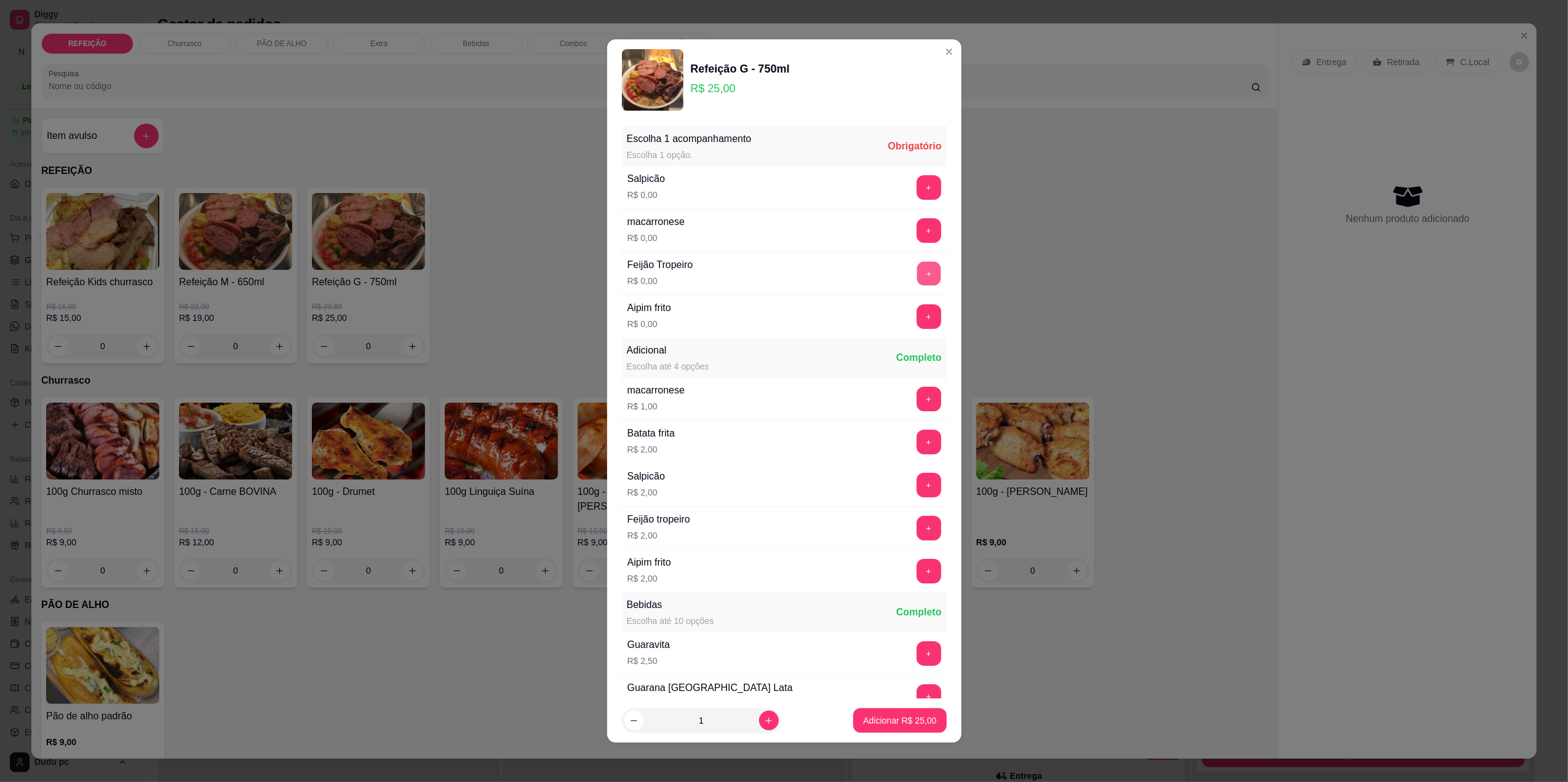
click at [916, 273] on button "+" at bounding box center [928, 273] width 24 height 24
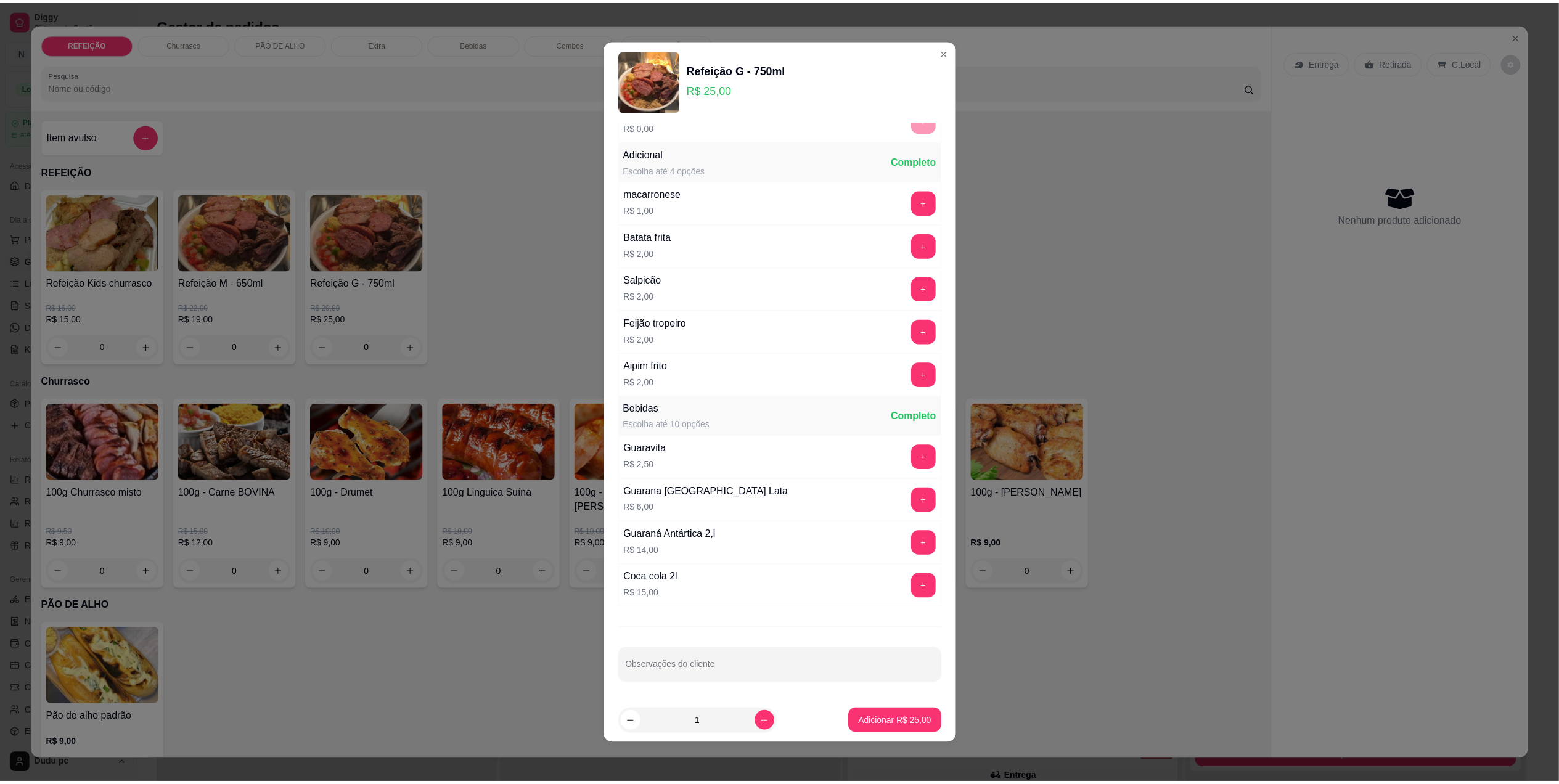
scroll to position [203, 0]
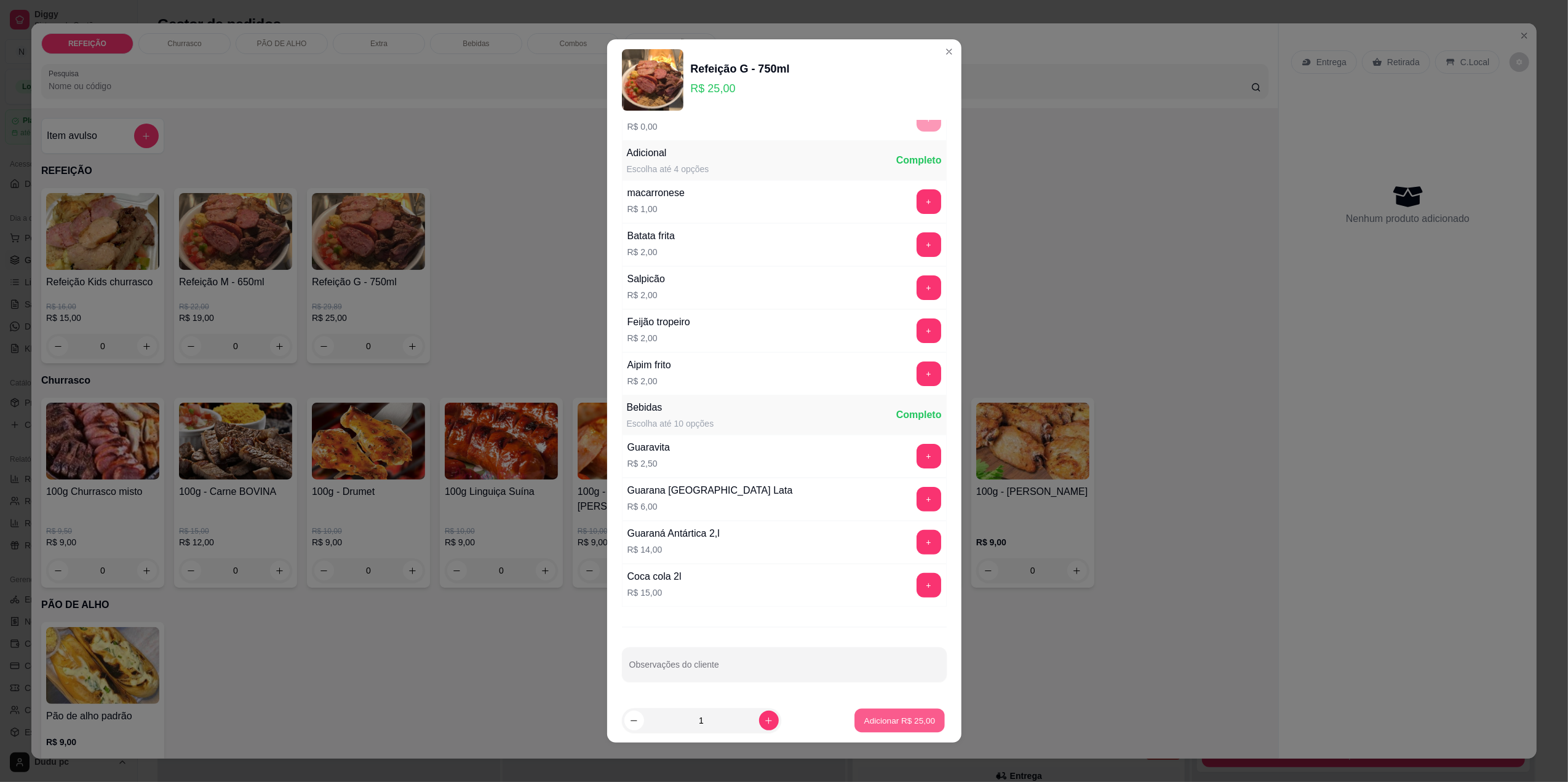
click at [889, 721] on p "Adicionar R$ 25,00" at bounding box center [900, 721] width 71 height 12
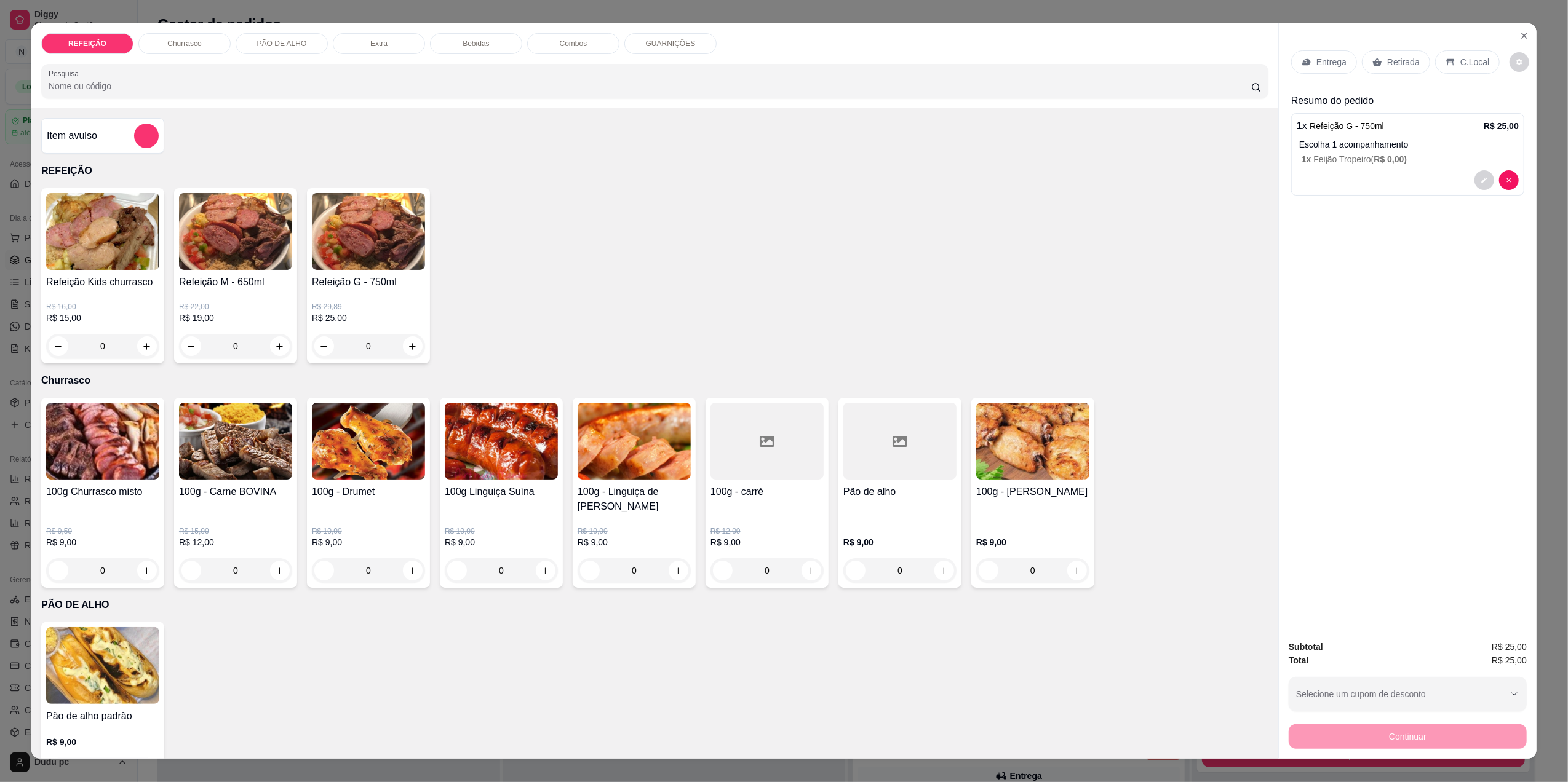
click at [1445, 58] on icon at bounding box center [1450, 62] width 10 height 10
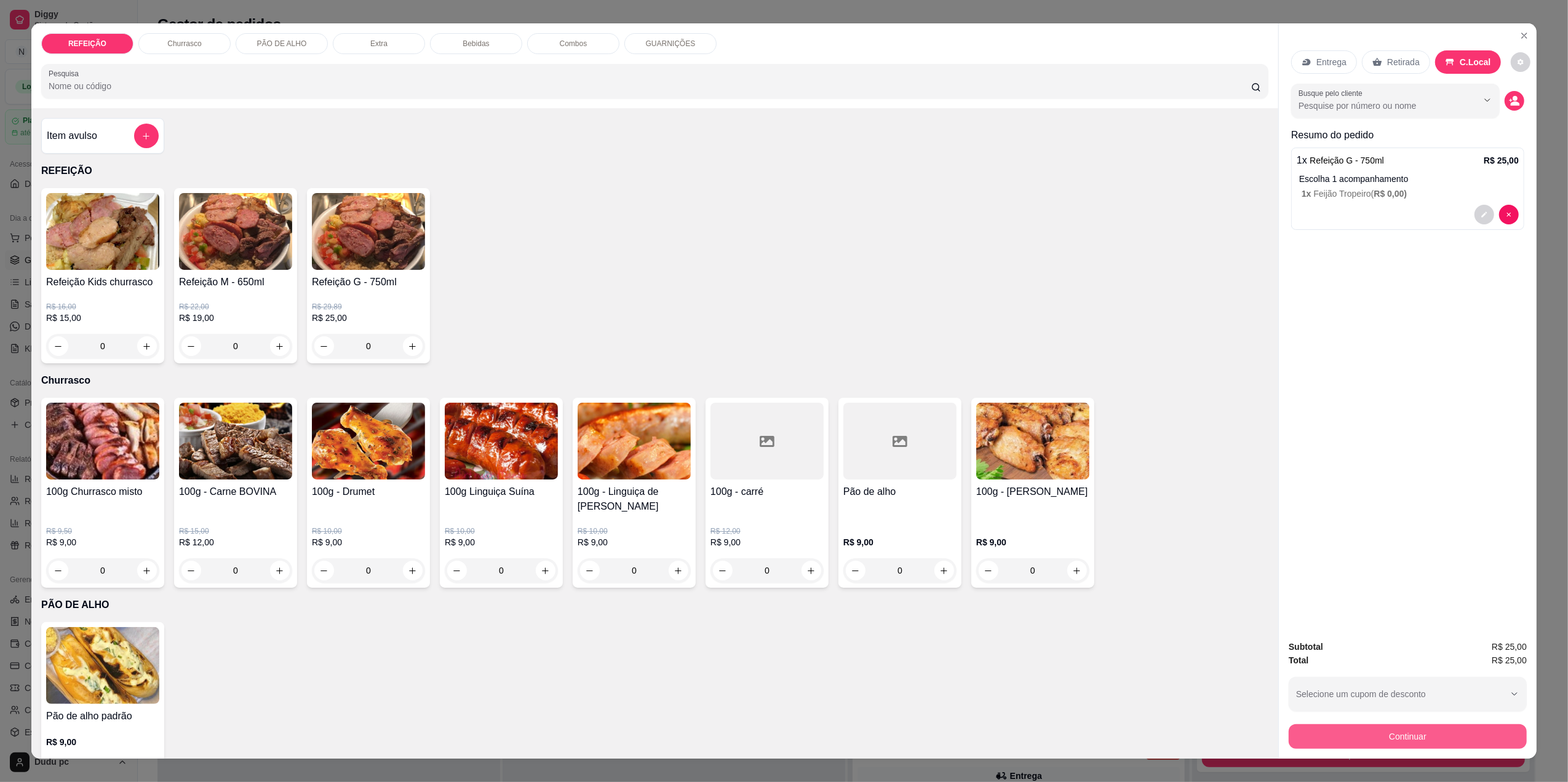
click at [1372, 731] on button "Continuar" at bounding box center [1407, 736] width 238 height 24
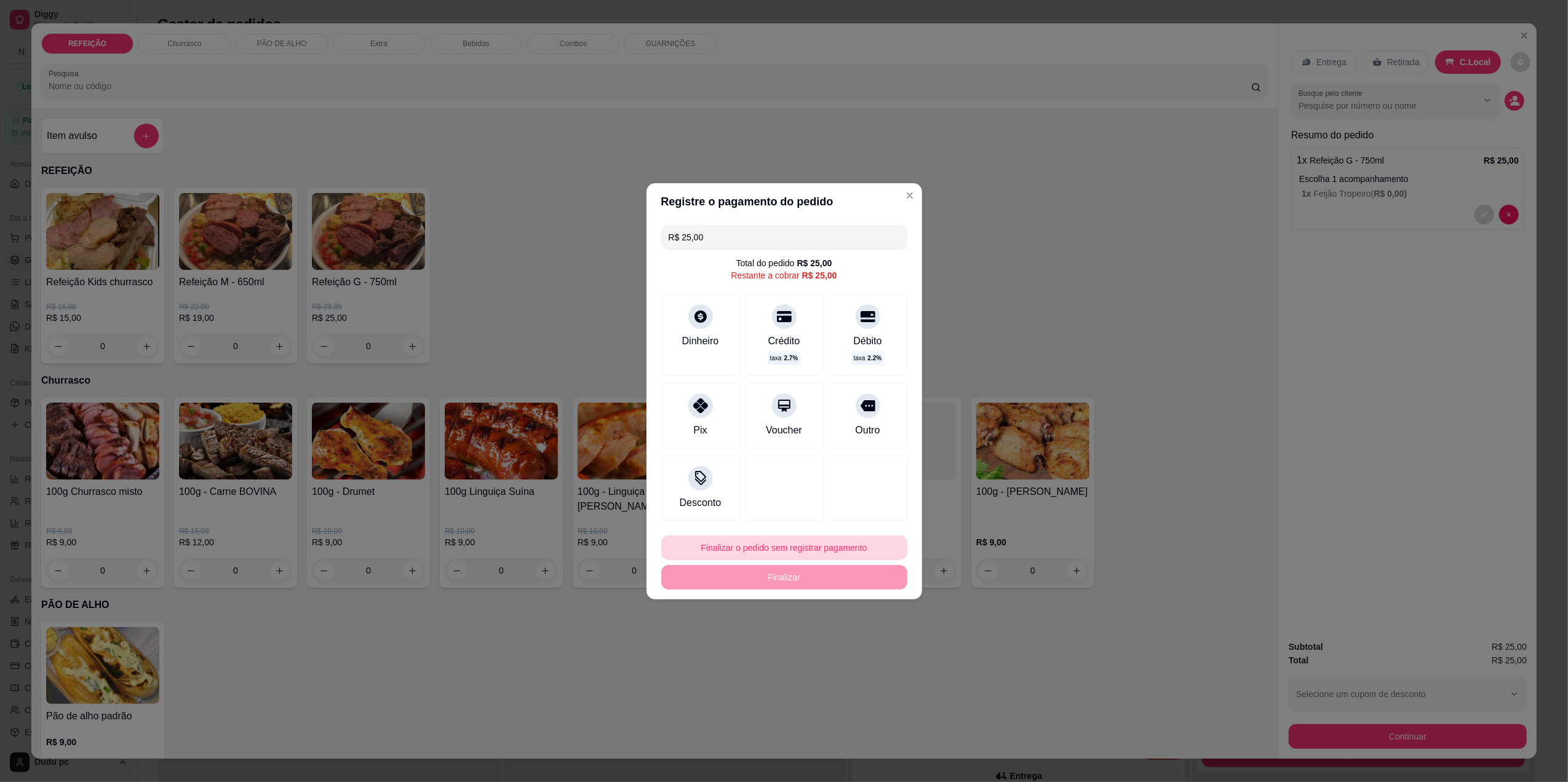
click at [754, 554] on button "Finalizar o pedido sem registrar pagamento" at bounding box center [784, 547] width 246 height 24
click at [861, 650] on button "Confirmar" at bounding box center [859, 649] width 44 height 19
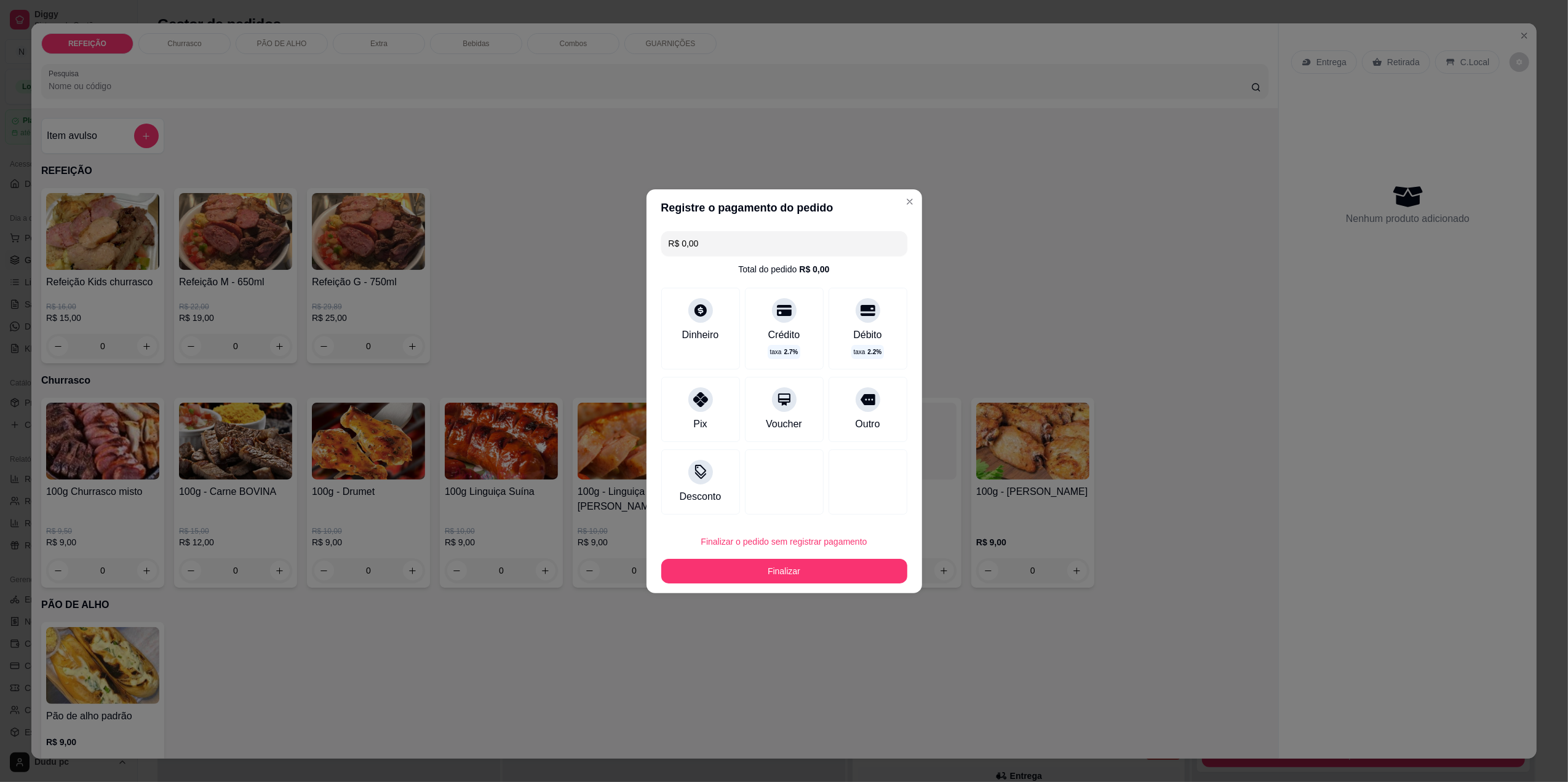
type input "R$ 0,00"
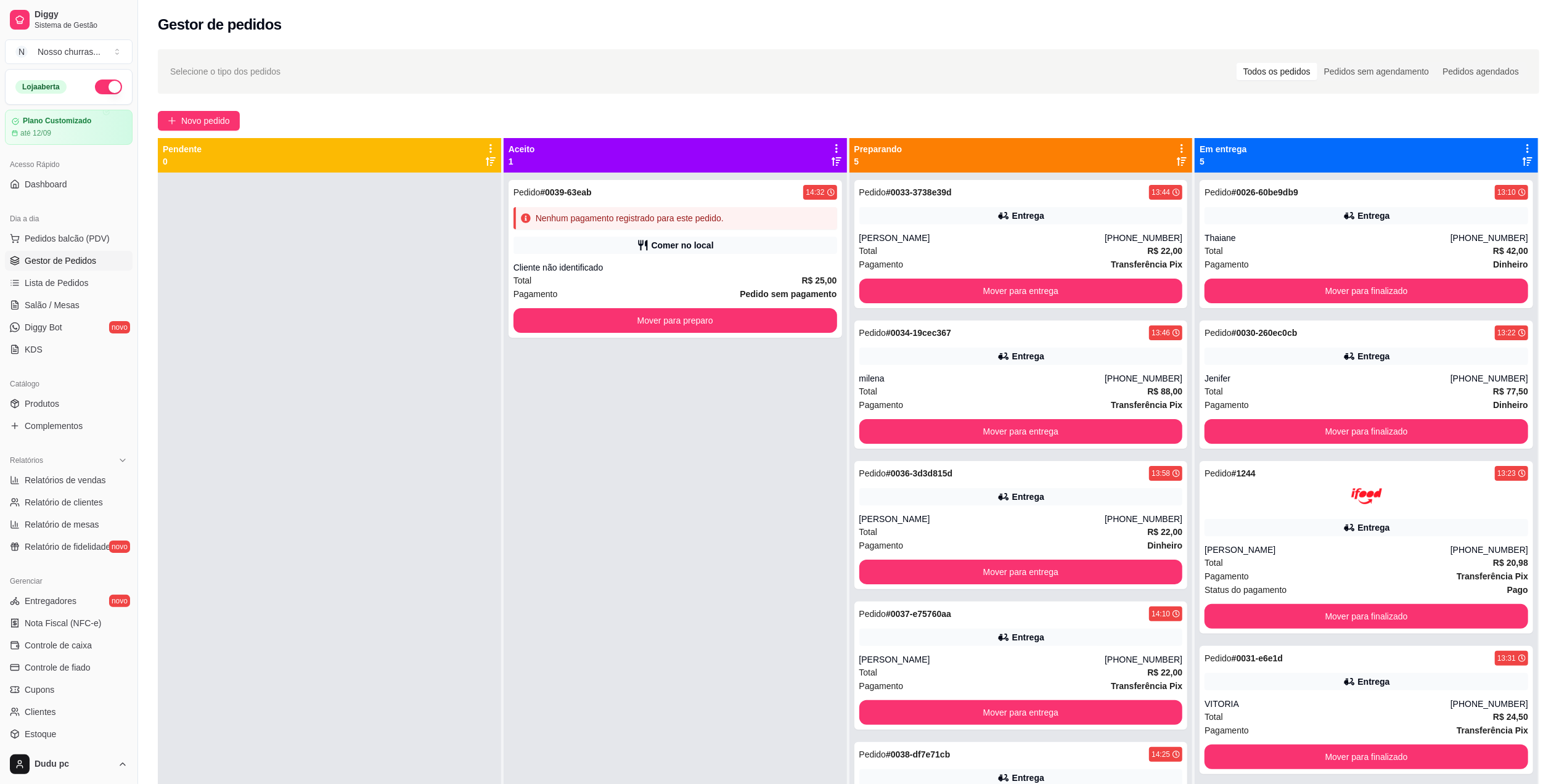
scroll to position [188, 0]
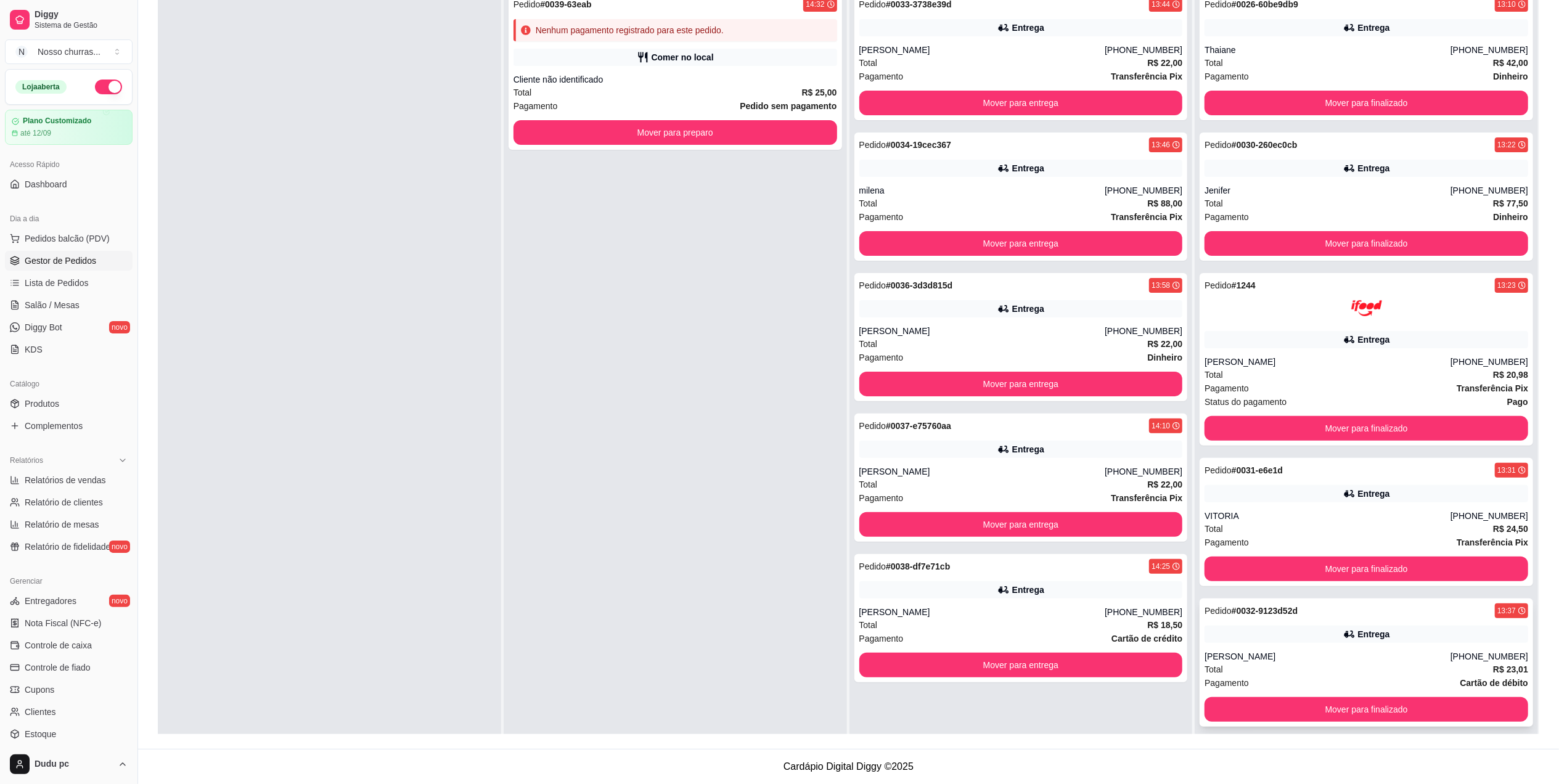
click at [1438, 655] on div "[PERSON_NAME]" at bounding box center [1327, 657] width 246 height 13
click at [112, 484] on link "Relatórios de vendas" at bounding box center [68, 480] width 127 height 19
select select "ALL"
select select "0"
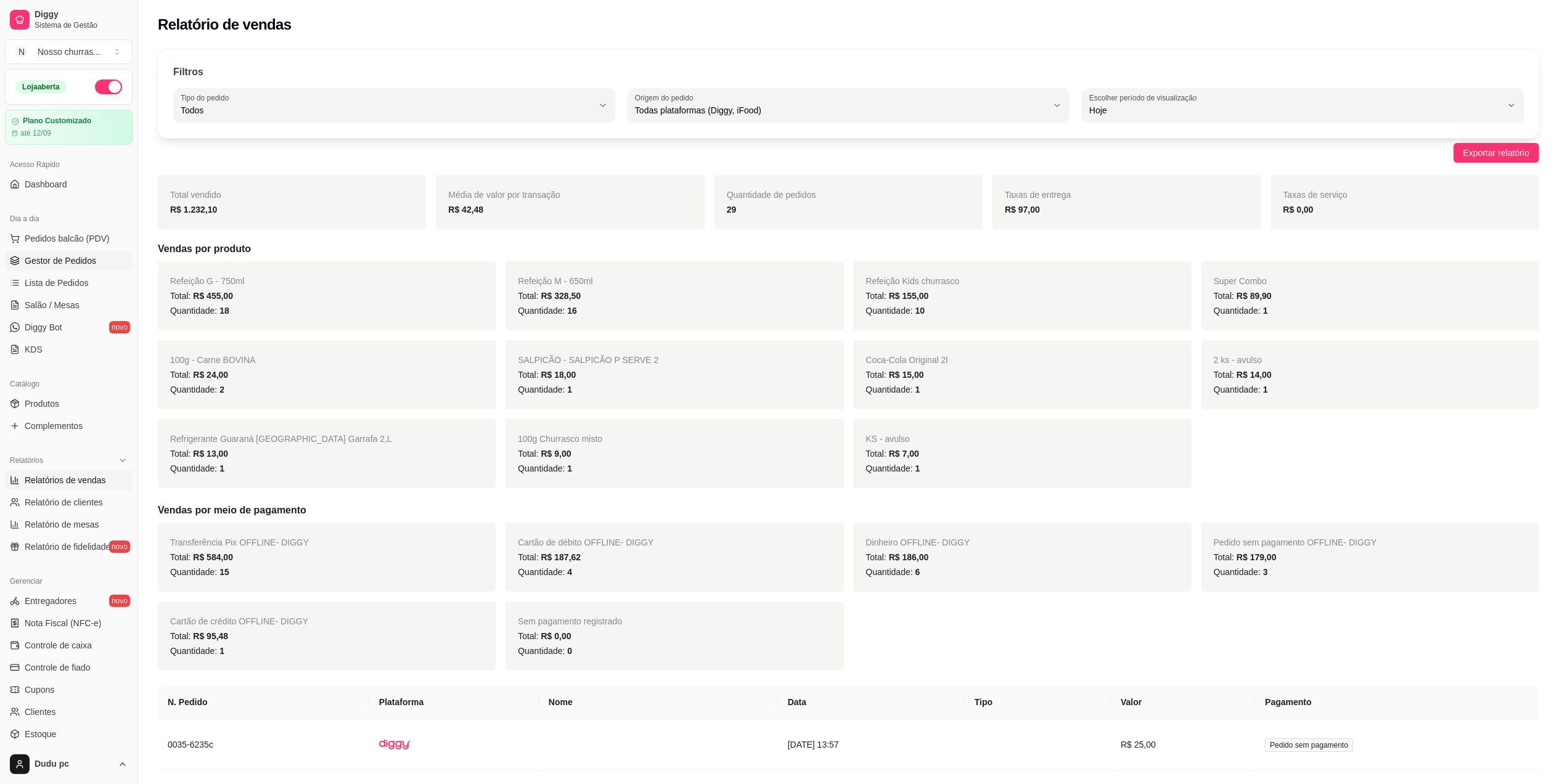
click at [70, 262] on span "Gestor de Pedidos" at bounding box center [60, 261] width 72 height 13
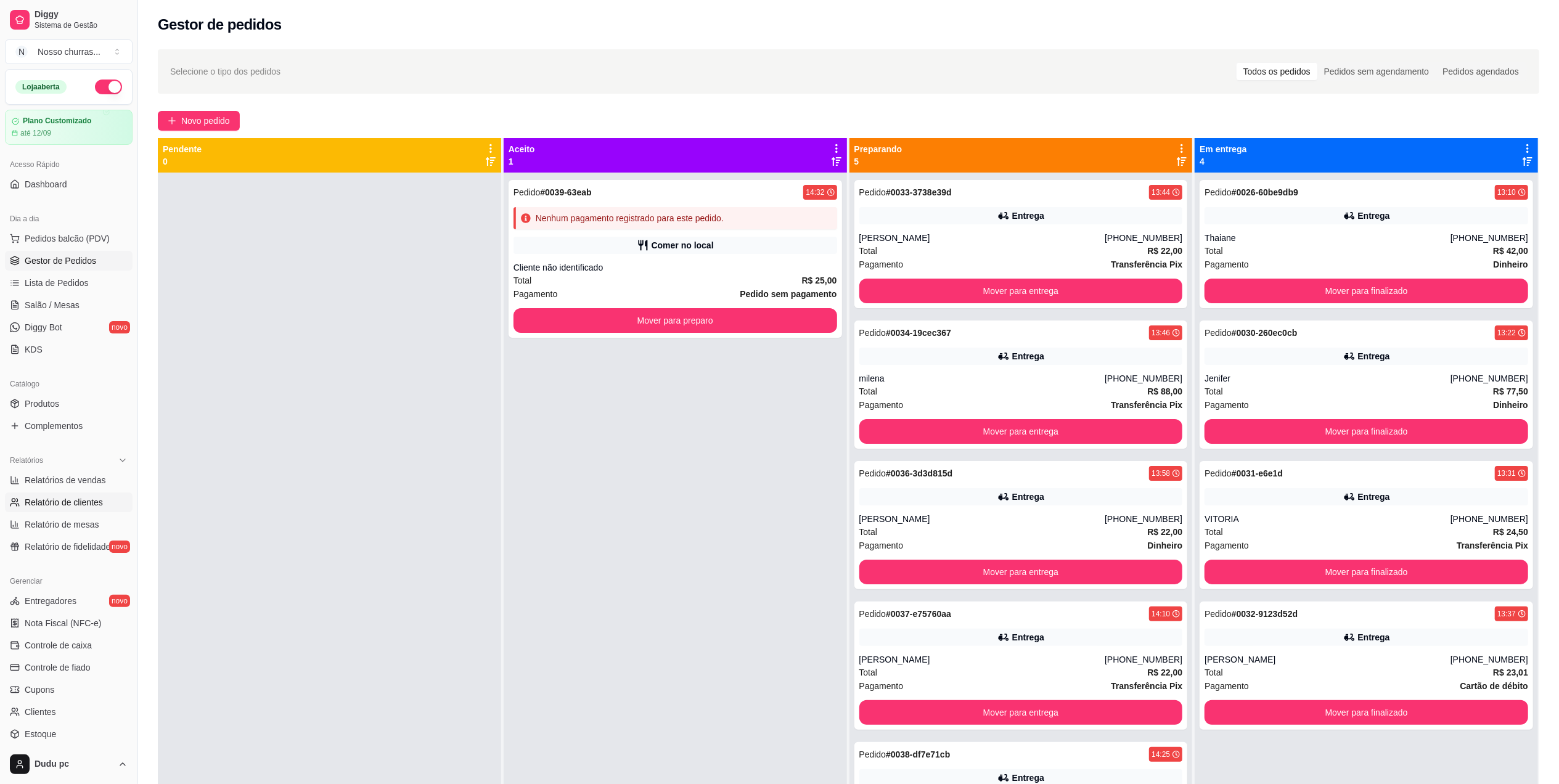
click at [77, 506] on span "Relatório de clientes" at bounding box center [63, 502] width 79 height 13
select select "30"
select select "HIGHEST_TOTAL_SPENT_WITH_ORDERS"
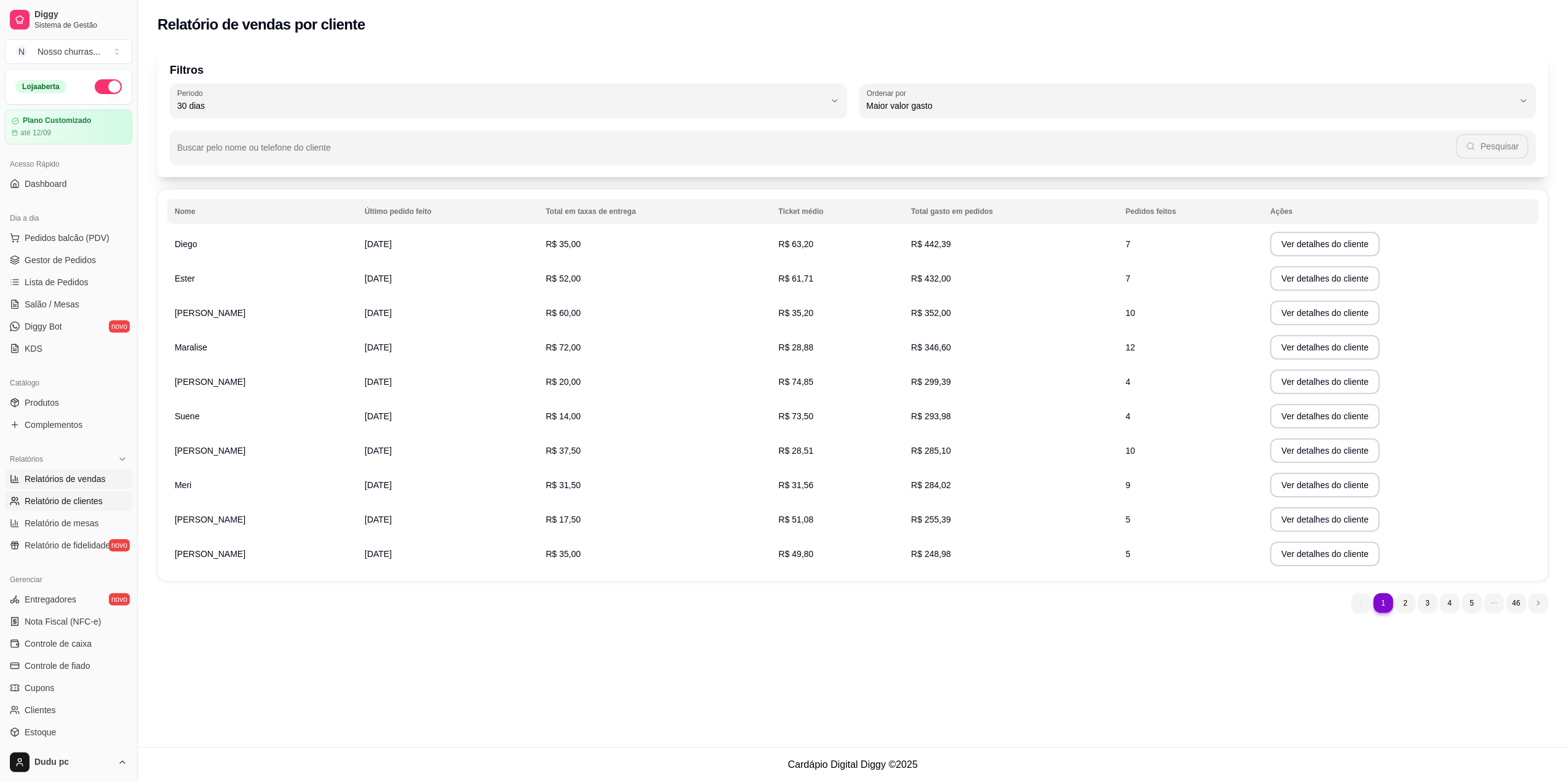
click at [94, 471] on link "Relatórios de vendas" at bounding box center [68, 479] width 127 height 19
select select "ALL"
select select "0"
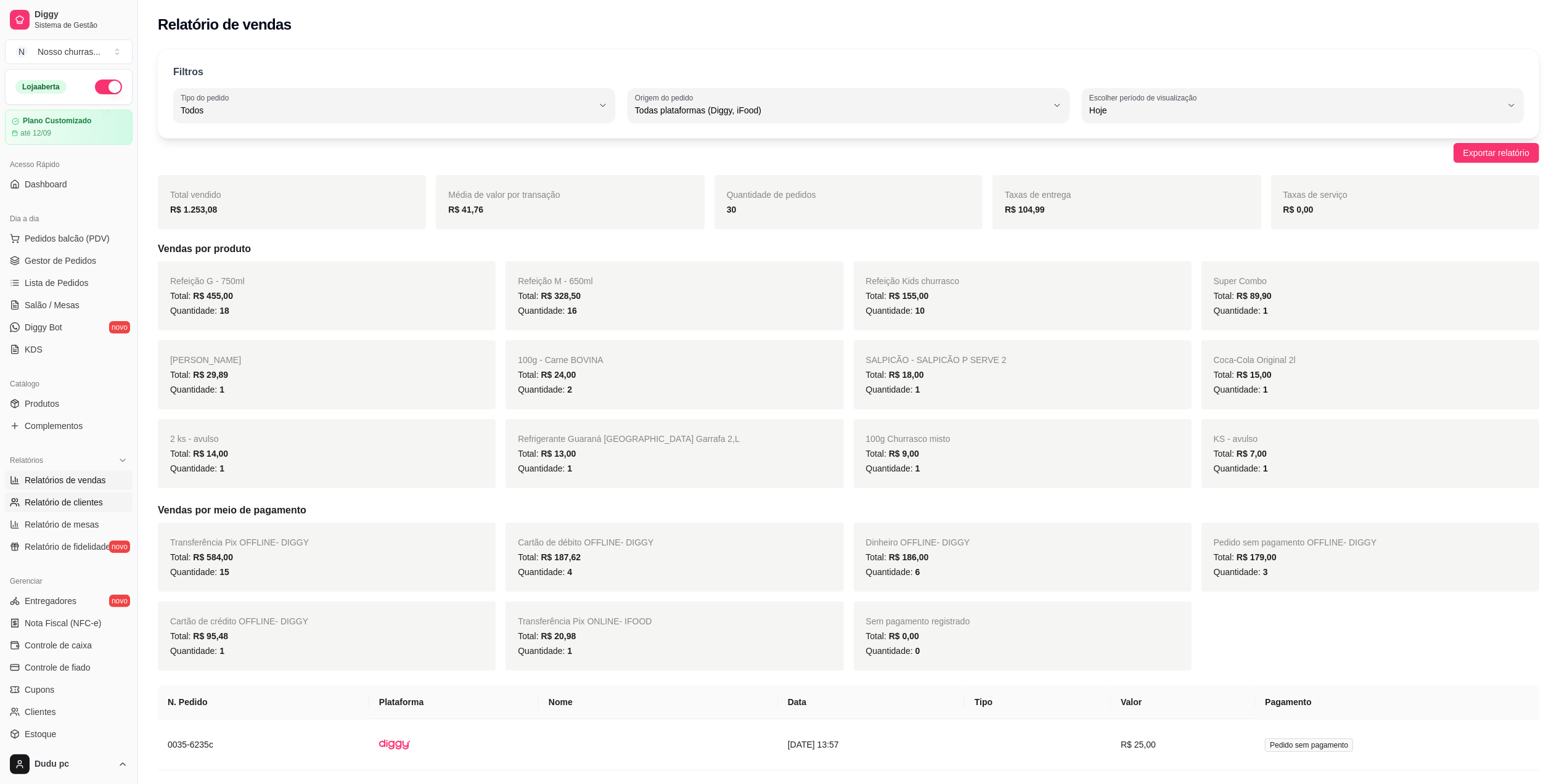
click at [99, 509] on link "Relatório de clientes" at bounding box center [68, 502] width 127 height 19
select select "30"
select select "HIGHEST_TOTAL_SPENT_WITH_ORDERS"
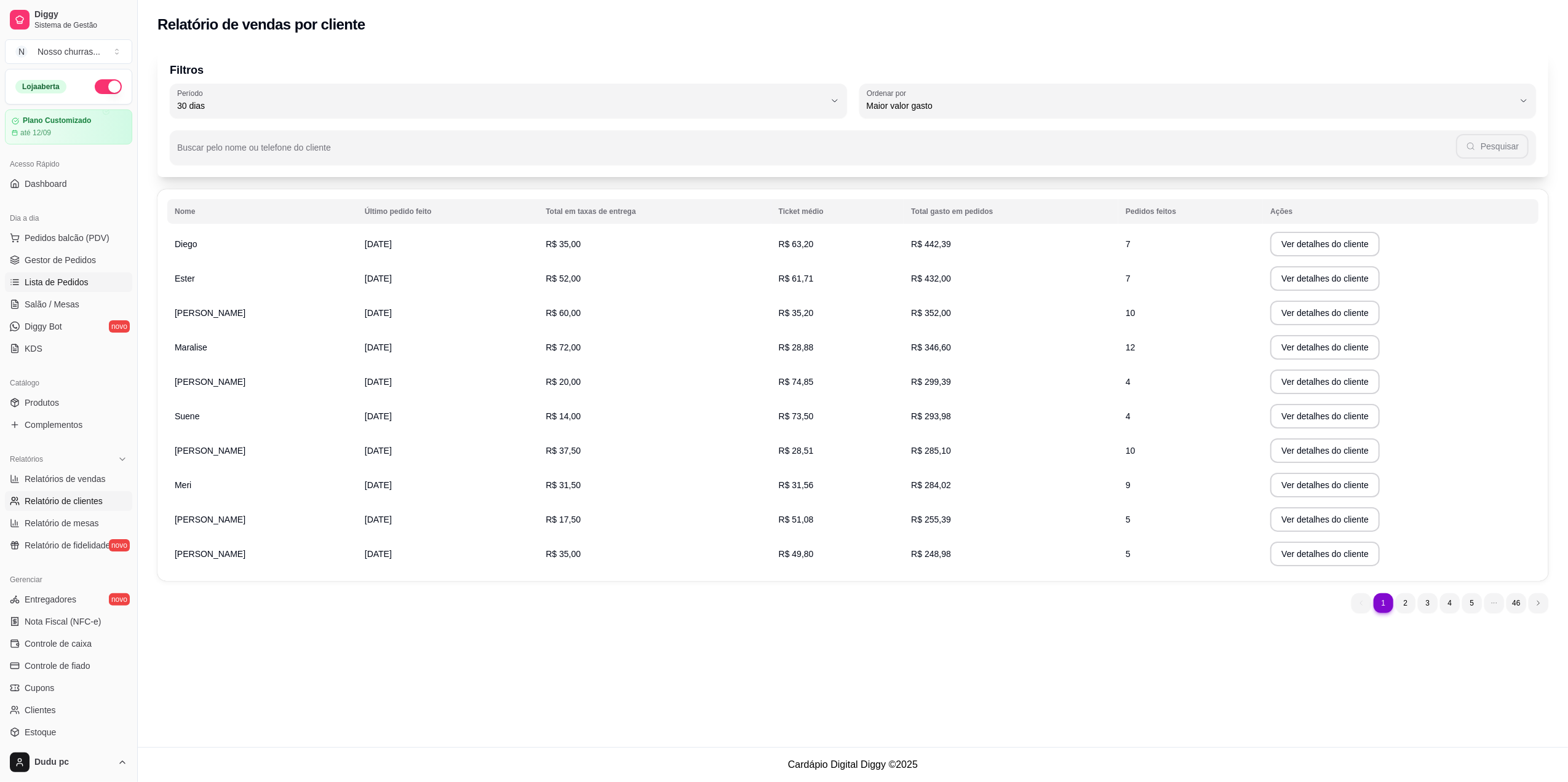
click at [74, 285] on span "Lista de Pedidos" at bounding box center [56, 282] width 64 height 12
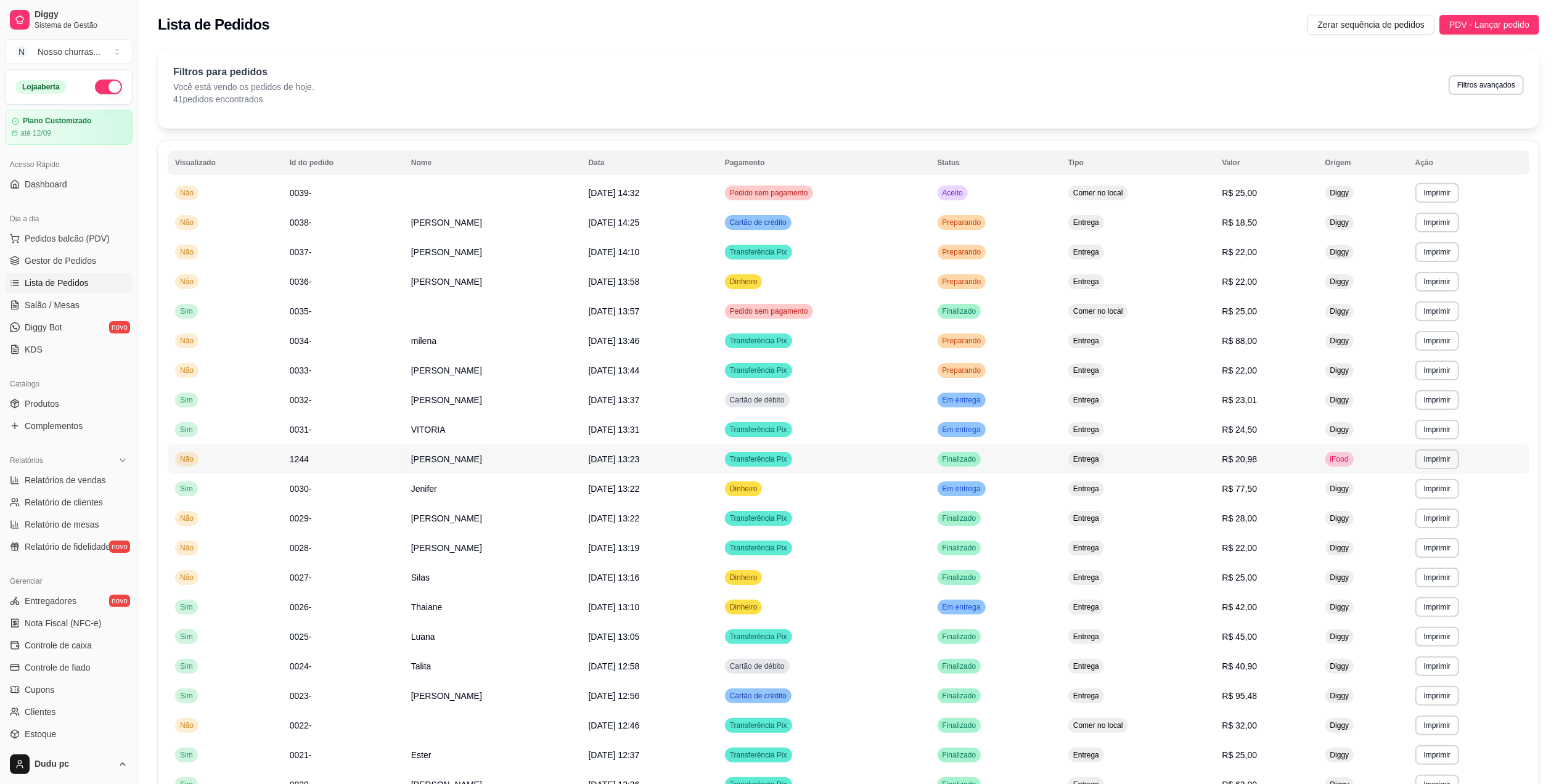
click at [1208, 454] on td "Entrega" at bounding box center [1138, 459] width 154 height 30
click at [83, 252] on link "Gestor de Pedidos" at bounding box center [68, 261] width 127 height 19
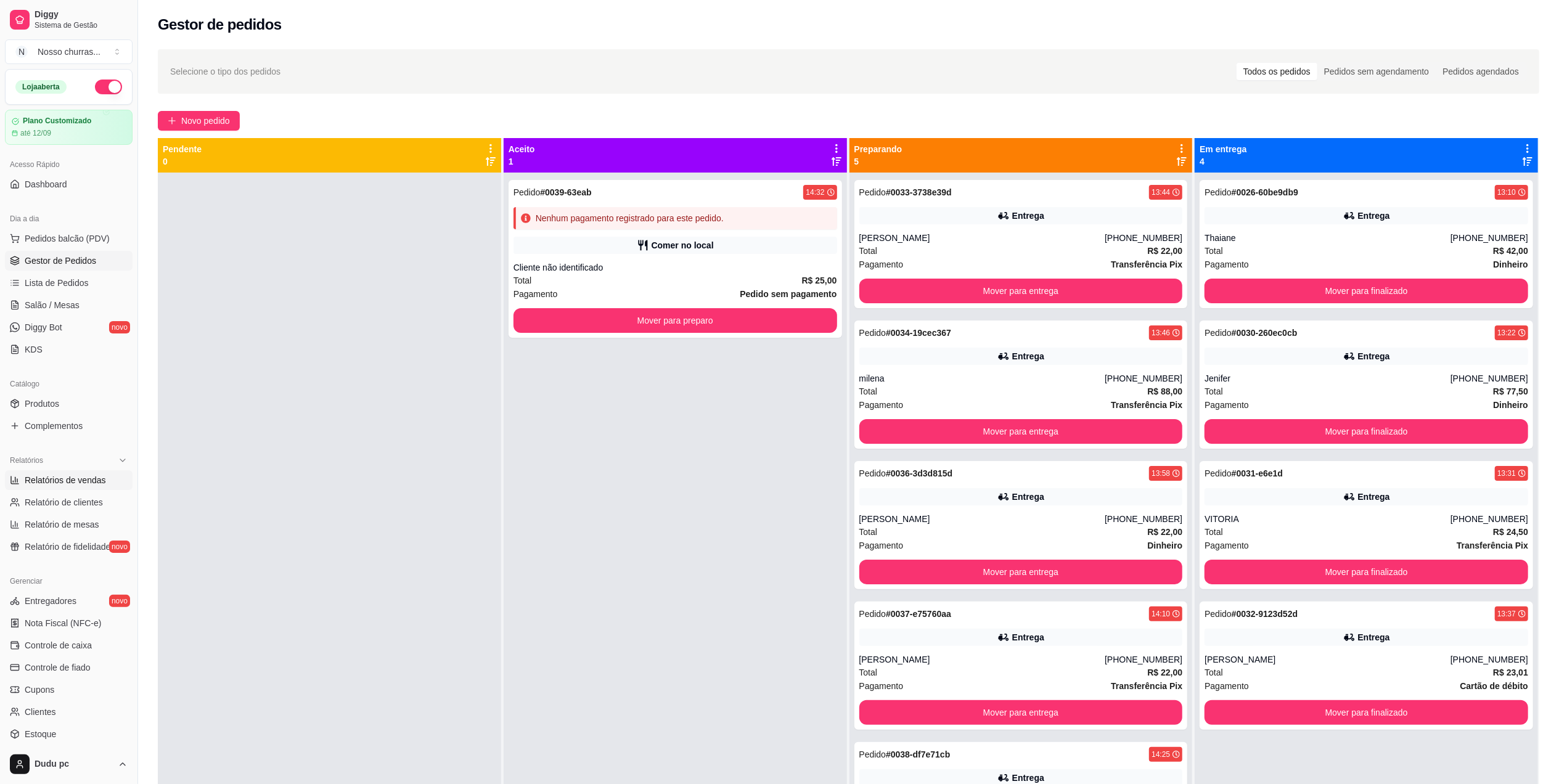
click at [91, 483] on span "Relatórios de vendas" at bounding box center [65, 480] width 81 height 13
select select "ALL"
select select "0"
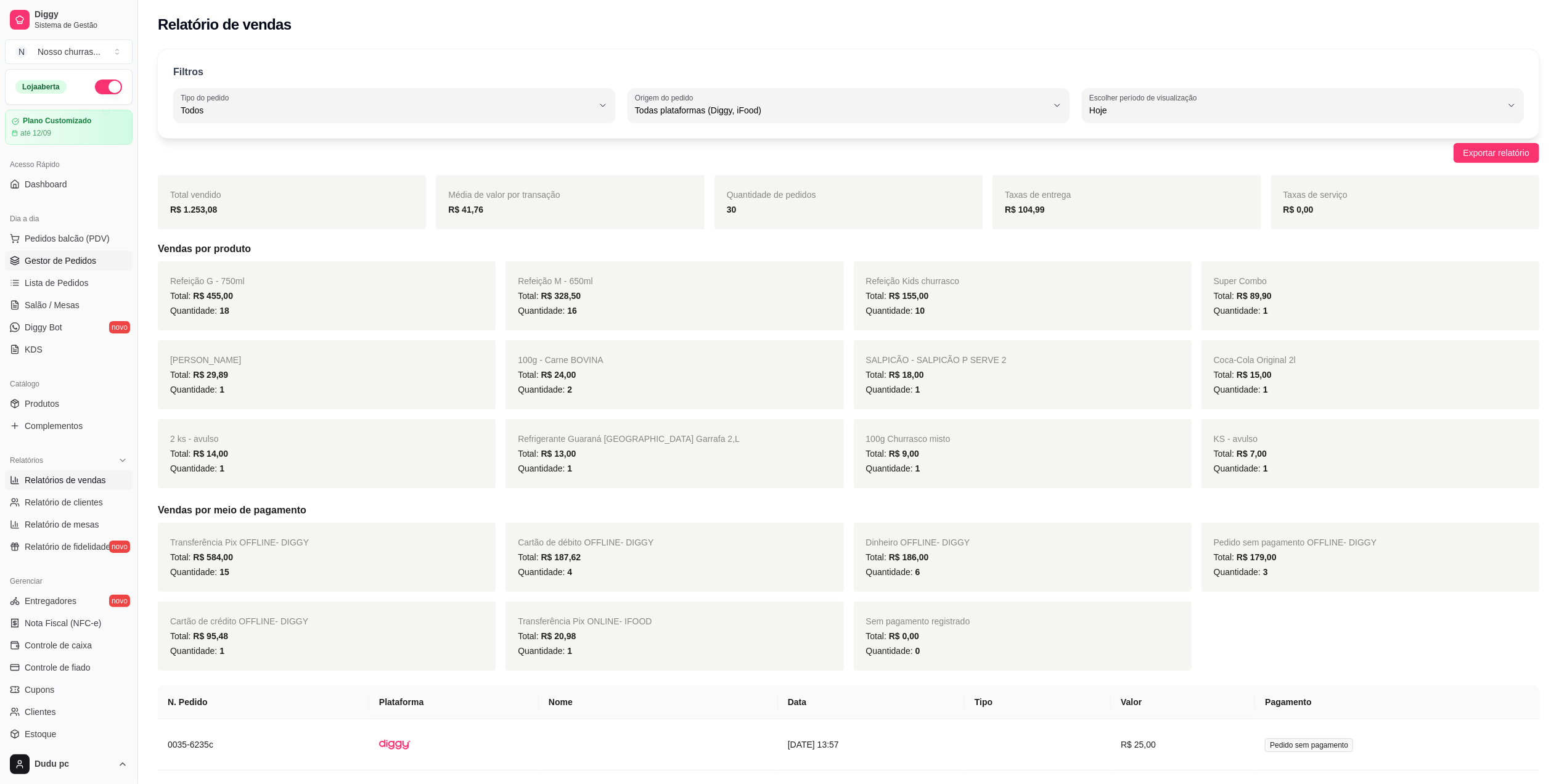
click at [62, 260] on span "Gestor de Pedidos" at bounding box center [60, 261] width 72 height 13
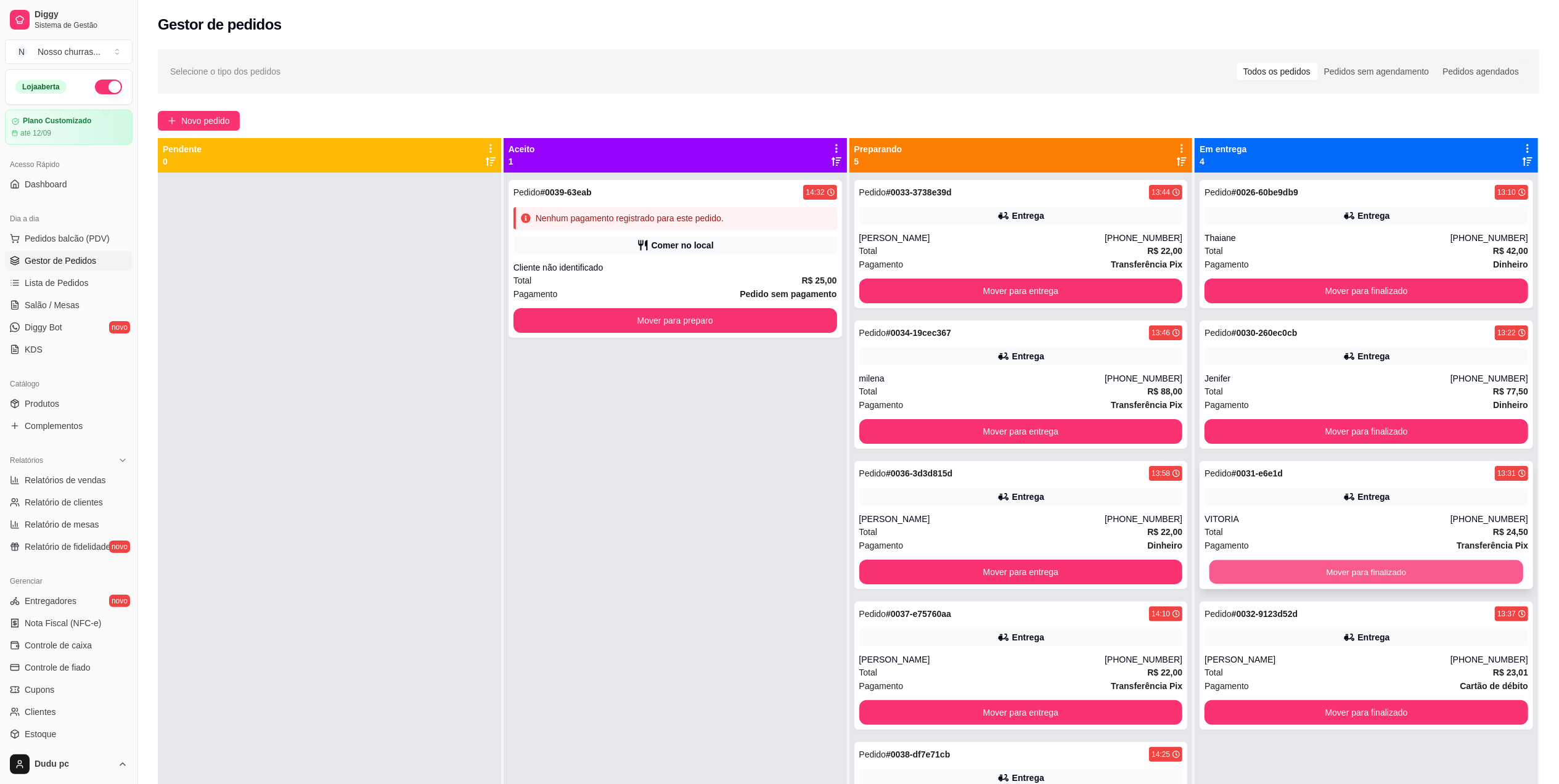
click at [1304, 577] on button "Mover para finalizado" at bounding box center [1366, 572] width 314 height 24
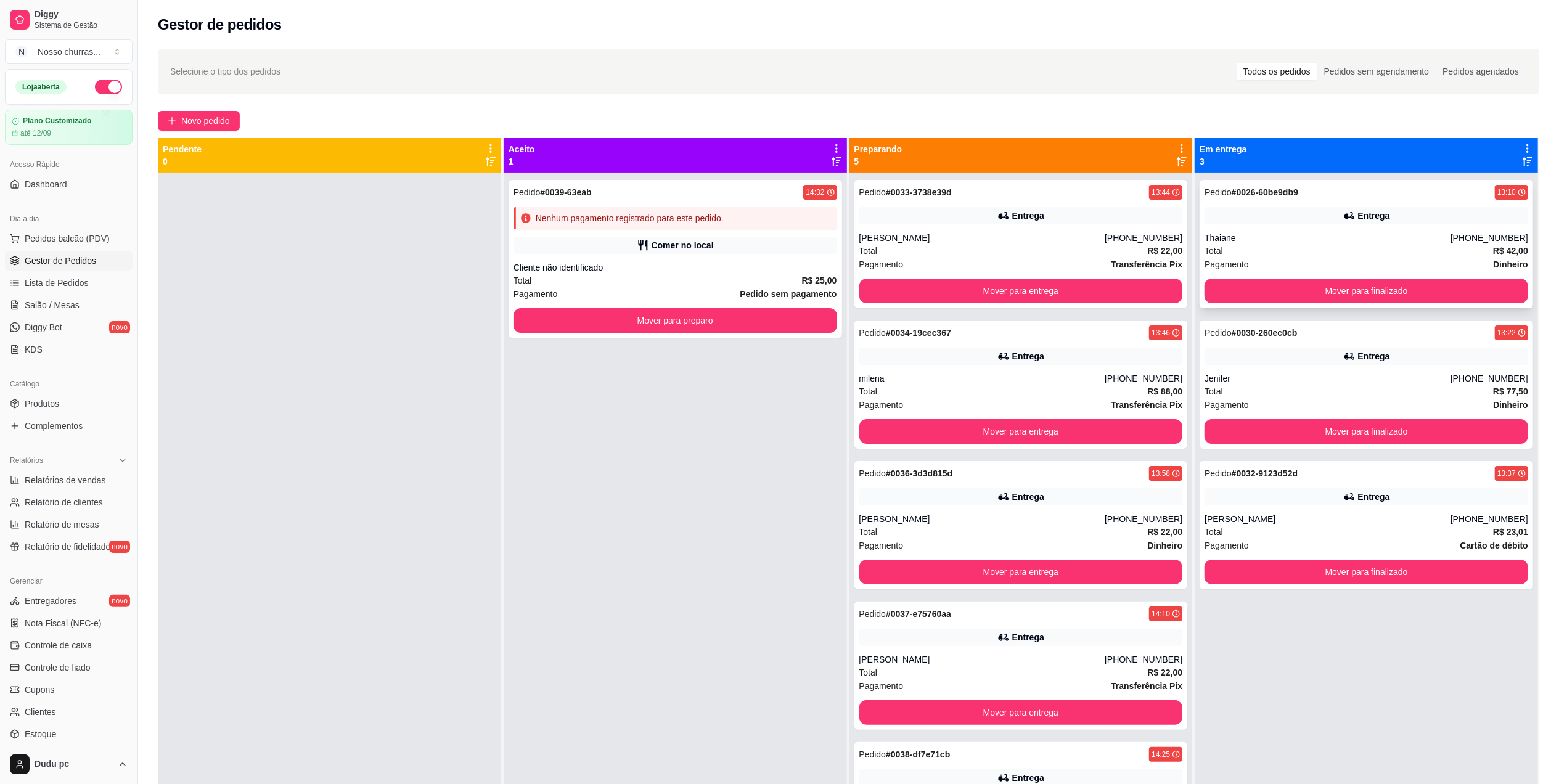
click at [1360, 262] on div "Pagamento Dinheiro" at bounding box center [1366, 264] width 323 height 13
click at [1318, 381] on div "Jenifer" at bounding box center [1327, 378] width 246 height 13
click at [1382, 284] on button "Mover para finalizado" at bounding box center [1366, 291] width 314 height 24
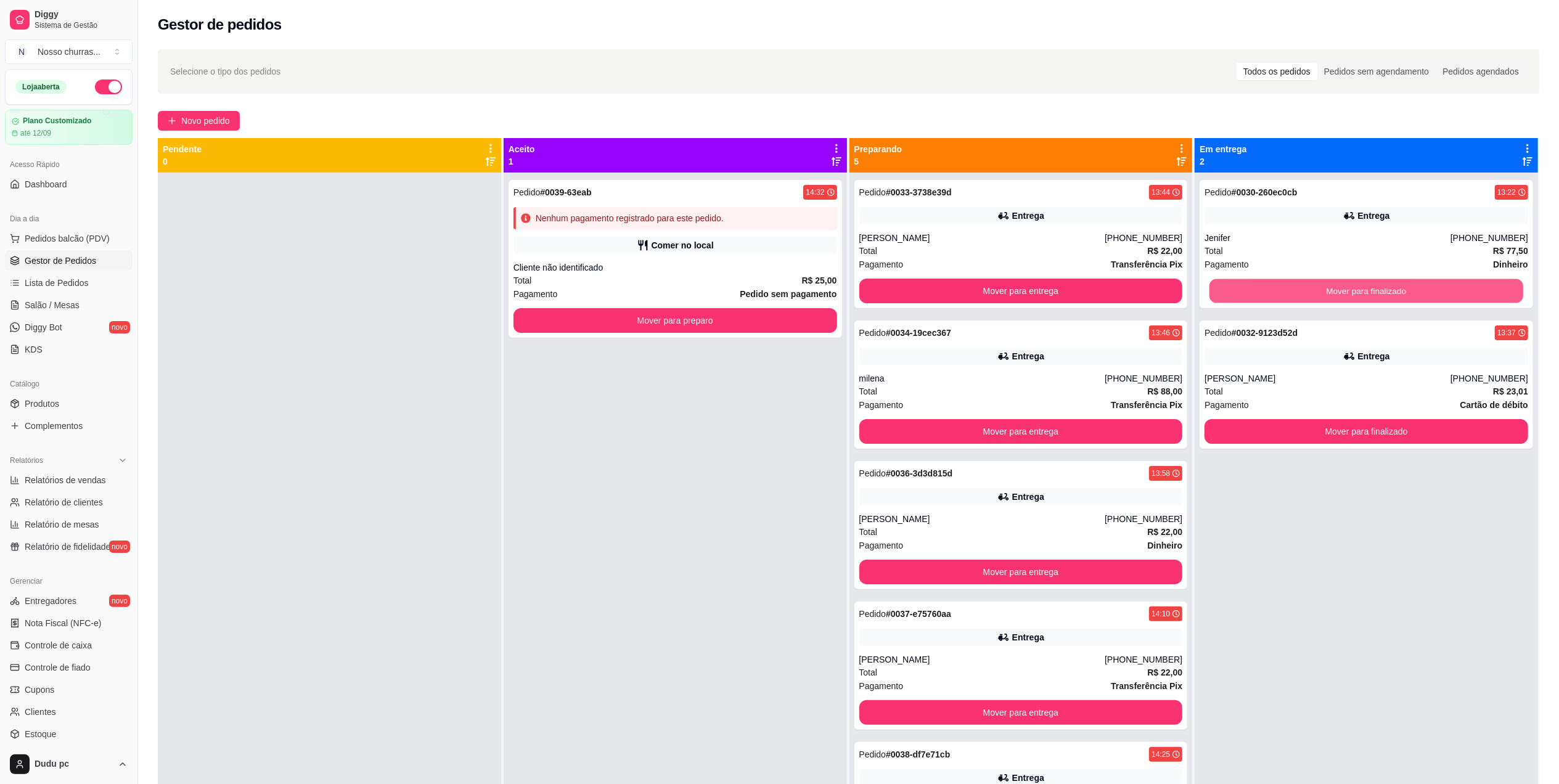
click at [1382, 284] on button "Mover para finalizado" at bounding box center [1366, 291] width 314 height 24
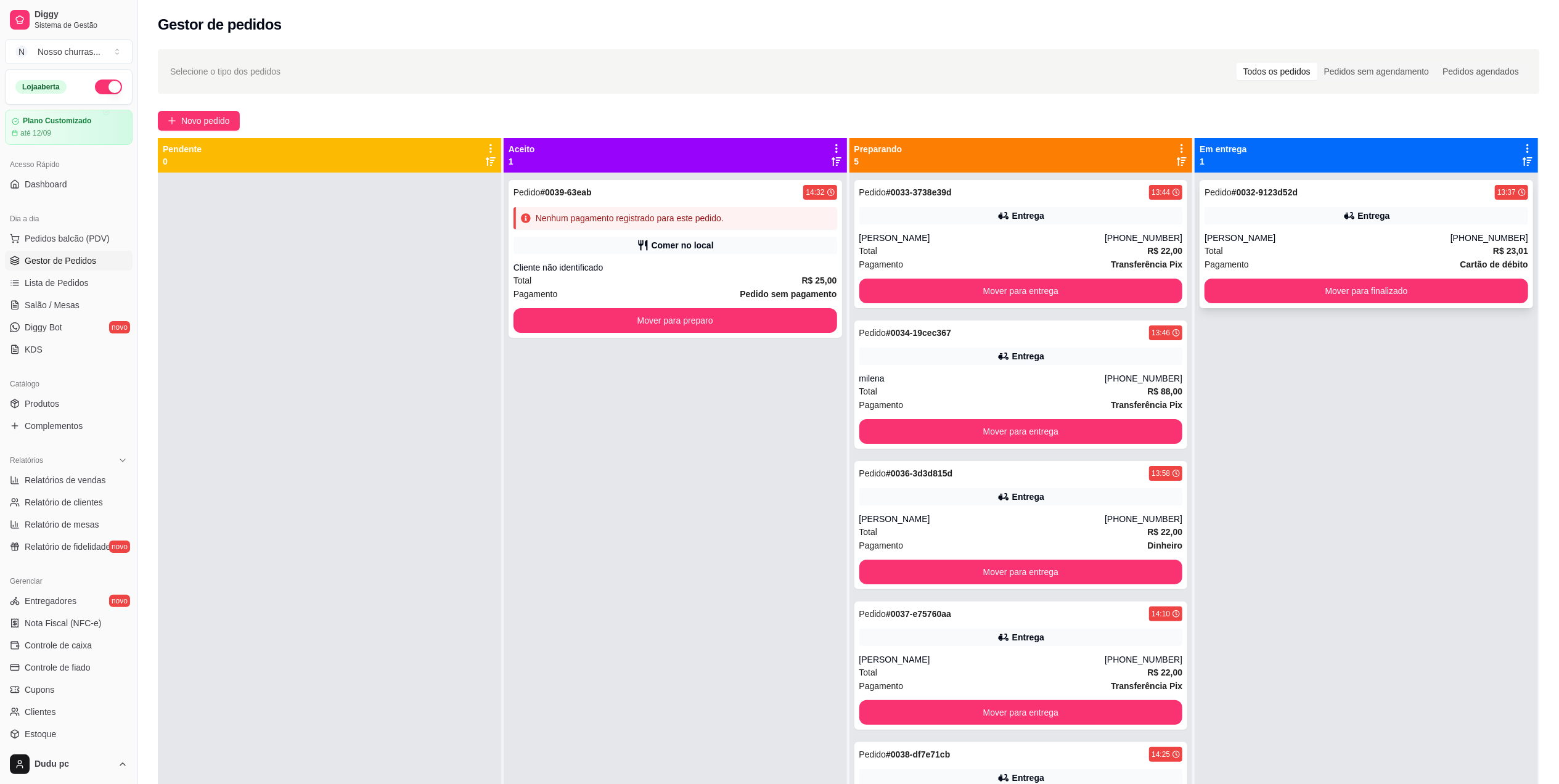
click at [1369, 243] on div "[PERSON_NAME]" at bounding box center [1327, 238] width 246 height 13
click at [88, 477] on span "Relatórios de vendas" at bounding box center [65, 480] width 81 height 13
select select "ALL"
select select "0"
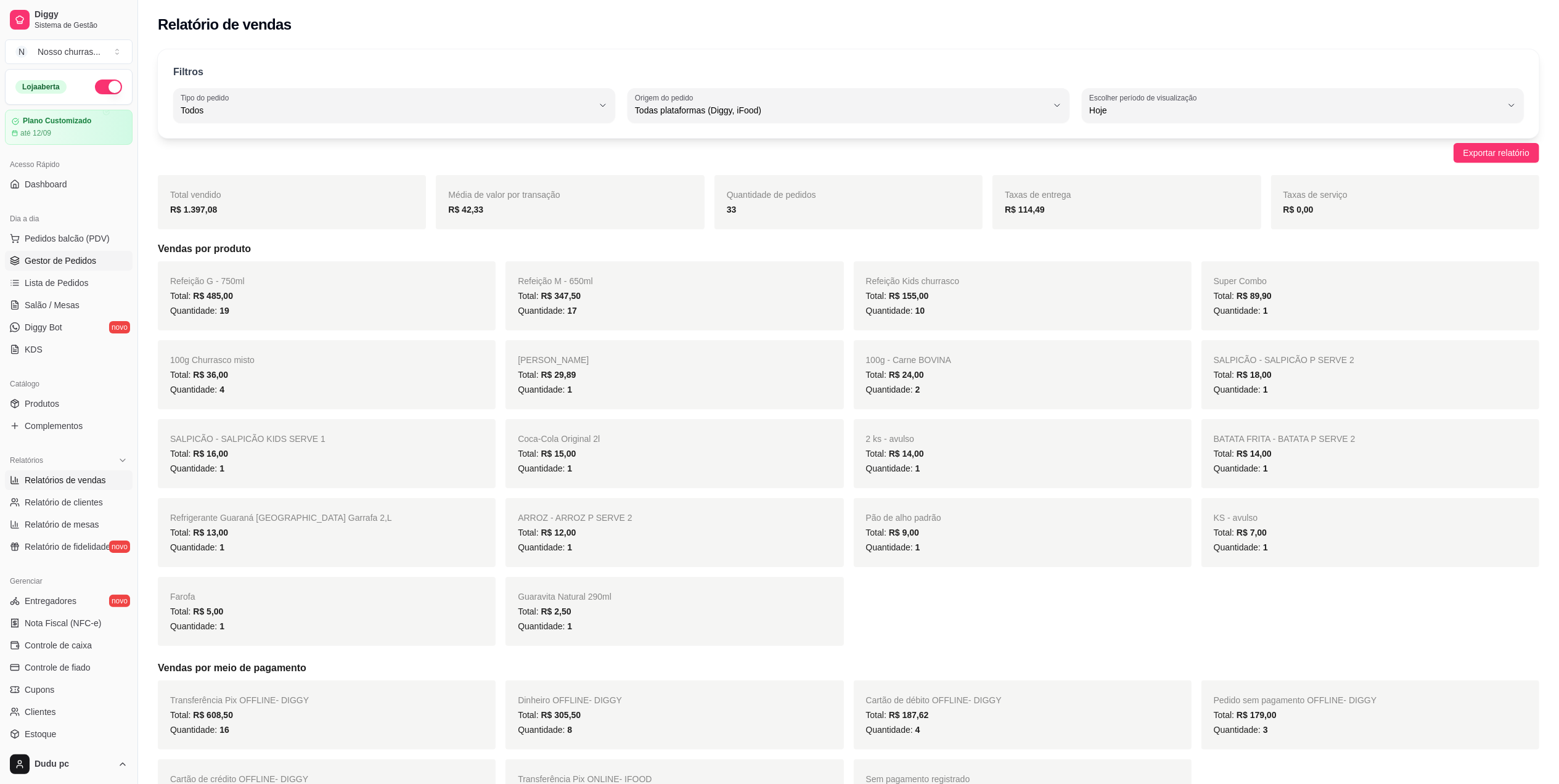
click at [62, 255] on span "Gestor de Pedidos" at bounding box center [60, 261] width 72 height 13
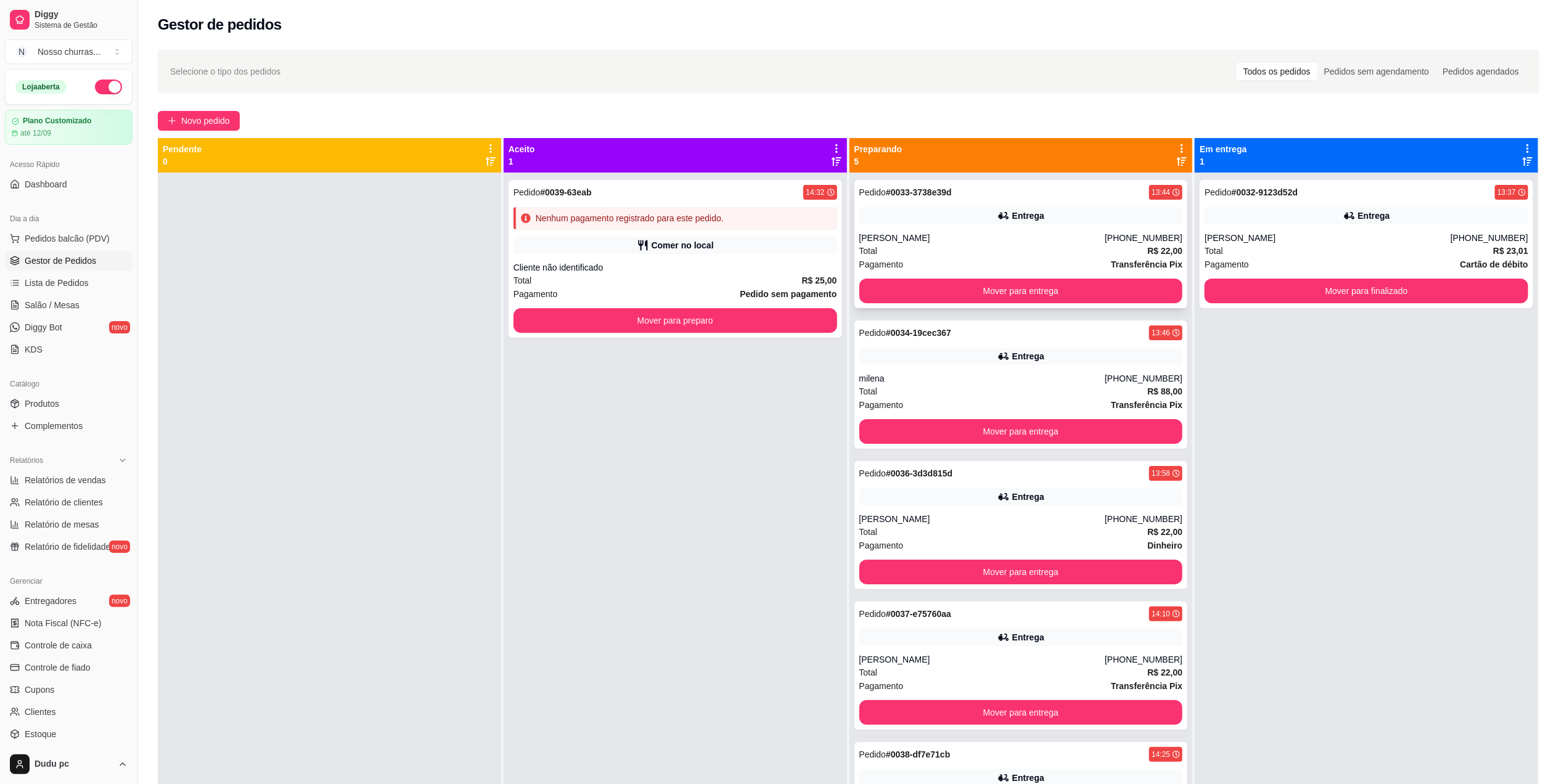
click at [965, 248] on div "Total R$ 22,00" at bounding box center [1021, 250] width 323 height 13
click at [950, 393] on div "Total R$ 88,00" at bounding box center [1021, 391] width 323 height 13
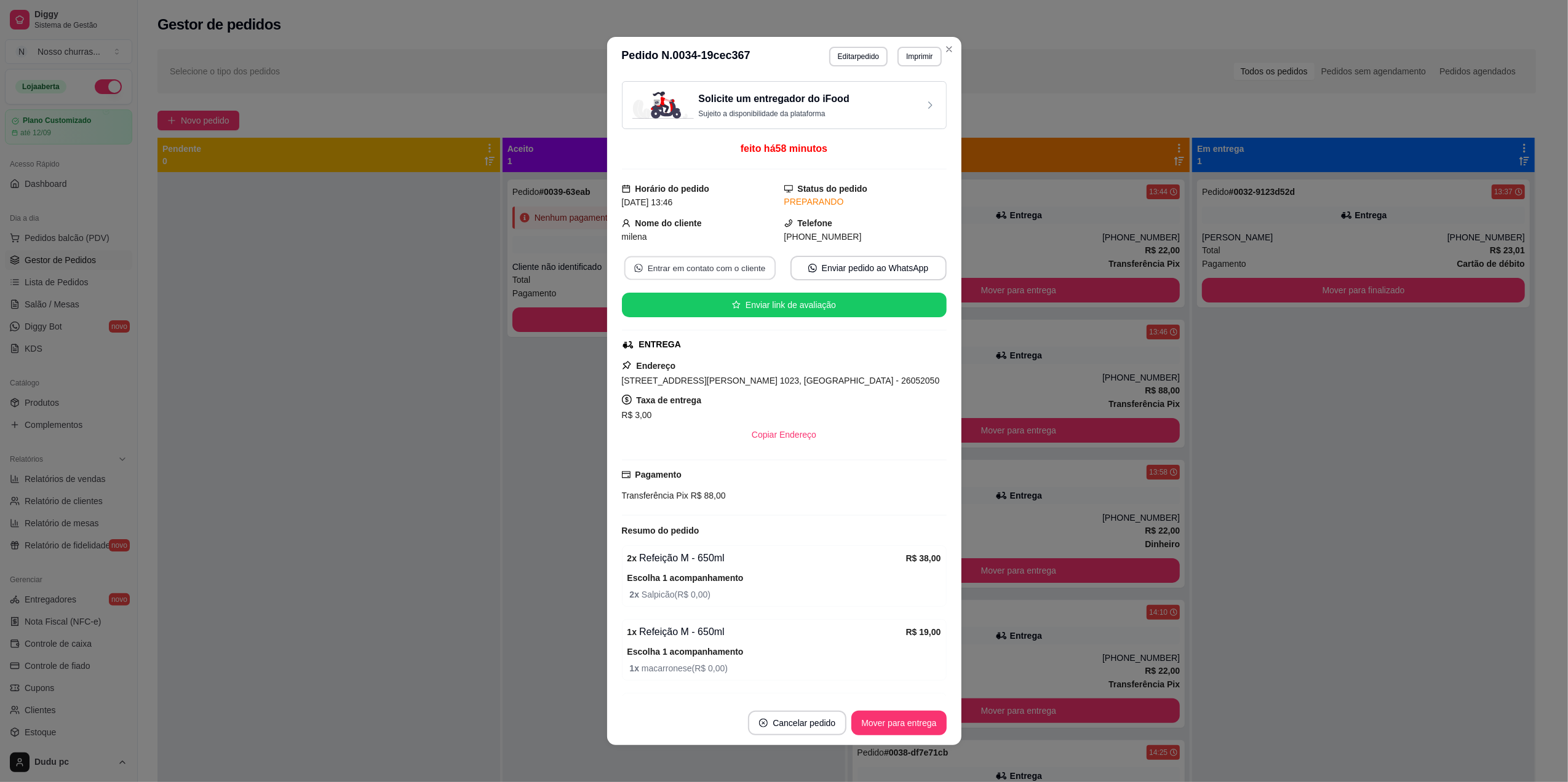
click at [643, 272] on button "Entrar em contato com o cliente" at bounding box center [700, 269] width 151 height 24
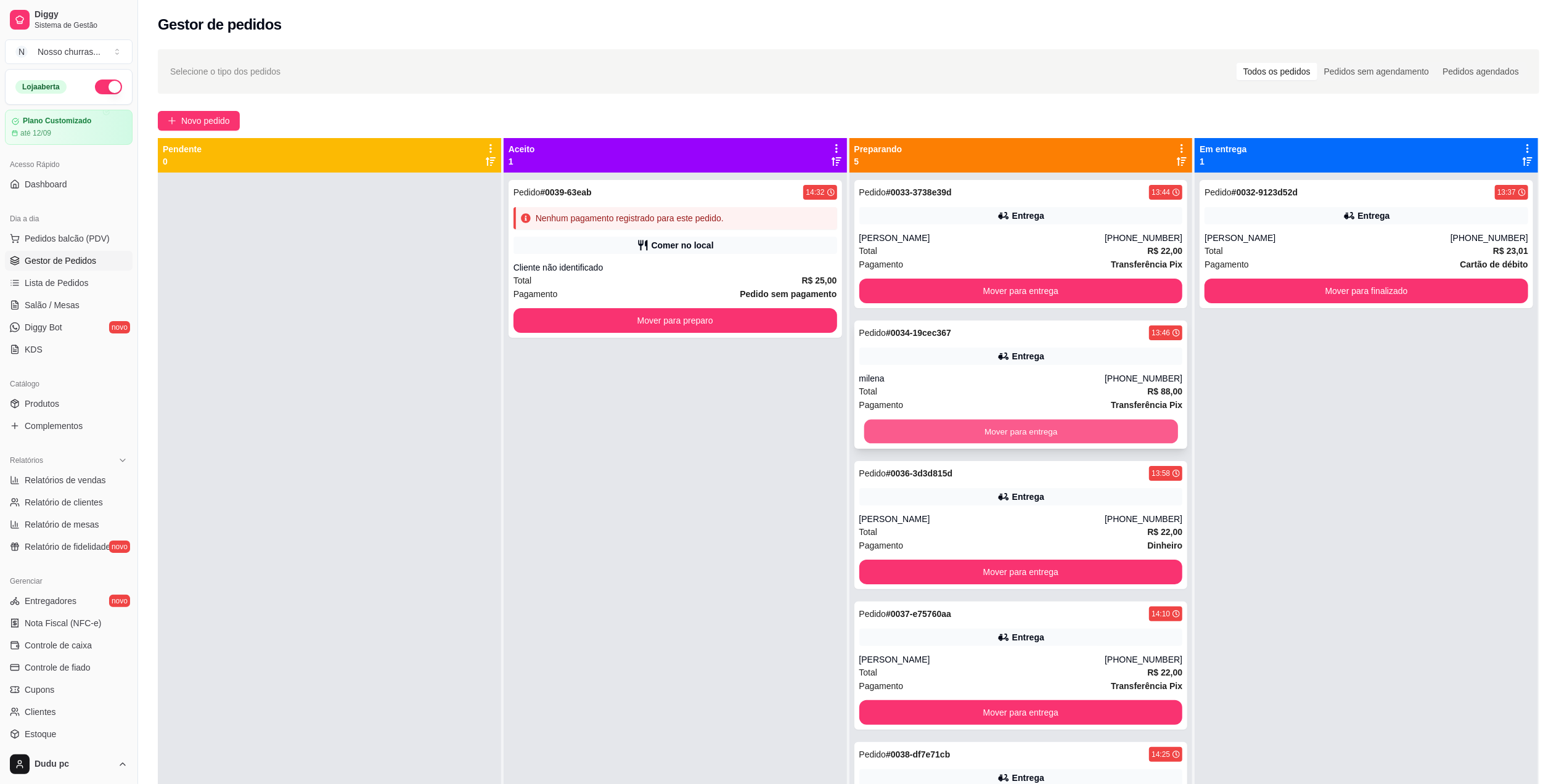
click at [977, 433] on button "Mover para entrega" at bounding box center [1020, 431] width 314 height 24
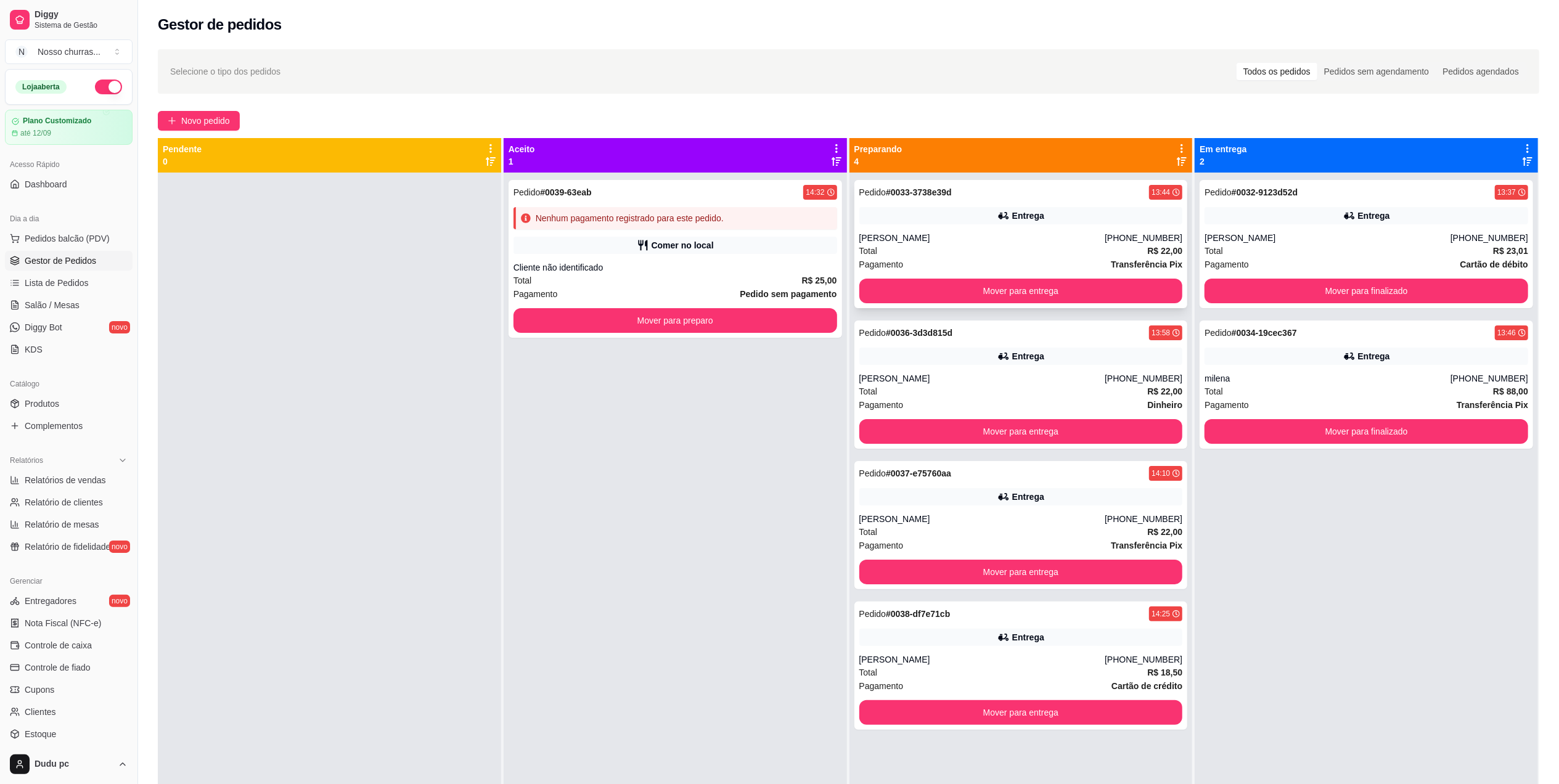
click at [961, 223] on div "Entrega" at bounding box center [1021, 216] width 323 height 17
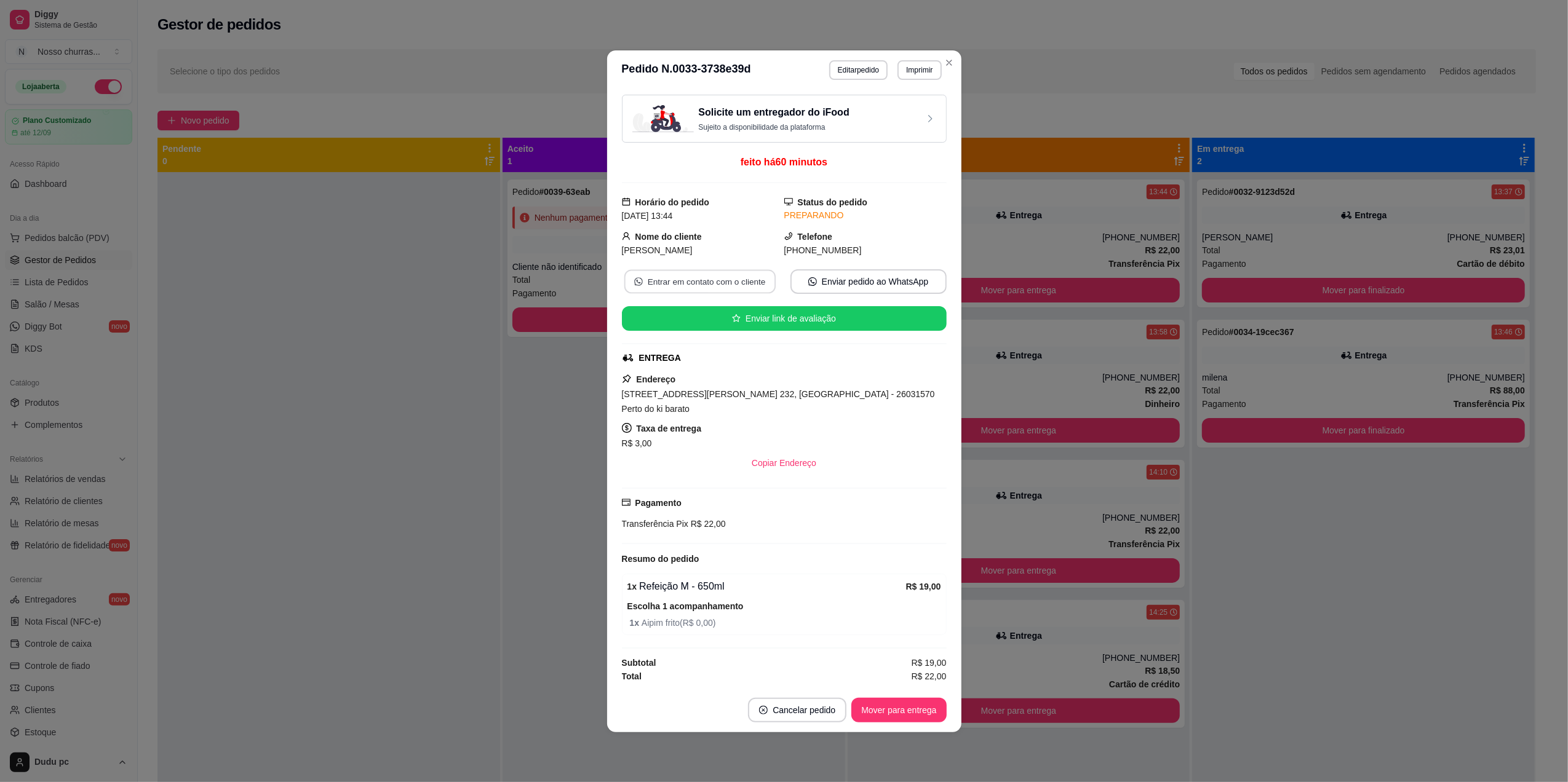
click at [732, 293] on button "Entrar em contato com o cliente" at bounding box center [700, 281] width 151 height 24
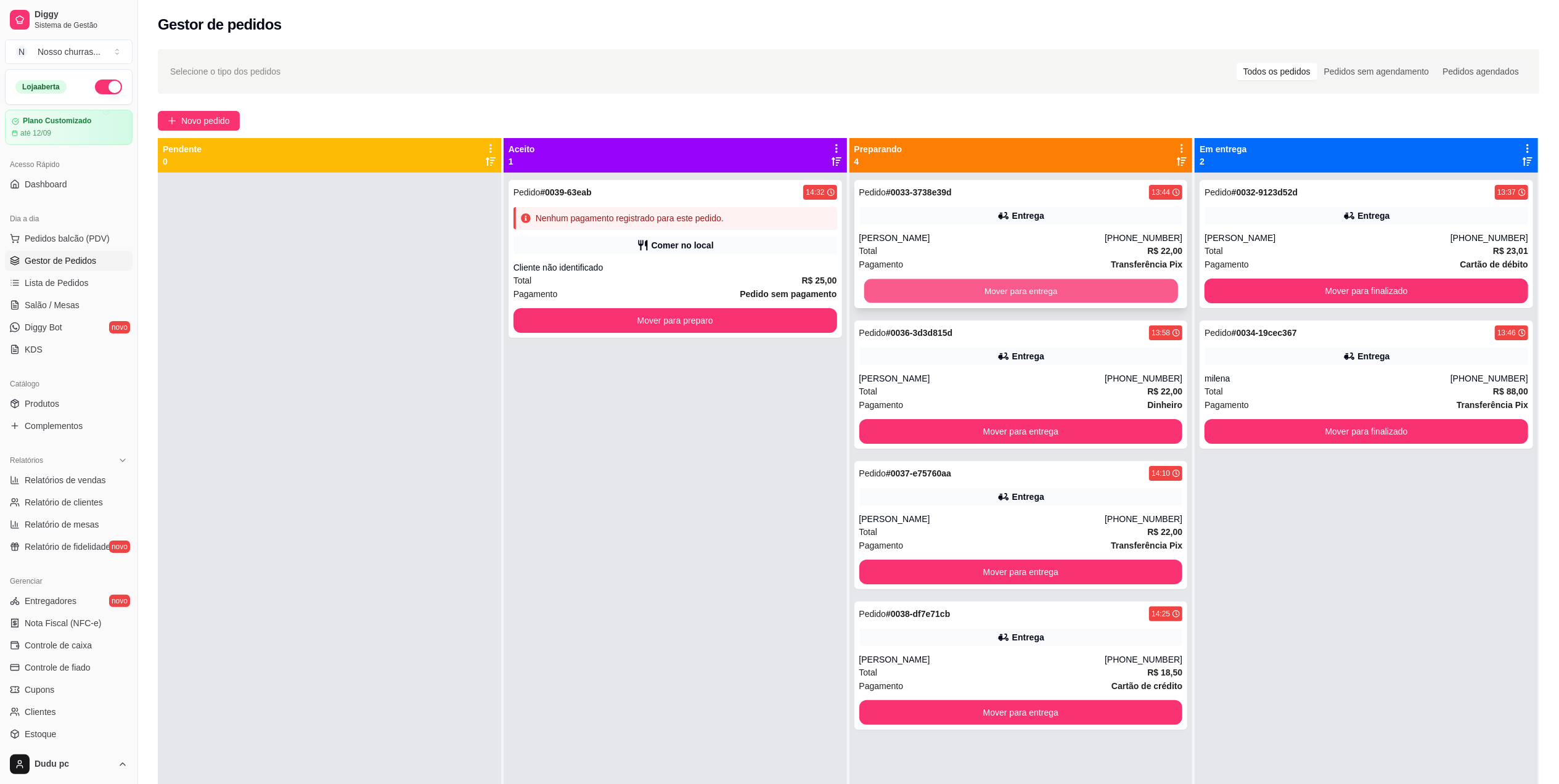
click at [945, 285] on button "Mover para entrega" at bounding box center [1020, 291] width 314 height 24
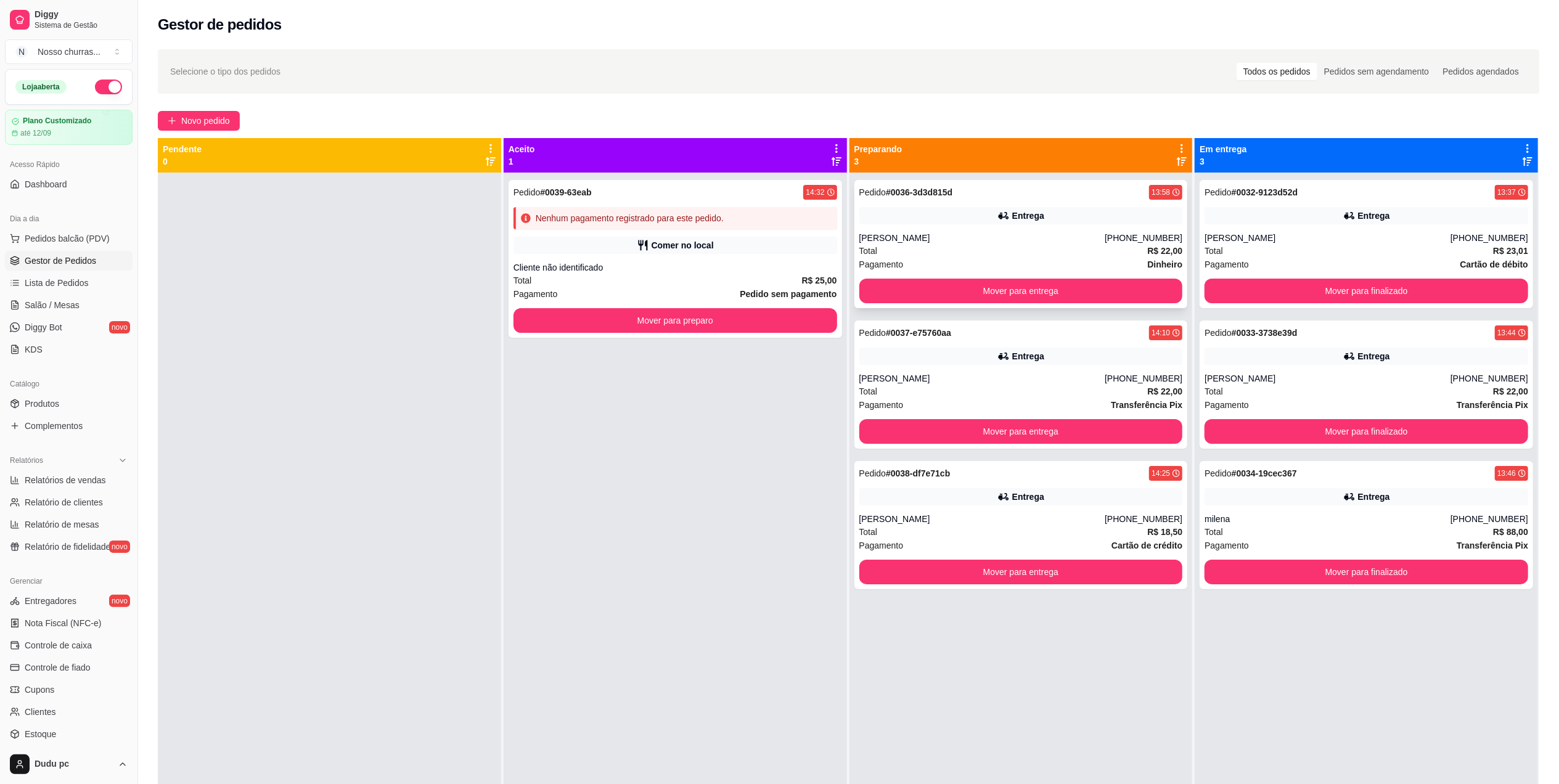
click at [933, 252] on div "Total R$ 22,00" at bounding box center [1021, 250] width 323 height 13
click at [934, 372] on div "Pedido # 0037-e75760aa 14:10 Entrega [PERSON_NAME] [PHONE_NUMBER] Total R$ 22,0…" at bounding box center [1021, 385] width 333 height 128
click at [1314, 284] on button "Mover para finalizado" at bounding box center [1366, 291] width 314 height 24
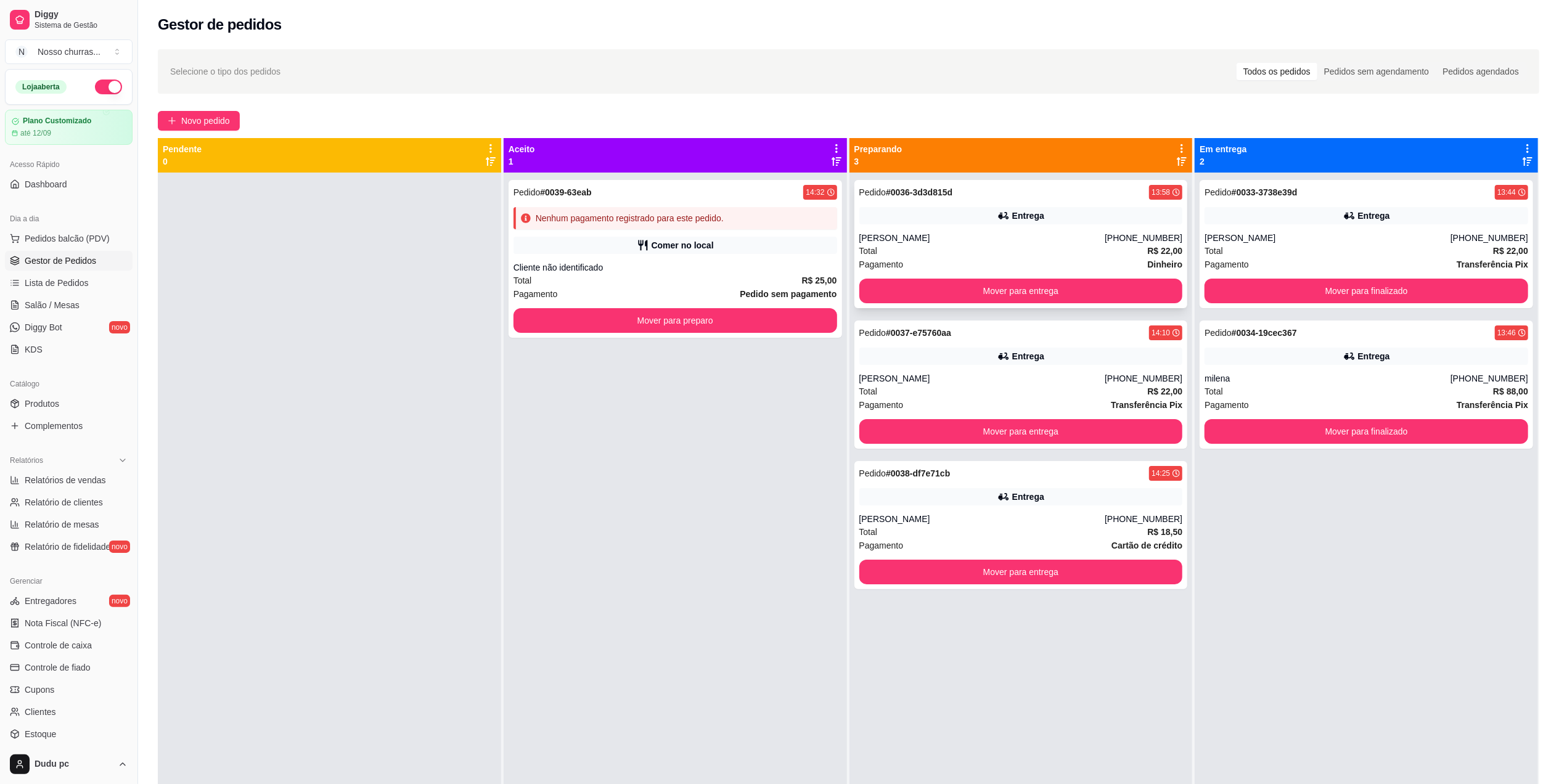
click at [1116, 252] on div "Total R$ 22,00" at bounding box center [1021, 250] width 323 height 13
click at [1012, 435] on button "Mover para entrega" at bounding box center [1020, 431] width 314 height 24
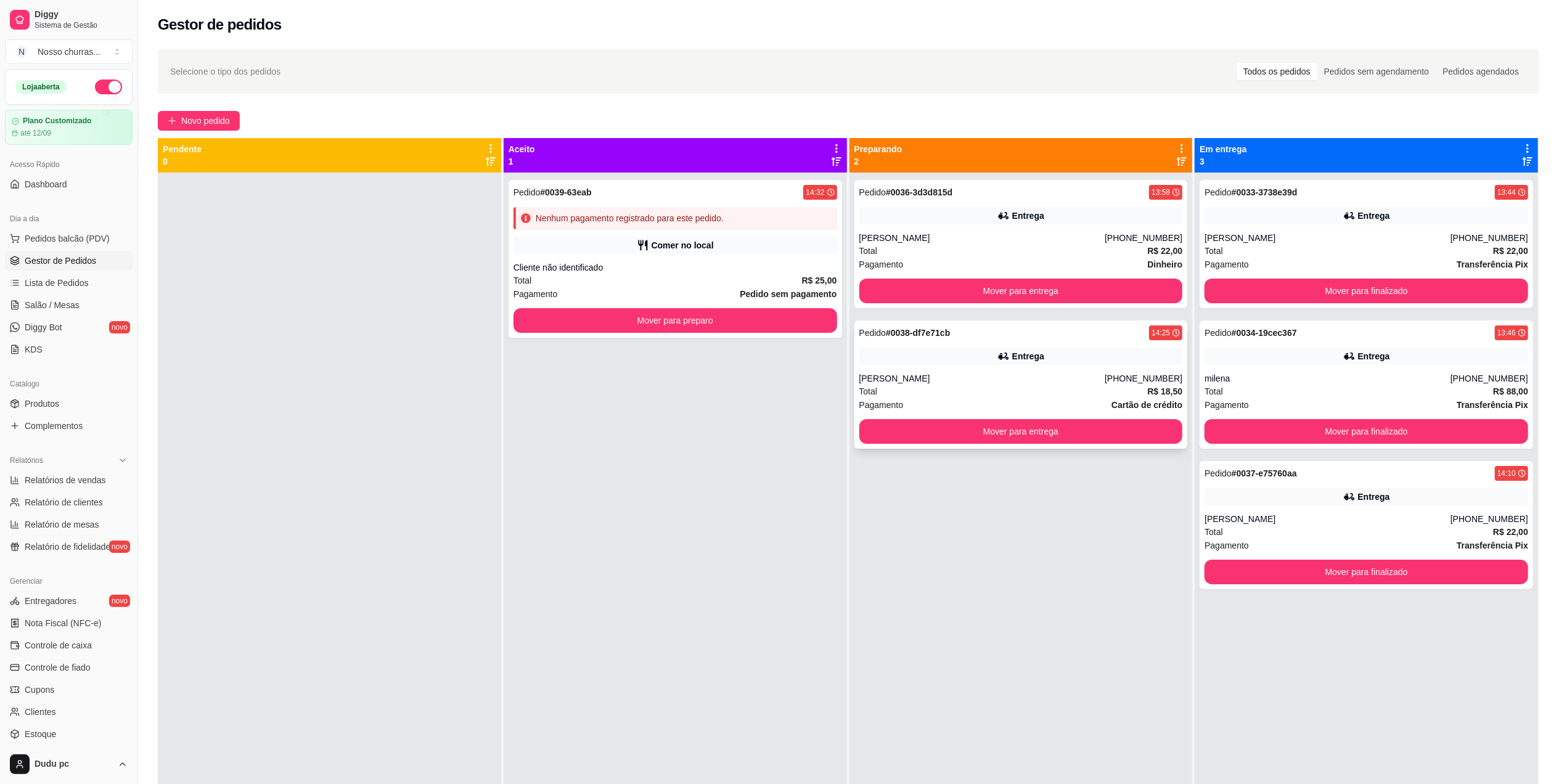
click at [985, 365] on div "Pedido # 0038-df7e71cb 14:25 Entrega [PERSON_NAME] [PHONE_NUMBER] Total R$ 18,5…" at bounding box center [1021, 385] width 333 height 128
click at [81, 492] on ul "Relatórios de vendas Relatório de clientes Relatório de mesas Relatório de fide…" at bounding box center [68, 513] width 127 height 86
click at [74, 481] on span "Relatórios de vendas" at bounding box center [65, 480] width 81 height 13
select select "ALL"
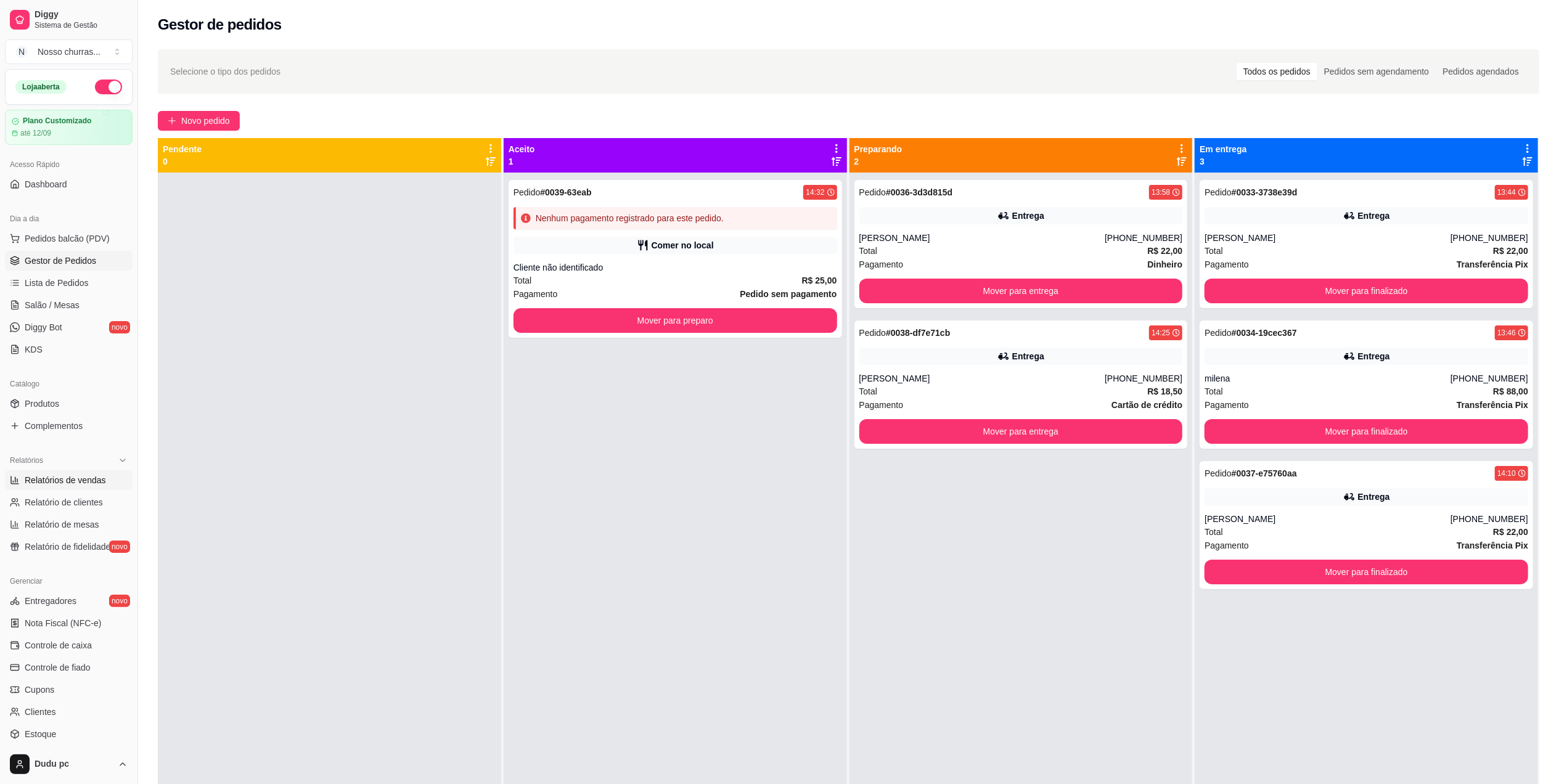
select select "0"
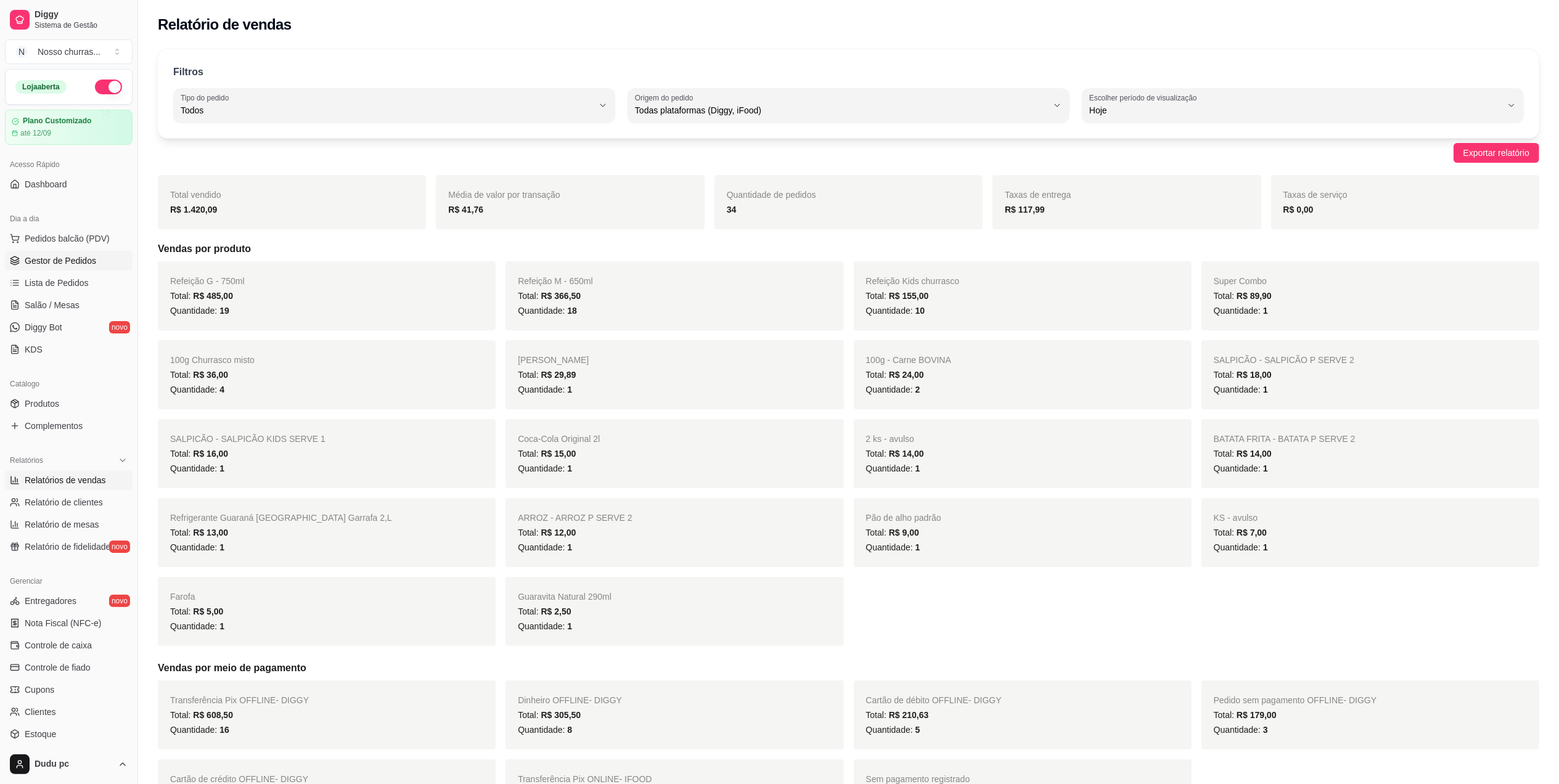
click at [30, 264] on span "Gestor de Pedidos" at bounding box center [60, 261] width 72 height 13
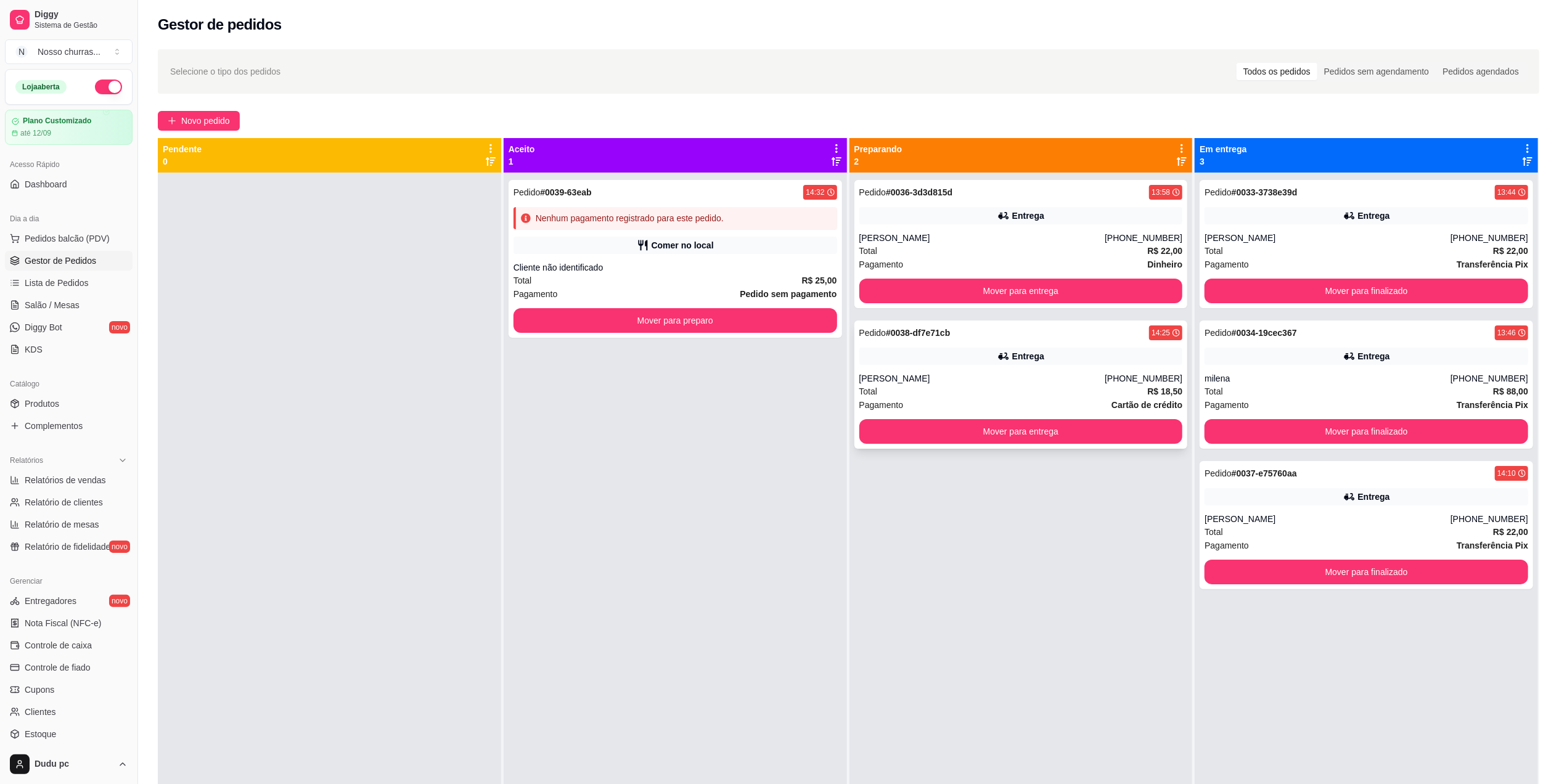
click at [1009, 366] on div "Pedido # 0038-df7e71cb 14:25 Entrega [PERSON_NAME] [PHONE_NUMBER] Total R$ 18,5…" at bounding box center [1021, 385] width 333 height 128
click at [1243, 295] on button "Mover para finalizado" at bounding box center [1366, 291] width 314 height 24
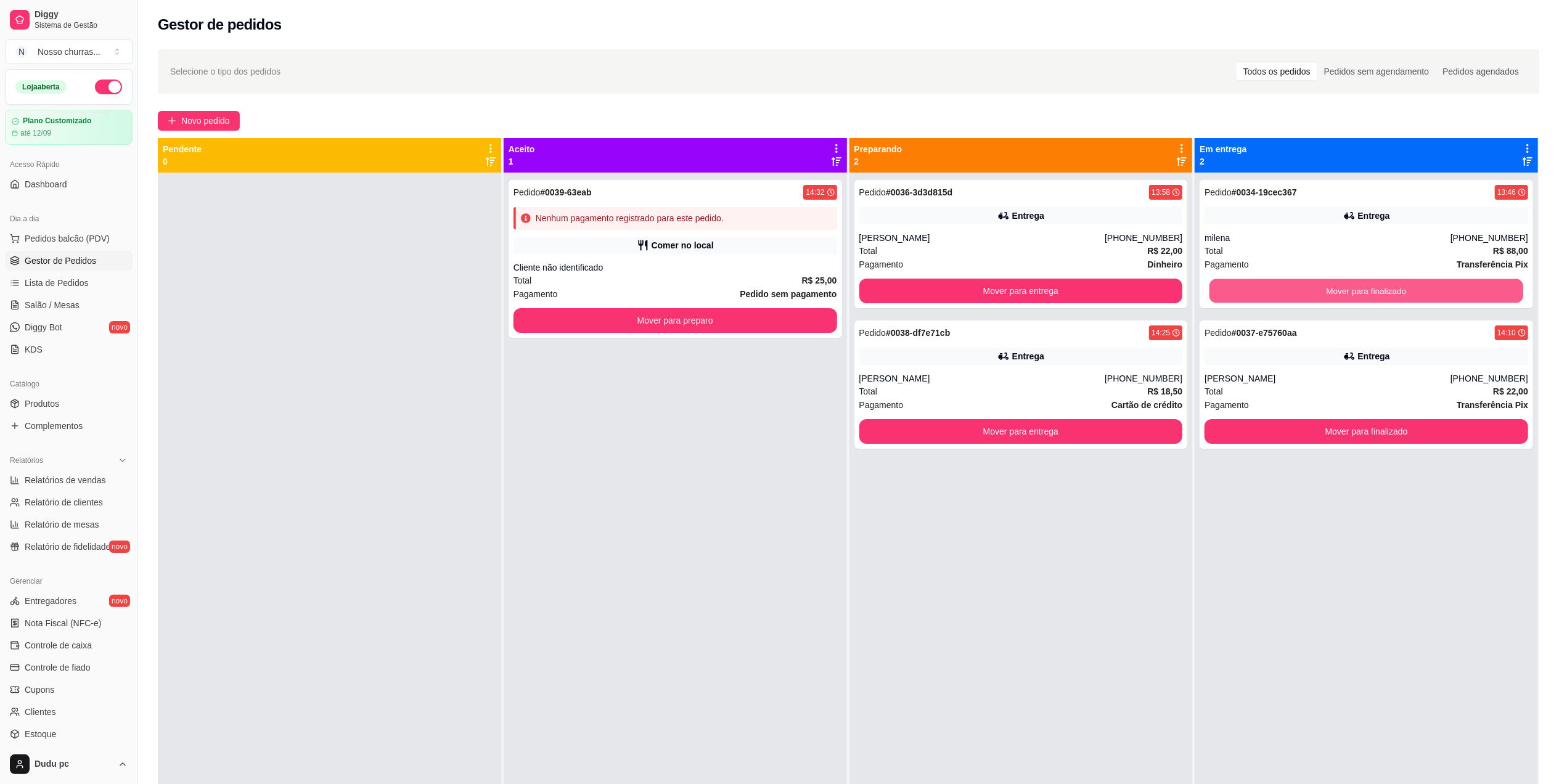
click at [1243, 295] on button "Mover para finalizado" at bounding box center [1366, 291] width 314 height 24
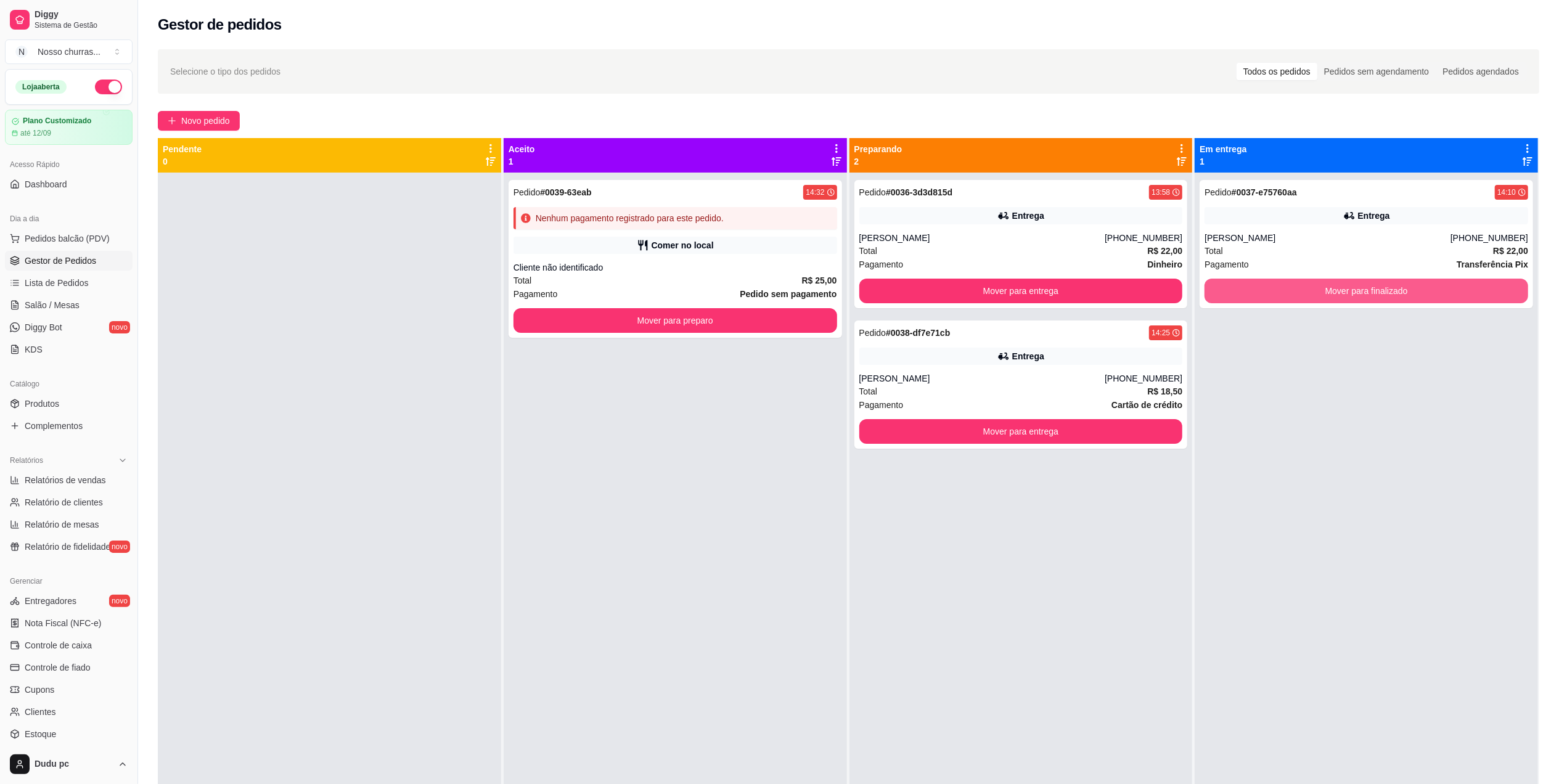
click at [1243, 295] on button "Mover para finalizado" at bounding box center [1366, 291] width 323 height 24
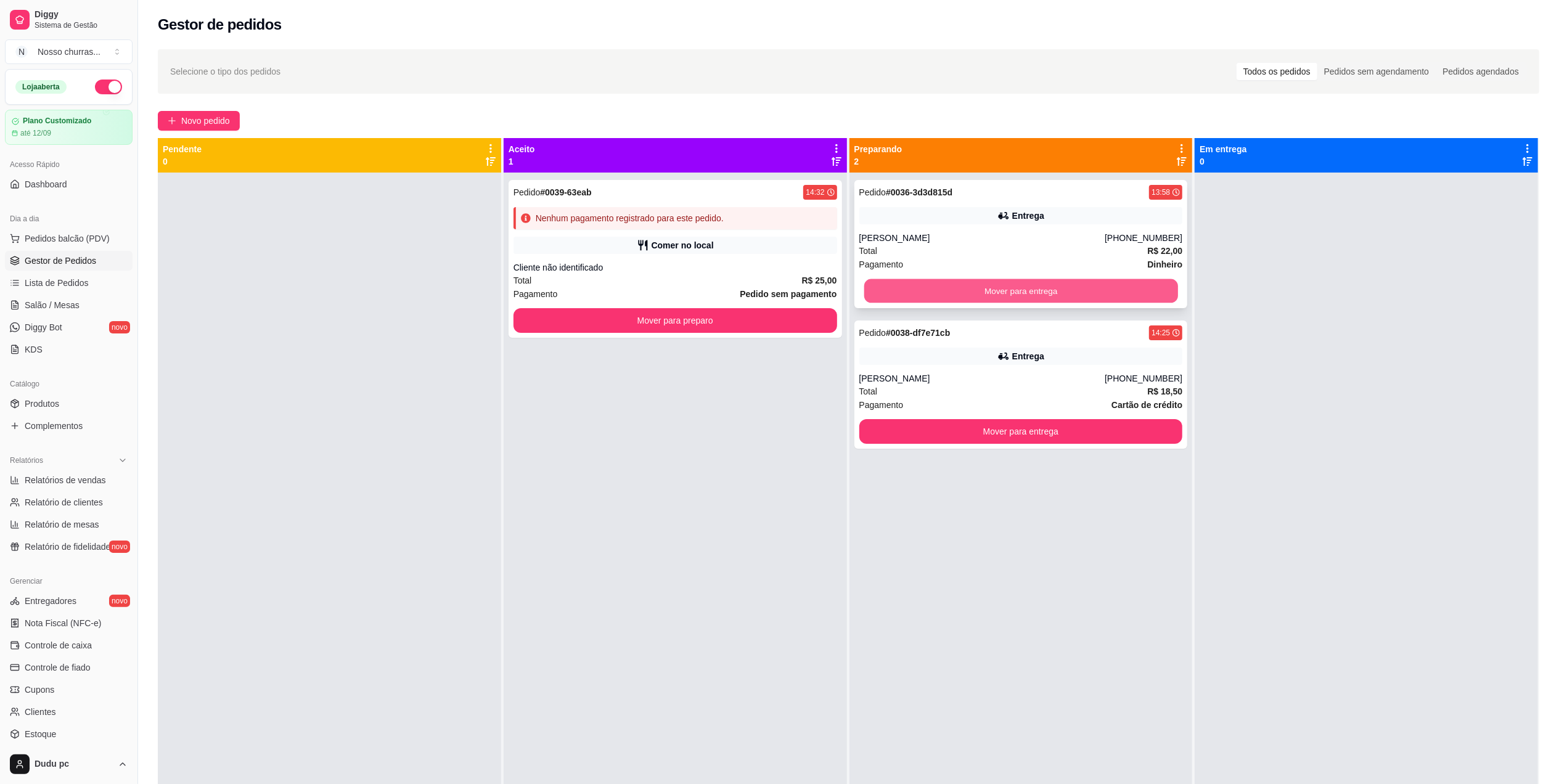
click at [1172, 298] on div "Mover para entrega" at bounding box center [1021, 291] width 323 height 24
click at [1160, 291] on button "Mover para entrega" at bounding box center [1020, 291] width 314 height 24
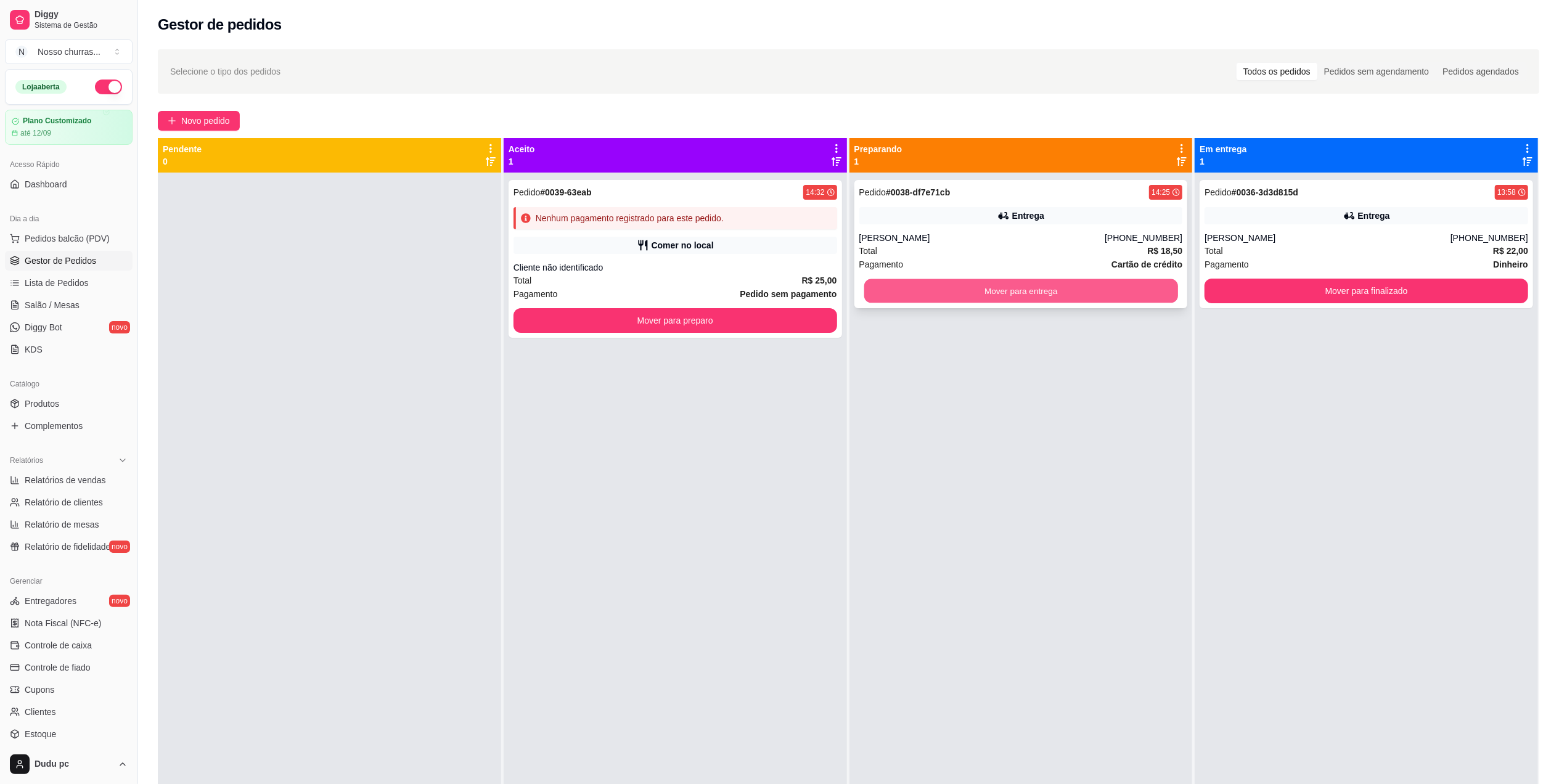
click at [1130, 286] on button "Mover para entrega" at bounding box center [1020, 291] width 314 height 24
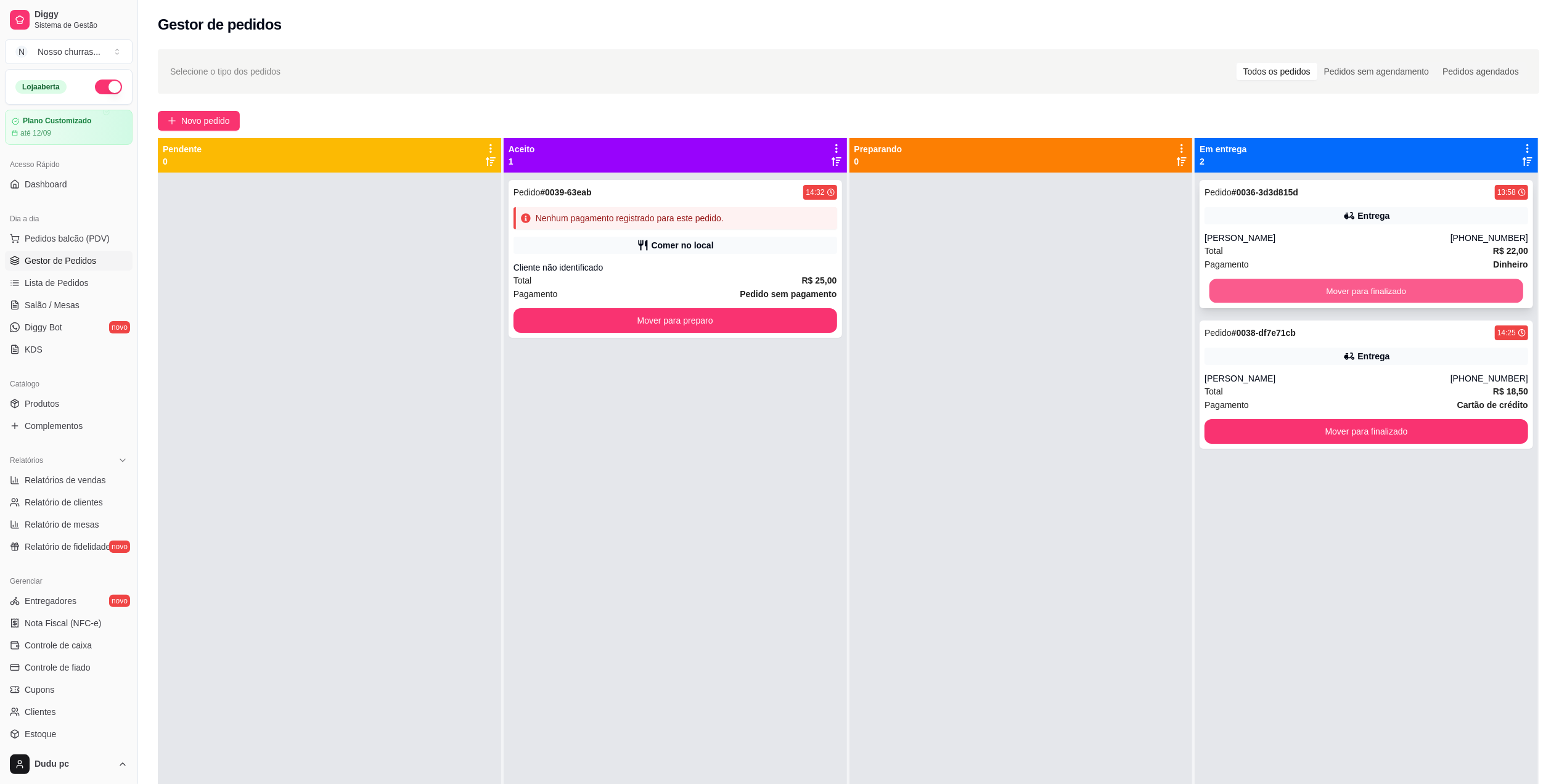
click at [1265, 296] on button "Mover para finalizado" at bounding box center [1366, 291] width 314 height 24
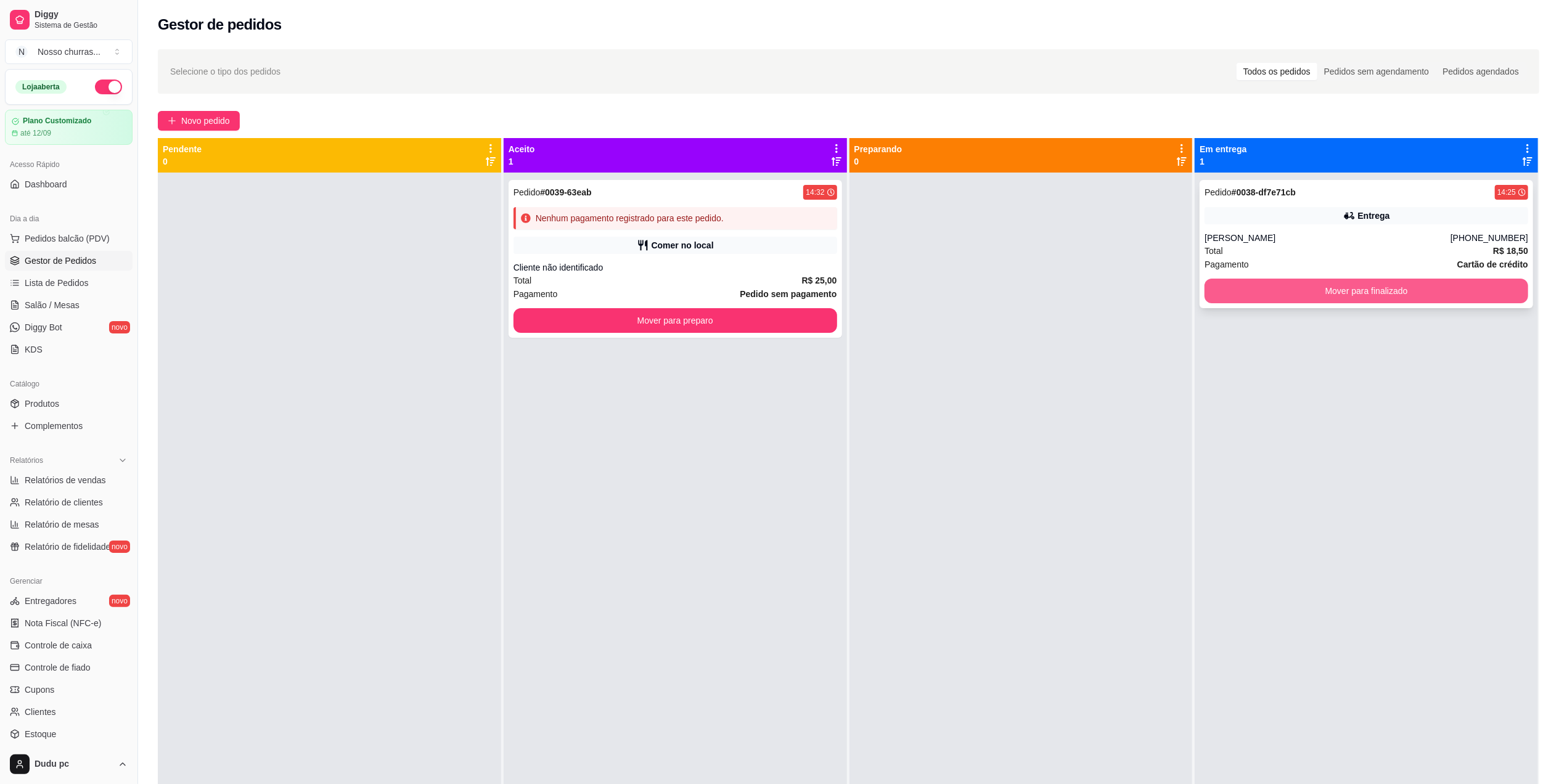
drag, startPoint x: 1275, startPoint y: 307, endPoint x: 1271, endPoint y: 301, distance: 7.2
click at [1271, 301] on div "Pedido # 0038-df7e71cb 14:25 Entrega [PERSON_NAME] [PHONE_NUMBER] Total R$ 18,5…" at bounding box center [1366, 244] width 333 height 128
click at [1260, 289] on button "Mover para finalizado" at bounding box center [1366, 291] width 314 height 24
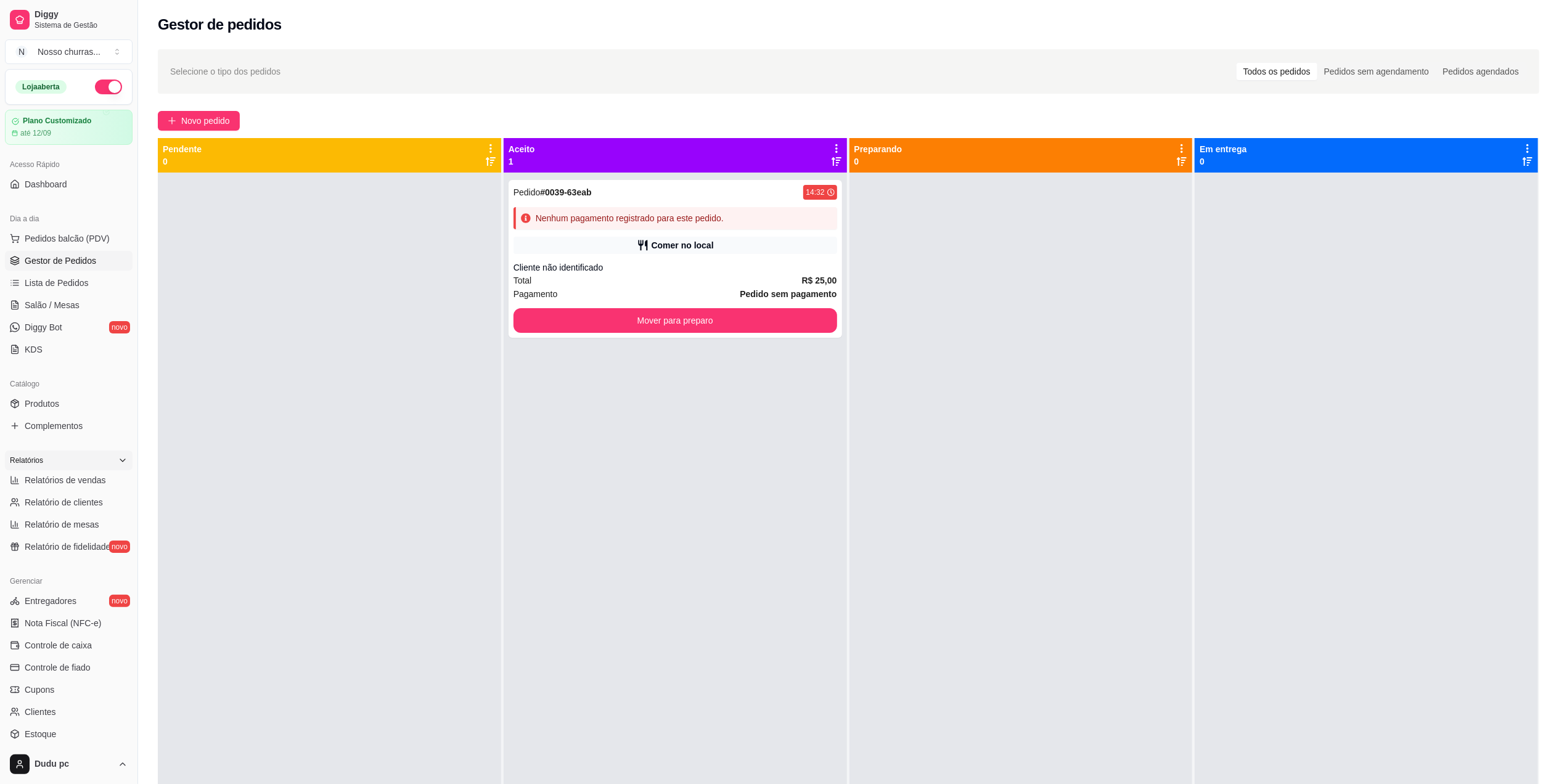
click at [96, 470] on div "Relatórios" at bounding box center [68, 461] width 127 height 19
click at [138, 545] on button "Toggle Sidebar" at bounding box center [138, 392] width 10 height 784
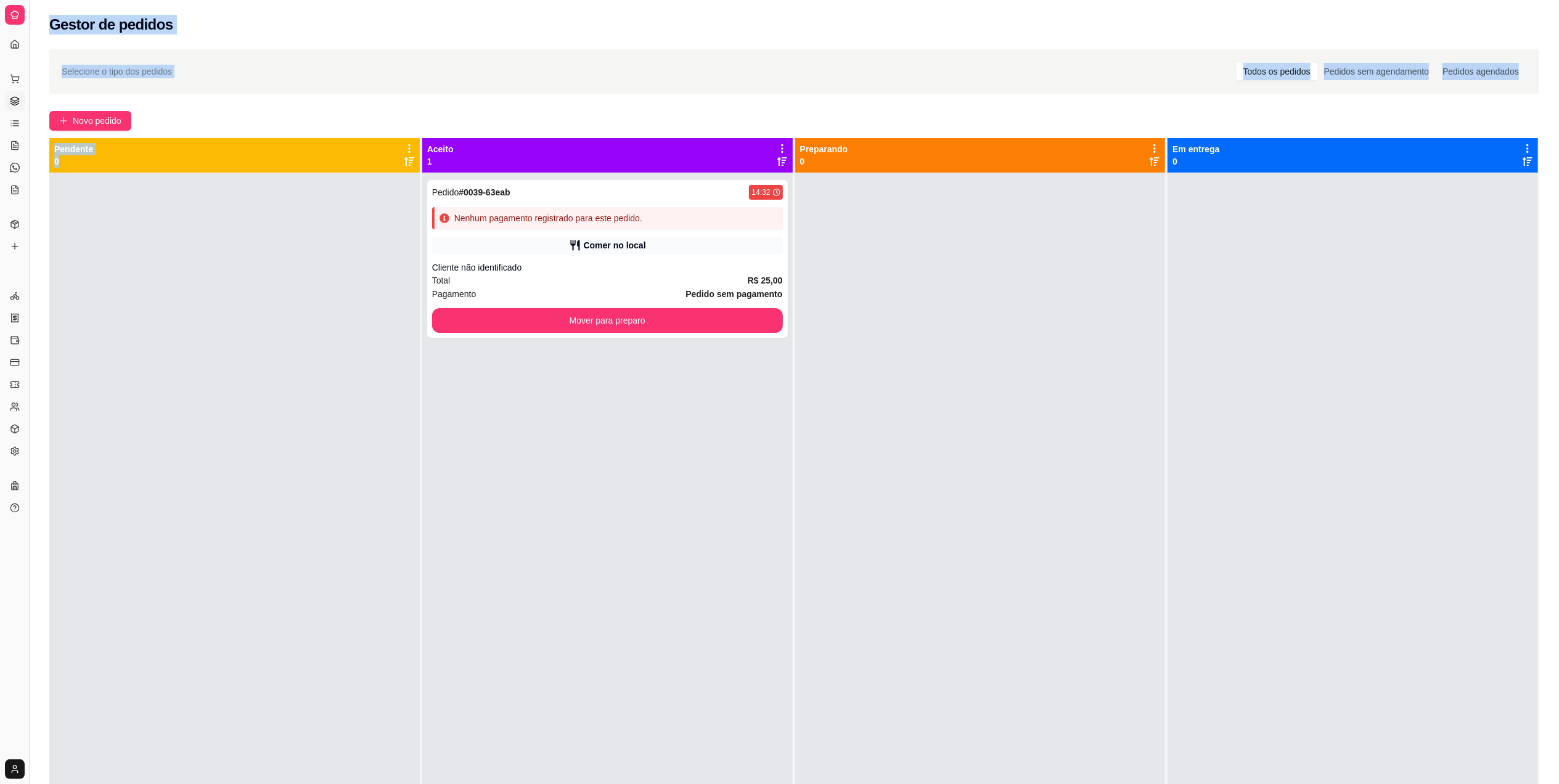
drag, startPoint x: 35, startPoint y: 223, endPoint x: 31, endPoint y: 217, distance: 7.2
click at [31, 217] on div "Diggy Sistema de Gestão N Nosso churras ... Loja aberta Plano Customizado até 1…" at bounding box center [779, 486] width 1559 height 972
click at [31, 217] on button "Toggle Sidebar" at bounding box center [29, 392] width 10 height 784
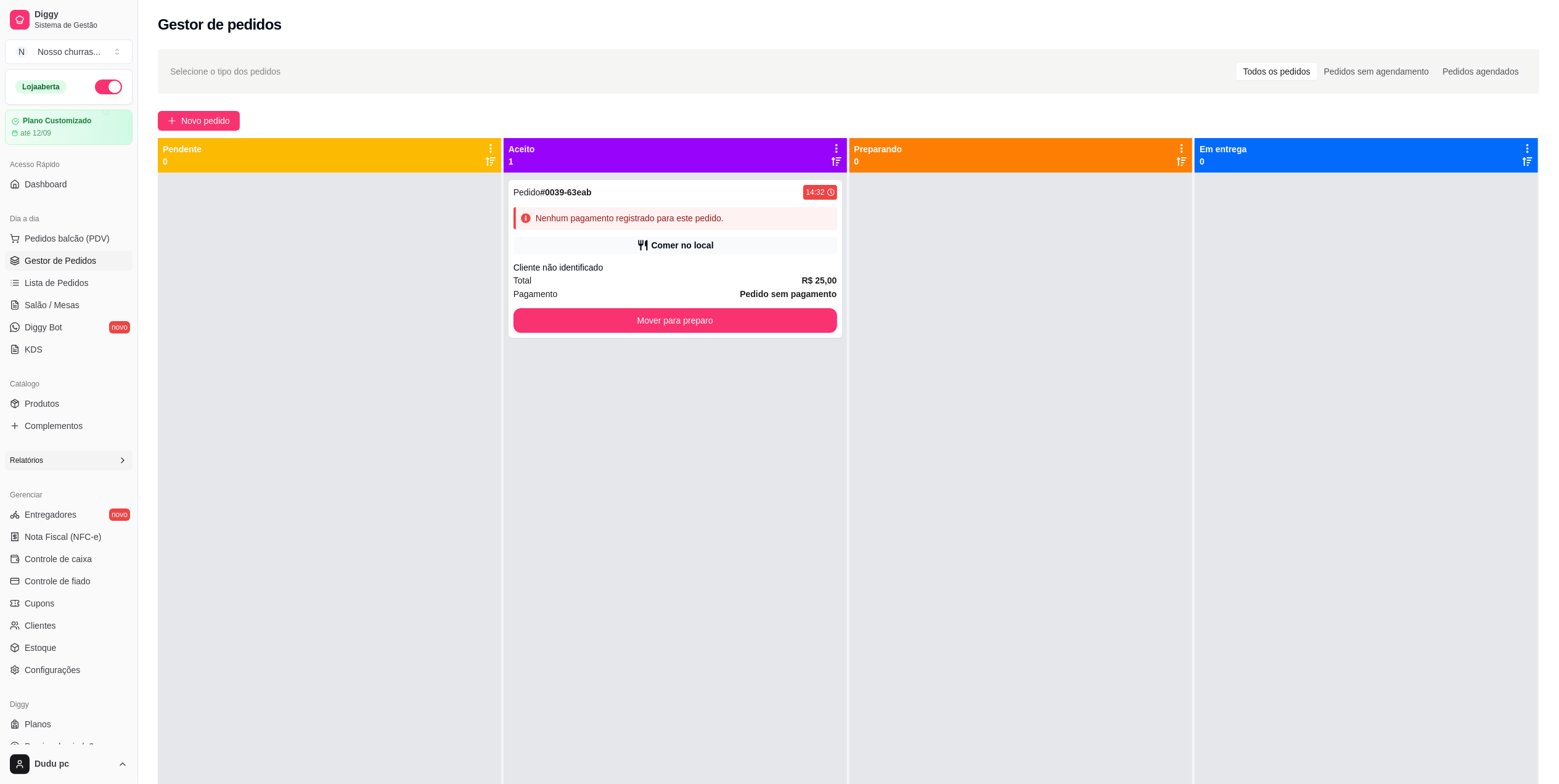
click at [85, 463] on div "Relatórios" at bounding box center [68, 461] width 127 height 19
click at [74, 481] on span "Relatórios de vendas" at bounding box center [65, 480] width 81 height 13
select select "ALL"
select select "0"
